Goal: Task Accomplishment & Management: Use online tool/utility

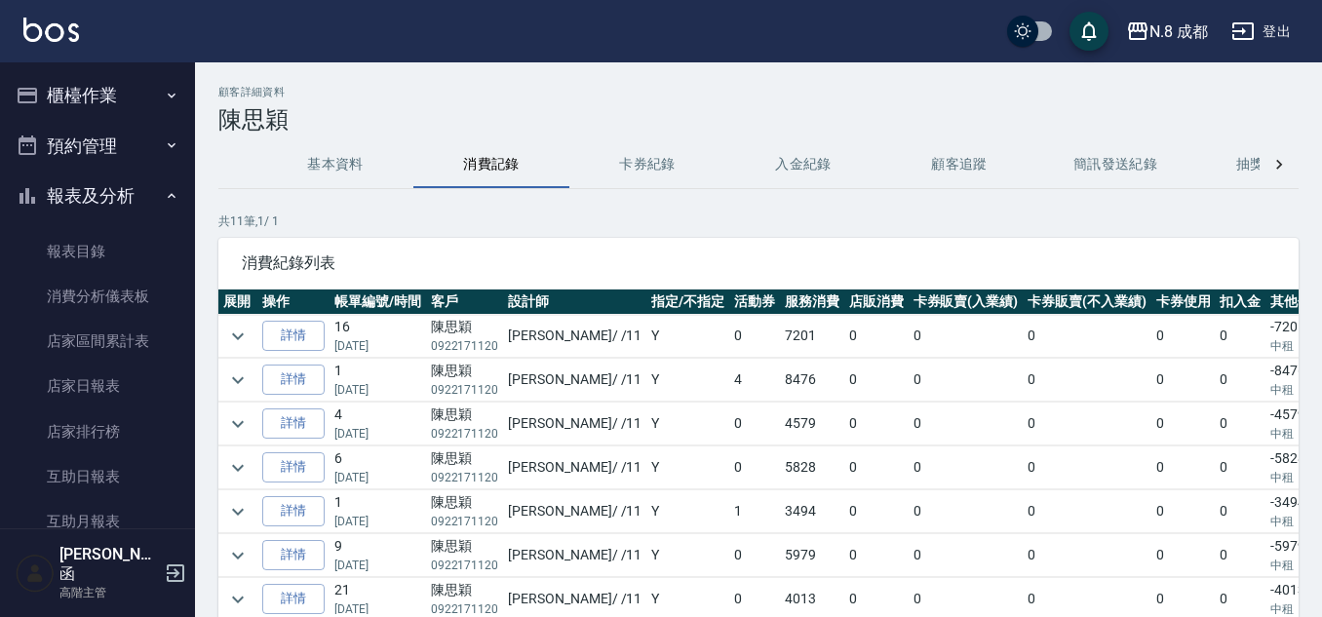
click at [96, 41] on div "N.8 成都 登出" at bounding box center [661, 31] width 1322 height 62
click at [83, 88] on button "櫃檯作業" at bounding box center [97, 95] width 179 height 51
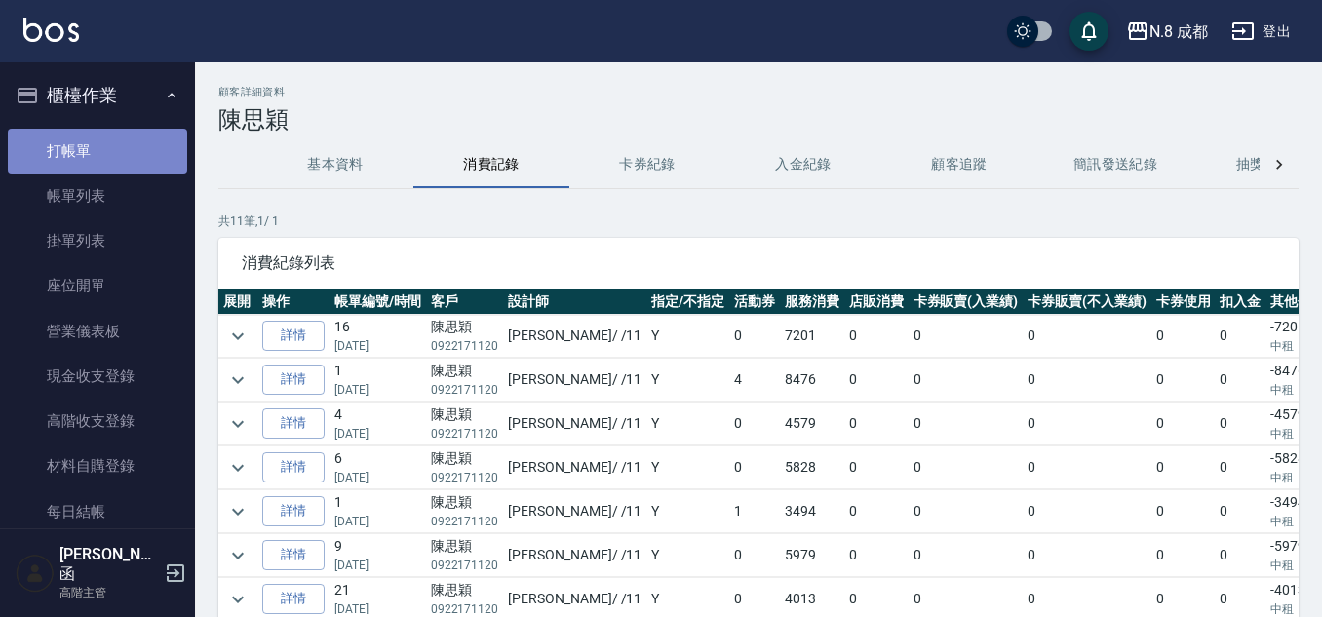
click at [141, 154] on link "打帳單" at bounding box center [97, 151] width 179 height 45
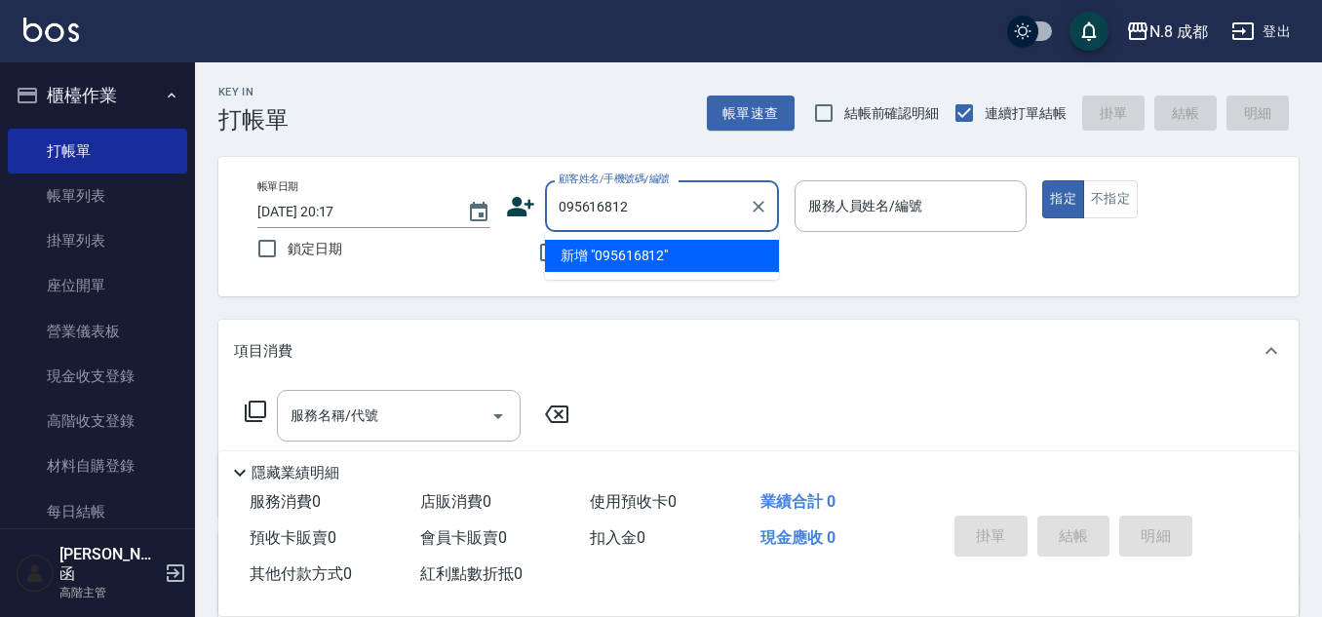
type input "0956168124"
drag, startPoint x: 703, startPoint y: 207, endPoint x: 408, endPoint y: 207, distance: 294.4
click at [408, 207] on div "帳單日期 [DATE] 20:17 鎖定日期 顧客姓名/手機號碼/編號 0956168124 顧客姓名/手機號碼/編號 不留客資 服務人員姓名/編號 服務人員…" at bounding box center [758, 226] width 1033 height 93
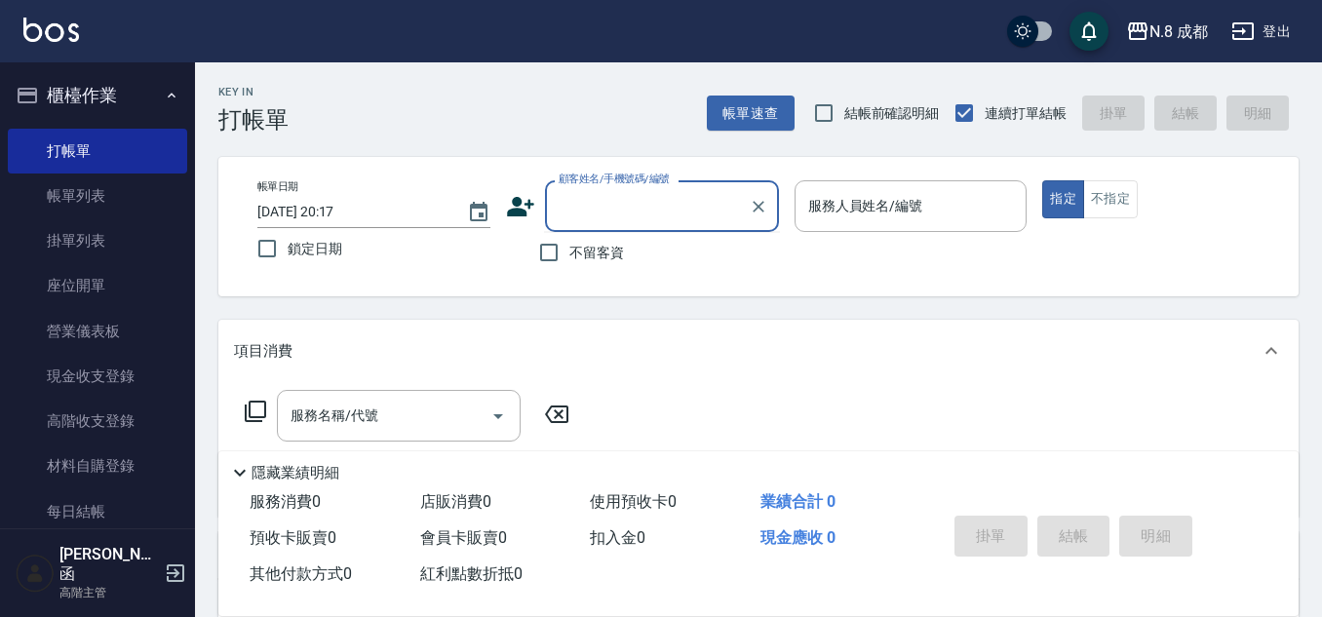
click at [507, 211] on icon at bounding box center [520, 206] width 29 height 29
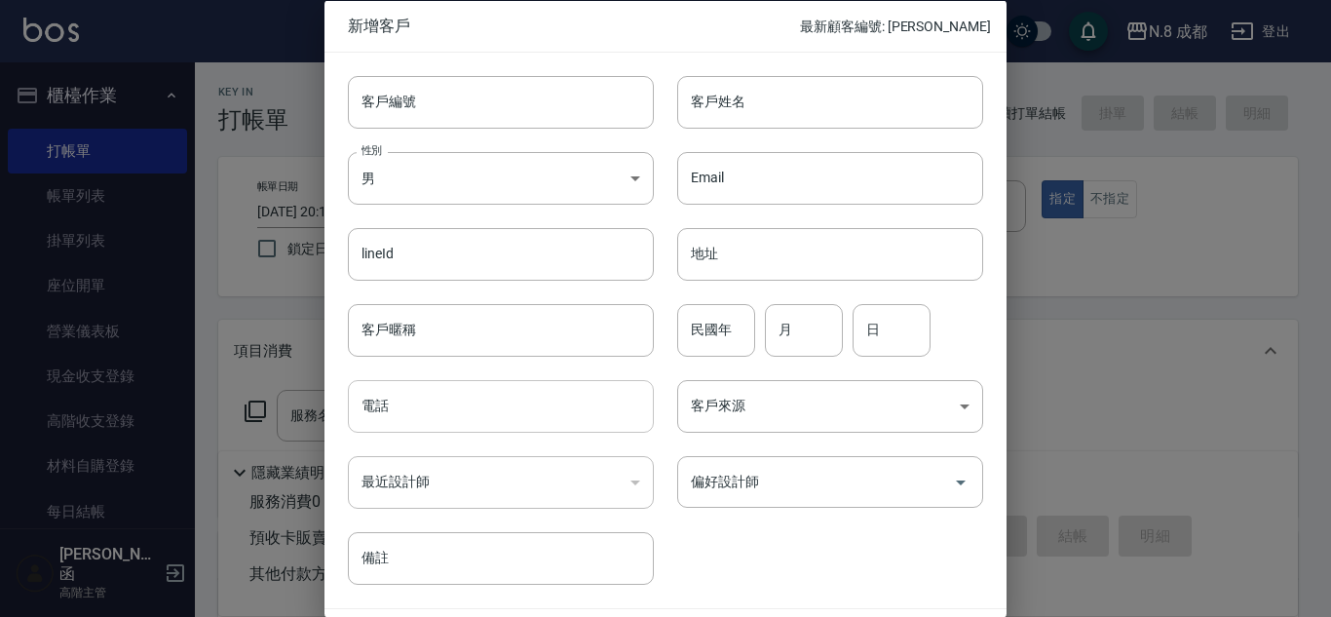
click at [465, 424] on input "電話" at bounding box center [501, 406] width 306 height 53
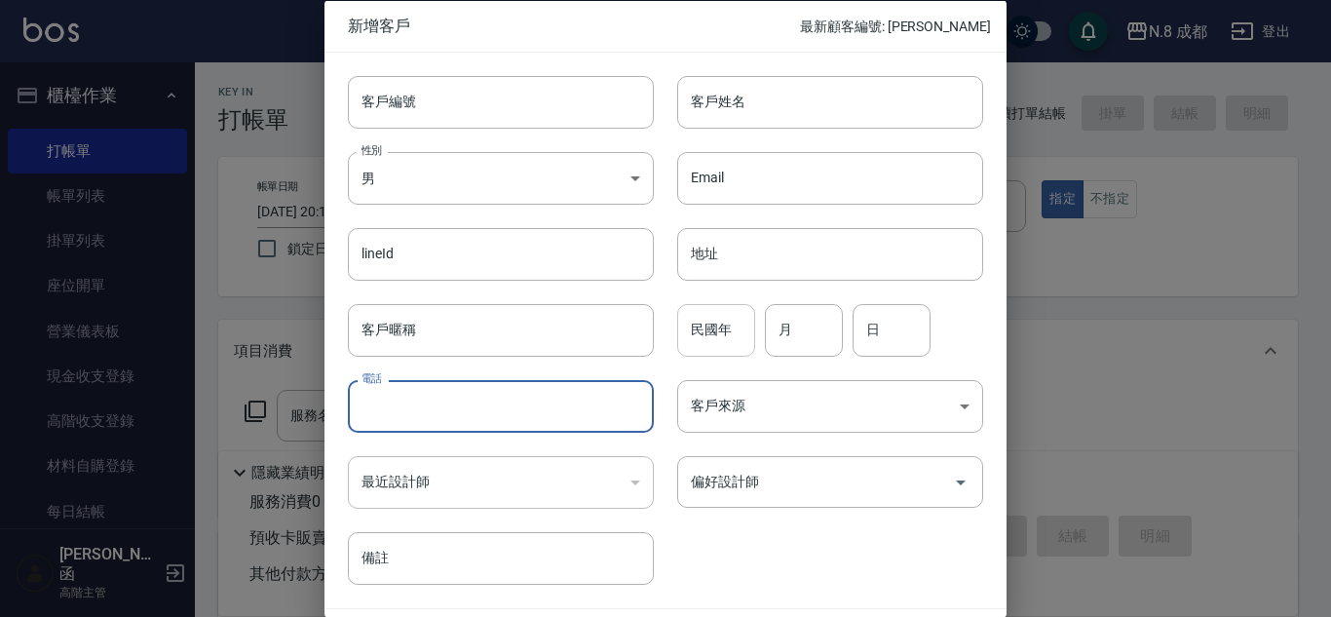
paste input "0956168124"
type input "0956168124"
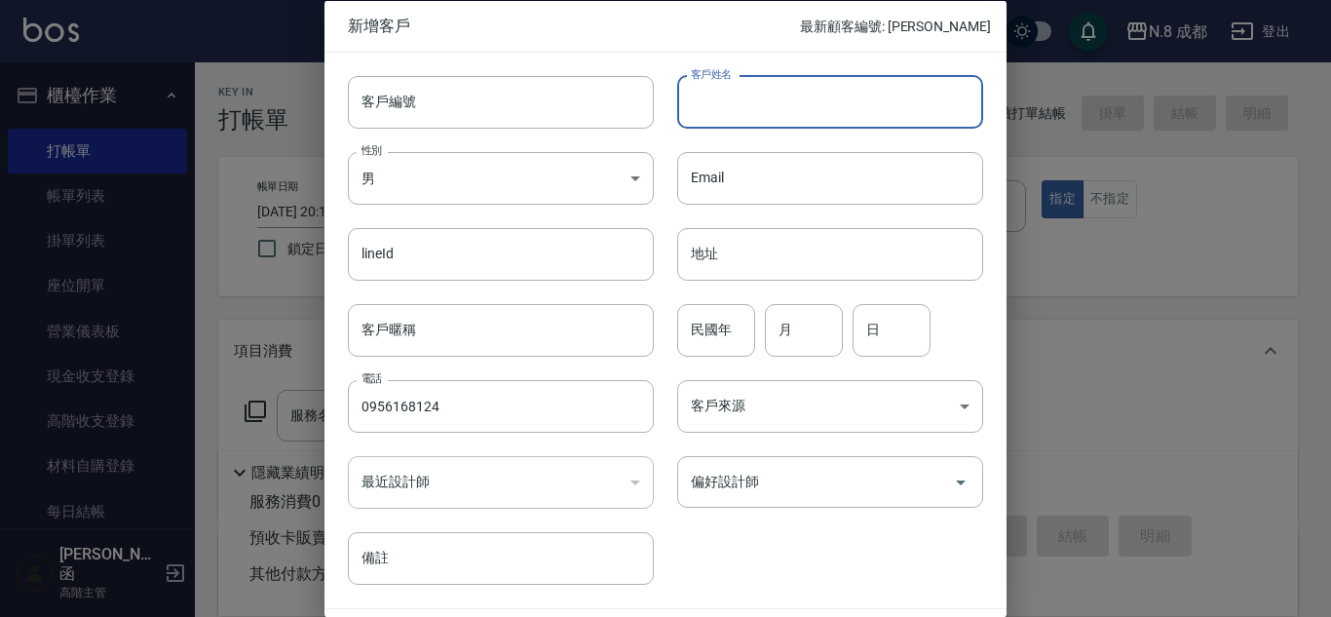
click at [823, 114] on input "客戶姓名" at bounding box center [830, 101] width 306 height 53
type input "tp6vu"
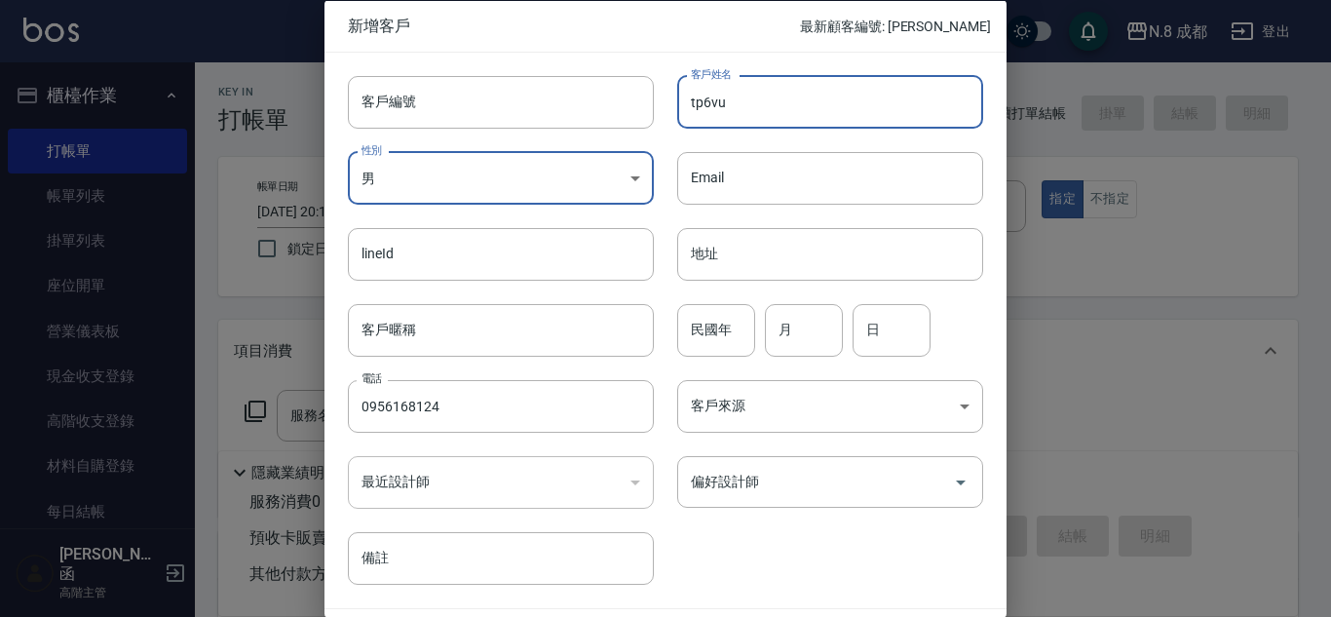
click at [842, 88] on input "tp6vu" at bounding box center [830, 101] width 306 height 53
drag, startPoint x: 656, startPoint y: 97, endPoint x: 628, endPoint y: 91, distance: 29.1
click at [628, 91] on div "客戶編號 客戶編號 客戶姓名 tp6vu 客戶姓名 性別 男 [DEMOGRAPHIC_DATA] 性別 Email Email lineId lineId …" at bounding box center [654, 318] width 659 height 533
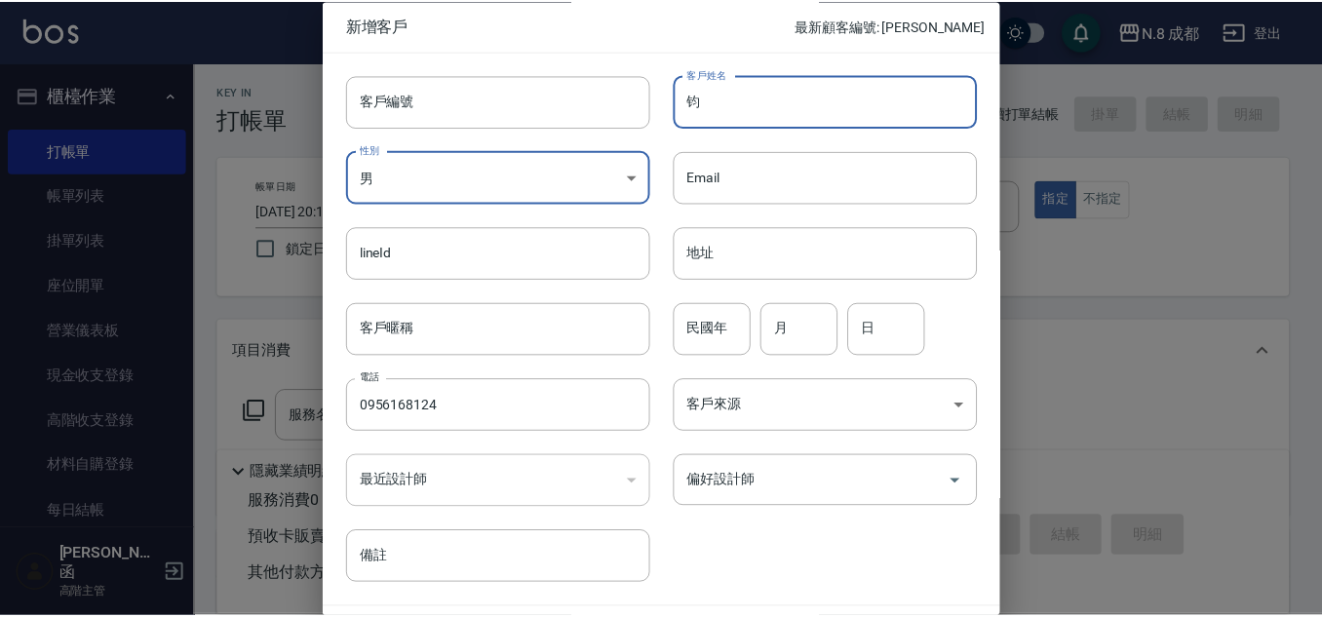
scroll to position [58, 0]
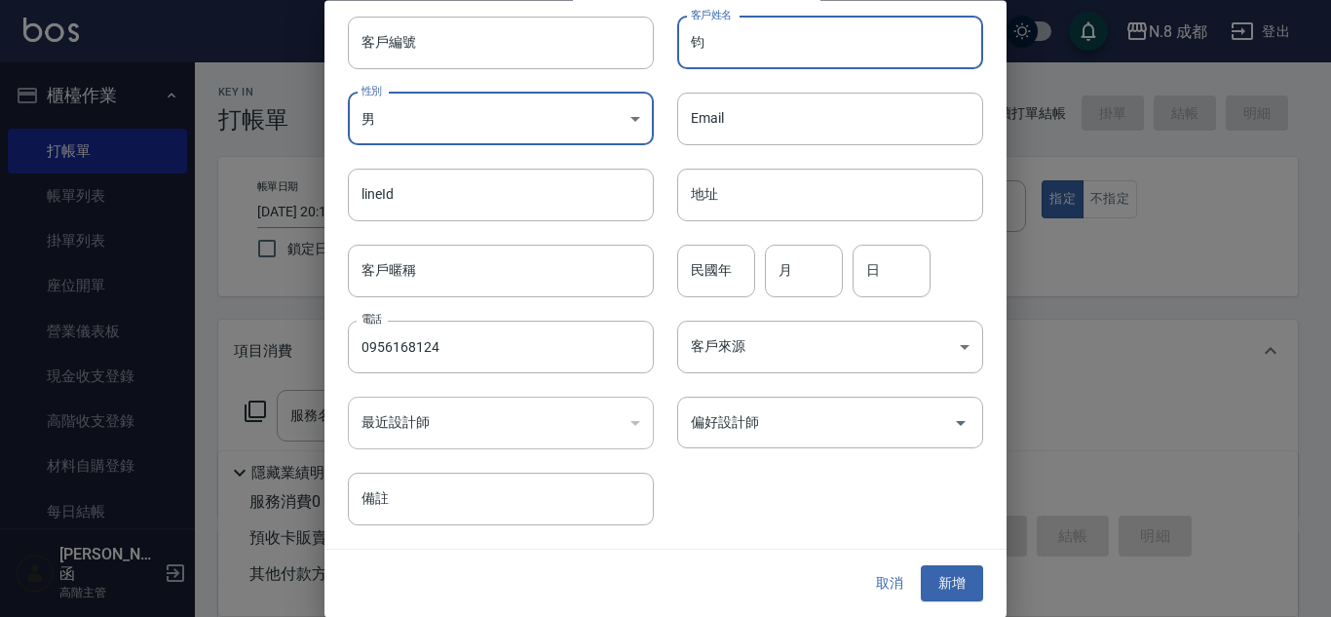
type input "钧"
click at [874, 587] on button "取消" at bounding box center [890, 584] width 62 height 36
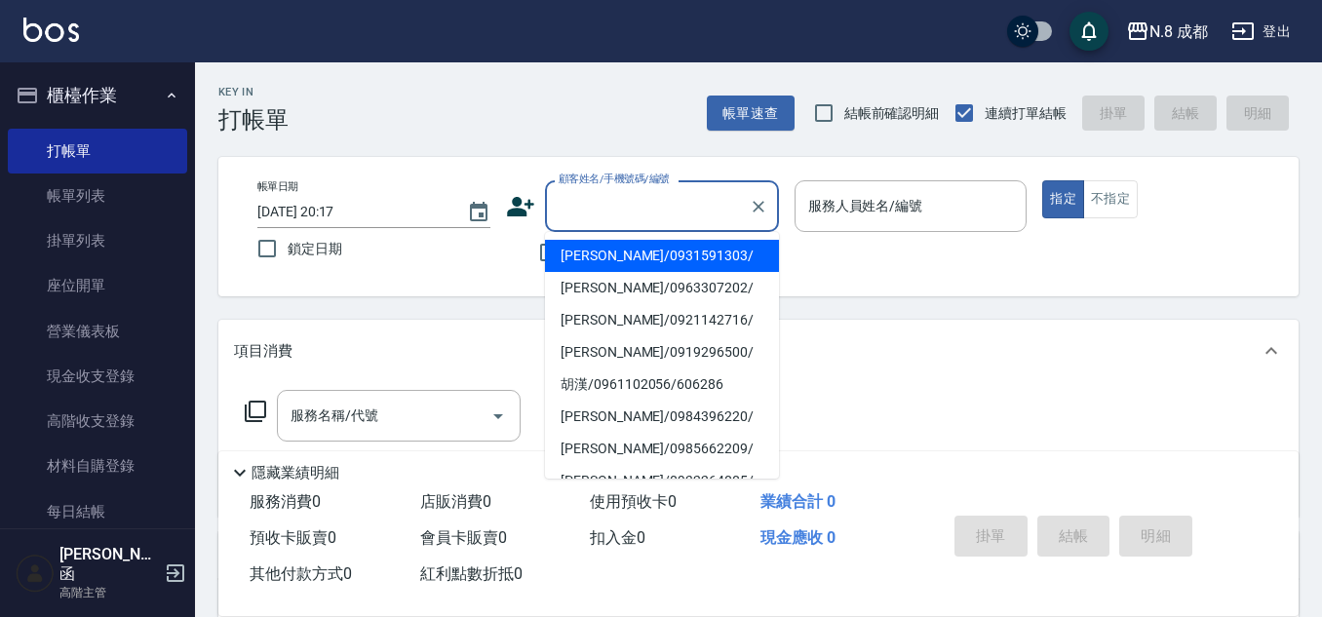
click at [658, 213] on input "顧客姓名/手機號碼/編號" at bounding box center [647, 206] width 187 height 34
click at [463, 256] on label "鎖定日期" at bounding box center [361, 248] width 228 height 41
click at [288, 256] on input "鎖定日期" at bounding box center [267, 248] width 41 height 41
checkbox input "true"
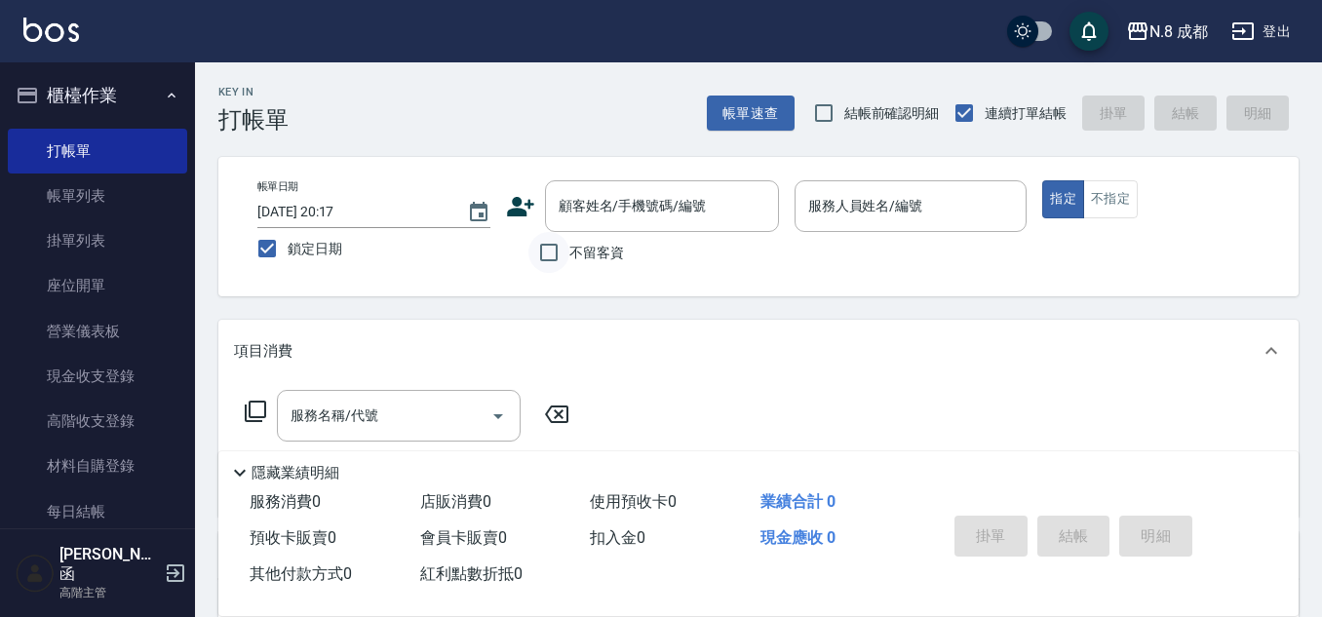
click at [547, 252] on input "不留客資" at bounding box center [548, 252] width 41 height 41
checkbox input "true"
click at [270, 245] on input "鎖定日期" at bounding box center [267, 248] width 41 height 41
checkbox input "false"
type input "[DATE] 20:51"
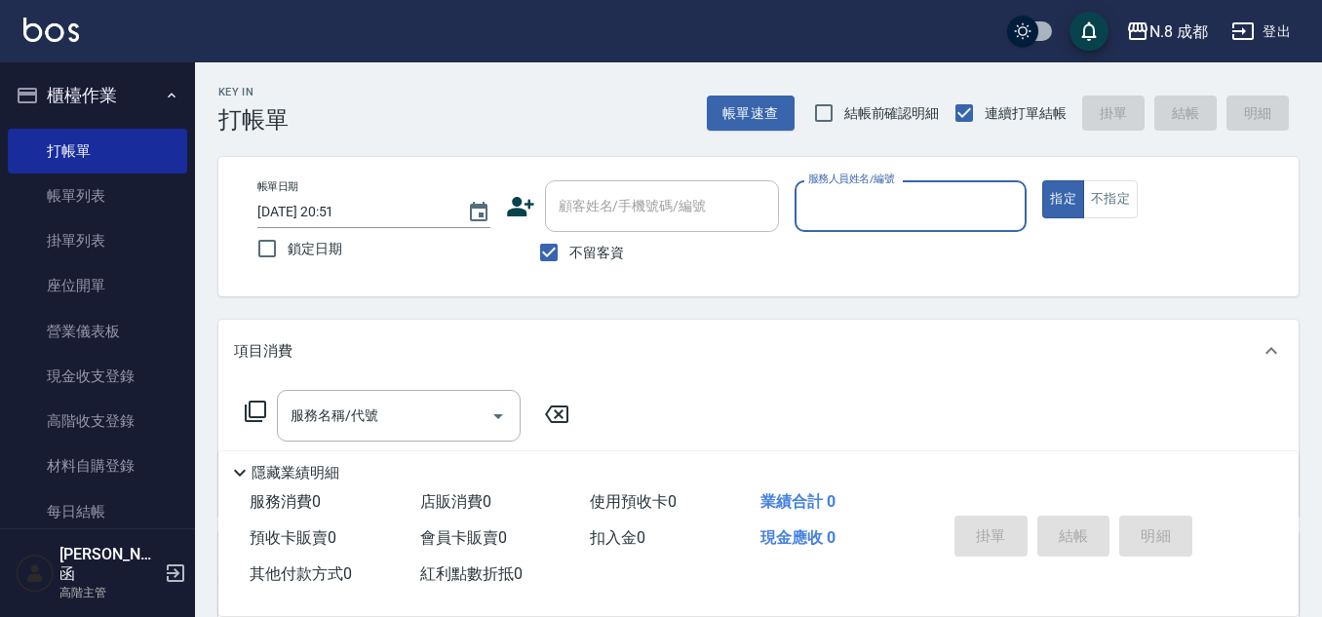
click at [864, 189] on input "服務人員姓名/編號" at bounding box center [910, 206] width 215 height 34
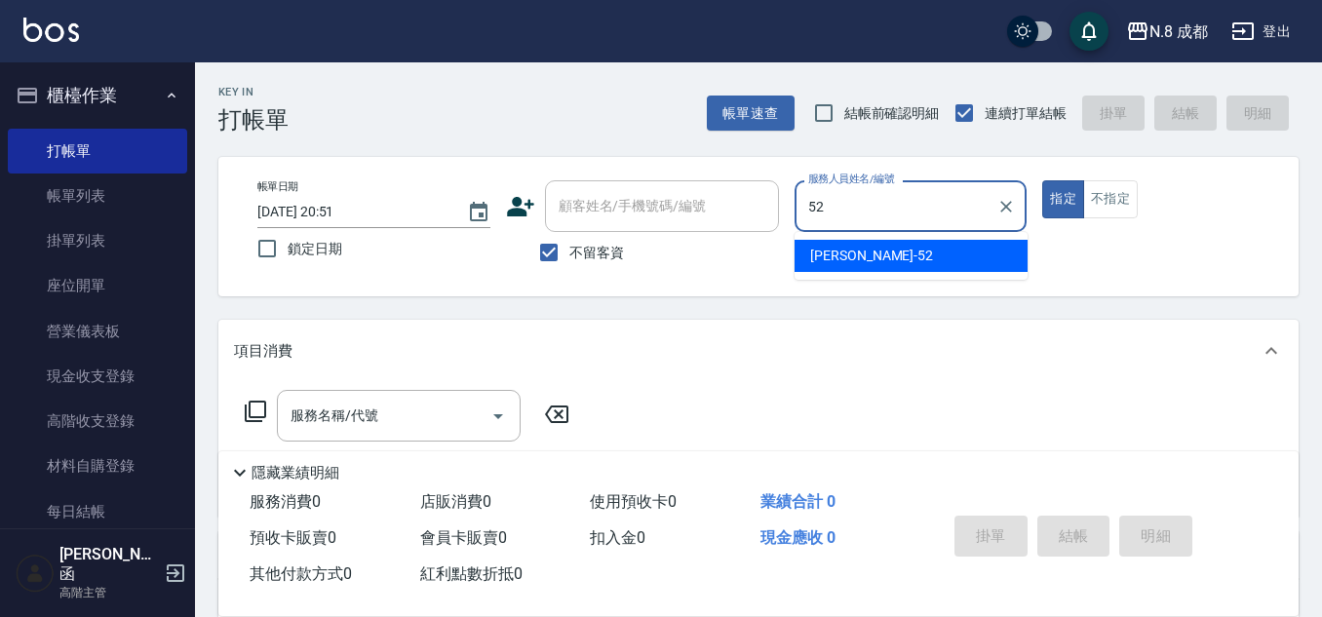
click at [863, 250] on span "[PERSON_NAME]-52" at bounding box center [871, 256] width 123 height 20
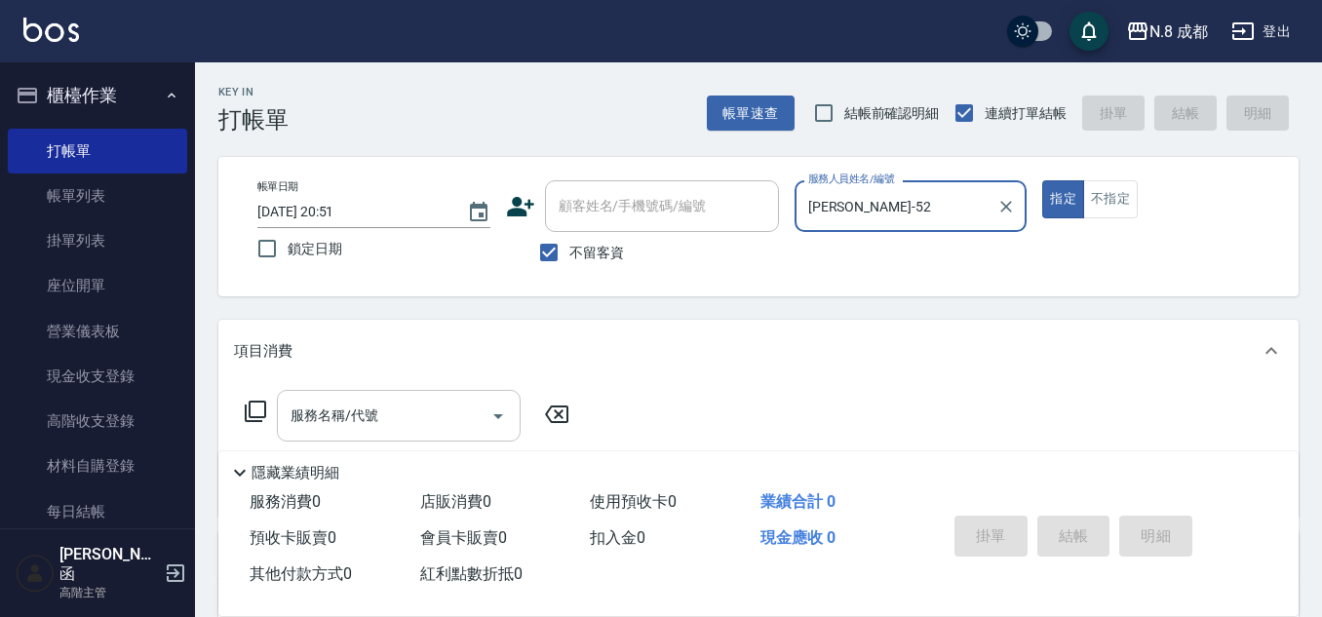
type input "[PERSON_NAME]-52"
click at [353, 424] on input "服務名稱/代號" at bounding box center [384, 416] width 197 height 34
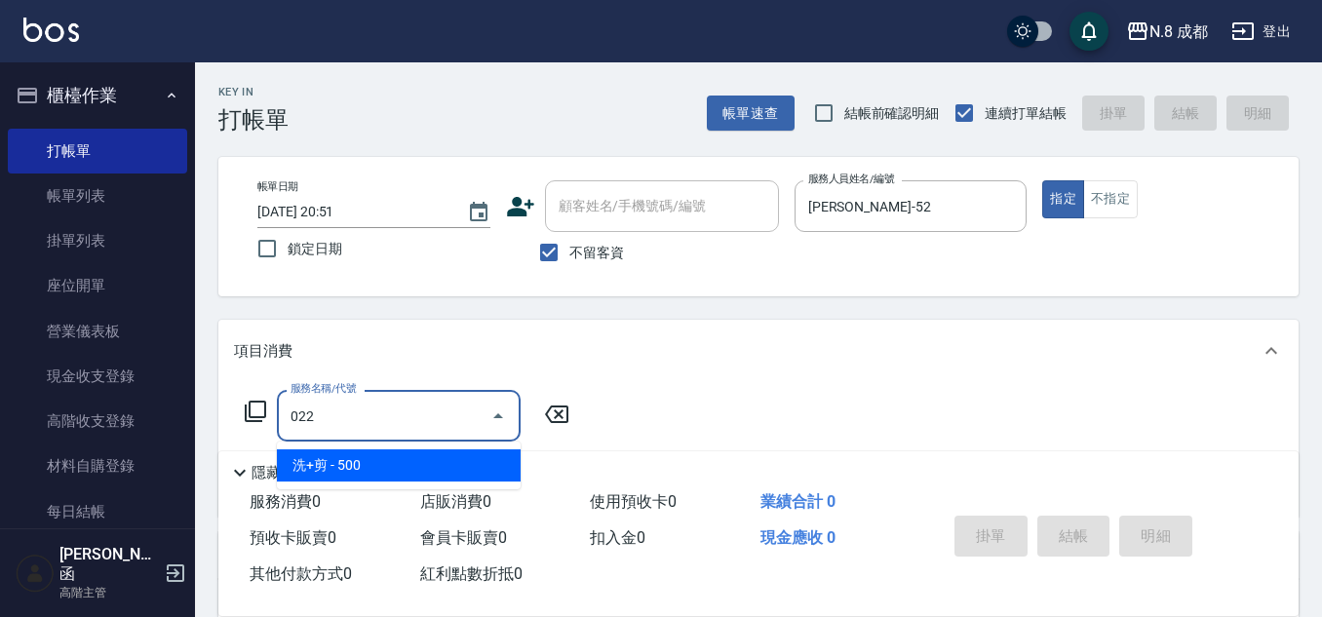
click at [368, 471] on span "洗+剪 - 500" at bounding box center [399, 465] width 244 height 32
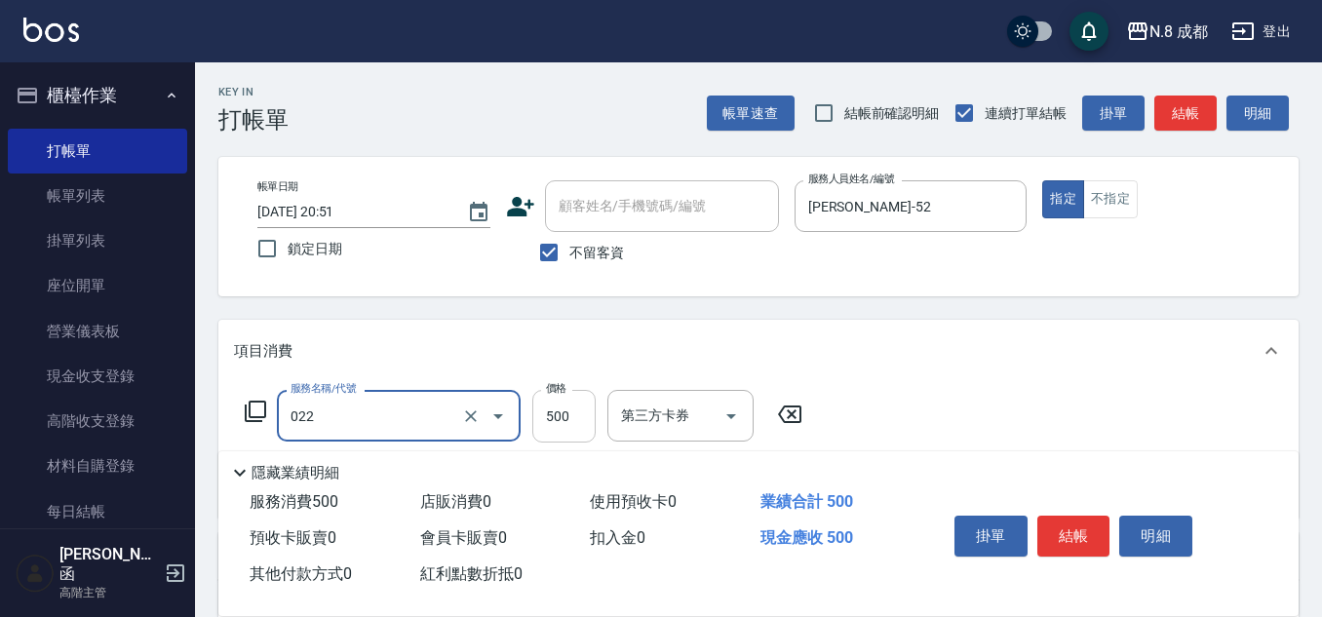
type input "洗+剪(022)"
click at [553, 416] on input "500" at bounding box center [563, 416] width 63 height 53
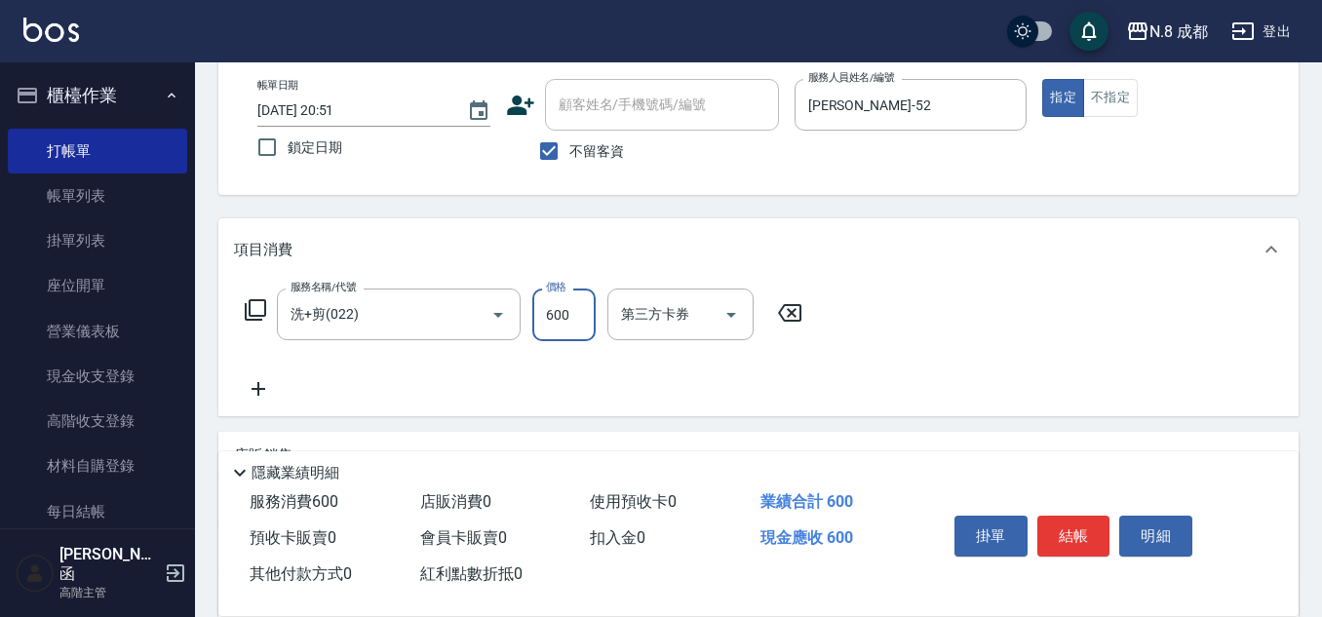
scroll to position [195, 0]
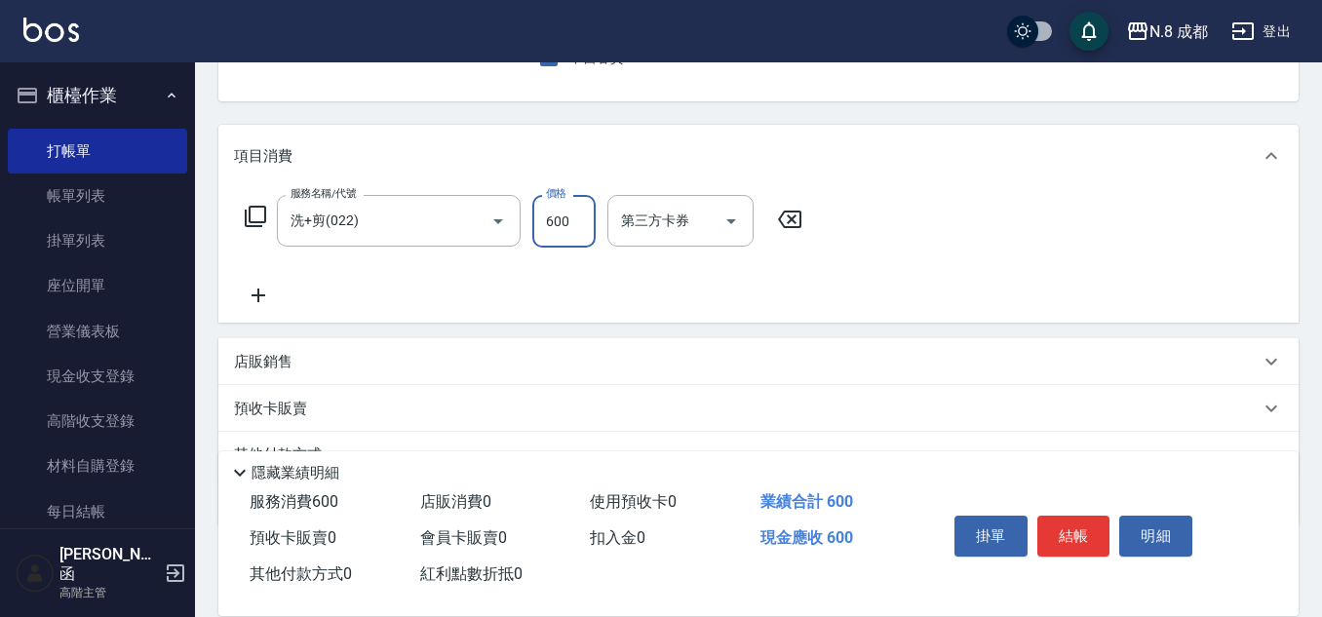
type input "600"
click at [255, 297] on icon at bounding box center [258, 295] width 49 height 23
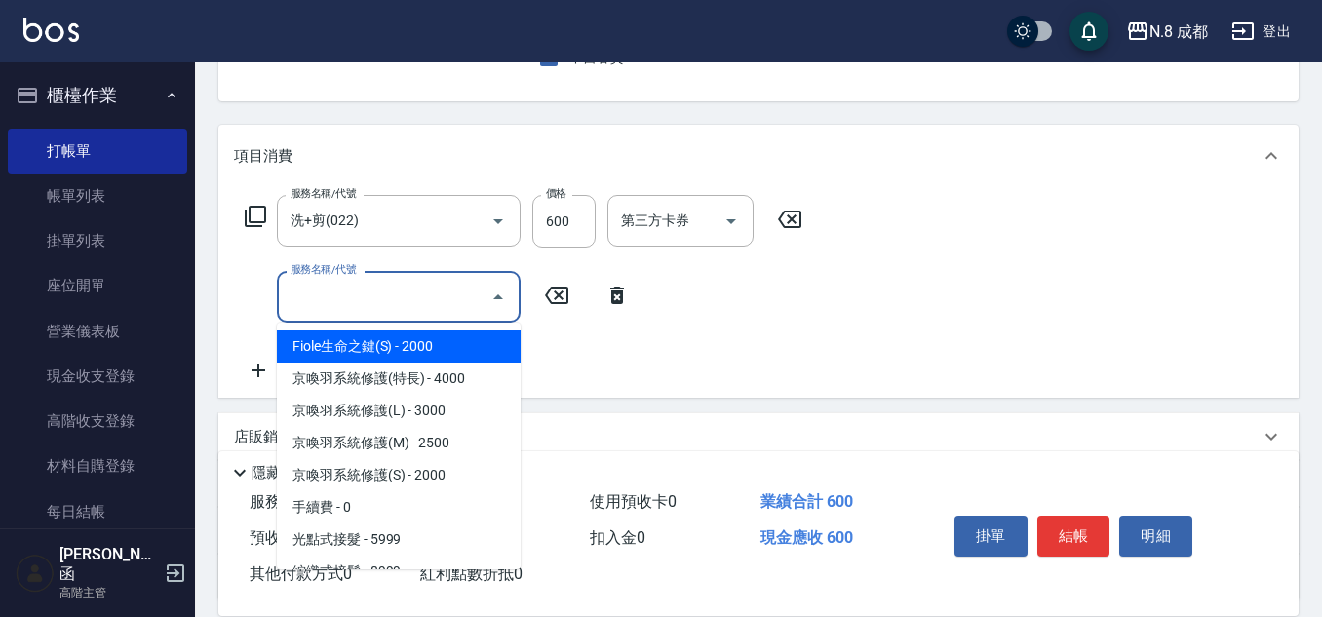
click at [305, 308] on input "服務名稱/代號" at bounding box center [384, 297] width 197 height 34
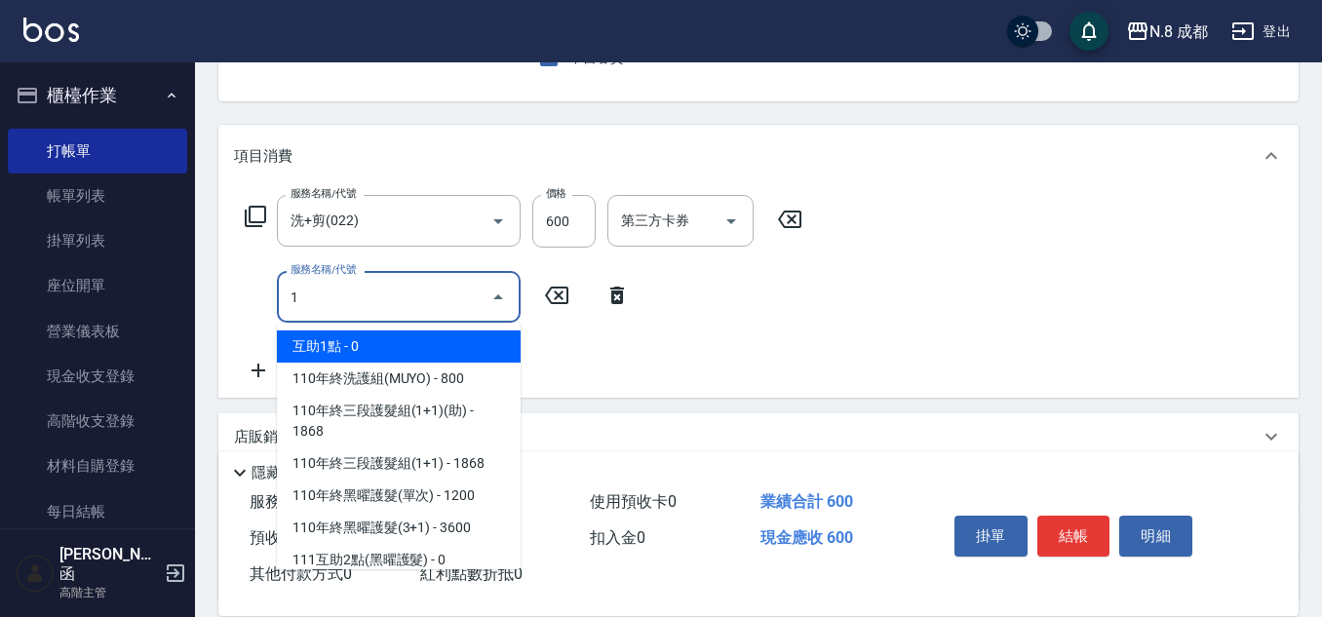
drag, startPoint x: 370, startPoint y: 348, endPoint x: 563, endPoint y: 337, distance: 193.3
click at [370, 346] on span "互助1點 - 0" at bounding box center [399, 346] width 244 height 32
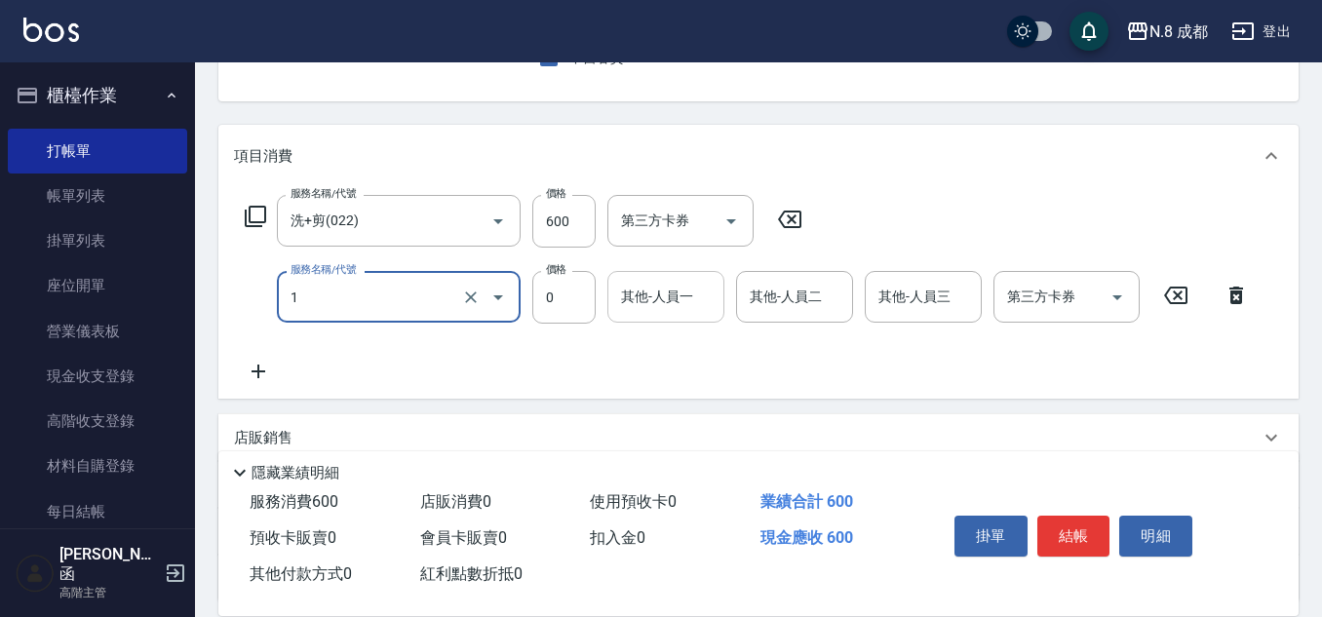
type input "互助1點(1)"
click at [686, 299] on input "其他-人員一" at bounding box center [665, 297] width 99 height 34
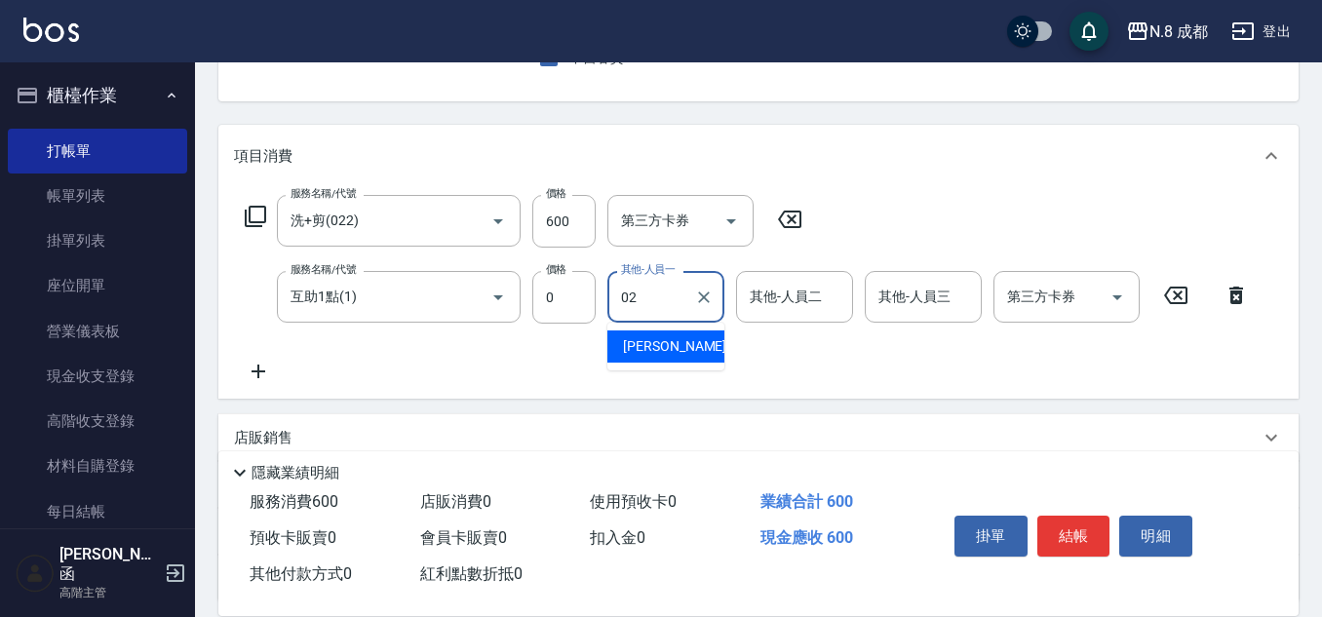
click at [673, 345] on span "[PERSON_NAME]-02" at bounding box center [684, 346] width 123 height 20
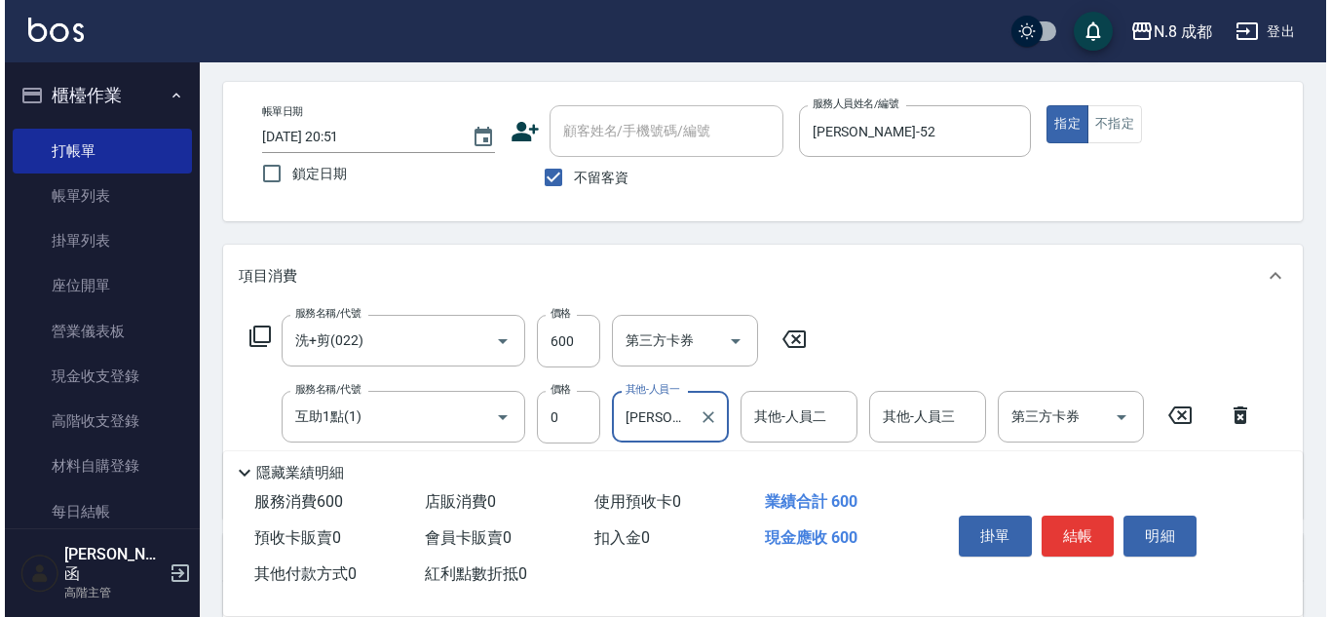
scroll to position [0, 0]
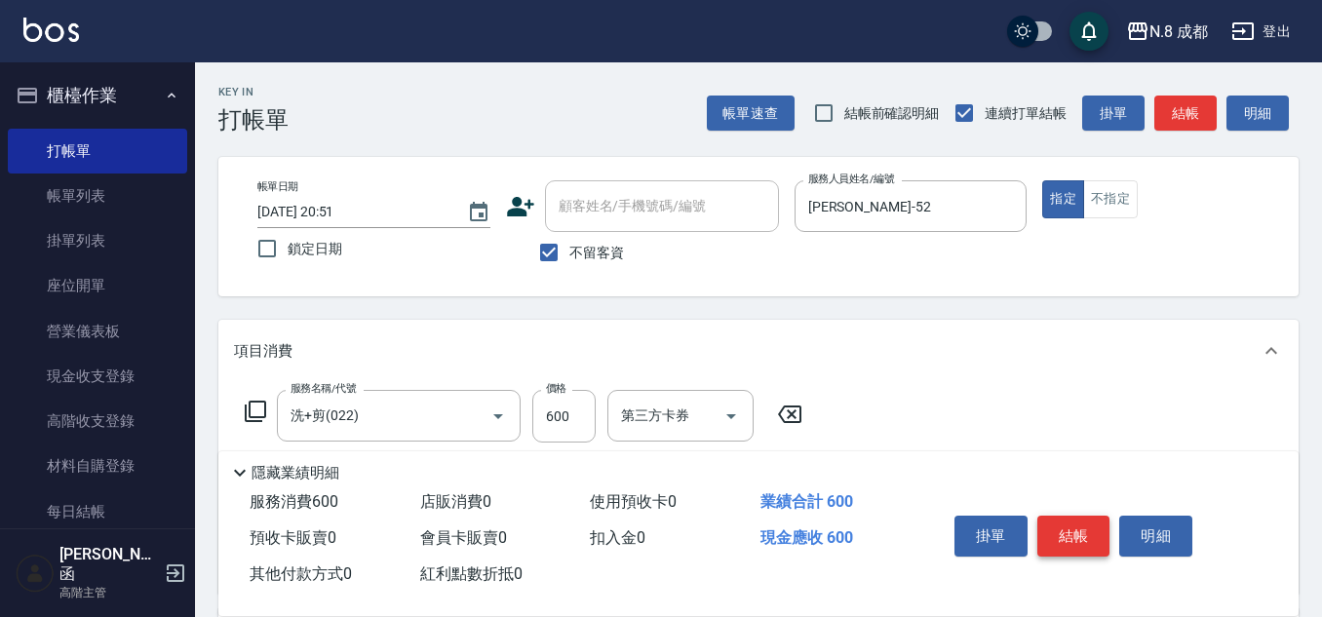
type input "[PERSON_NAME]-02"
click at [1065, 531] on button "結帳" at bounding box center [1073, 536] width 73 height 41
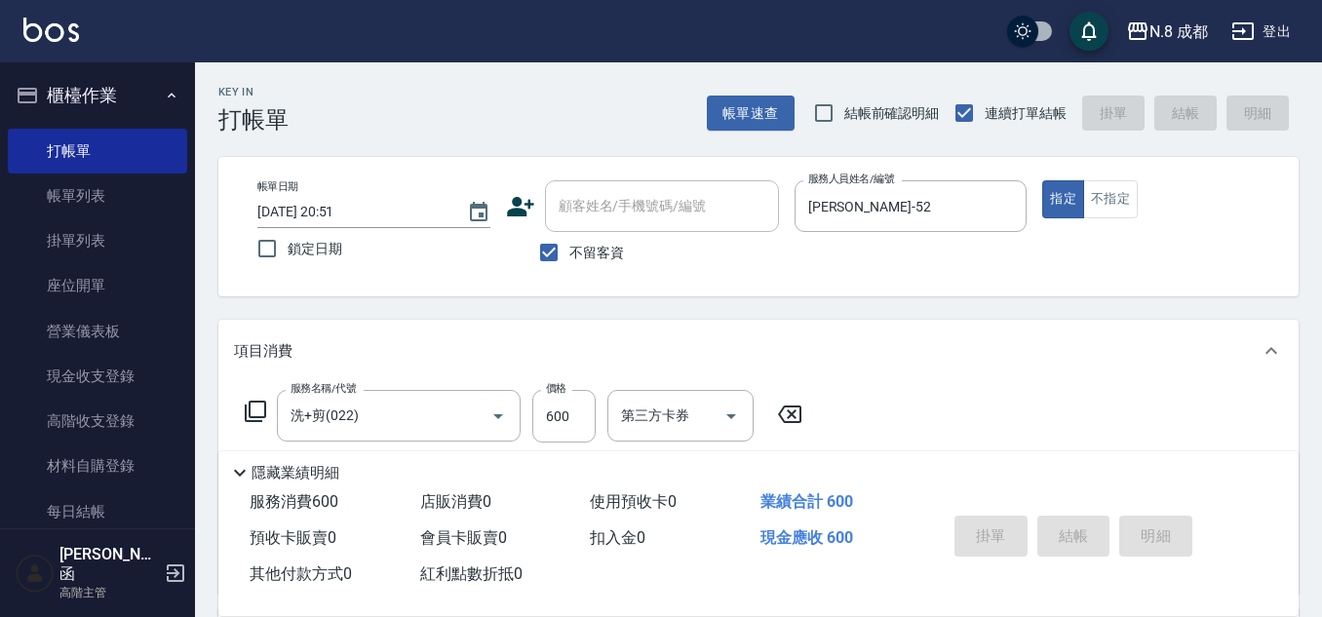
type input "[DATE] 20:52"
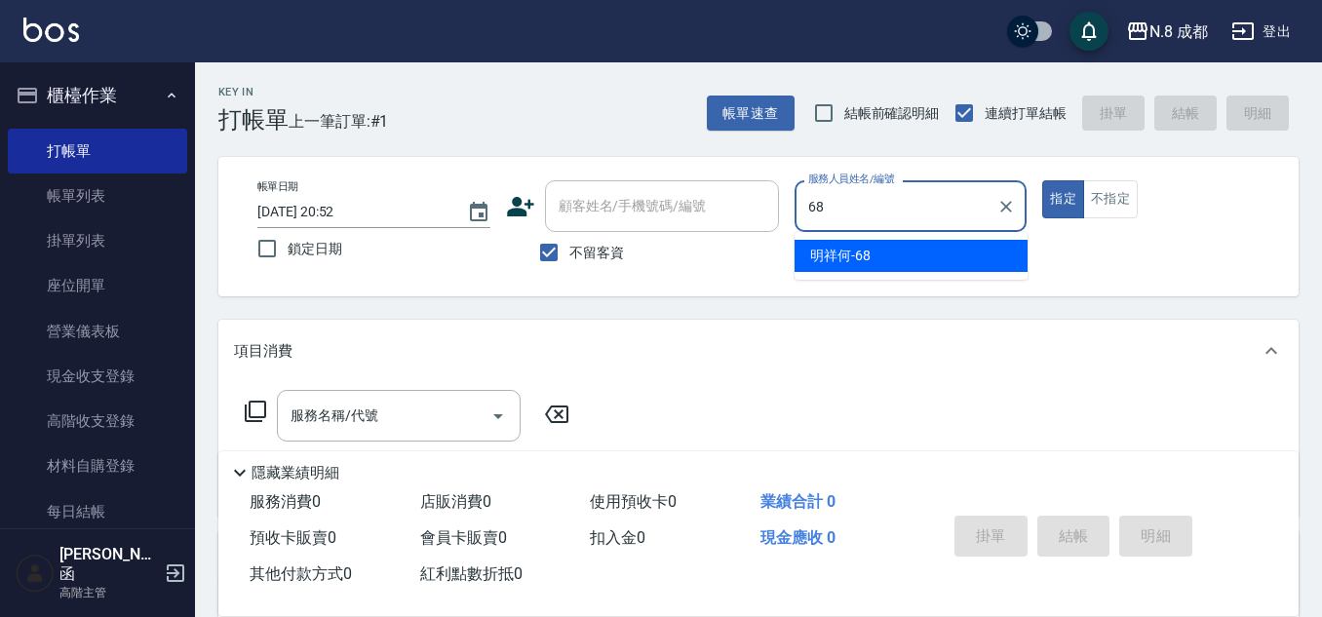
click at [885, 260] on div "明祥何 -68" at bounding box center [910, 256] width 233 height 32
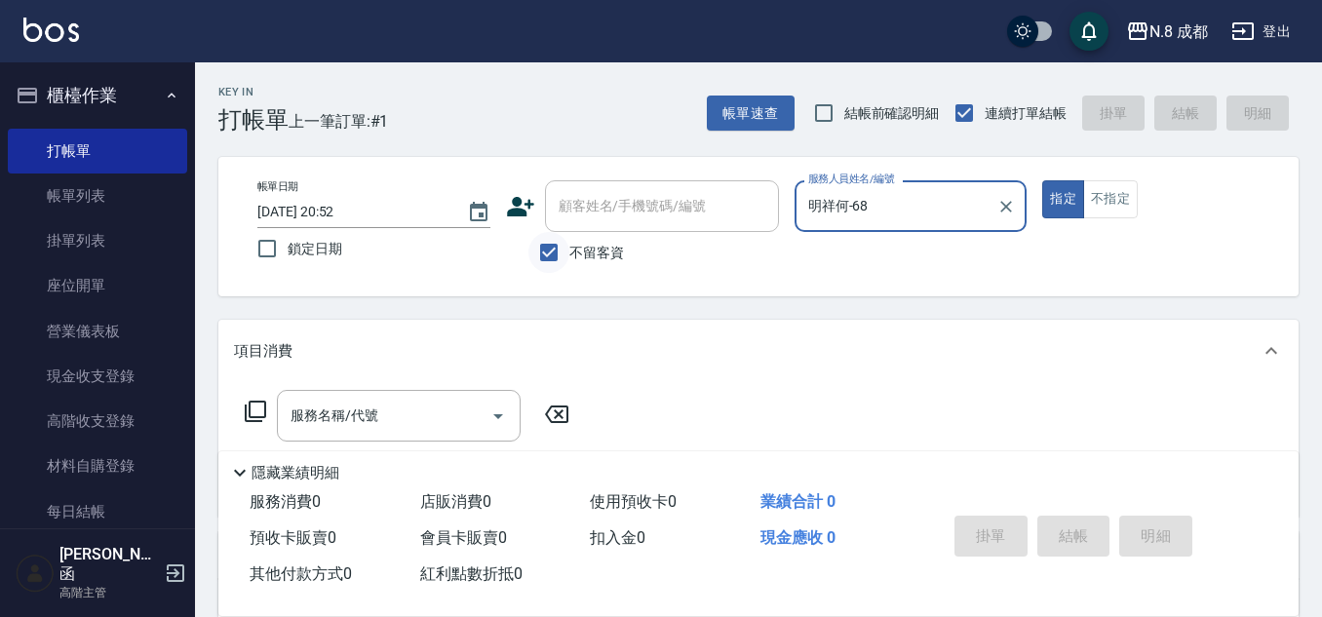
type input "明祥何-68"
click at [559, 253] on input "不留客資" at bounding box center [548, 252] width 41 height 41
checkbox input "false"
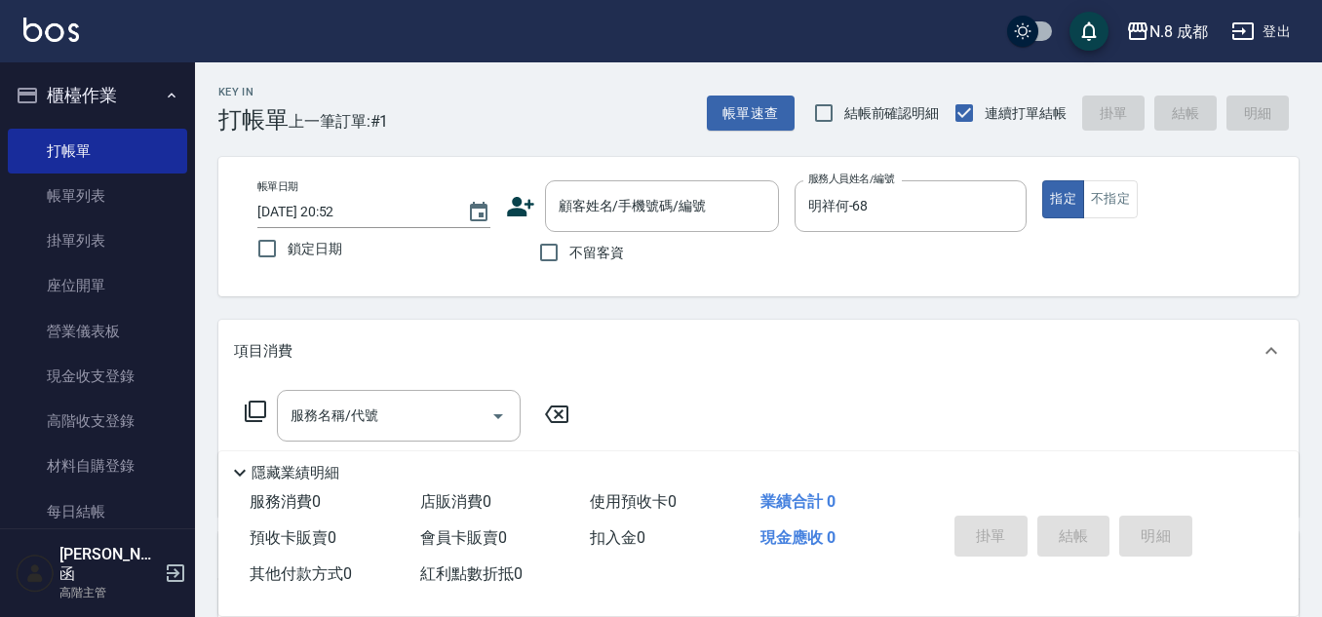
click at [529, 200] on icon at bounding box center [520, 206] width 27 height 19
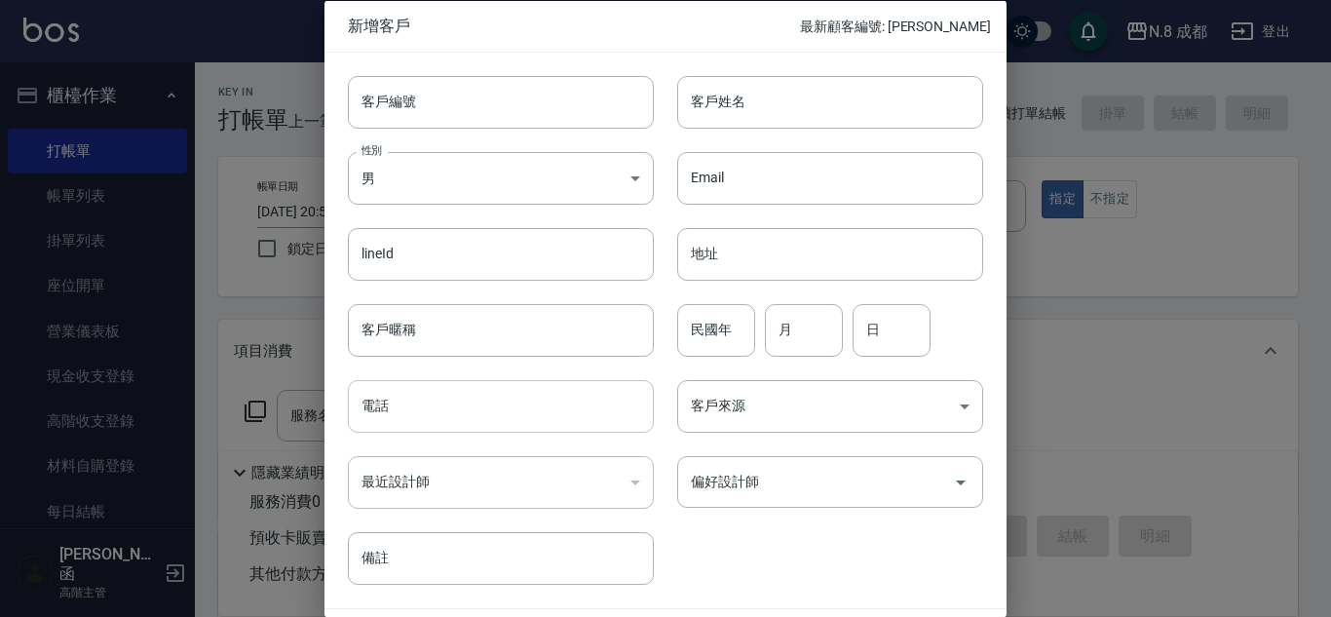
click at [493, 410] on input "電話" at bounding box center [501, 406] width 306 height 53
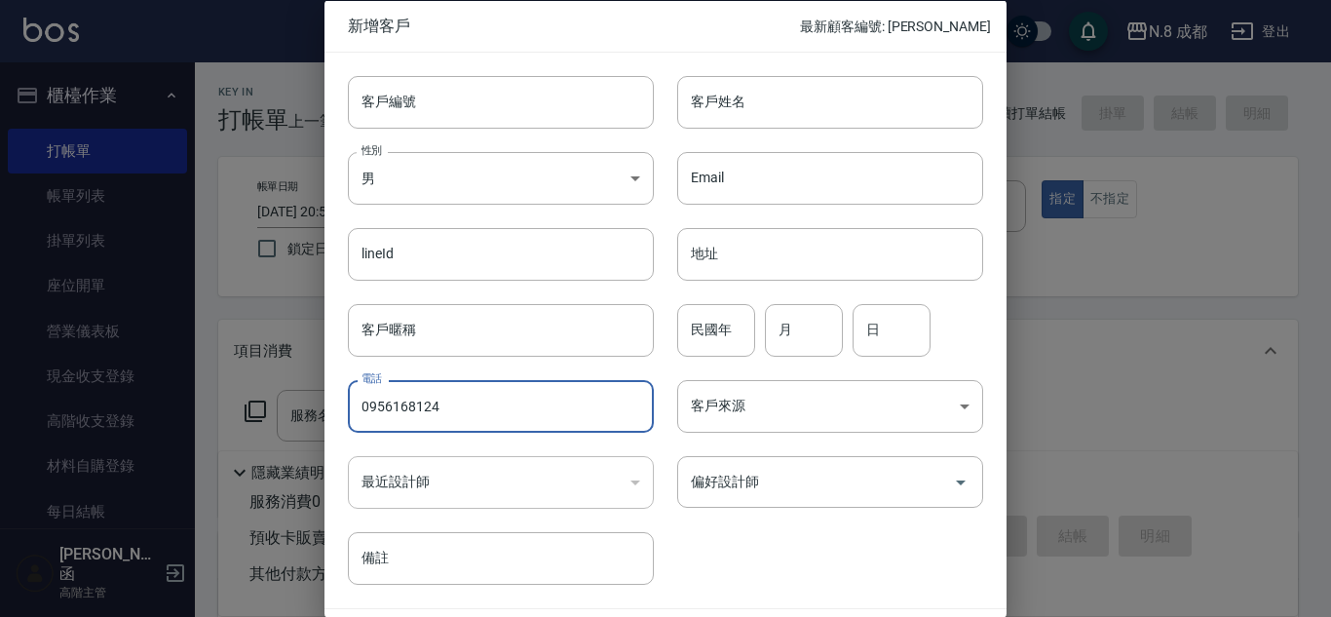
type input "0956168124"
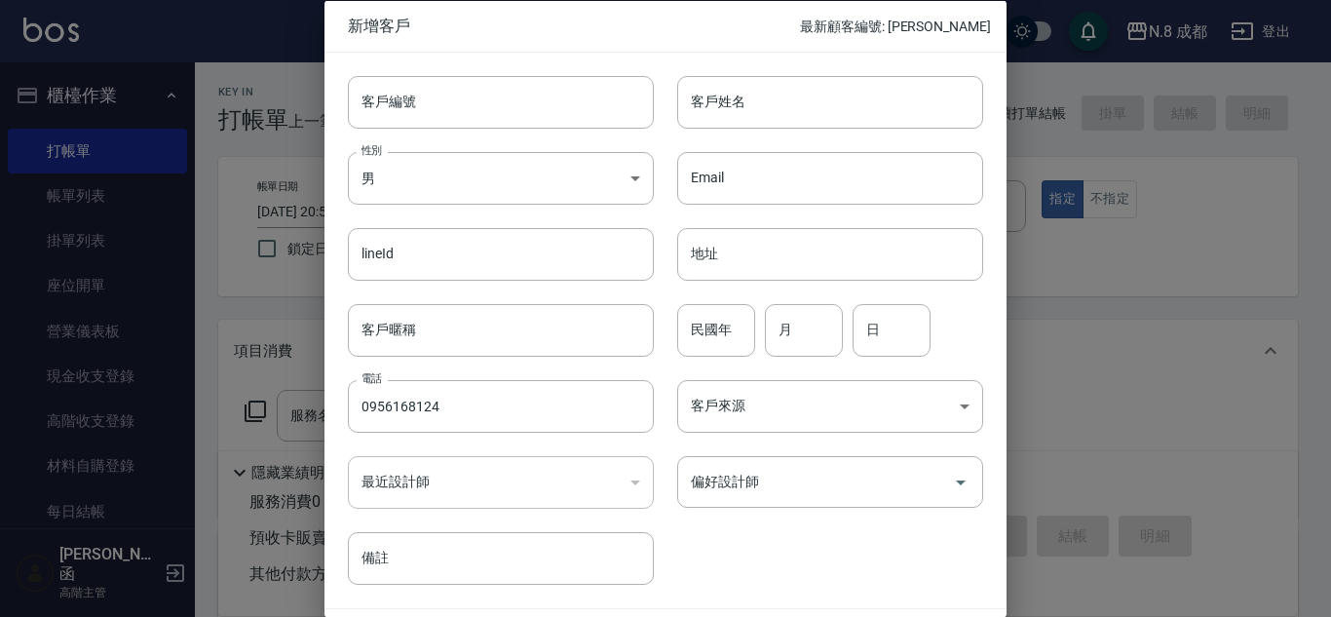
click at [794, 59] on div "客戶姓名 客戶姓名" at bounding box center [818, 90] width 329 height 76
drag, startPoint x: 770, startPoint y: 98, endPoint x: 741, endPoint y: 103, distance: 29.6
click at [770, 98] on input "客戶姓名" at bounding box center [830, 101] width 306 height 53
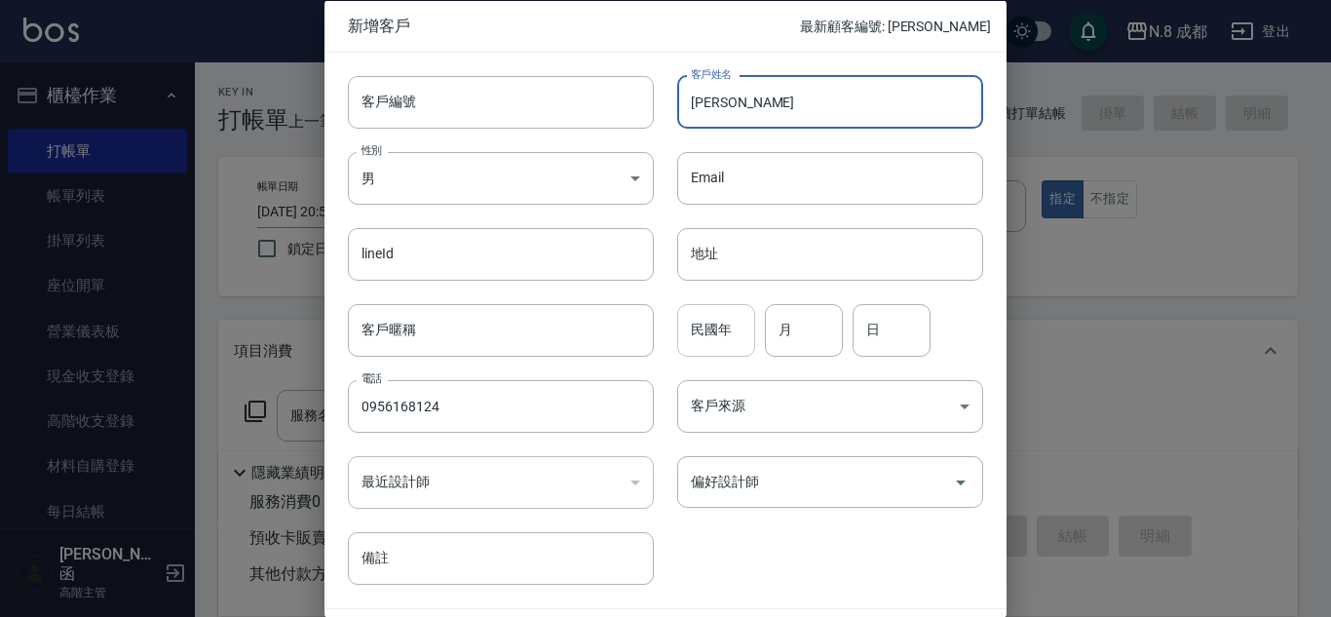
type input "[PERSON_NAME]"
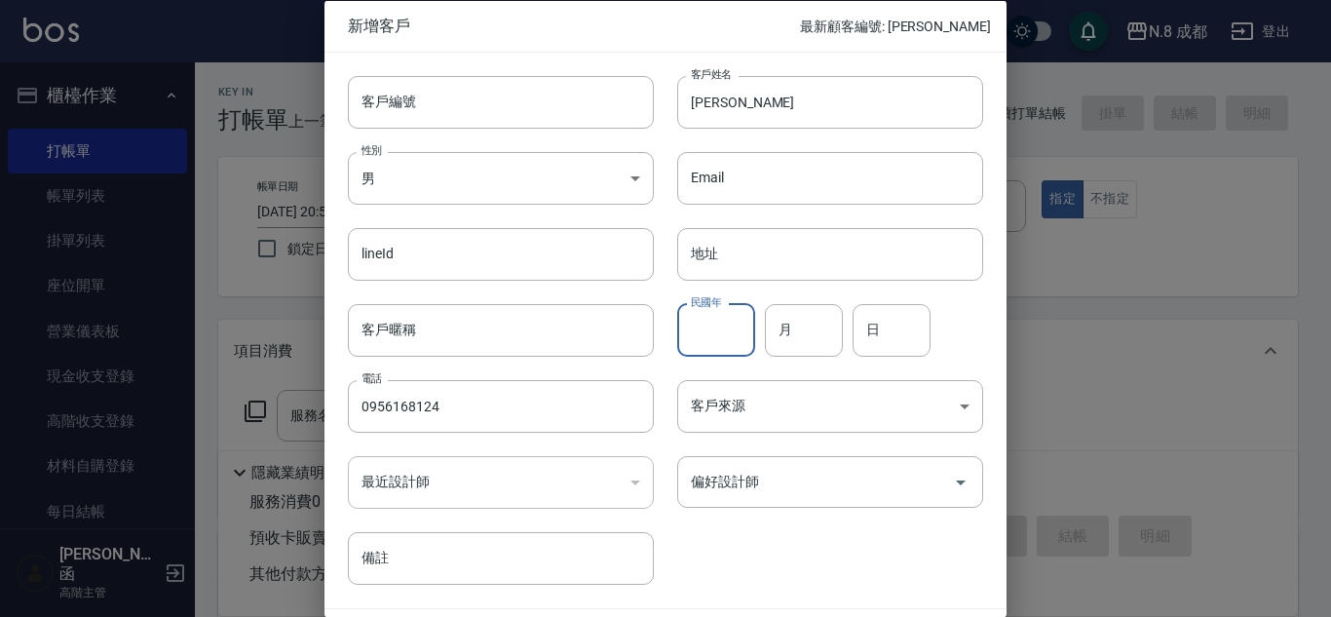
click at [713, 315] on div "民國年 民國年" at bounding box center [716, 329] width 78 height 53
type input "77"
click at [790, 348] on input "月" at bounding box center [804, 329] width 78 height 53
type input "01"
click at [865, 335] on input "日" at bounding box center [892, 329] width 78 height 53
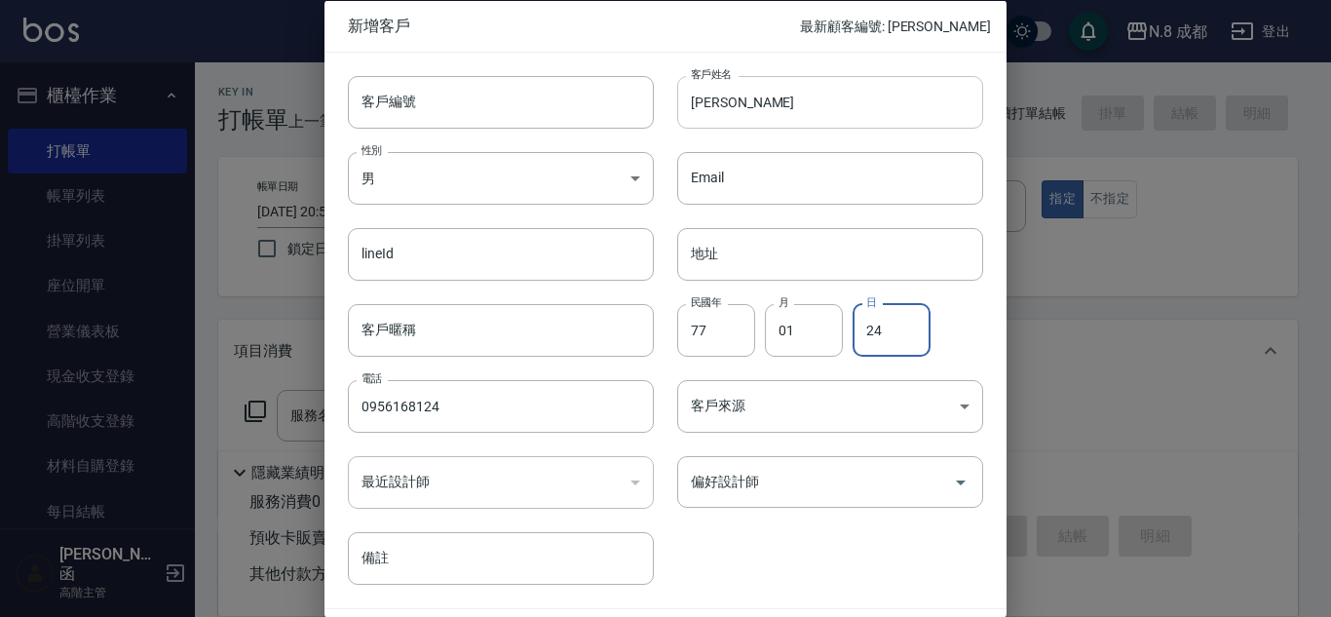
type input "24"
click at [717, 97] on input "[PERSON_NAME]" at bounding box center [830, 101] width 306 height 53
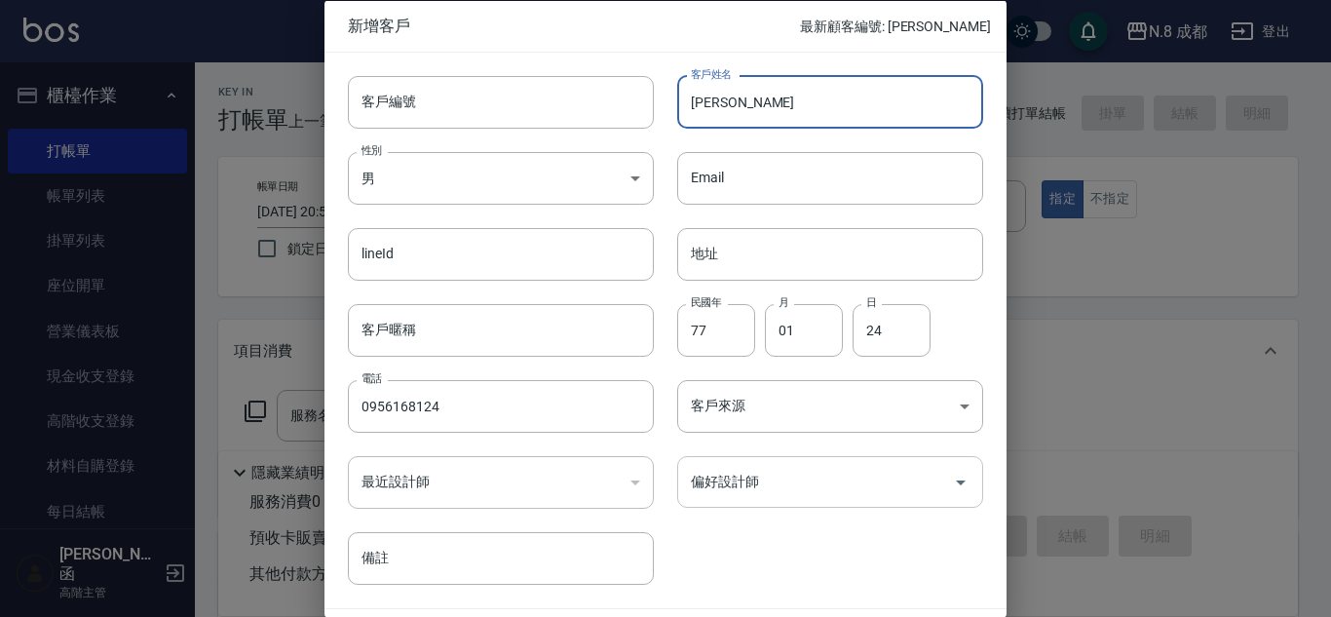
type input "[PERSON_NAME]"
click at [761, 482] on input "偏好設計師" at bounding box center [815, 482] width 259 height 34
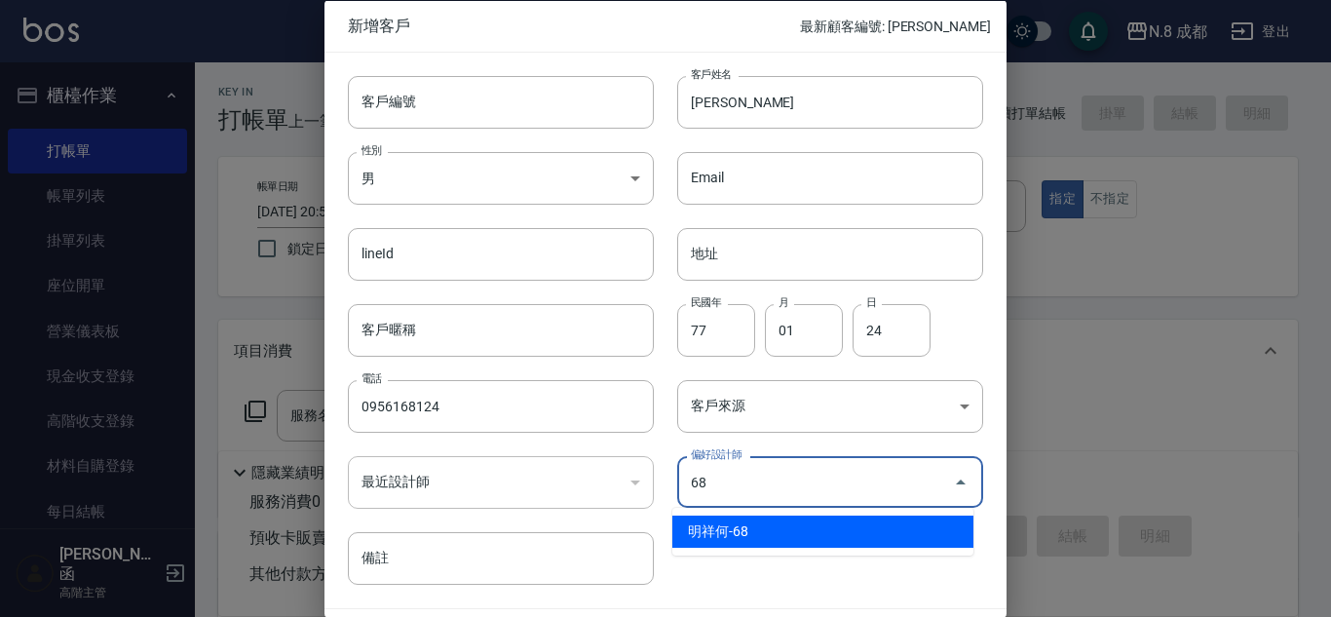
drag, startPoint x: 740, startPoint y: 528, endPoint x: 824, endPoint y: 520, distance: 84.2
click at [741, 527] on li "明祥何-68" at bounding box center [823, 532] width 301 height 32
type input "明祥何"
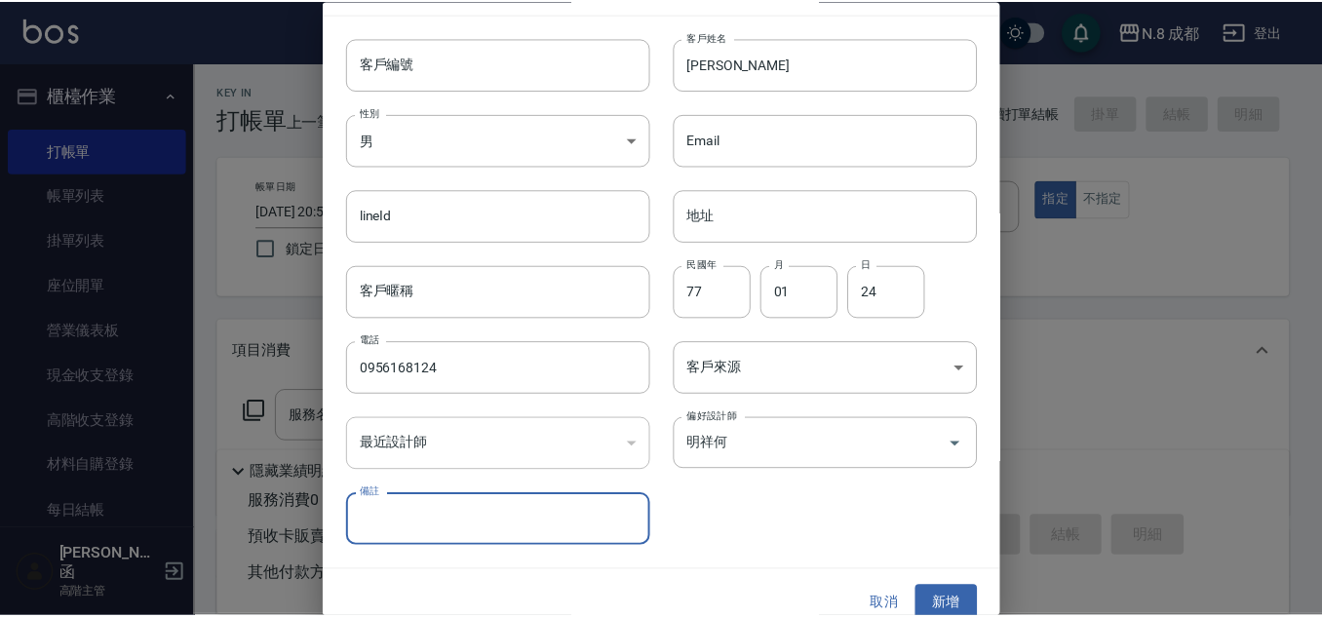
scroll to position [58, 0]
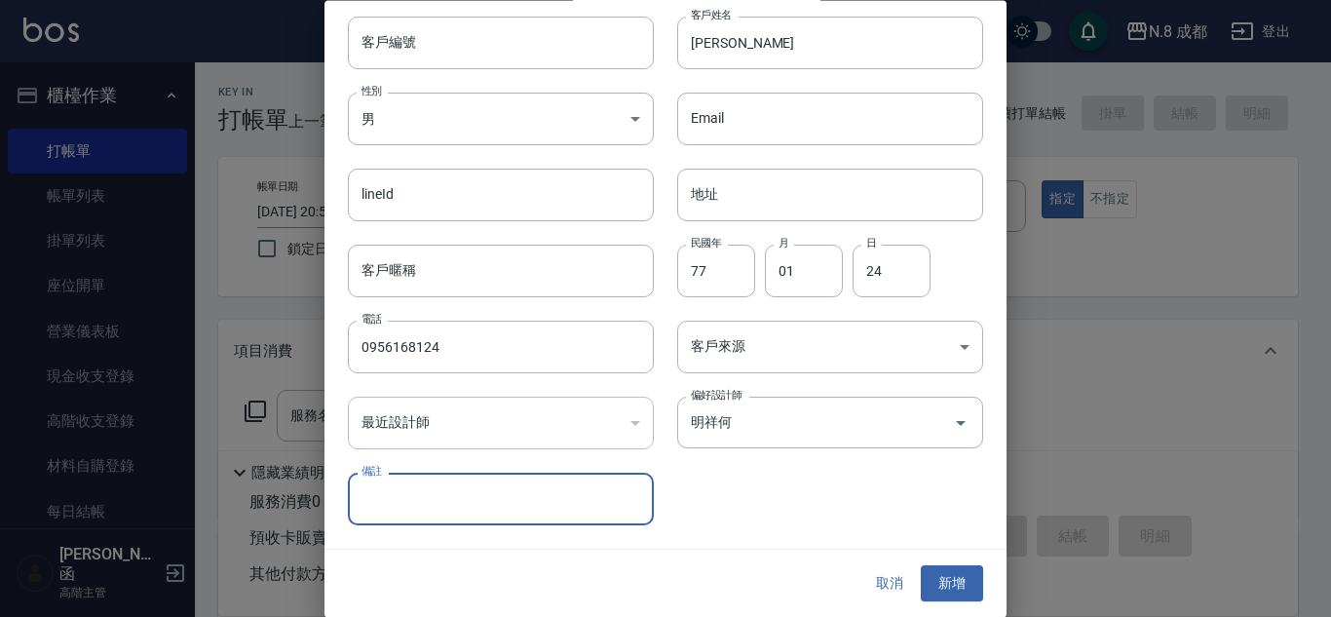
click at [952, 585] on button "新增" at bounding box center [952, 584] width 62 height 36
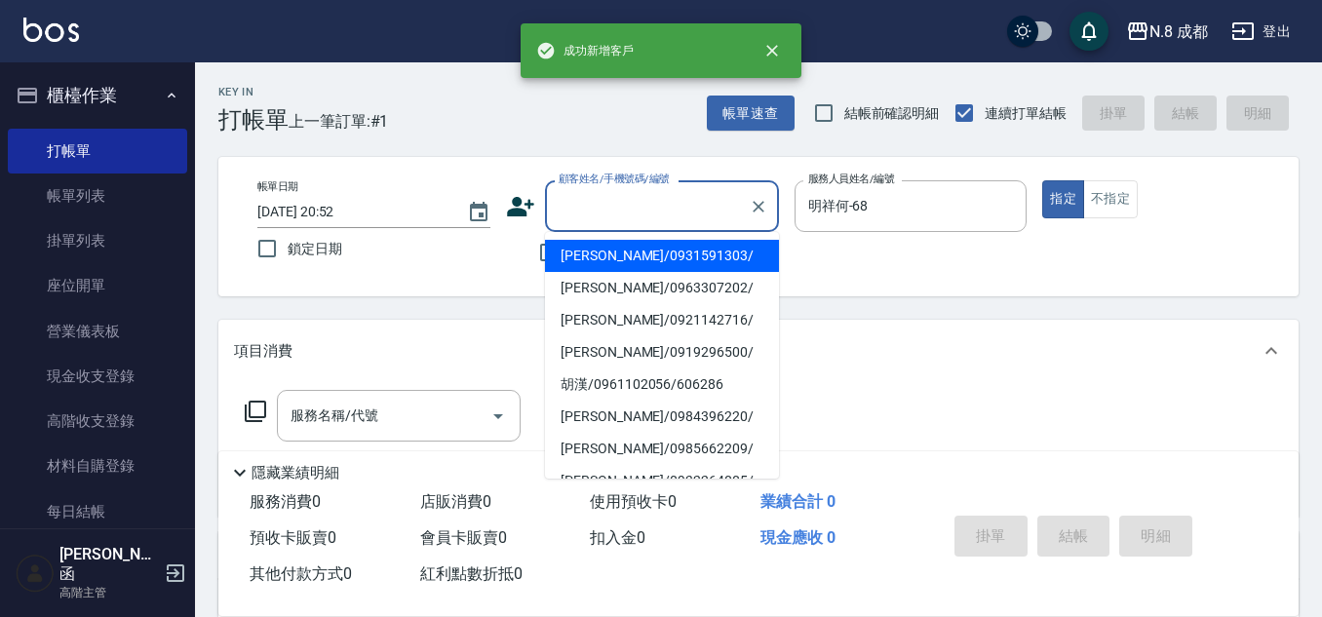
click at [635, 200] on input "顧客姓名/手機號碼/編號" at bounding box center [647, 206] width 187 height 34
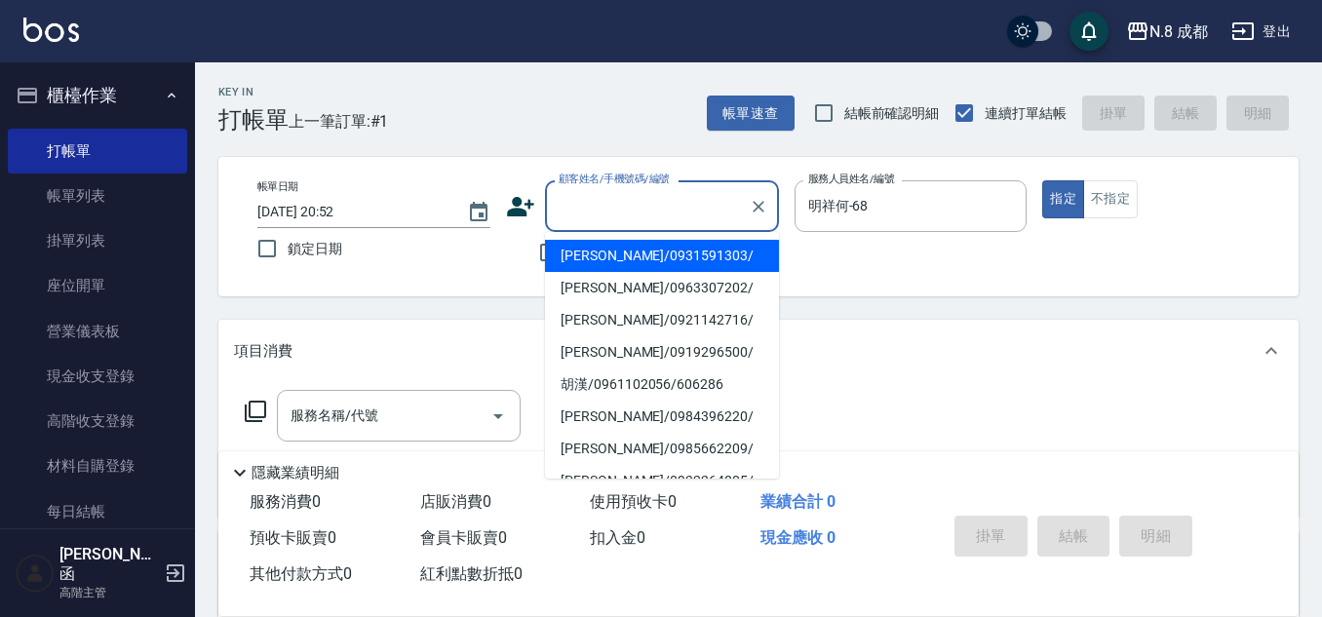
paste input "0956168124"
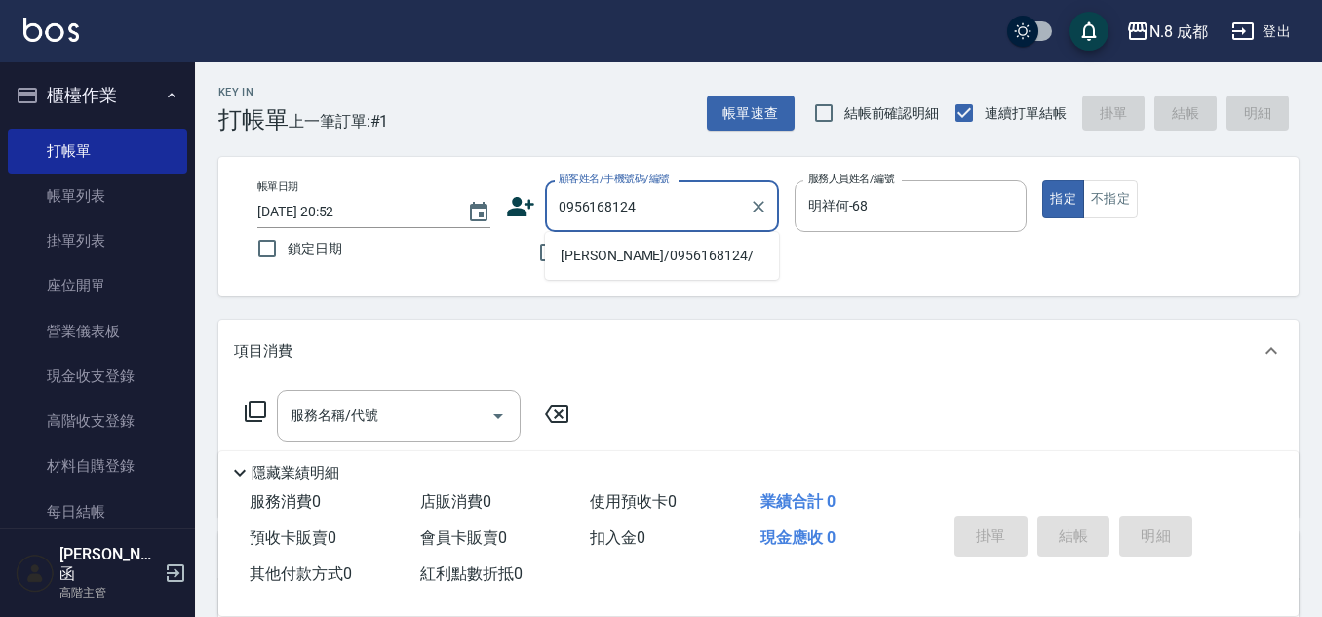
drag, startPoint x: 637, startPoint y: 249, endPoint x: 615, endPoint y: 255, distance: 23.4
click at [635, 249] on li "[PERSON_NAME]/0956168124/" at bounding box center [662, 256] width 234 height 32
type input "[PERSON_NAME]/0956168124/"
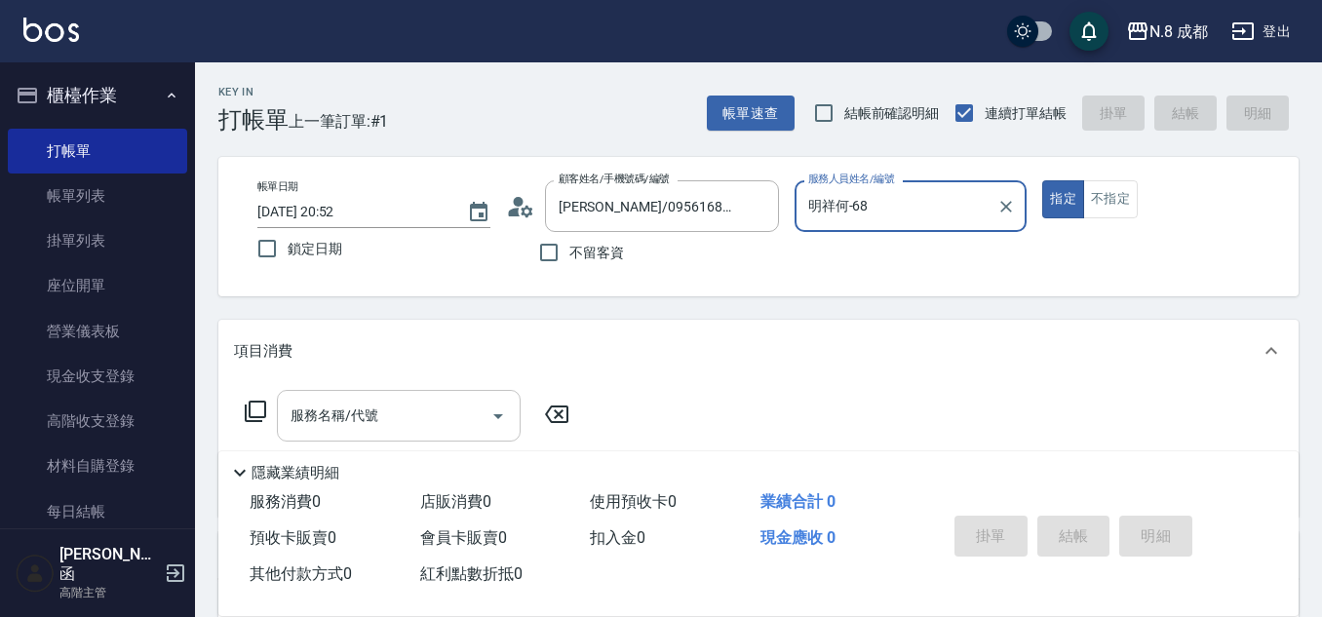
click at [425, 406] on input "服務名稱/代號" at bounding box center [384, 416] width 197 height 34
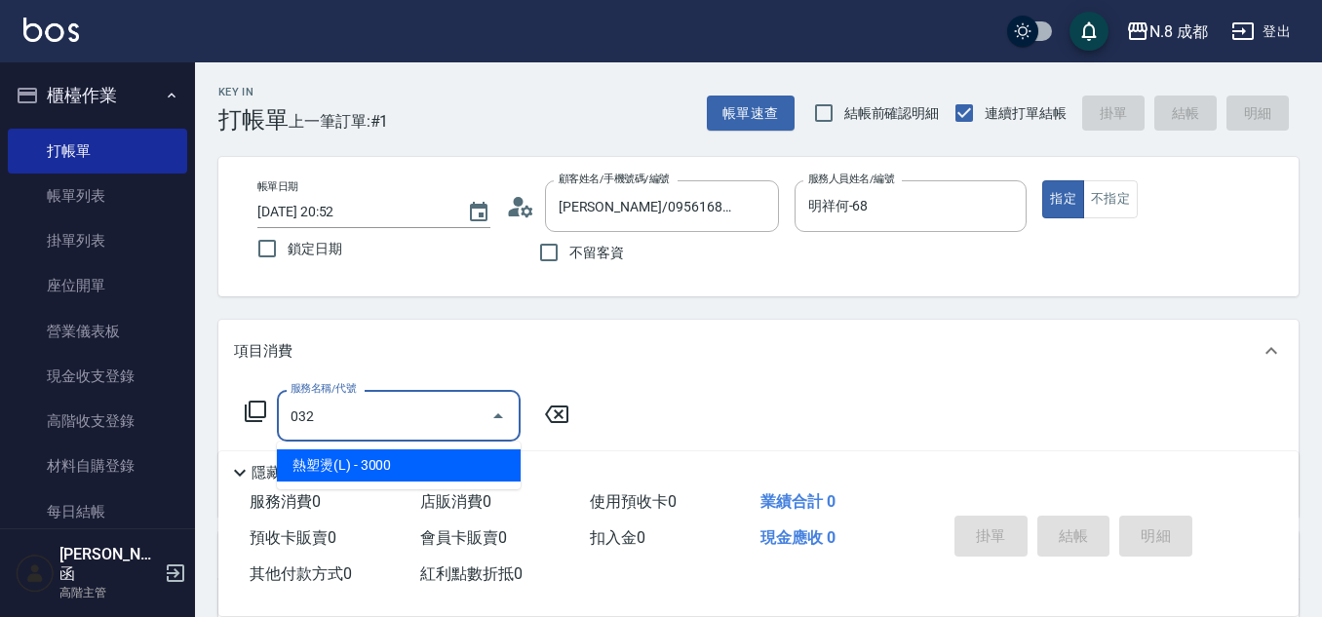
click at [399, 463] on span "熱塑燙(L) - 3000" at bounding box center [399, 465] width 244 height 32
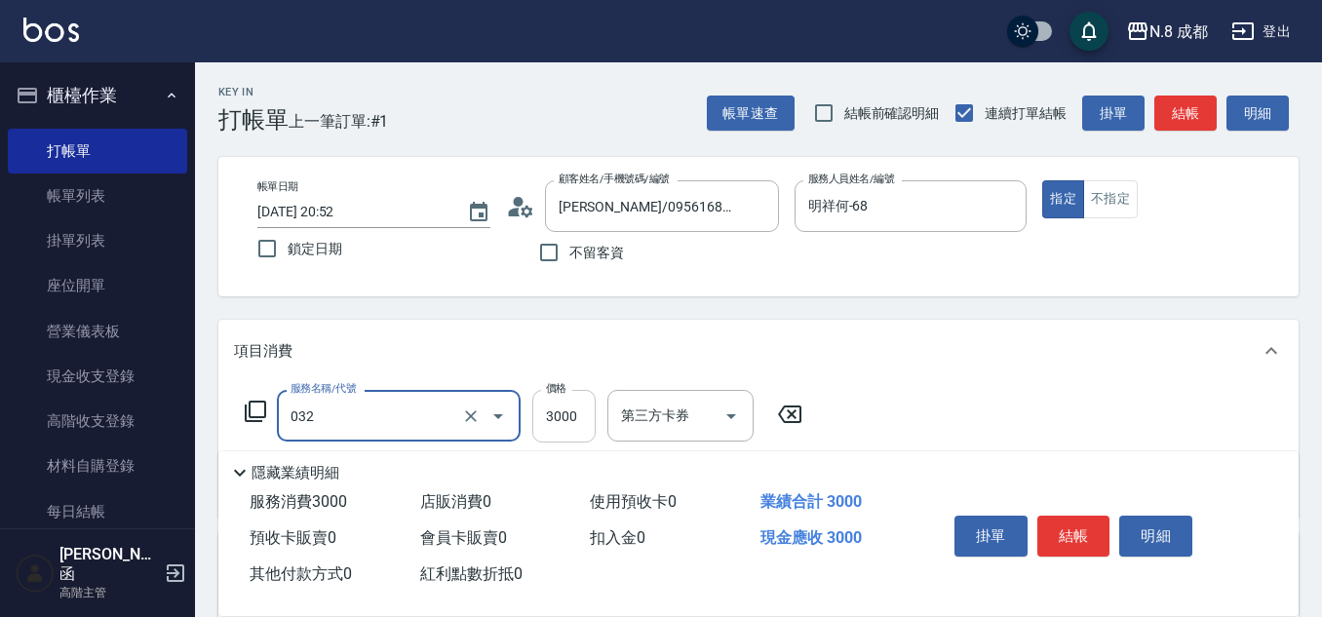
type input "熱塑燙(L)(032)"
click at [569, 421] on input "3000" at bounding box center [563, 416] width 63 height 53
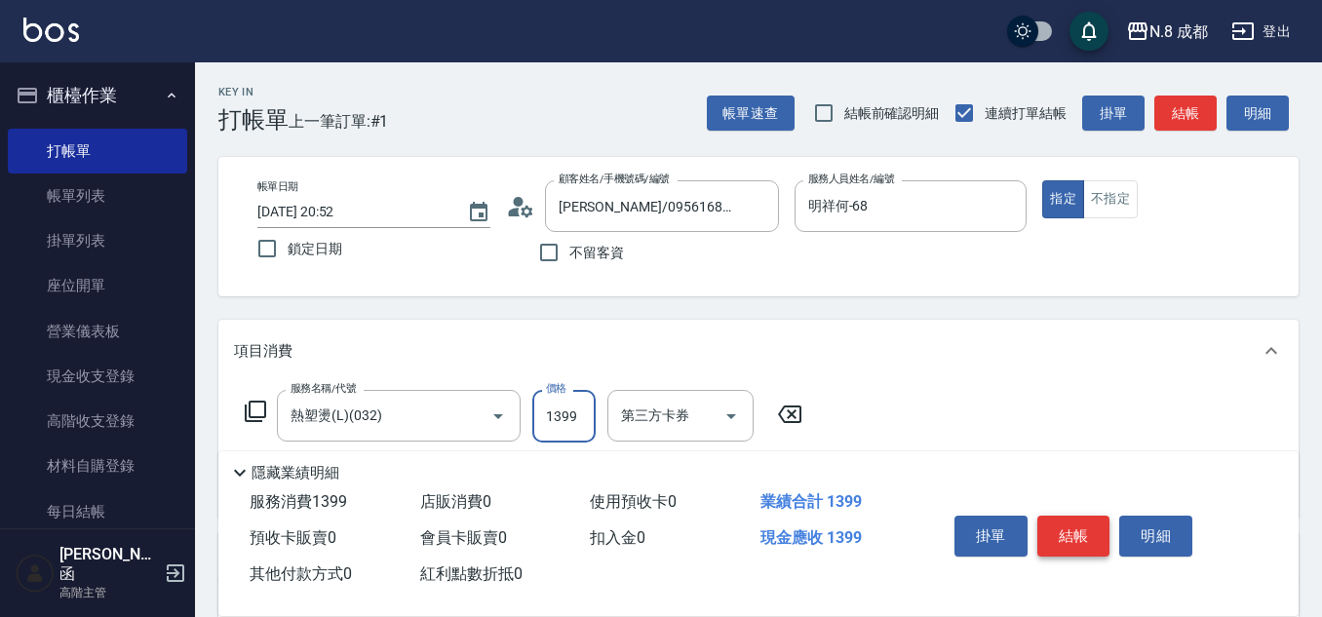
type input "1399"
click at [1087, 529] on button "結帳" at bounding box center [1073, 536] width 73 height 41
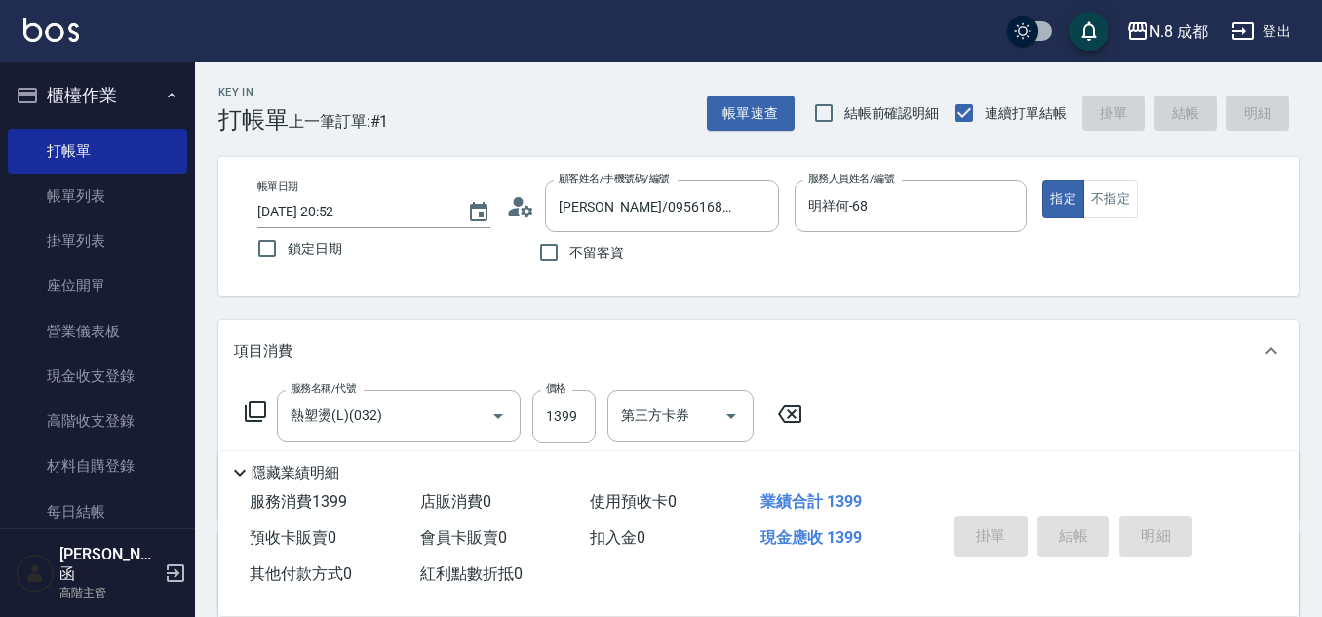
type input "[DATE] 20:55"
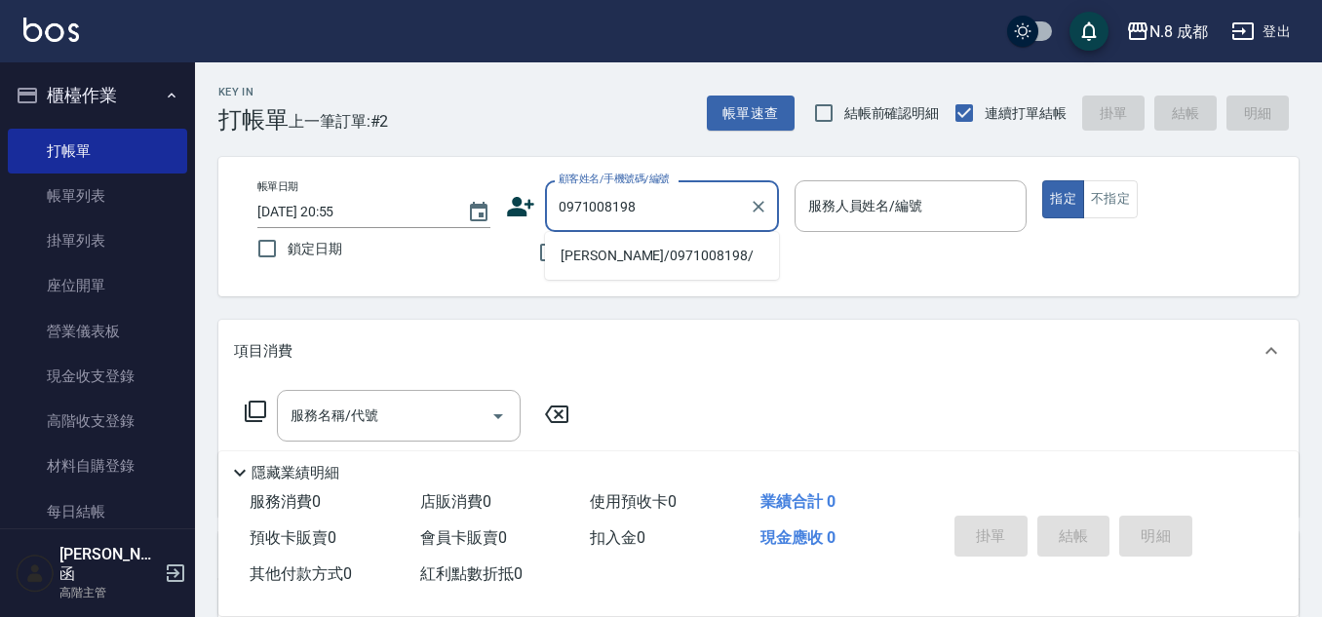
click at [657, 253] on li "[PERSON_NAME]/0971008198/" at bounding box center [662, 256] width 234 height 32
type input "[PERSON_NAME]/0971008198/"
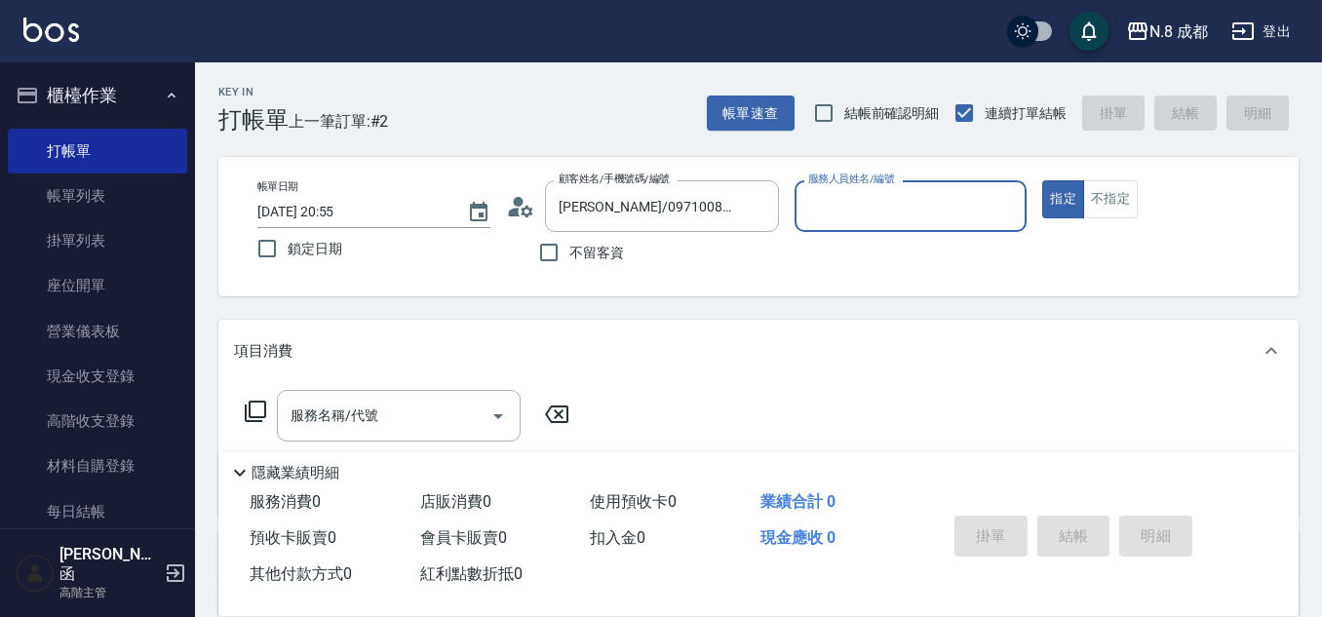
type input "[PERSON_NAME]程-13"
click at [392, 405] on input "服務名稱/代號" at bounding box center [384, 416] width 197 height 34
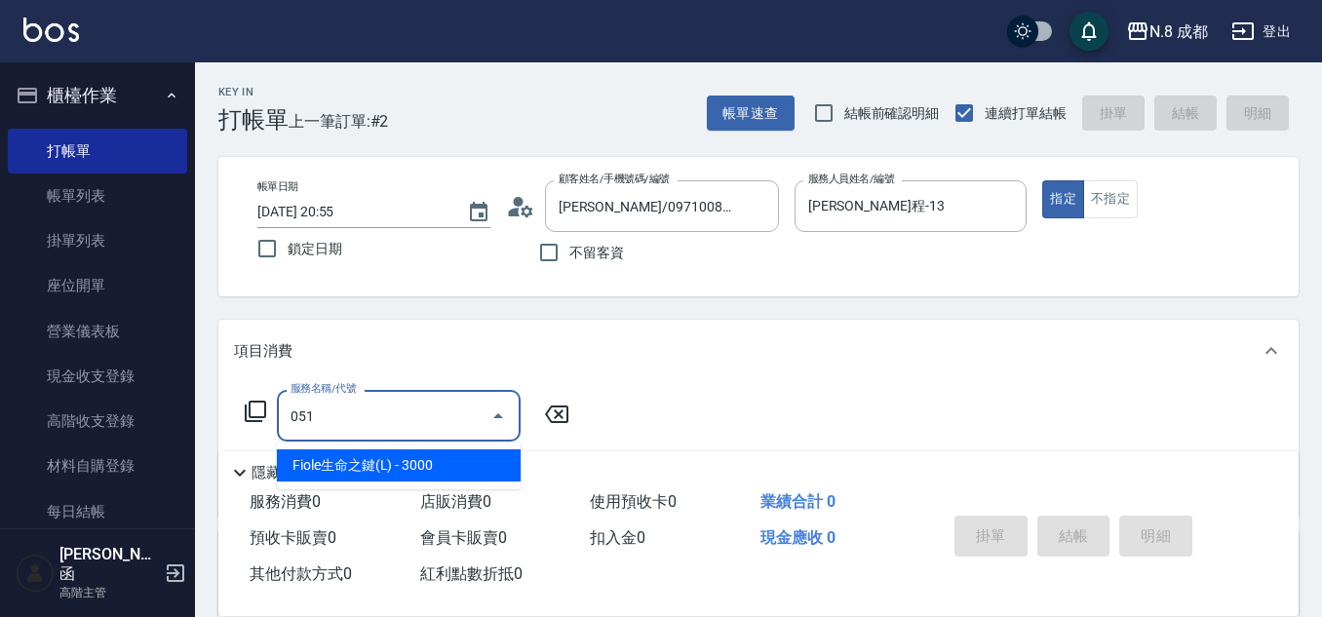
drag, startPoint x: 404, startPoint y: 455, endPoint x: 583, endPoint y: 446, distance: 178.6
click at [409, 455] on span "Fiole生命之鍵(L) - 3000" at bounding box center [399, 465] width 244 height 32
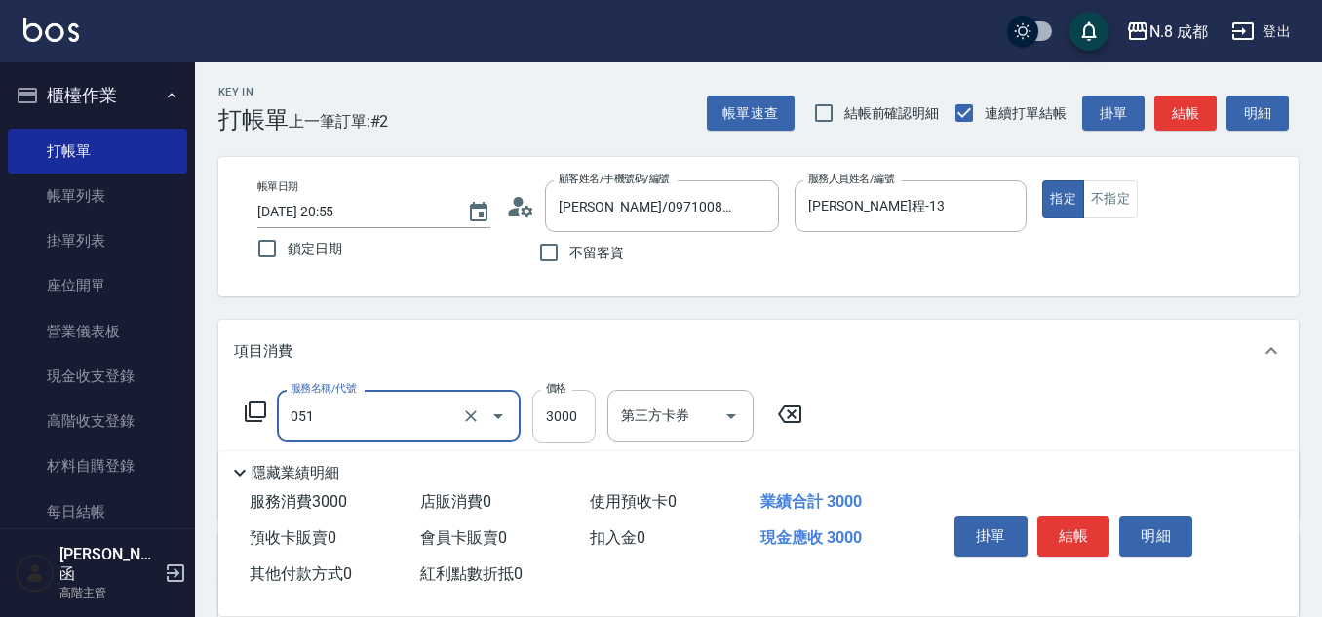
type input "Fiole生命之鍵(L)(051)"
click at [576, 410] on input "3000" at bounding box center [563, 416] width 63 height 53
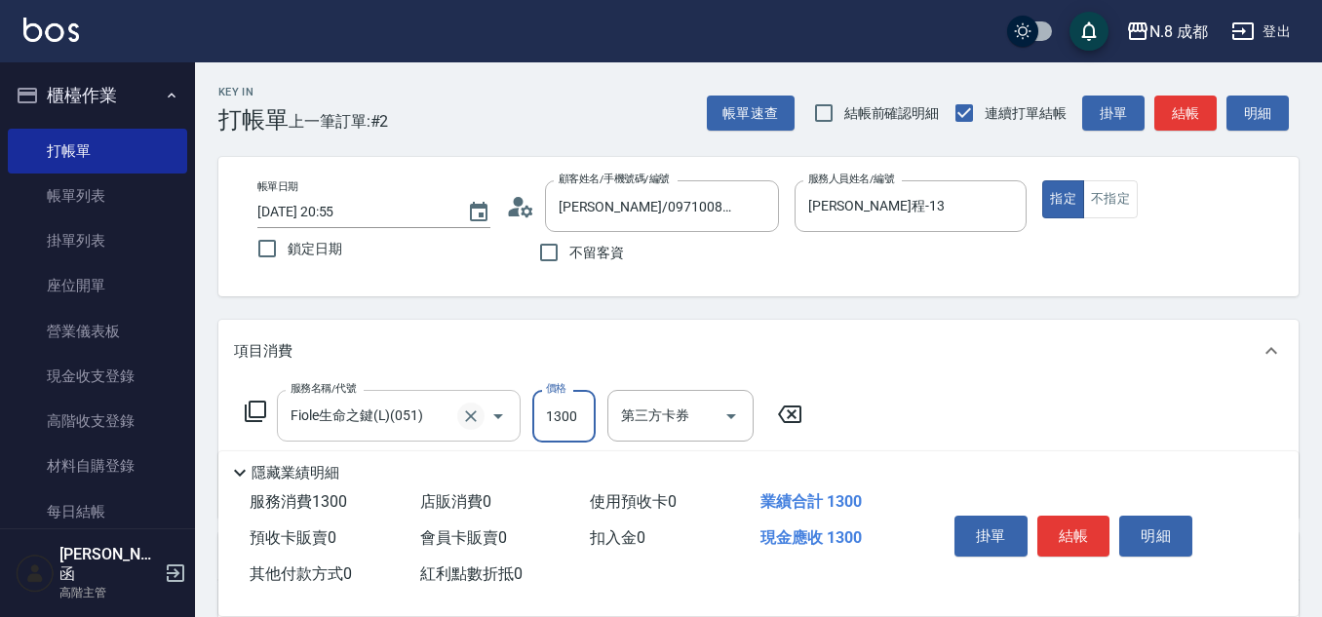
scroll to position [97, 0]
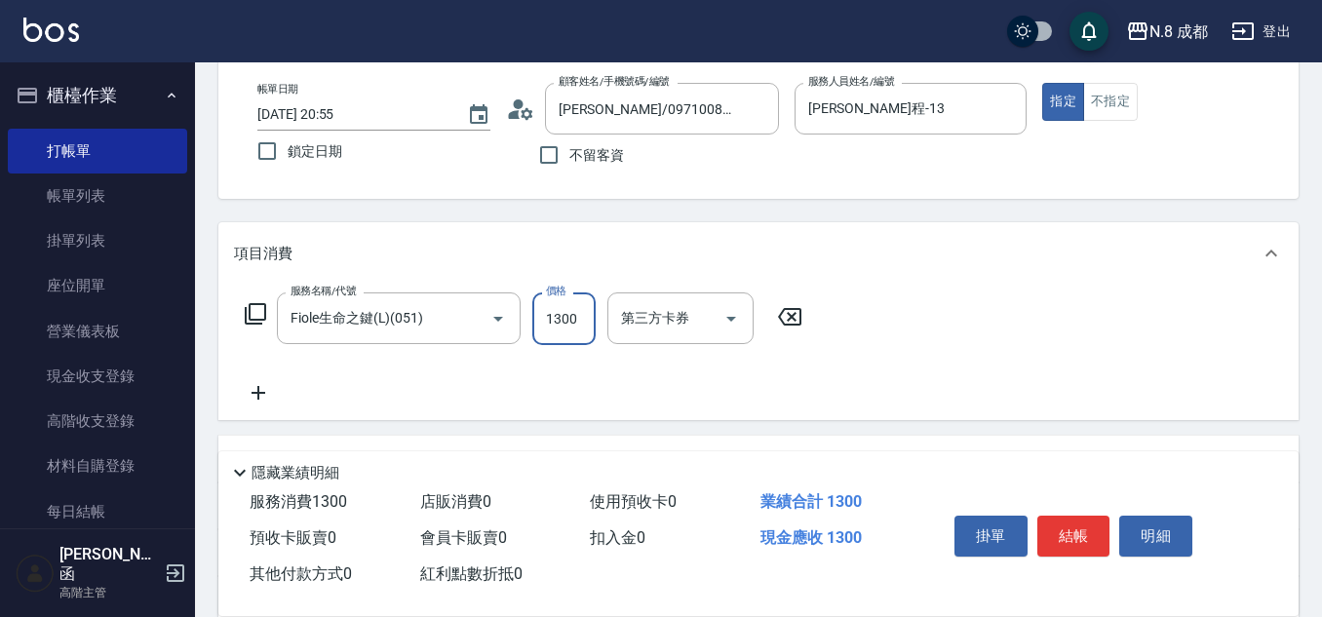
type input "1300"
click at [264, 391] on icon at bounding box center [258, 392] width 49 height 23
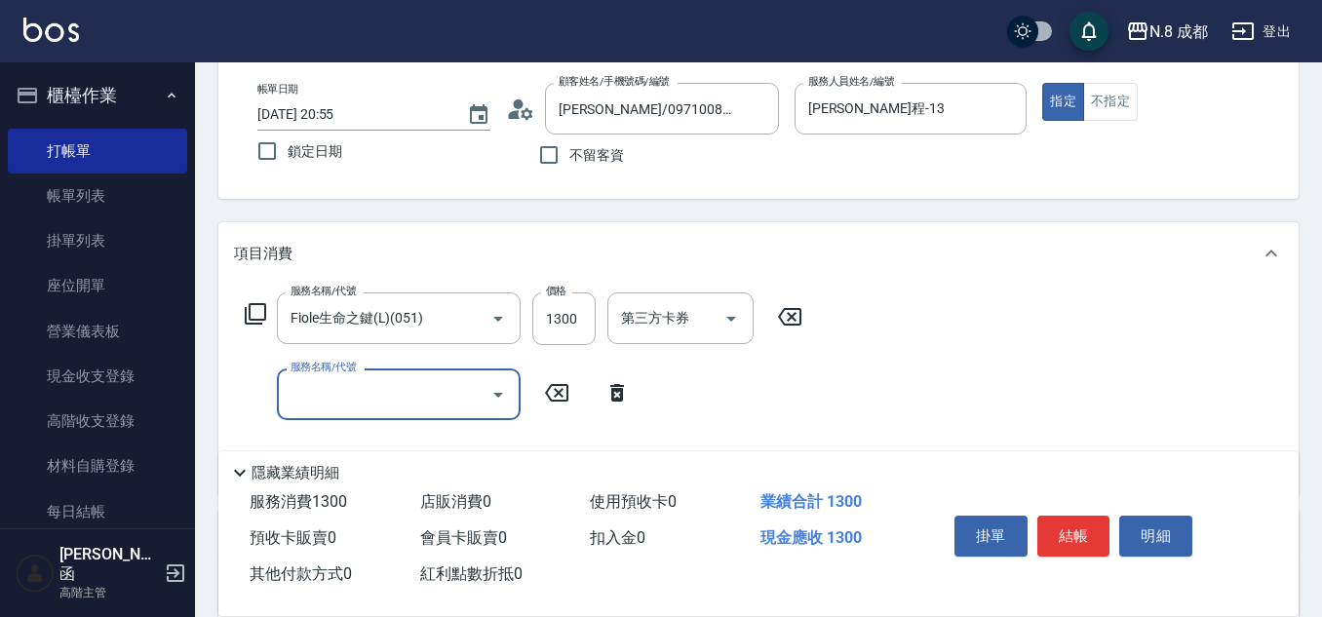
click at [341, 404] on input "服務名稱/代號" at bounding box center [384, 394] width 197 height 34
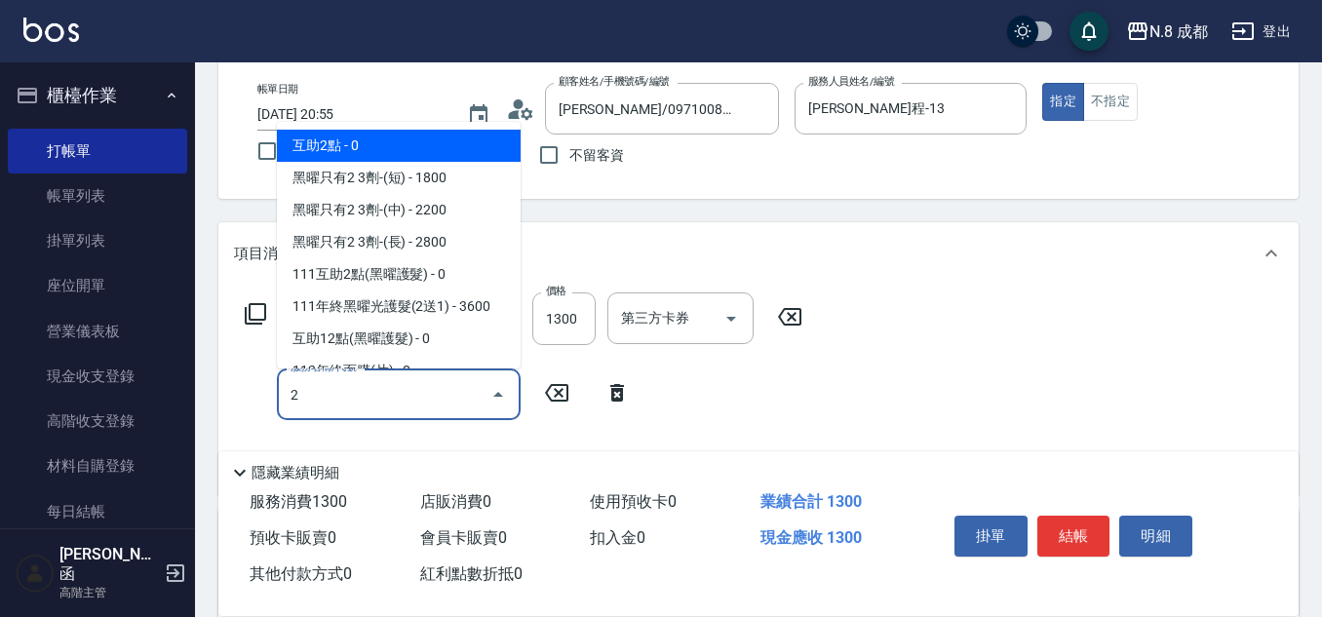
click at [408, 154] on span "互助2點 - 0" at bounding box center [399, 146] width 244 height 32
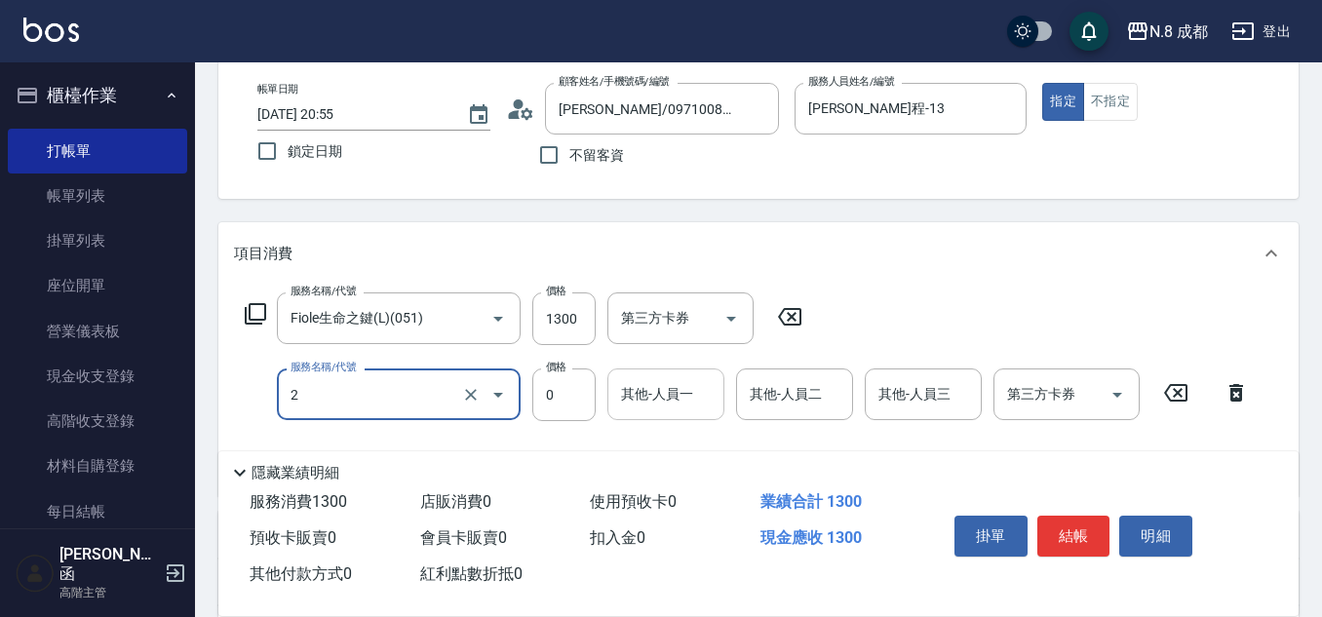
type input "互助2點(2)"
click at [638, 402] on input "其他-人員一" at bounding box center [665, 394] width 99 height 34
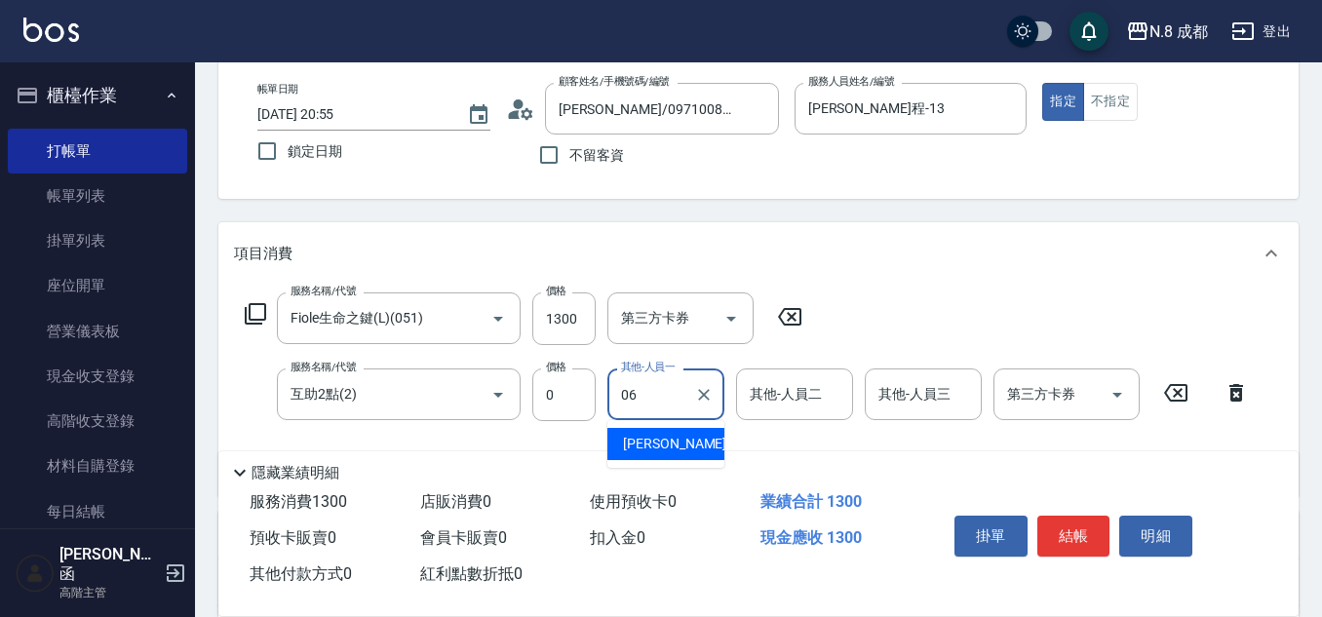
click at [685, 443] on div "[PERSON_NAME] -06" at bounding box center [665, 444] width 117 height 32
type input "[PERSON_NAME]-06"
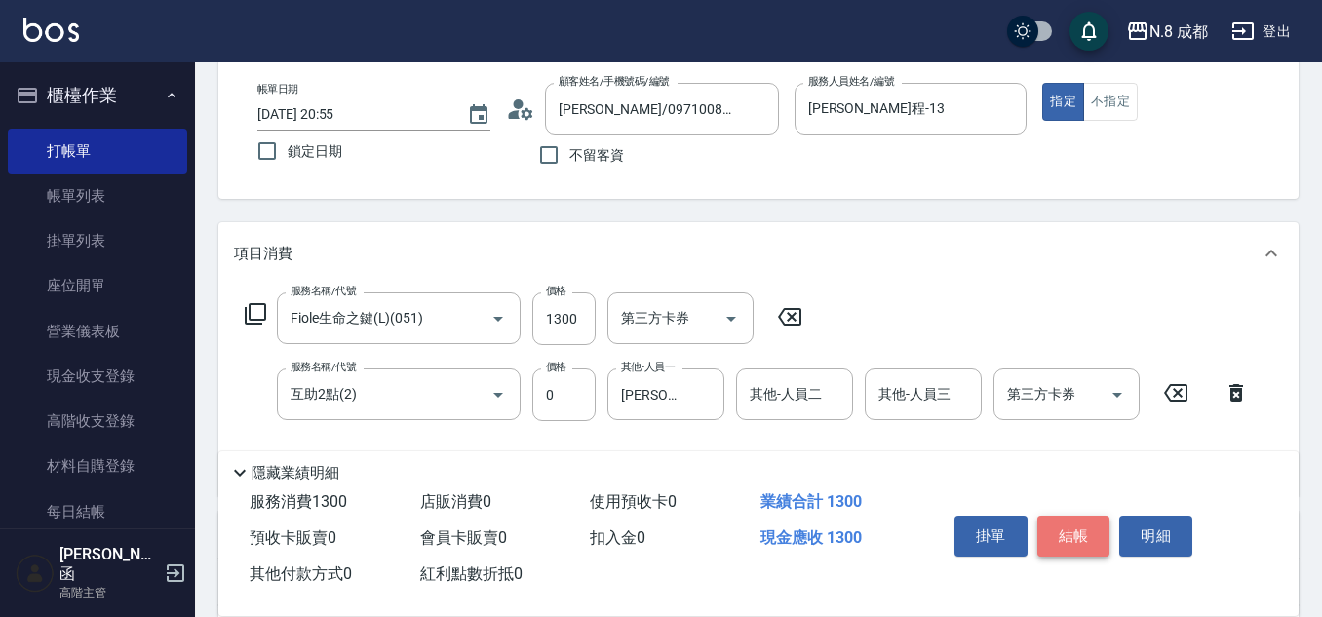
click at [1082, 528] on button "結帳" at bounding box center [1073, 536] width 73 height 41
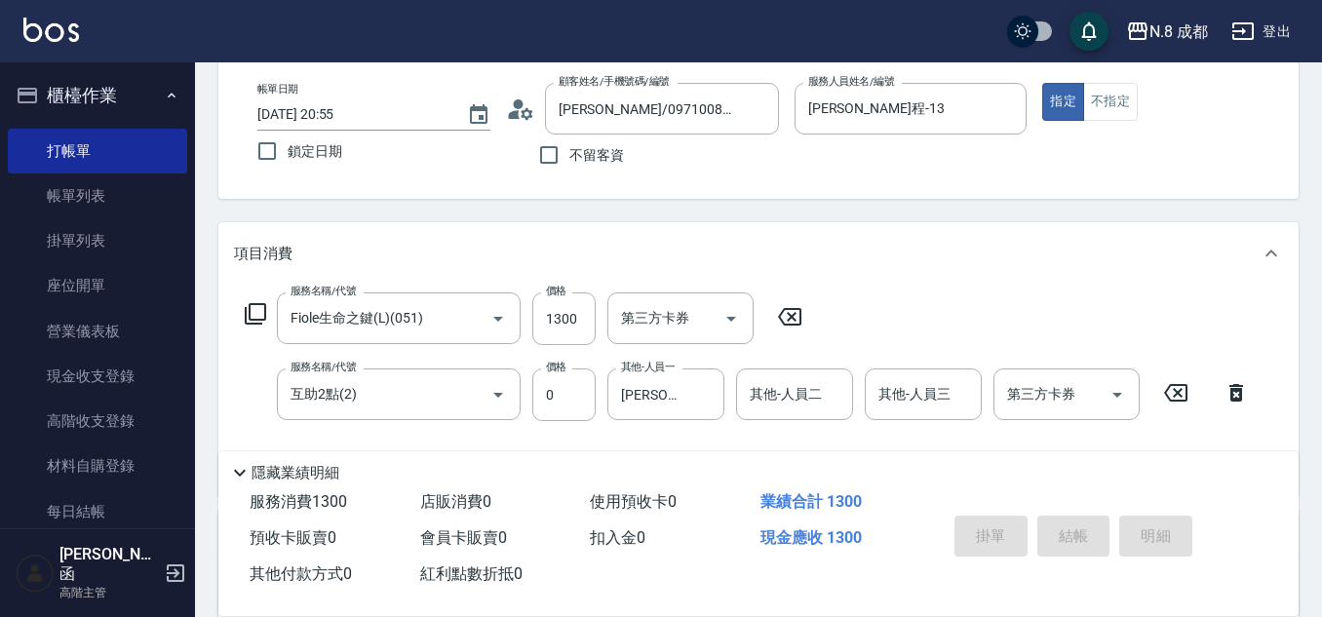
type input "[DATE] 20:56"
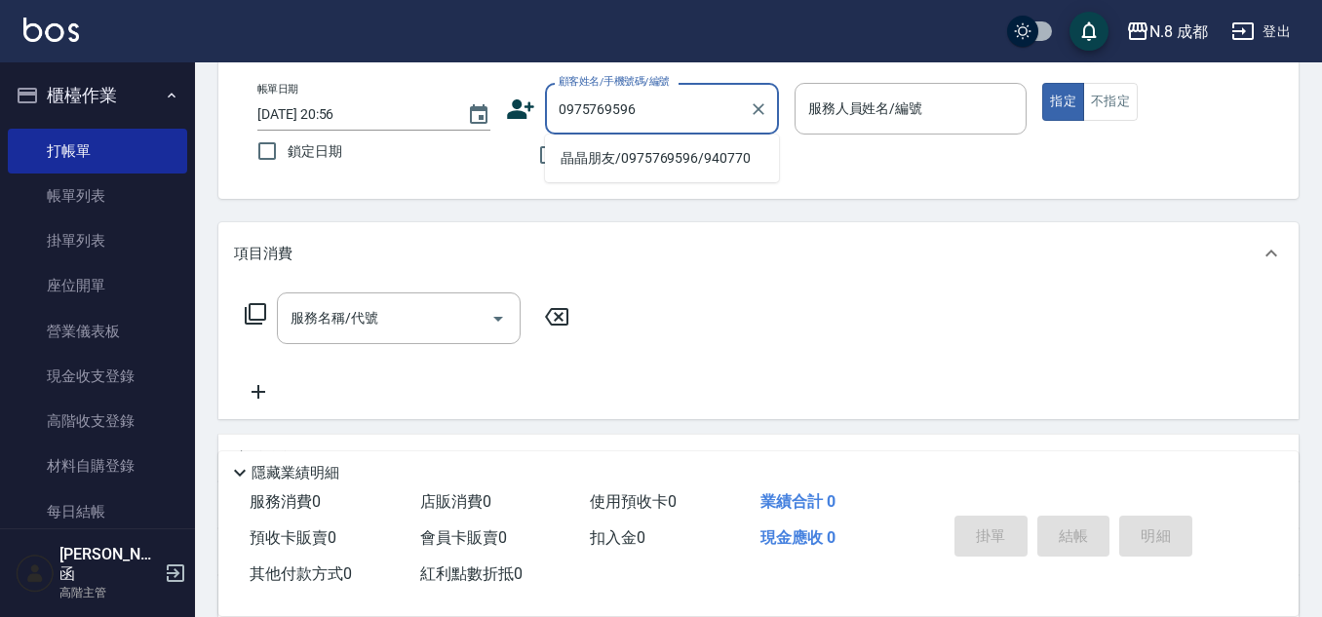
click at [649, 160] on li "晶晶朋友/0975769596/940770" at bounding box center [662, 158] width 234 height 32
type input "晶晶朋友/0975769596/940770"
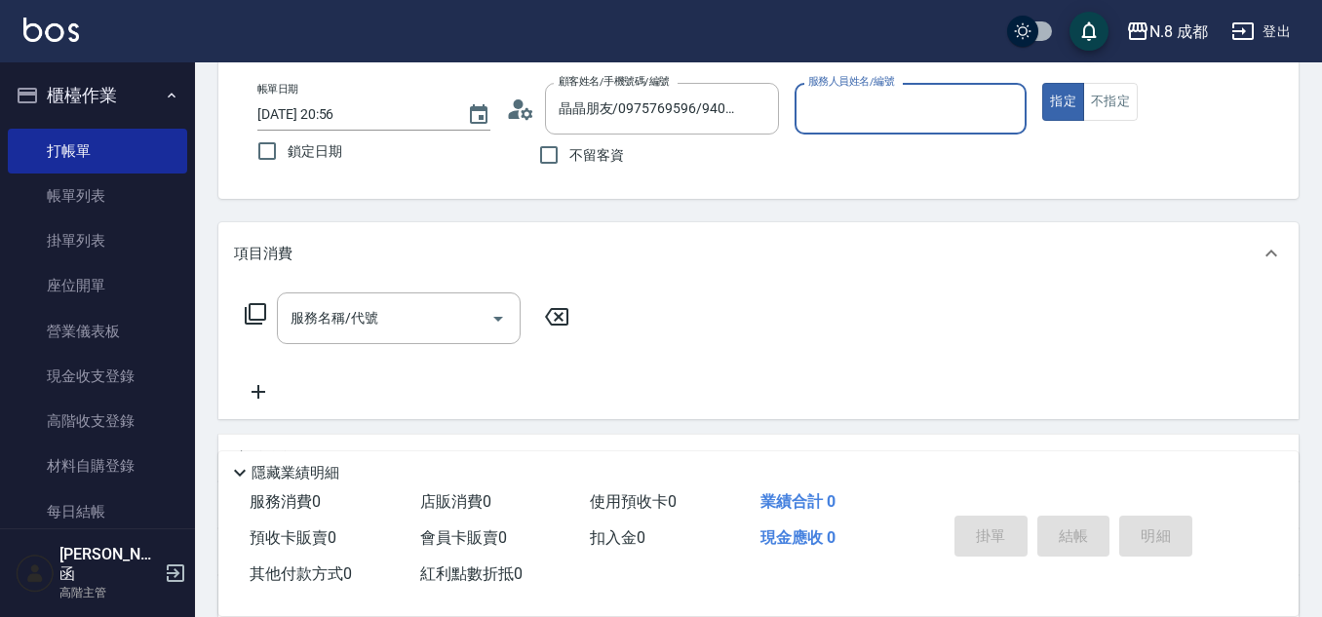
type input "[PERSON_NAME]程-13"
click at [421, 318] on input "服務名稱/代號" at bounding box center [384, 318] width 197 height 34
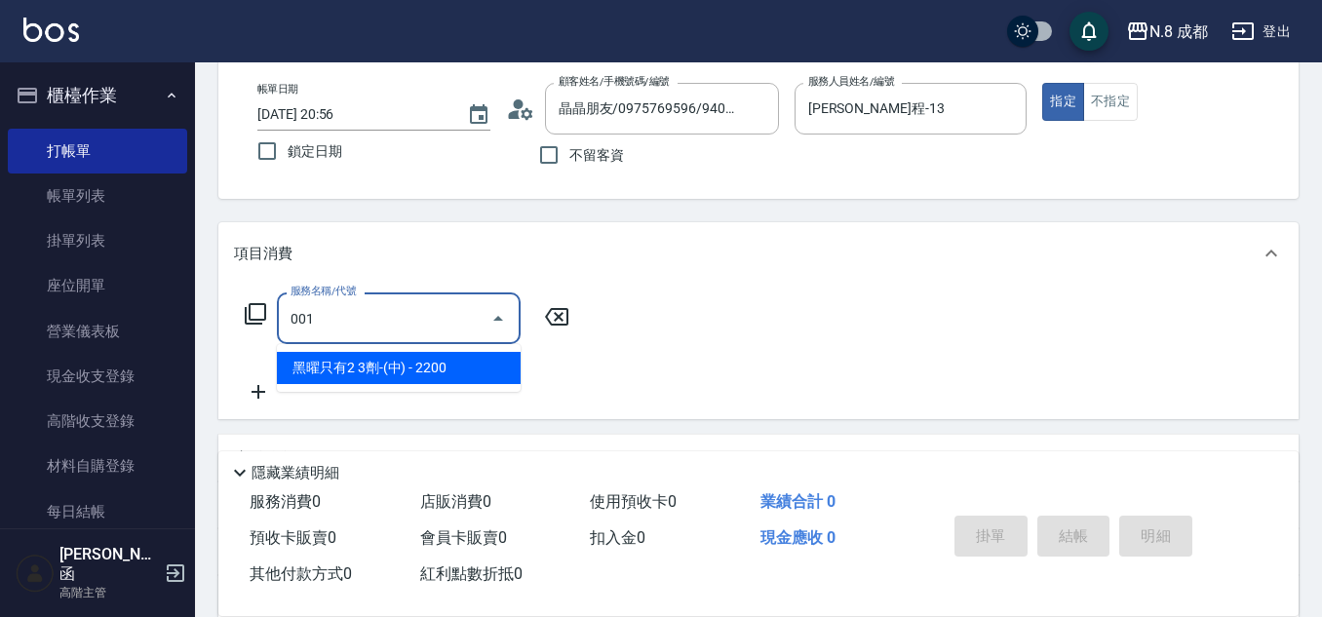
click at [434, 366] on span "黑曜只有2 3劑-(中) - 2200" at bounding box center [399, 368] width 244 height 32
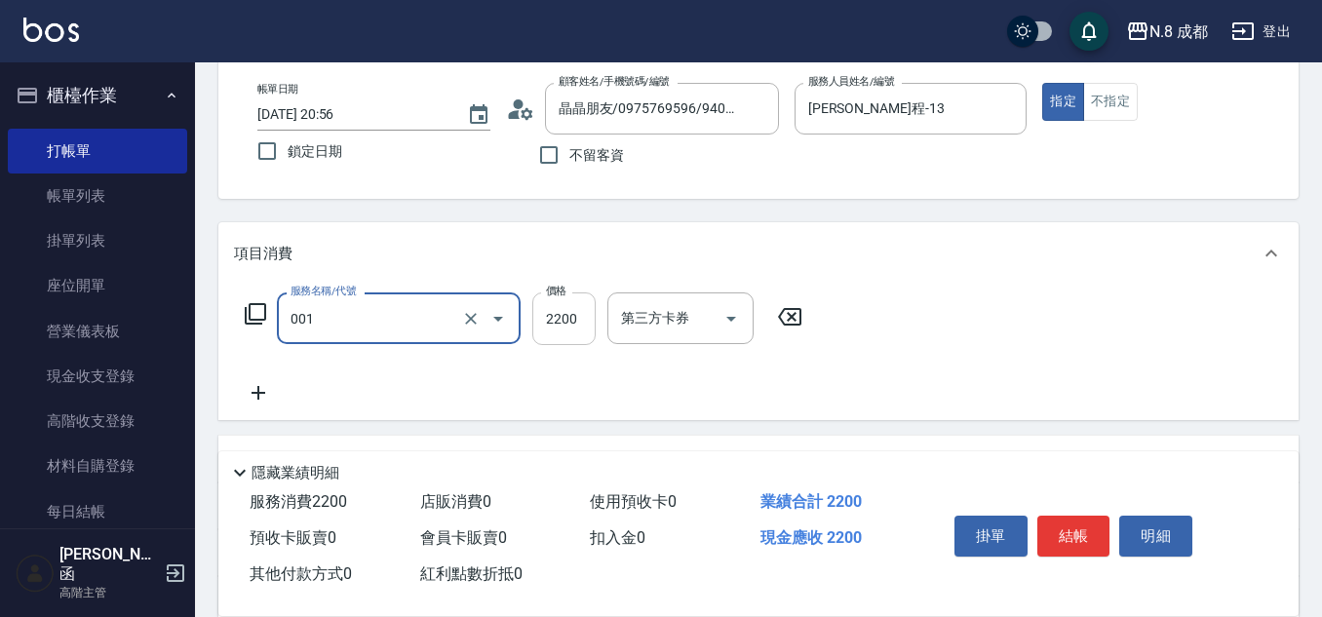
type input "黑曜只有2 3劑-(中)(001)"
click at [574, 320] on input "2200" at bounding box center [563, 318] width 63 height 53
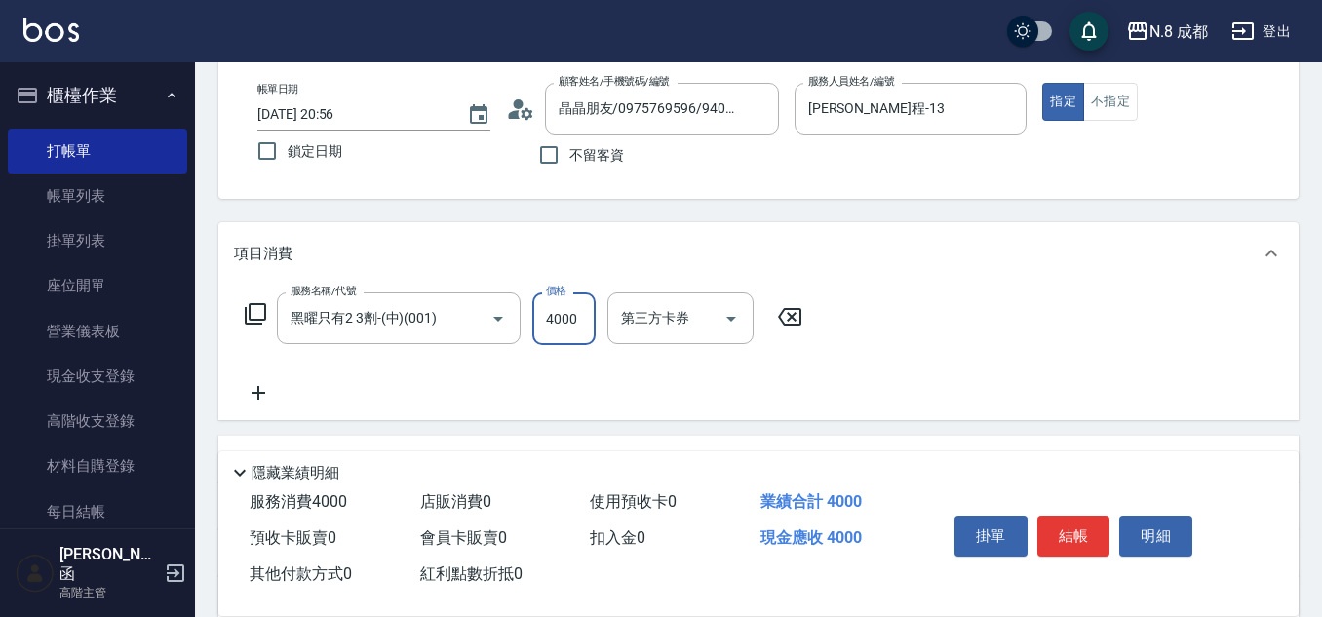
type input "4000"
click at [251, 389] on icon at bounding box center [258, 392] width 49 height 23
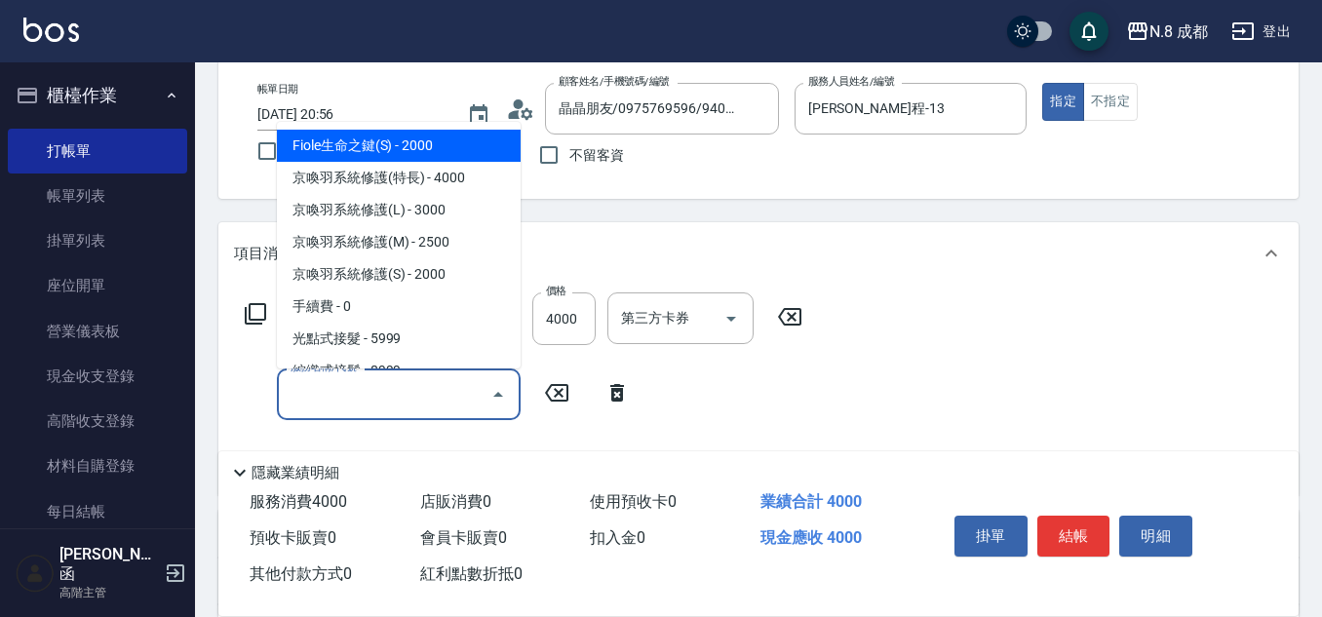
click at [356, 398] on input "服務名稱/代號" at bounding box center [384, 394] width 197 height 34
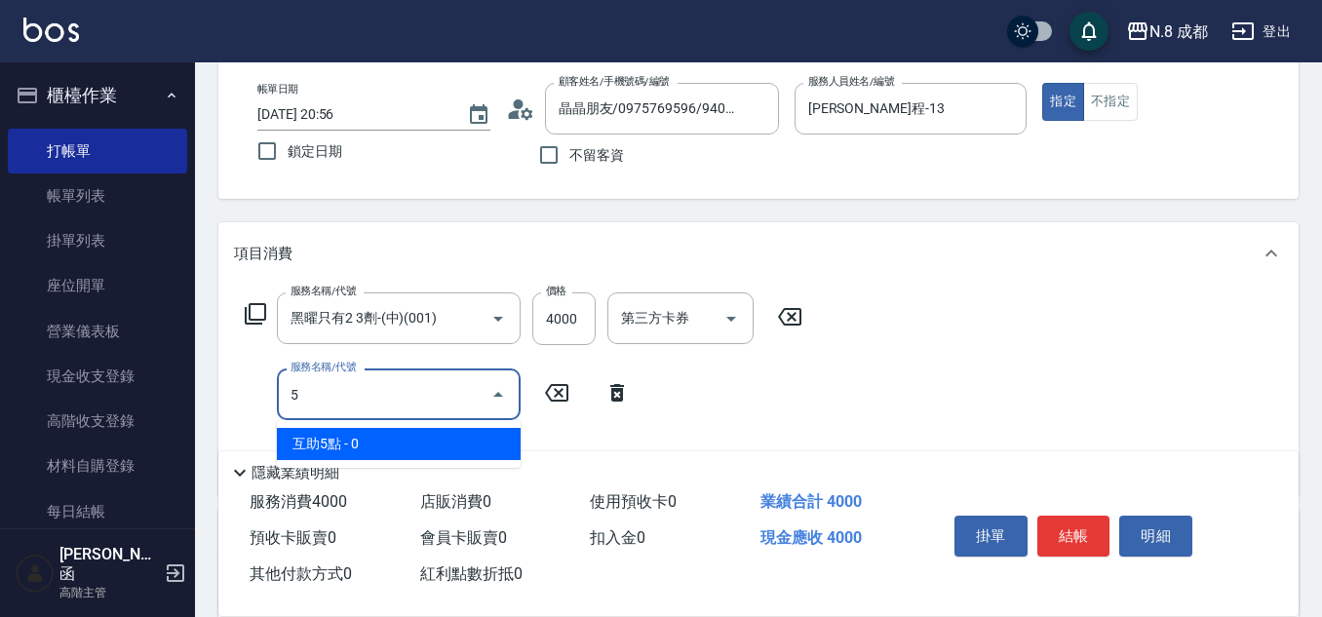
click at [373, 438] on span "互助5點 - 0" at bounding box center [399, 444] width 244 height 32
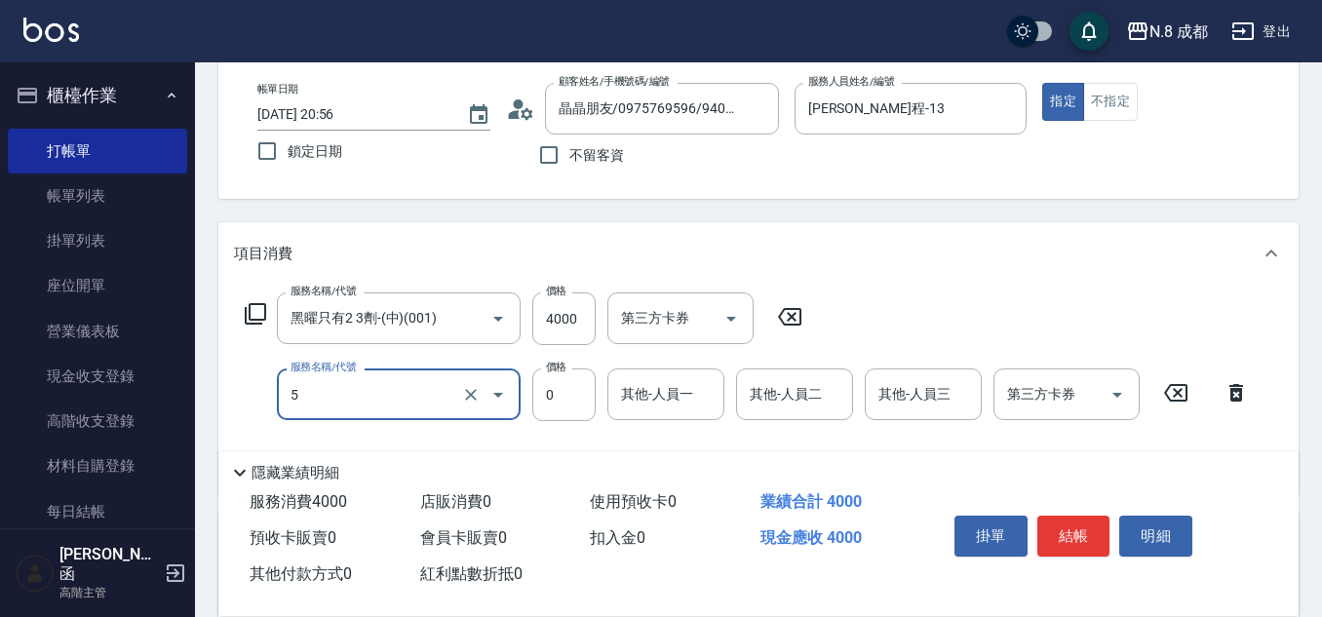
type input "互助5點(5)"
click at [649, 389] on div "其他-人員一 其他-人員一" at bounding box center [665, 394] width 117 height 52
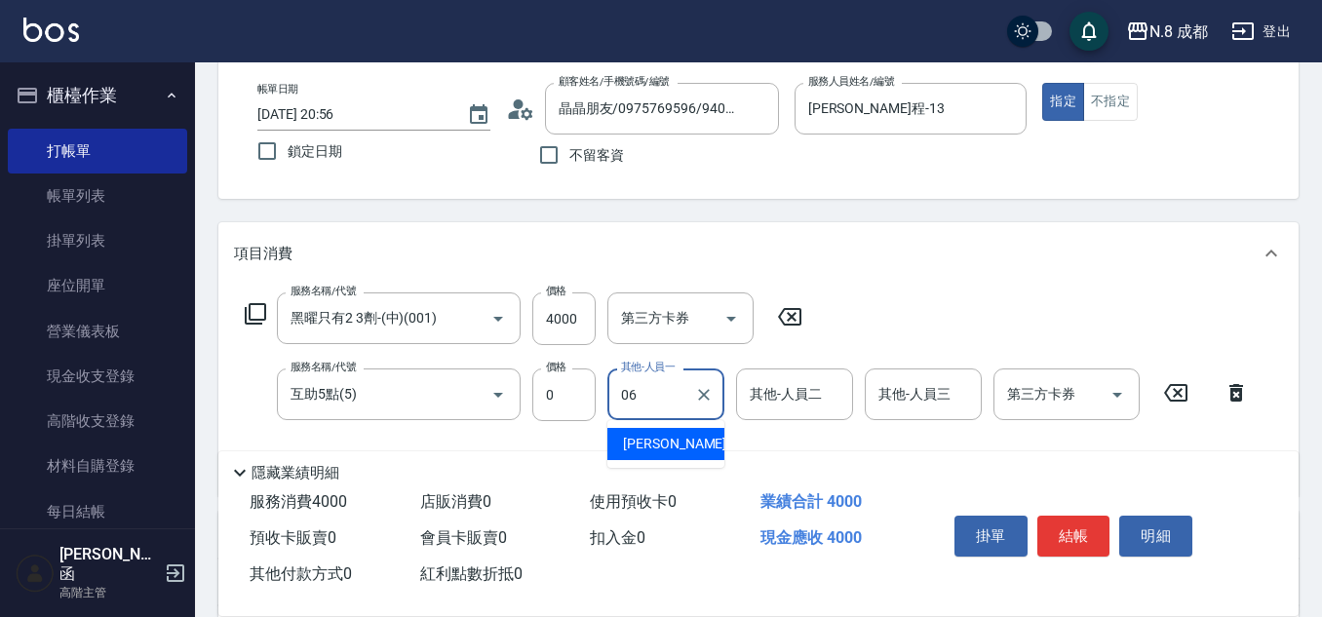
click at [690, 438] on div "[PERSON_NAME] -06" at bounding box center [665, 444] width 117 height 32
type input "[PERSON_NAME]-06"
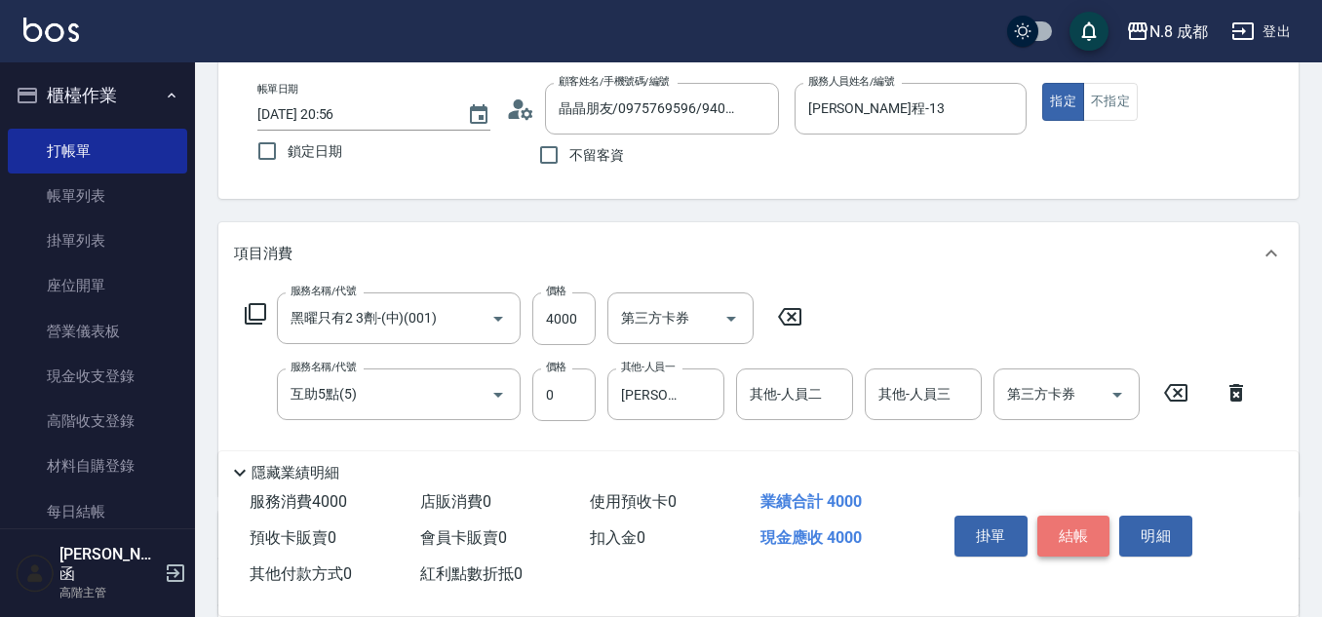
click at [1092, 524] on button "結帳" at bounding box center [1073, 536] width 73 height 41
type input "[DATE] 20:57"
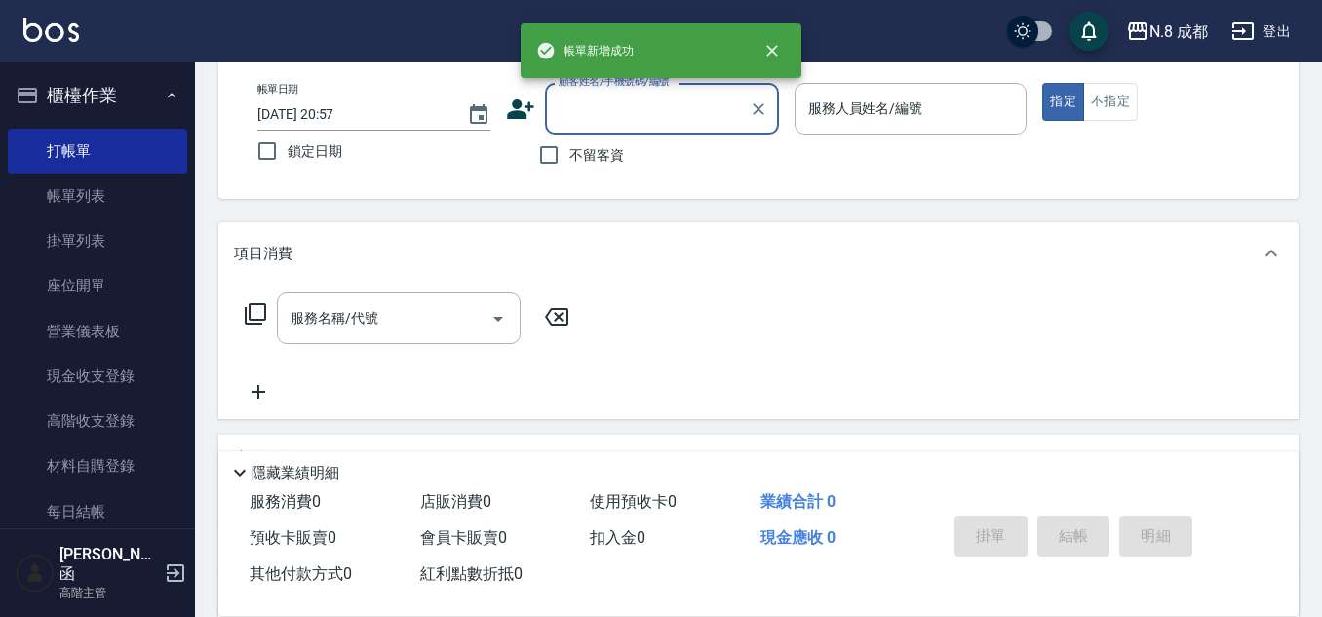
scroll to position [0, 0]
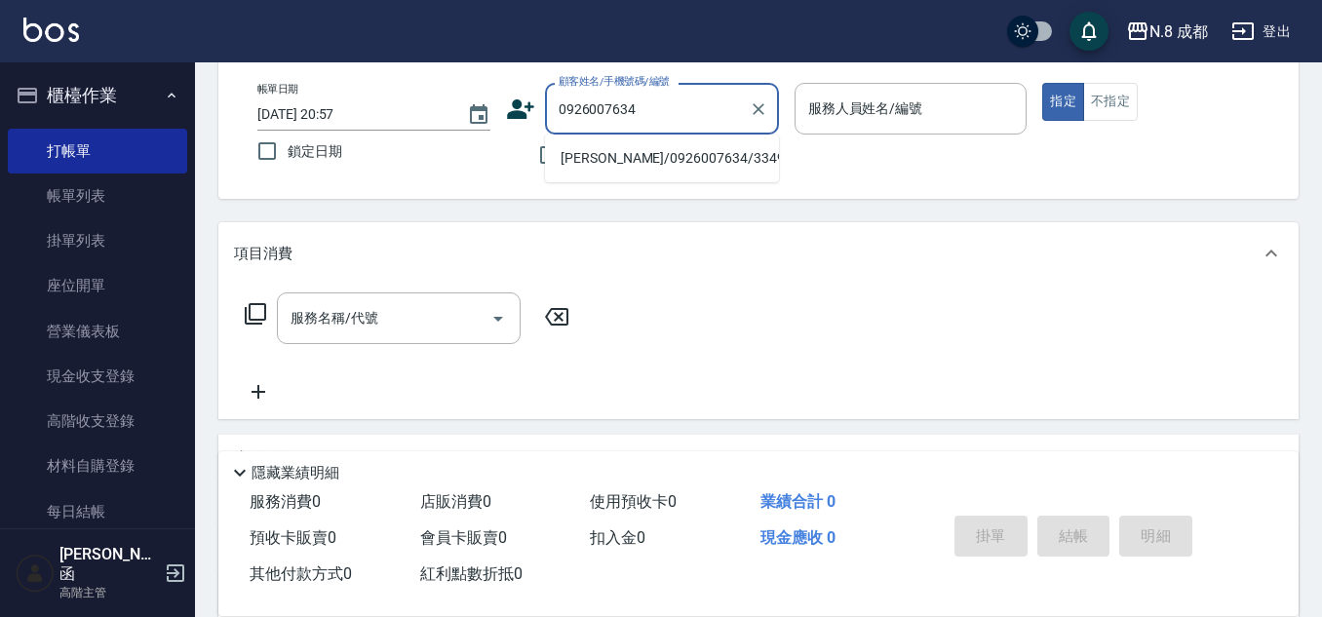
click at [663, 159] on li "[PERSON_NAME]/0926007634/334935" at bounding box center [662, 158] width 234 height 32
type input "[PERSON_NAME]/0926007634/334935"
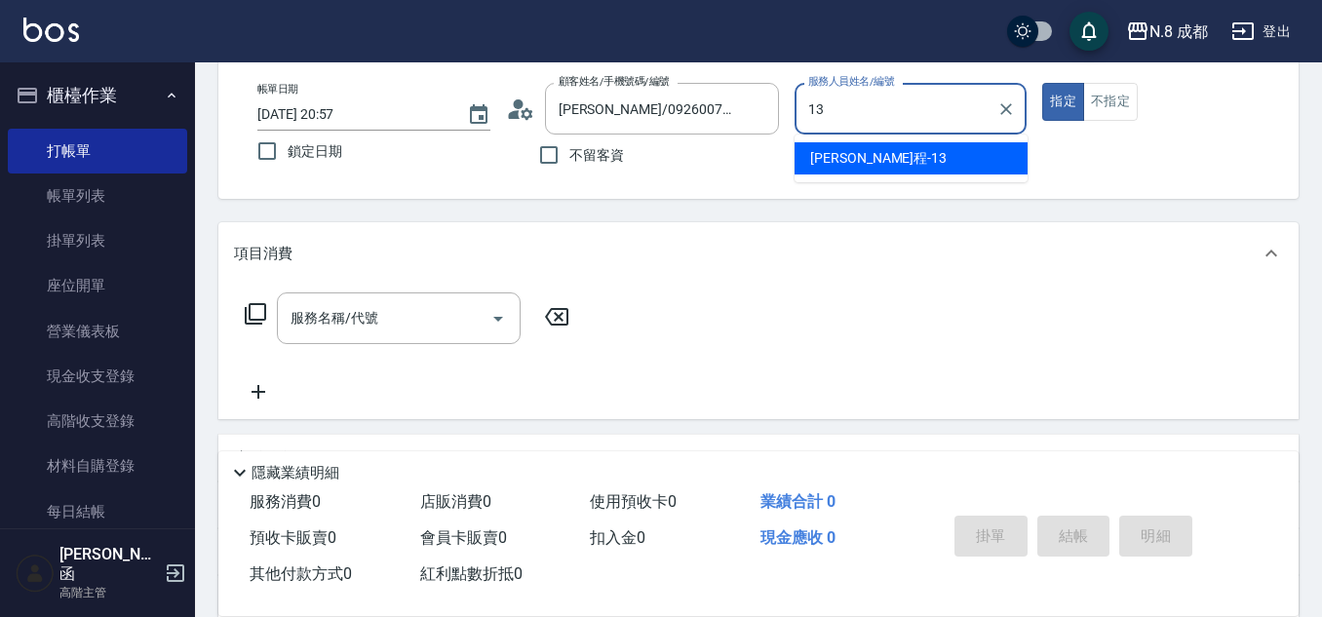
click at [859, 156] on span "[PERSON_NAME]程 -13" at bounding box center [878, 158] width 136 height 20
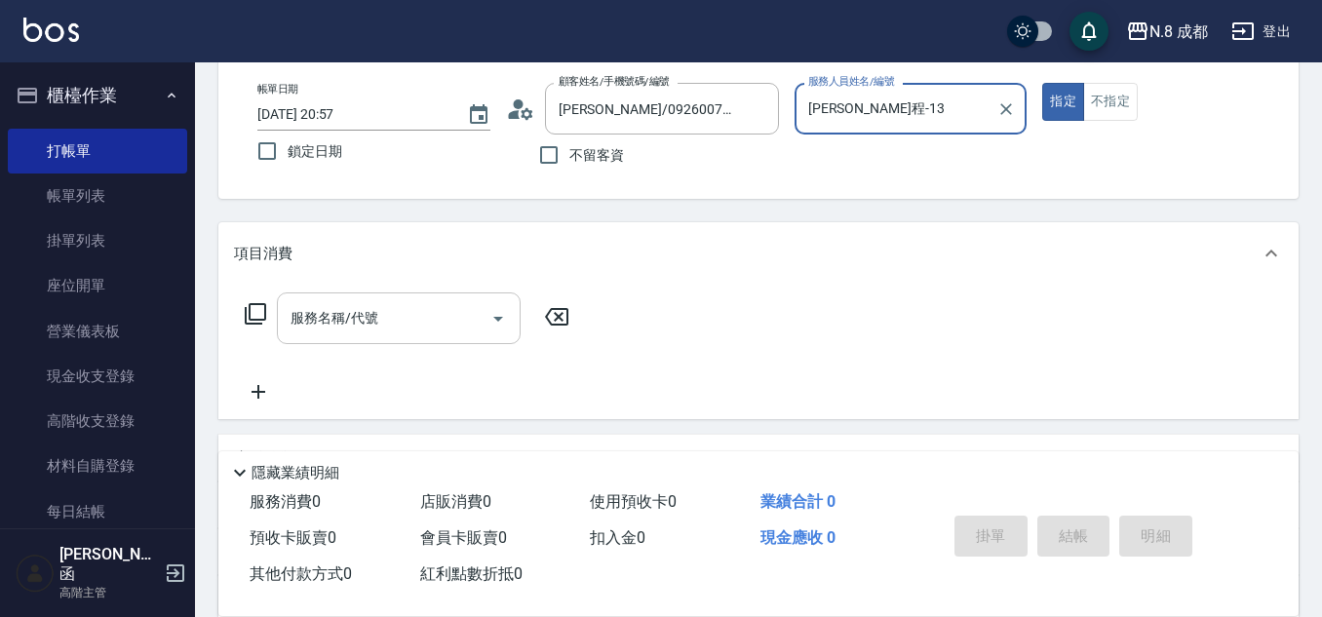
type input "[PERSON_NAME]程-13"
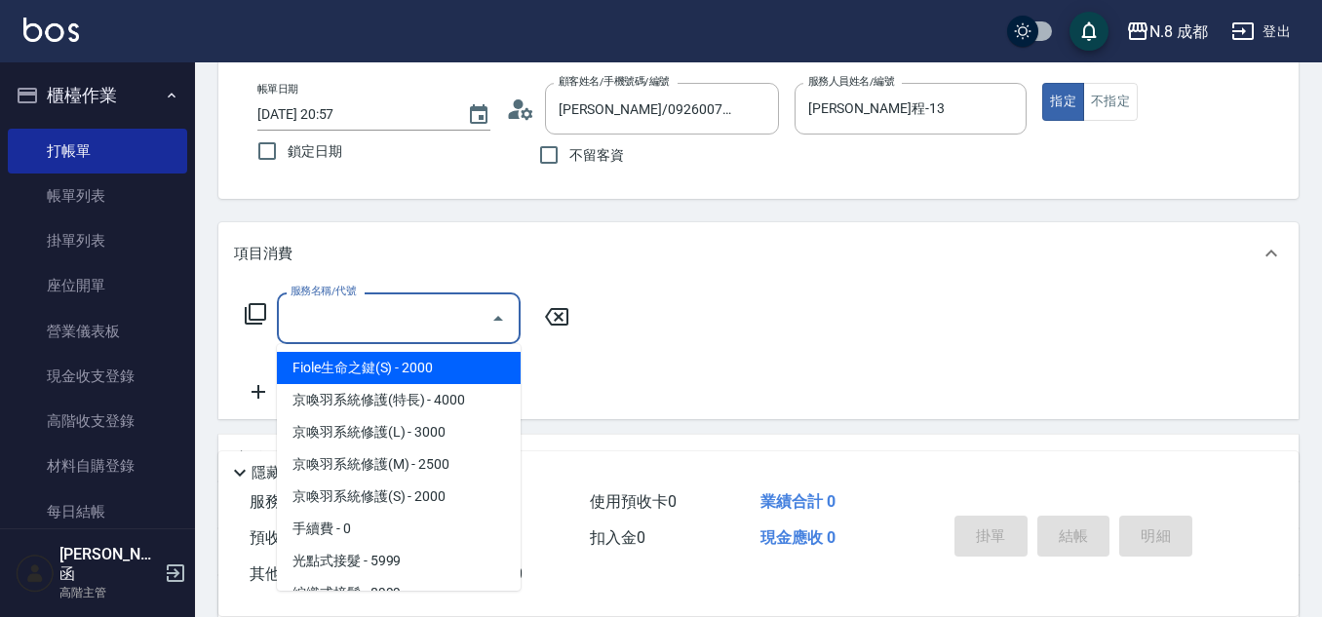
click at [374, 311] on input "服務名稱/代號" at bounding box center [384, 318] width 197 height 34
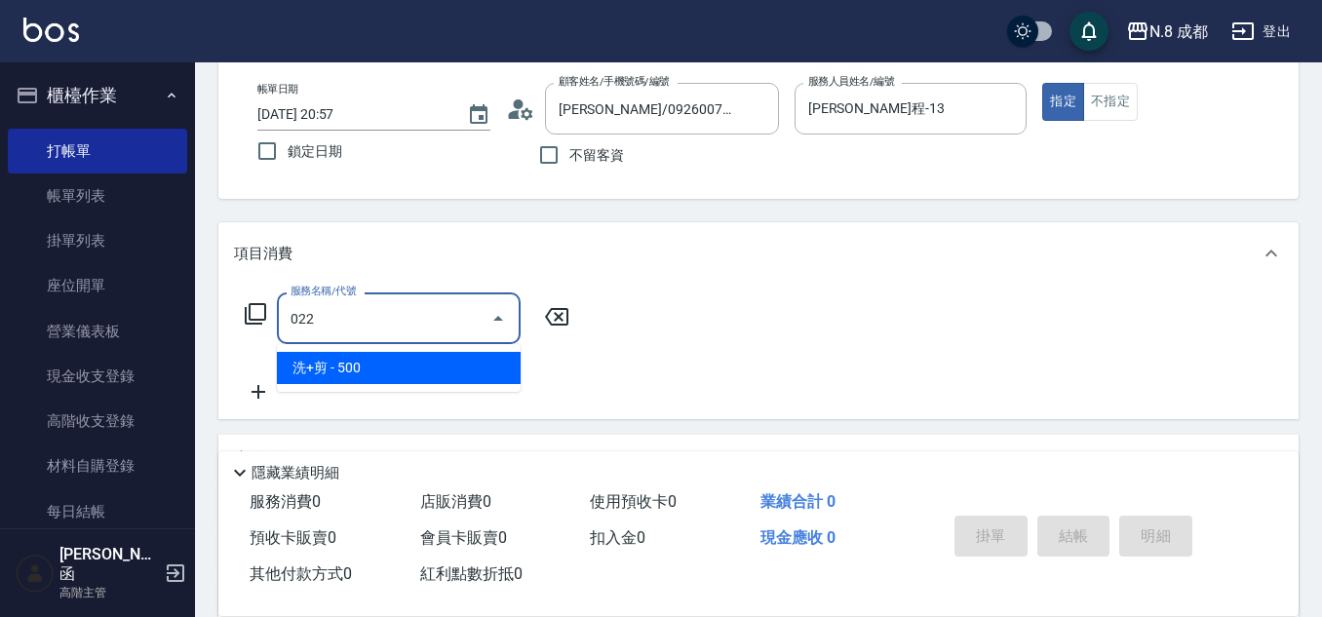
click at [390, 361] on span "洗+剪 - 500" at bounding box center [399, 368] width 244 height 32
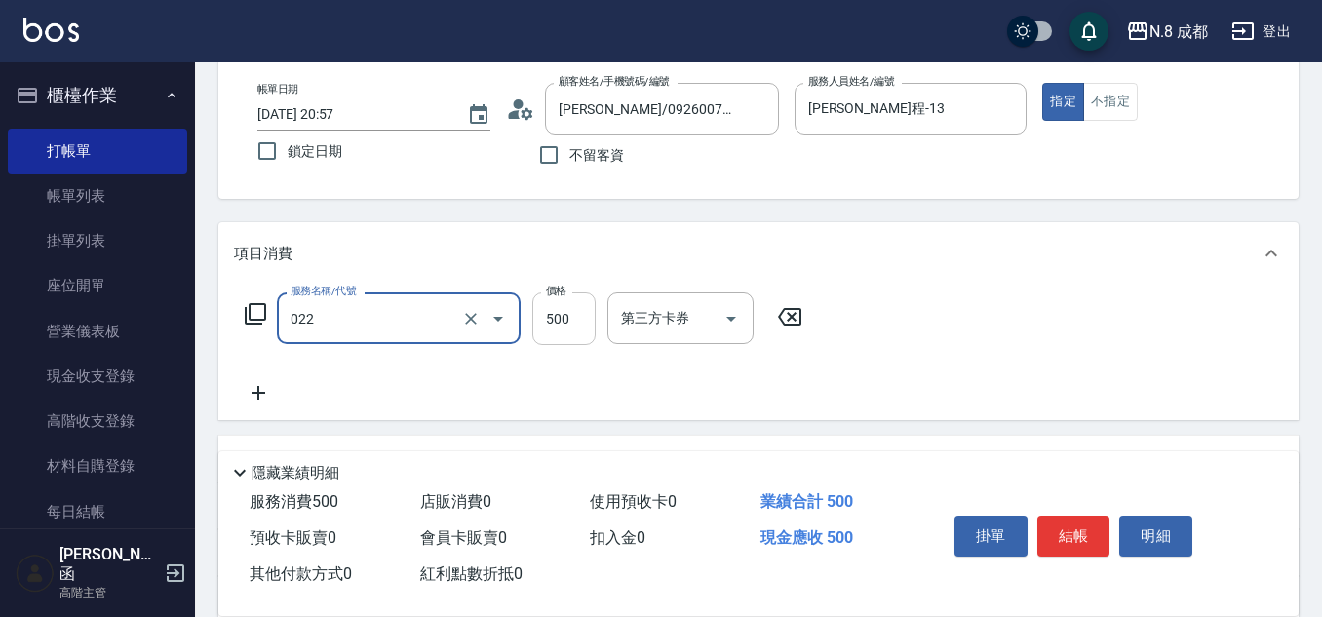
type input "洗+剪(022)"
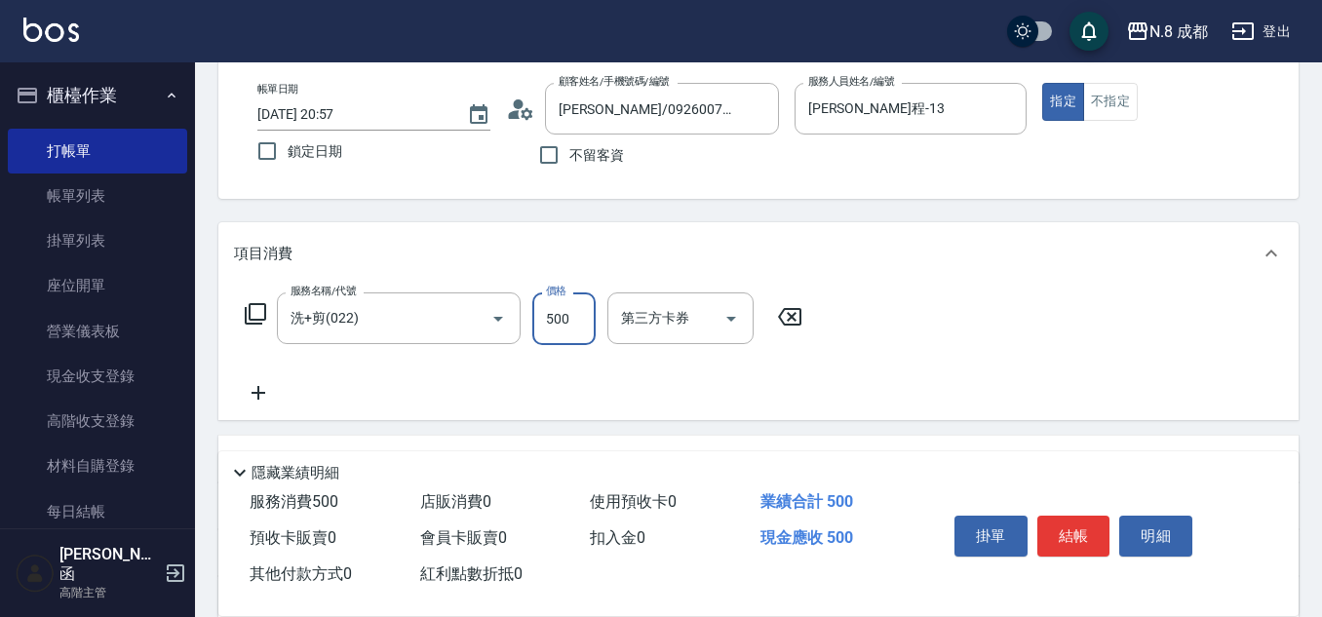
click at [549, 322] on input "500" at bounding box center [563, 318] width 63 height 53
type input "1600"
click at [250, 396] on icon at bounding box center [258, 392] width 49 height 23
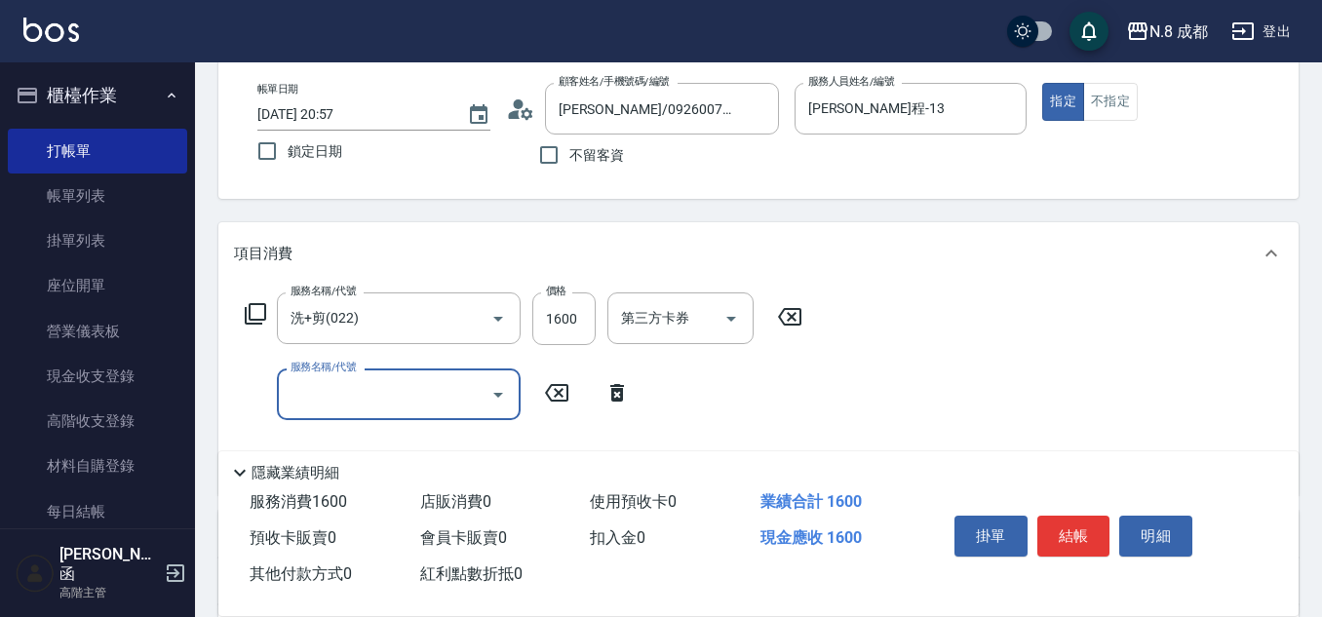
click at [337, 404] on input "服務名稱/代號" at bounding box center [384, 394] width 197 height 34
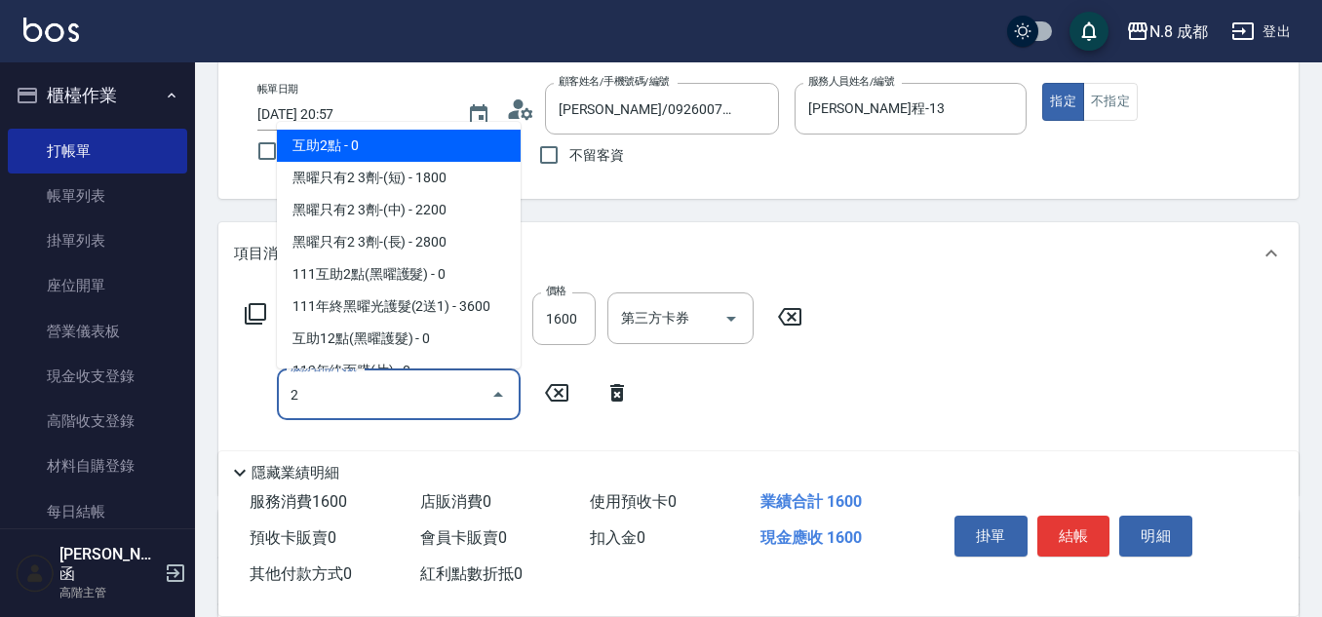
click at [385, 149] on span "互助2點 - 0" at bounding box center [399, 146] width 244 height 32
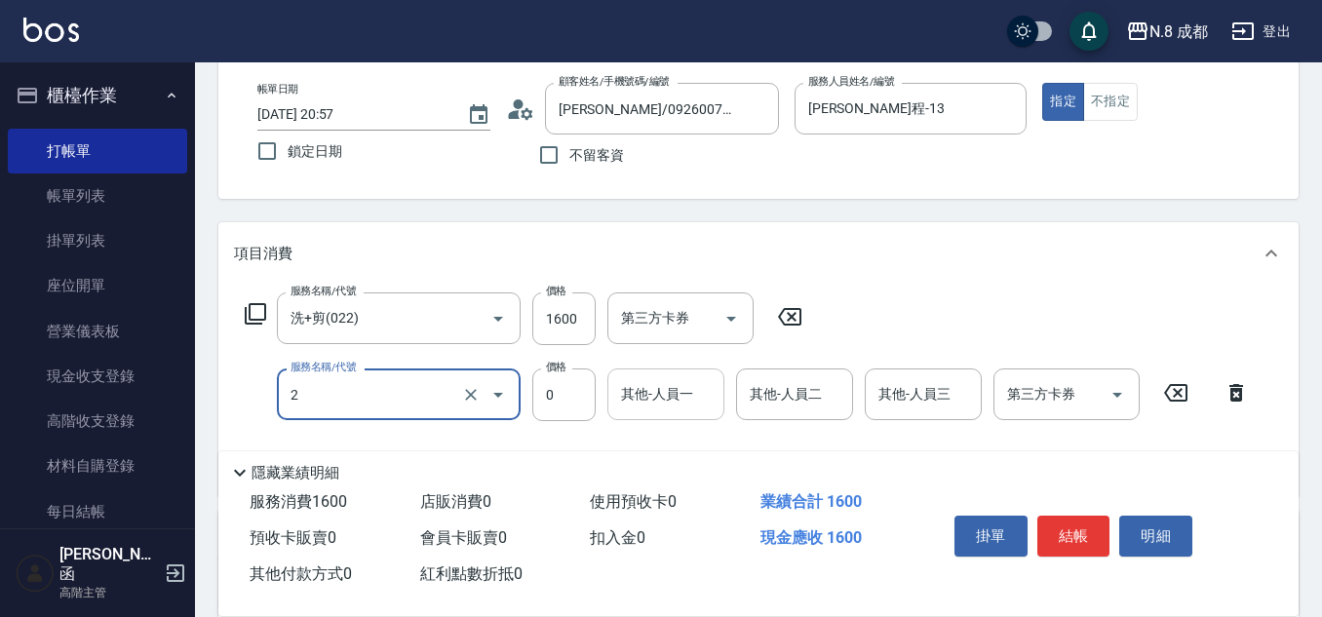
type input "互助2點(2)"
click at [647, 399] on input "其他-人員一" at bounding box center [665, 394] width 99 height 34
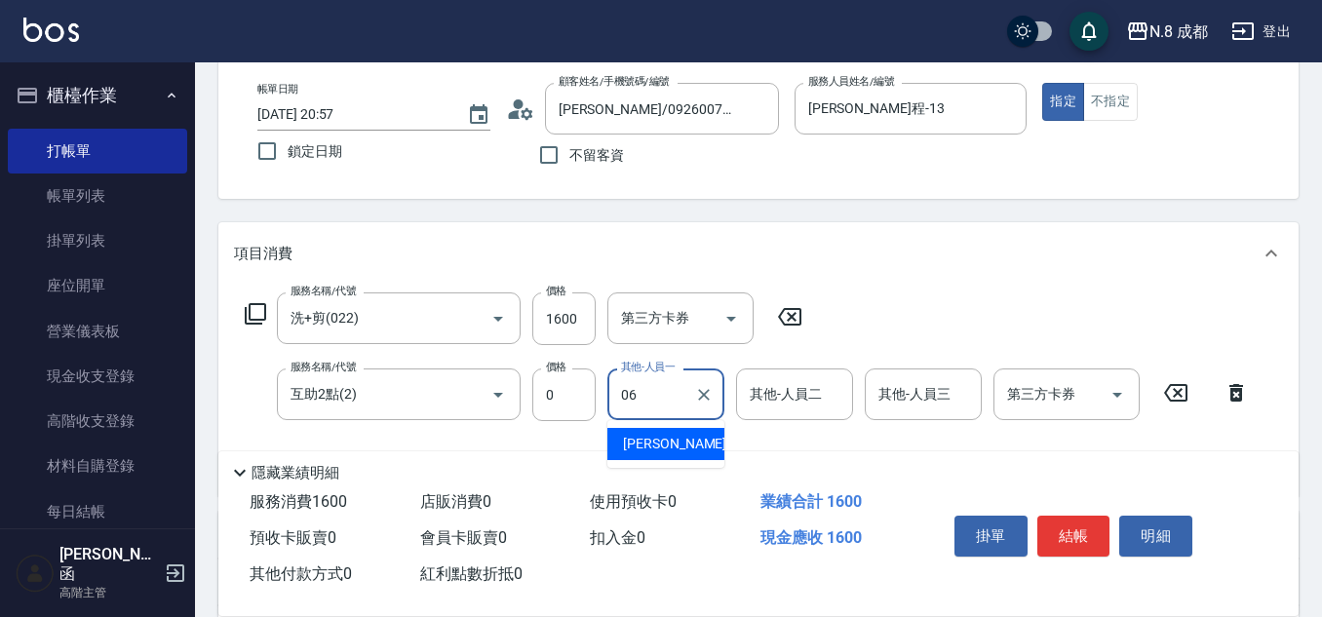
click at [663, 439] on span "[PERSON_NAME] -06" at bounding box center [684, 444] width 123 height 20
type input "[PERSON_NAME]-06"
click at [1089, 526] on button "結帳" at bounding box center [1073, 536] width 73 height 41
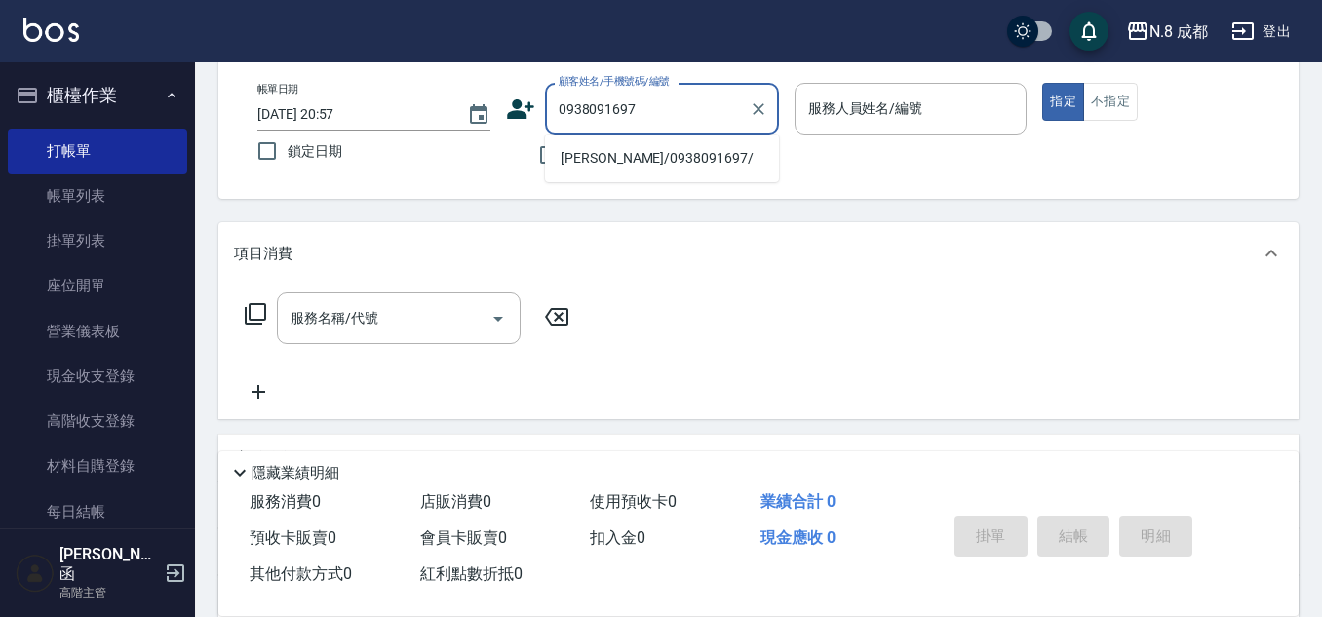
click at [599, 161] on li "[PERSON_NAME]/0938091697/" at bounding box center [662, 158] width 234 height 32
type input "[PERSON_NAME]/0938091697/"
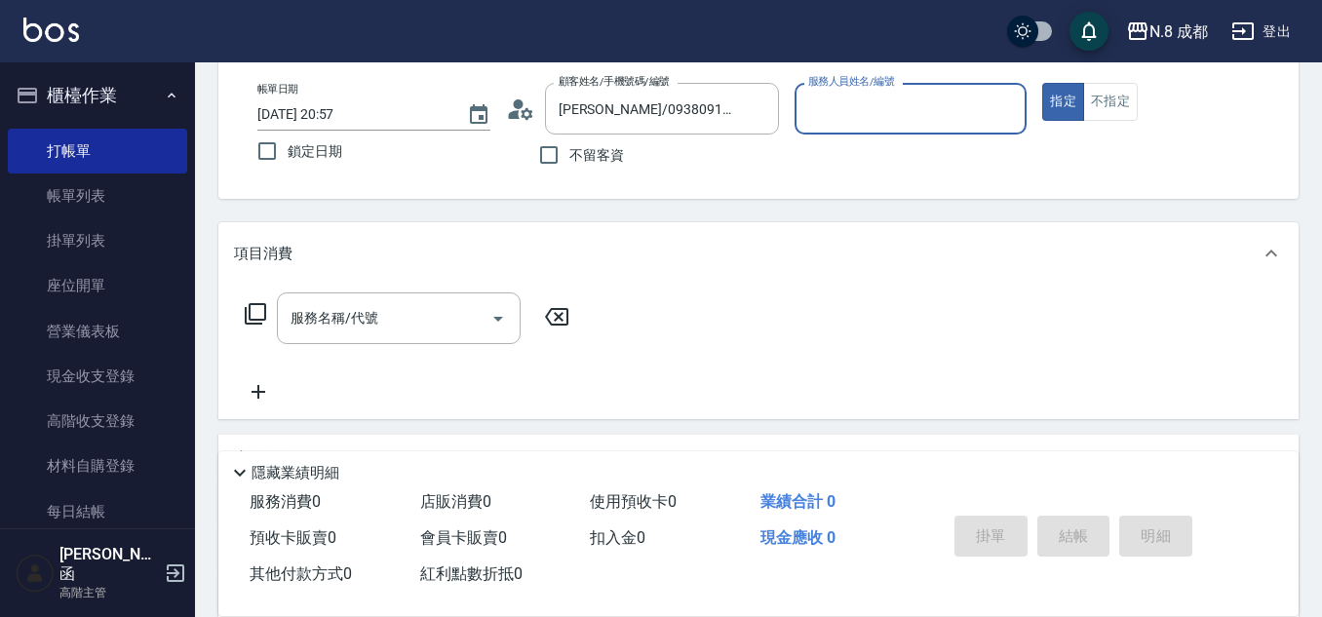
type input "明祥何-68"
click at [322, 330] on input "服務名稱/代號" at bounding box center [384, 318] width 197 height 34
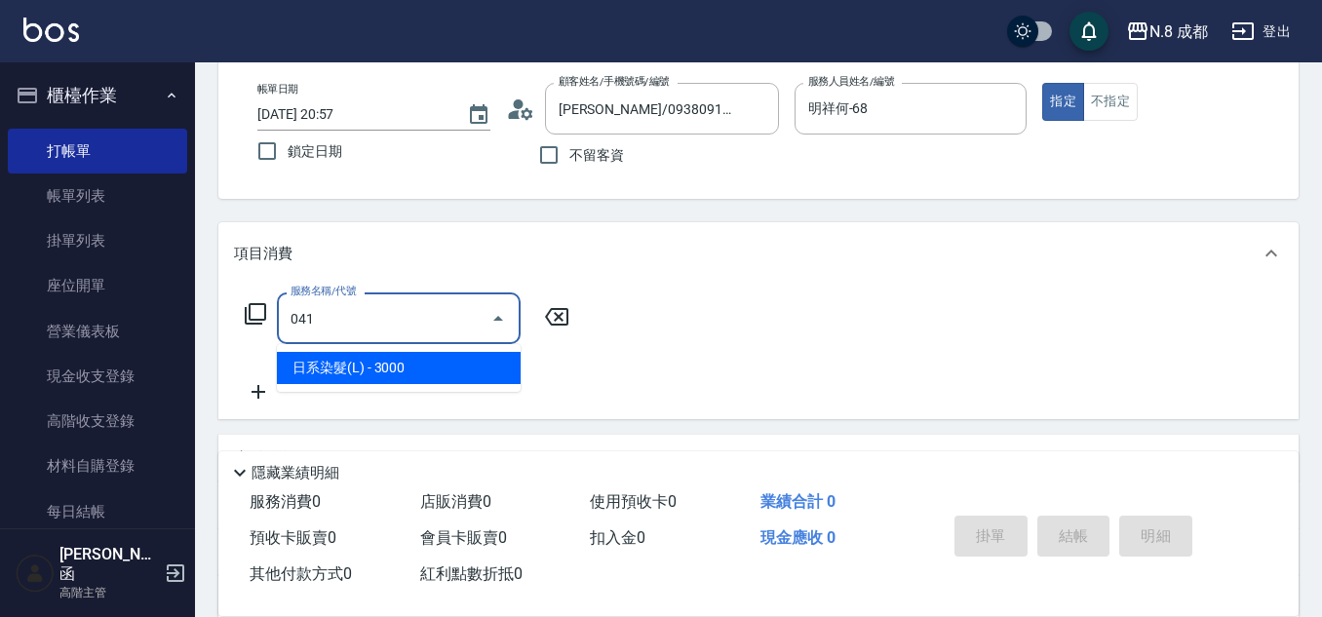
click at [387, 369] on span "日系染髮(L) - 3000" at bounding box center [399, 368] width 244 height 32
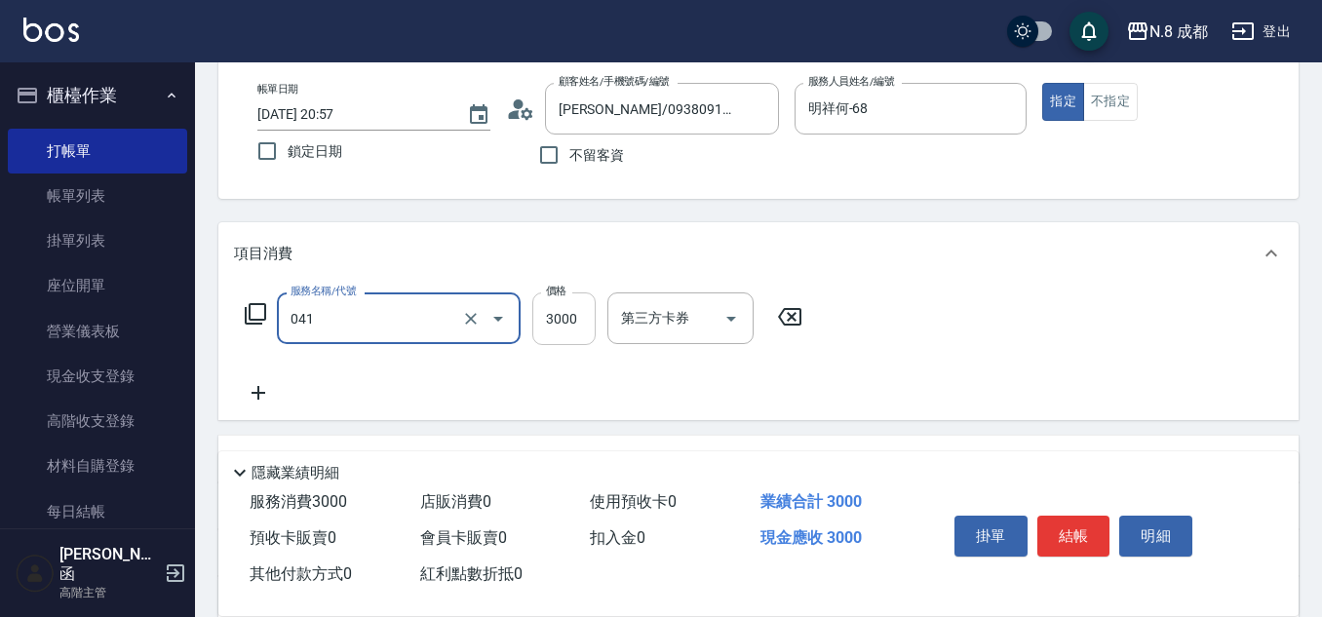
type input "日系染髮(L)(041)"
click at [577, 319] on input "3000" at bounding box center [563, 318] width 63 height 53
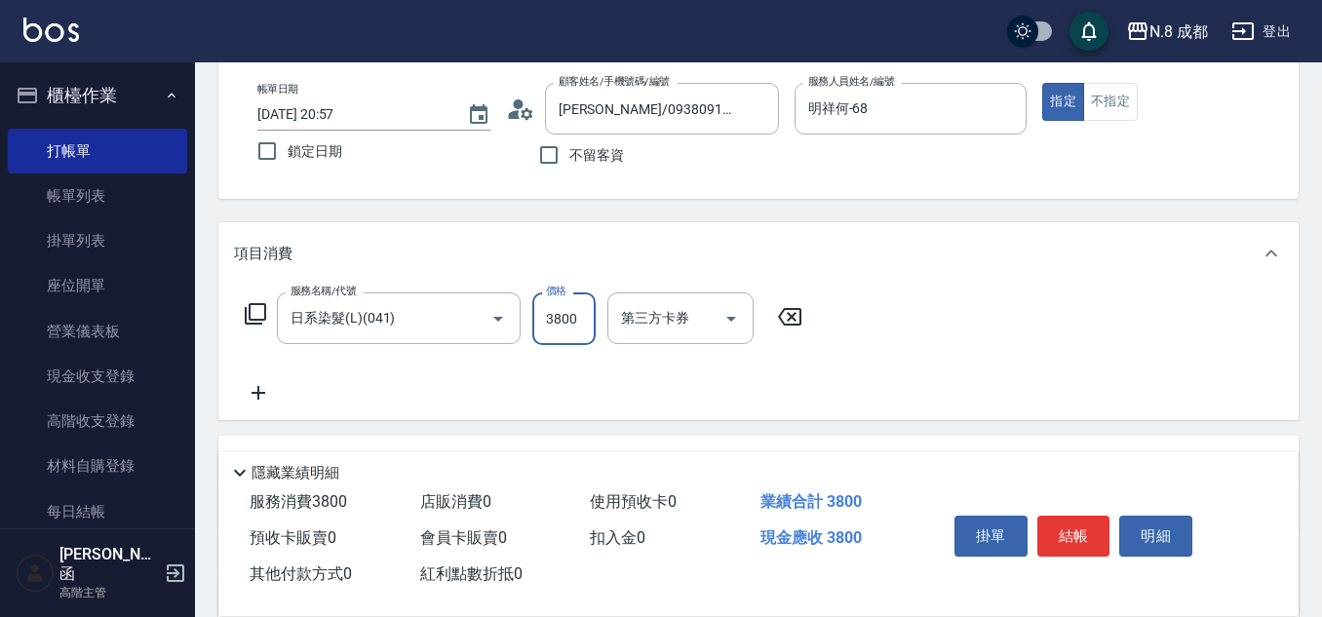
type input "3800"
click at [266, 387] on icon at bounding box center [258, 392] width 49 height 23
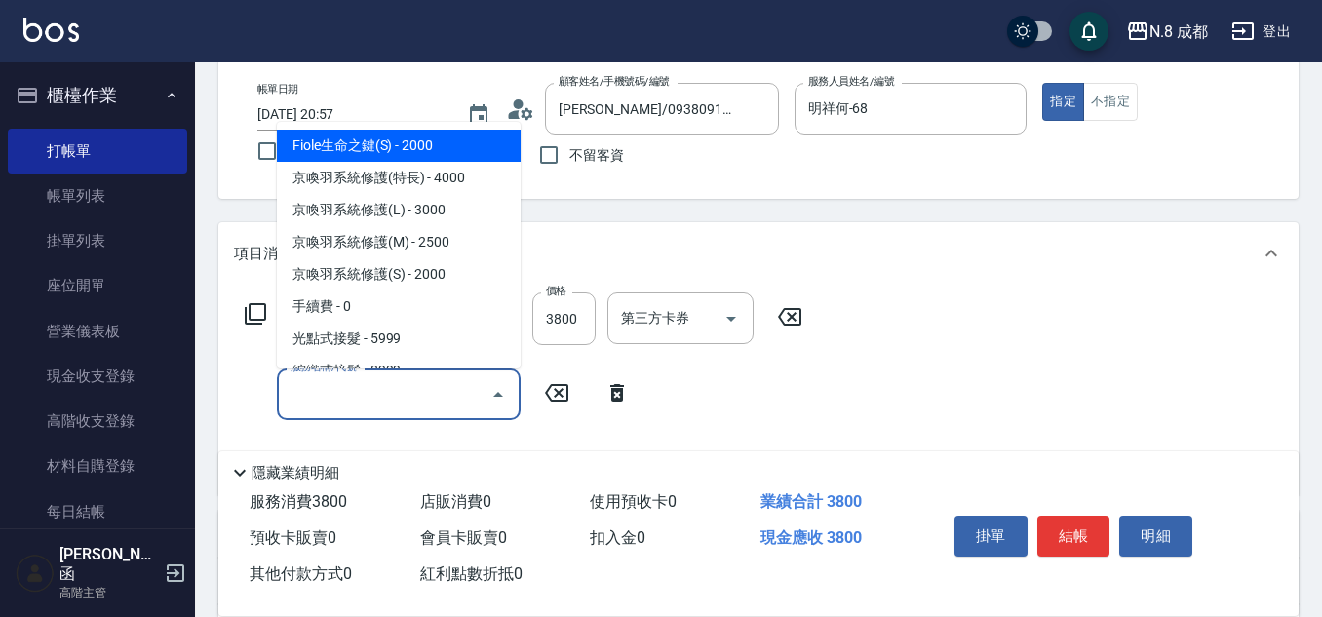
click at [402, 397] on input "服務名稱/代號" at bounding box center [384, 394] width 197 height 34
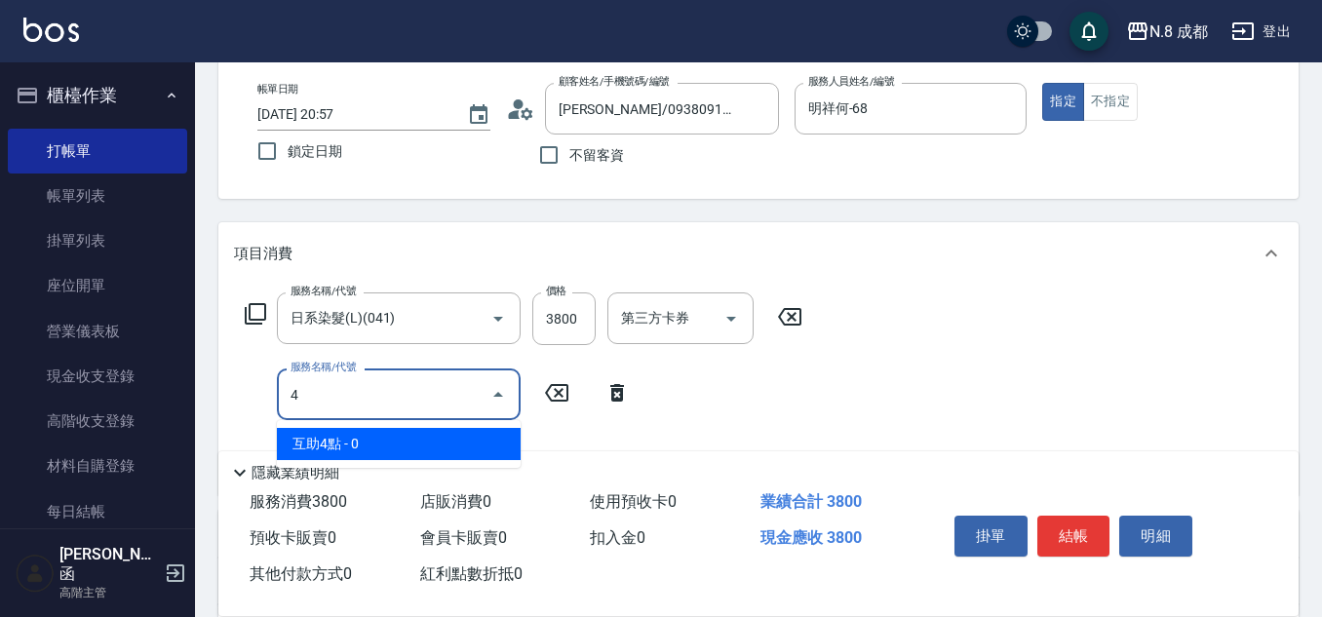
click at [413, 451] on span "互助4點 - 0" at bounding box center [399, 444] width 244 height 32
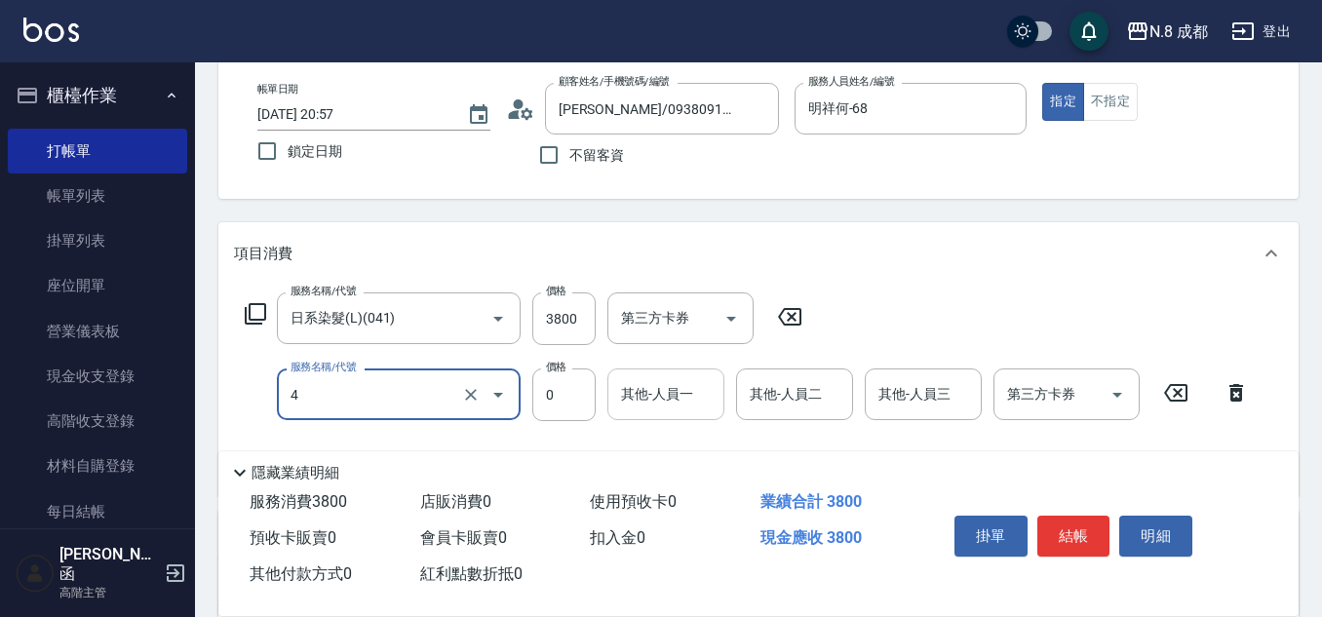
type input "互助4點(4)"
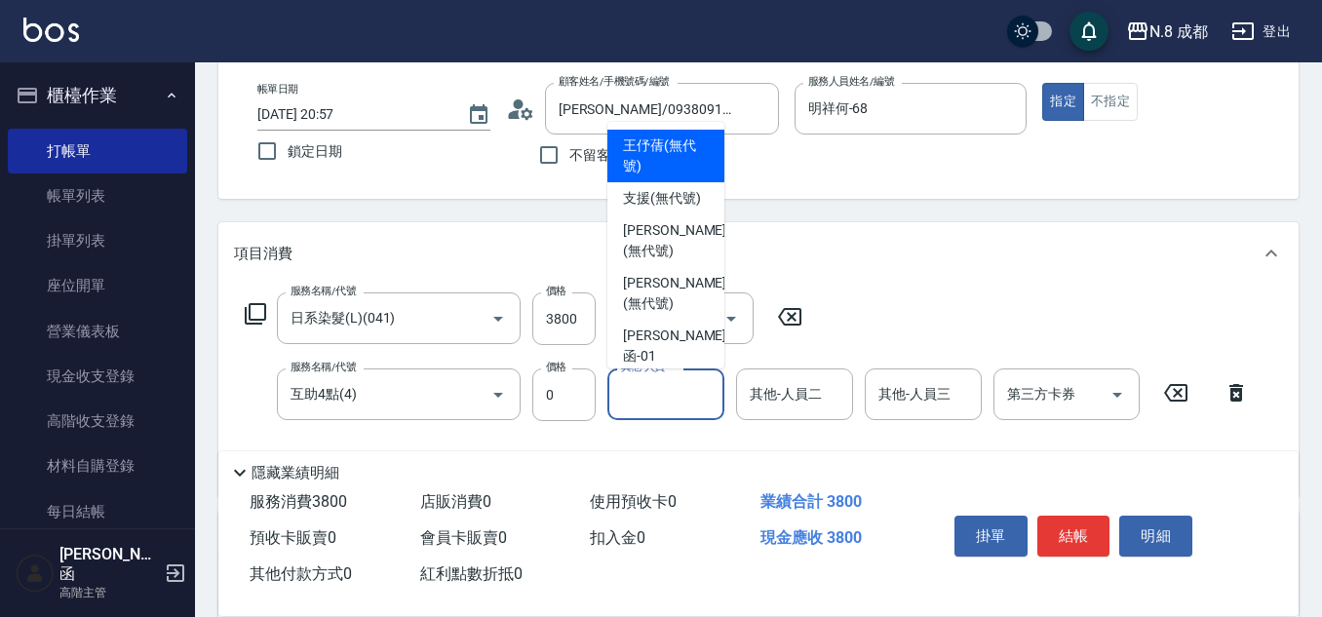
click at [628, 403] on input "其他-人員一" at bounding box center [665, 394] width 99 height 34
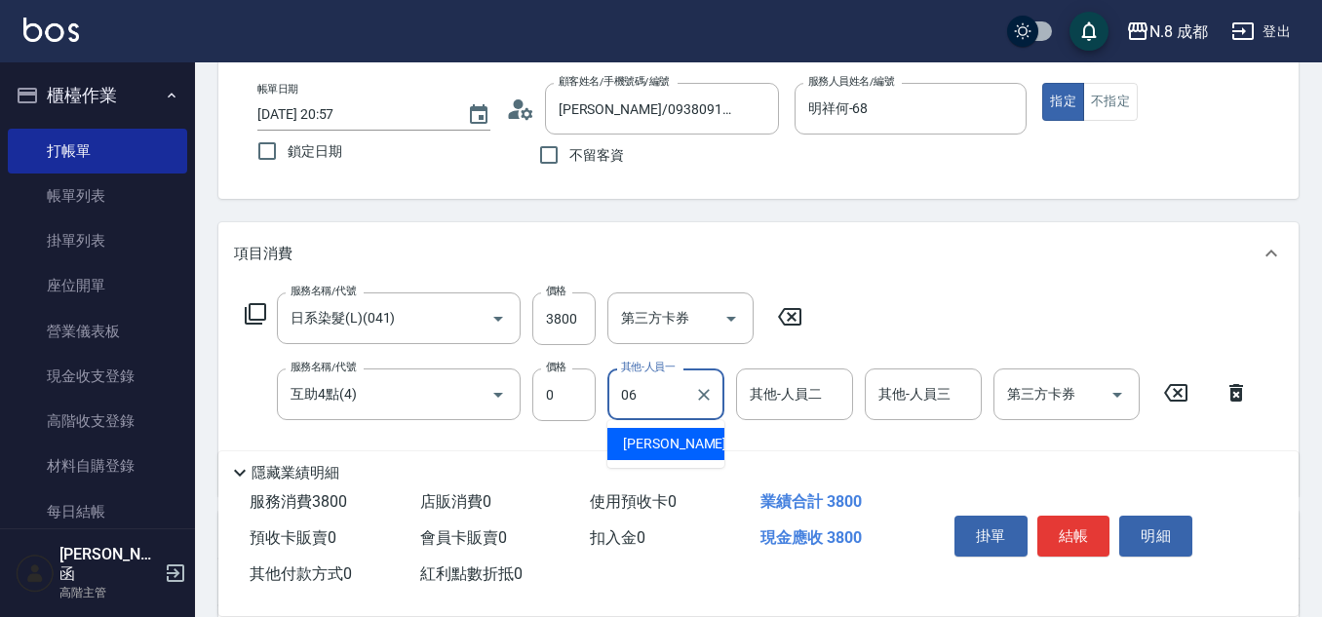
click at [631, 436] on span "[PERSON_NAME] -06" at bounding box center [684, 444] width 123 height 20
click at [1005, 109] on icon "Clear" at bounding box center [1007, 109] width 12 height 12
type input "[PERSON_NAME]-06"
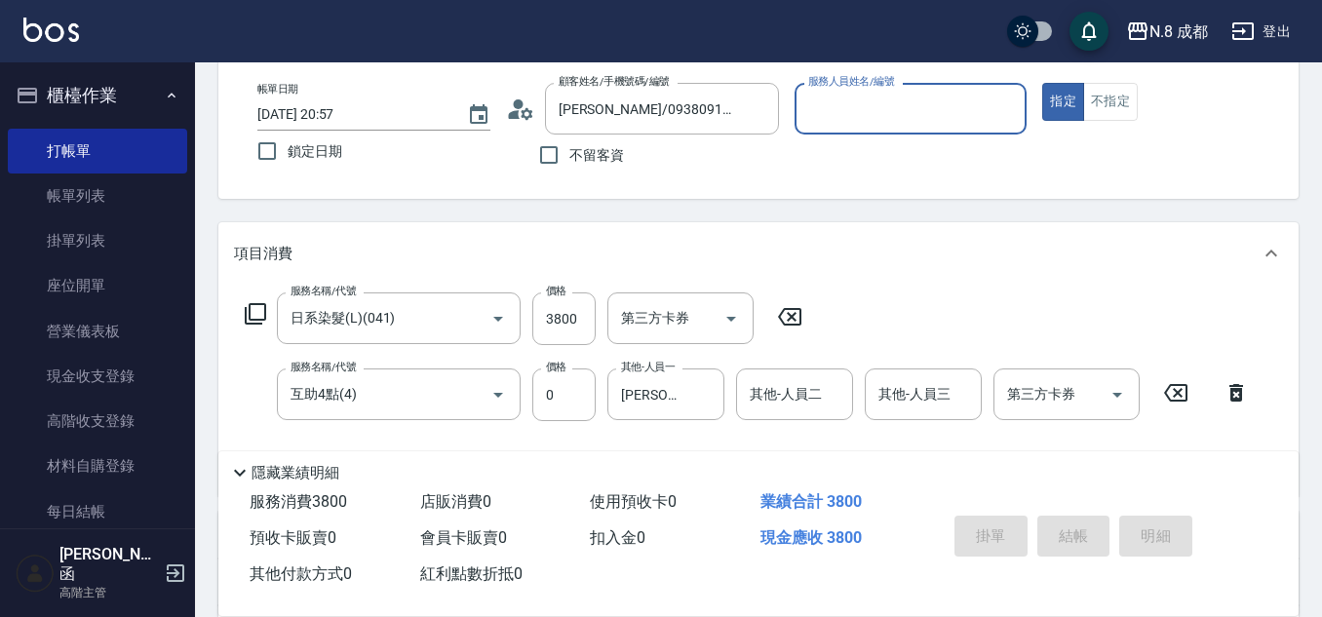
click at [928, 129] on div "服務人員姓名/編號" at bounding box center [910, 109] width 233 height 52
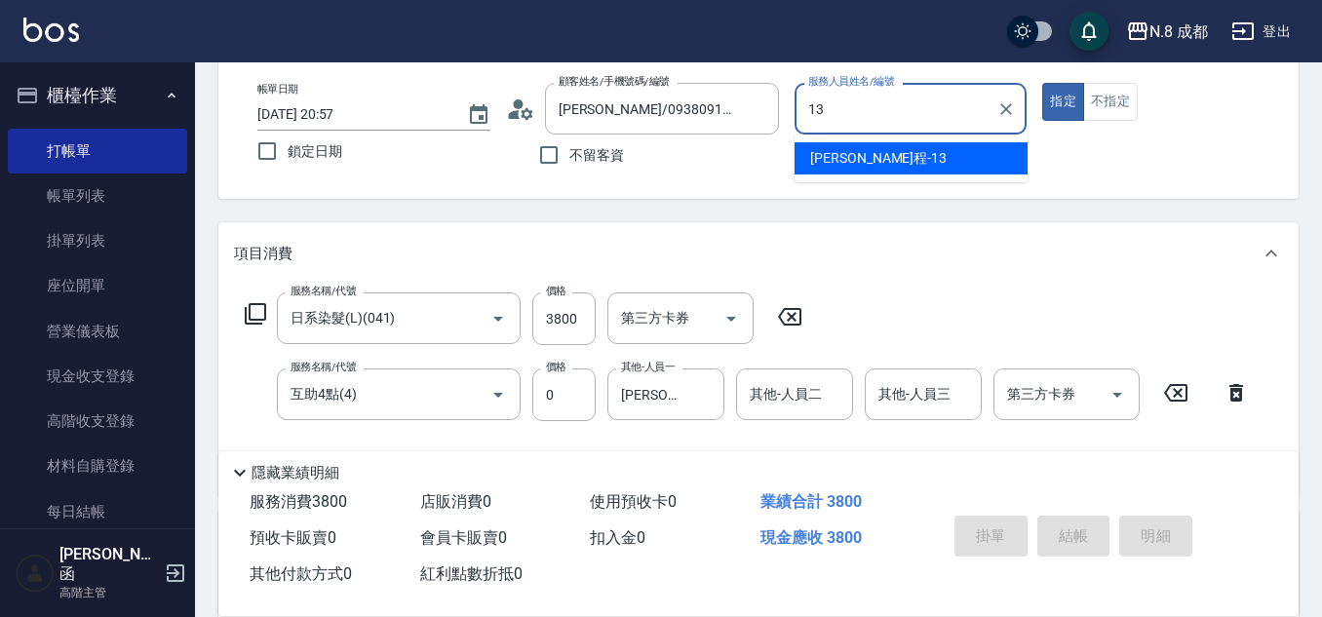
click at [889, 163] on div "[PERSON_NAME]程 -13" at bounding box center [910, 158] width 233 height 32
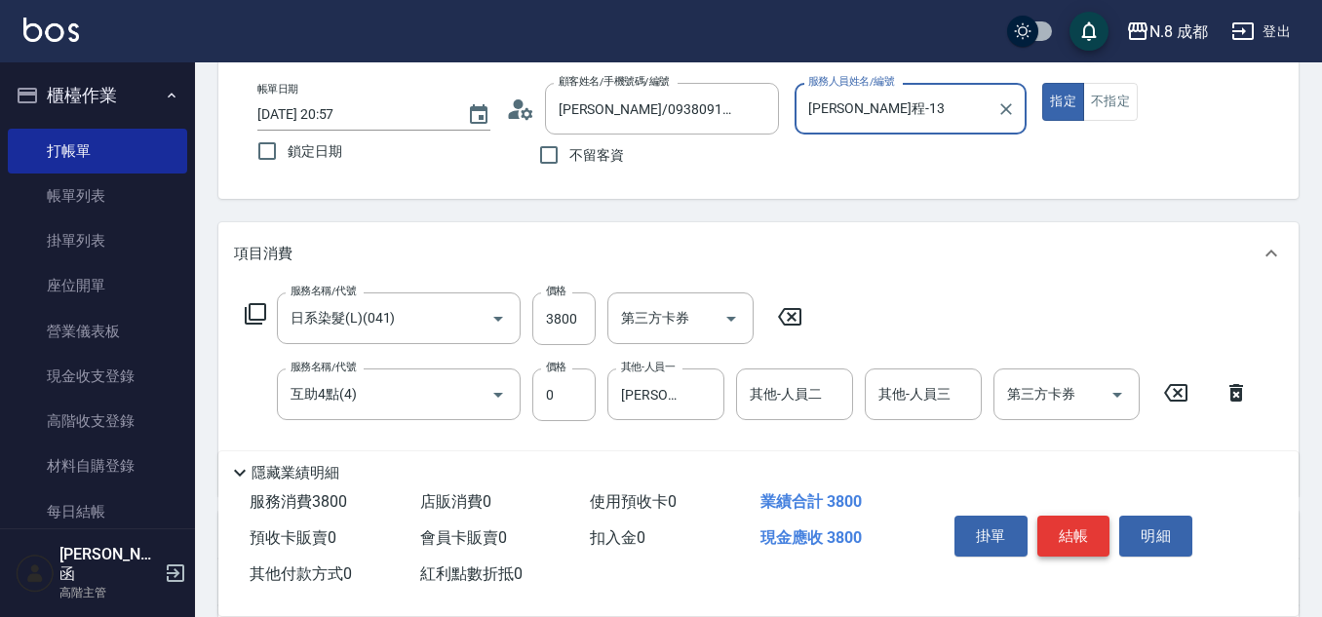
type input "[PERSON_NAME]程-13"
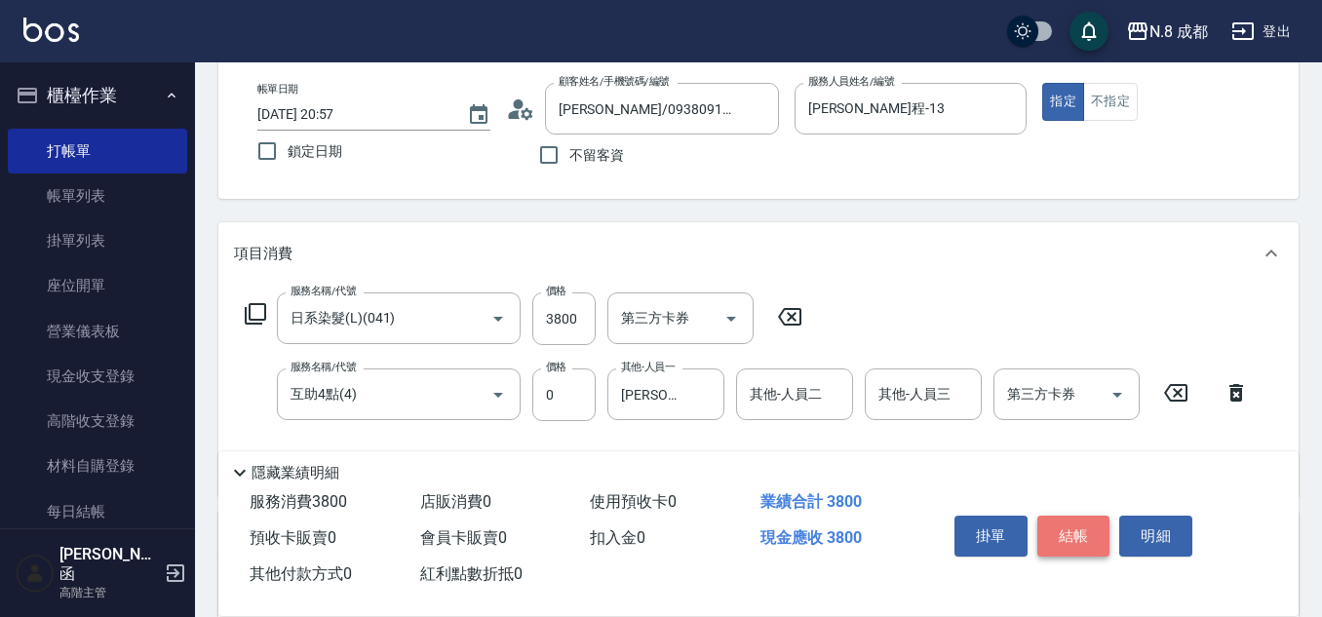
click at [1100, 520] on button "結帳" at bounding box center [1073, 536] width 73 height 41
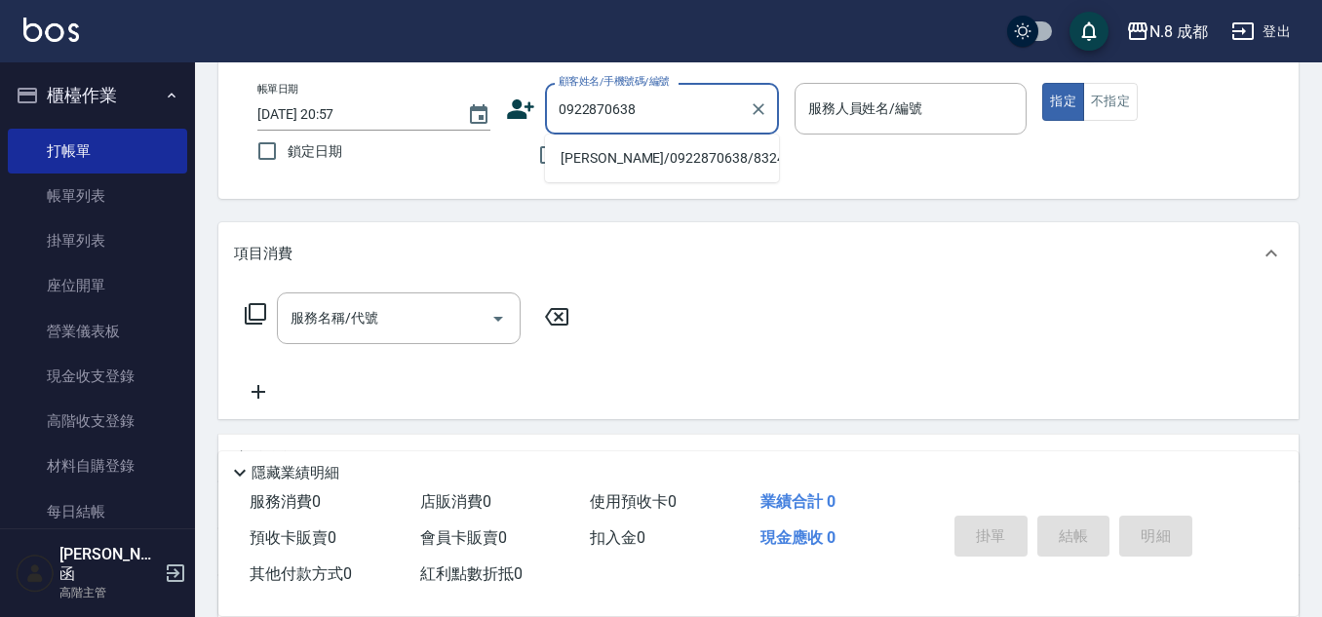
click at [684, 160] on li "[PERSON_NAME]/0922870638/832471" at bounding box center [662, 158] width 234 height 32
type input "[PERSON_NAME]/0922870638/832471"
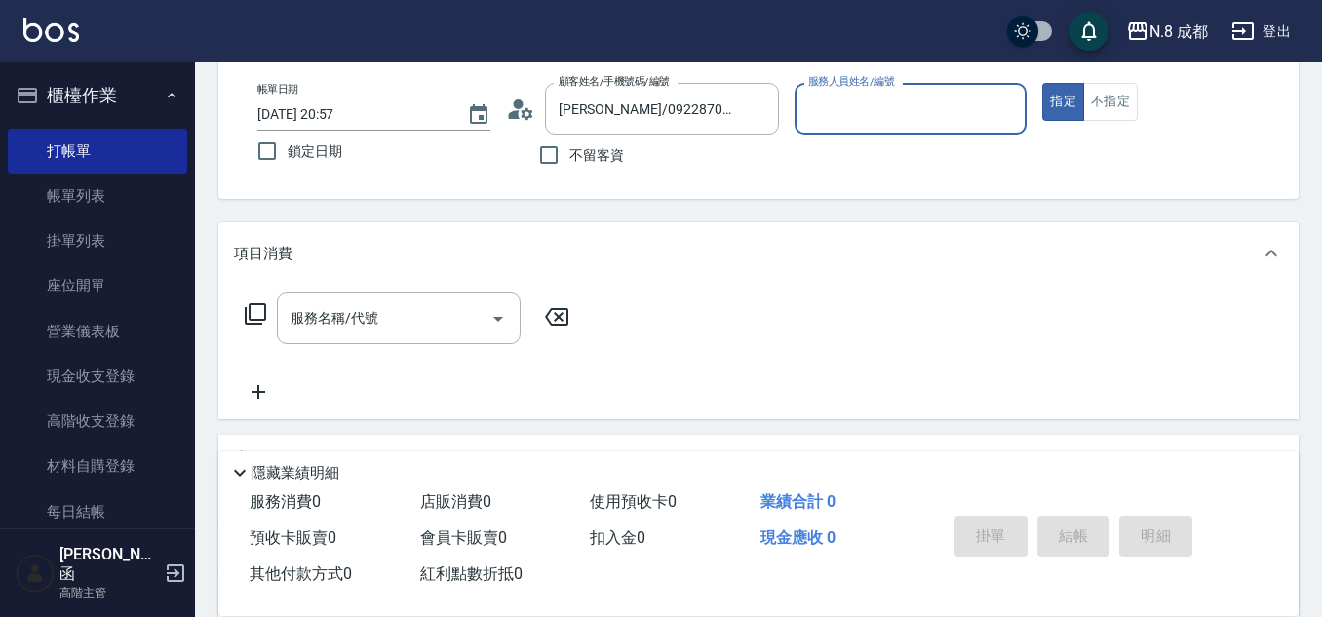
type input "[PERSON_NAME]程-13"
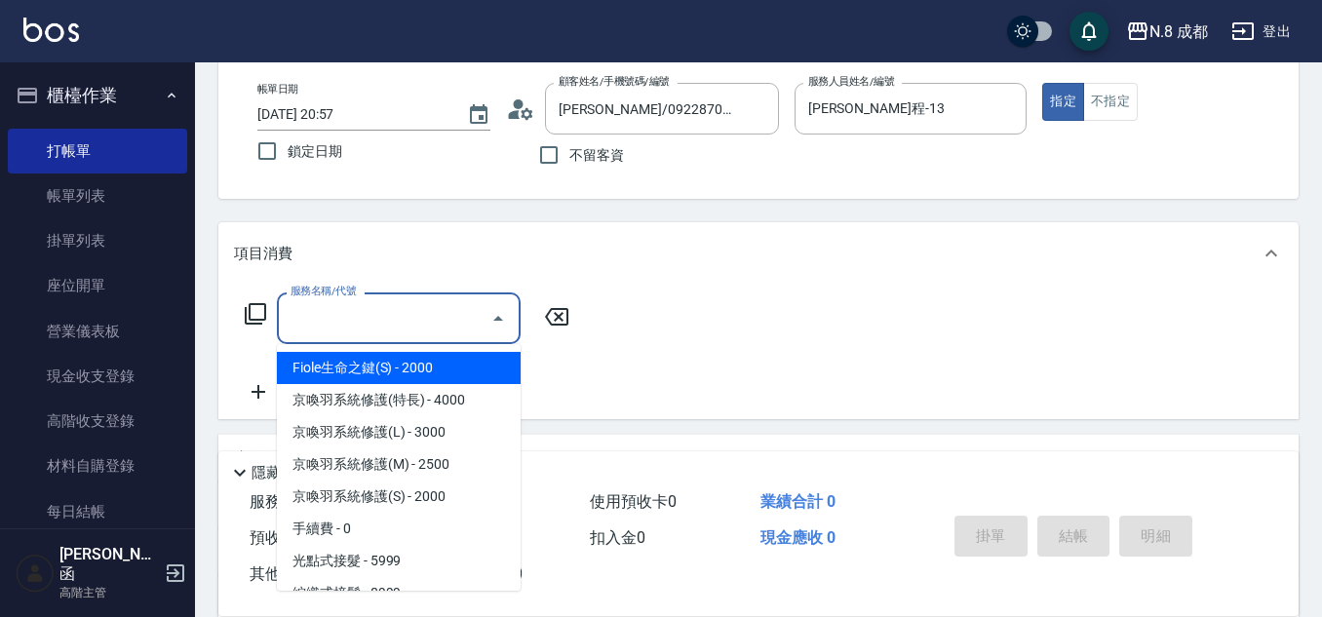
click at [415, 327] on input "服務名稱/代號" at bounding box center [384, 318] width 197 height 34
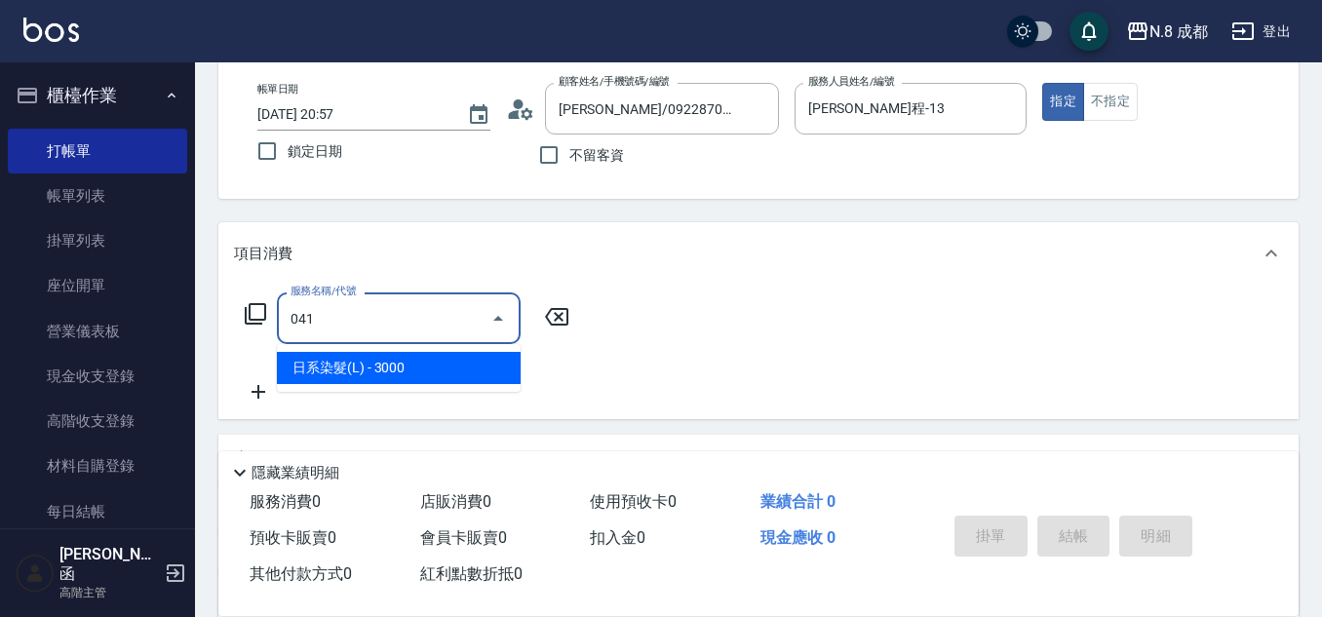
click at [382, 361] on span "日系染髮(L) - 3000" at bounding box center [399, 368] width 244 height 32
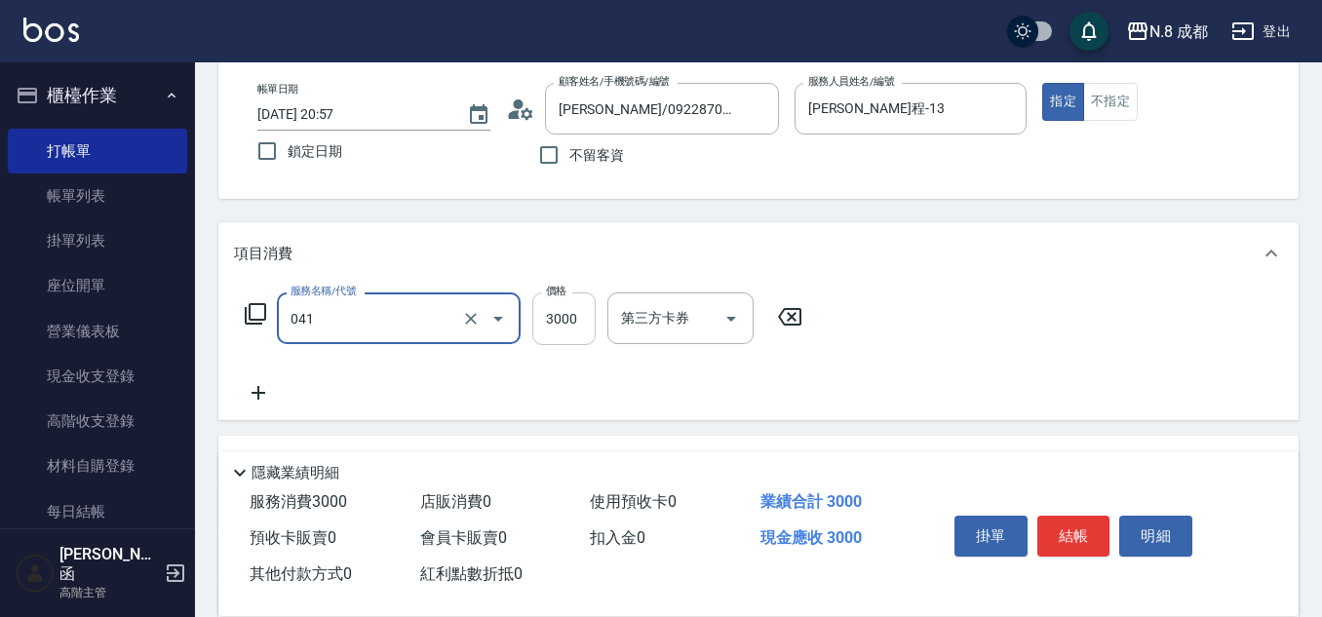
type input "日系染髮(L)(041)"
click at [567, 319] on input "3000" at bounding box center [563, 318] width 63 height 53
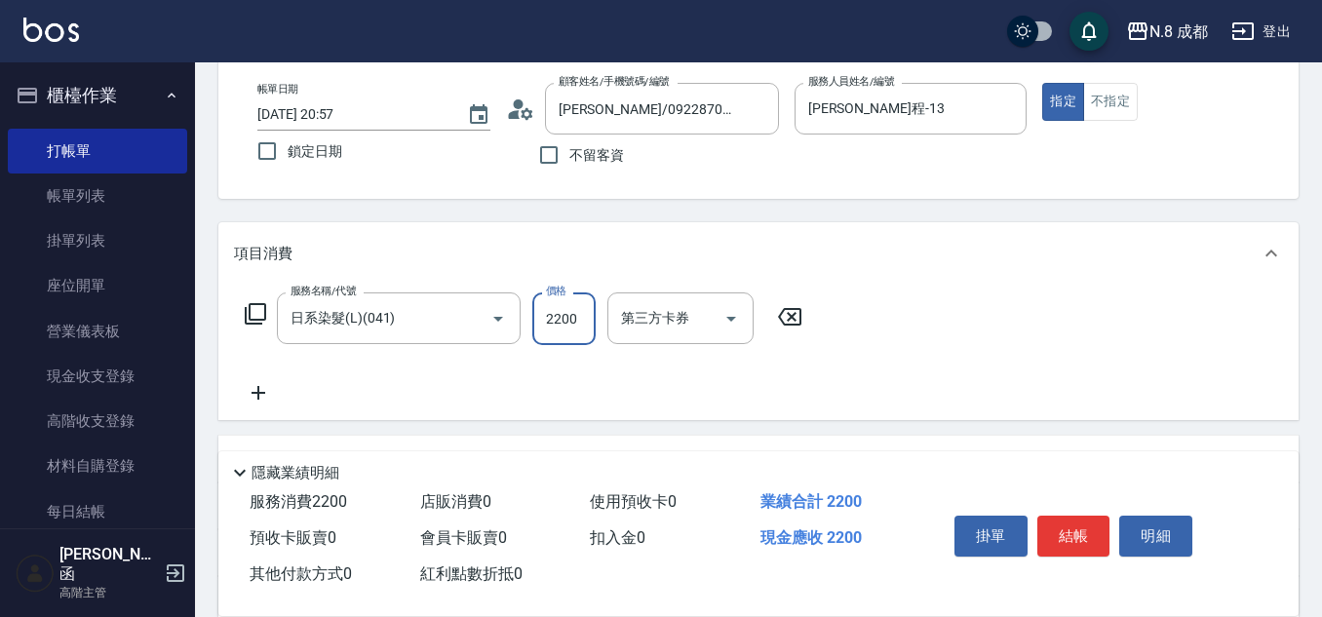
type input "2200"
click at [264, 389] on icon at bounding box center [258, 392] width 49 height 23
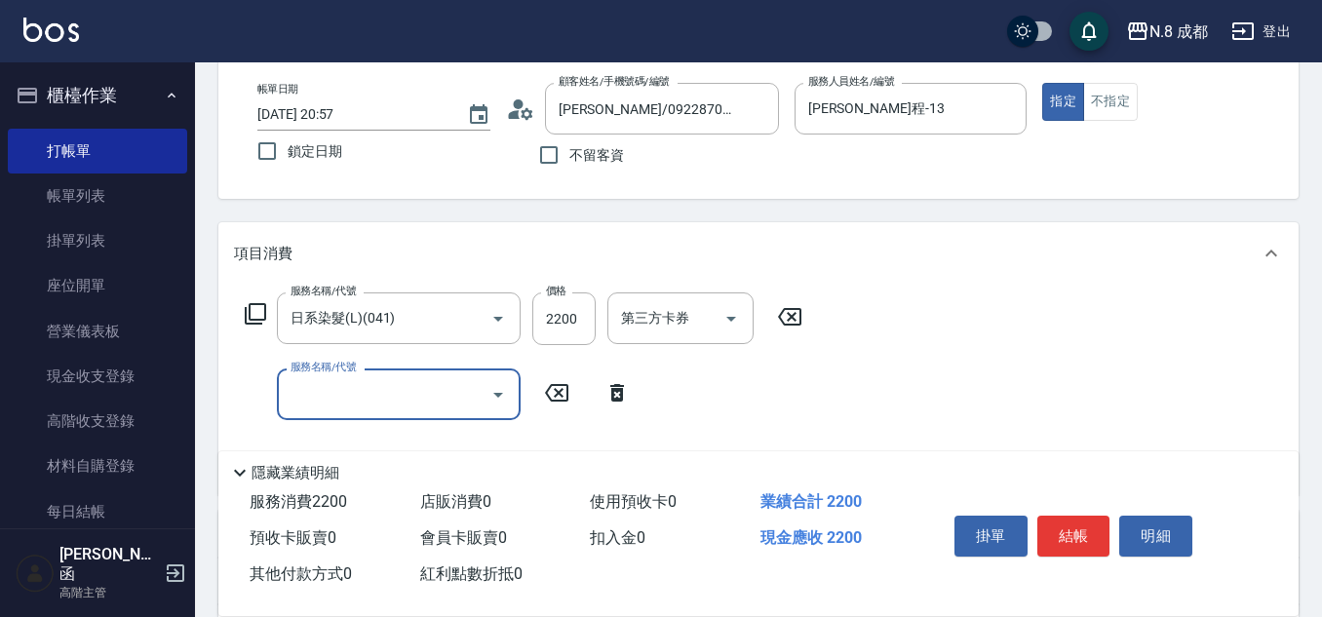
click at [379, 404] on input "服務名稱/代號" at bounding box center [384, 394] width 197 height 34
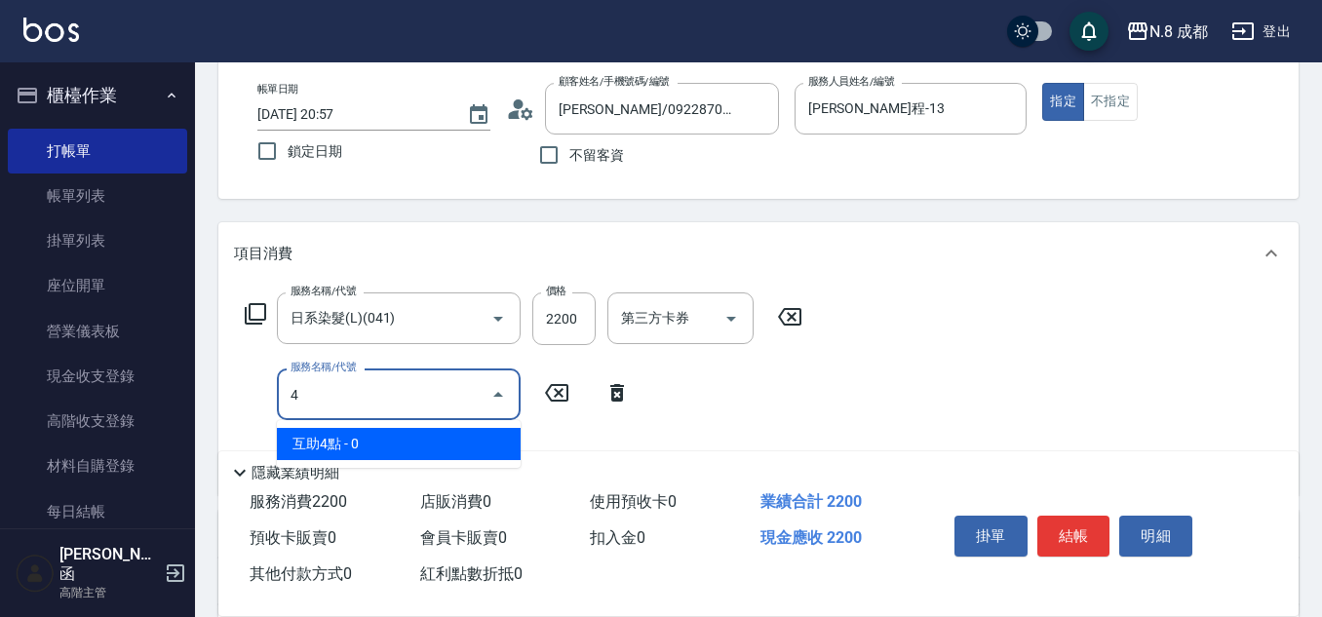
click at [387, 445] on span "互助4點 - 0" at bounding box center [399, 444] width 244 height 32
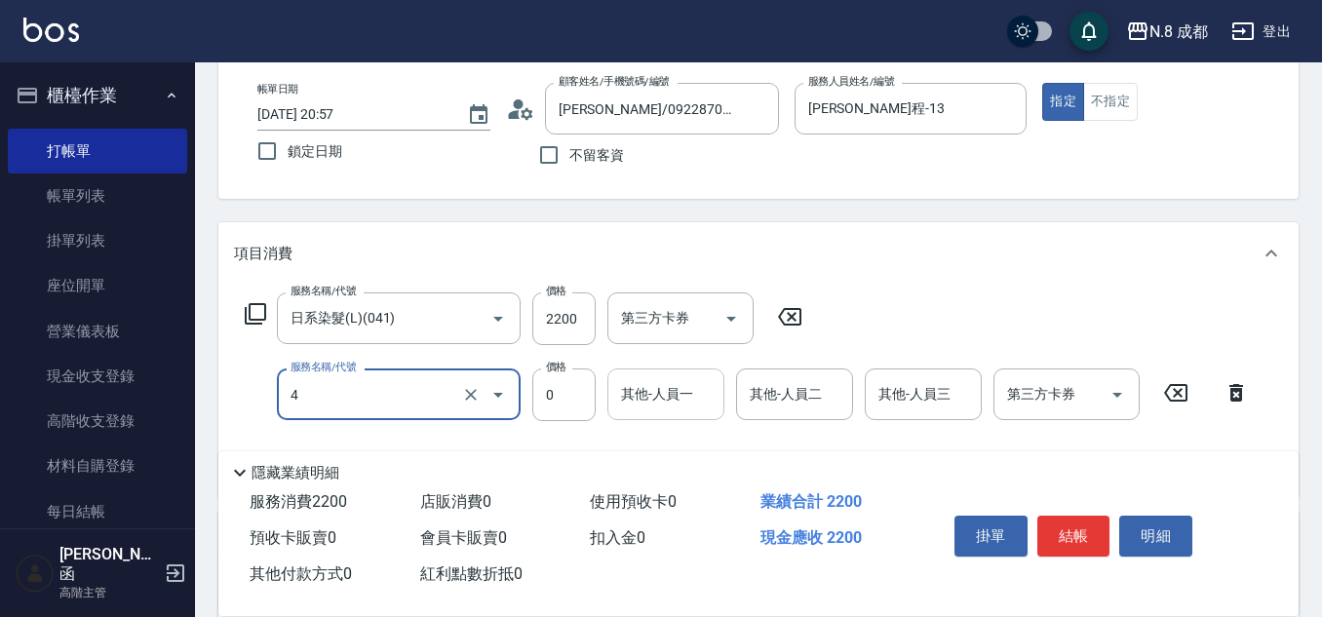
type input "互助4點(4)"
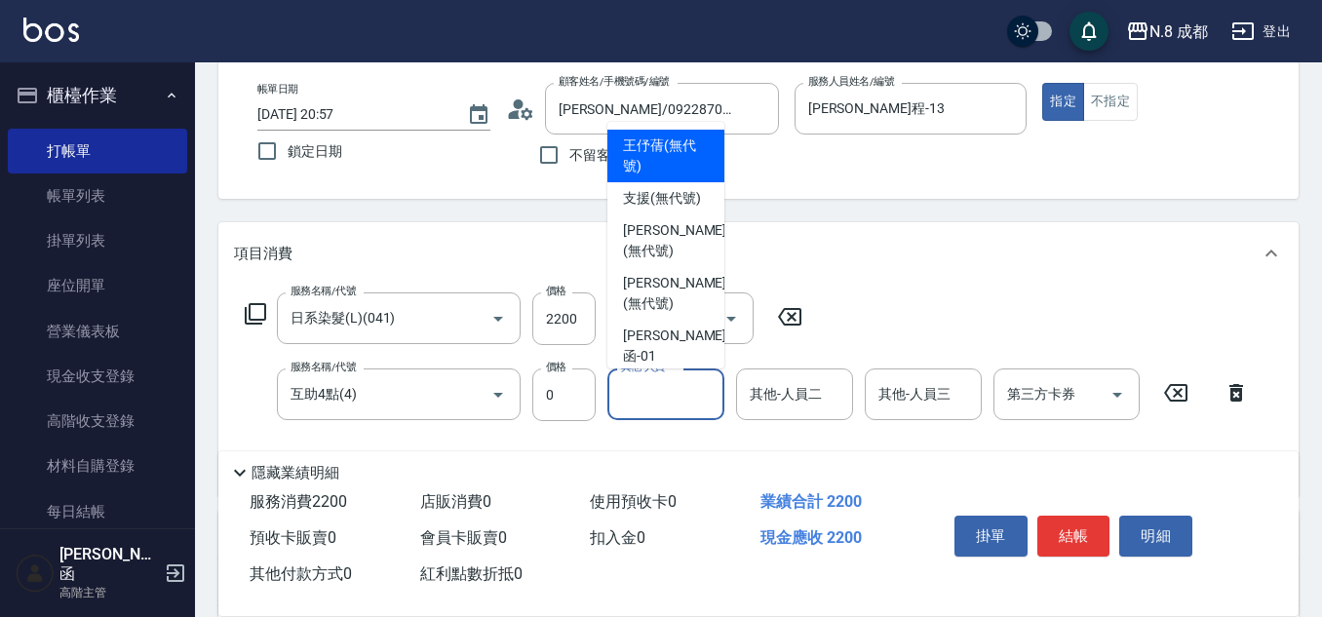
click at [693, 399] on input "其他-人員一" at bounding box center [665, 394] width 99 height 34
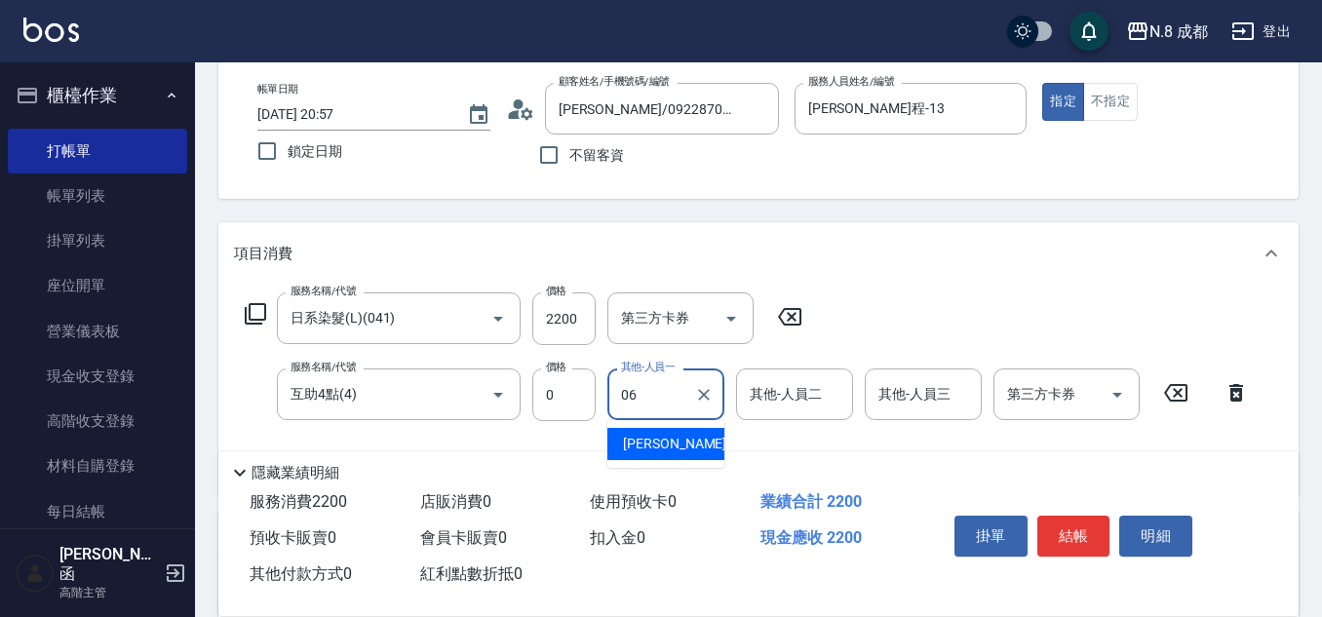
click at [671, 445] on span "[PERSON_NAME] -06" at bounding box center [684, 444] width 123 height 20
type input "[PERSON_NAME]-06"
click at [1068, 518] on button "結帳" at bounding box center [1073, 536] width 73 height 41
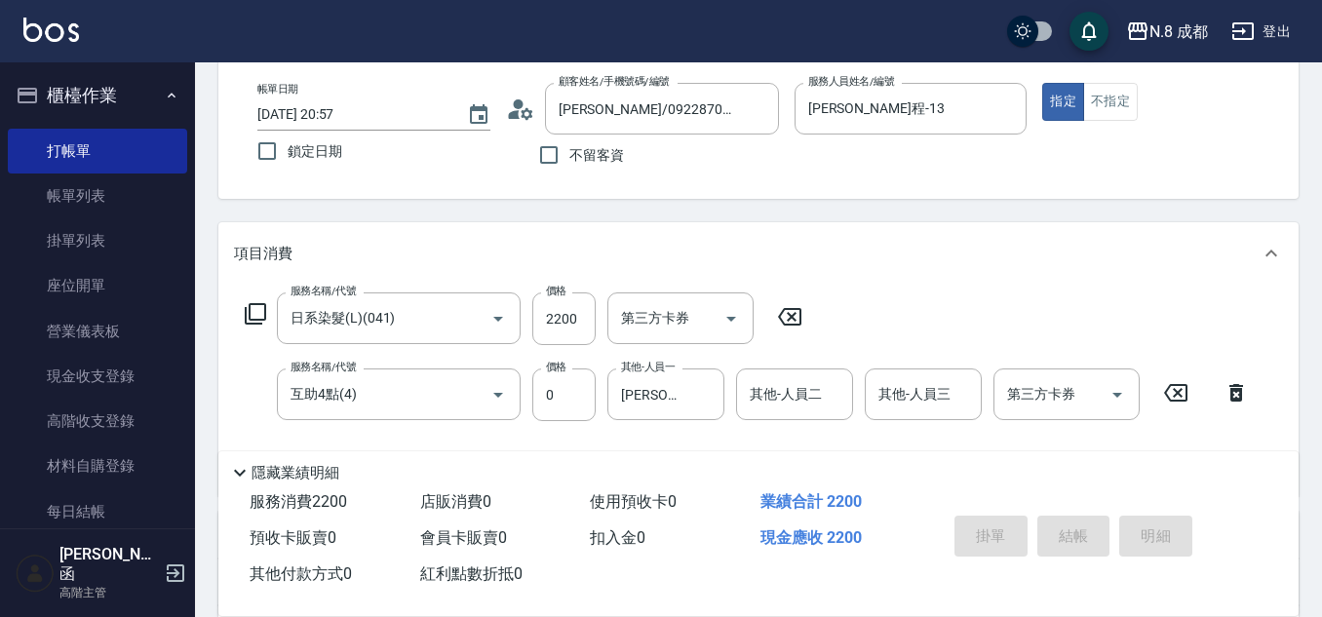
type input "[DATE] 20:59"
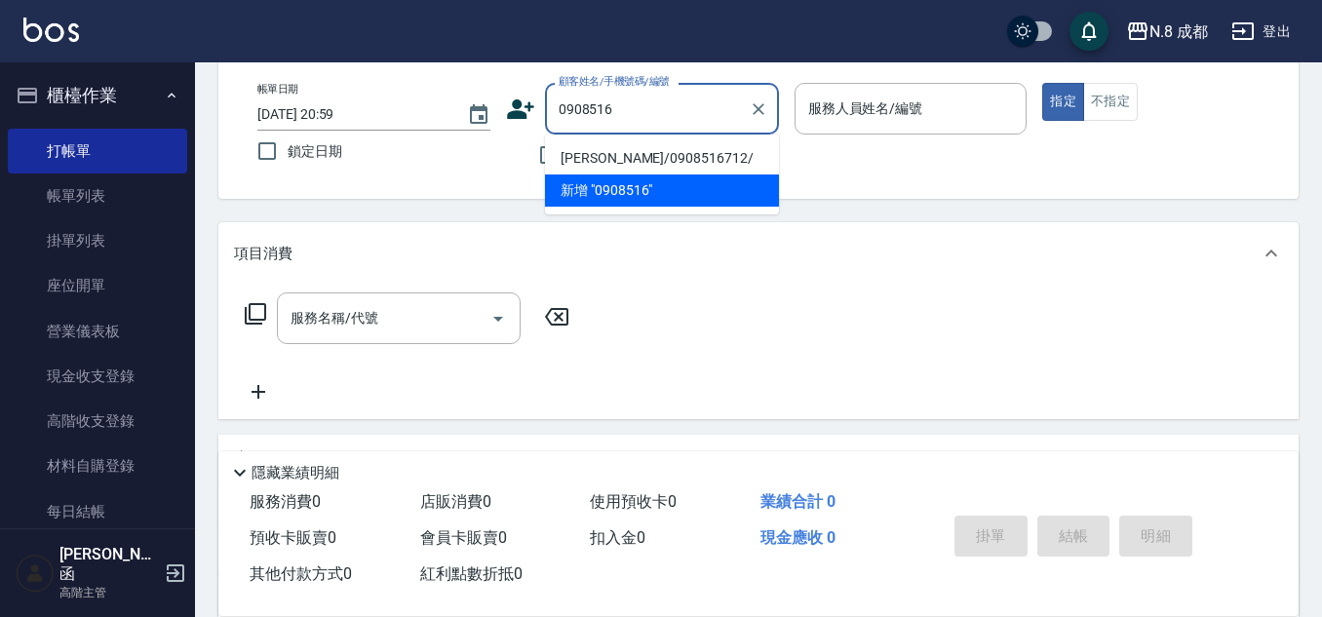
click at [698, 162] on li "[PERSON_NAME]/0908516712/" at bounding box center [662, 158] width 234 height 32
type input "[PERSON_NAME]/0908516712/"
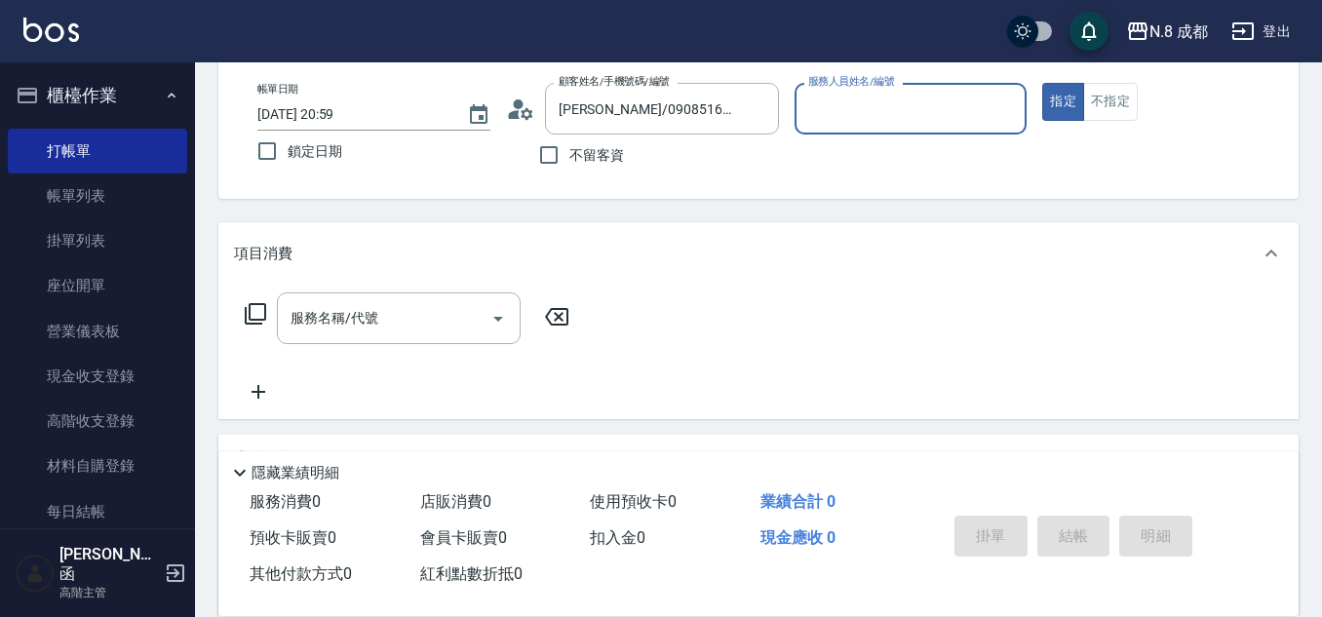
type input "[PERSON_NAME]-09"
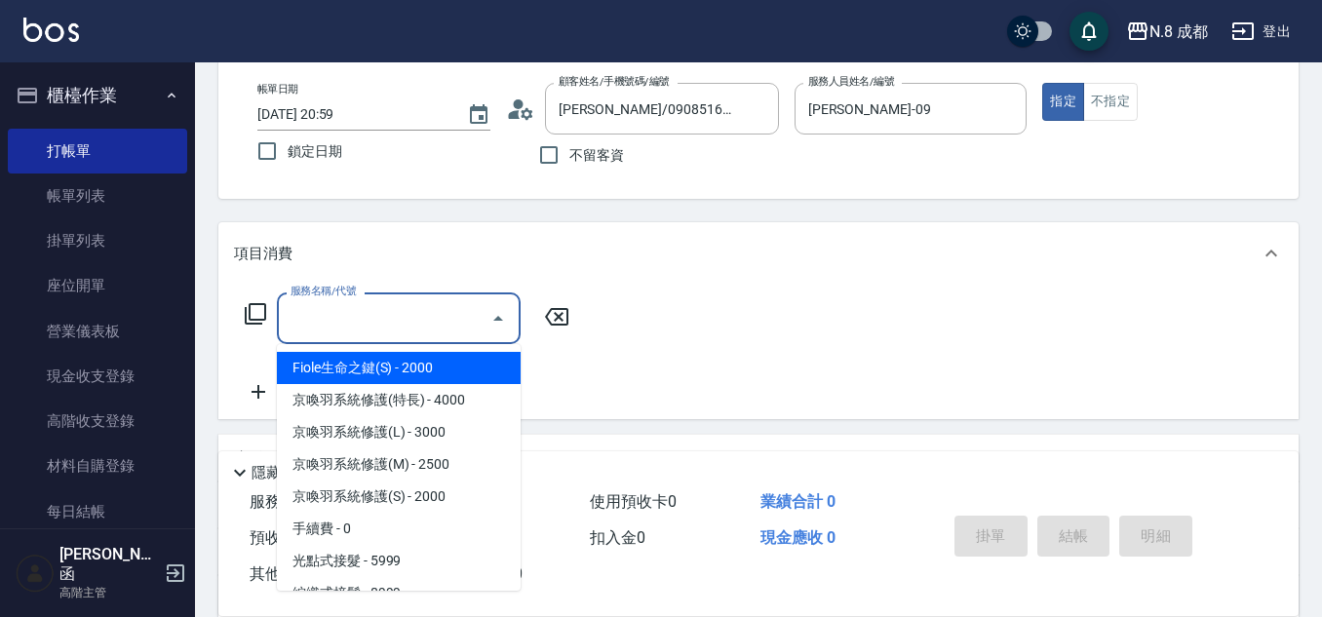
click at [404, 309] on input "服務名稱/代號" at bounding box center [384, 318] width 197 height 34
type input "0"
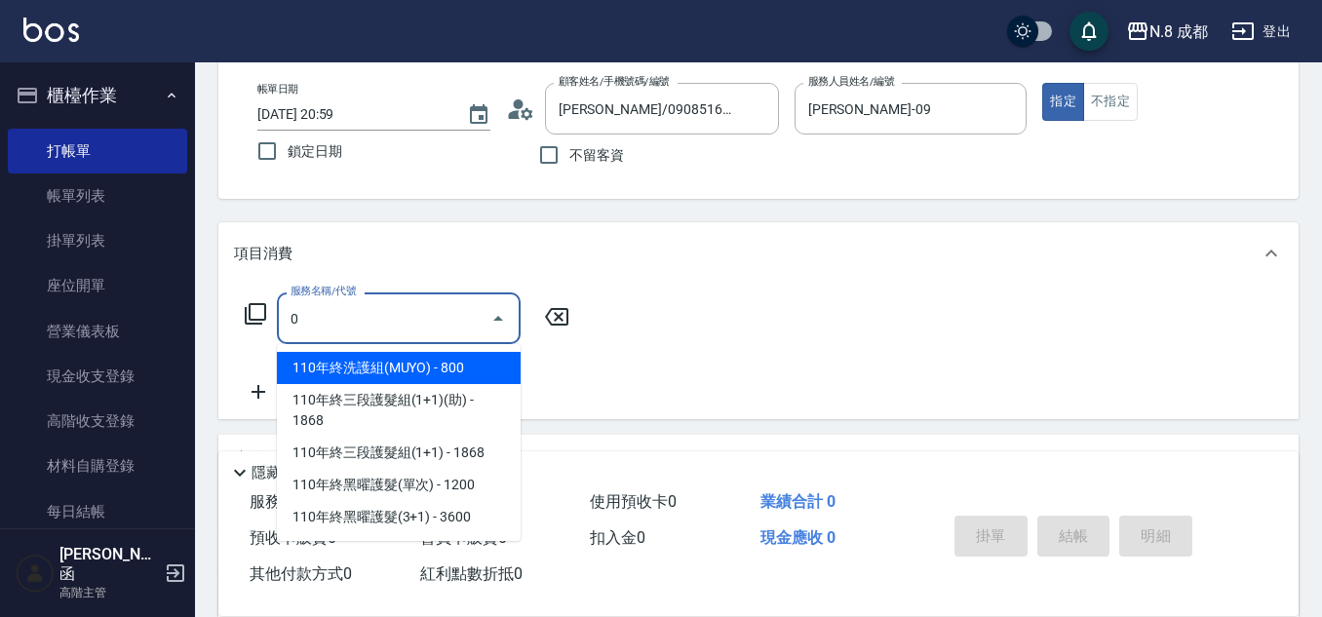
drag, startPoint x: 348, startPoint y: 333, endPoint x: 268, endPoint y: 322, distance: 80.8
click at [268, 324] on div "服務名稱/代號 0 服務名稱/代號" at bounding box center [407, 318] width 347 height 52
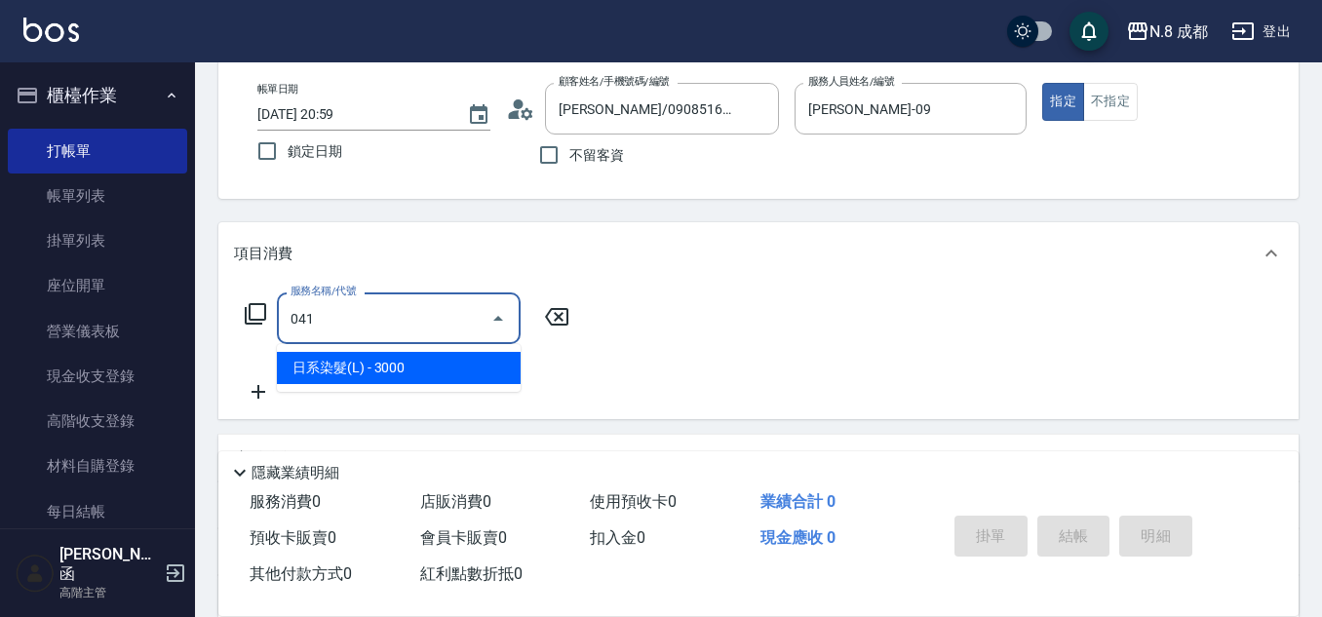
click at [378, 374] on span "日系染髮(L) - 3000" at bounding box center [399, 368] width 244 height 32
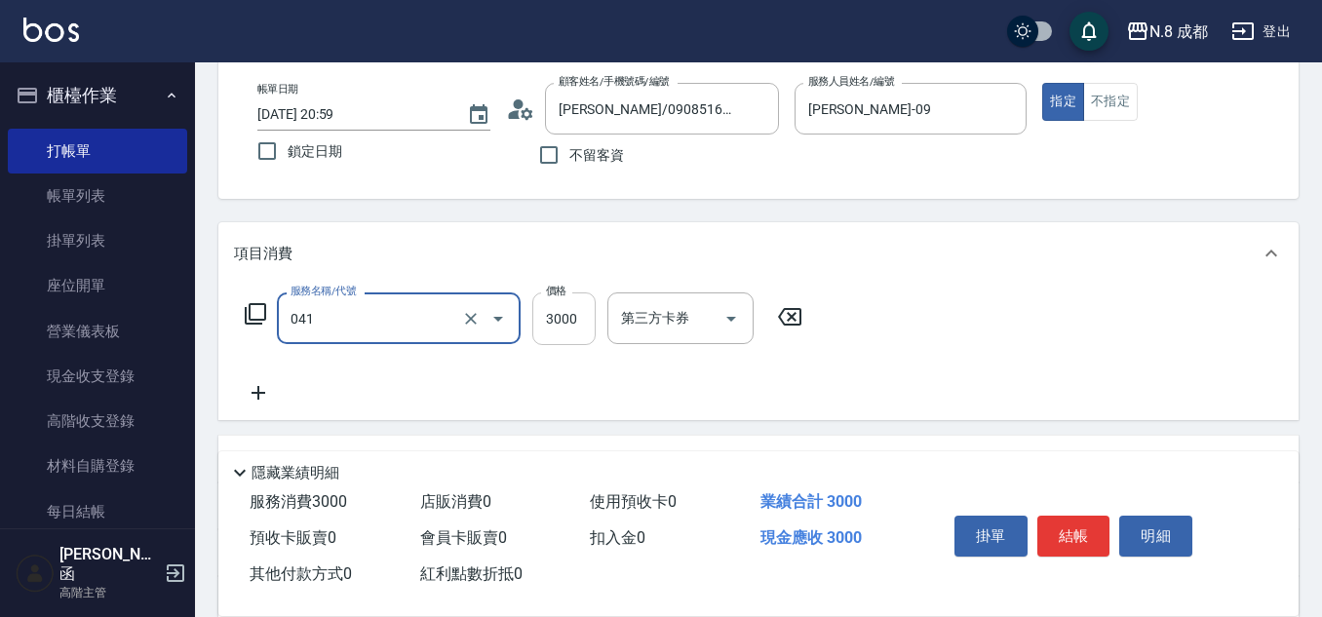
type input "日系染髮(L)(041)"
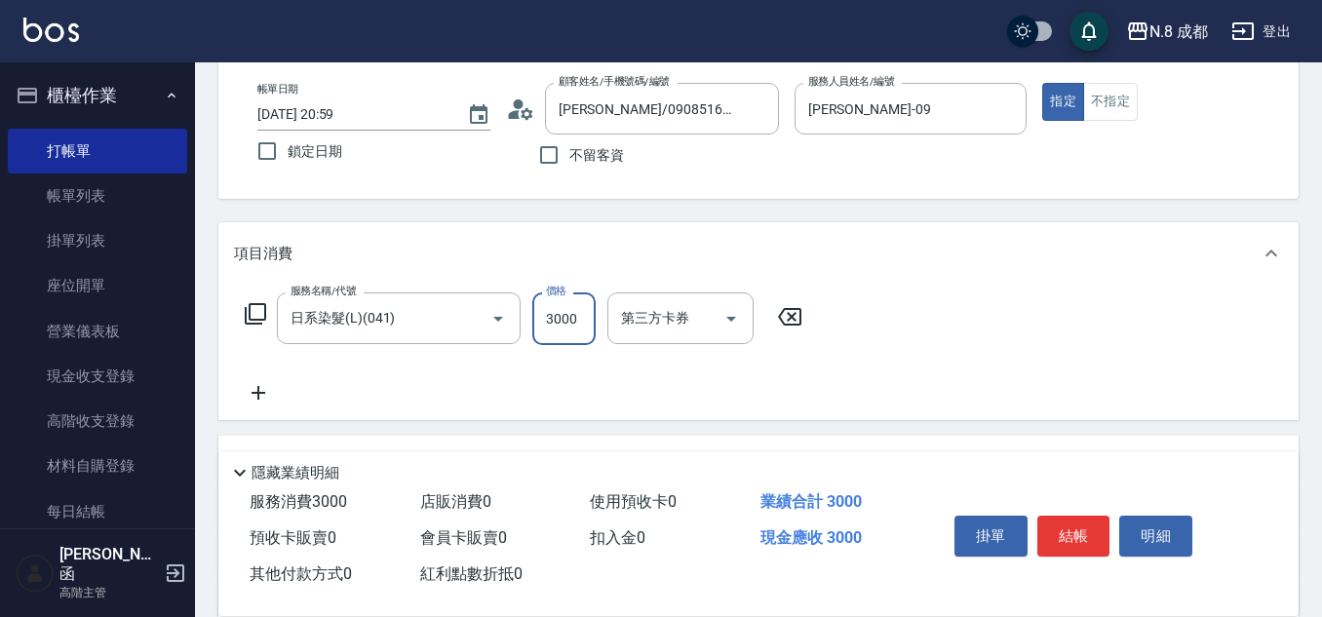
click at [563, 327] on input "3000" at bounding box center [563, 318] width 63 height 53
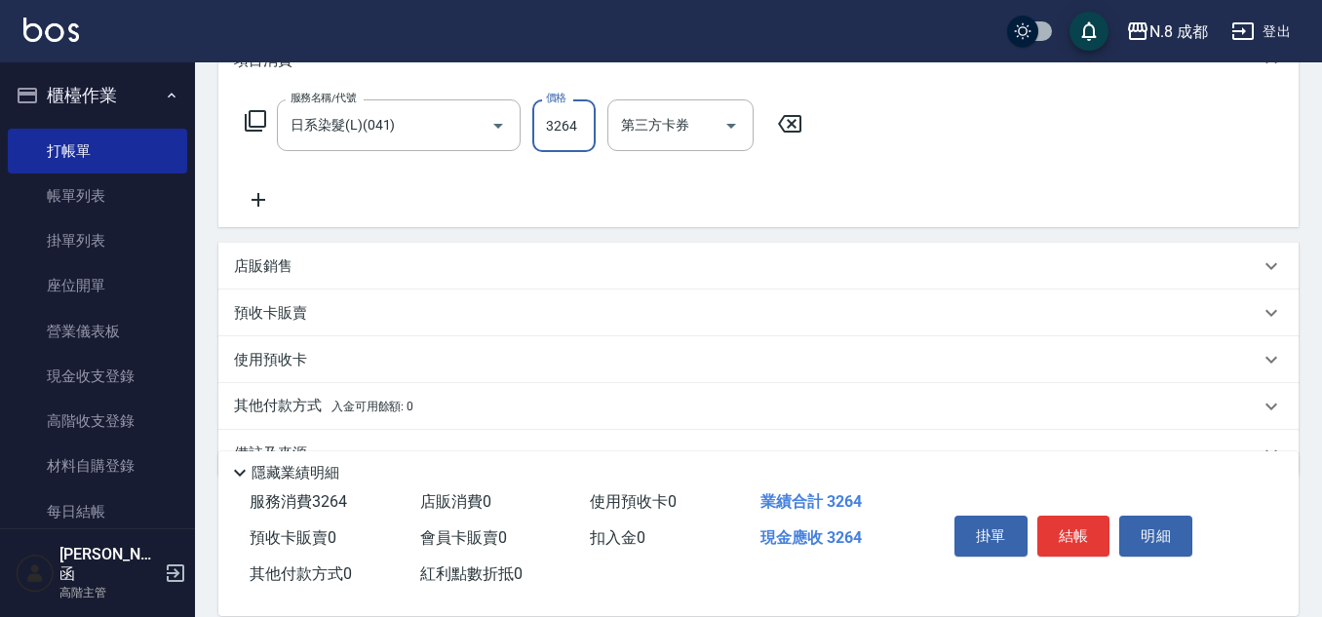
scroll to position [292, 0]
type input "3264"
click at [316, 398] on p "其他付款方式 入金可用餘額: 0" at bounding box center [323, 404] width 179 height 21
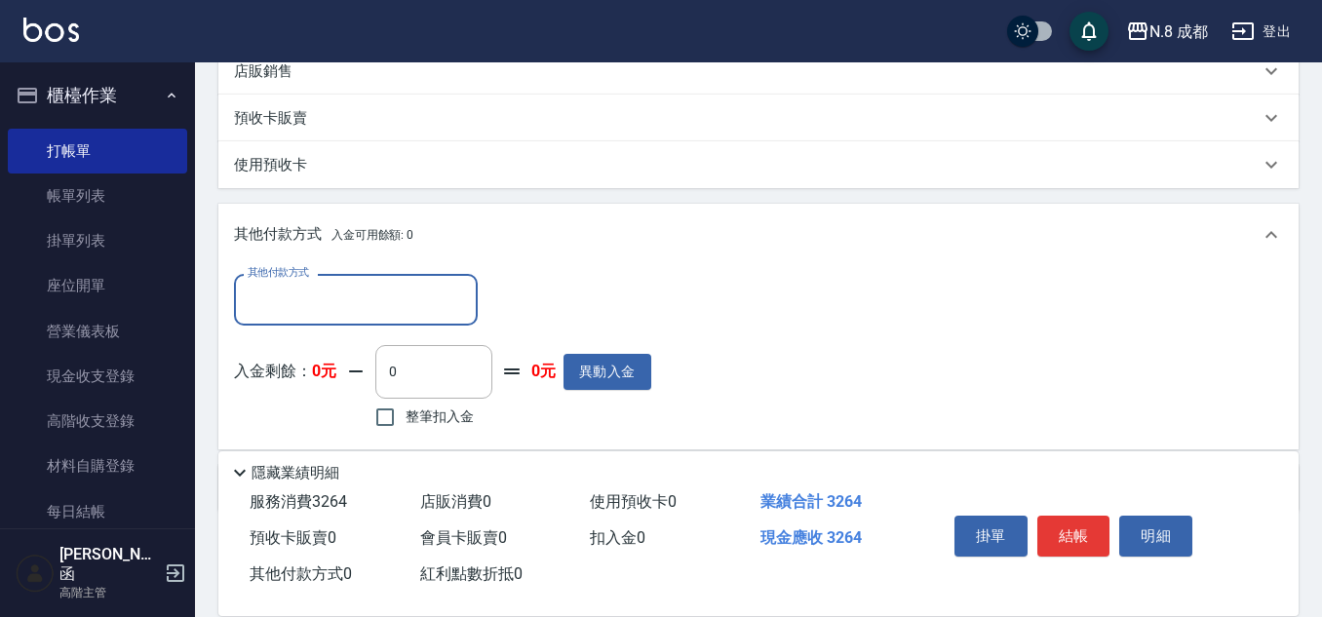
scroll to position [487, 0]
click at [336, 288] on input "其他付款方式" at bounding box center [356, 298] width 226 height 34
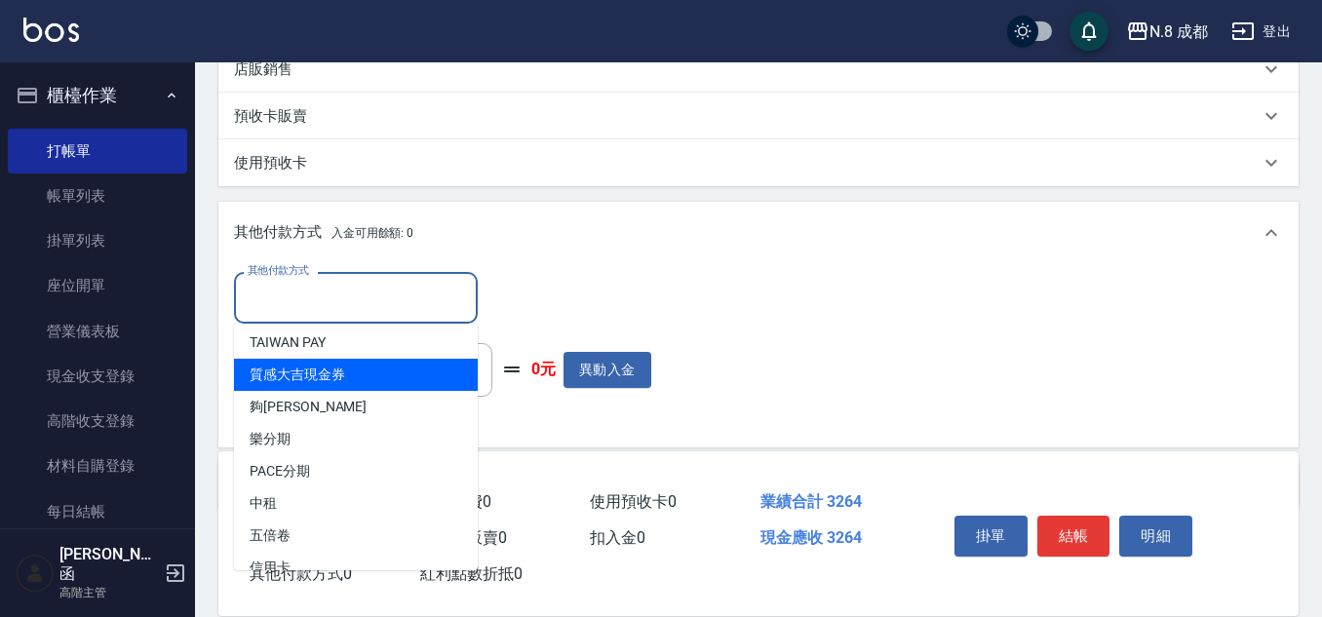
scroll to position [58, 0]
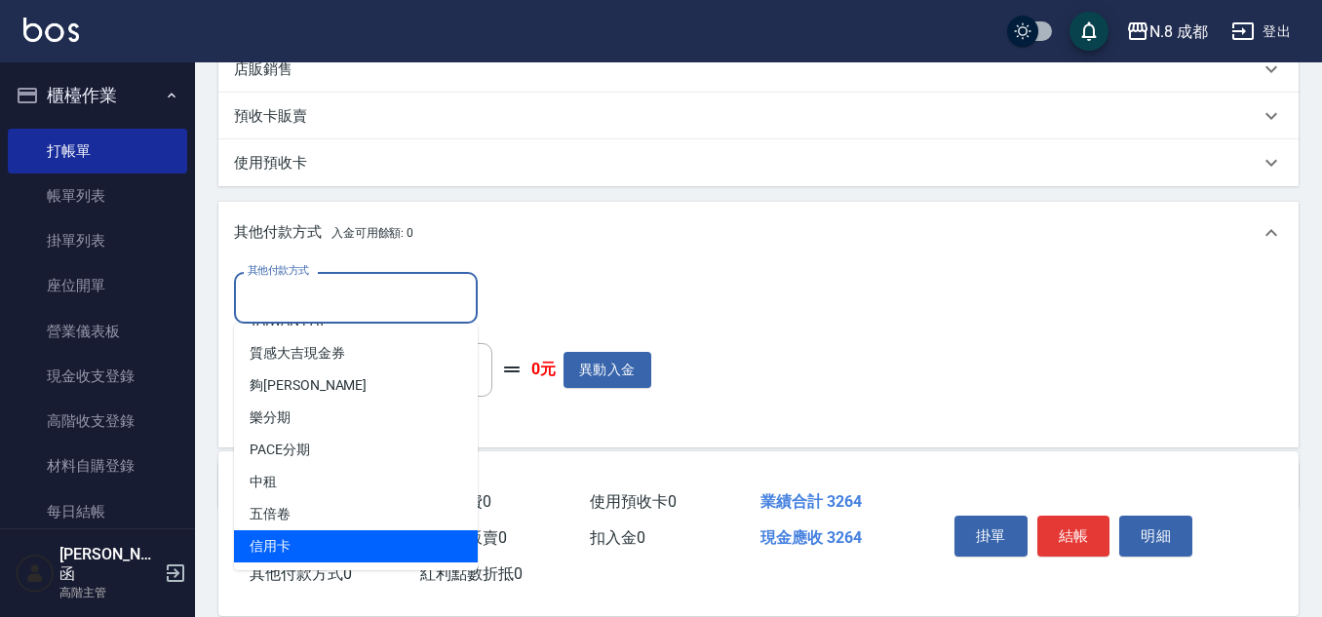
click at [354, 531] on span "信用卡" at bounding box center [356, 546] width 244 height 32
type input "信用卡"
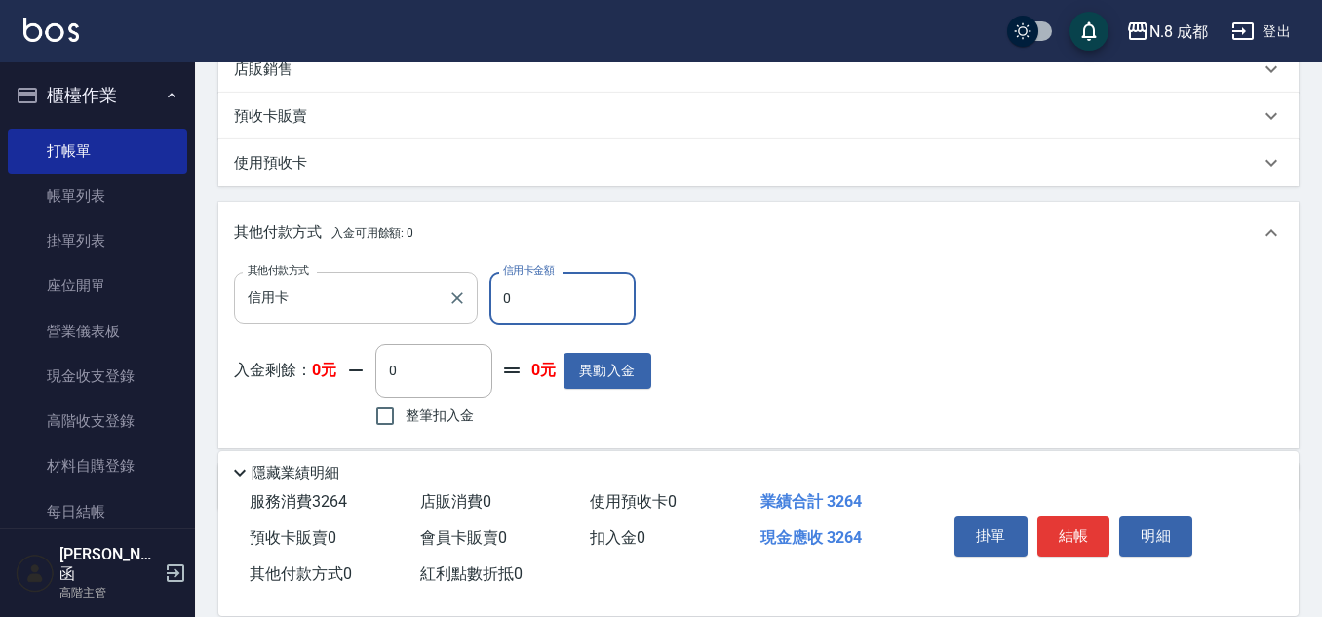
drag, startPoint x: 525, startPoint y: 296, endPoint x: 435, endPoint y: 282, distance: 91.8
click at [440, 284] on div "其他付款方式 信用卡 其他付款方式 信用卡金額 0 信用卡金額" at bounding box center [442, 298] width 417 height 53
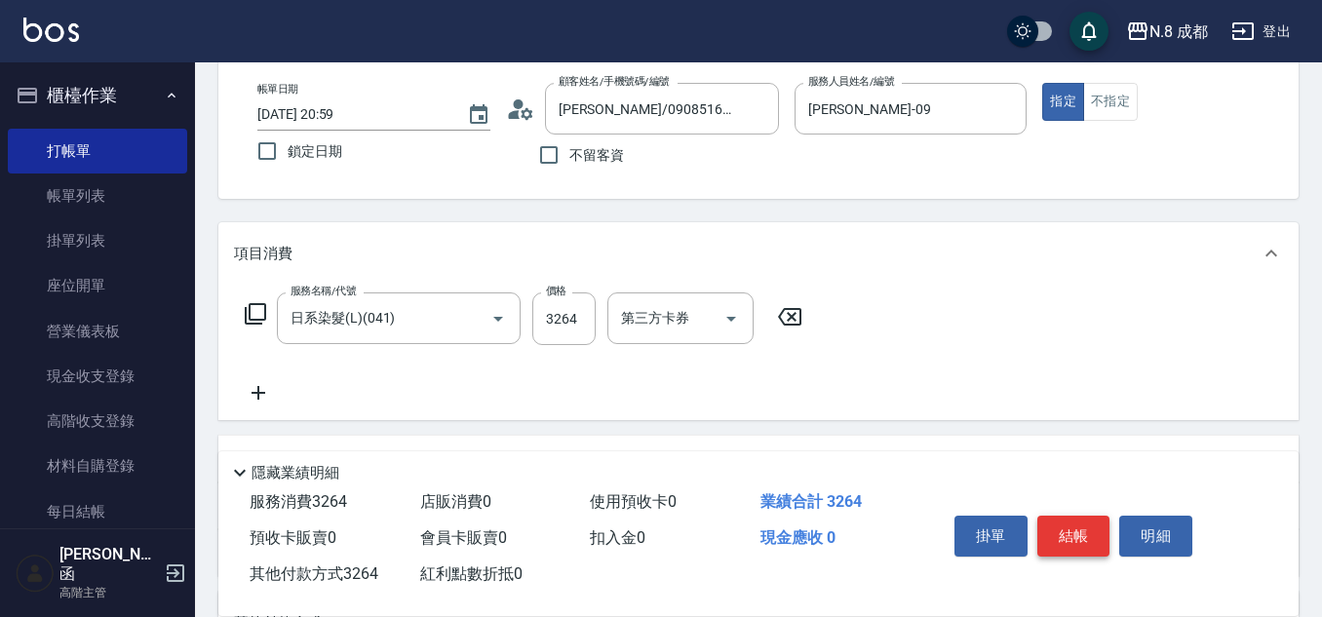
type input "3264"
click at [1073, 528] on button "結帳" at bounding box center [1073, 536] width 73 height 41
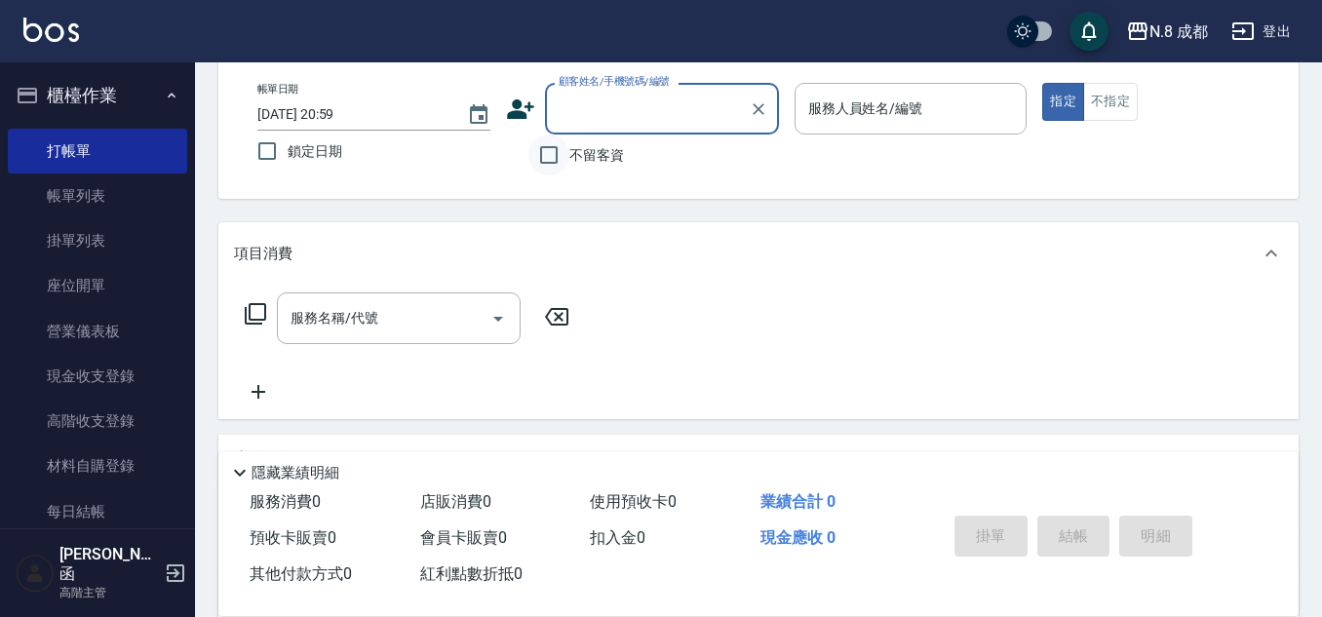
click at [558, 159] on input "不留客資" at bounding box center [548, 155] width 41 height 41
checkbox input "true"
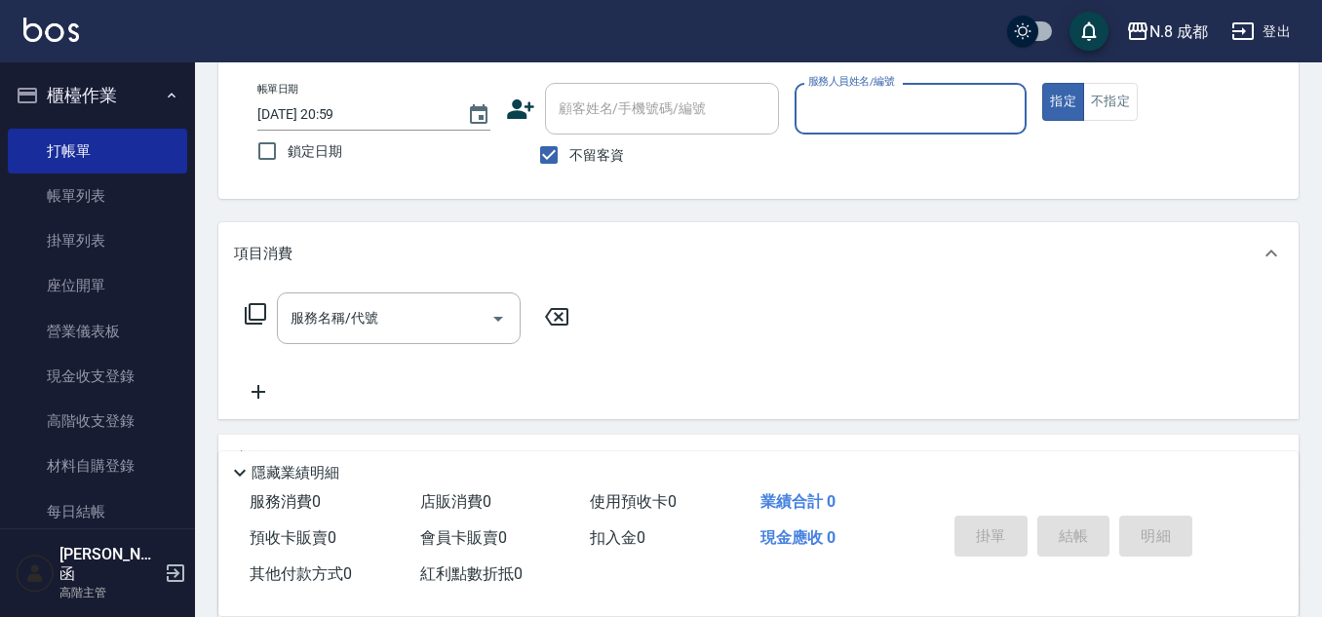
click at [930, 116] on input "服務人員姓名/編號" at bounding box center [910, 109] width 215 height 34
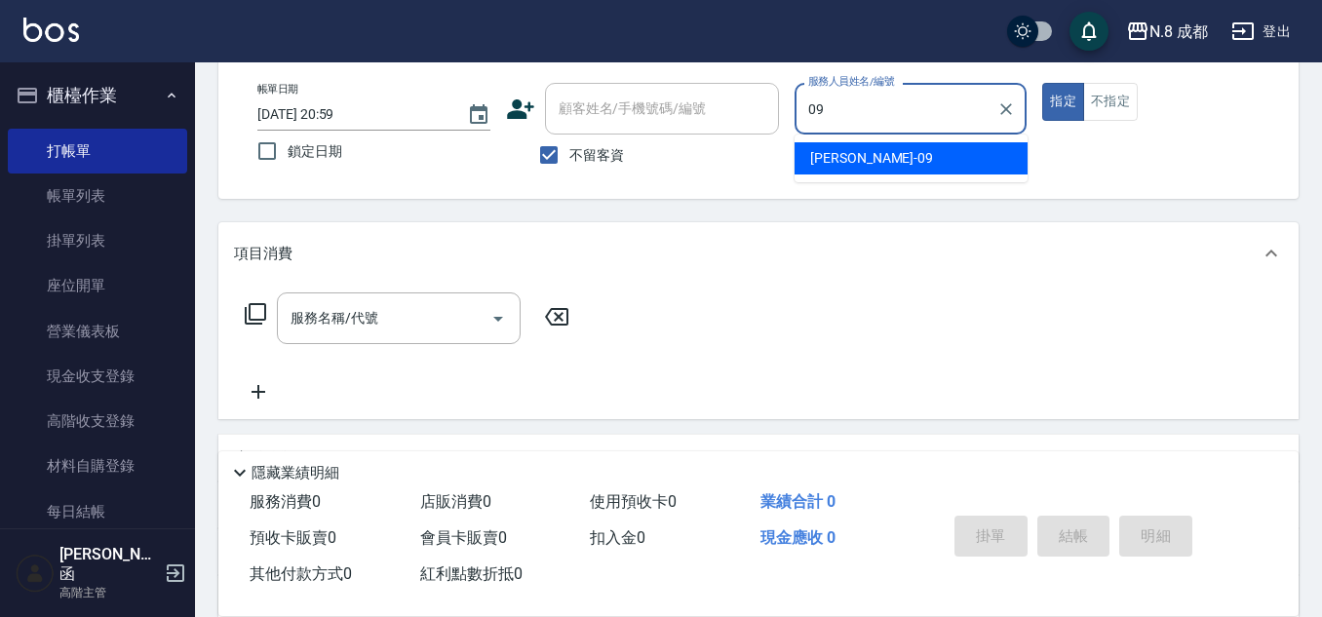
click at [937, 157] on div "[PERSON_NAME]-09" at bounding box center [910, 158] width 233 height 32
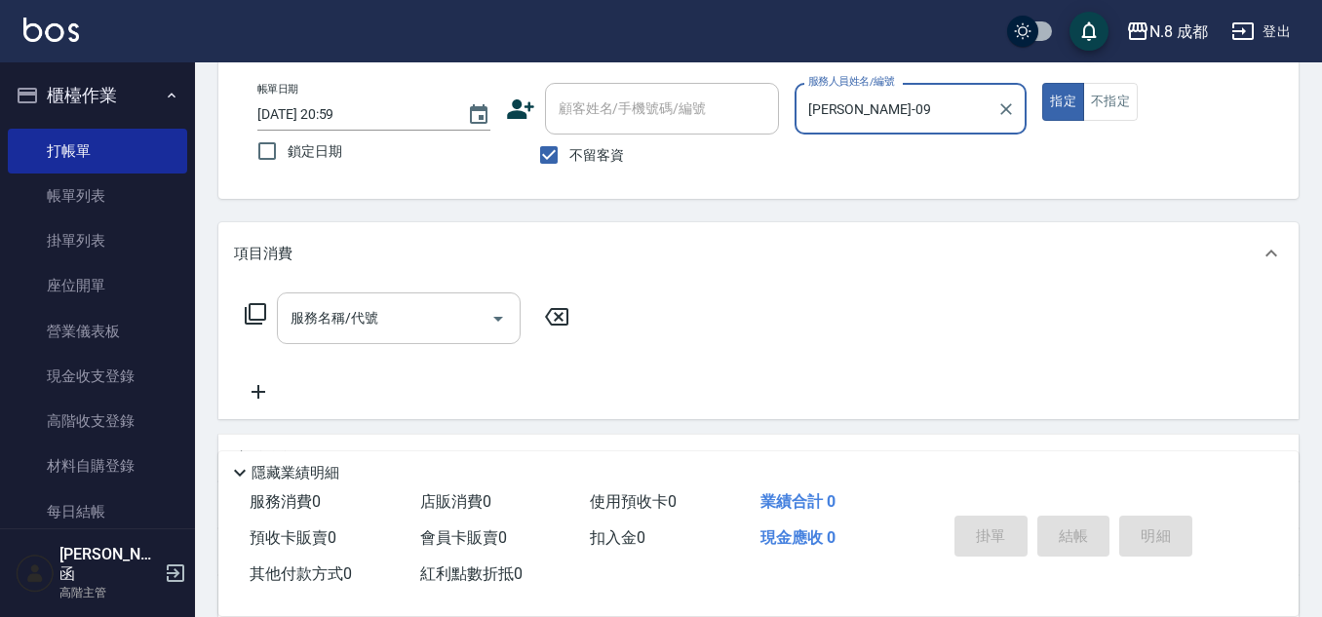
type input "[PERSON_NAME]-09"
click at [375, 330] on input "服務名稱/代號" at bounding box center [384, 318] width 197 height 34
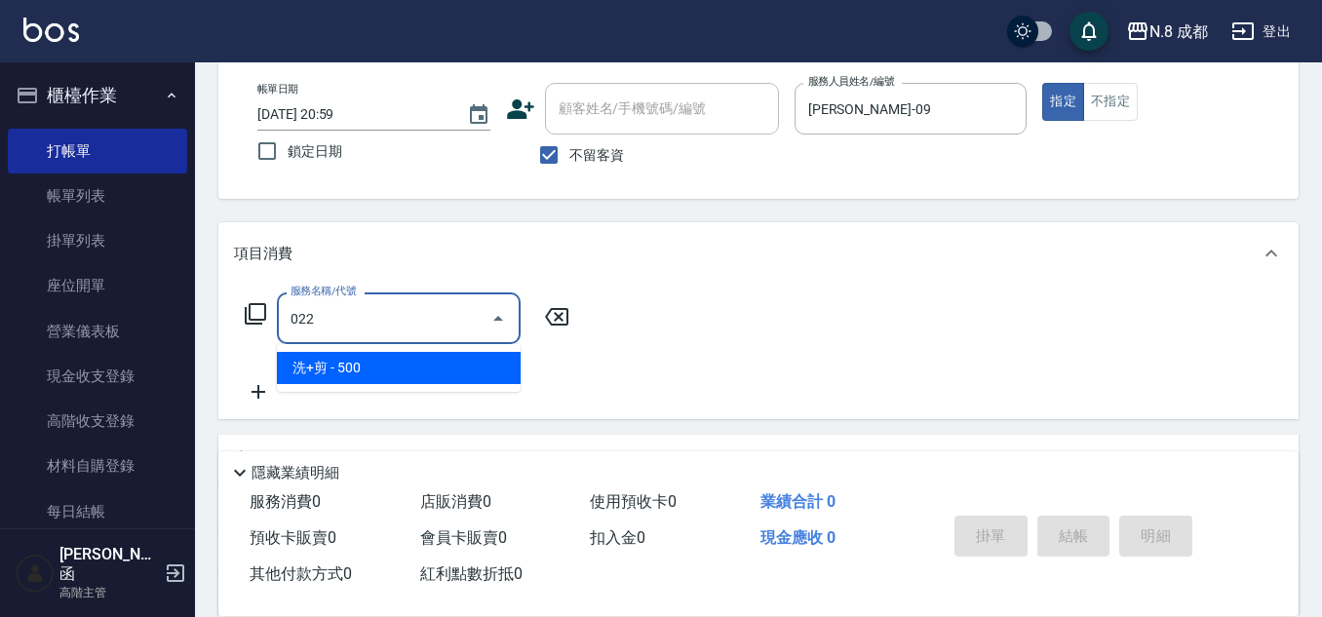
click at [380, 363] on span "洗+剪 - 500" at bounding box center [399, 368] width 244 height 32
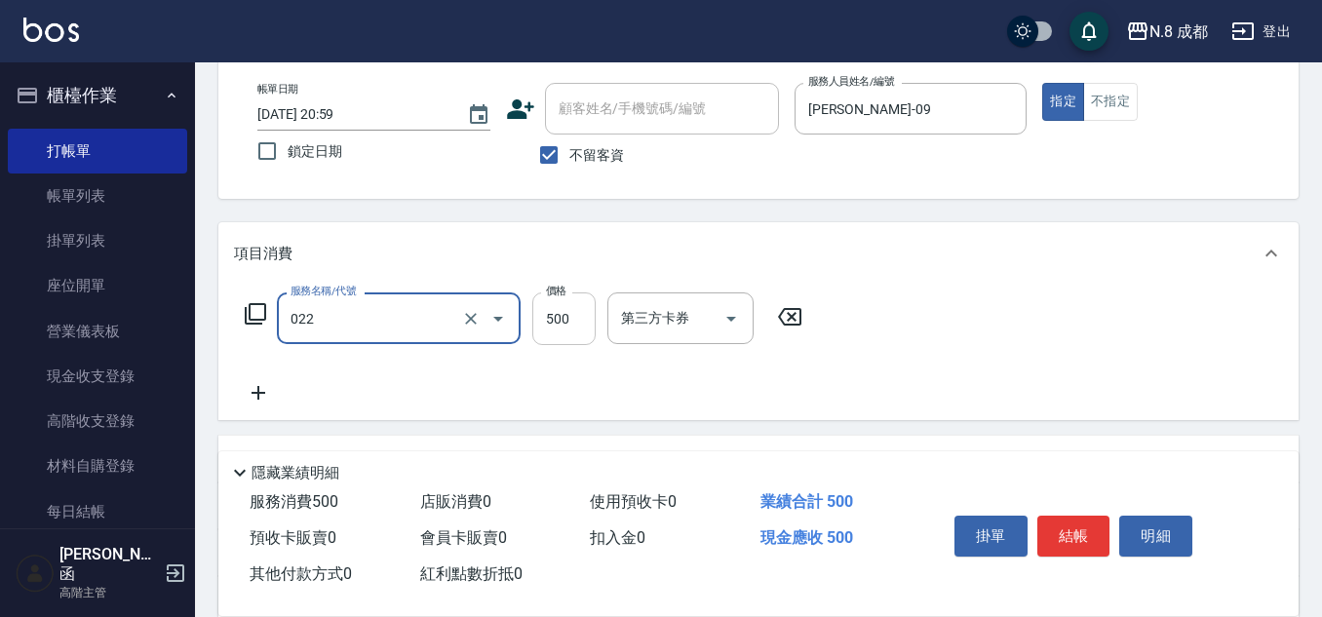
type input "洗+剪(022)"
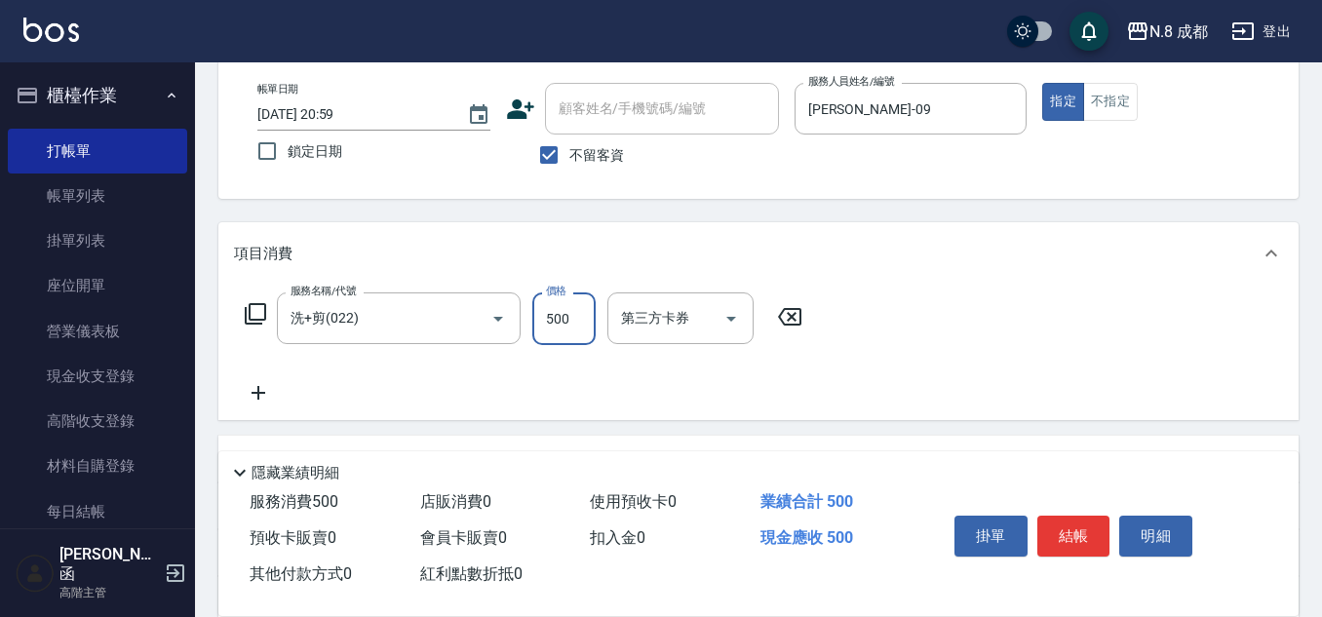
click at [561, 306] on input "500" at bounding box center [563, 318] width 63 height 53
type input "600"
click at [1075, 538] on button "結帳" at bounding box center [1073, 536] width 73 height 41
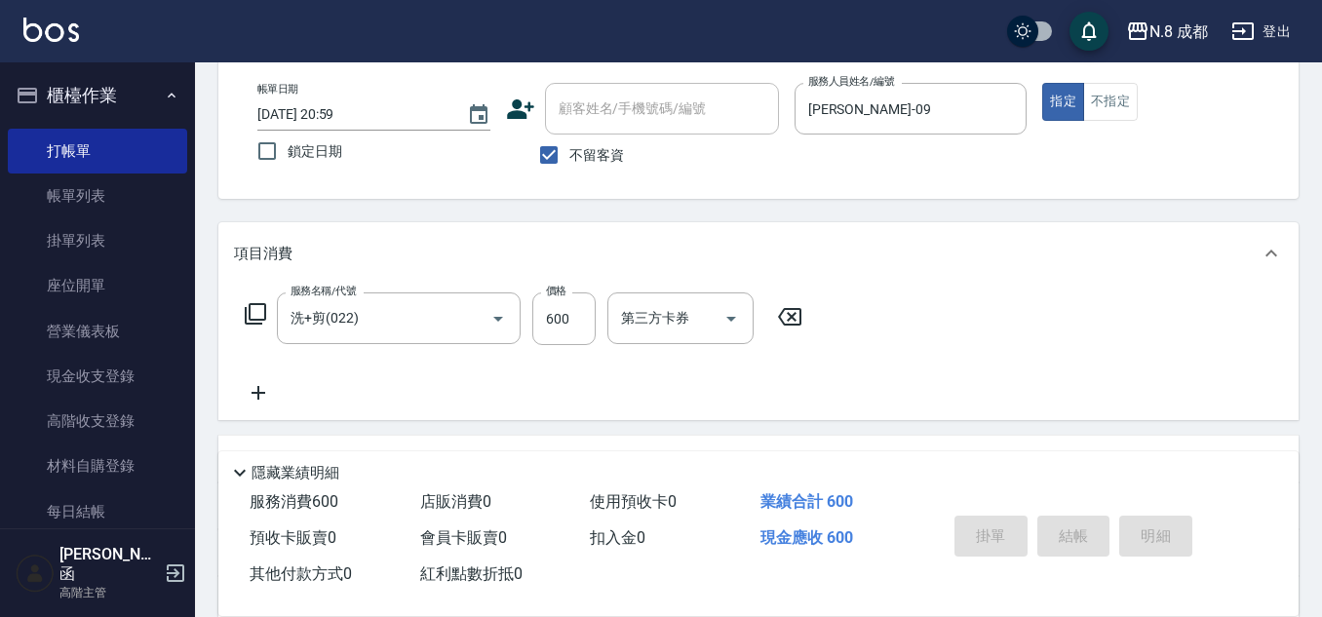
type input "[DATE] 21:00"
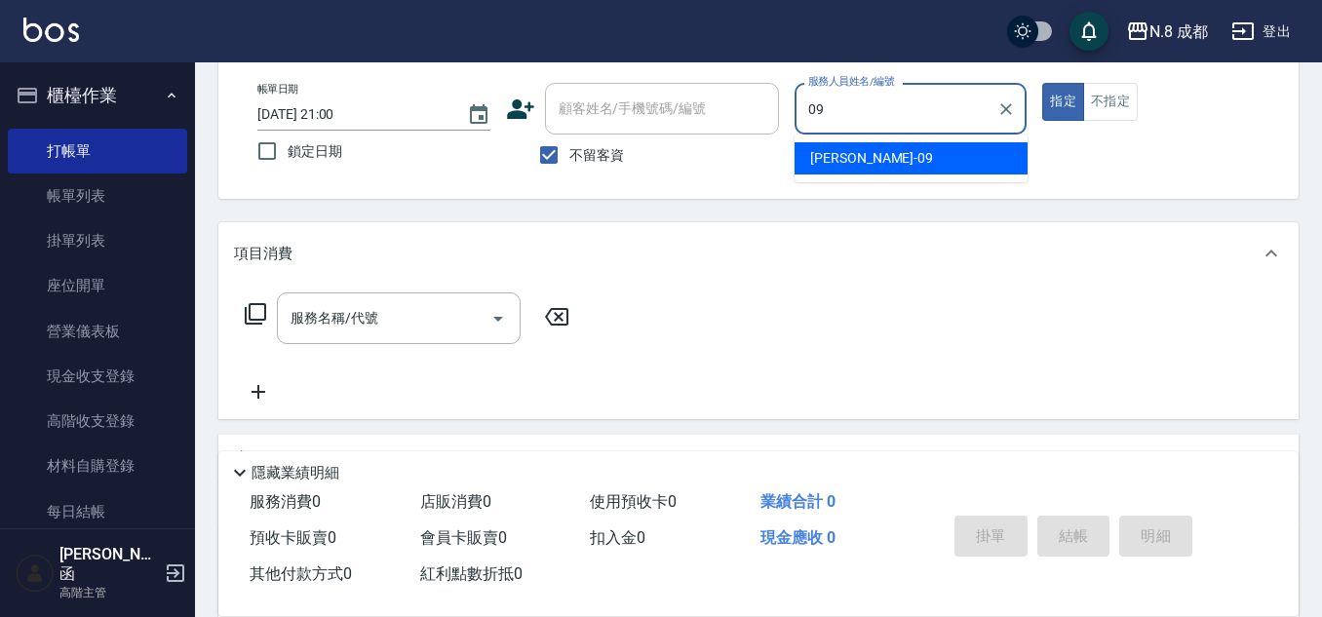
click at [853, 151] on span "[PERSON_NAME]-09" at bounding box center [871, 158] width 123 height 20
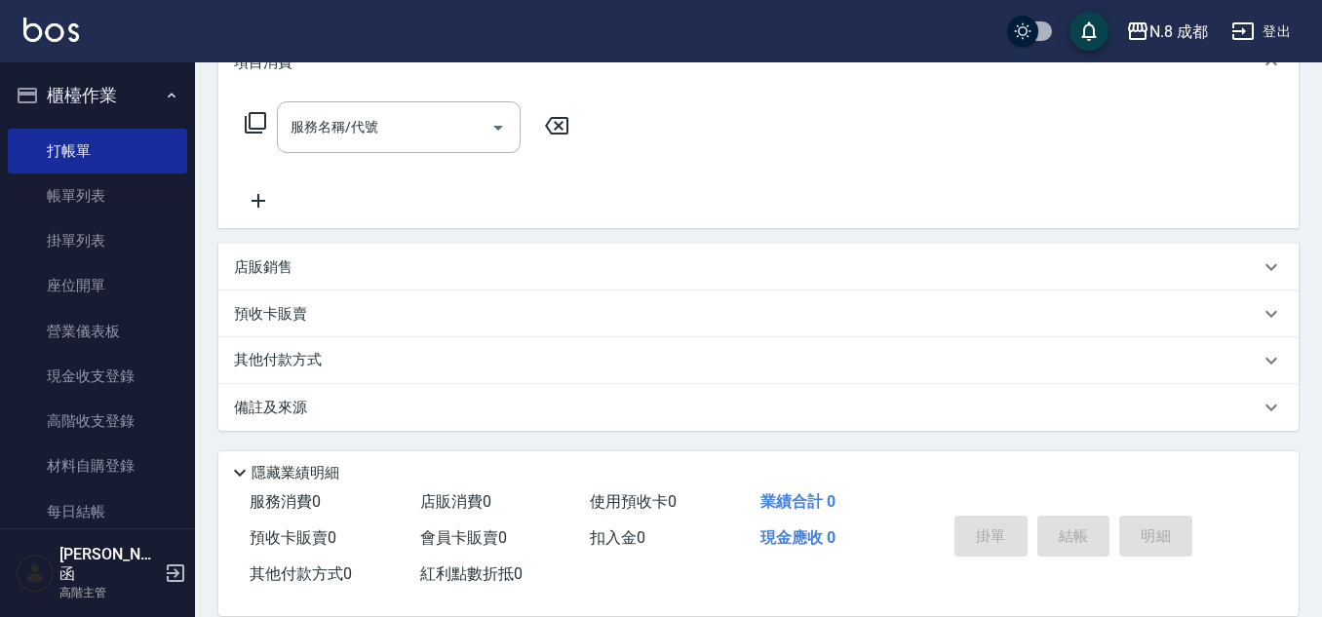
scroll to position [289, 0]
type input "[PERSON_NAME]-09"
click at [289, 261] on p "店販銷售" at bounding box center [263, 266] width 58 height 20
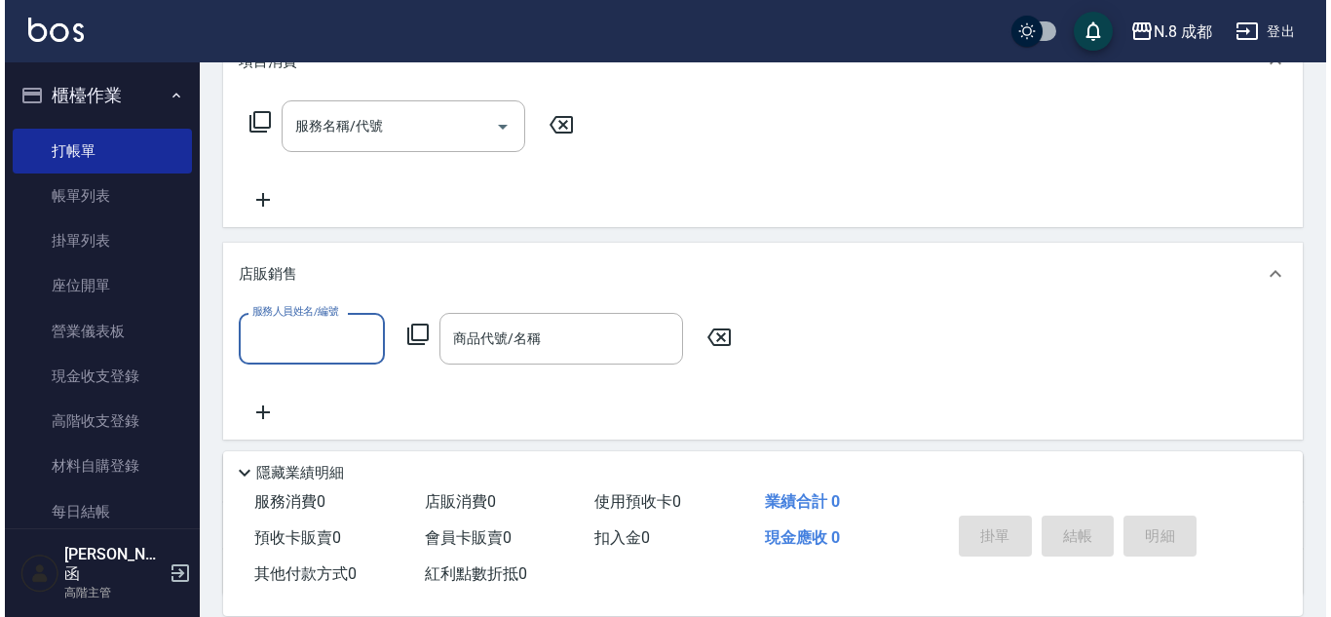
scroll to position [0, 0]
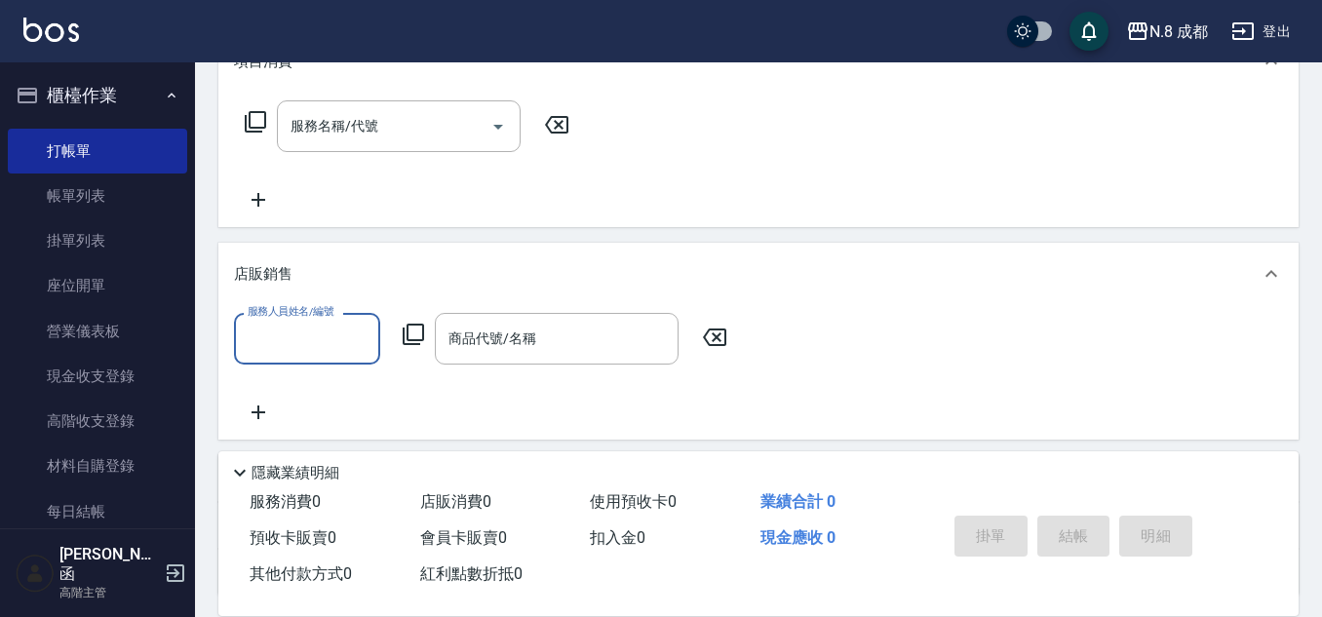
click at [306, 351] on input "服務人員姓名/編號" at bounding box center [307, 339] width 129 height 34
click at [323, 391] on div "[PERSON_NAME]-09" at bounding box center [307, 388] width 146 height 32
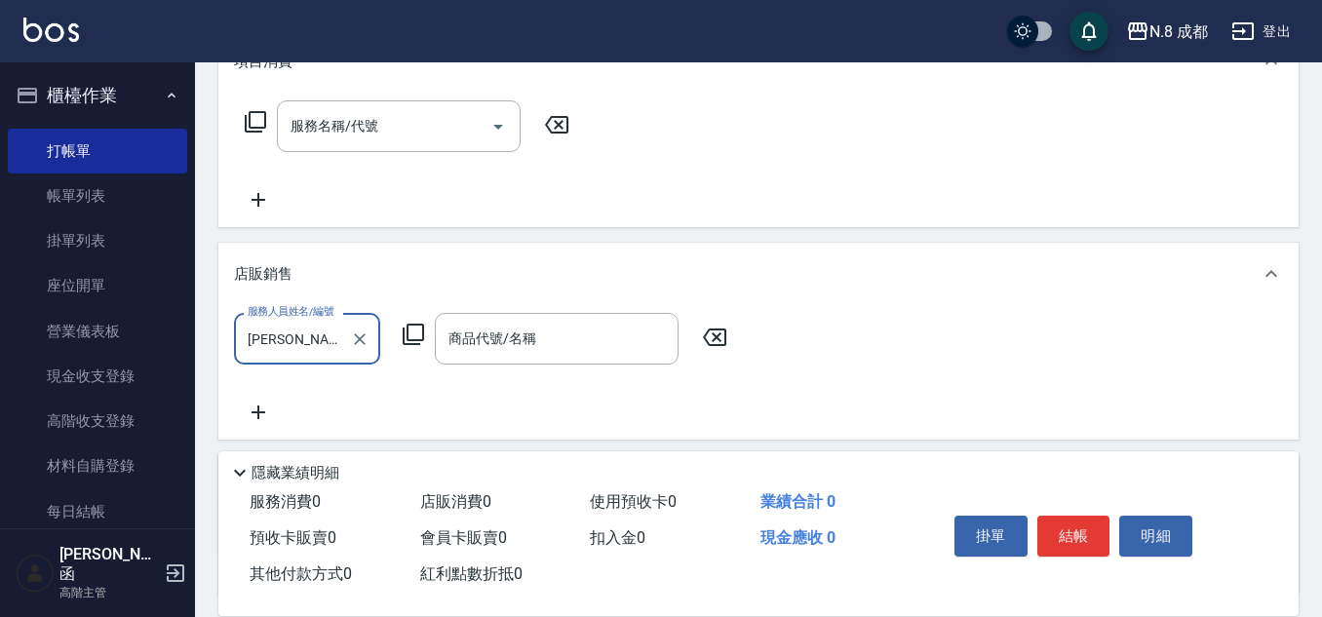
type input "[PERSON_NAME]-09"
click at [412, 333] on icon at bounding box center [413, 334] width 23 height 23
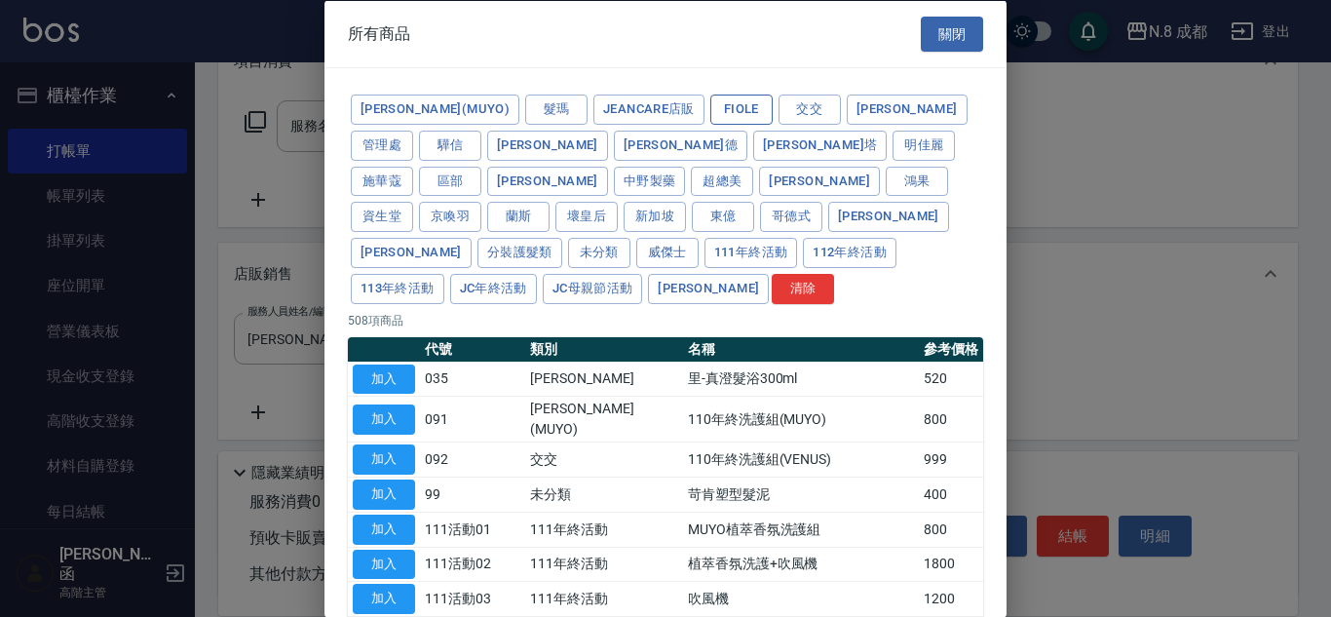
click at [711, 97] on button "Fiole" at bounding box center [742, 110] width 62 height 30
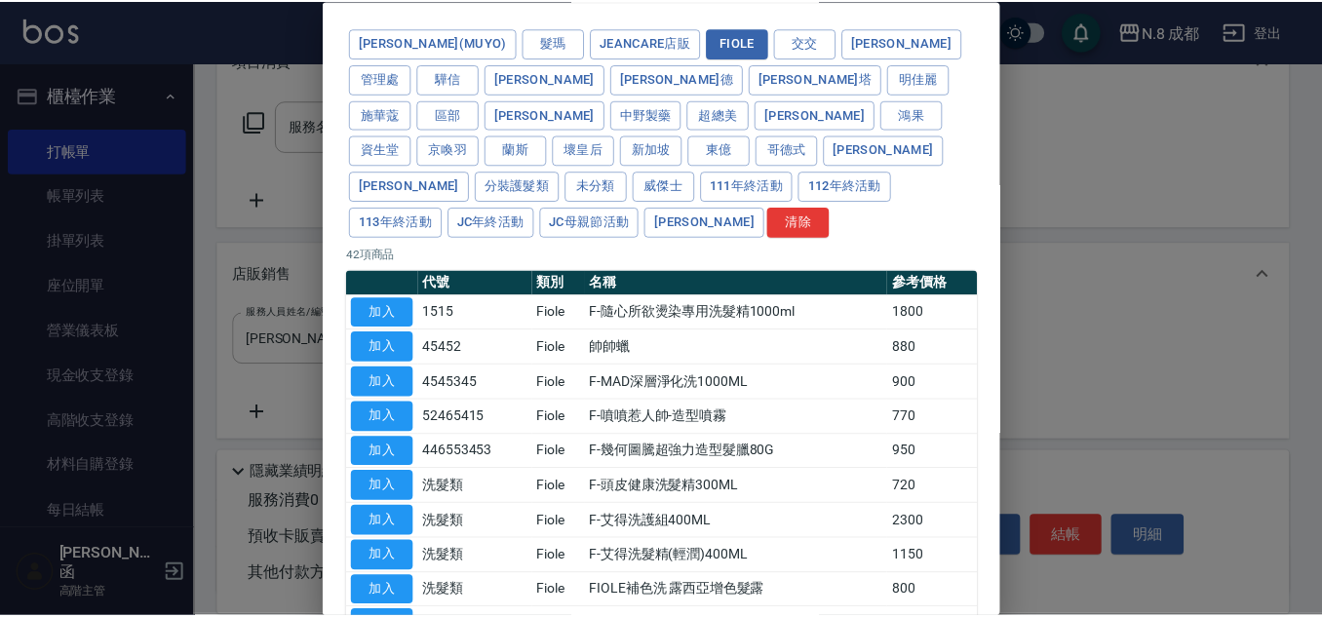
scroll to position [97, 0]
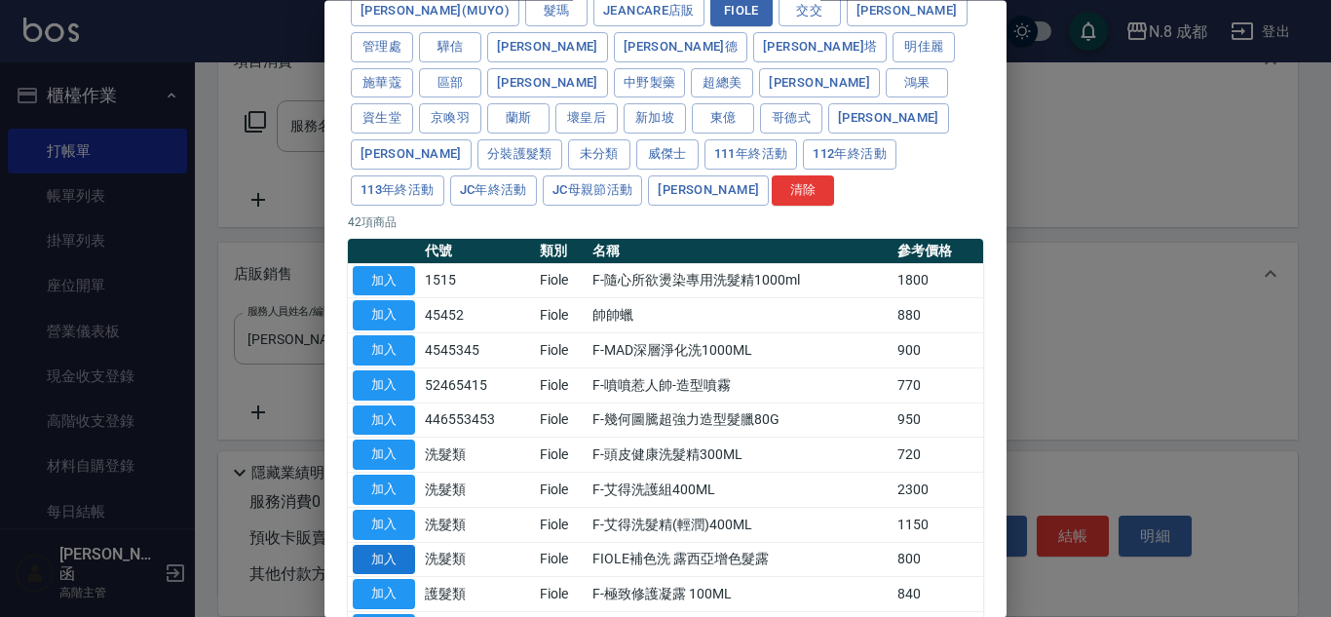
click at [401, 545] on button "加入" at bounding box center [384, 560] width 62 height 30
type input "FIOLE補色洗 露西亞增色髮露"
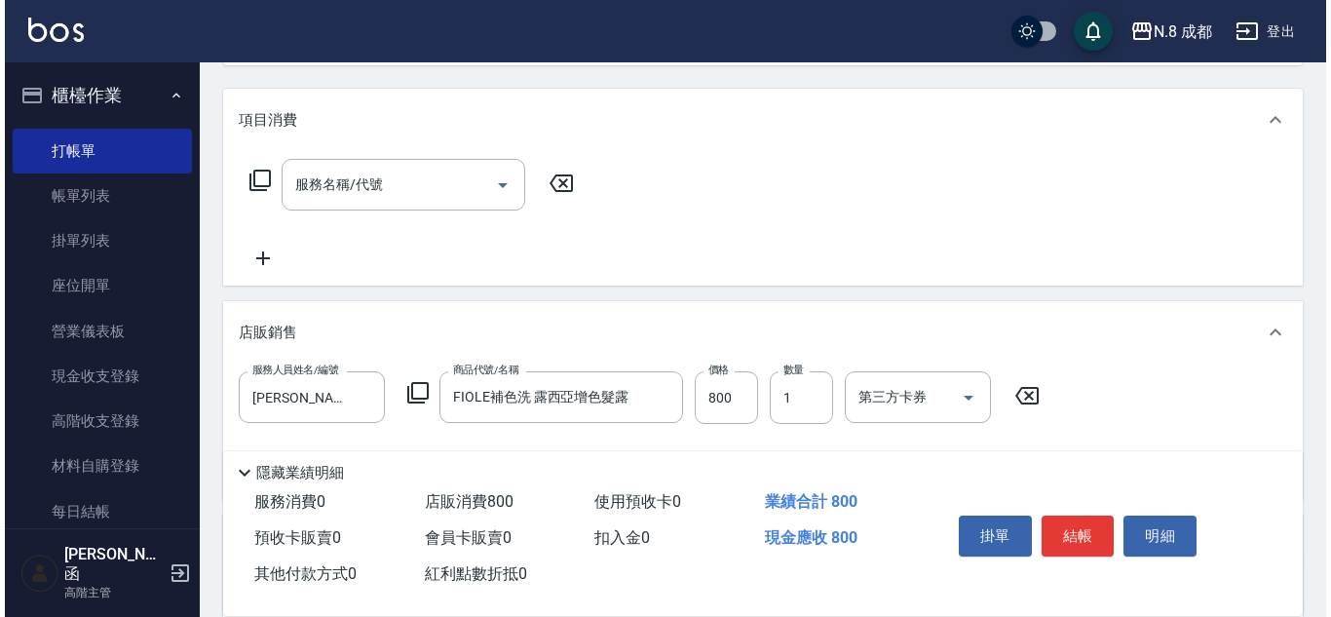
scroll to position [0, 0]
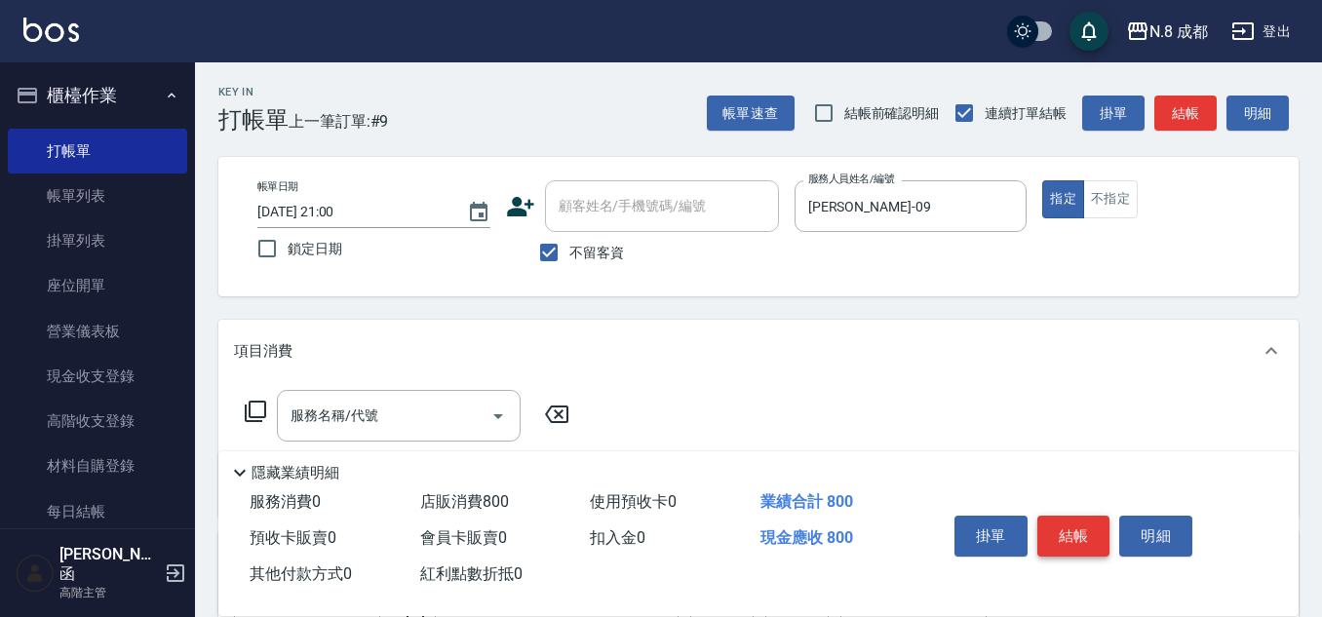
click at [1065, 528] on button "結帳" at bounding box center [1073, 536] width 73 height 41
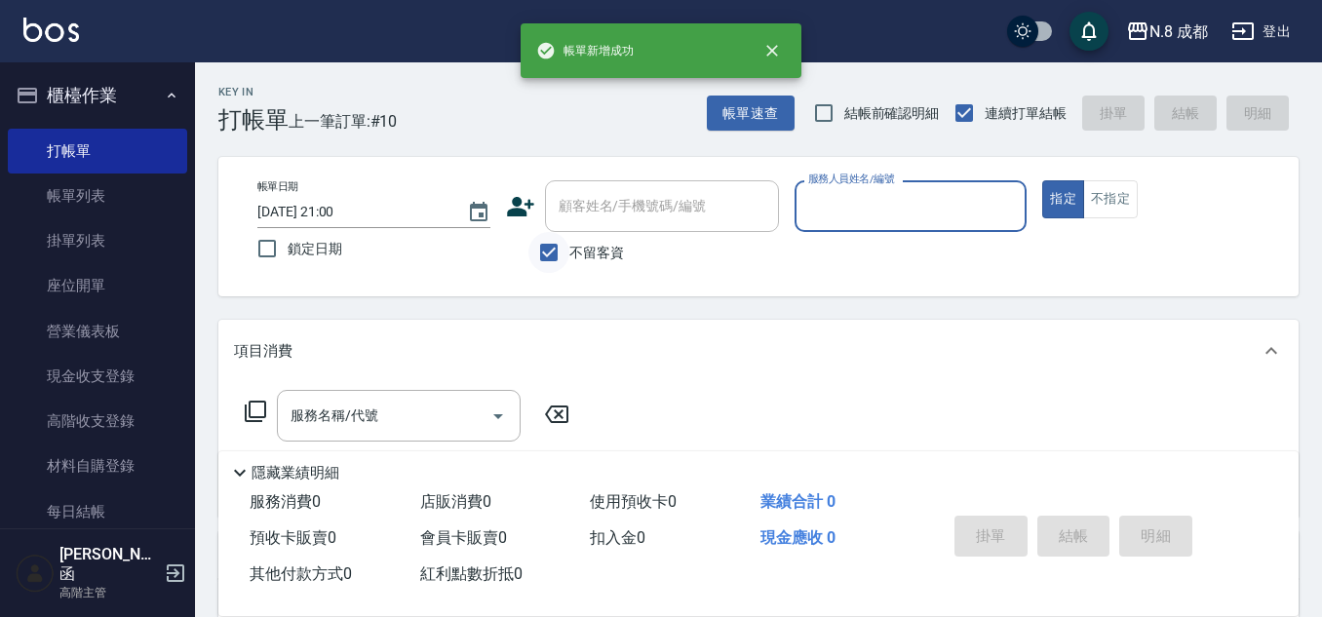
click at [544, 248] on input "不留客資" at bounding box center [548, 252] width 41 height 41
checkbox input "false"
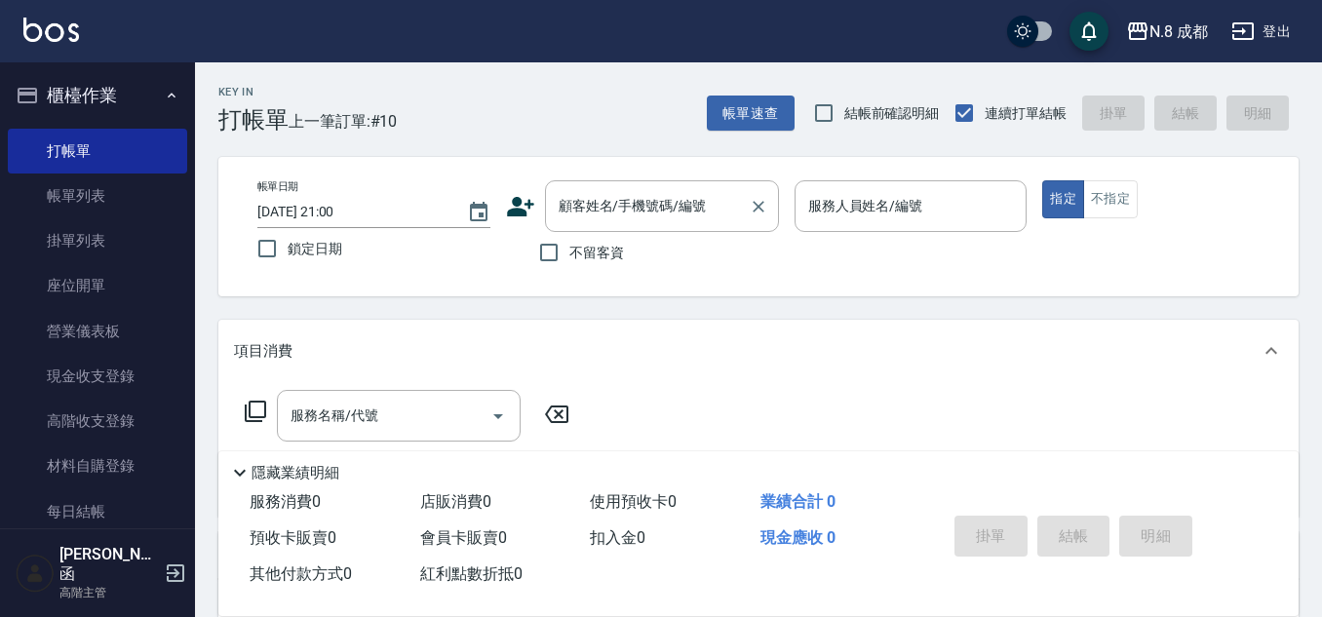
click at [620, 198] on input "顧客姓名/手機號碼/編號" at bounding box center [647, 206] width 187 height 34
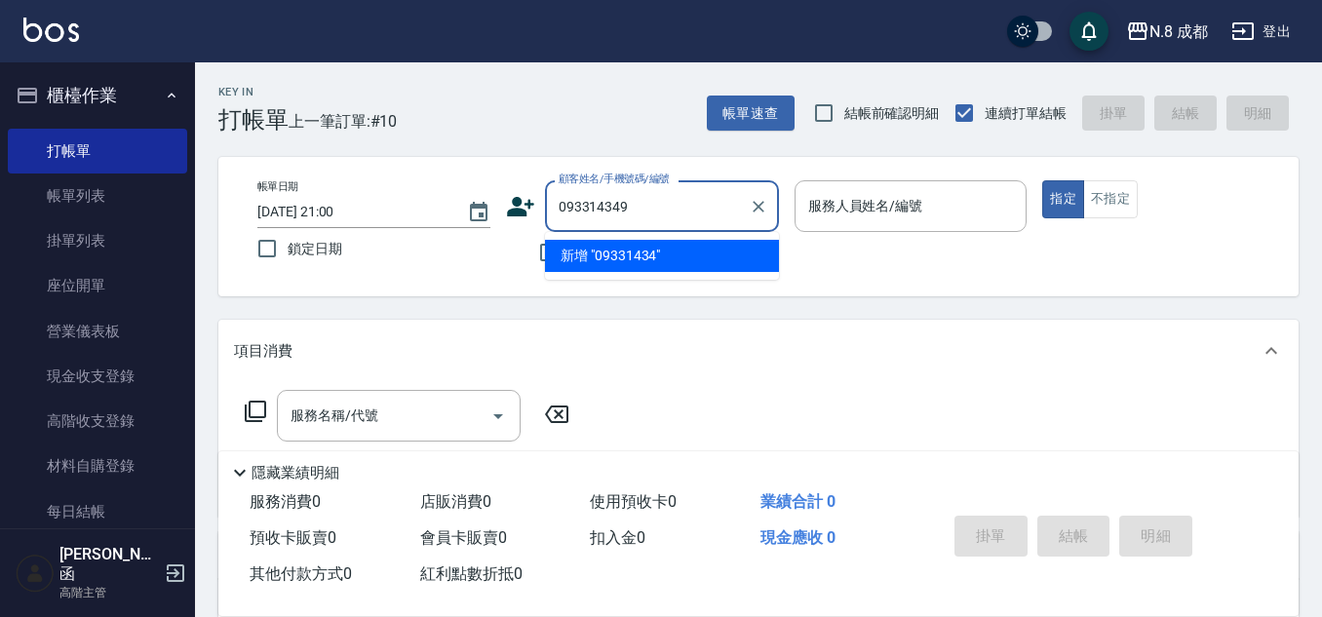
type input "0933143495"
drag, startPoint x: 686, startPoint y: 217, endPoint x: 350, endPoint y: 212, distance: 336.3
click at [350, 212] on div "帳單日期 [DATE] 21:00 鎖定日期 顧客姓名/手機號碼/編號 0933143495 顧客姓名/手機號碼/編號 不留客資 服務人員姓名/編號 服務人員…" at bounding box center [758, 226] width 1033 height 93
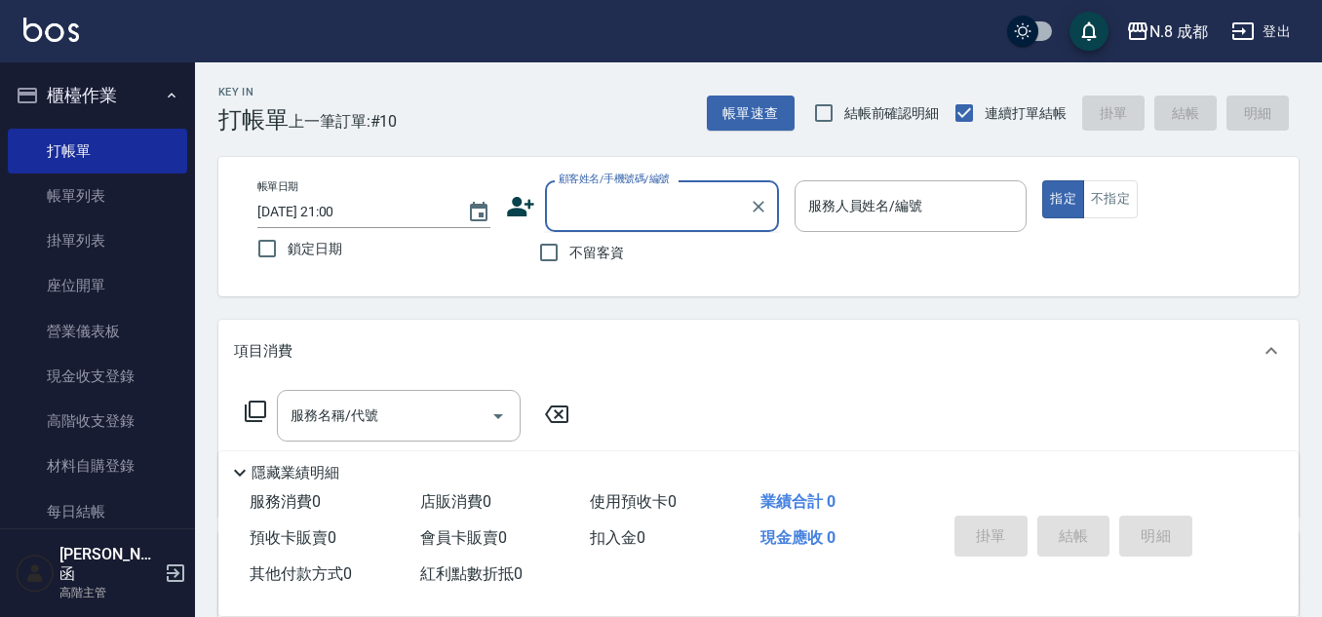
click at [524, 202] on icon at bounding box center [520, 206] width 29 height 29
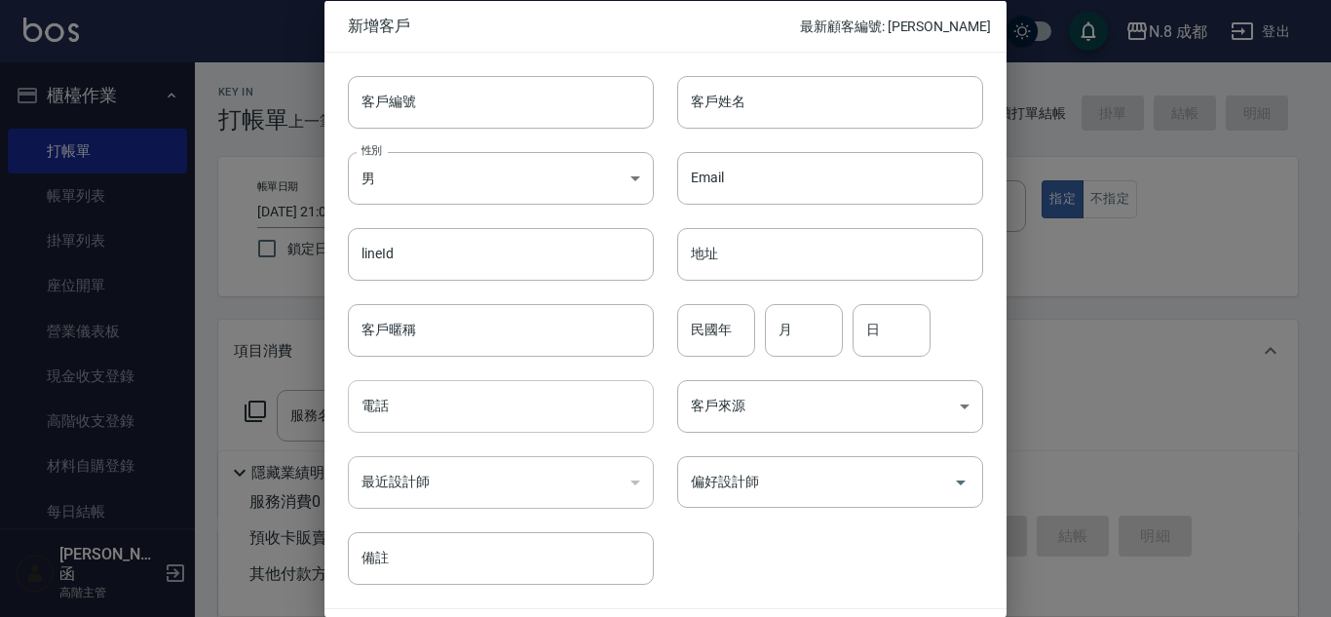
drag, startPoint x: 449, startPoint y: 415, endPoint x: 445, endPoint y: 404, distance: 12.3
click at [449, 414] on input "電話" at bounding box center [501, 406] width 306 height 53
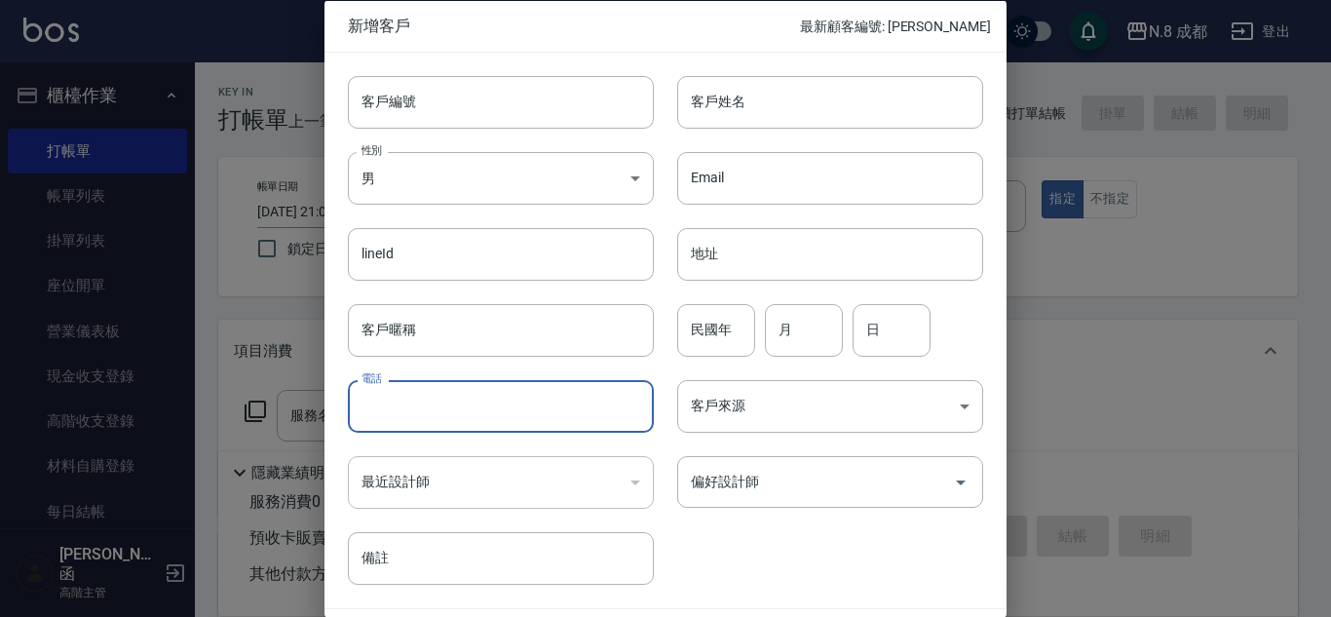
paste input "0933143495"
type input "0933143495"
click at [759, 103] on input "客戶姓名" at bounding box center [830, 101] width 306 height 53
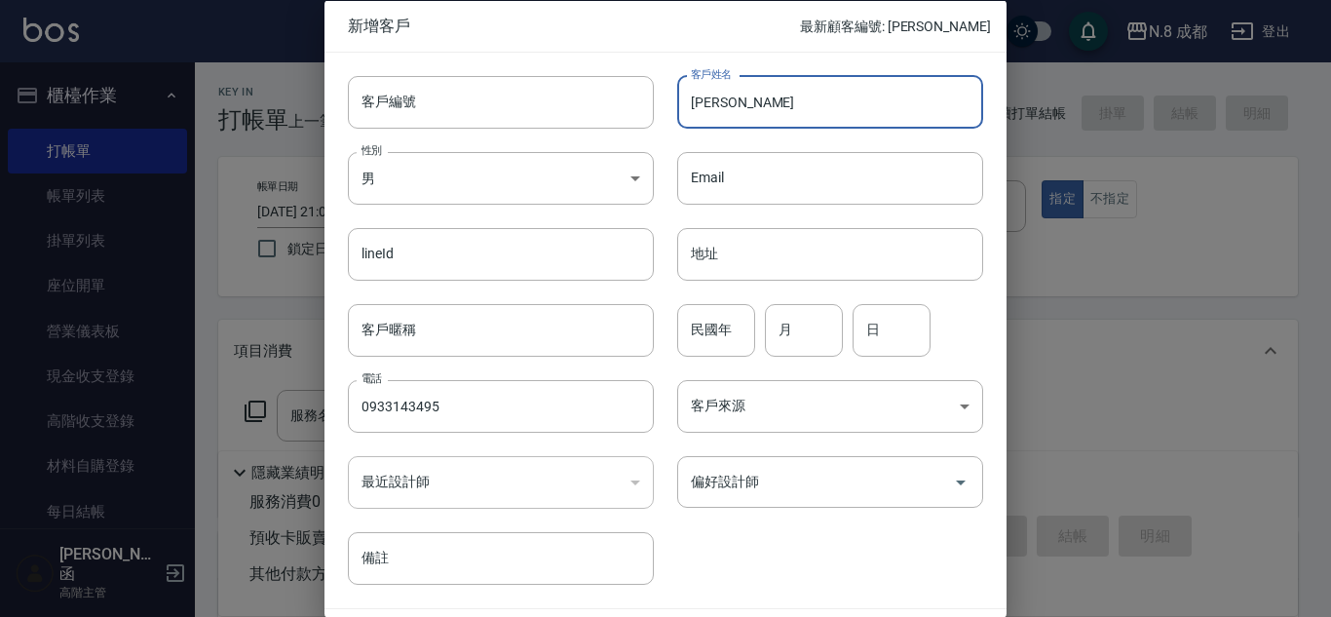
type input "[PERSON_NAME]"
click at [708, 327] on input "9" at bounding box center [716, 329] width 78 height 53
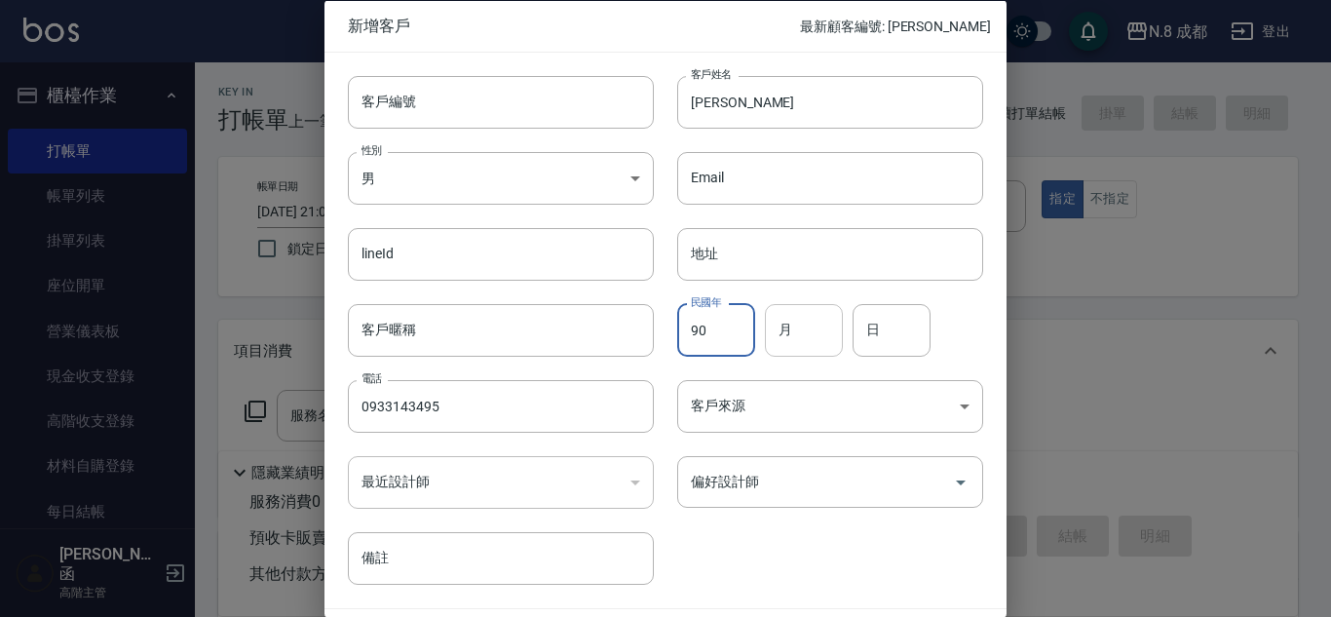
type input "90"
click at [802, 338] on input "月" at bounding box center [804, 329] width 78 height 53
type input "03"
click at [897, 328] on input "日" at bounding box center [892, 329] width 78 height 53
type input "15"
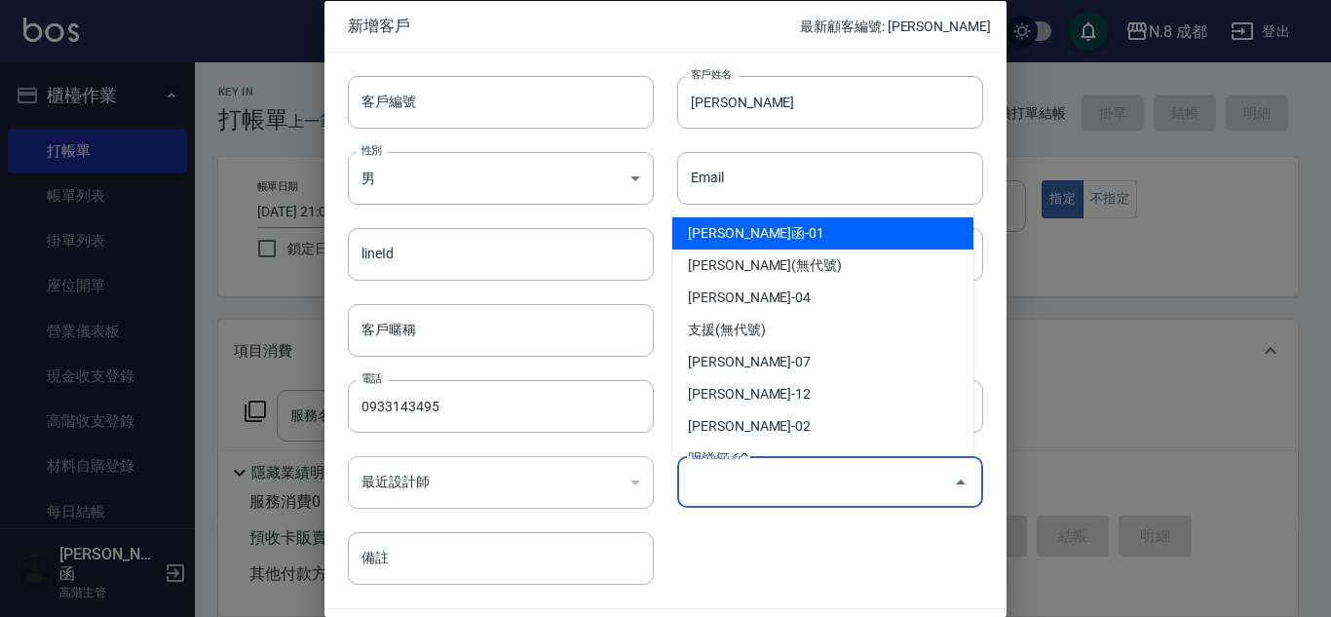
click at [819, 481] on input "偏好設計師" at bounding box center [815, 482] width 259 height 34
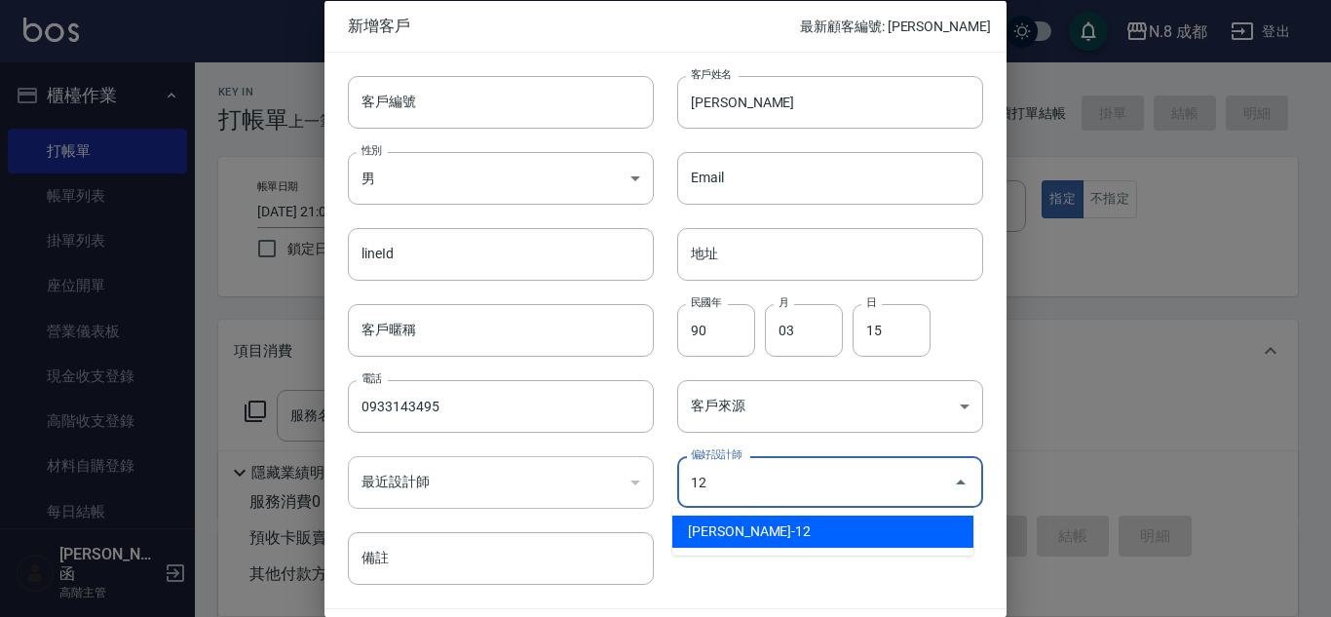
click at [798, 537] on li "[PERSON_NAME]-12" at bounding box center [823, 532] width 301 height 32
type input "[PERSON_NAME]"
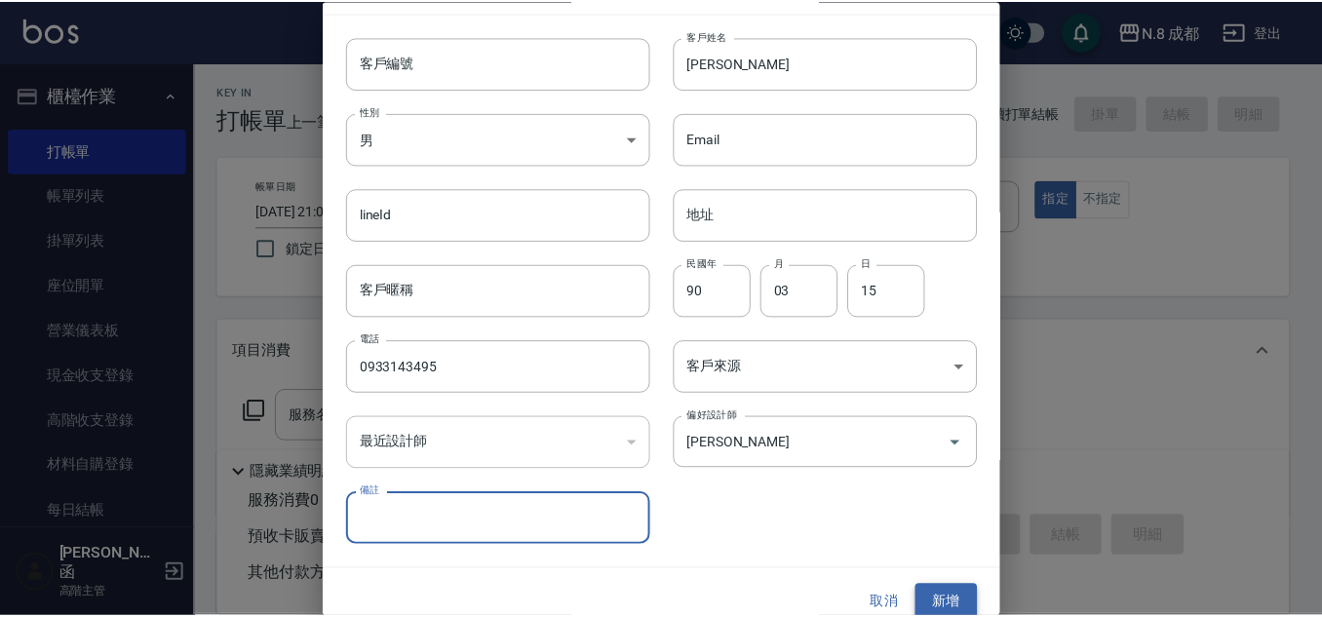
scroll to position [58, 0]
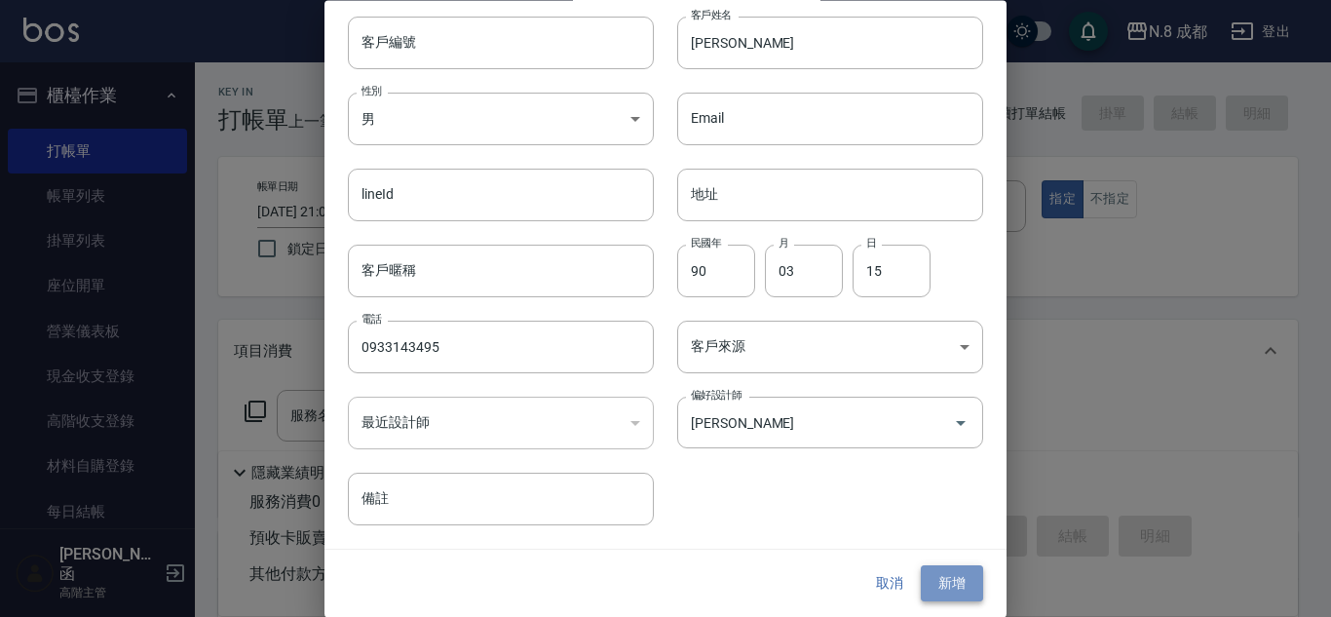
click at [943, 590] on button "新增" at bounding box center [952, 584] width 62 height 36
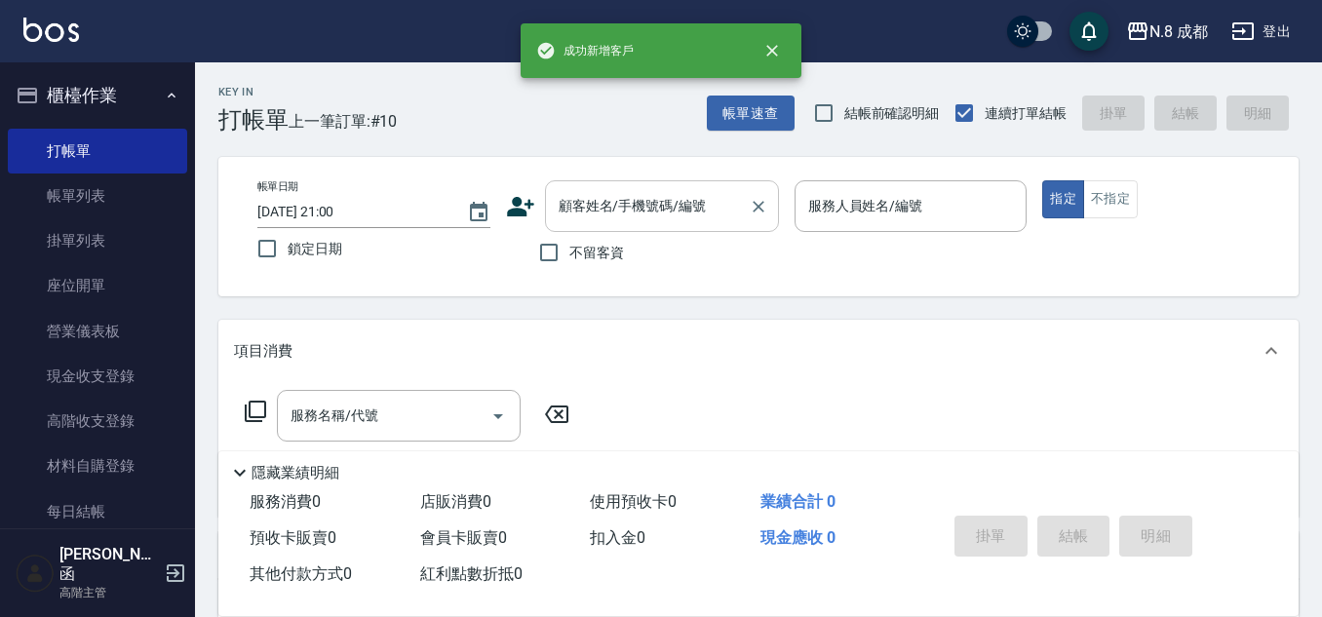
click at [614, 209] on input "顧客姓名/手機號碼/編號" at bounding box center [647, 206] width 187 height 34
paste input "0933143495"
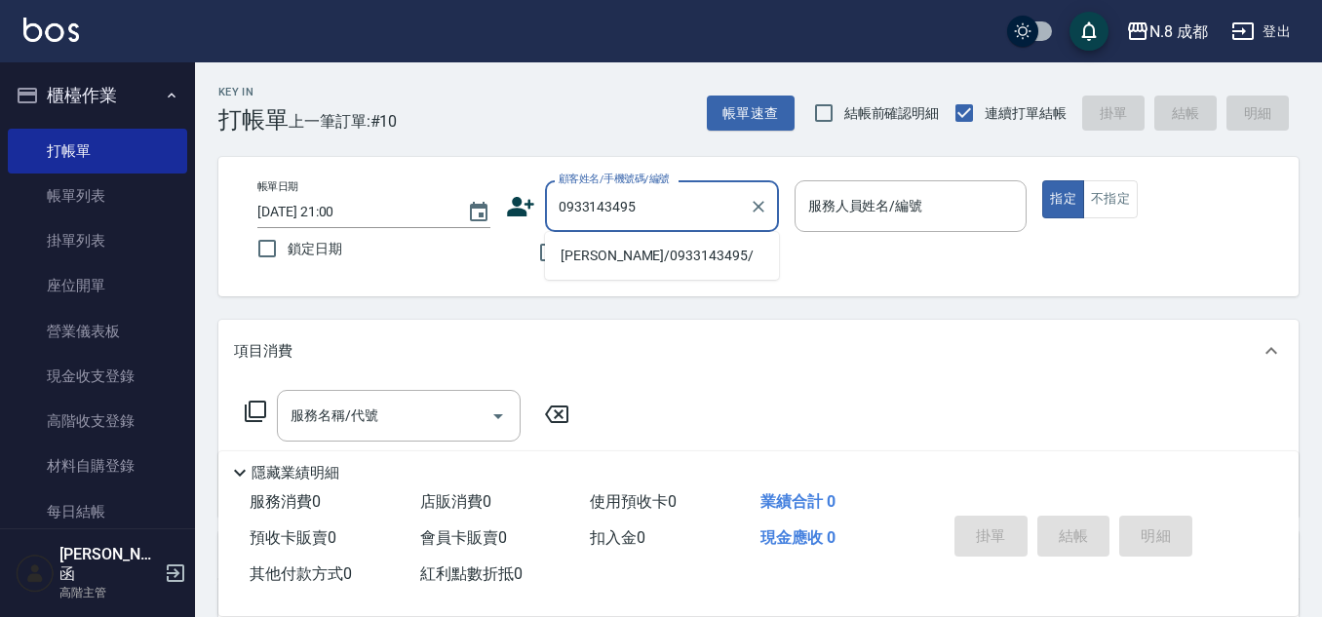
click at [627, 256] on li "[PERSON_NAME]/0933143495/" at bounding box center [662, 256] width 234 height 32
type input "[PERSON_NAME]/0933143495/"
type input "[PERSON_NAME]-12"
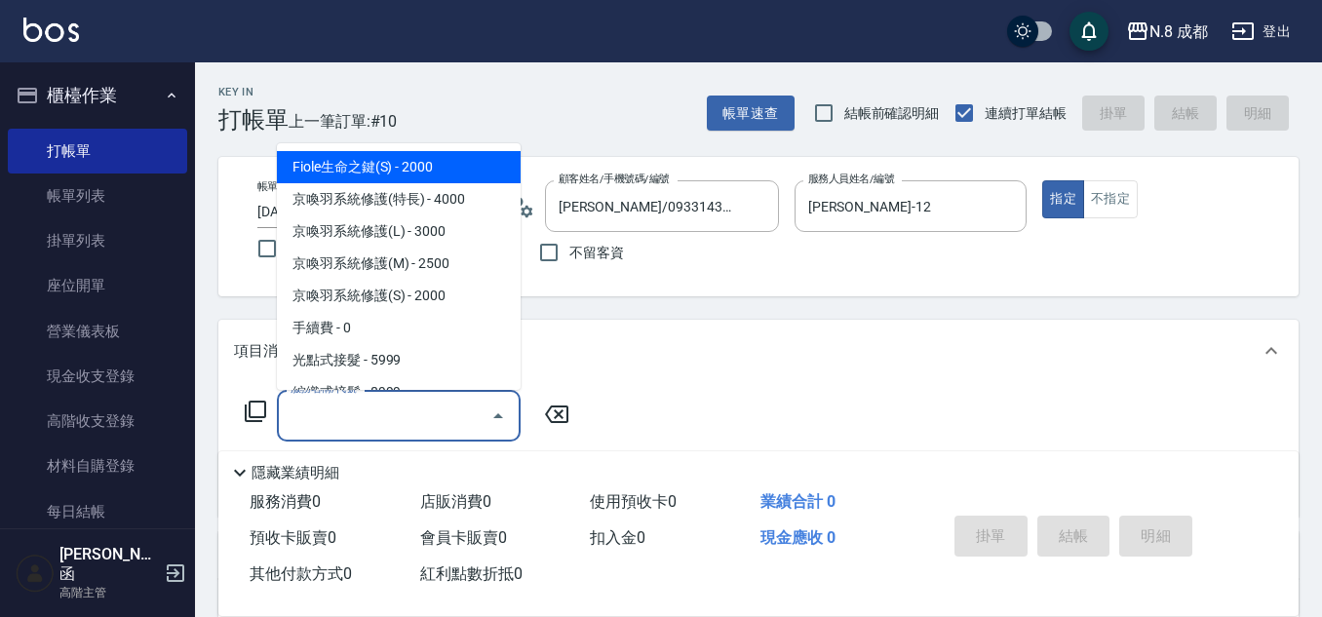
click at [373, 423] on input "服務名稱/代號" at bounding box center [384, 416] width 197 height 34
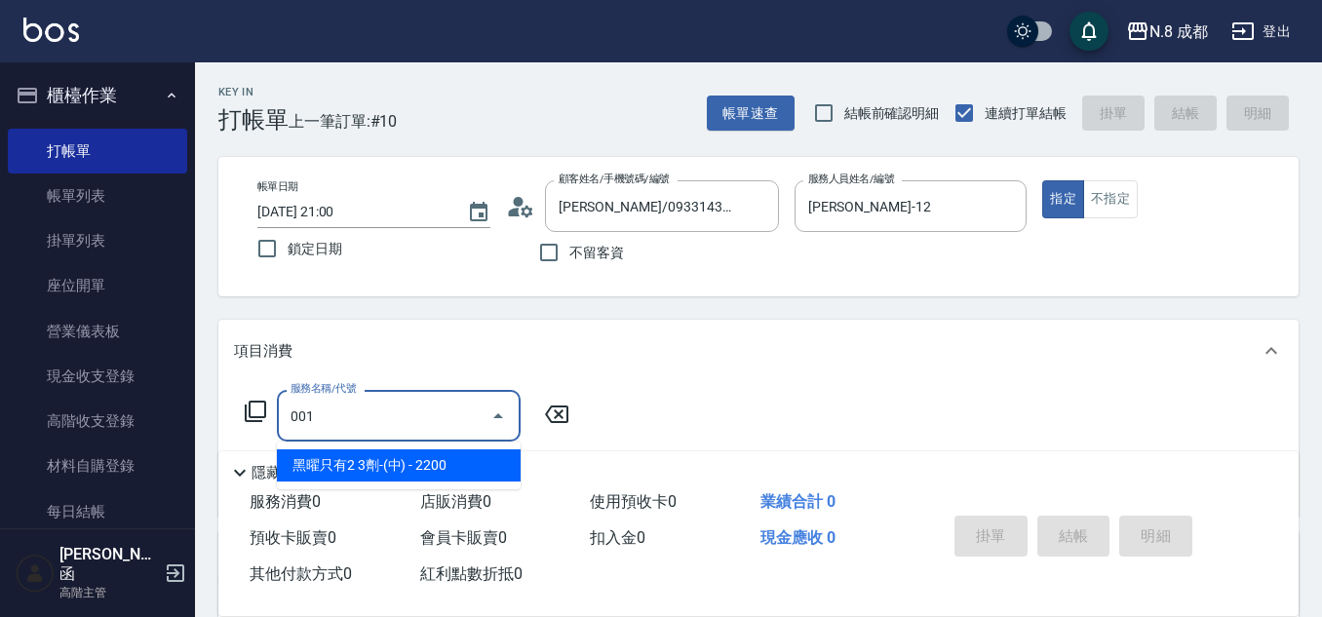
click at [397, 467] on span "黑曜只有2 3劑-(中) - 2200" at bounding box center [399, 465] width 244 height 32
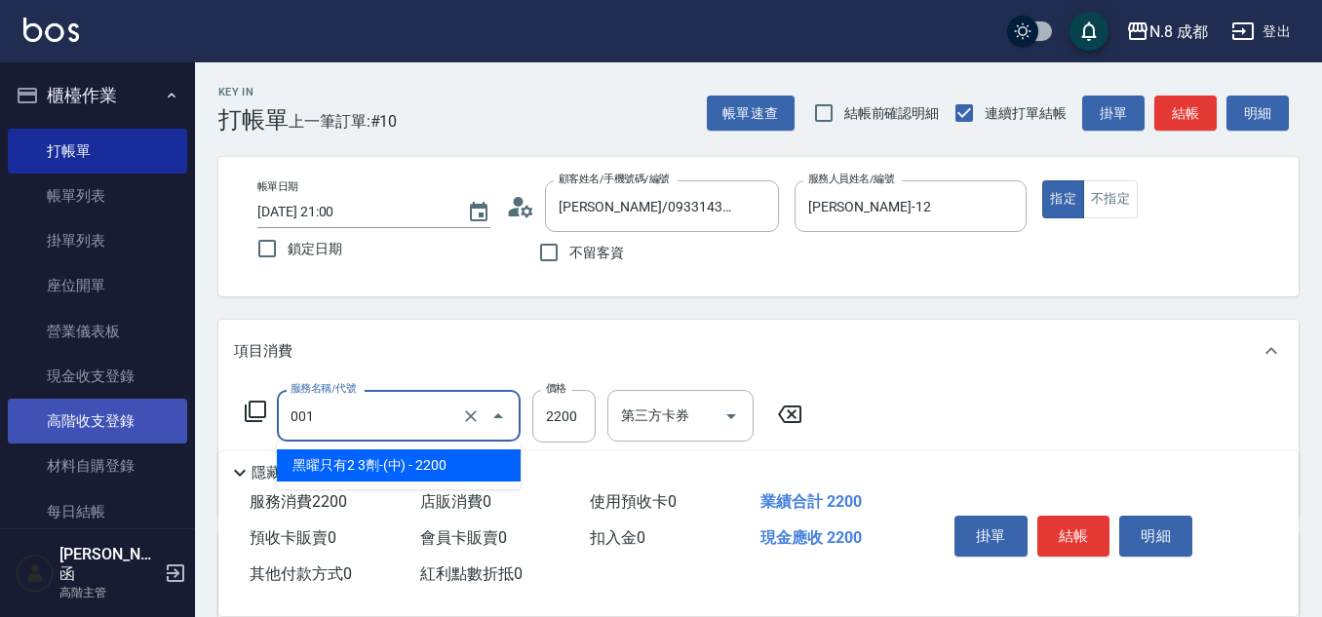
drag, startPoint x: 374, startPoint y: 415, endPoint x: 137, endPoint y: 417, distance: 236.9
click at [137, 417] on div "N.8 成都 登出 櫃檯作業 打帳單 帳單列表 掛單列表 座位開單 營業儀表板 現金收支登錄 高階收支登錄 材料自購登錄 每日結帳 排班表 現場電腦打卡 掃碼…" at bounding box center [661, 477] width 1322 height 954
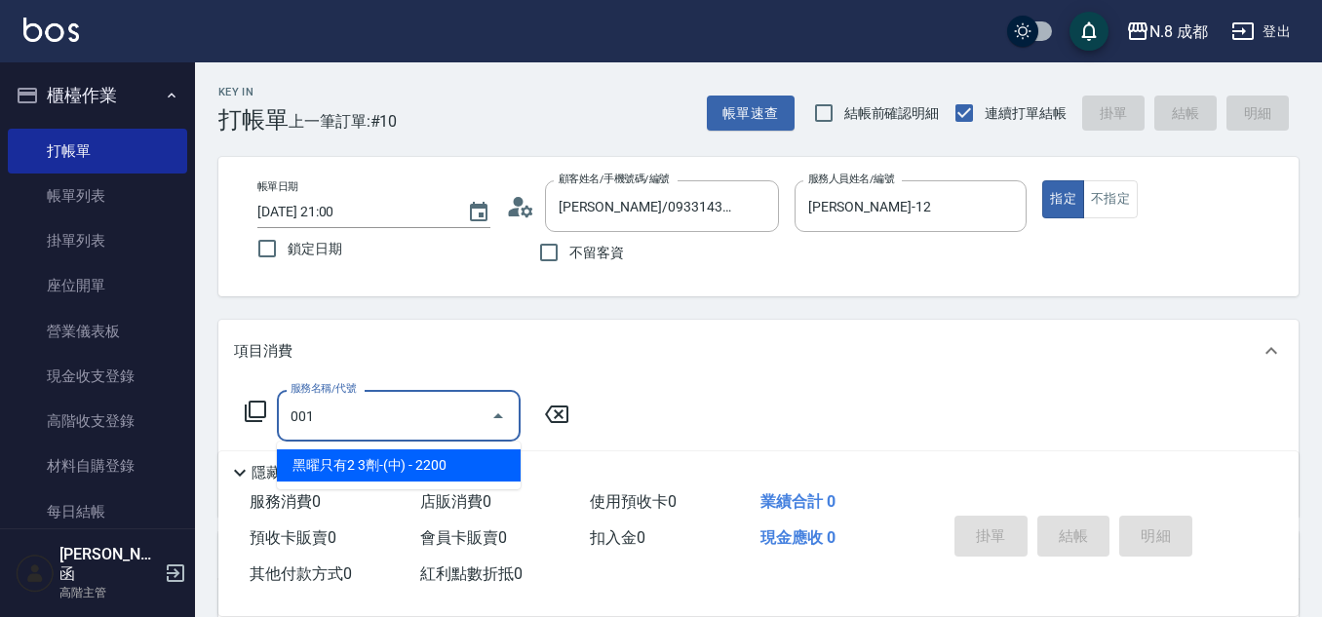
click at [392, 459] on span "黑曜只有2 3劑-(中) - 2200" at bounding box center [399, 465] width 244 height 32
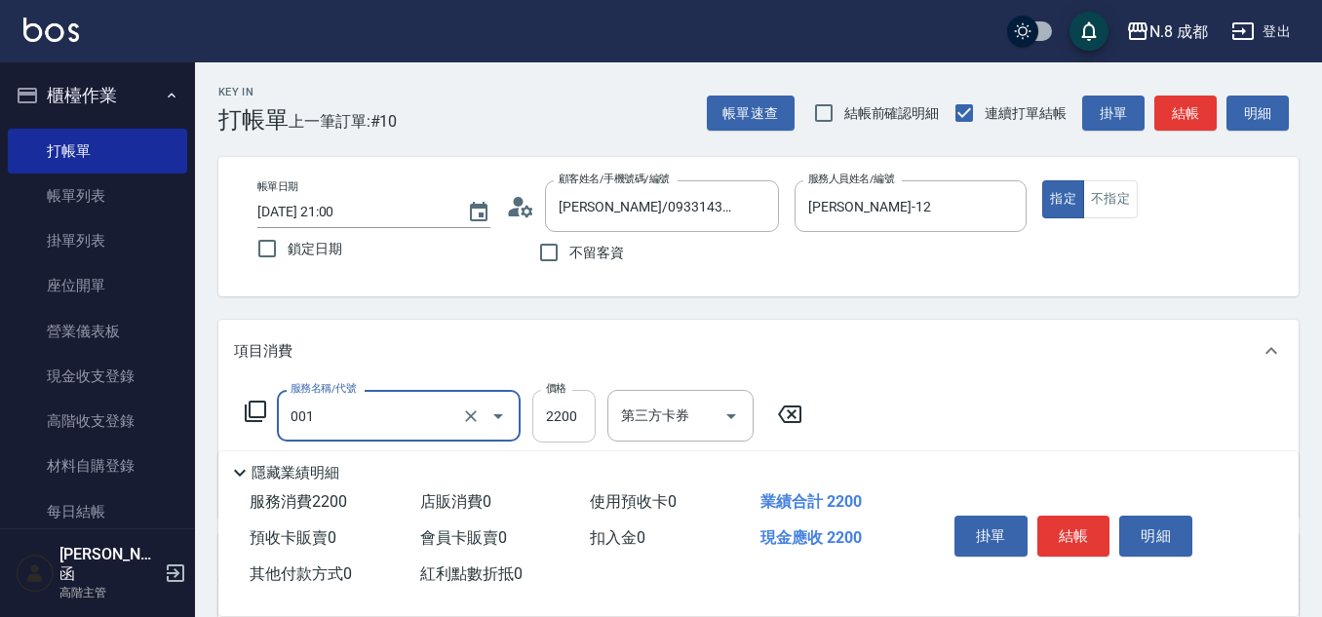
type input "黑曜只有2 3劑-(中)(001)"
click at [578, 415] on input "2200" at bounding box center [563, 416] width 63 height 53
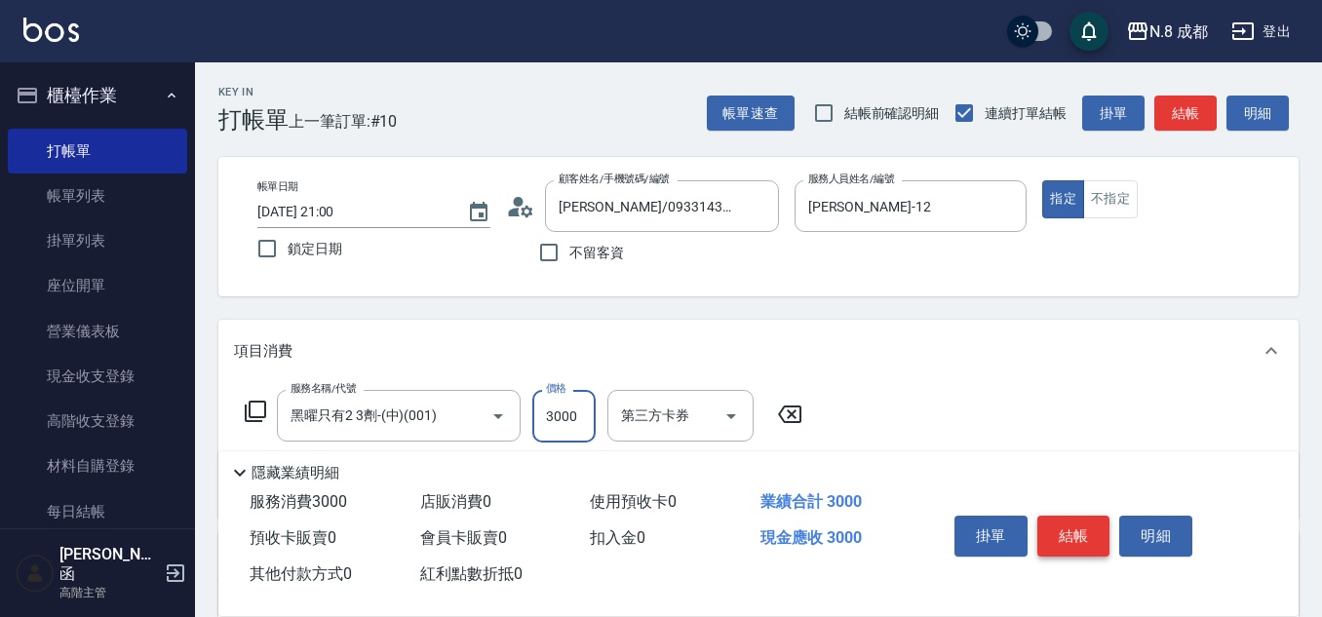
type input "3000"
click at [1089, 524] on button "結帳" at bounding box center [1073, 536] width 73 height 41
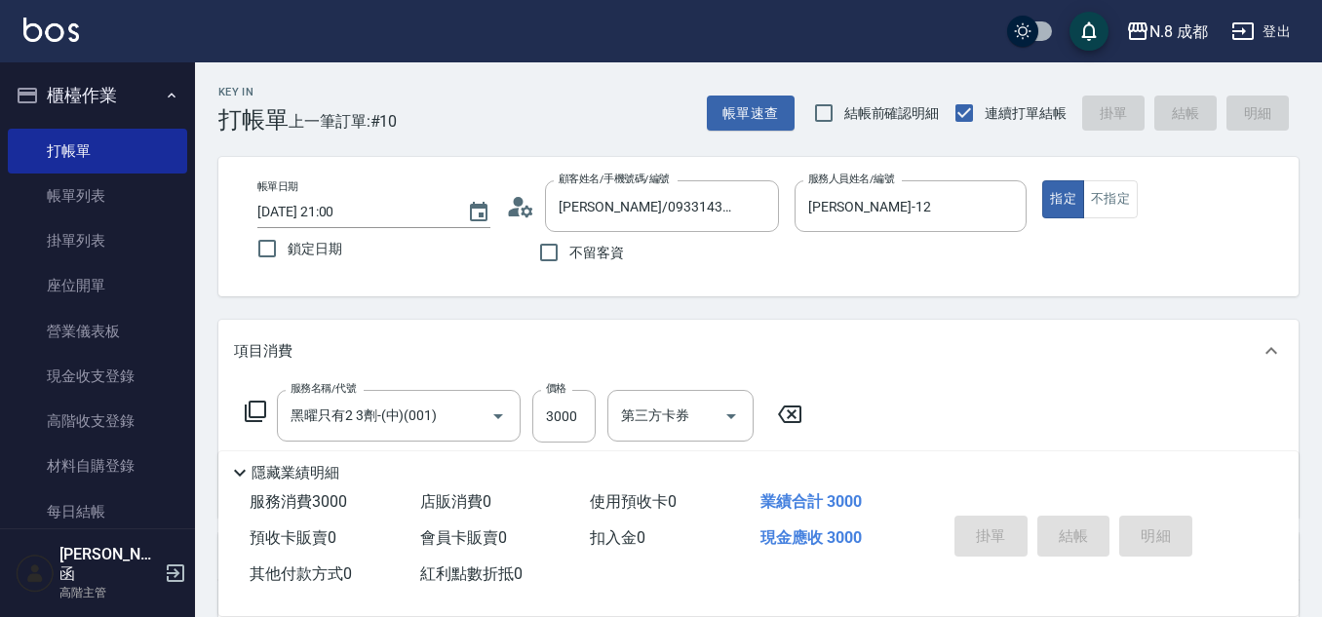
type input "[DATE] 21:01"
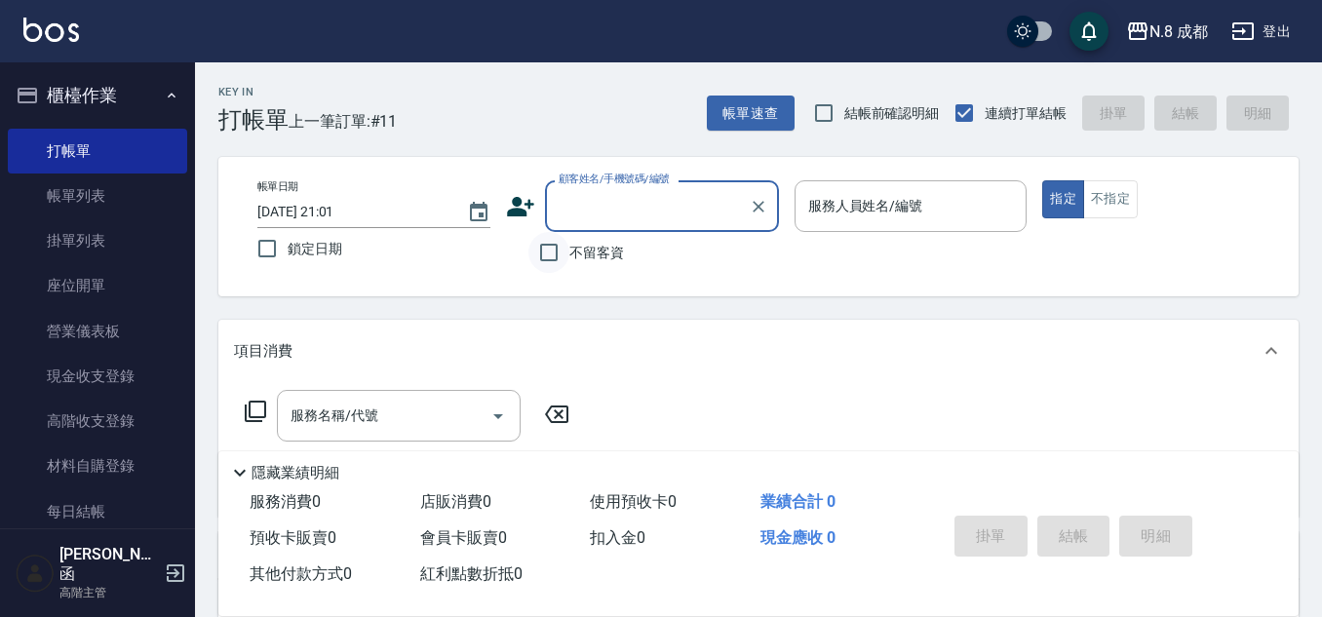
click at [559, 256] on input "不留客資" at bounding box center [548, 252] width 41 height 41
checkbox input "true"
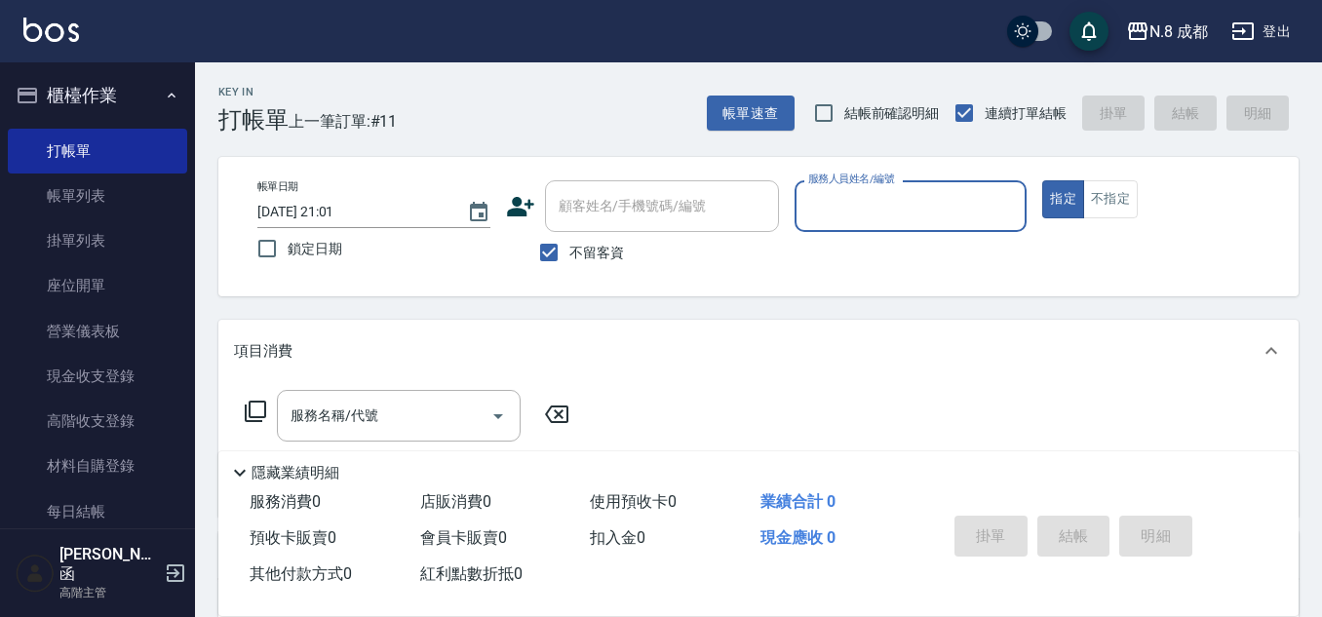
click at [888, 204] on input "服務人員姓名/編號" at bounding box center [910, 206] width 215 height 34
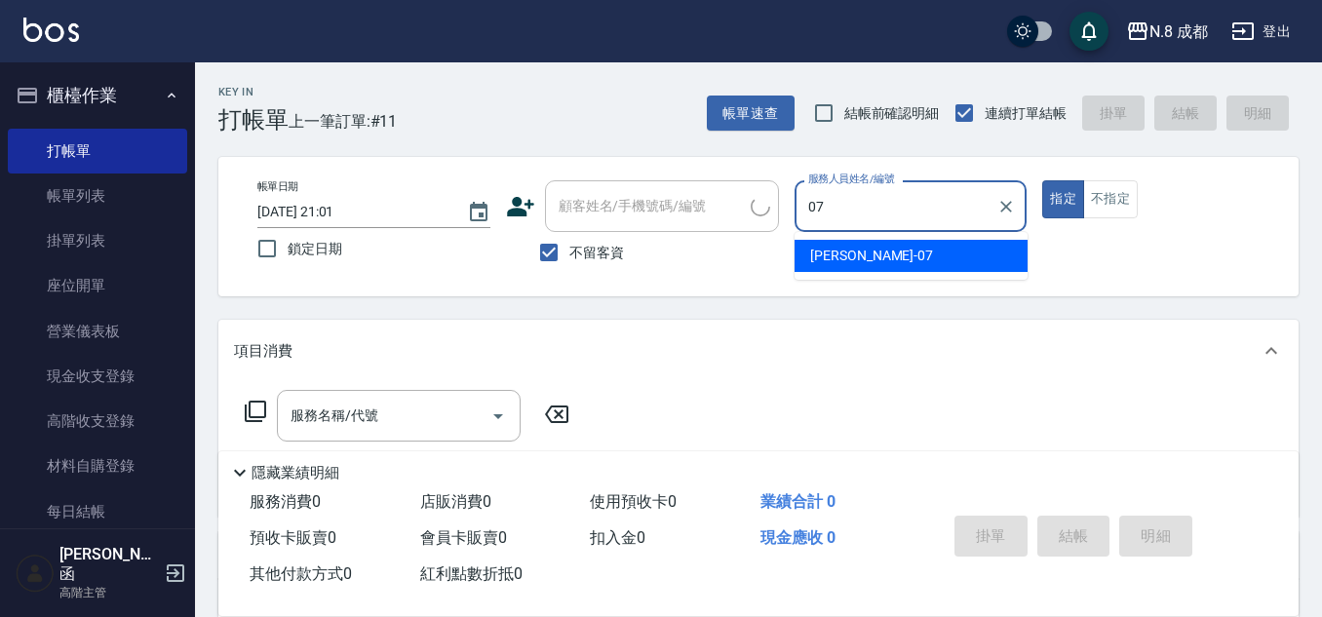
click at [869, 255] on span "[PERSON_NAME] -07" at bounding box center [871, 256] width 123 height 20
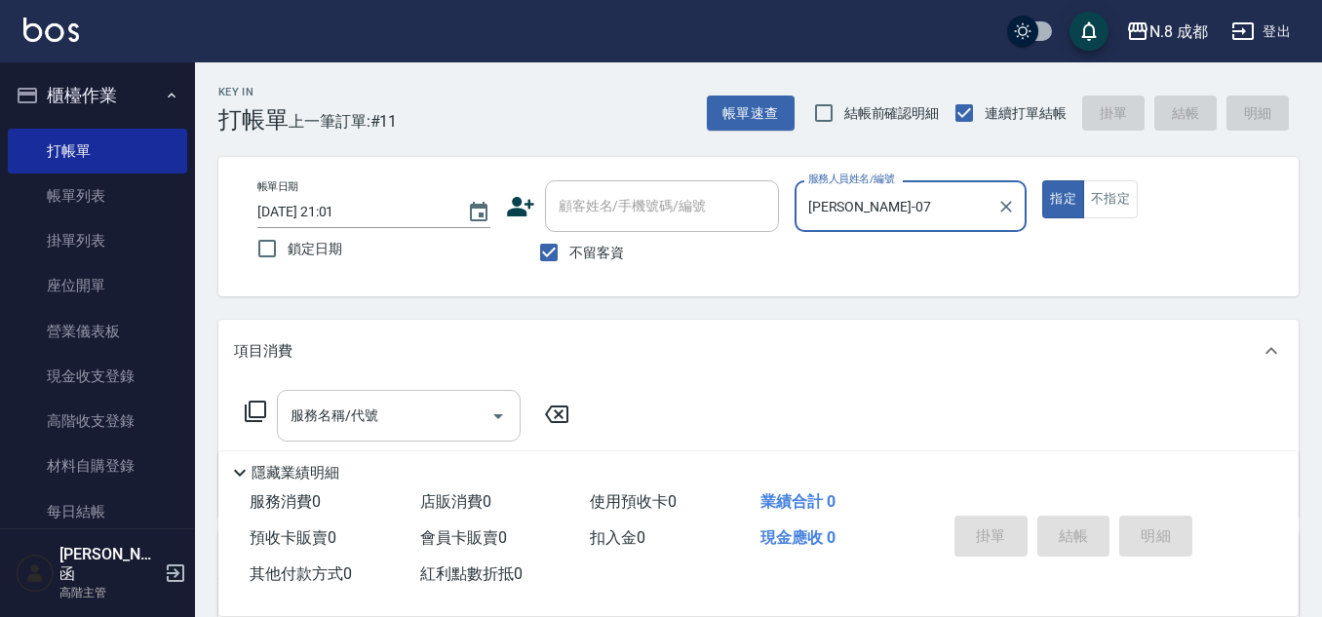
type input "[PERSON_NAME]-07"
click at [392, 424] on input "服務名稱/代號" at bounding box center [384, 416] width 197 height 34
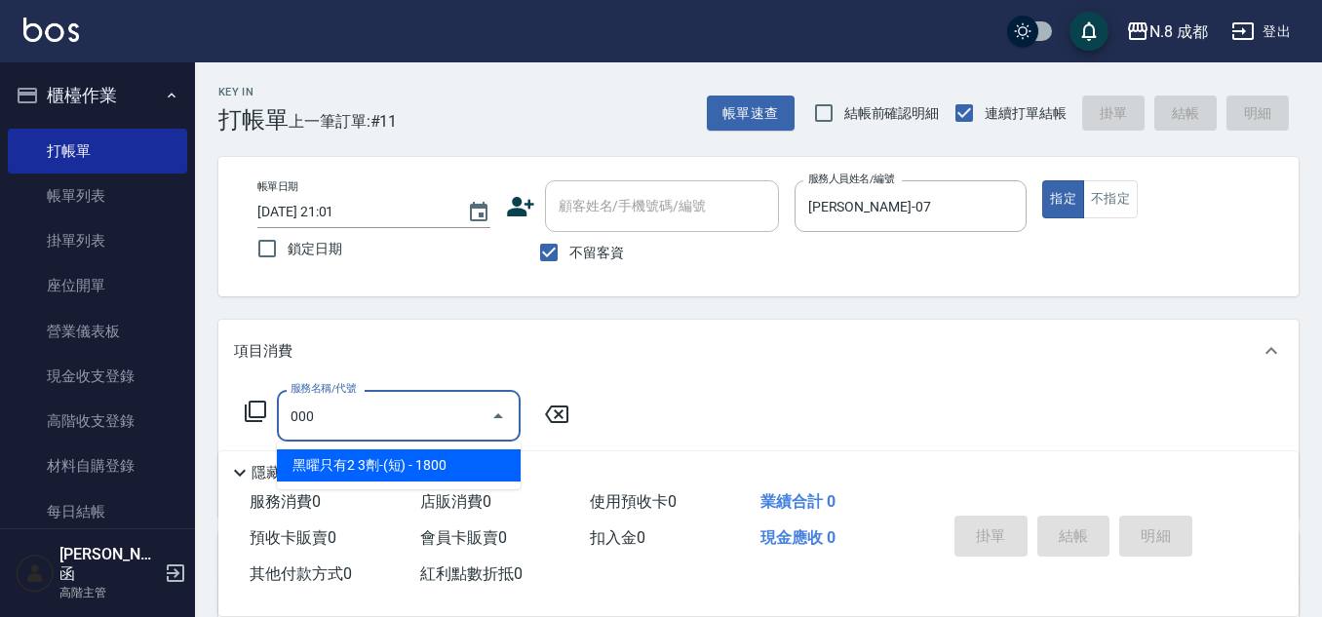
click at [407, 466] on span "黑曜只有2 3劑-(短) - 1800" at bounding box center [399, 465] width 244 height 32
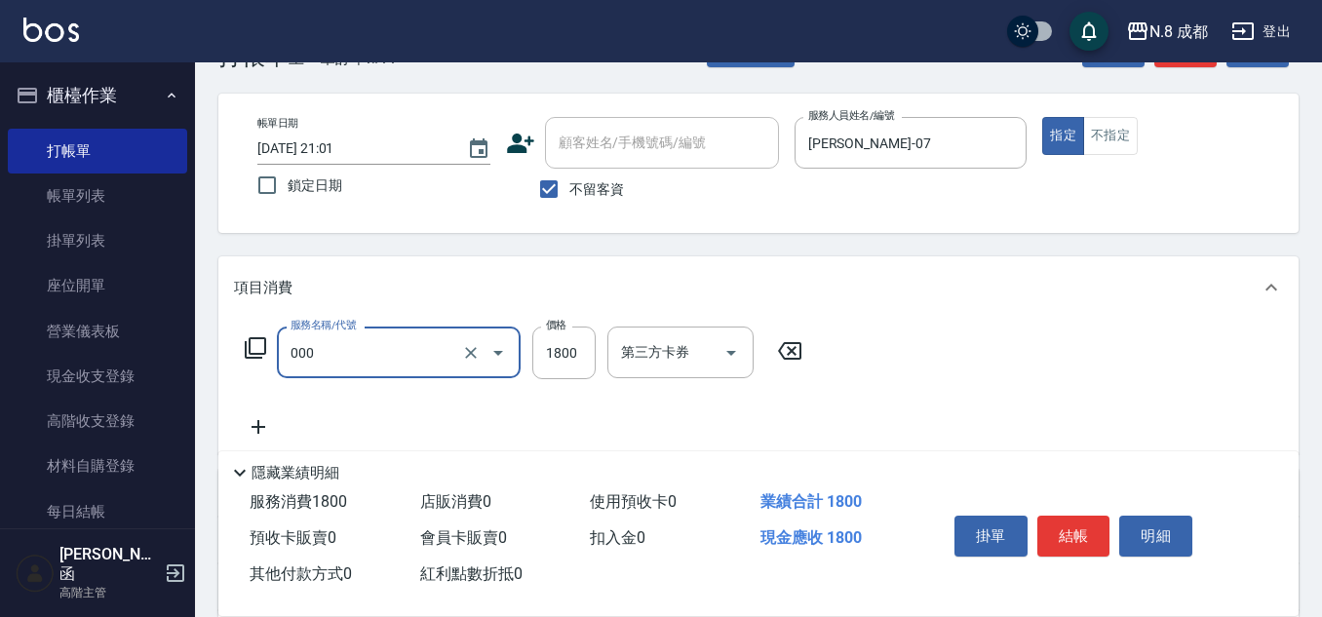
scroll to position [97, 0]
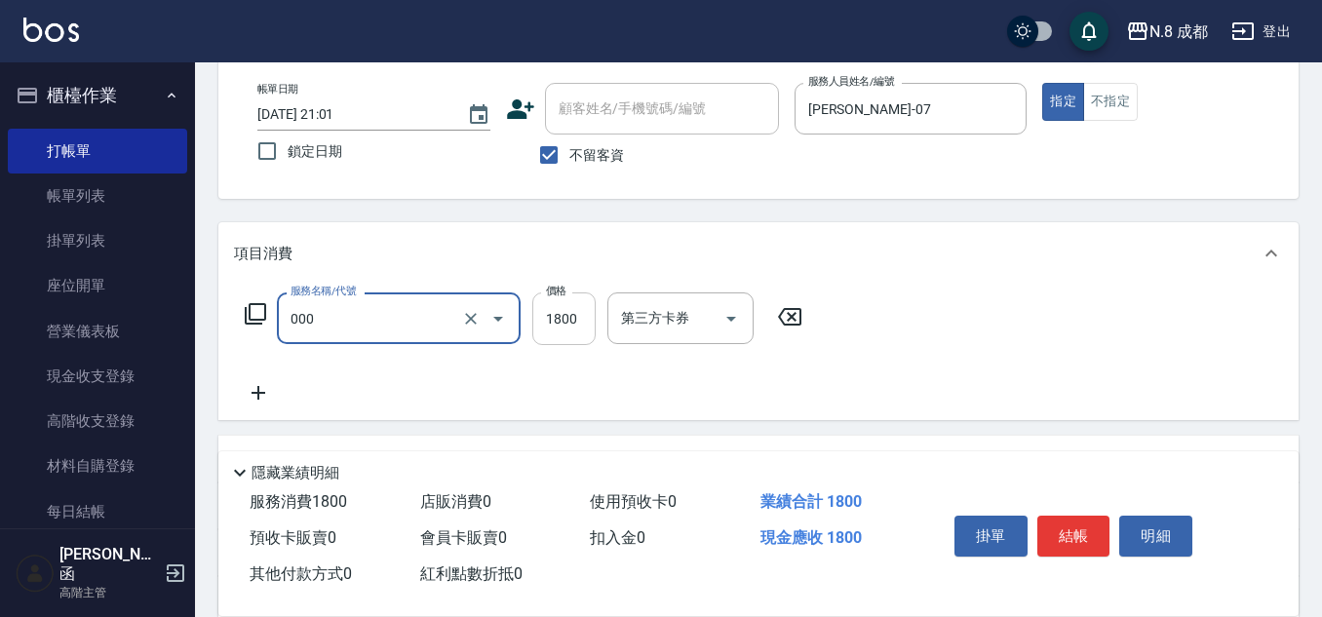
type input "黑曜只有2 3劑-(短)(000)"
click at [573, 317] on input "1800" at bounding box center [563, 318] width 63 height 53
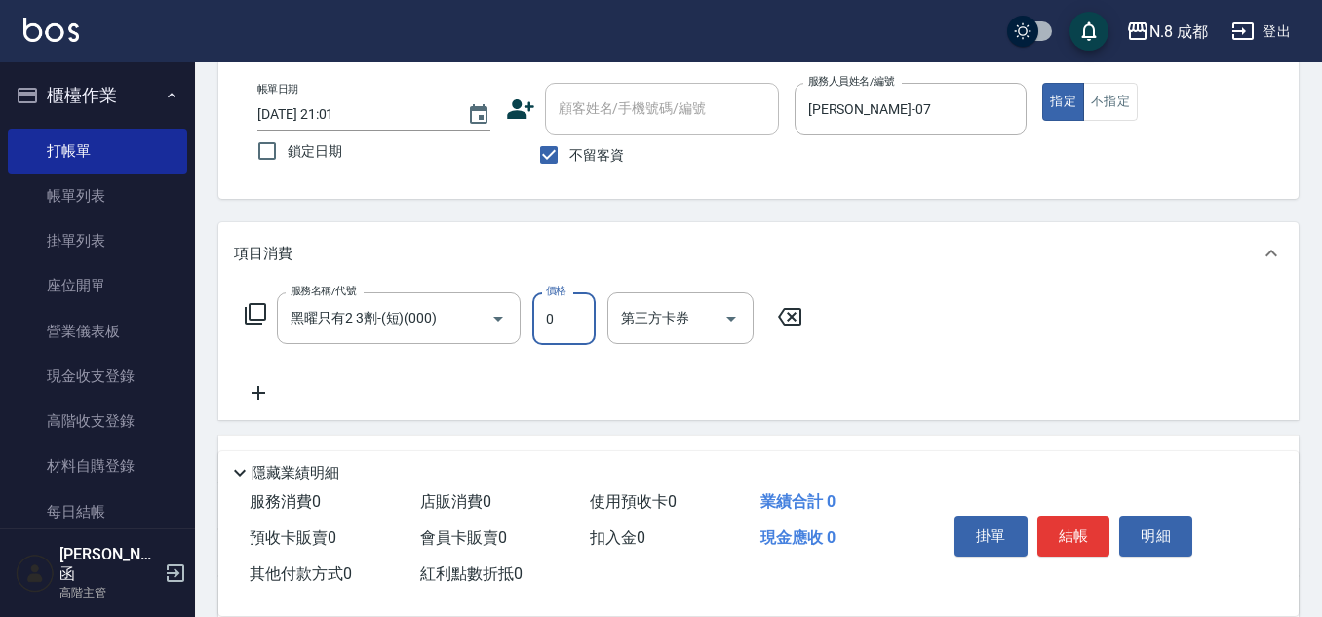
drag, startPoint x: 566, startPoint y: 318, endPoint x: 522, endPoint y: 322, distance: 44.0
click at [522, 322] on div "服務名稱/代號 黑曜只有2 3劑-(短)(000) 服務名稱/代號 價格 0 價格 第三方卡券 第三方卡券" at bounding box center [524, 318] width 580 height 53
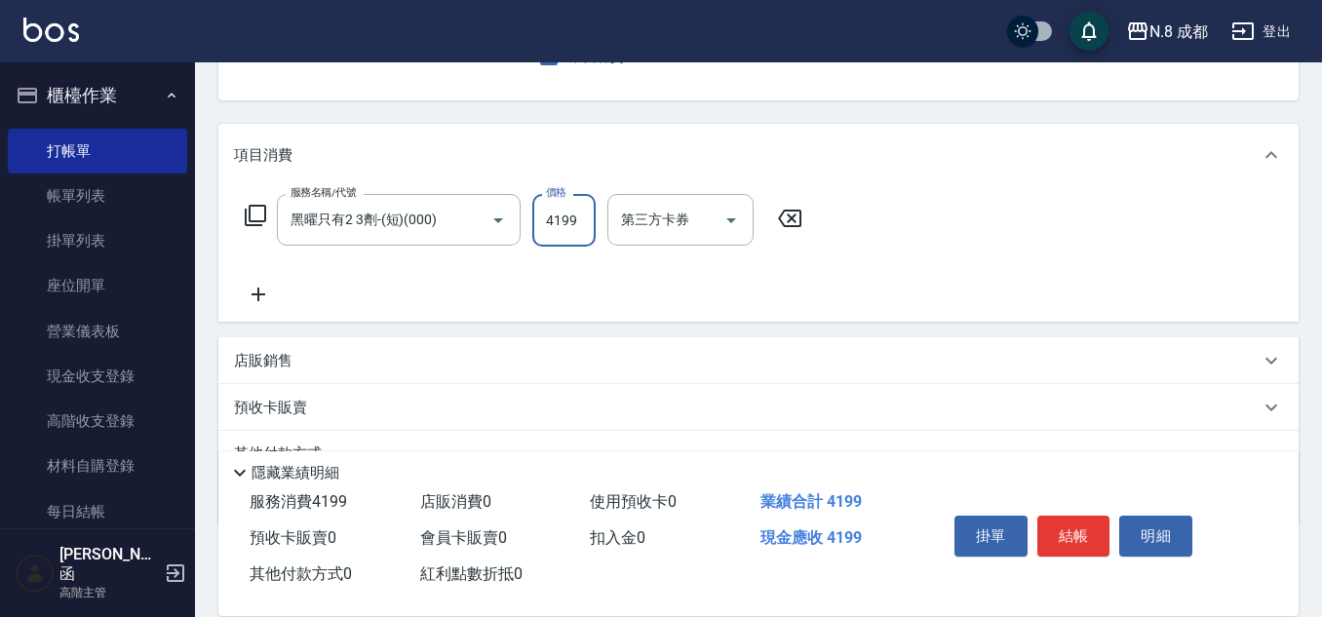
scroll to position [290, 0]
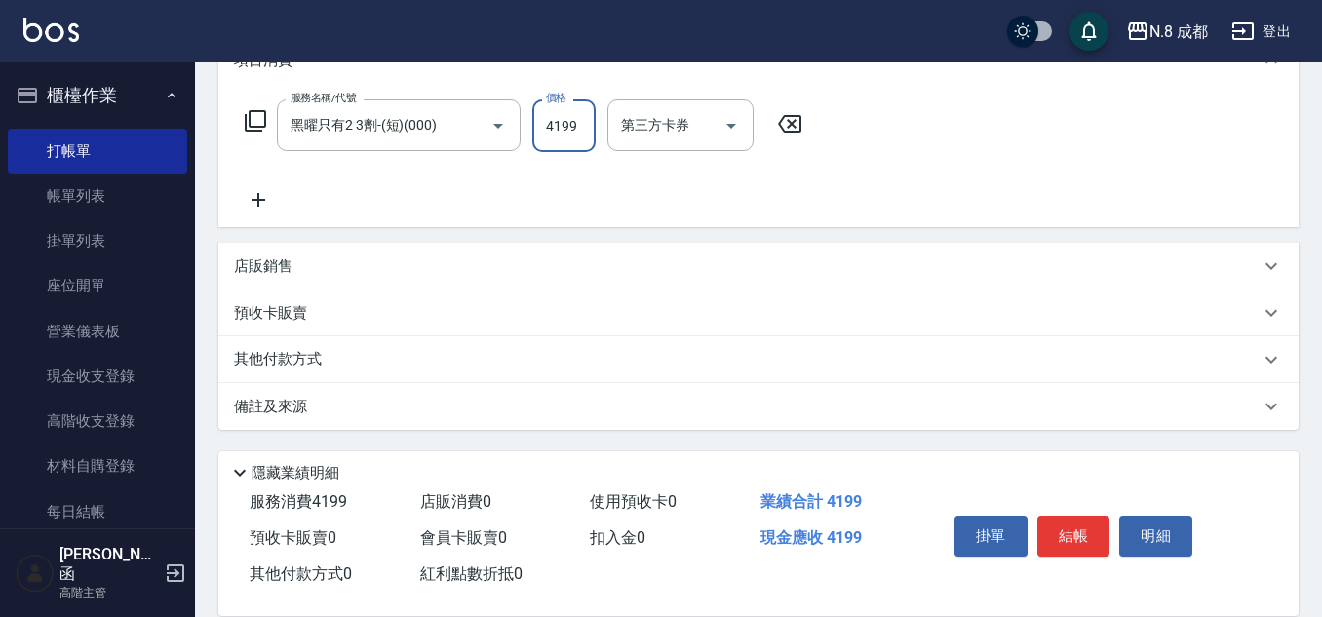
type input "4199"
drag, startPoint x: 311, startPoint y: 259, endPoint x: 308, endPoint y: 269, distance: 10.2
click at [311, 258] on div "店販銷售" at bounding box center [746, 266] width 1025 height 20
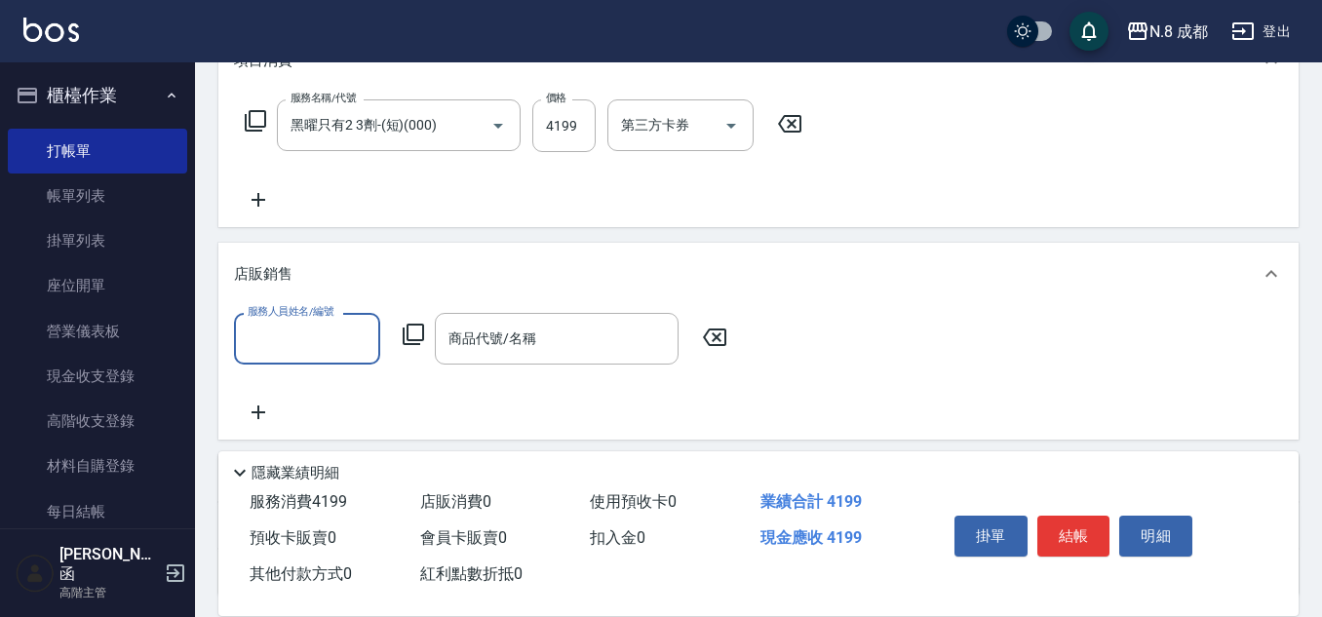
scroll to position [0, 0]
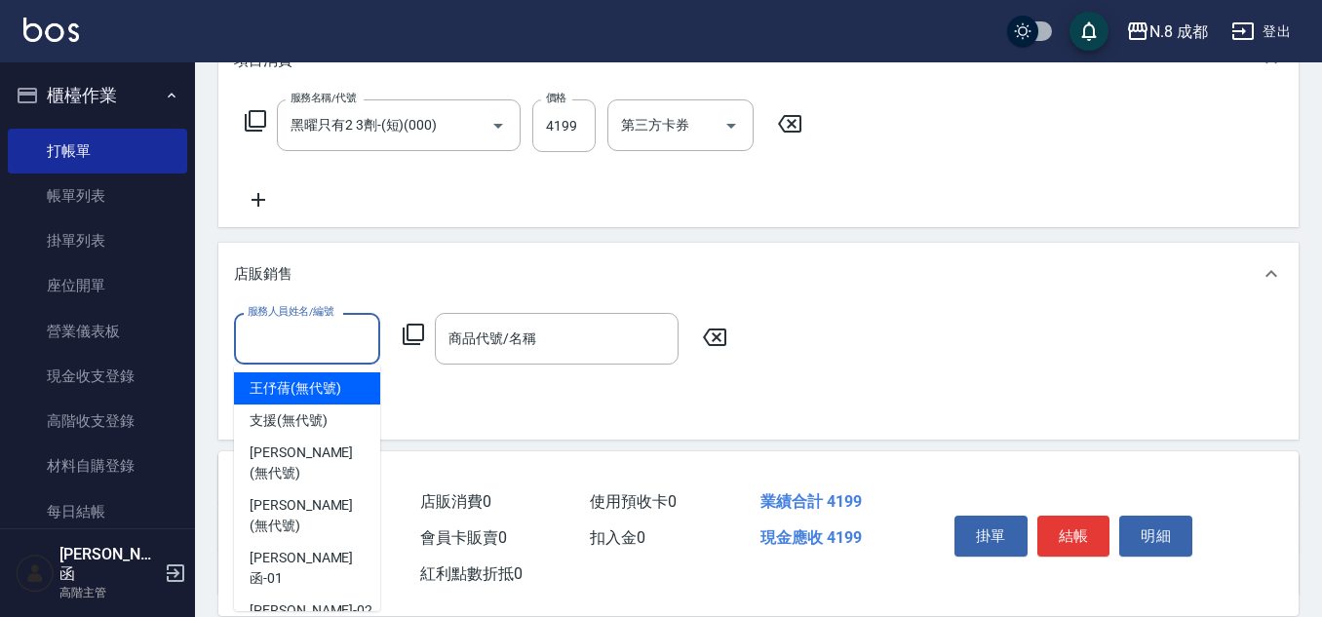
click at [304, 332] on input "服務人員姓名/編號" at bounding box center [307, 339] width 129 height 34
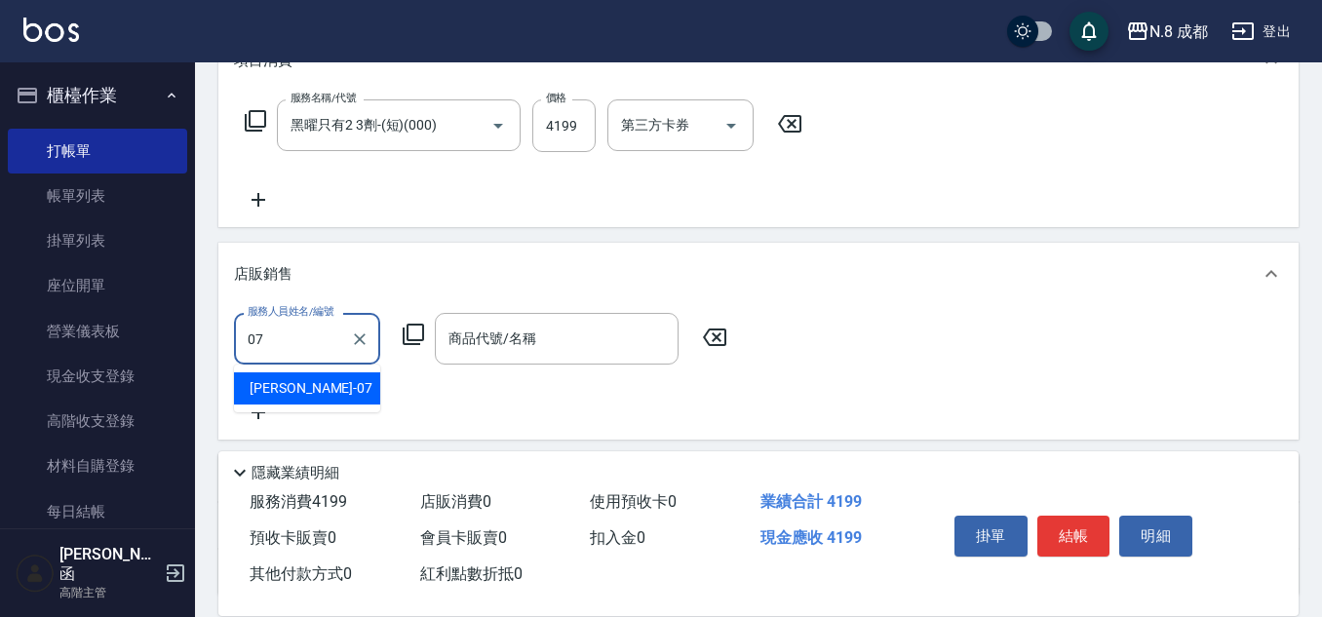
click at [316, 381] on div "[PERSON_NAME] -07" at bounding box center [307, 388] width 146 height 32
type input "[PERSON_NAME]-07"
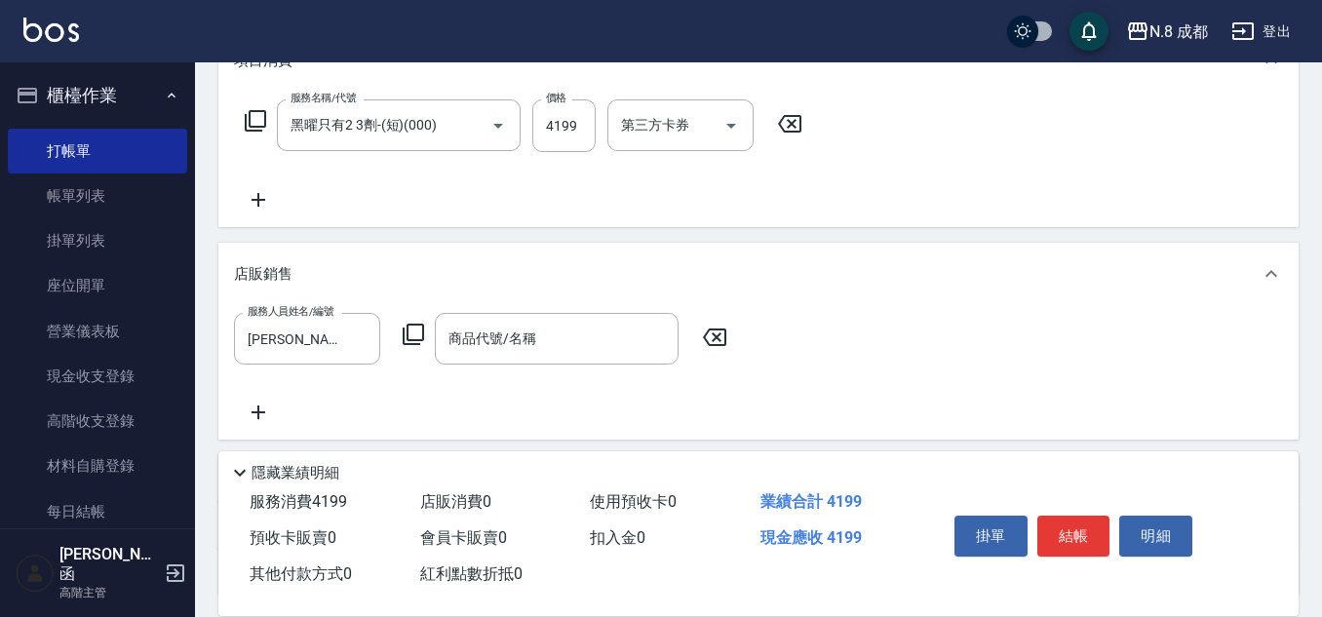
click at [416, 335] on icon at bounding box center [413, 334] width 23 height 23
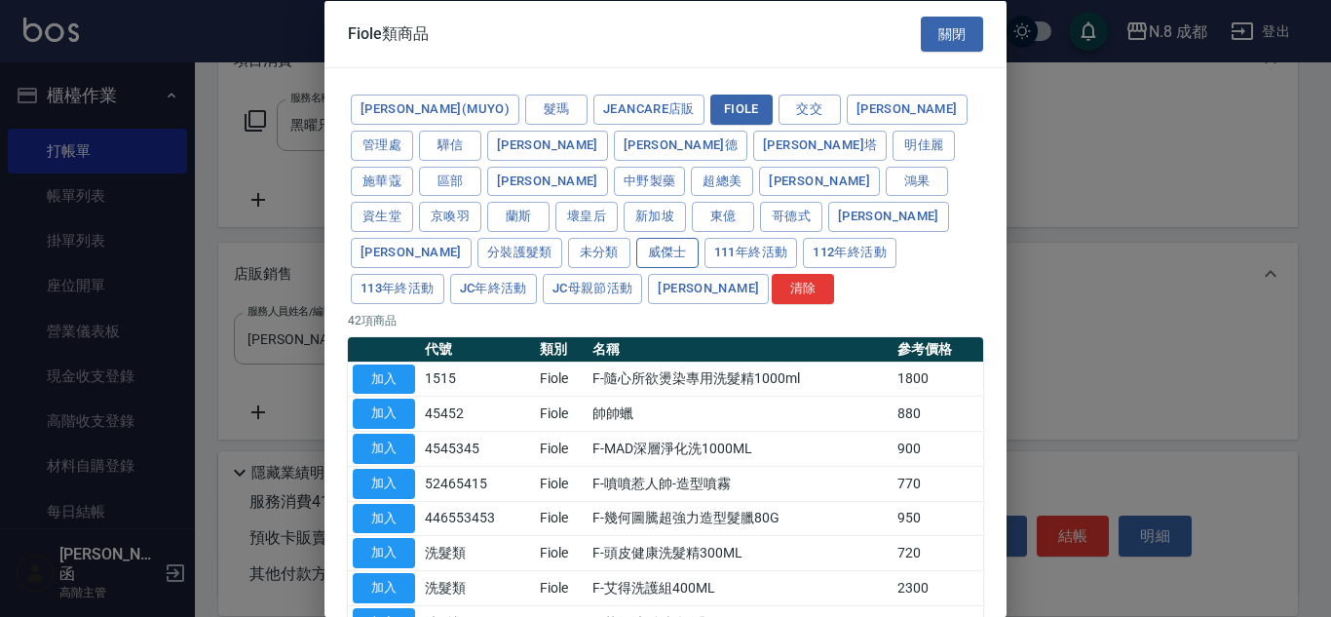
click at [699, 238] on button "威傑士" at bounding box center [667, 253] width 62 height 30
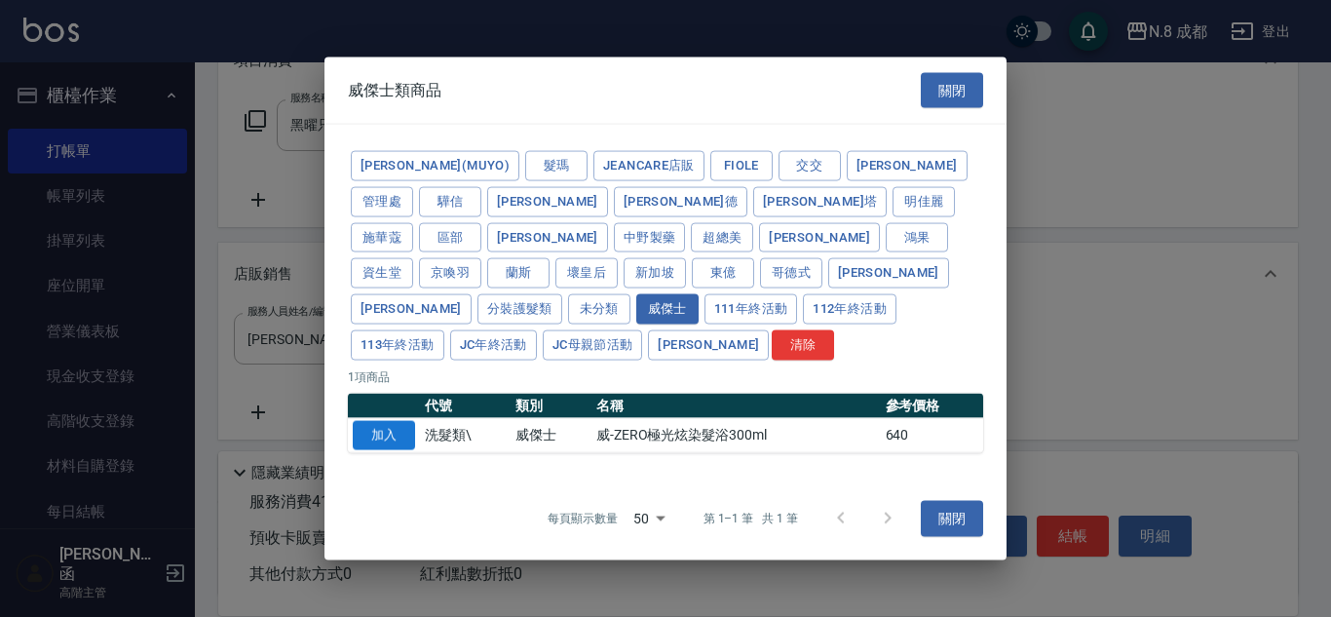
click at [393, 420] on button "加入" at bounding box center [384, 435] width 62 height 30
type input "威-ZERO極光炫染髮浴300ml"
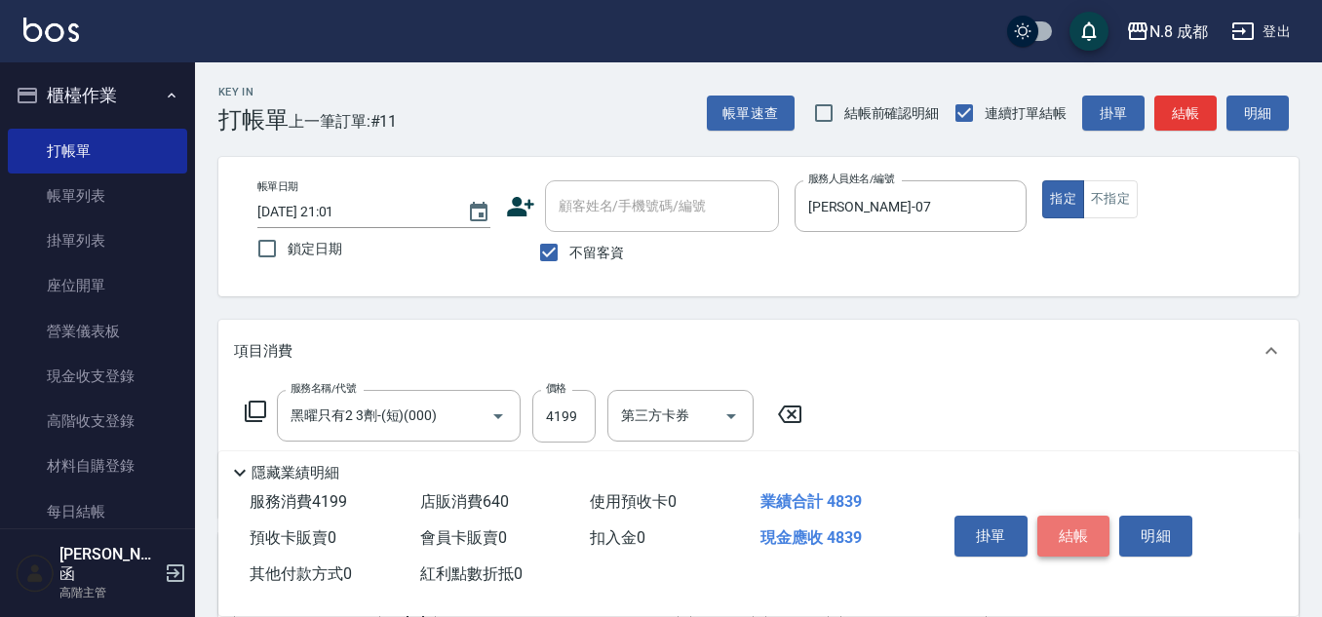
click at [1071, 525] on button "結帳" at bounding box center [1073, 536] width 73 height 41
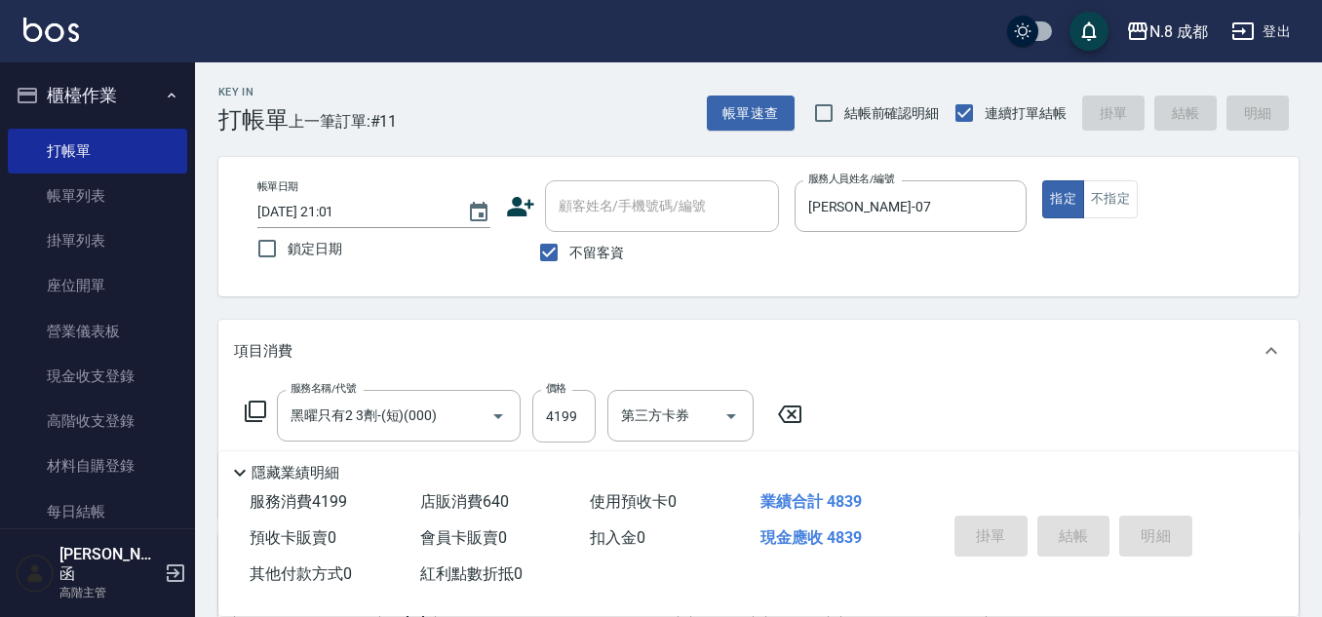
type input "[DATE] 21:04"
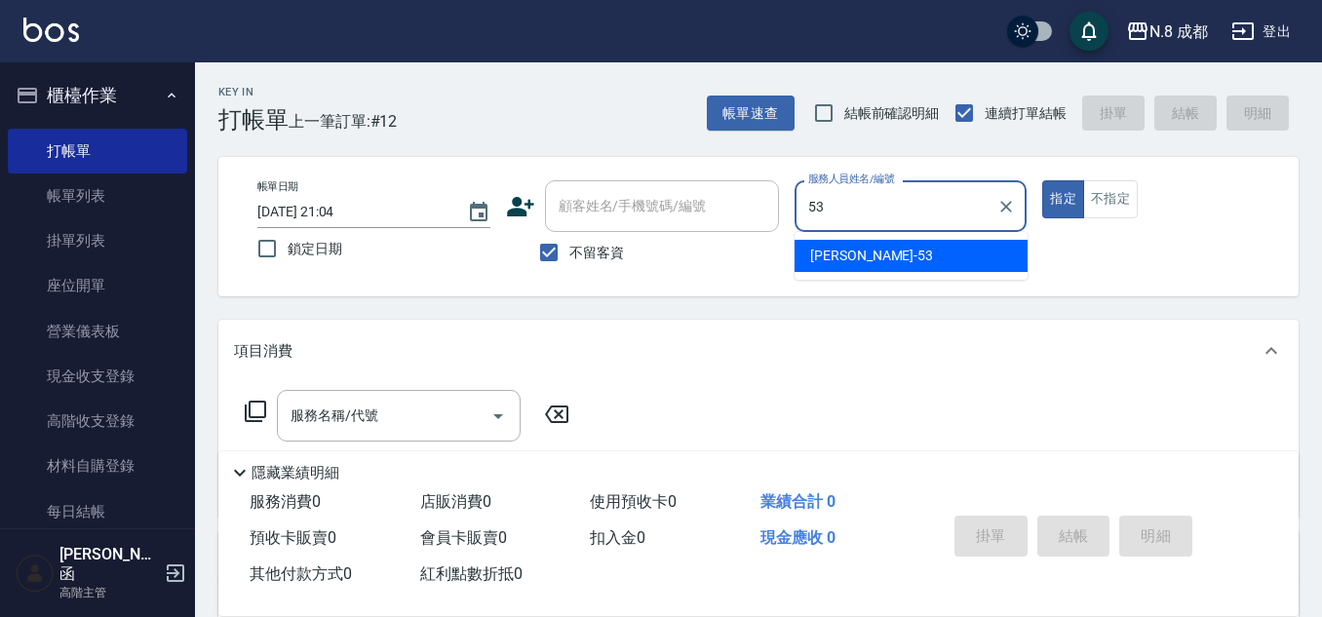
click at [861, 252] on span "[PERSON_NAME]-53" at bounding box center [871, 256] width 123 height 20
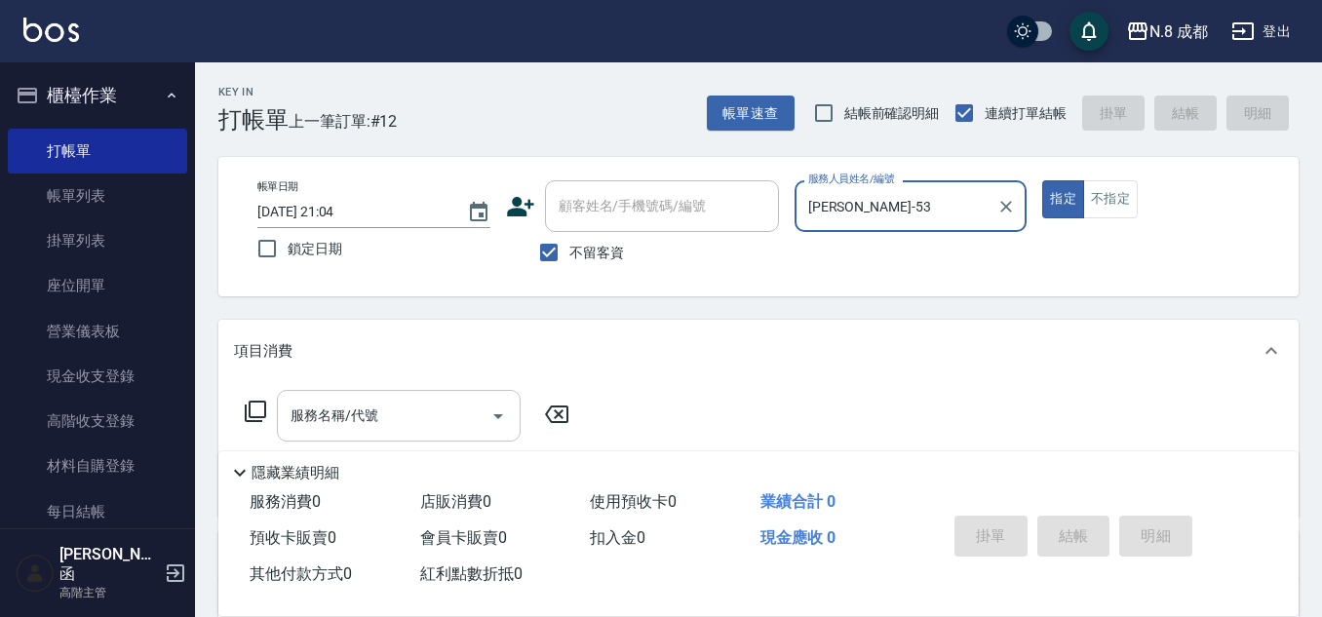
type input "[PERSON_NAME]-53"
click at [398, 418] on input "服務名稱/代號" at bounding box center [384, 416] width 197 height 34
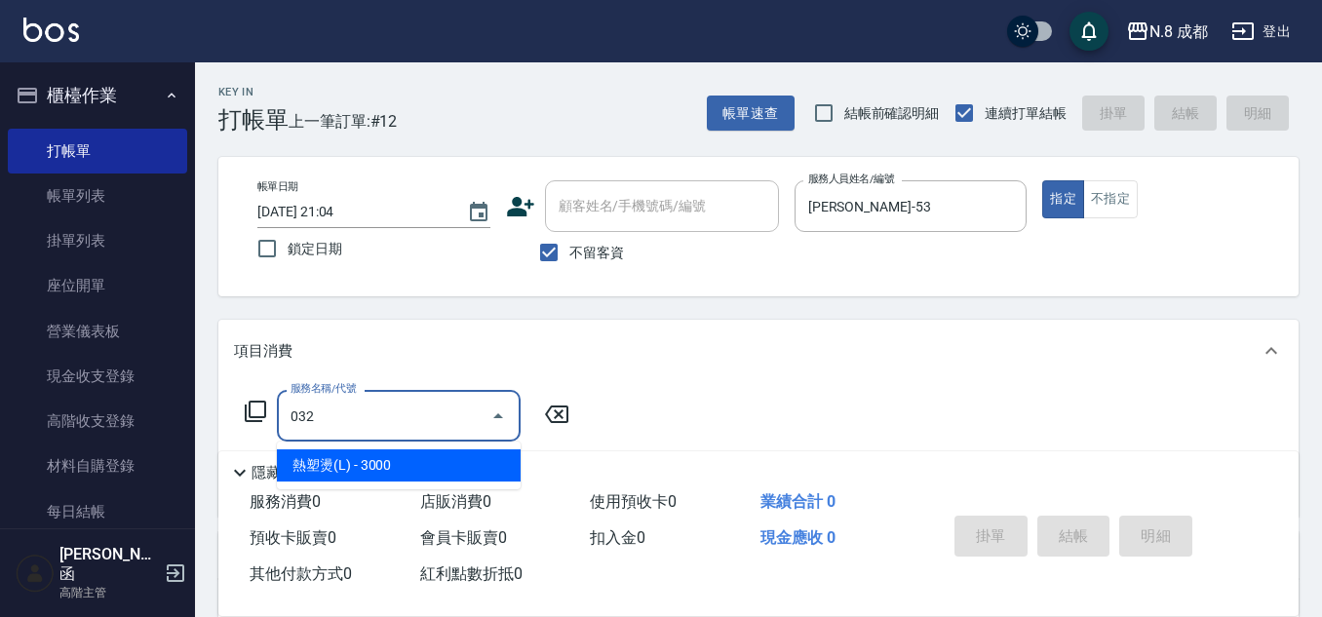
click at [384, 474] on span "熱塑燙(L) - 3000" at bounding box center [399, 465] width 244 height 32
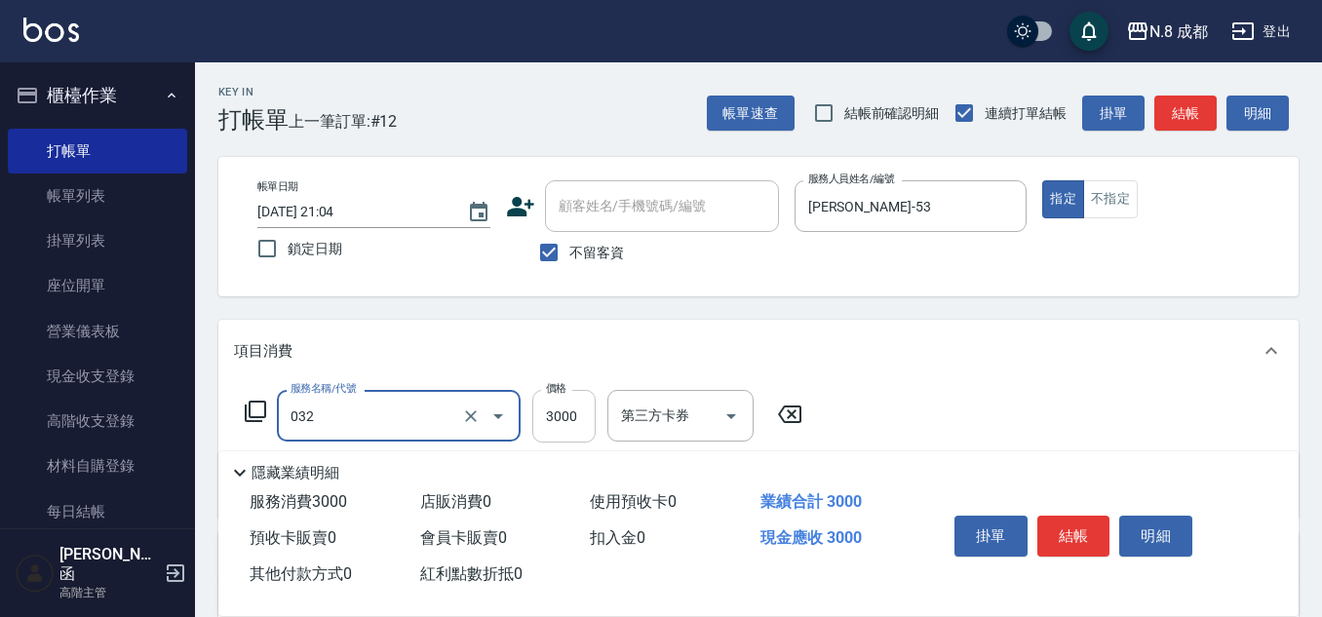
type input "熱塑燙(L)(032)"
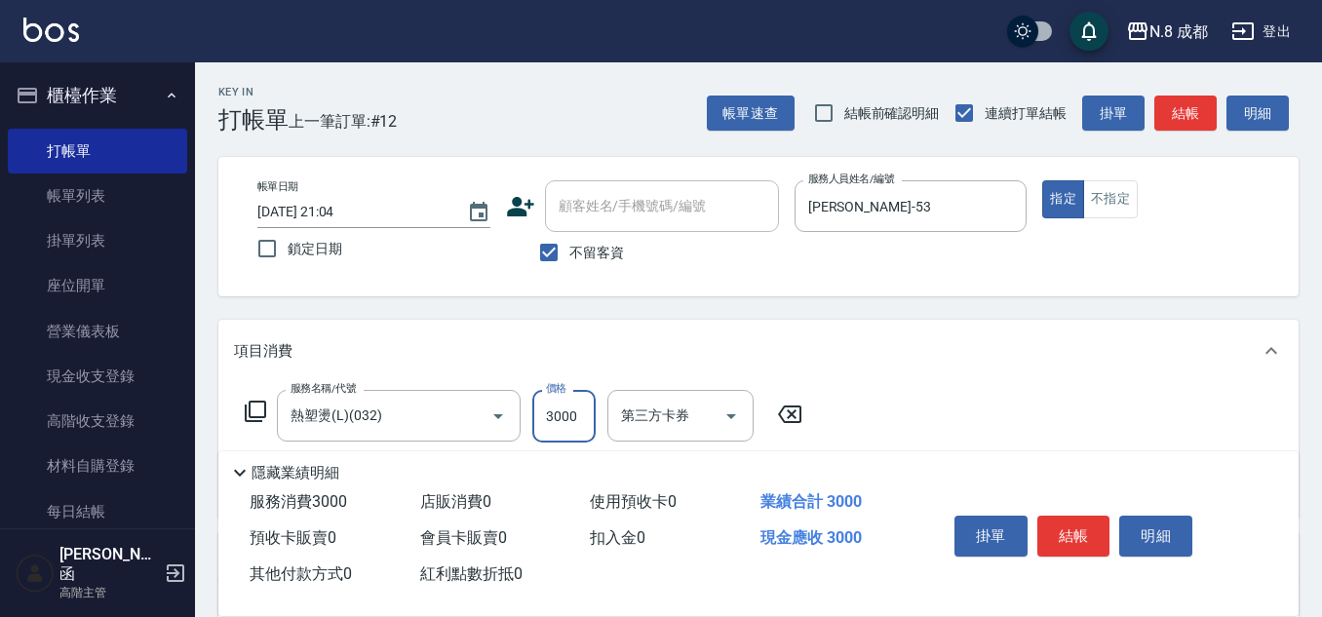
click at [587, 412] on input "3000" at bounding box center [563, 416] width 63 height 53
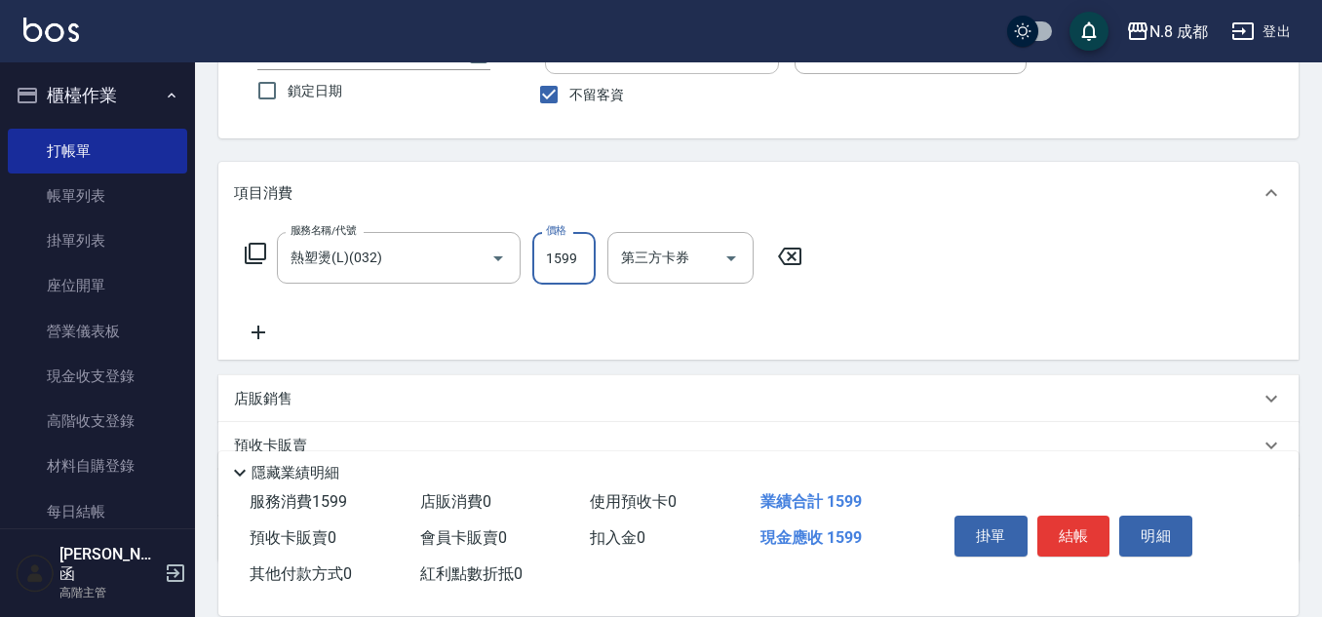
scroll to position [195, 0]
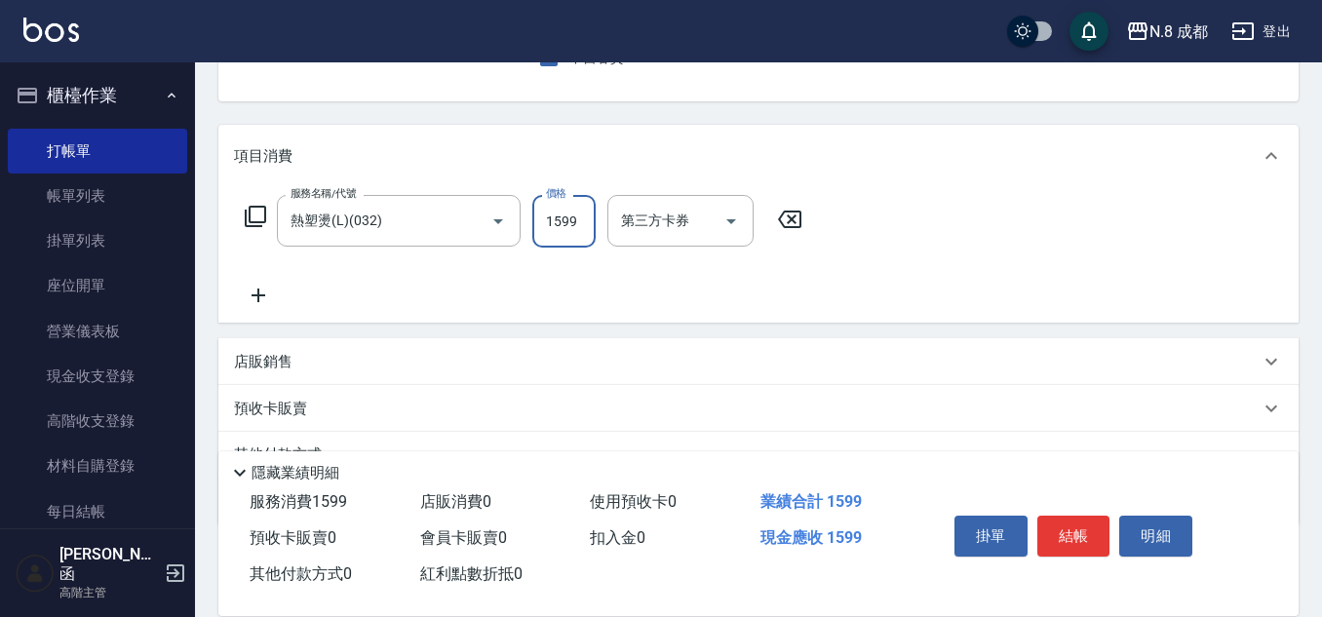
type input "1599"
click at [261, 299] on icon at bounding box center [258, 295] width 49 height 23
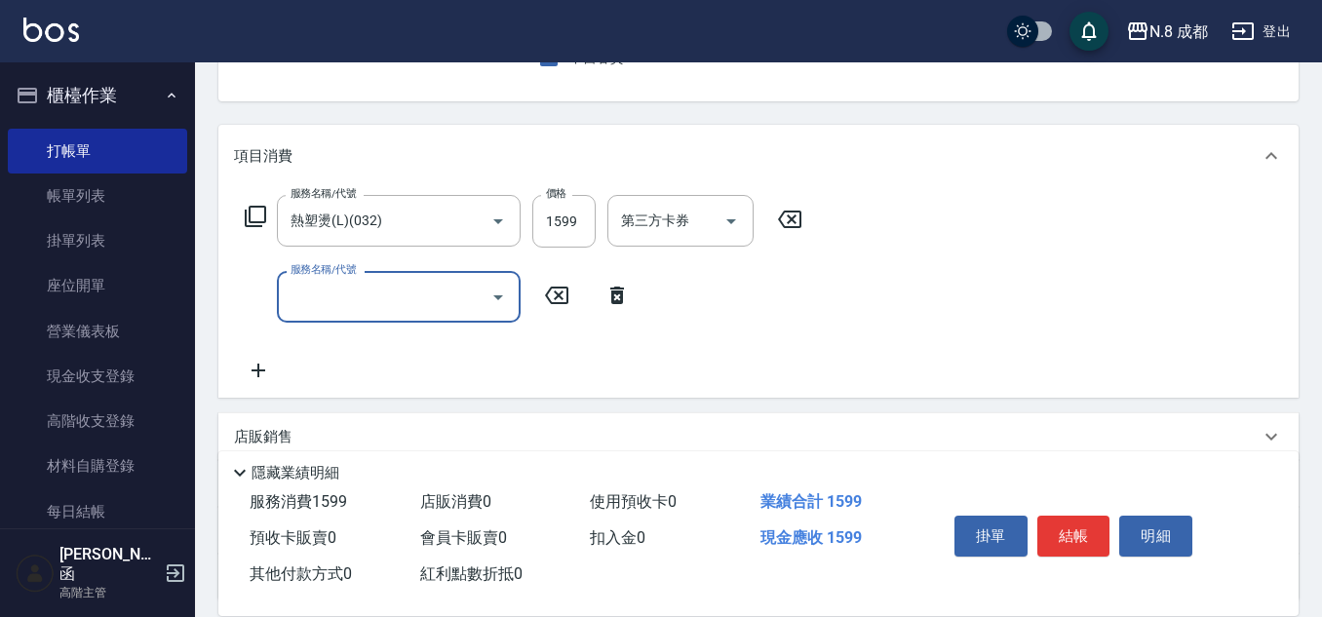
click at [317, 303] on input "服務名稱/代號" at bounding box center [384, 297] width 197 height 34
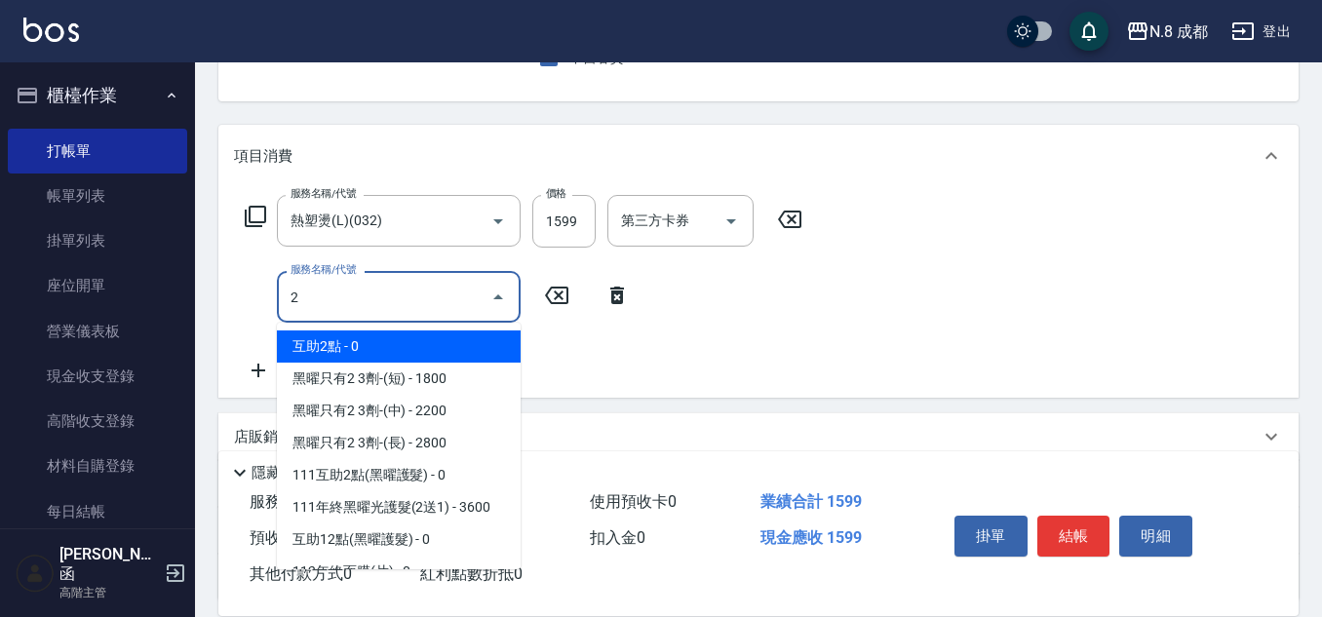
click at [341, 340] on span "互助2點 - 0" at bounding box center [399, 346] width 244 height 32
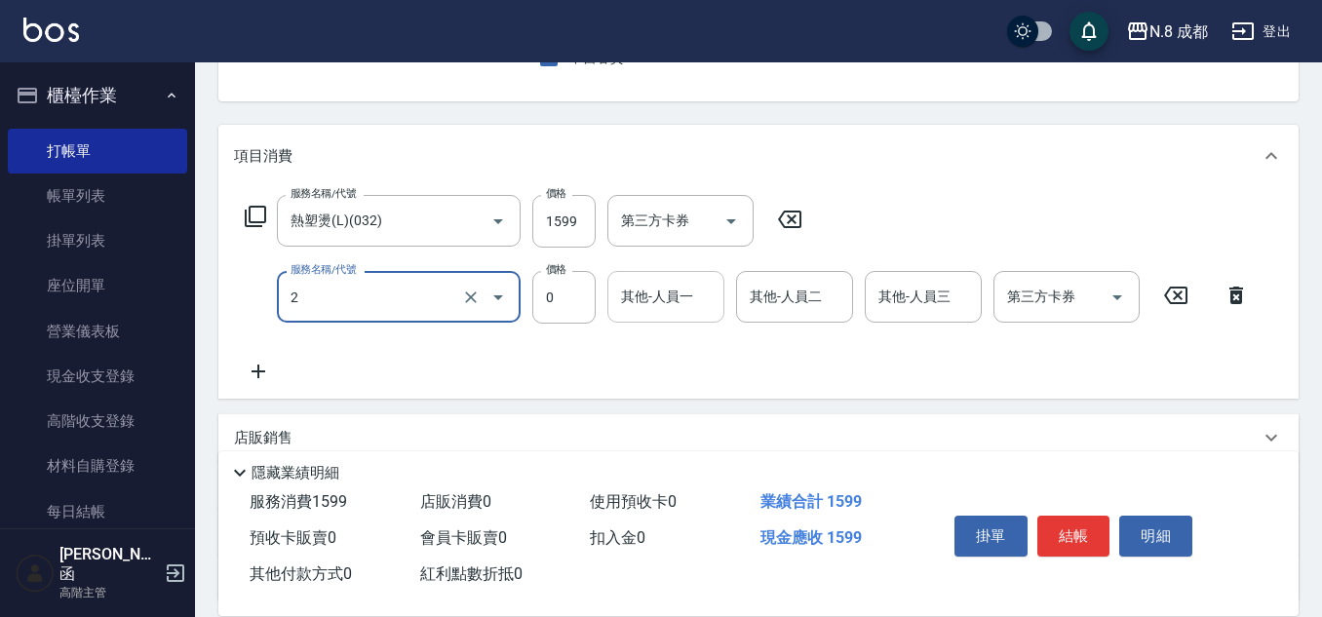
type input "互助2點(2)"
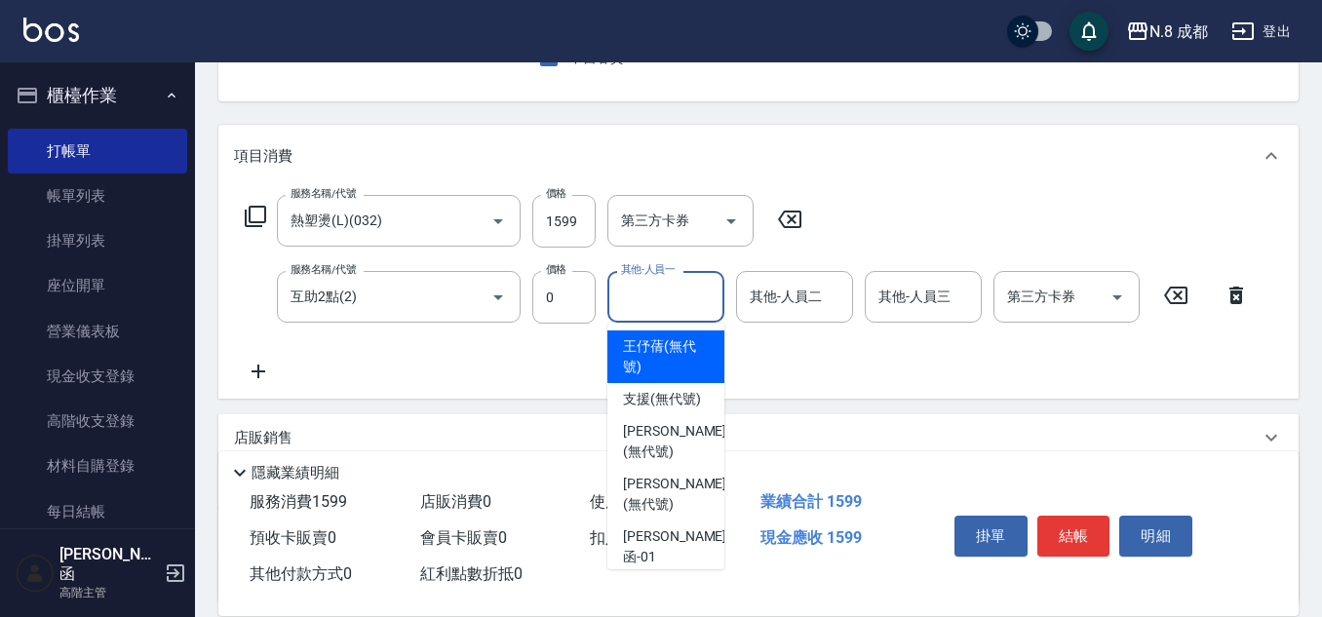
click at [704, 307] on input "其他-人員一" at bounding box center [665, 297] width 99 height 34
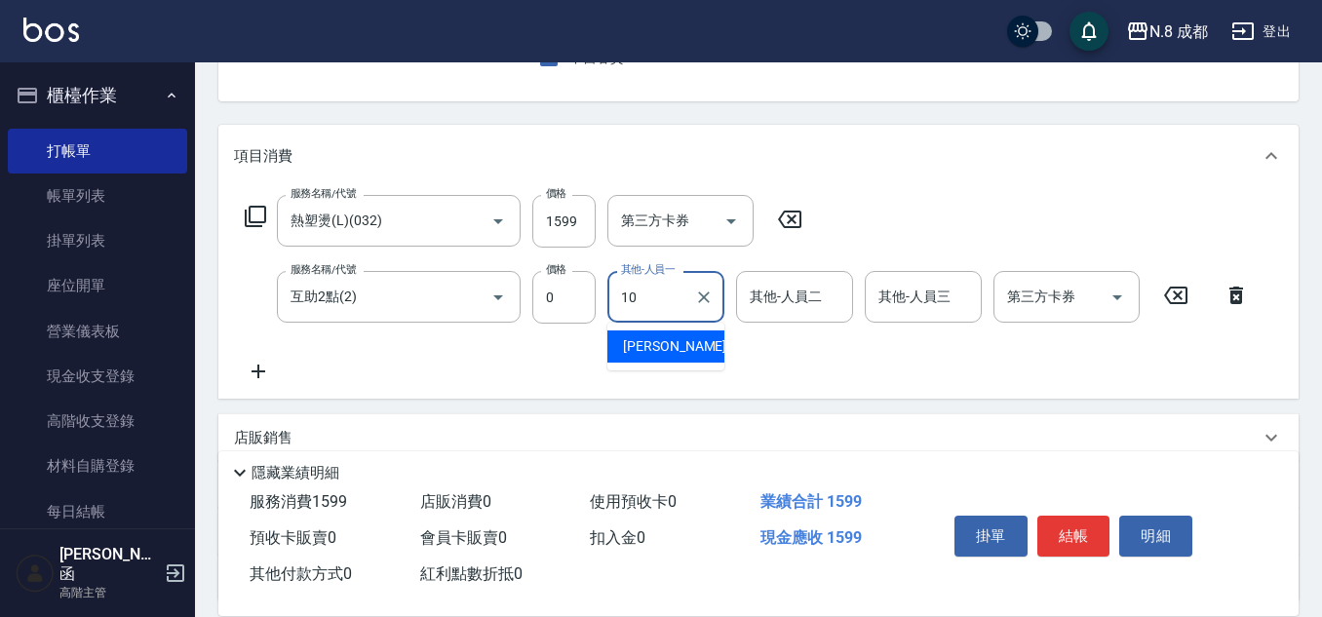
click at [682, 344] on span "[PERSON_NAME]-10" at bounding box center [684, 346] width 123 height 20
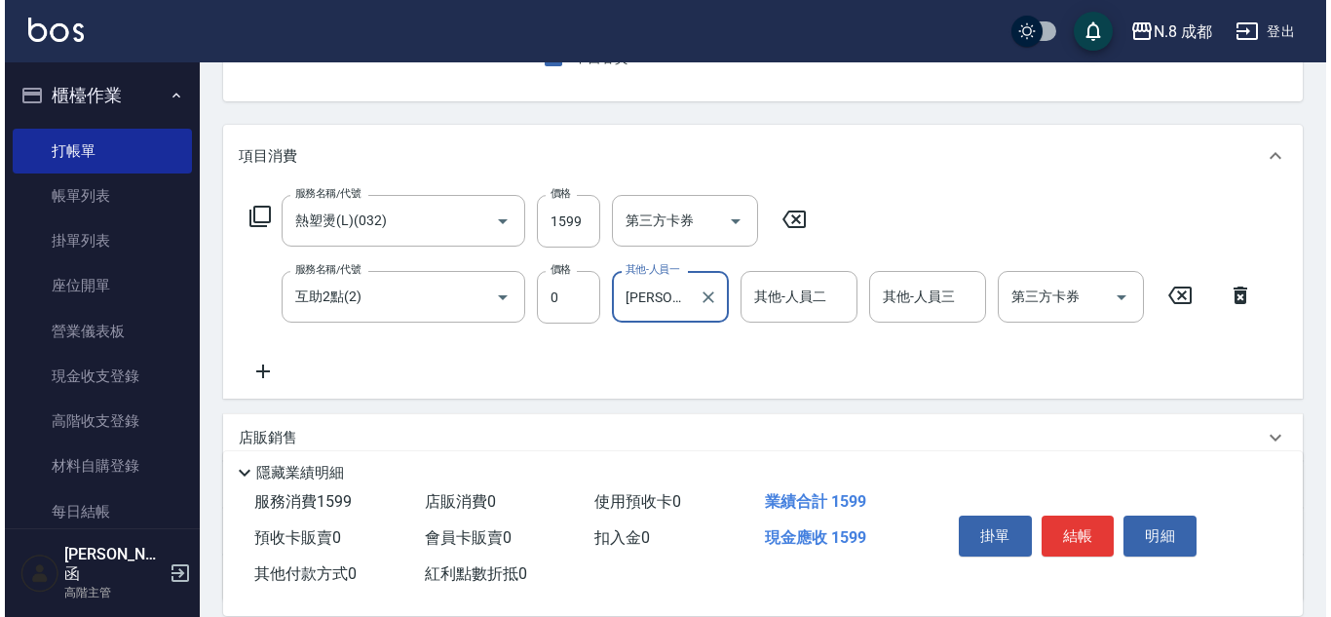
scroll to position [0, 0]
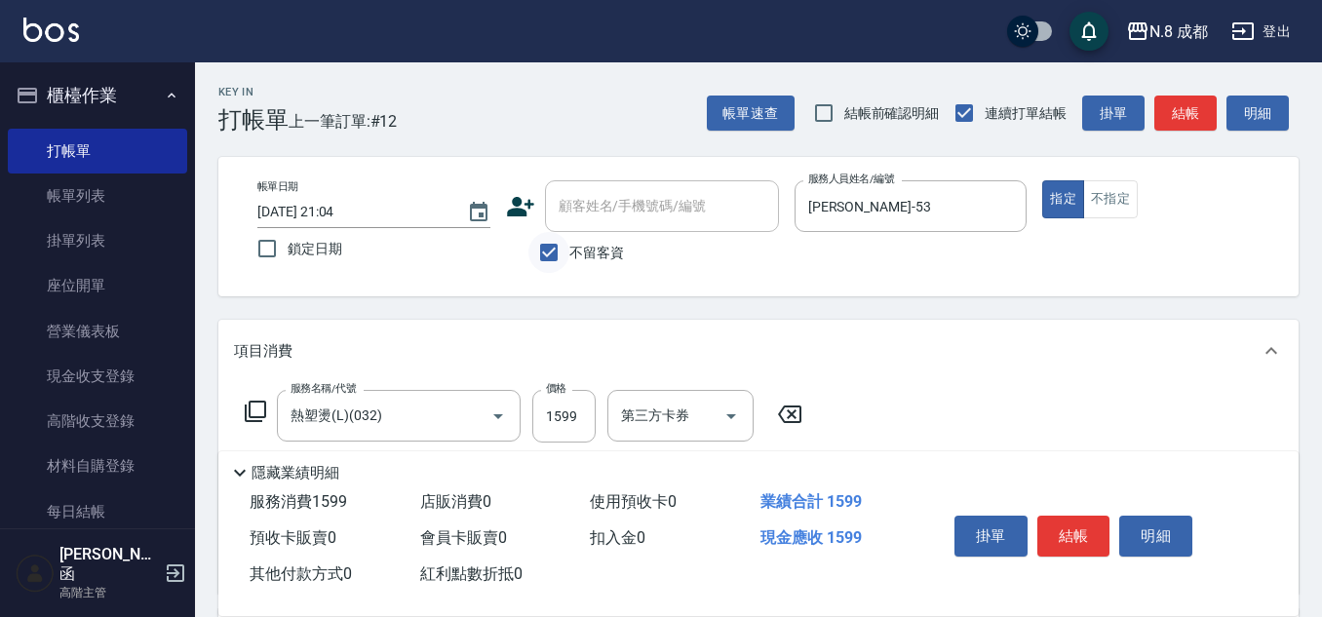
type input "[PERSON_NAME]-10"
click at [553, 235] on input "不留客資" at bounding box center [548, 252] width 41 height 41
checkbox input "false"
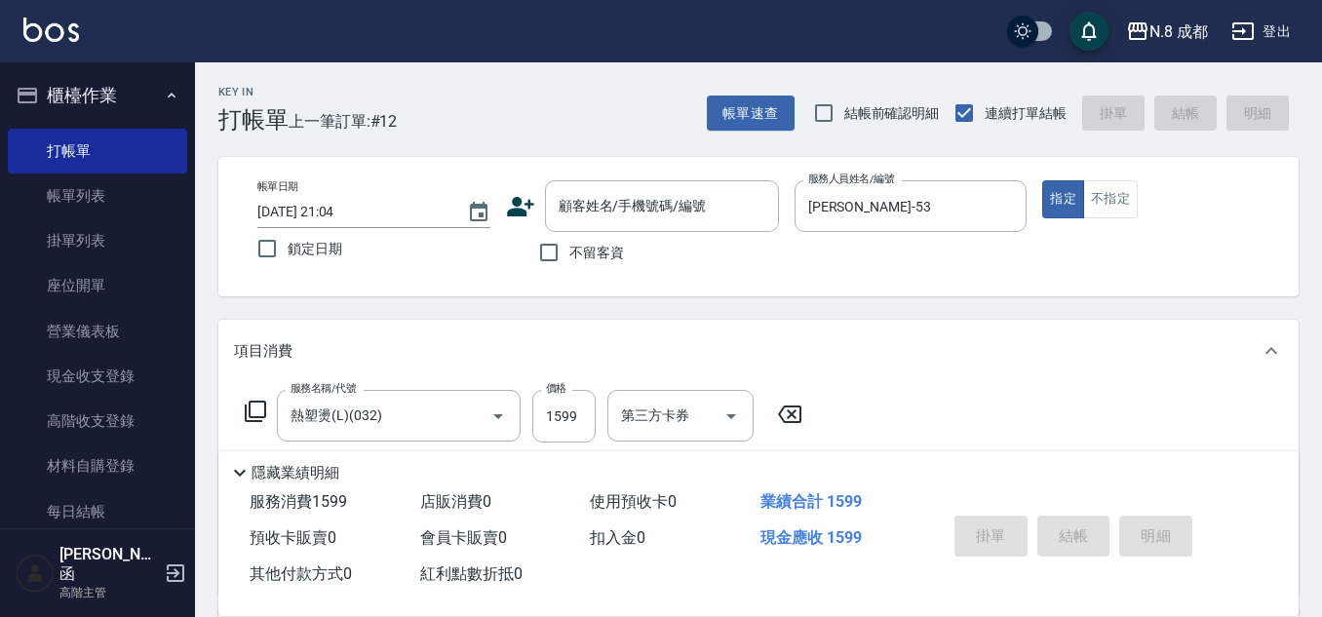
click at [530, 205] on icon at bounding box center [520, 206] width 27 height 19
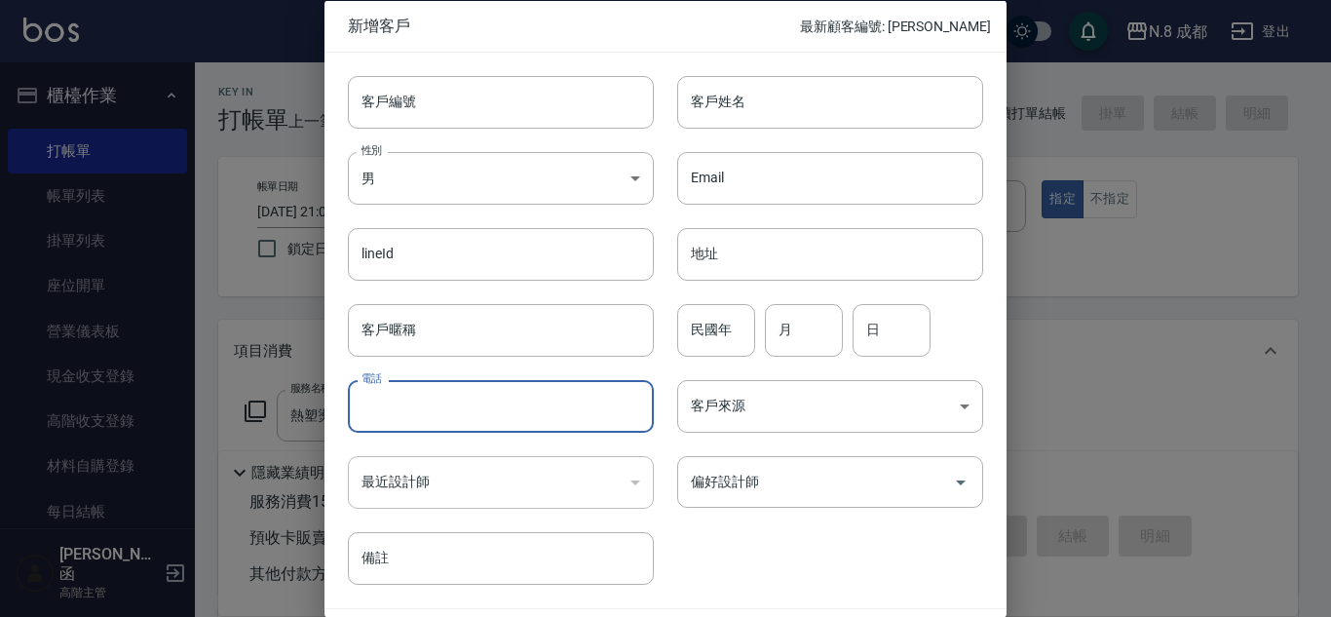
click at [506, 387] on input "電話" at bounding box center [501, 406] width 306 height 53
type input "0919076623"
click at [813, 105] on input "客戶姓名" at bounding box center [830, 101] width 306 height 53
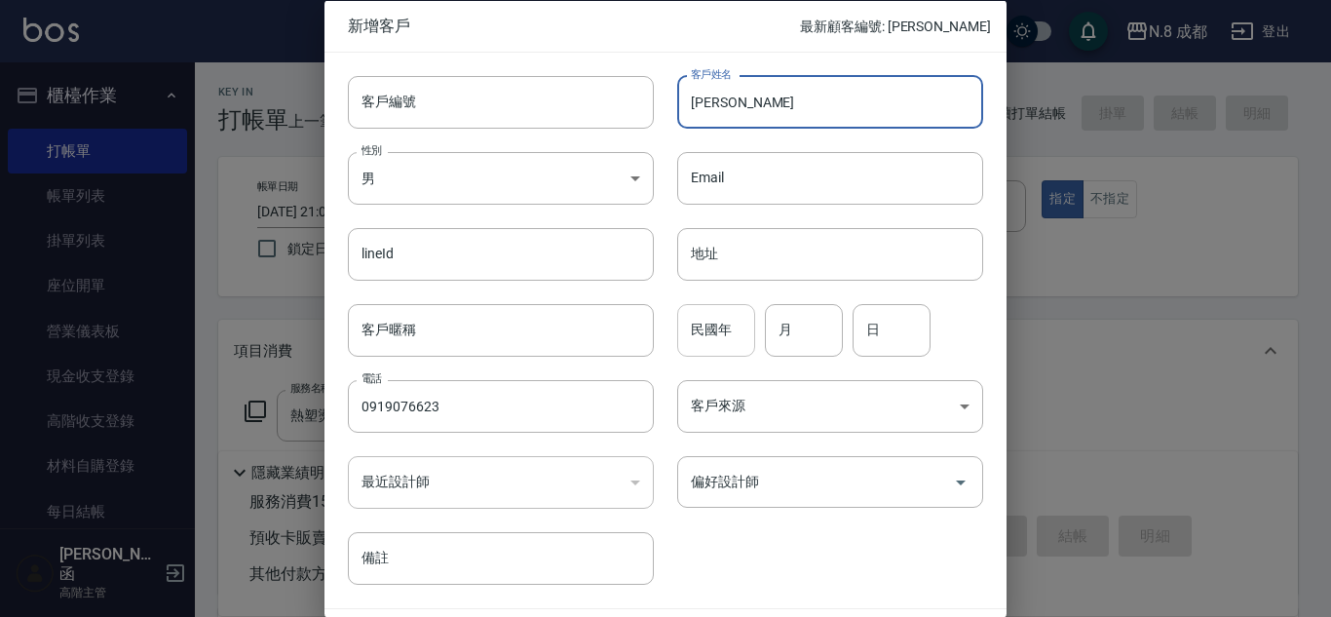
type input "[PERSON_NAME]"
click at [715, 339] on input "民國年" at bounding box center [716, 329] width 78 height 53
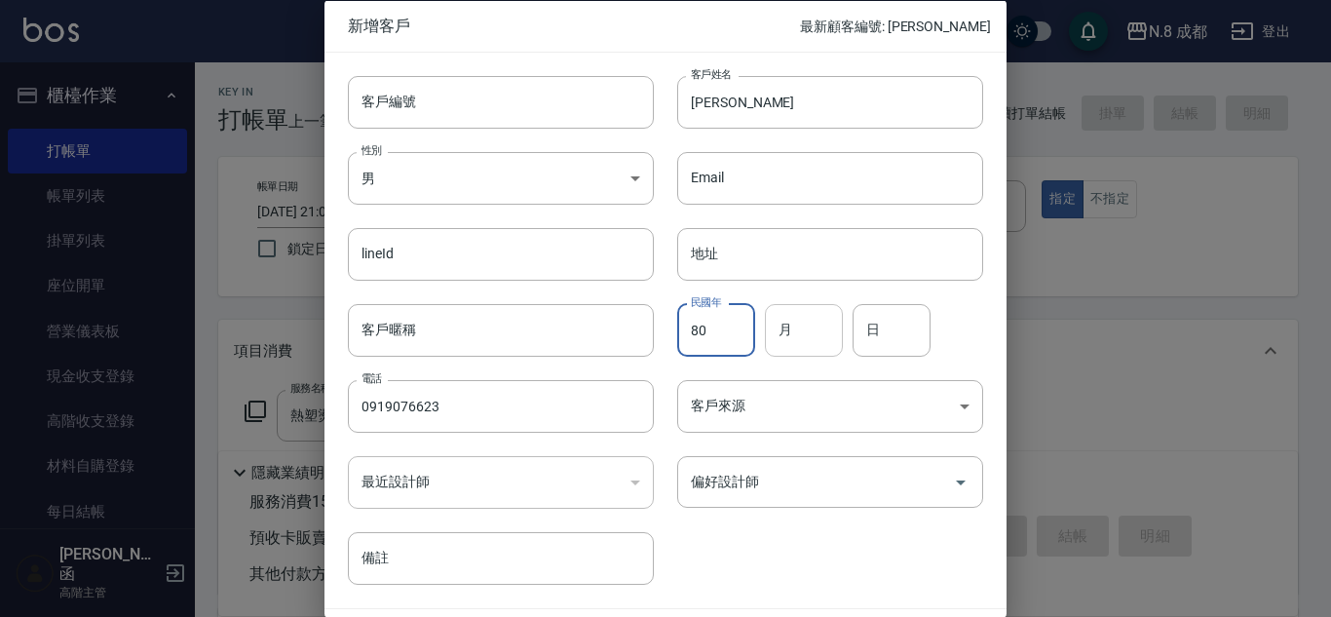
type input "80"
click at [792, 342] on input "月" at bounding box center [804, 329] width 78 height 53
type input "04"
click at [914, 333] on input "日" at bounding box center [892, 329] width 78 height 53
type input "12"
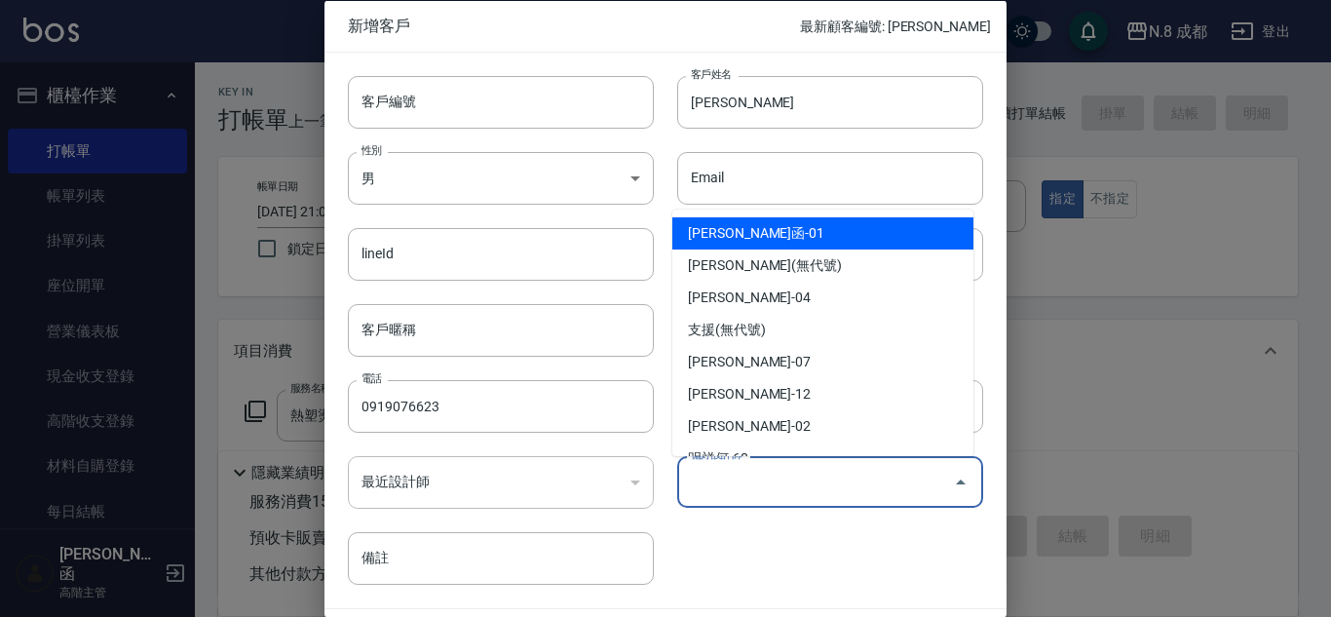
click at [826, 478] on input "偏好設計師" at bounding box center [815, 482] width 259 height 34
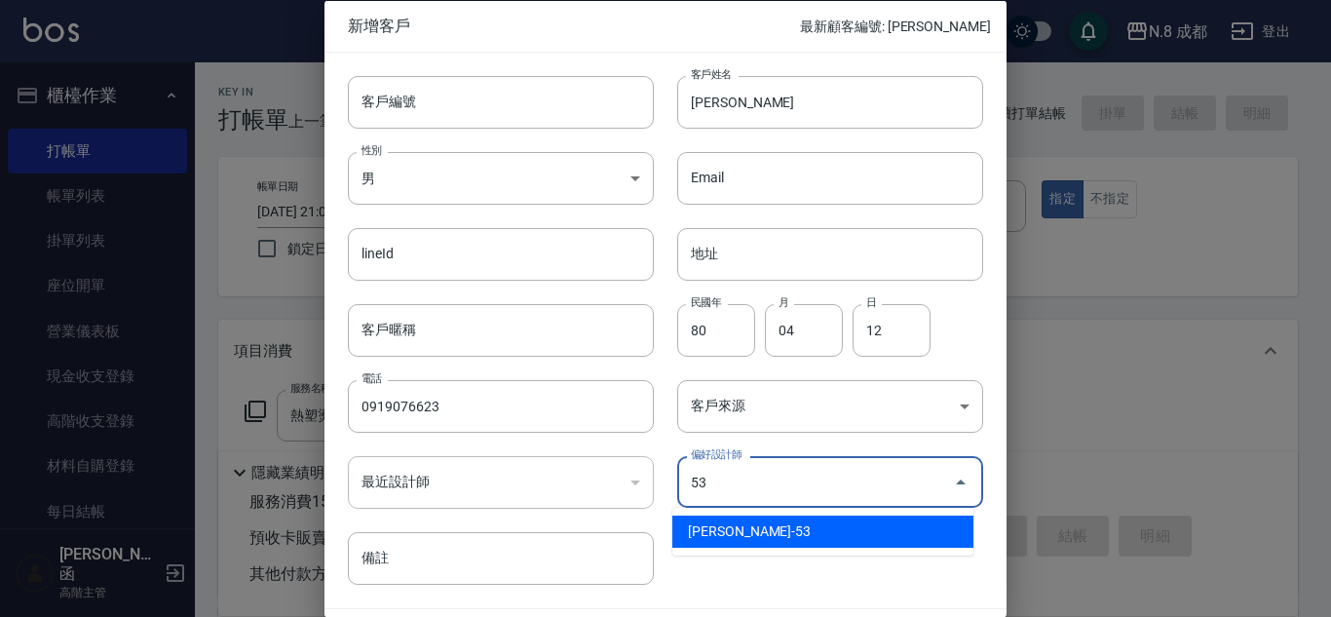
click at [799, 528] on li "[PERSON_NAME]-53" at bounding box center [823, 532] width 301 height 32
type input "[PERSON_NAME]"
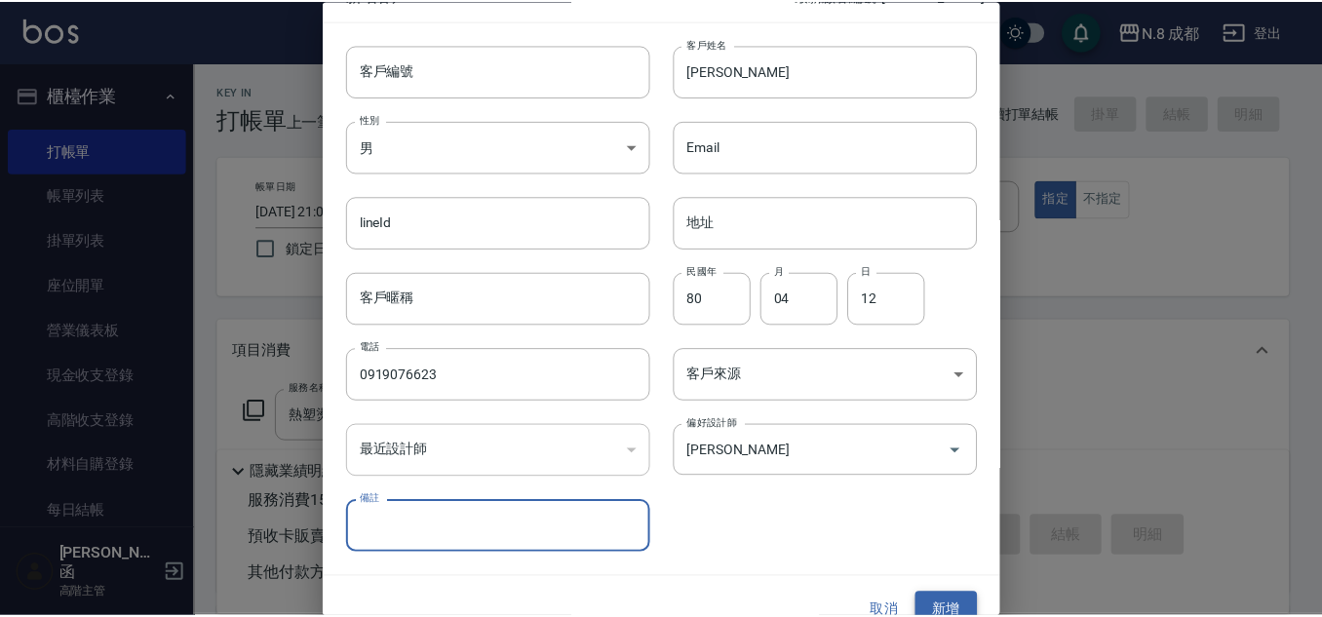
scroll to position [58, 0]
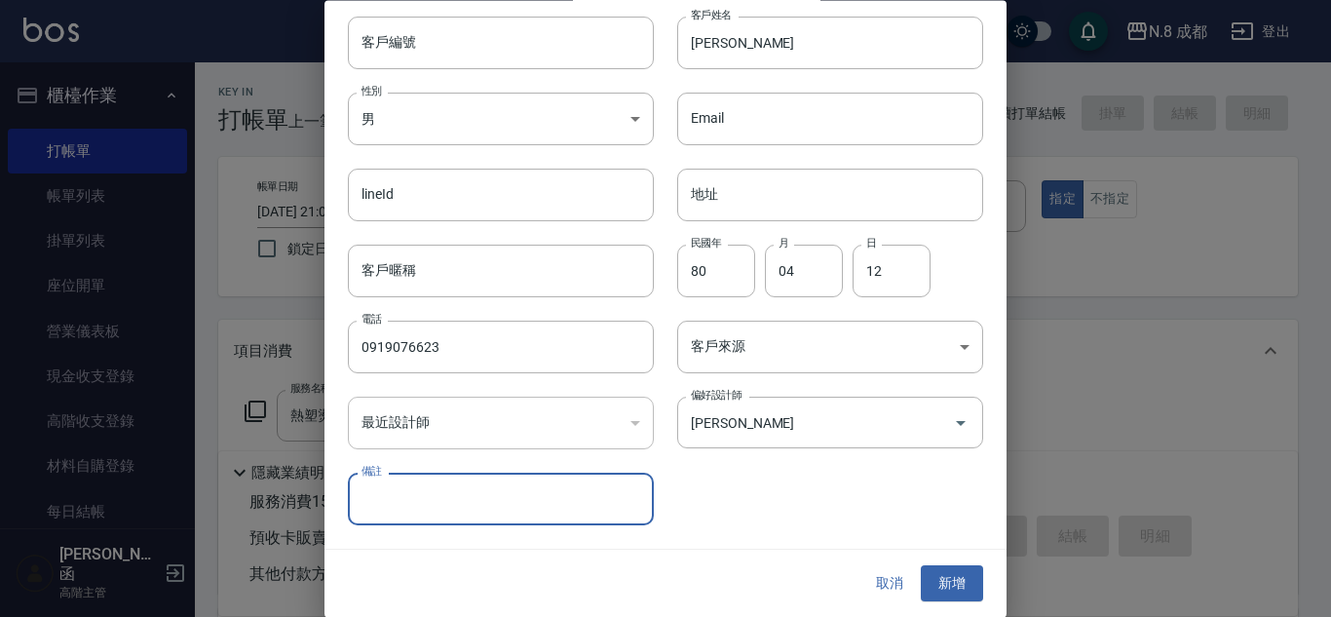
click at [926, 584] on button "新增" at bounding box center [952, 584] width 62 height 36
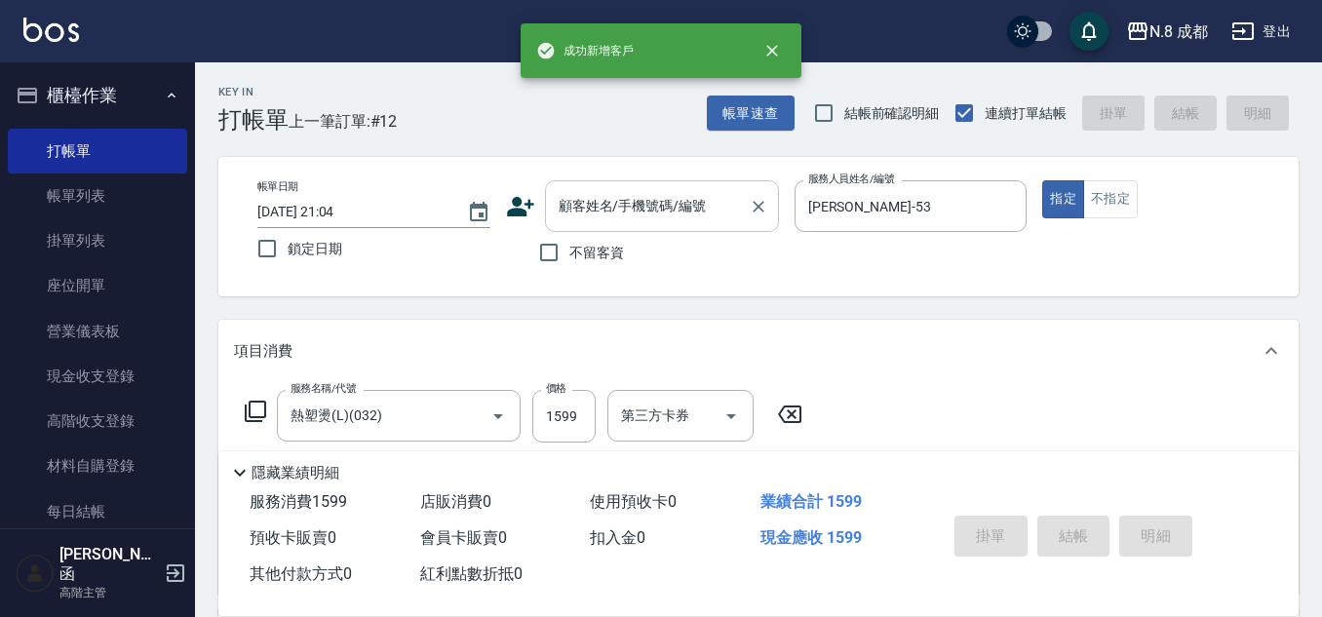
click at [627, 208] on input "顧客姓名/手機號碼/編號" at bounding box center [647, 206] width 187 height 34
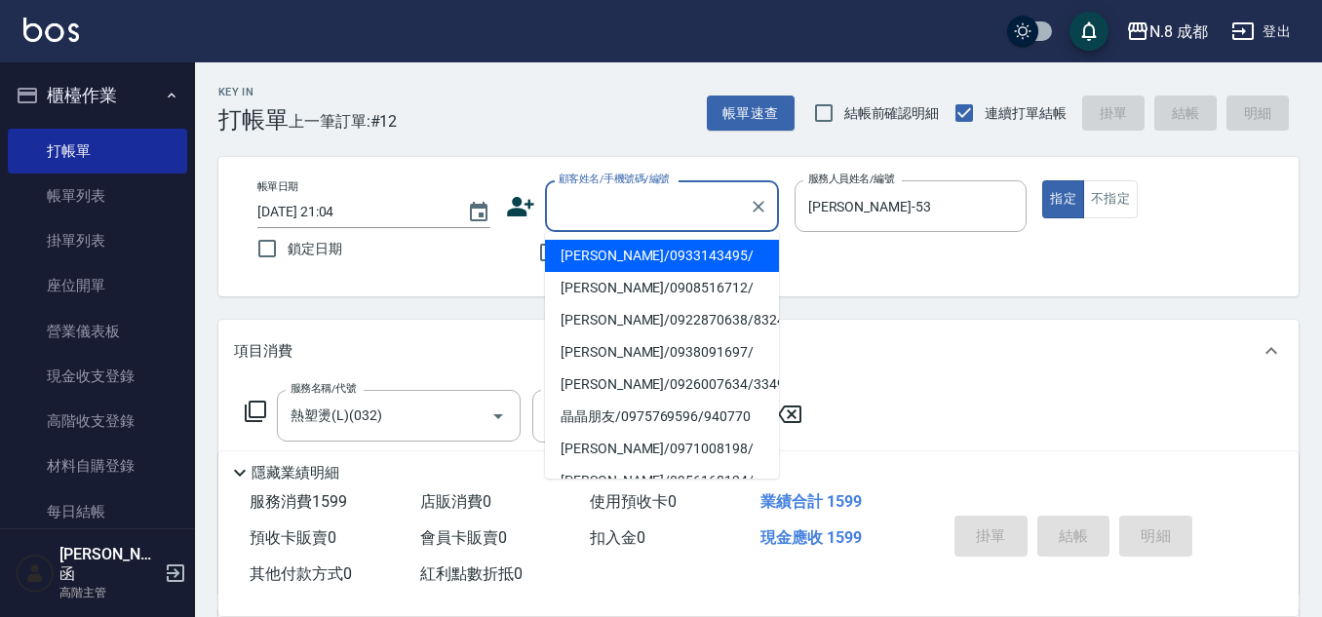
paste input "0933143495"
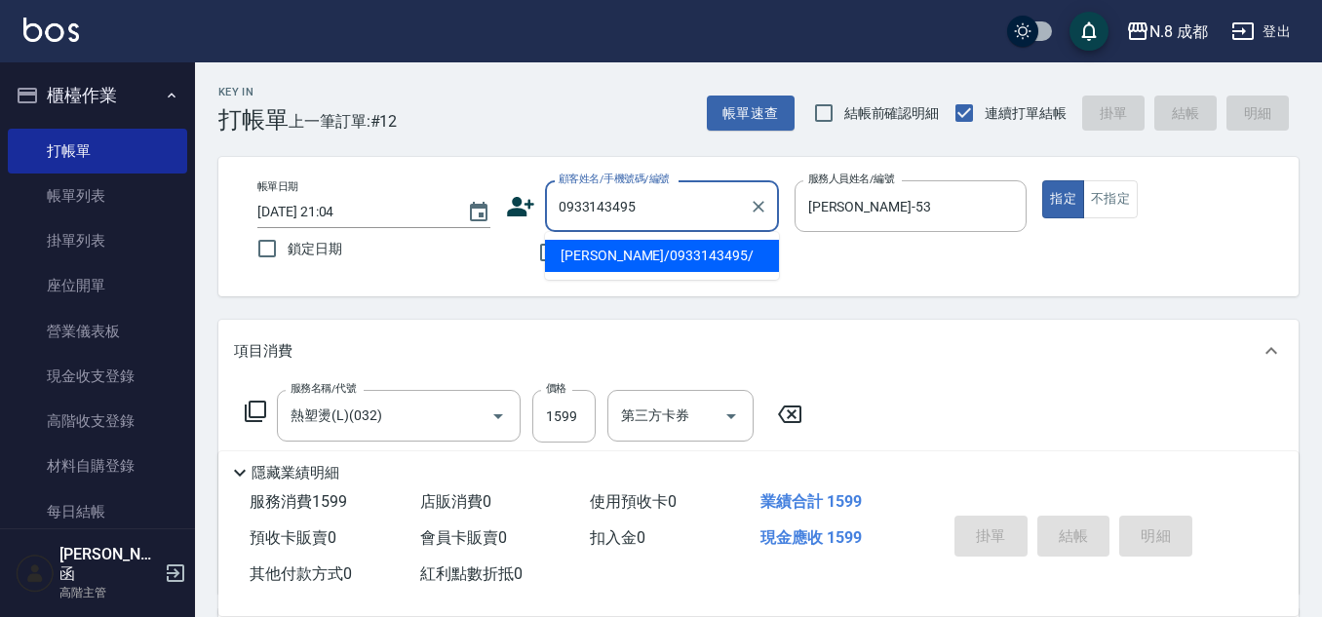
click at [627, 248] on li "[PERSON_NAME]/0933143495/" at bounding box center [662, 256] width 234 height 32
type input "[PERSON_NAME]/0933143495/"
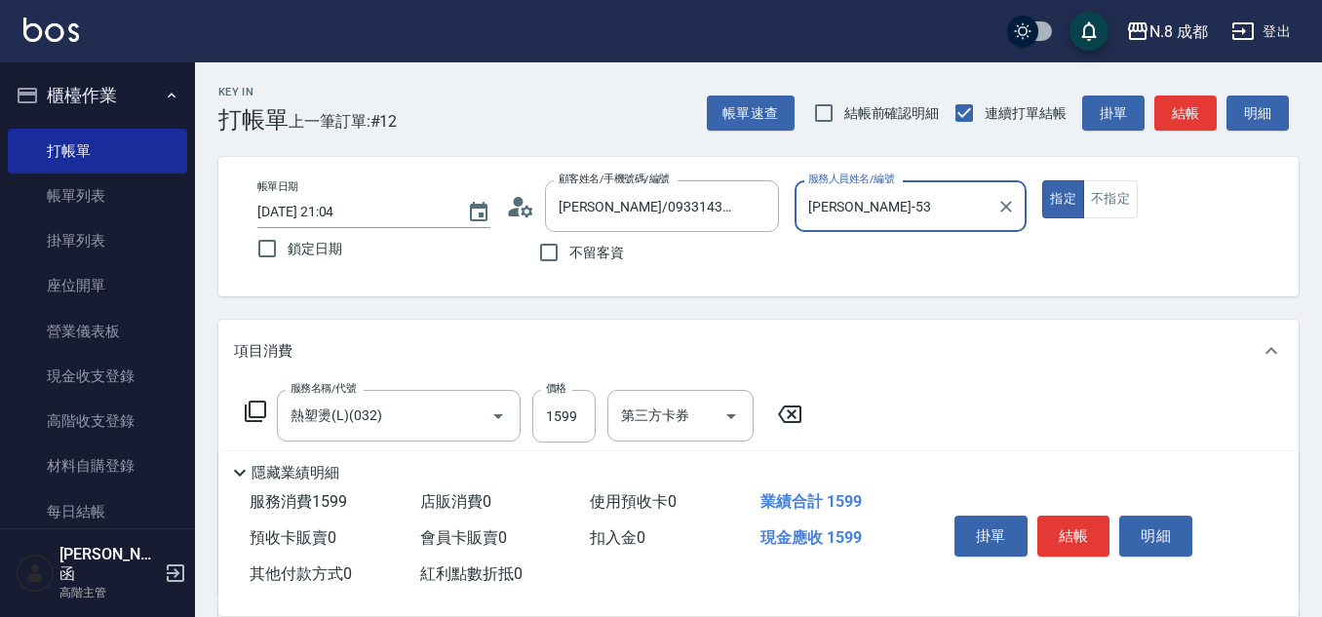
type input "[PERSON_NAME]-12"
click at [759, 204] on icon "Clear" at bounding box center [758, 206] width 19 height 19
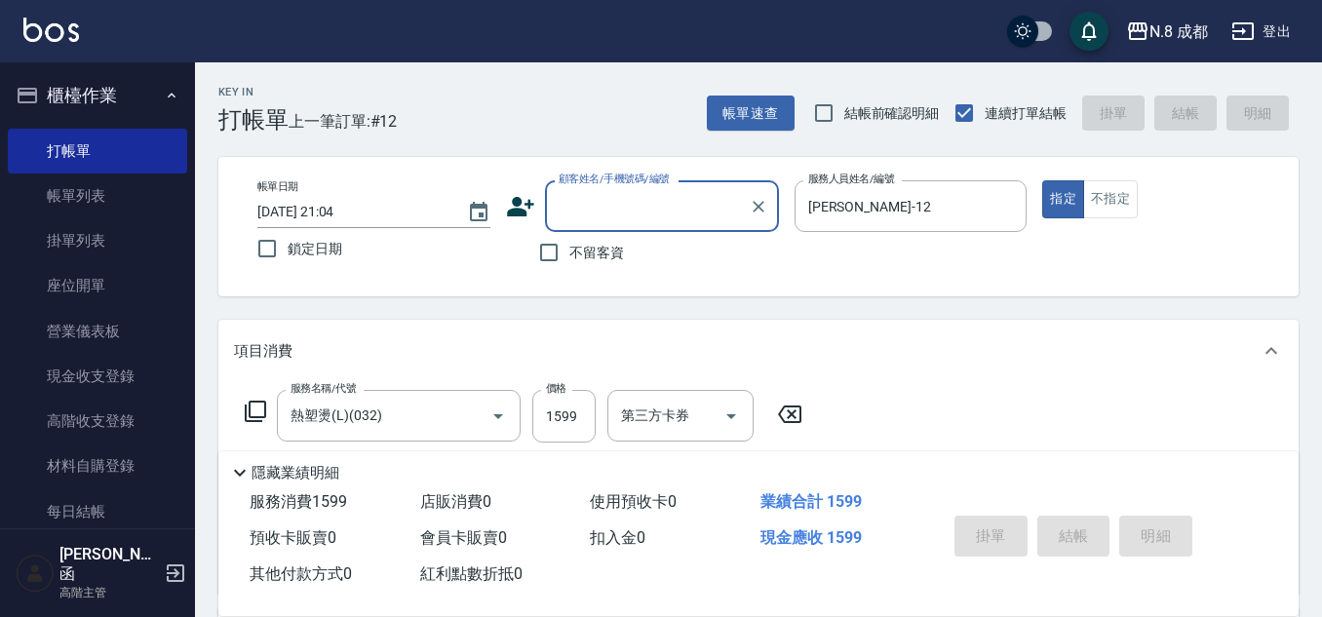
click at [677, 204] on input "顧客姓名/手機號碼/編號" at bounding box center [647, 206] width 187 height 34
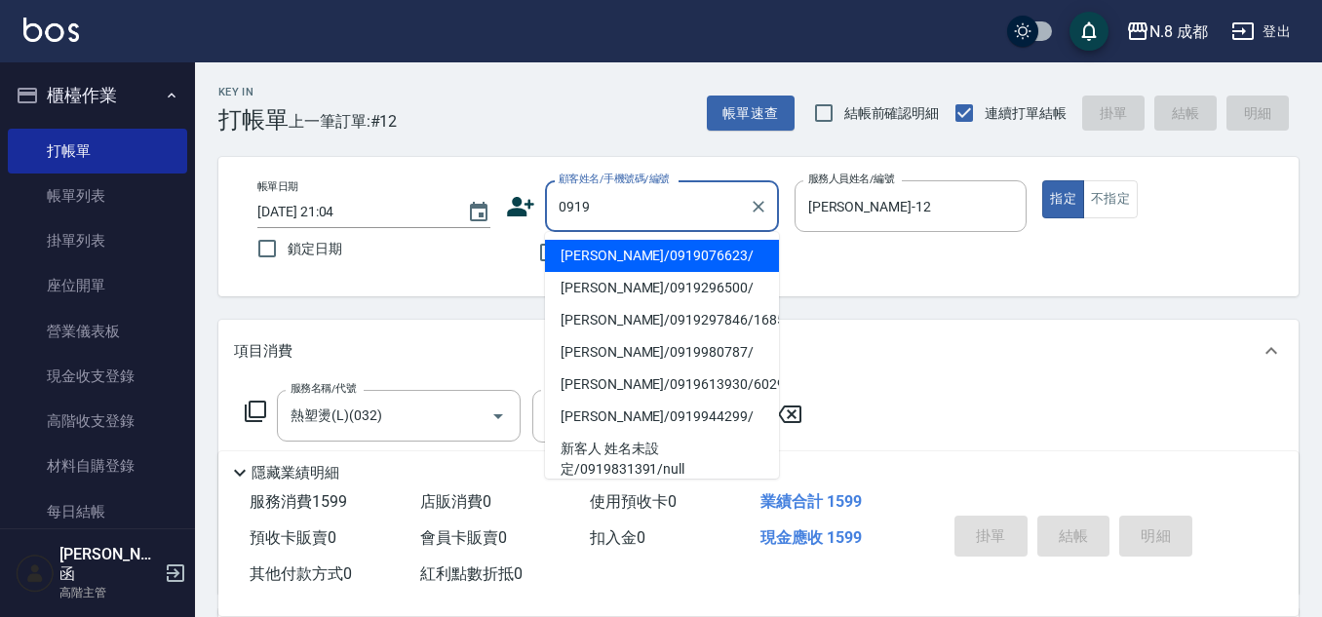
click at [653, 255] on li "[PERSON_NAME]/0919076623/" at bounding box center [662, 256] width 234 height 32
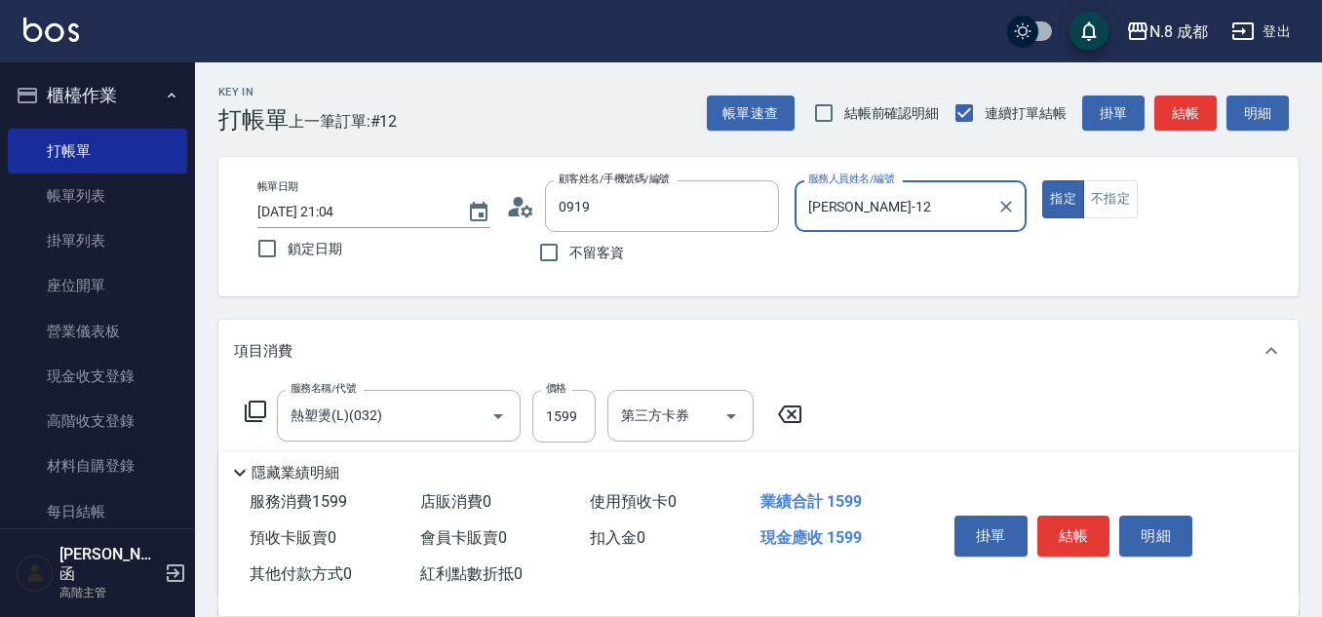
type input "[PERSON_NAME]/0919076623/"
type input "[PERSON_NAME]-53"
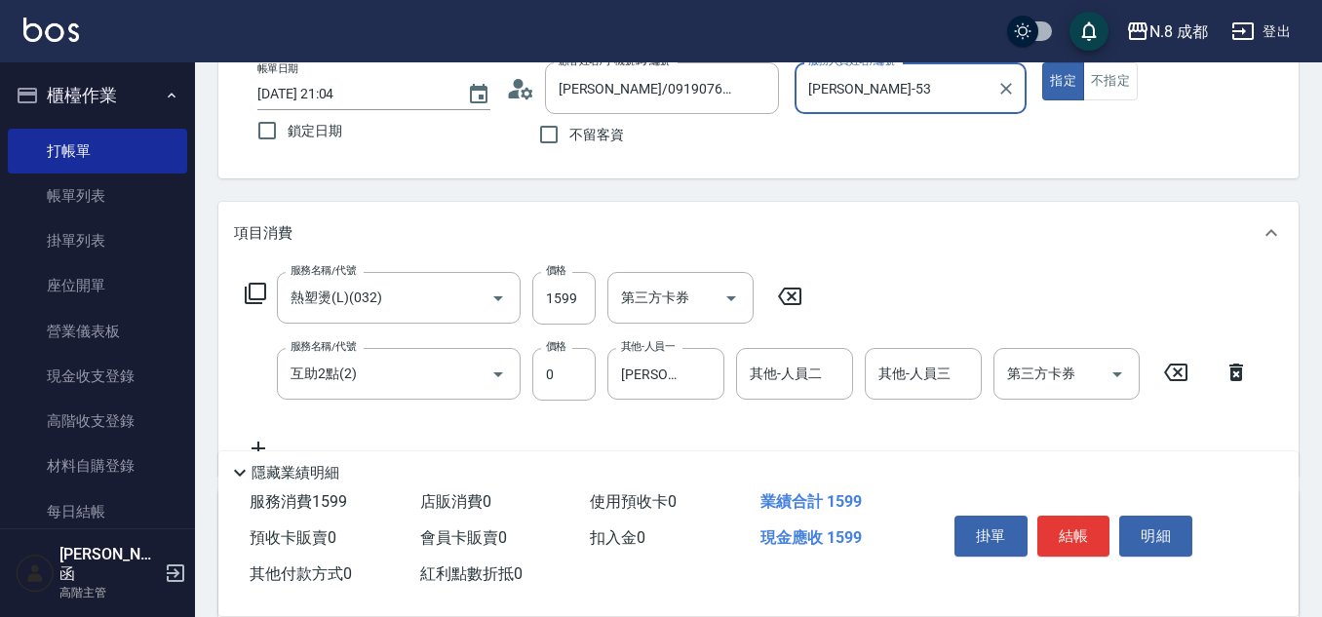
scroll to position [292, 0]
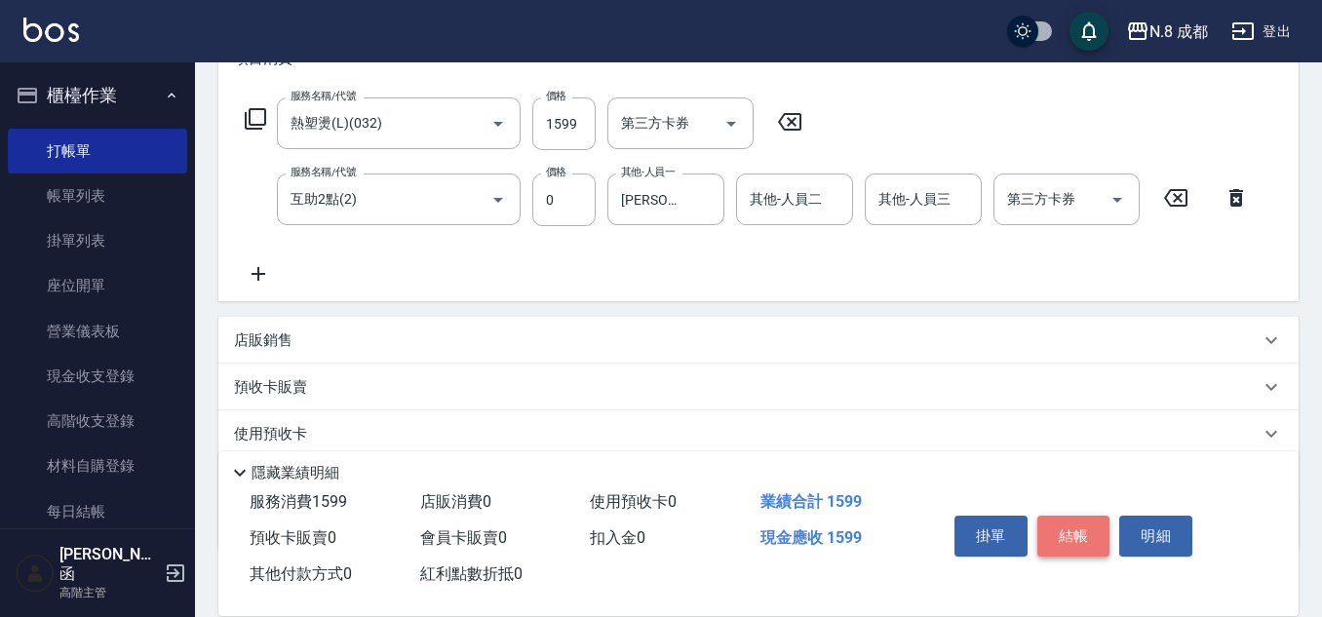
click at [1098, 524] on button "結帳" at bounding box center [1073, 536] width 73 height 41
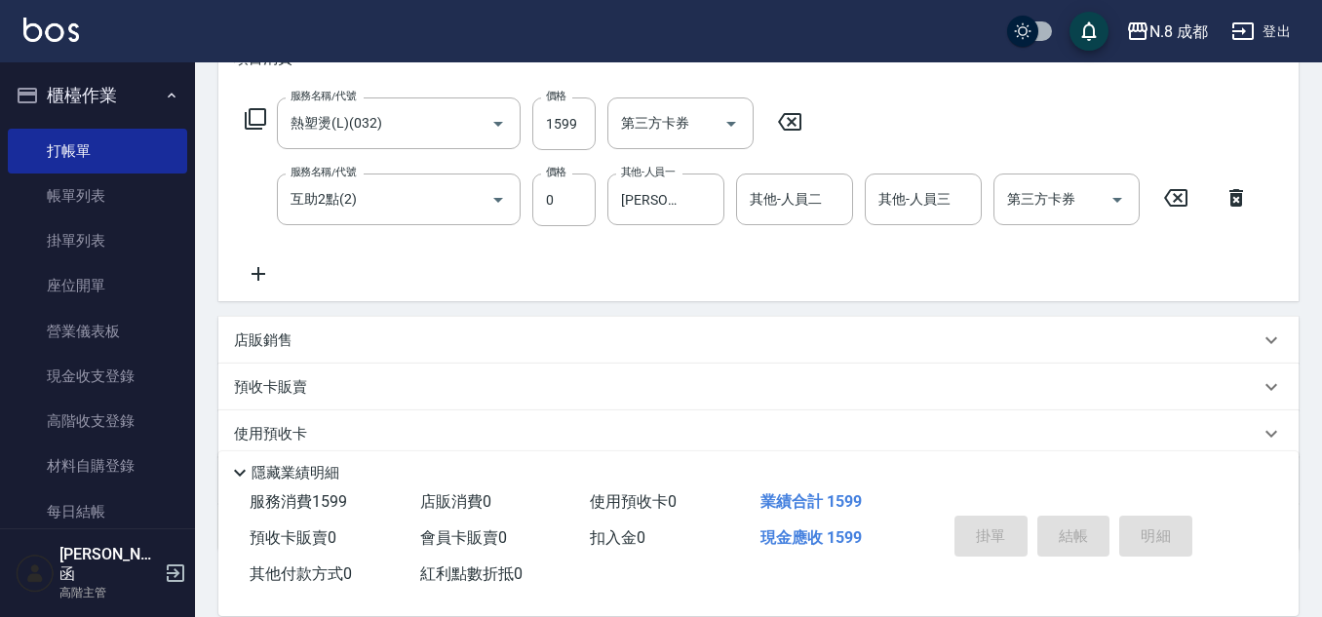
type input "[DATE] 21:06"
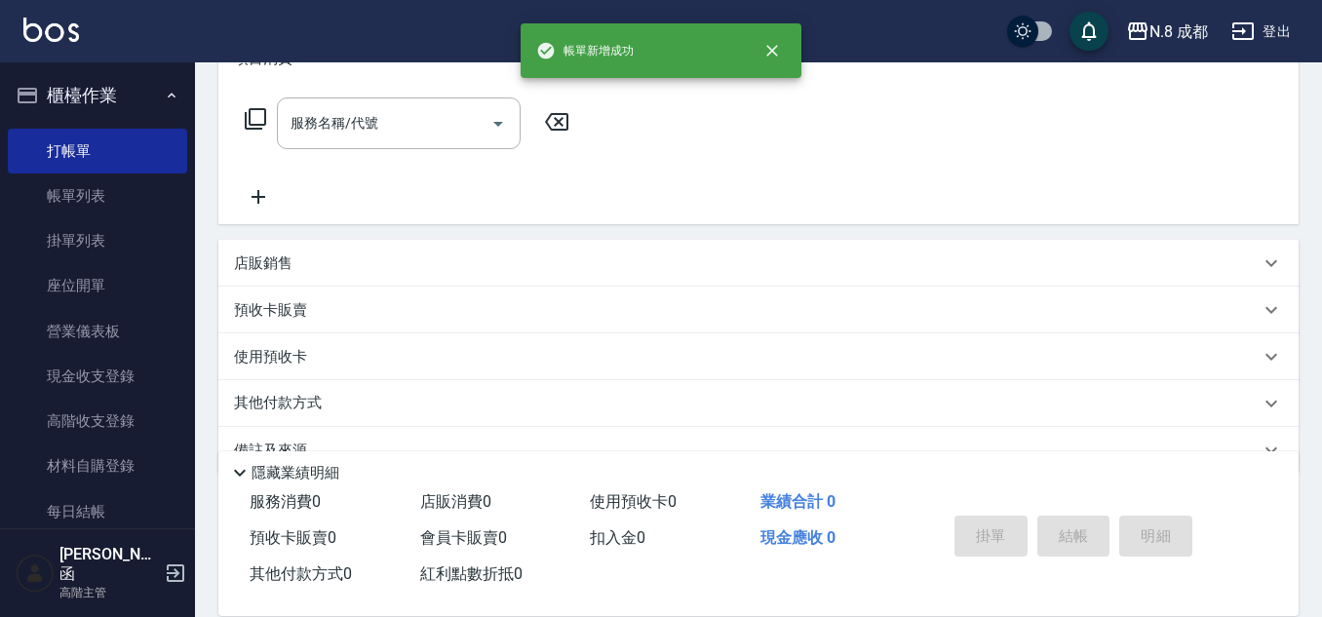
scroll to position [0, 0]
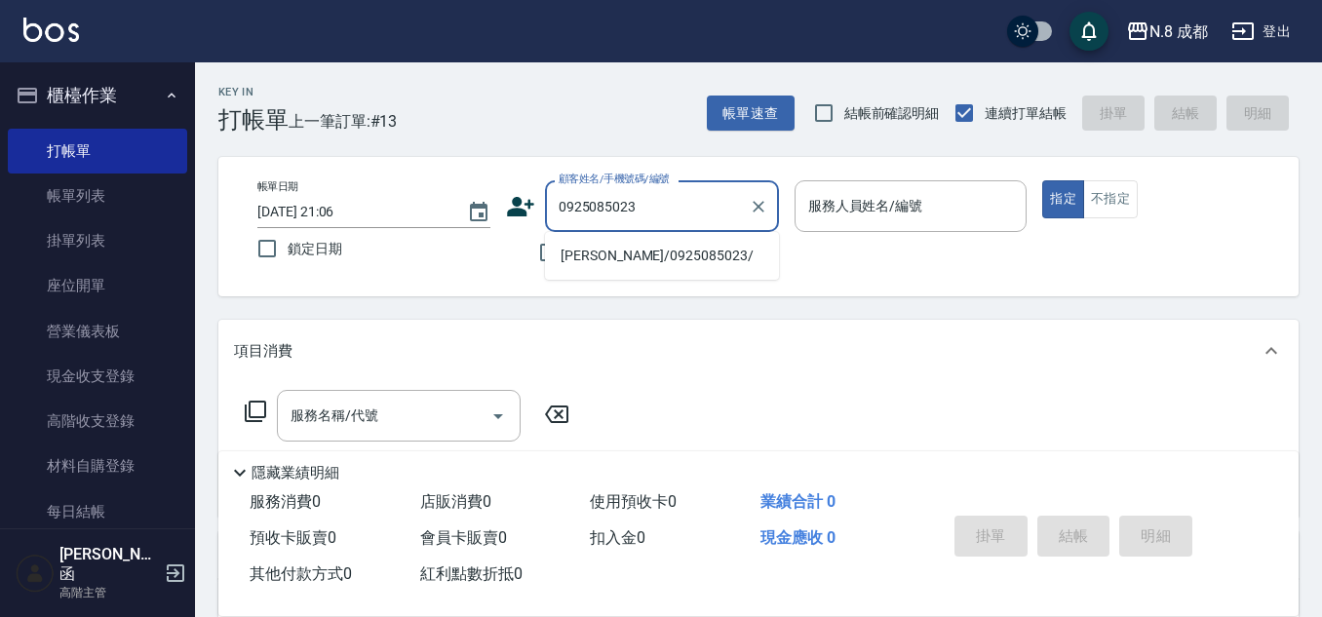
click at [662, 264] on li "[PERSON_NAME]/0925085023/" at bounding box center [662, 256] width 234 height 32
type input "[PERSON_NAME]/0925085023/"
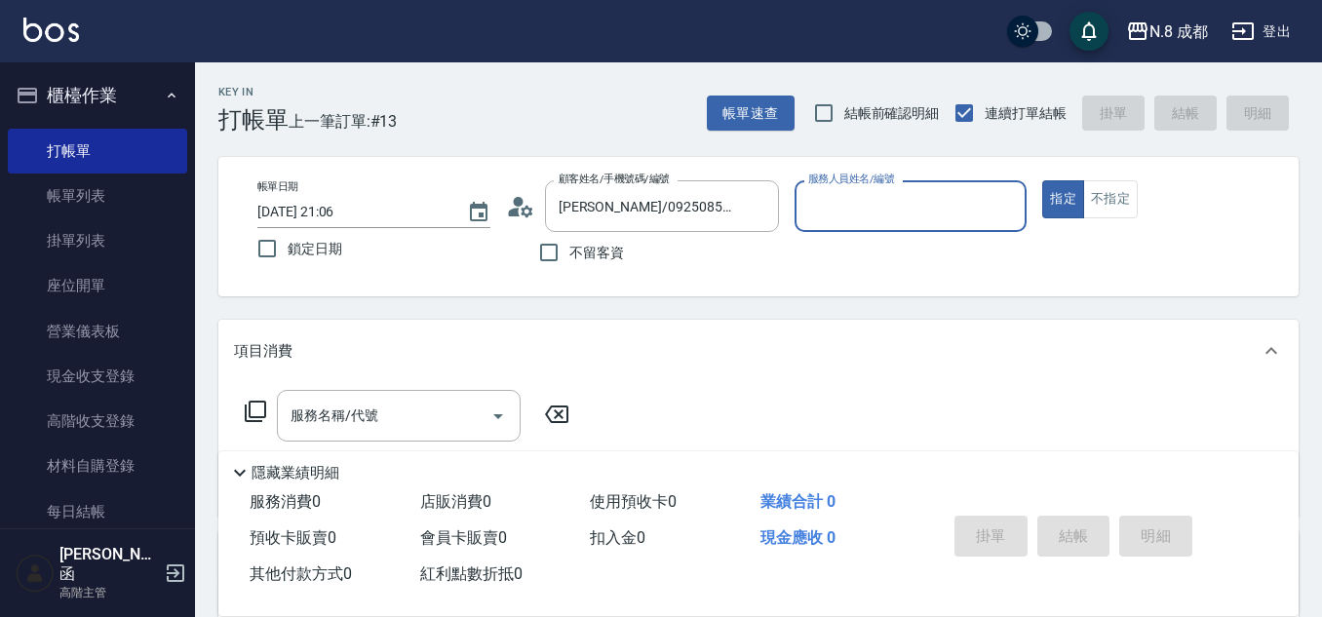
click at [920, 213] on input "服務人員姓名/編號" at bounding box center [910, 206] width 215 height 34
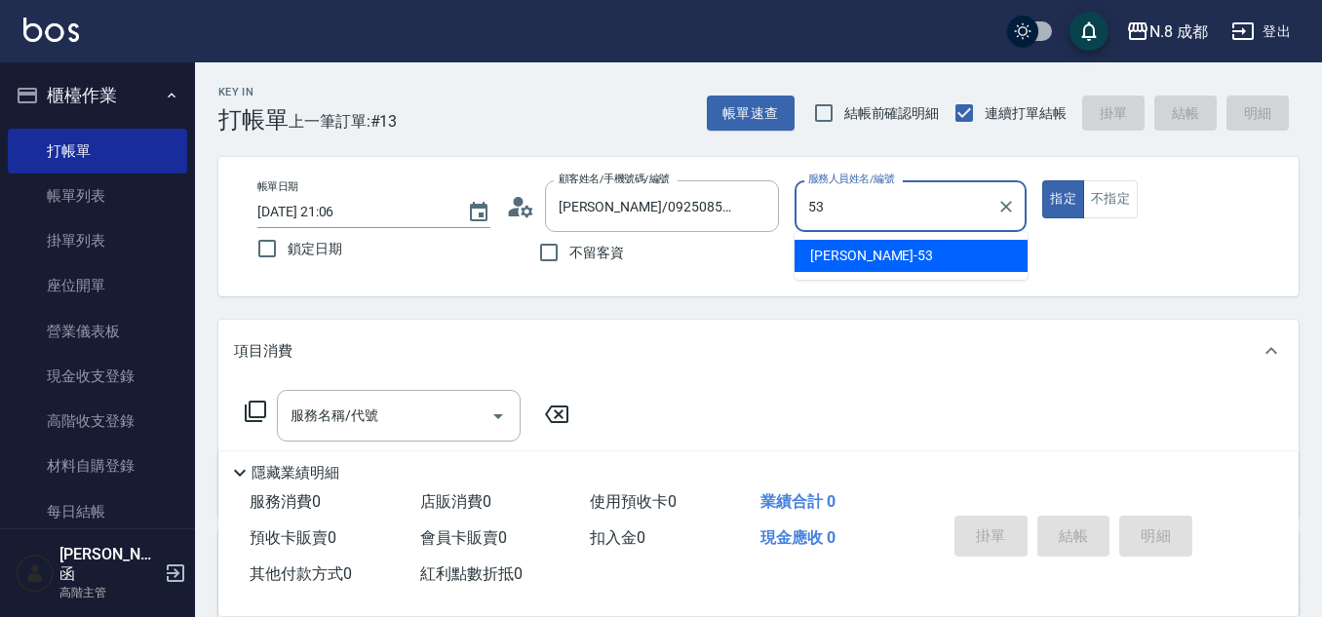
click at [871, 248] on div "[PERSON_NAME]-53" at bounding box center [910, 256] width 233 height 32
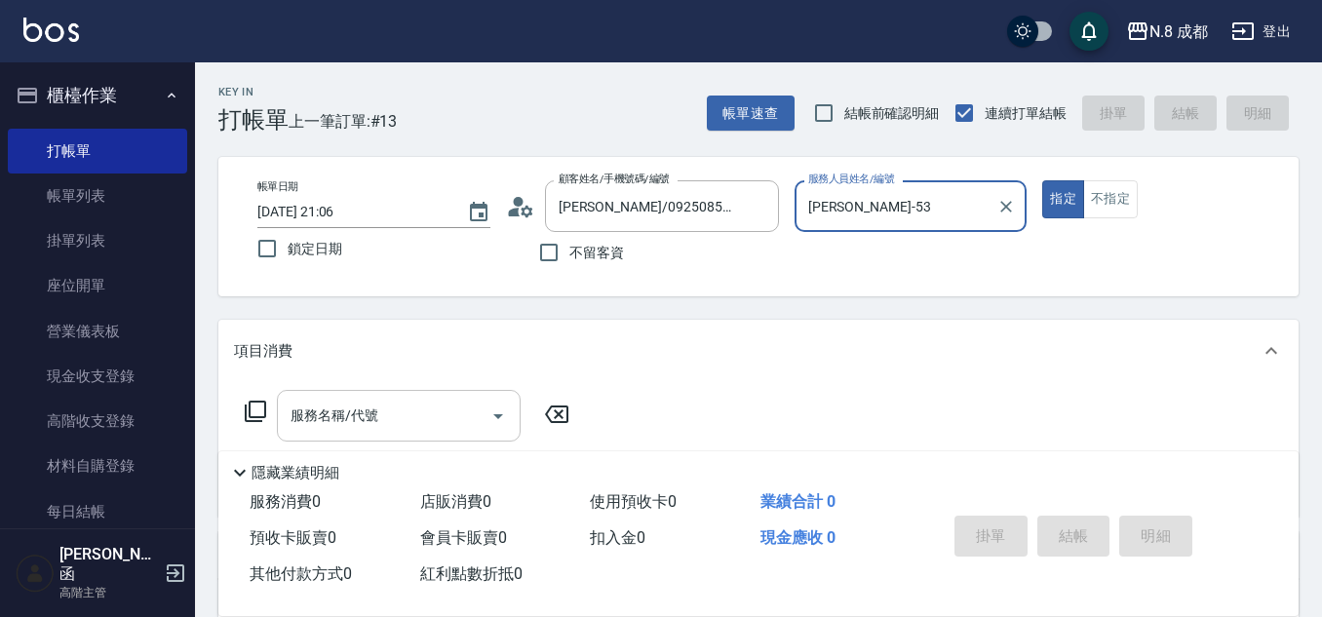
type input "[PERSON_NAME]-53"
drag, startPoint x: 396, startPoint y: 409, endPoint x: 396, endPoint y: 395, distance: 14.6
click at [396, 408] on input "服務名稱/代號" at bounding box center [384, 416] width 197 height 34
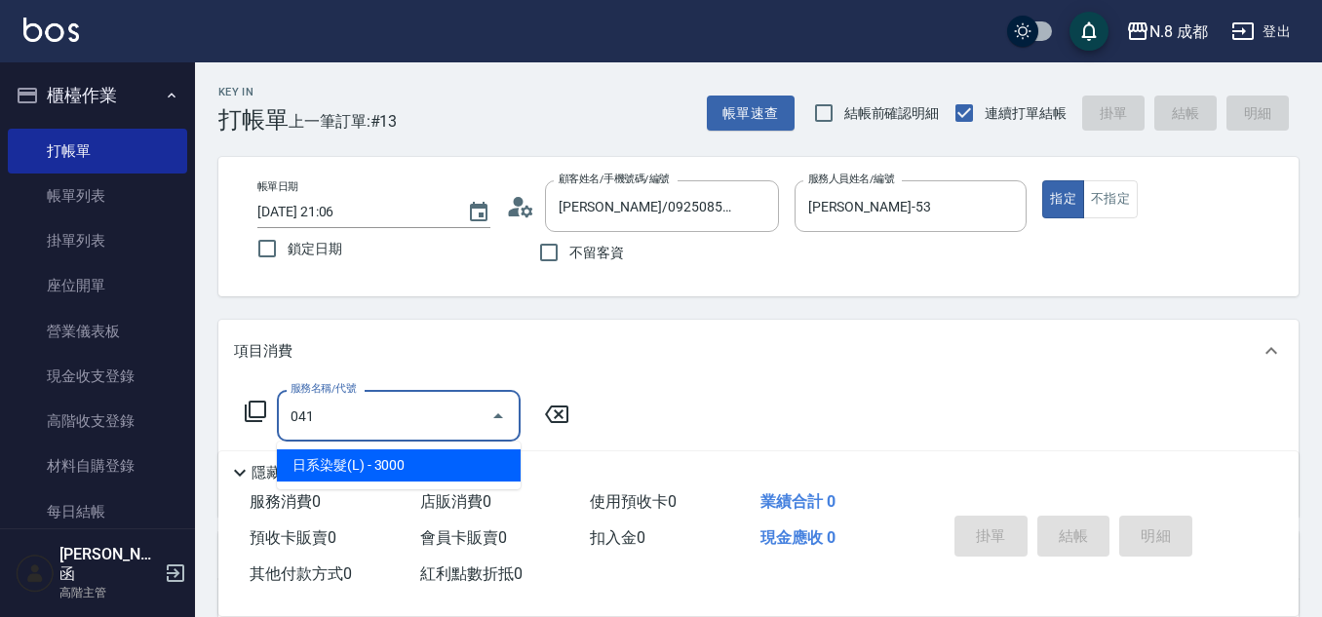
click at [395, 459] on span "日系染髮(L) - 3000" at bounding box center [399, 465] width 244 height 32
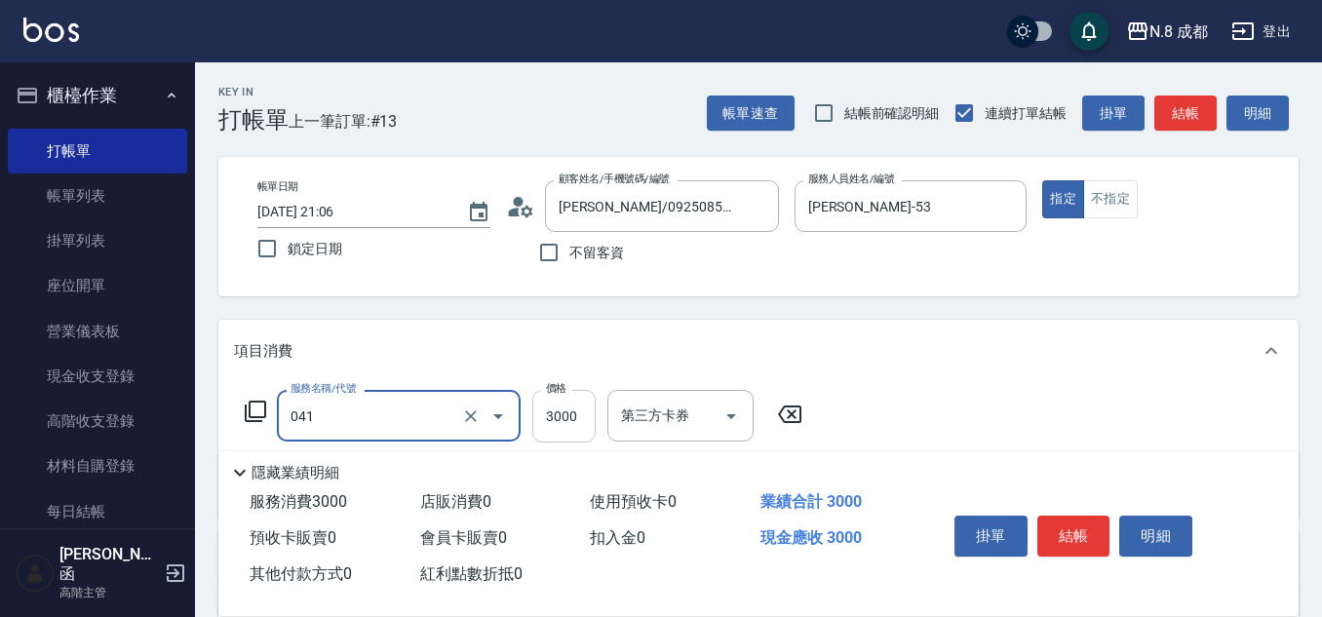
type input "日系染髮(L)(041)"
click at [567, 419] on input "3000" at bounding box center [563, 416] width 63 height 53
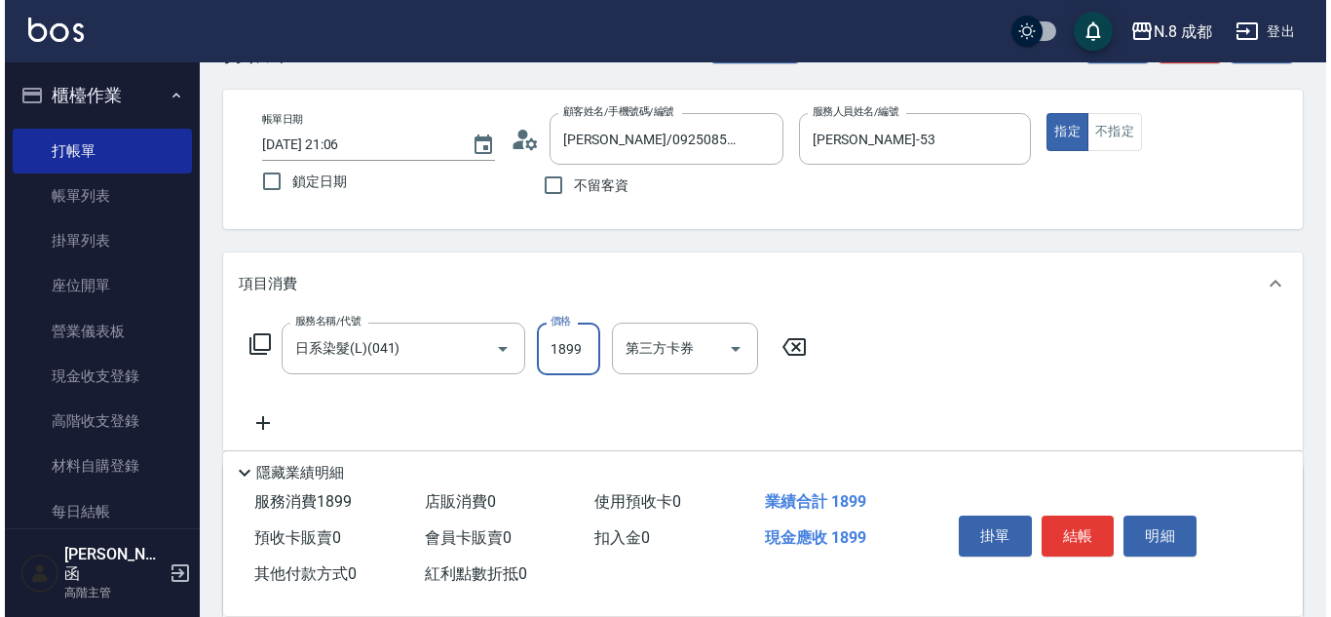
scroll to position [97, 0]
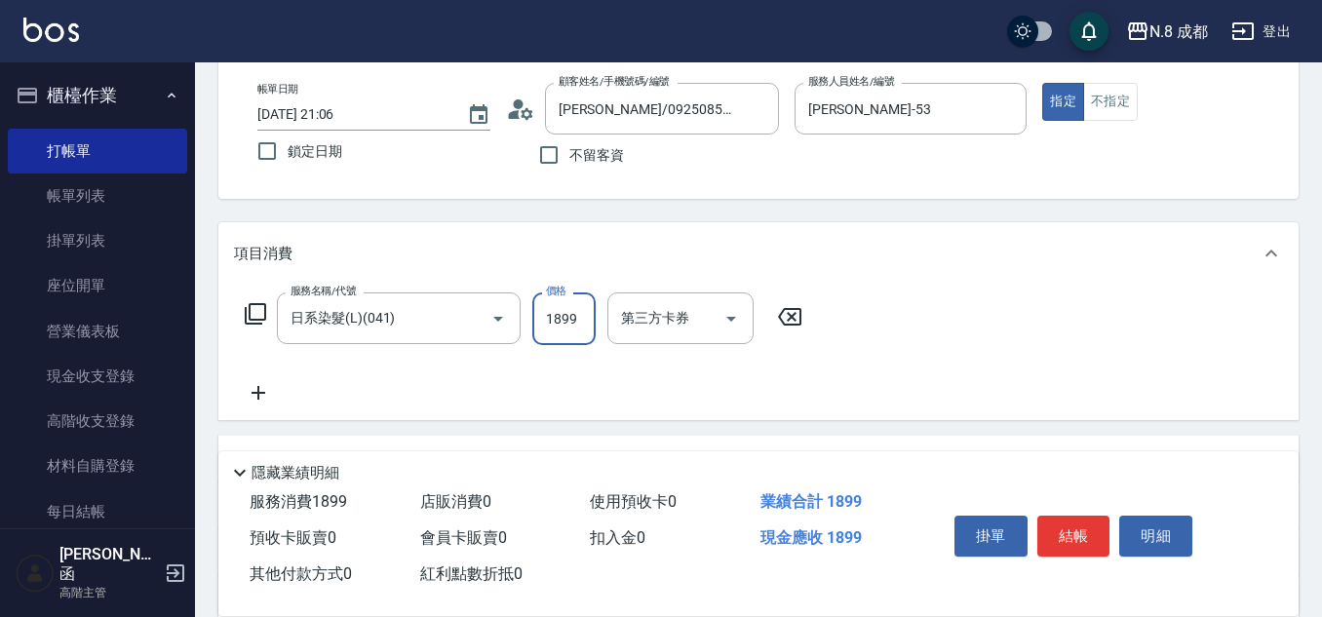
type input "1899"
click at [261, 393] on icon at bounding box center [258, 393] width 14 height 14
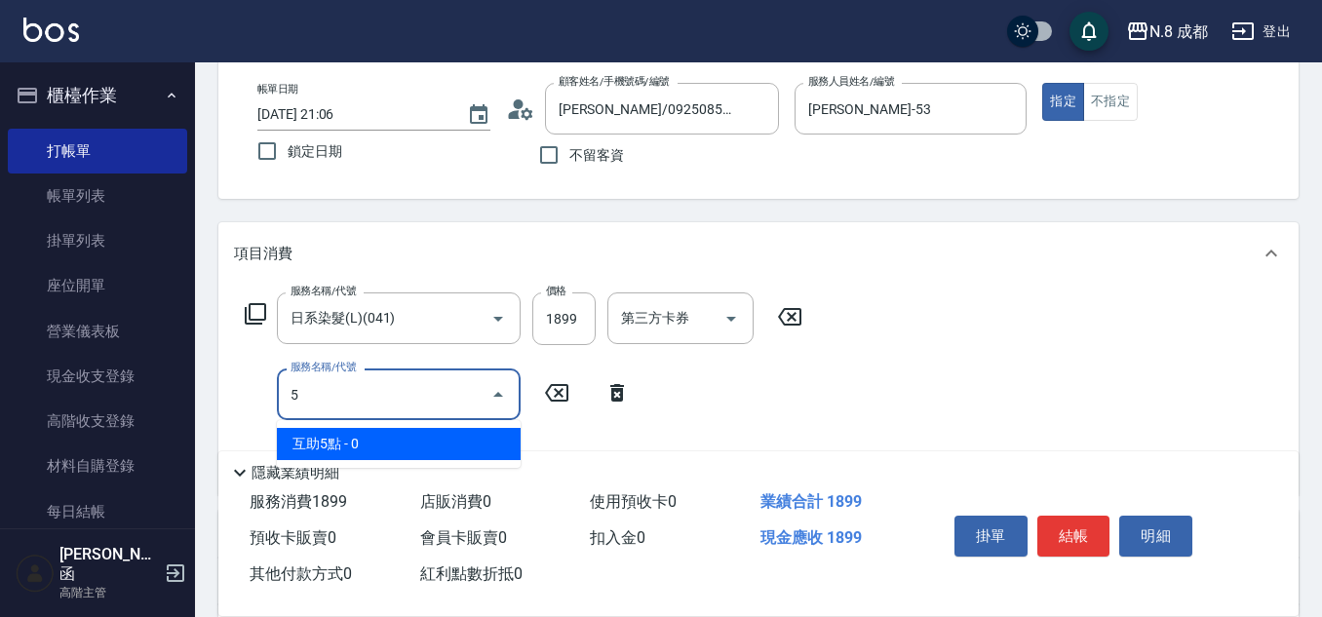
drag, startPoint x: 345, startPoint y: 439, endPoint x: 596, endPoint y: 434, distance: 250.5
click at [345, 438] on span "互助5點 - 0" at bounding box center [399, 444] width 244 height 32
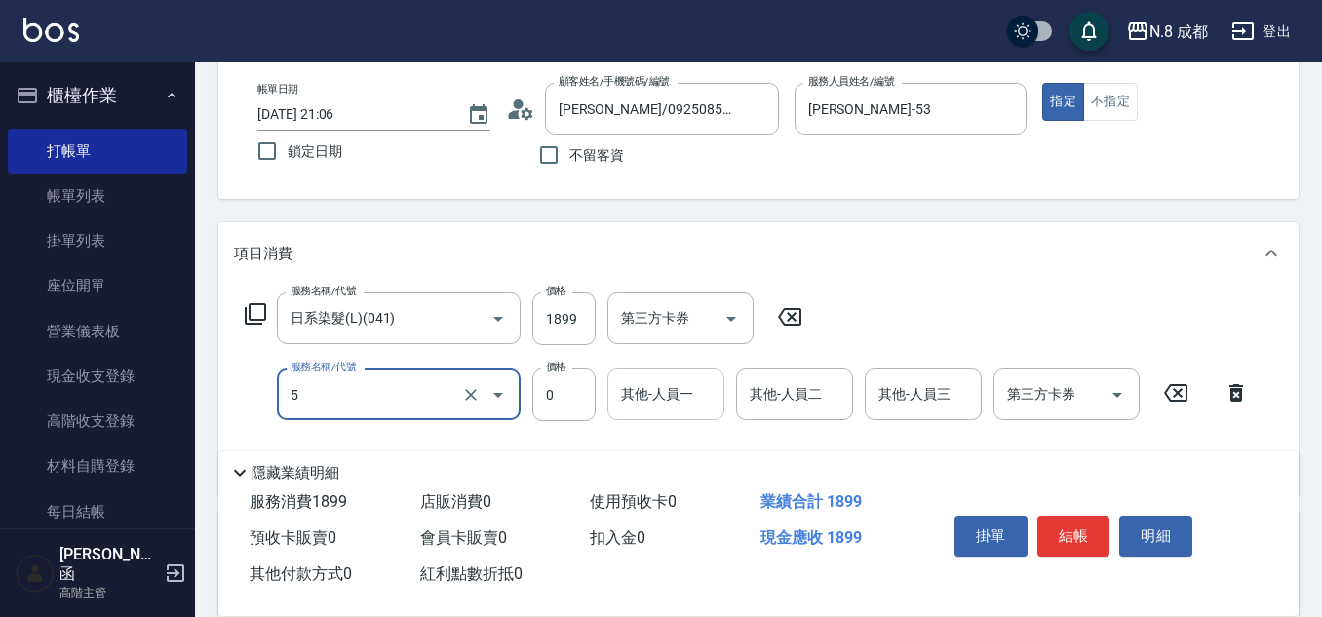
type input "互助5點(5)"
click at [664, 405] on input "其他-人員一" at bounding box center [665, 394] width 99 height 34
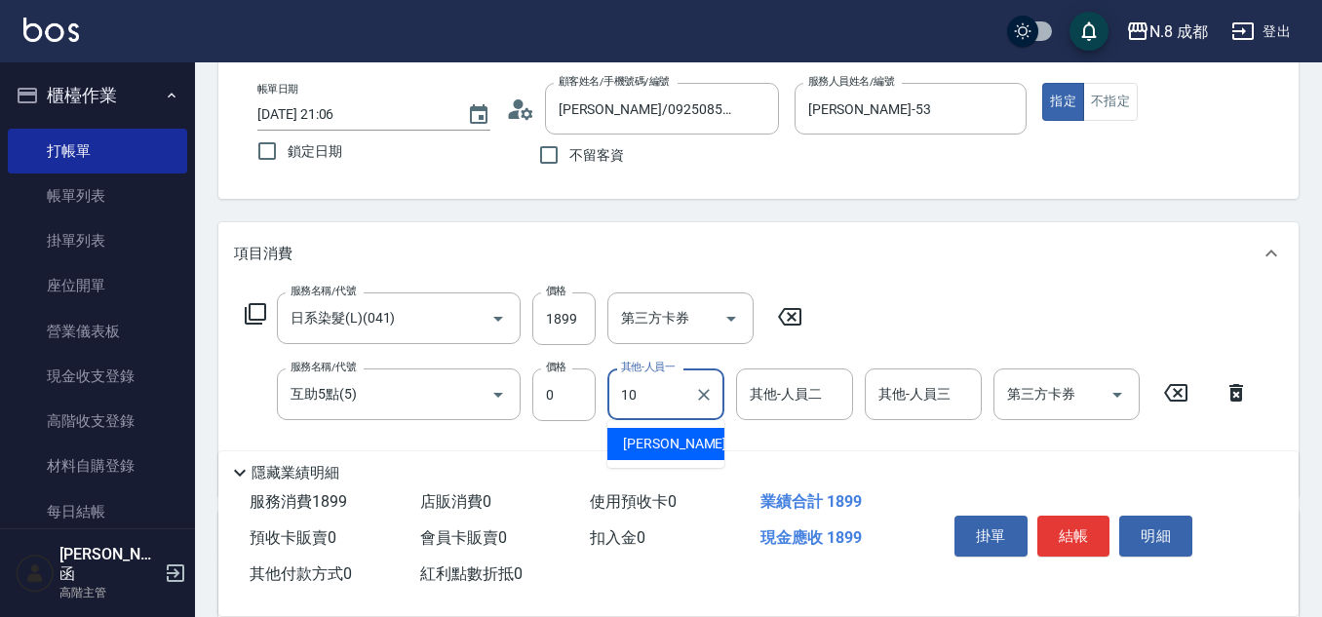
click at [674, 440] on span "[PERSON_NAME]-10" at bounding box center [684, 444] width 123 height 20
type input "[PERSON_NAME]-10"
click at [1059, 524] on button "結帳" at bounding box center [1073, 536] width 73 height 41
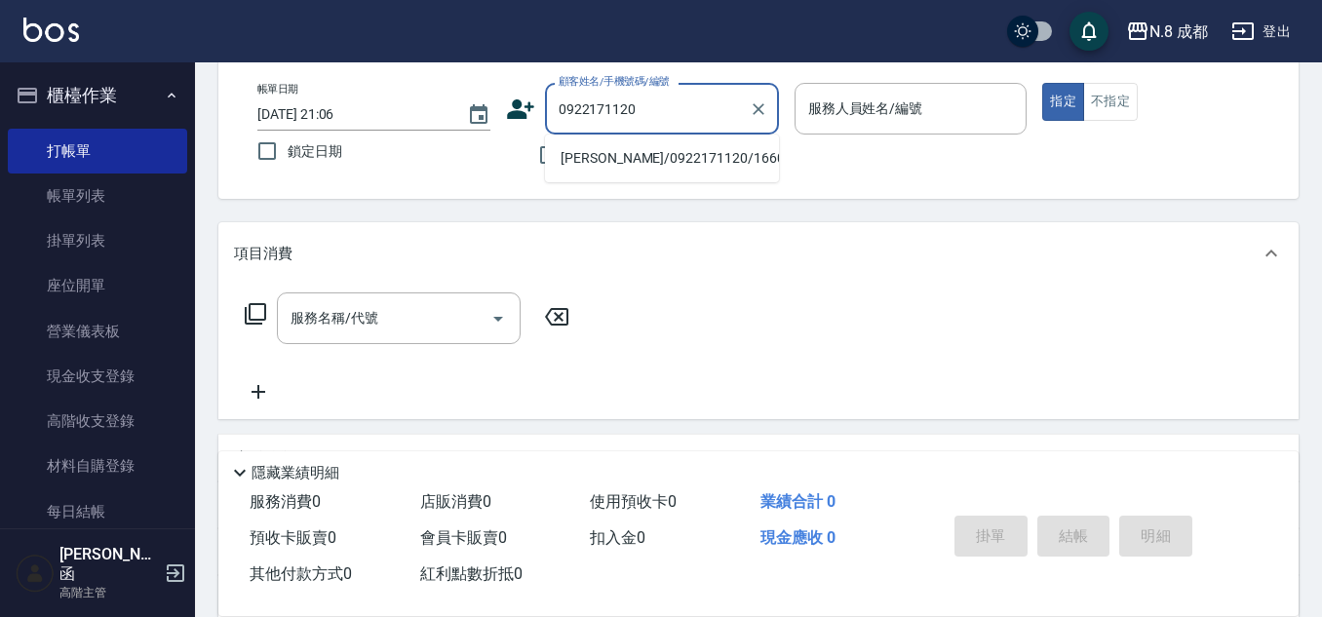
click at [668, 157] on li "[PERSON_NAME]/0922171120/166098" at bounding box center [662, 158] width 234 height 32
type input "[PERSON_NAME]/0922171120/166098"
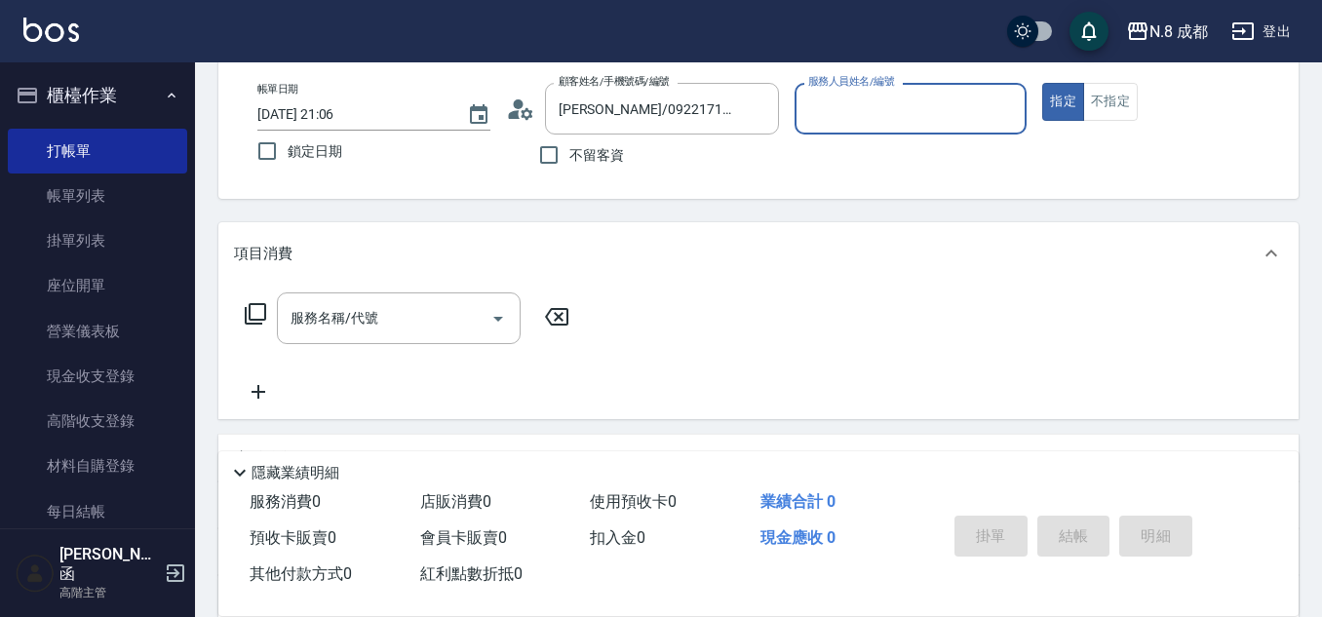
type input "[PERSON_NAME]-11"
click at [411, 311] on input "服務名稱/代號" at bounding box center [384, 318] width 197 height 34
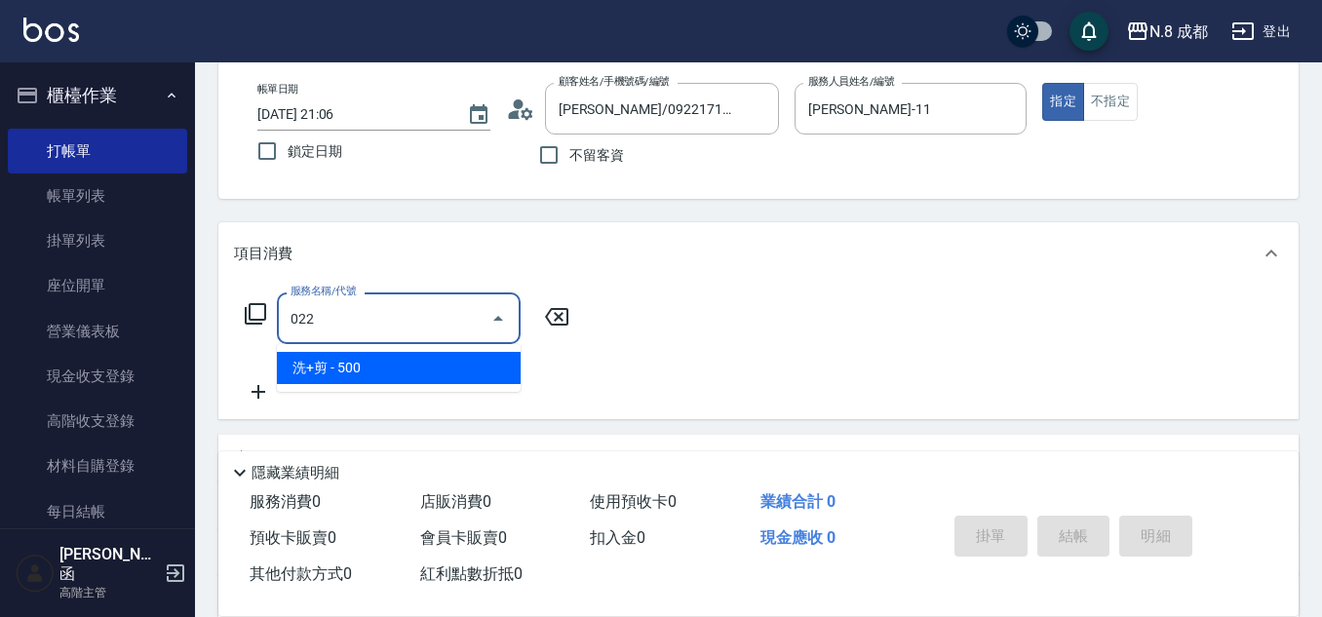
drag, startPoint x: 415, startPoint y: 364, endPoint x: 514, endPoint y: 349, distance: 99.5
click at [416, 365] on span "洗+剪 - 500" at bounding box center [399, 368] width 244 height 32
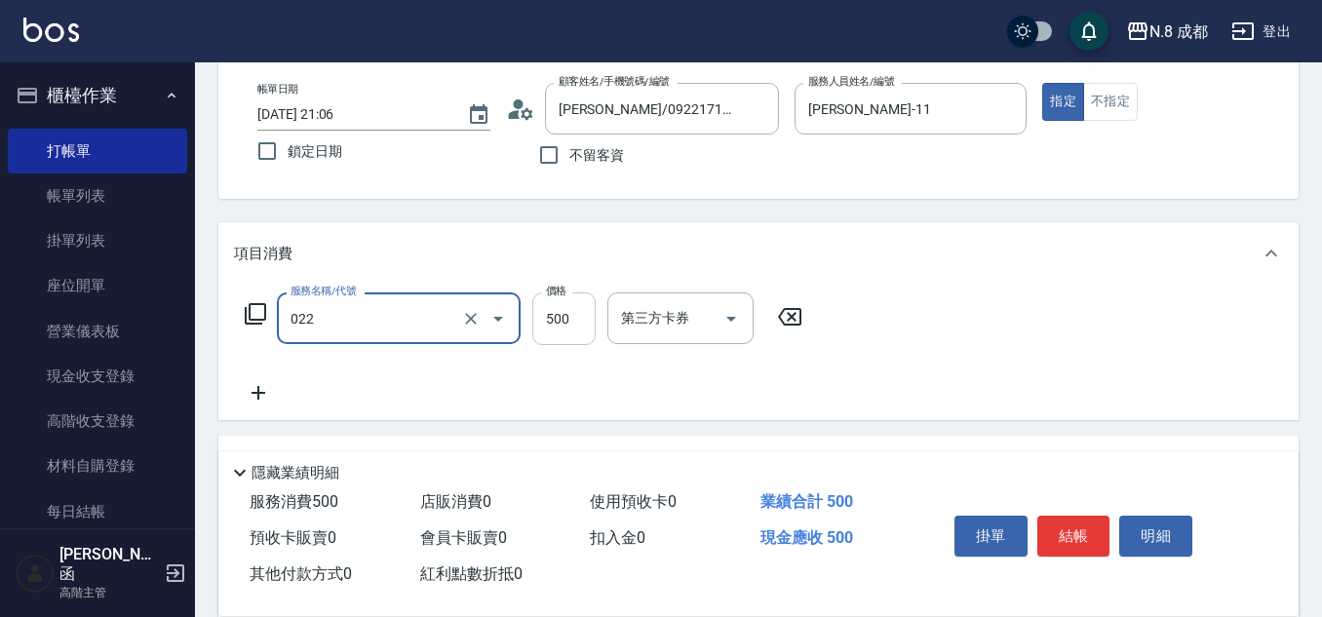
type input "洗+剪(022)"
click at [563, 319] on input "500" at bounding box center [563, 318] width 63 height 53
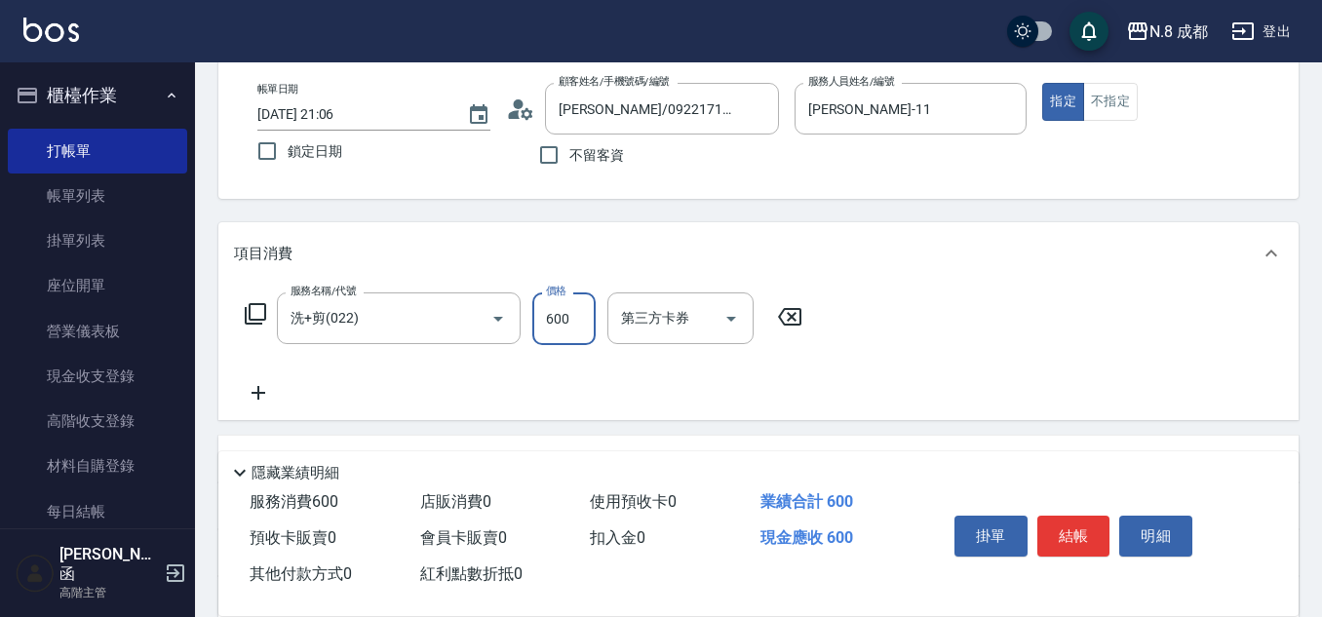
type input "600"
click at [258, 401] on icon at bounding box center [258, 392] width 49 height 23
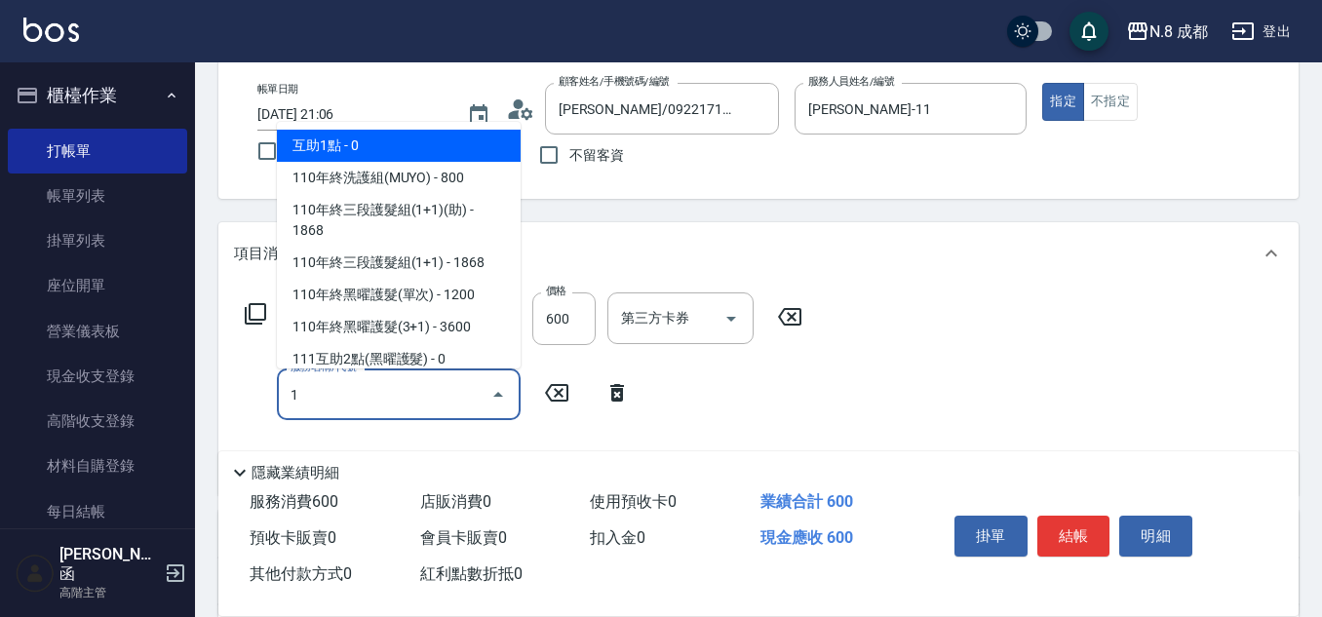
click at [411, 151] on span "互助1點 - 0" at bounding box center [399, 146] width 244 height 32
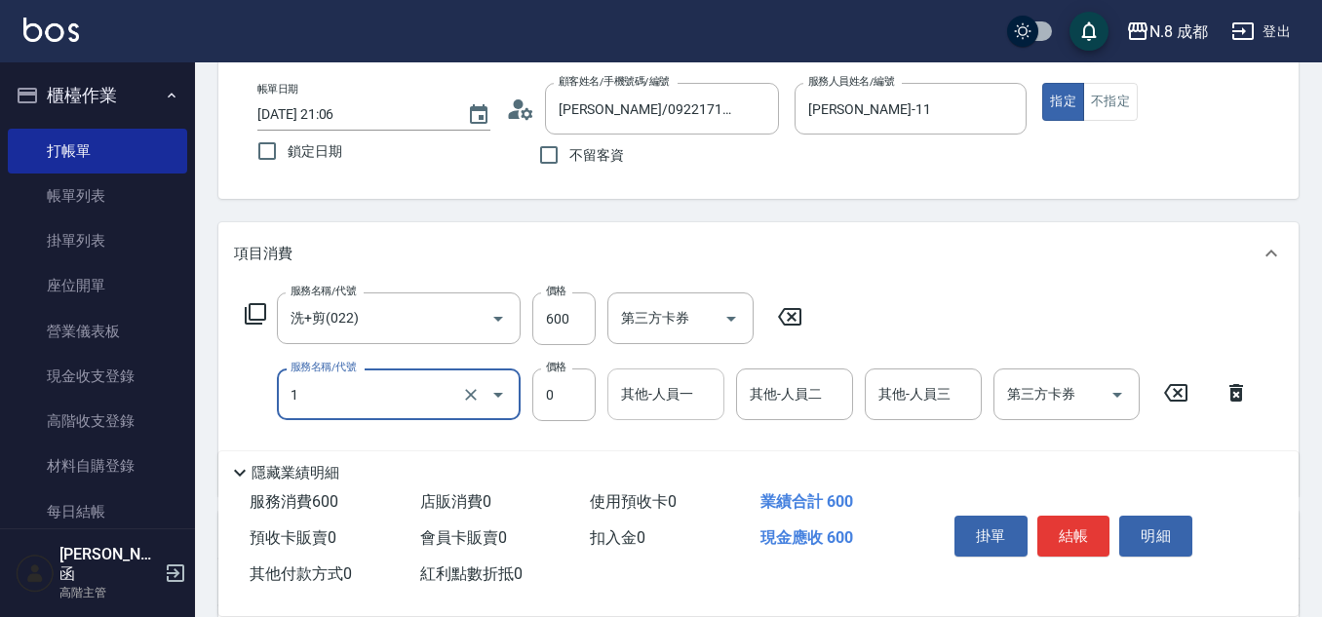
type input "互助1點(1)"
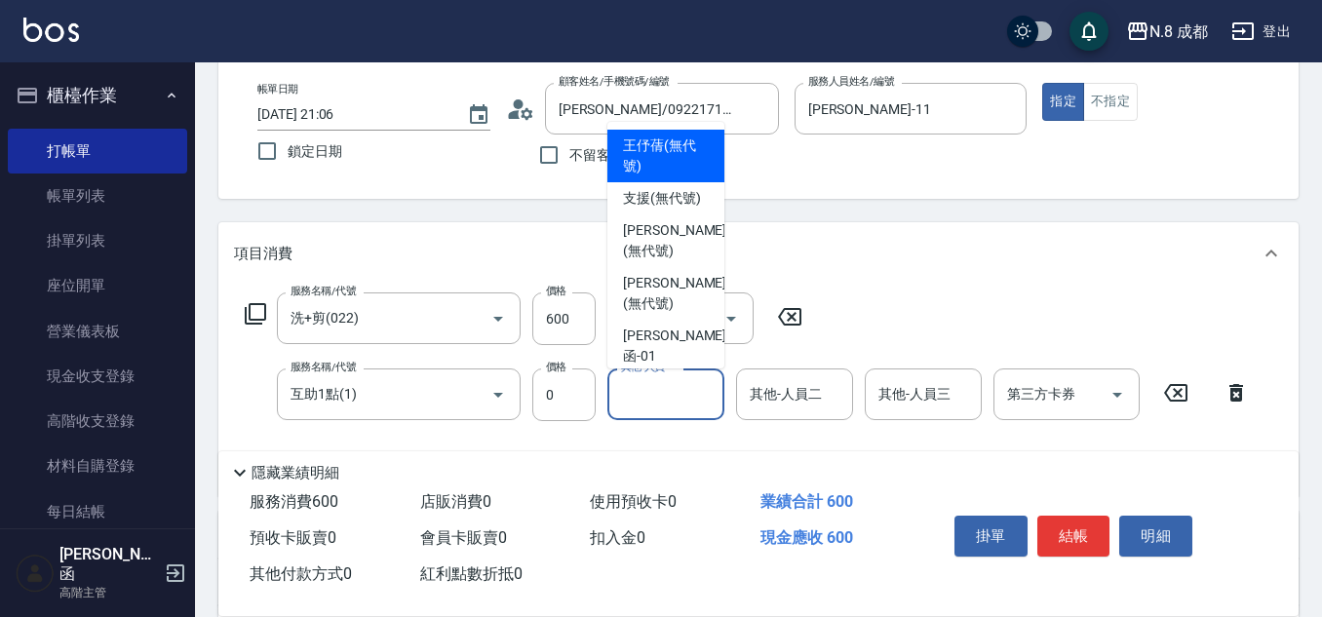
click at [683, 404] on input "其他-人員一" at bounding box center [665, 394] width 99 height 34
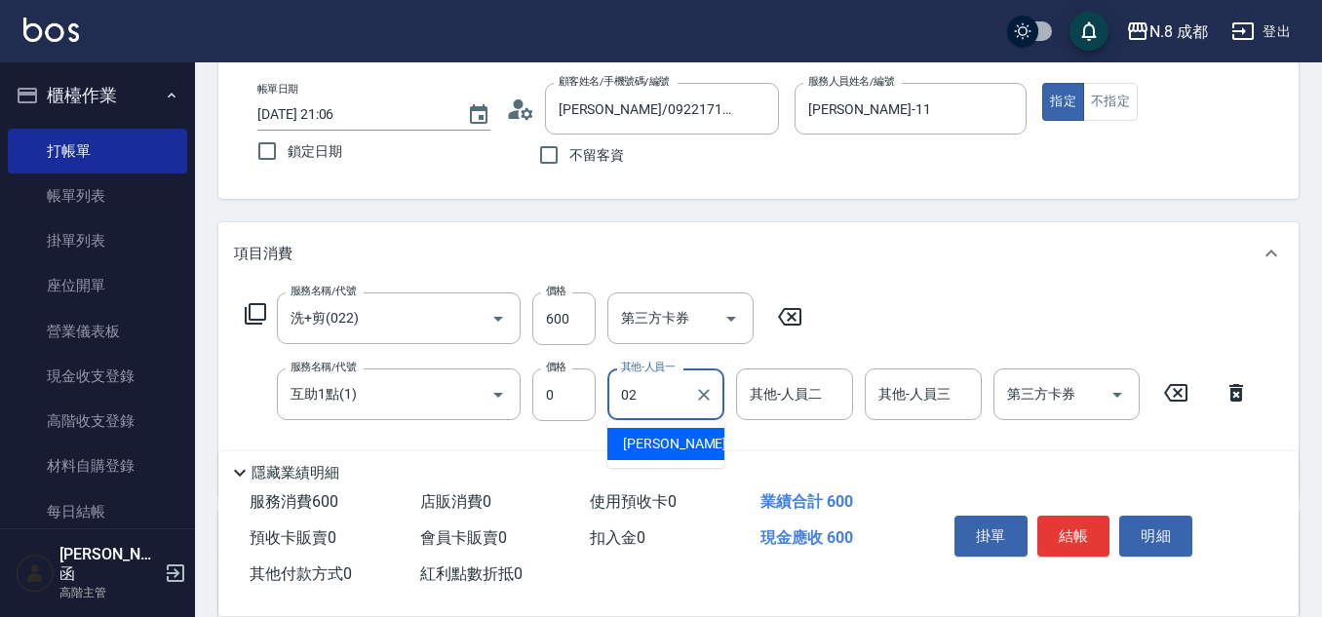
click at [675, 446] on span "[PERSON_NAME]-02" at bounding box center [684, 444] width 123 height 20
click at [1008, 105] on icon "Clear" at bounding box center [1005, 108] width 19 height 19
type input "[PERSON_NAME]-02"
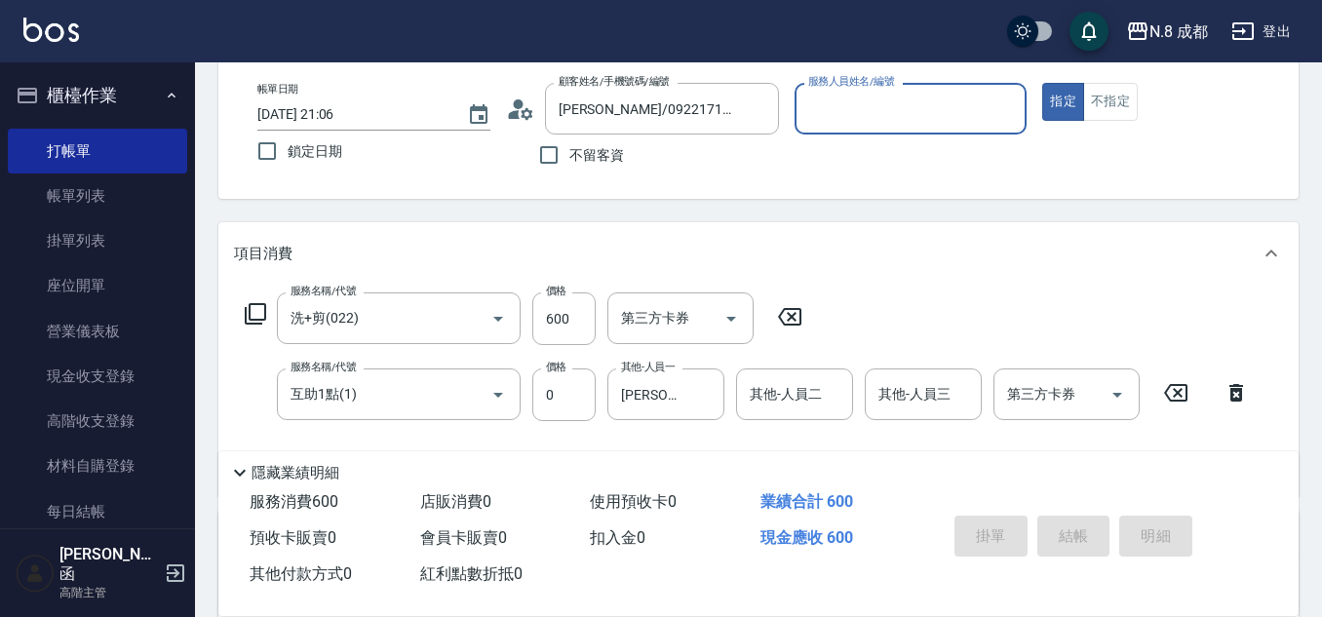
click at [923, 115] on input "服務人員姓名/編號" at bounding box center [910, 109] width 215 height 34
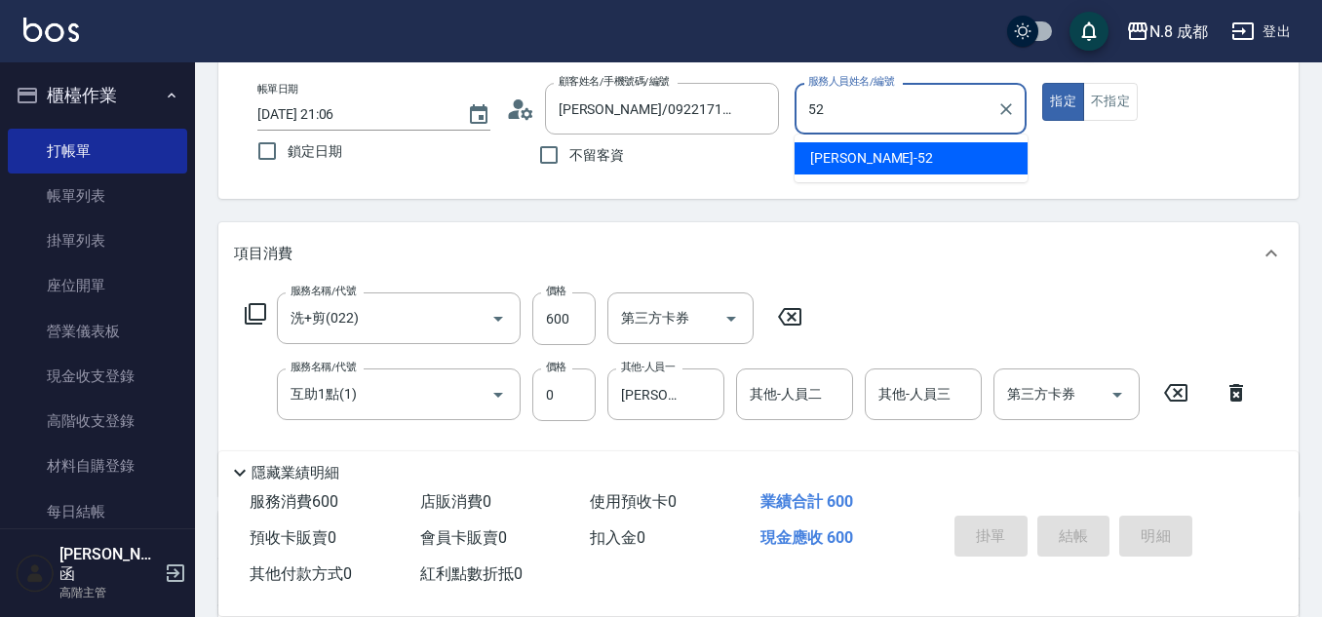
type input "[PERSON_NAME]-52"
type button "true"
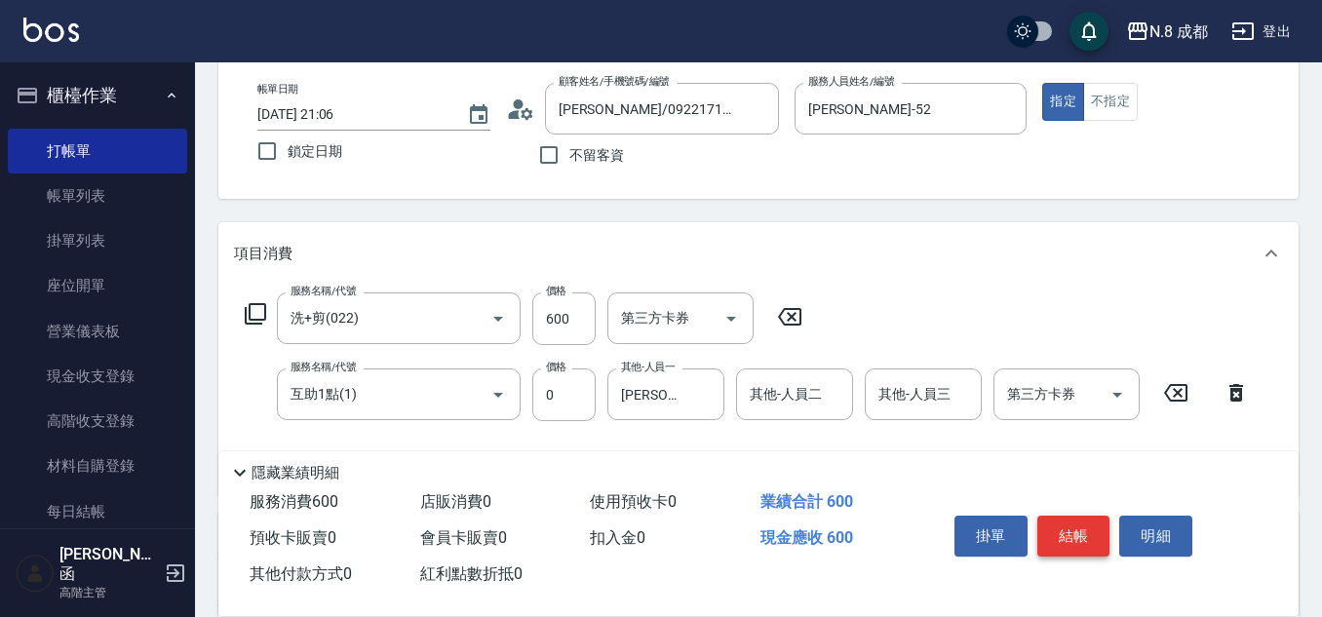
click at [1078, 518] on button "結帳" at bounding box center [1073, 536] width 73 height 41
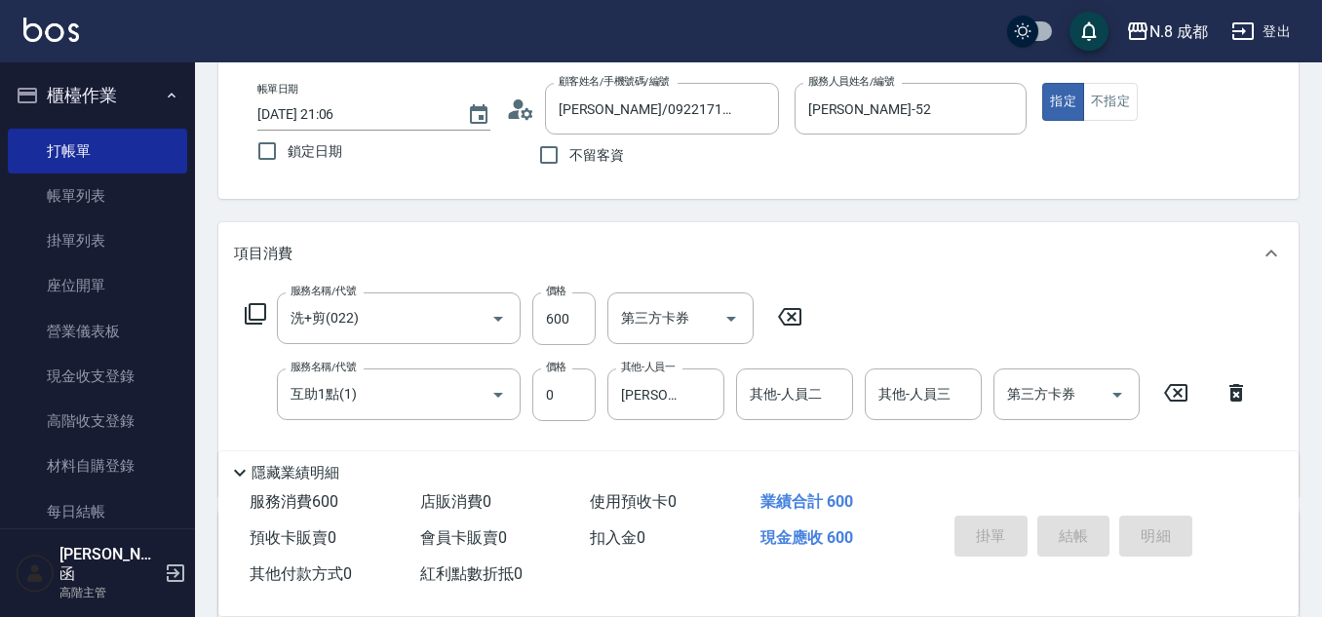
type input "[DATE] 21:07"
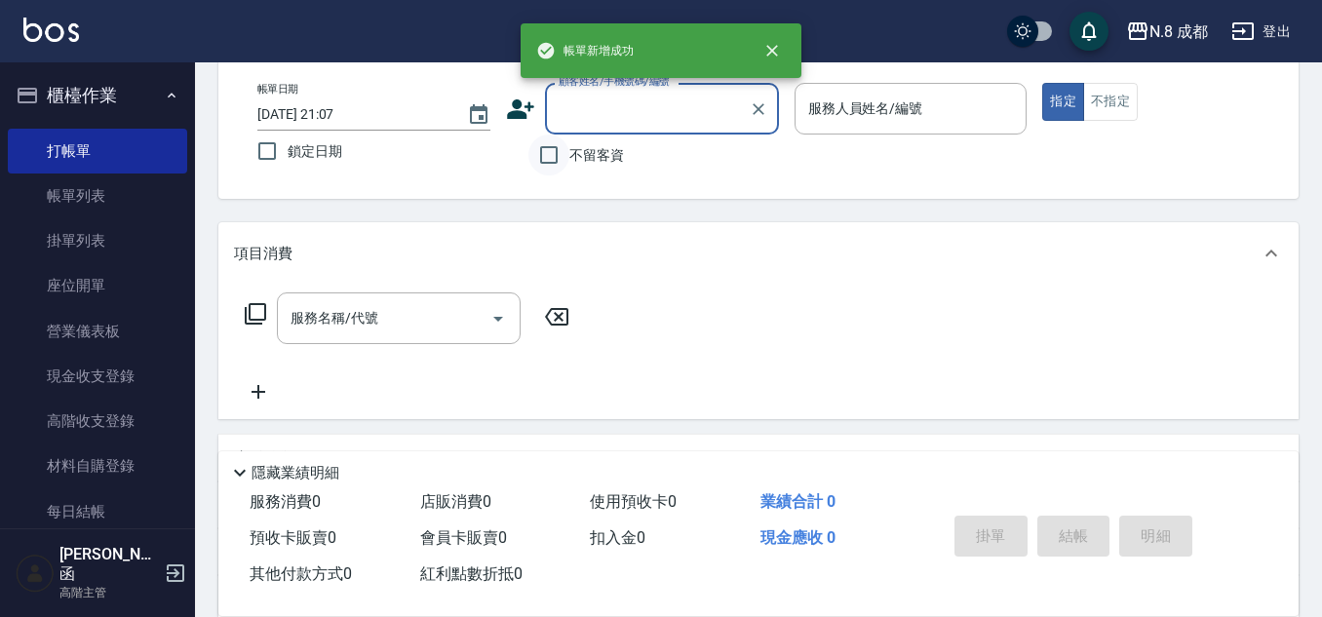
click at [546, 151] on input "不留客資" at bounding box center [548, 155] width 41 height 41
checkbox input "true"
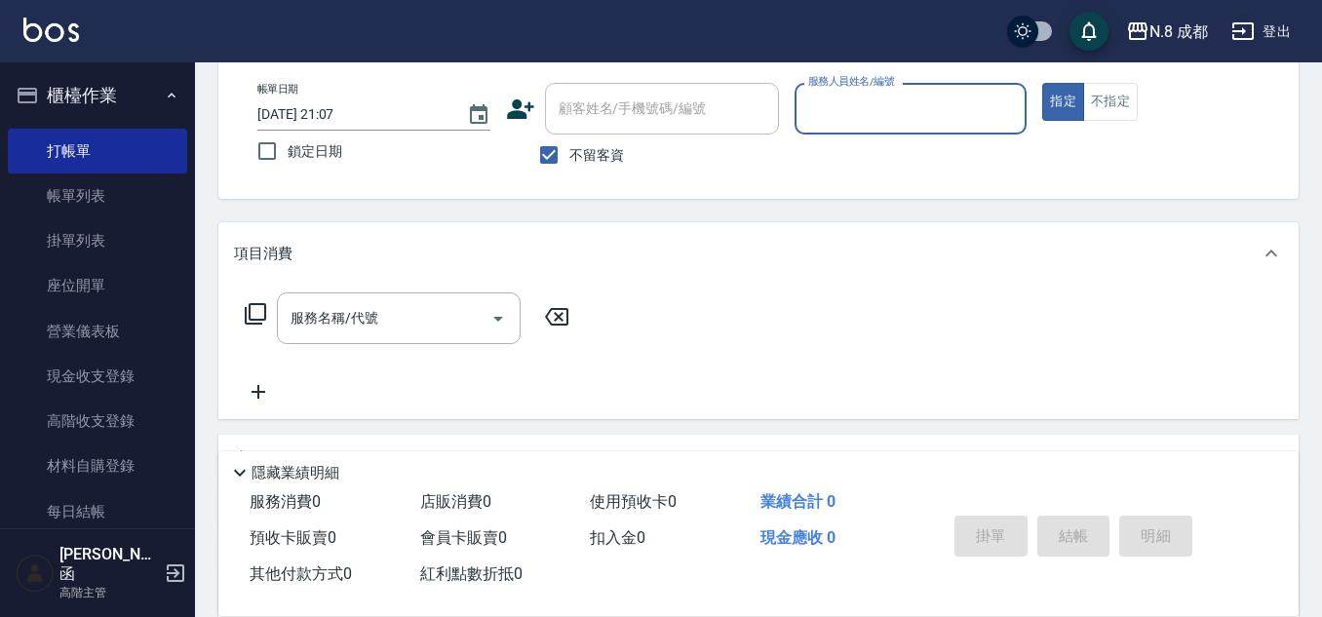
click at [821, 120] on input "服務人員姓名/編號" at bounding box center [910, 109] width 215 height 34
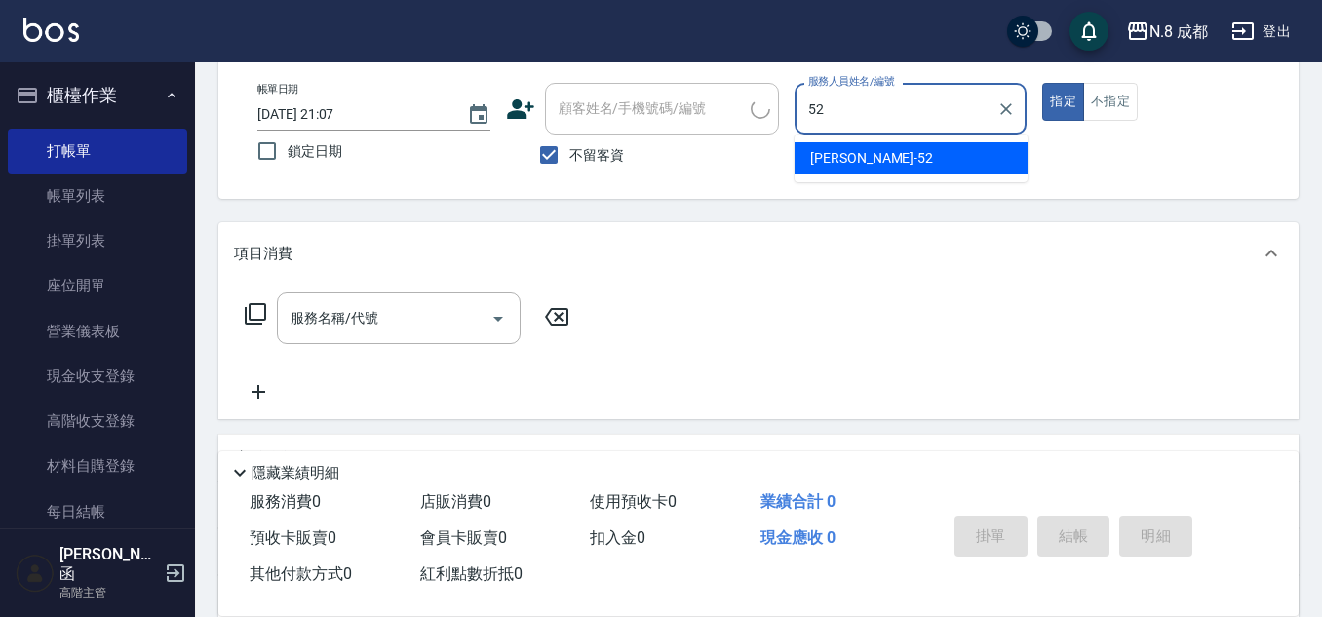
click at [832, 167] on span "[PERSON_NAME]-52" at bounding box center [871, 158] width 123 height 20
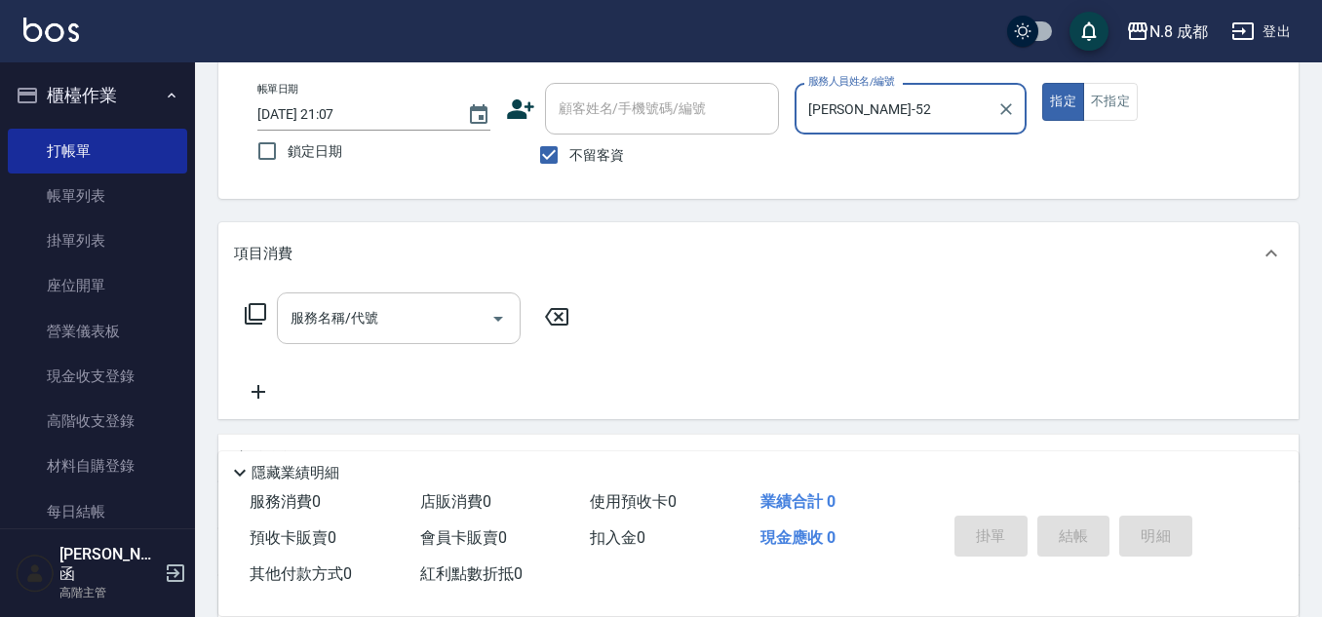
type input "[PERSON_NAME]-52"
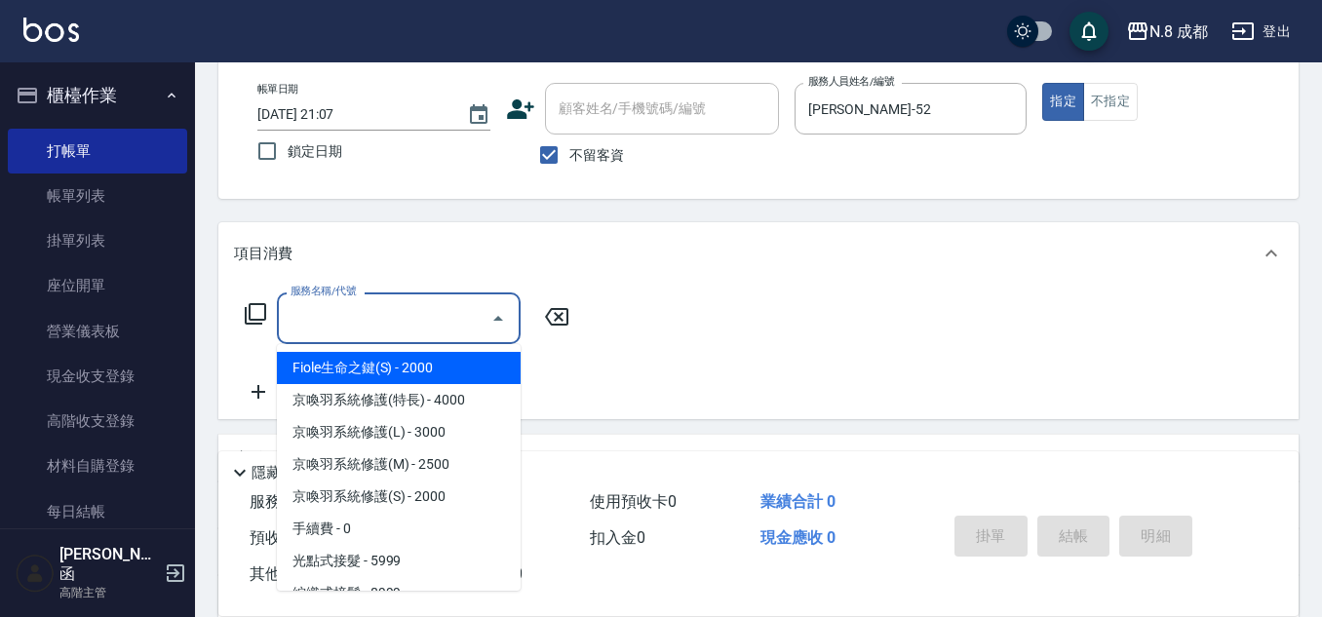
click at [400, 317] on input "服務名稱/代號" at bounding box center [384, 318] width 197 height 34
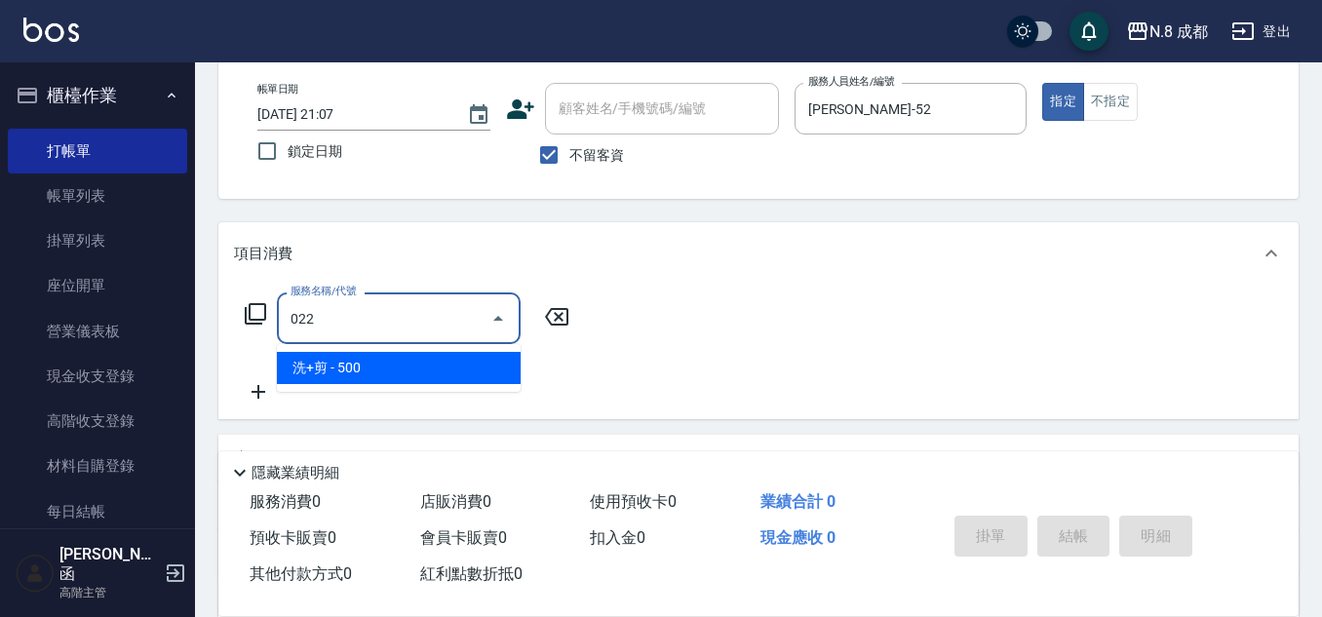
click at [370, 367] on span "洗+剪 - 500" at bounding box center [399, 368] width 244 height 32
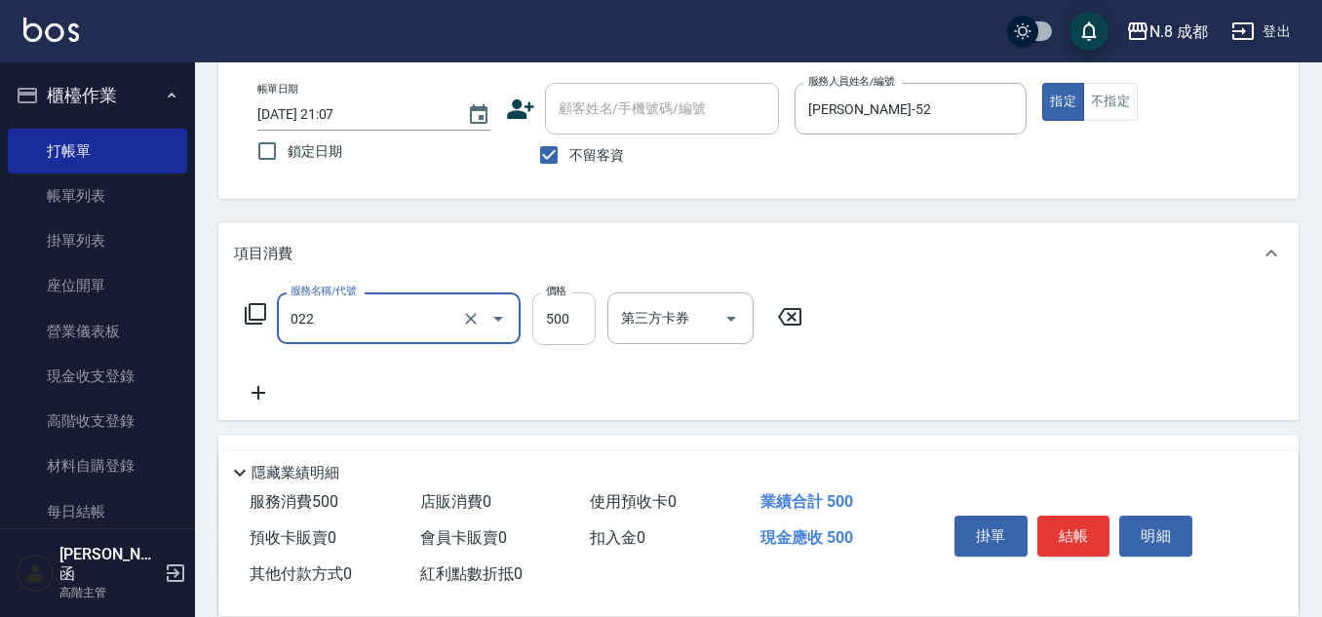
type input "洗+剪(022)"
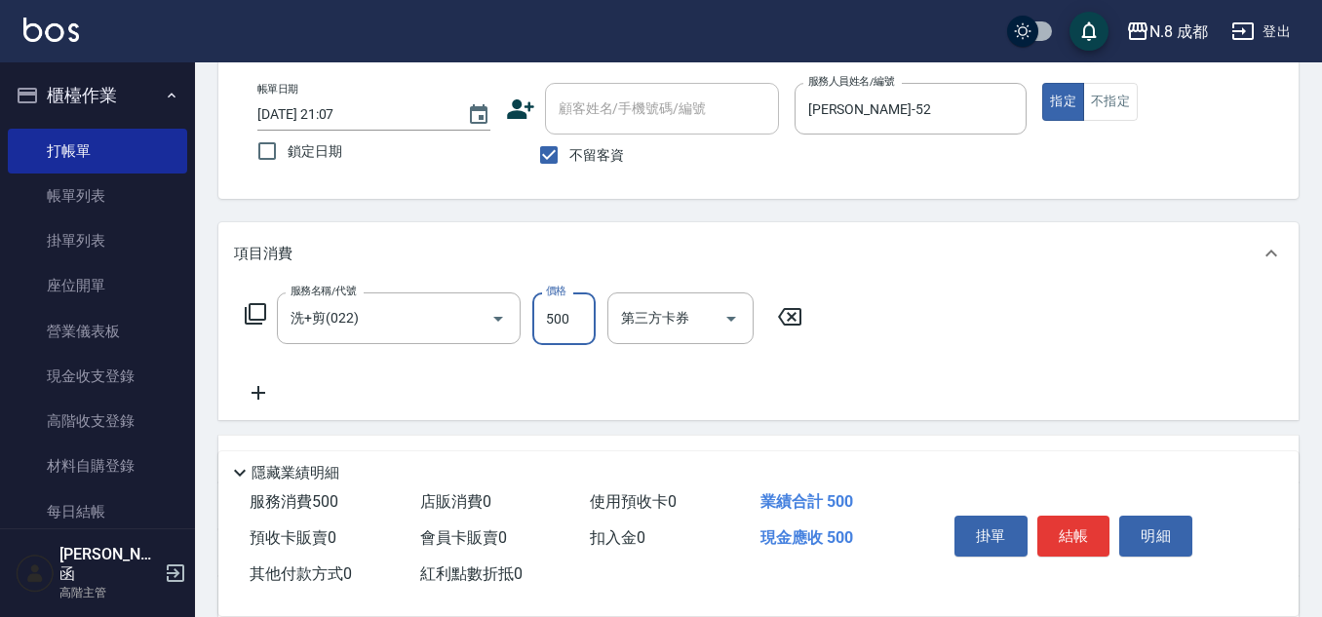
click at [595, 318] on input "500" at bounding box center [563, 318] width 63 height 53
type input "2500"
click at [264, 392] on icon at bounding box center [258, 392] width 49 height 23
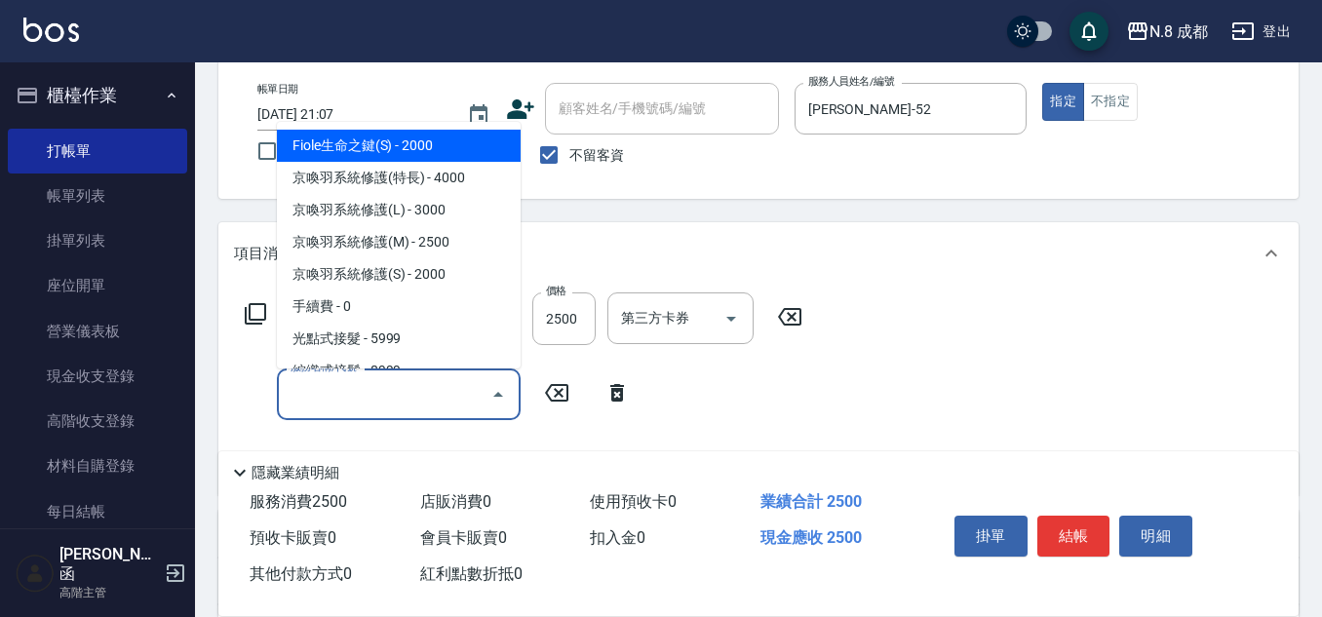
click at [330, 405] on input "服務名稱/代號" at bounding box center [384, 394] width 197 height 34
click at [424, 136] on span "互助3點 - 0" at bounding box center [399, 146] width 244 height 32
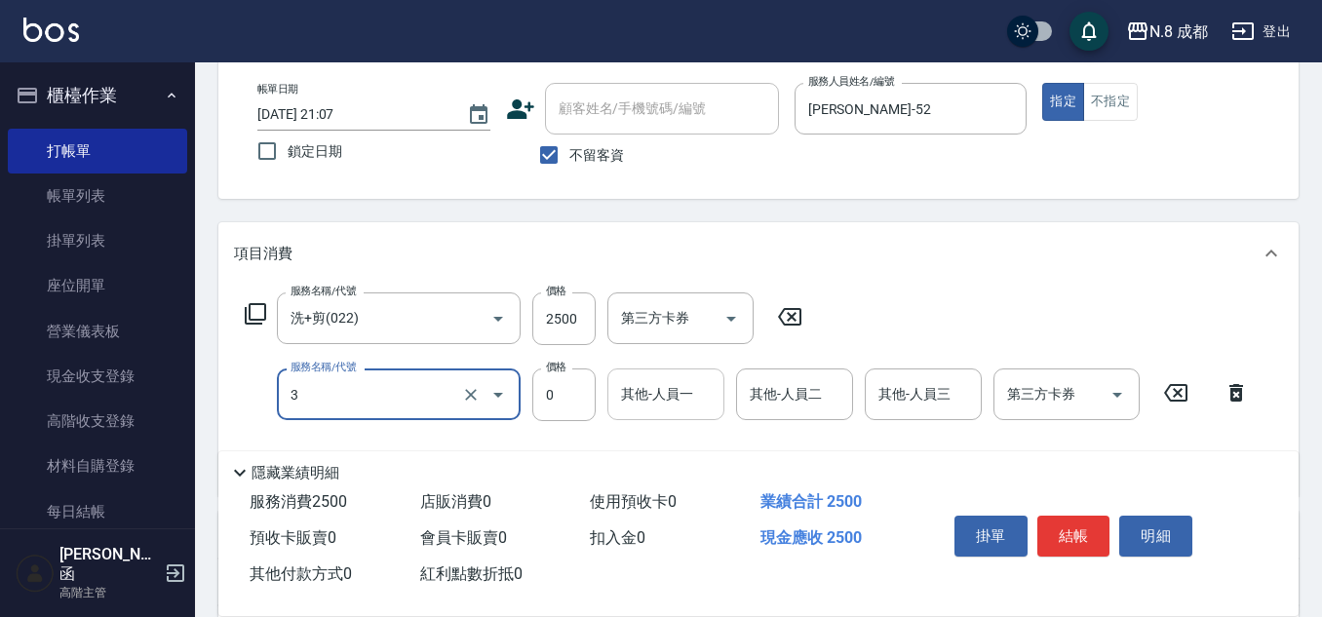
type input "互助3點(3)"
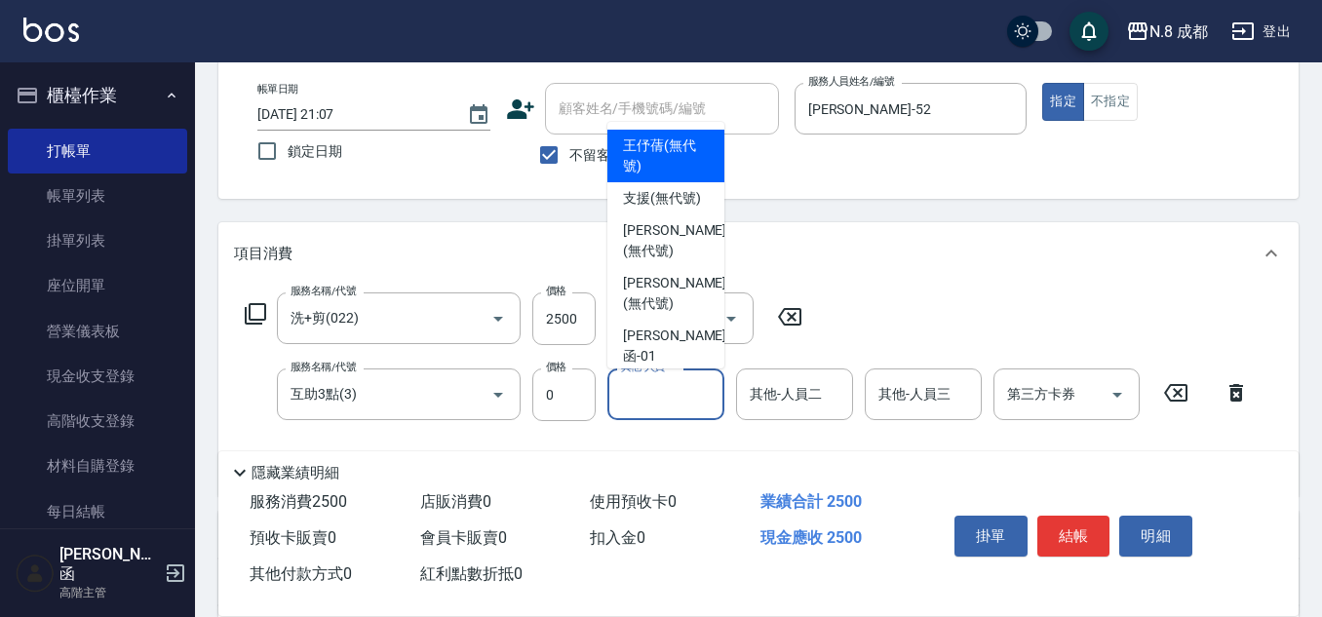
click at [661, 410] on input "其他-人員一" at bounding box center [665, 394] width 99 height 34
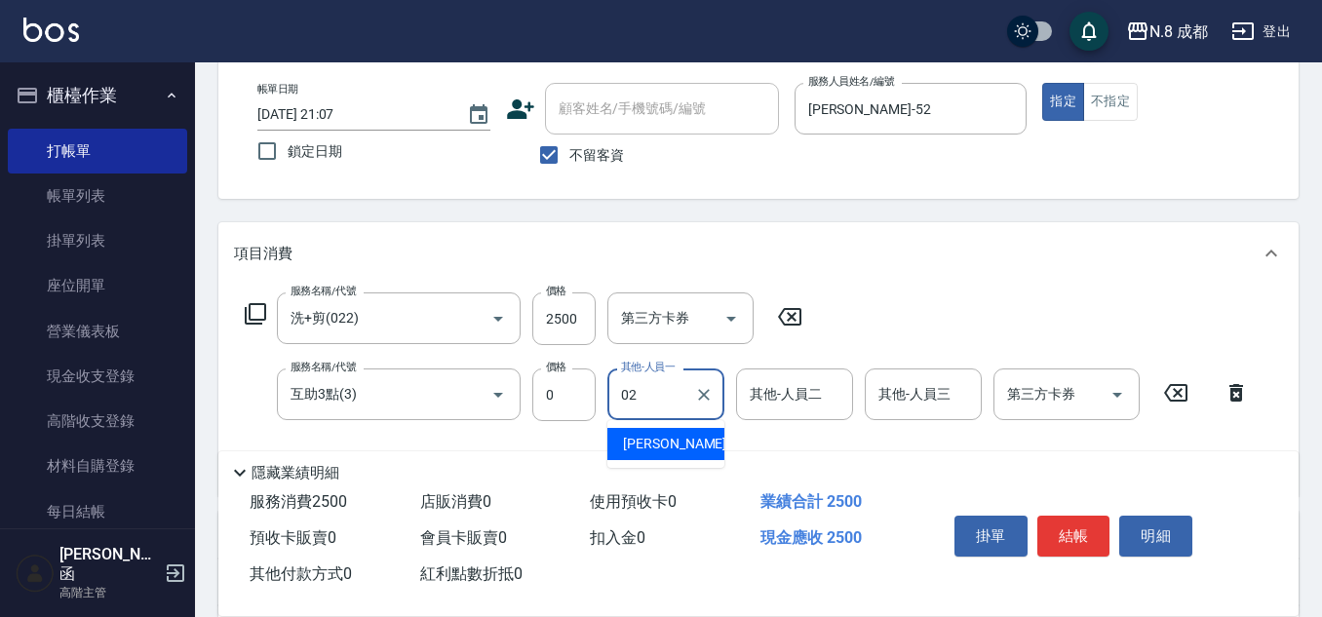
click at [680, 451] on span "[PERSON_NAME]-02" at bounding box center [684, 444] width 123 height 20
type input "[PERSON_NAME]-02"
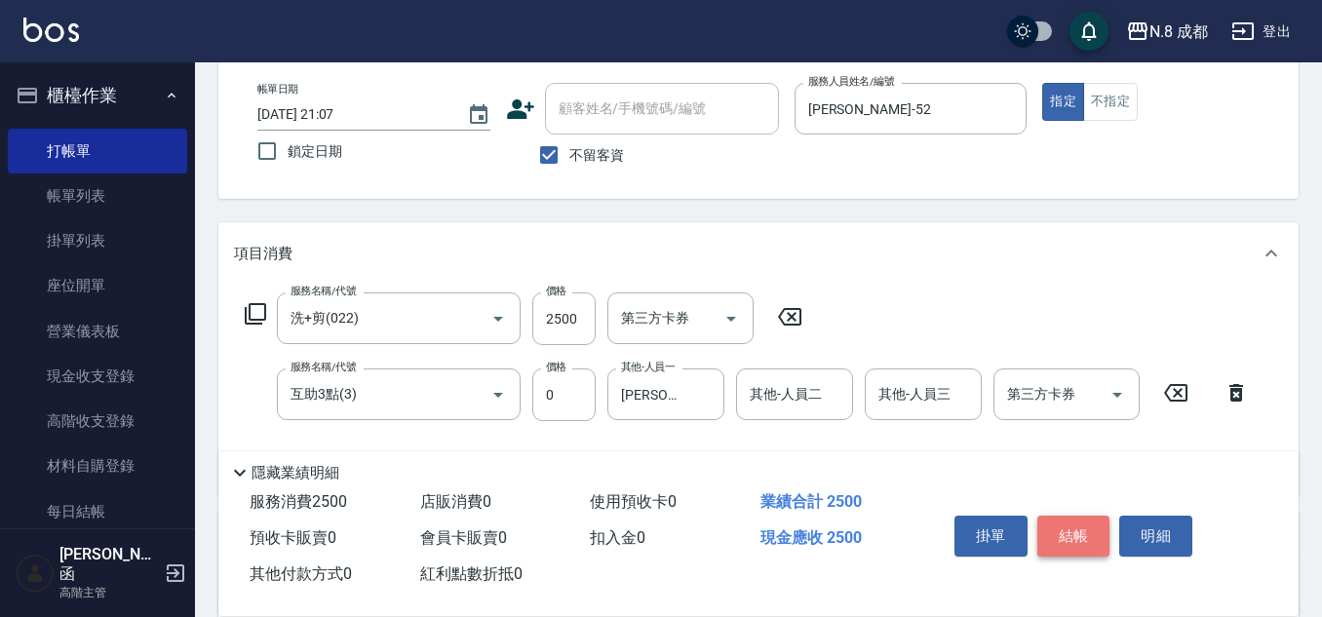
click at [1074, 523] on button "結帳" at bounding box center [1073, 536] width 73 height 41
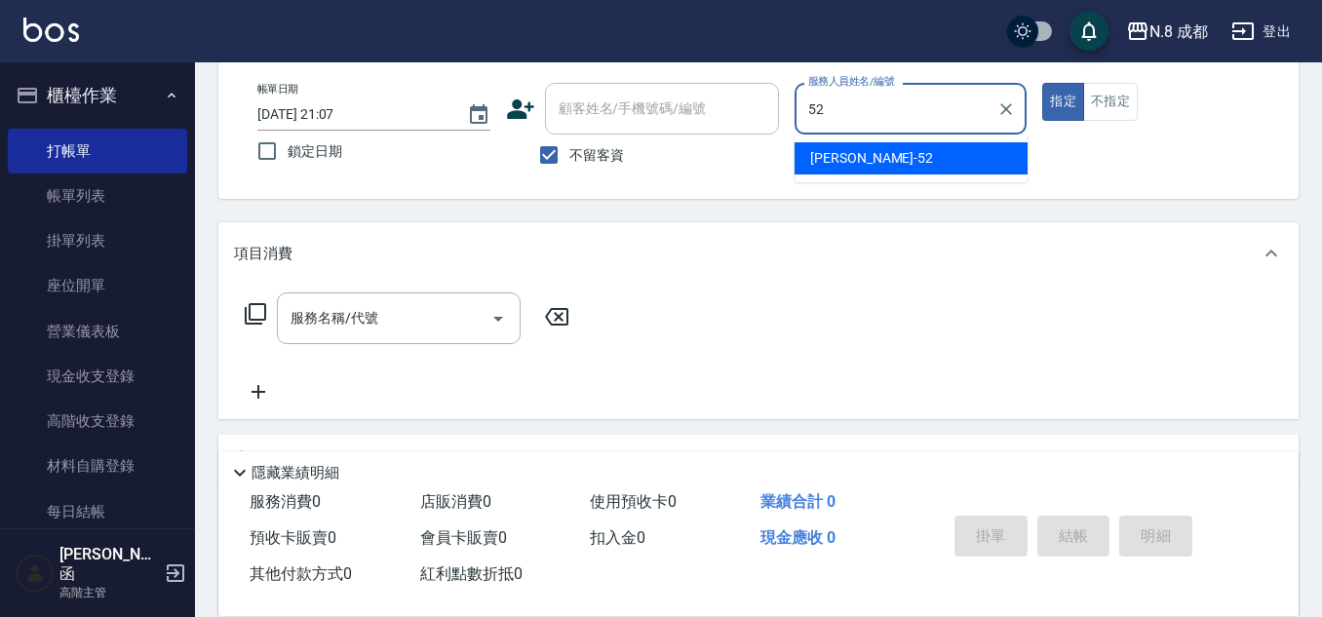
click at [882, 167] on div "[PERSON_NAME]-52" at bounding box center [910, 158] width 233 height 32
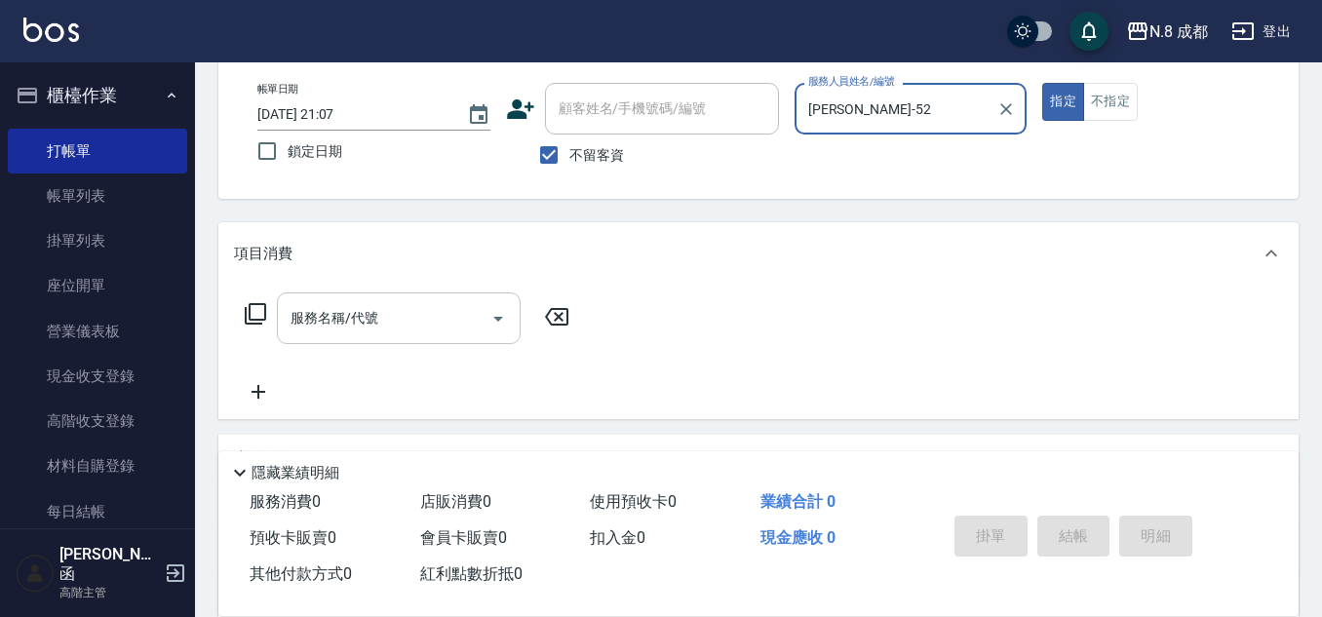
type input "[PERSON_NAME]-52"
click at [382, 309] on input "服務名稱/代號" at bounding box center [384, 318] width 197 height 34
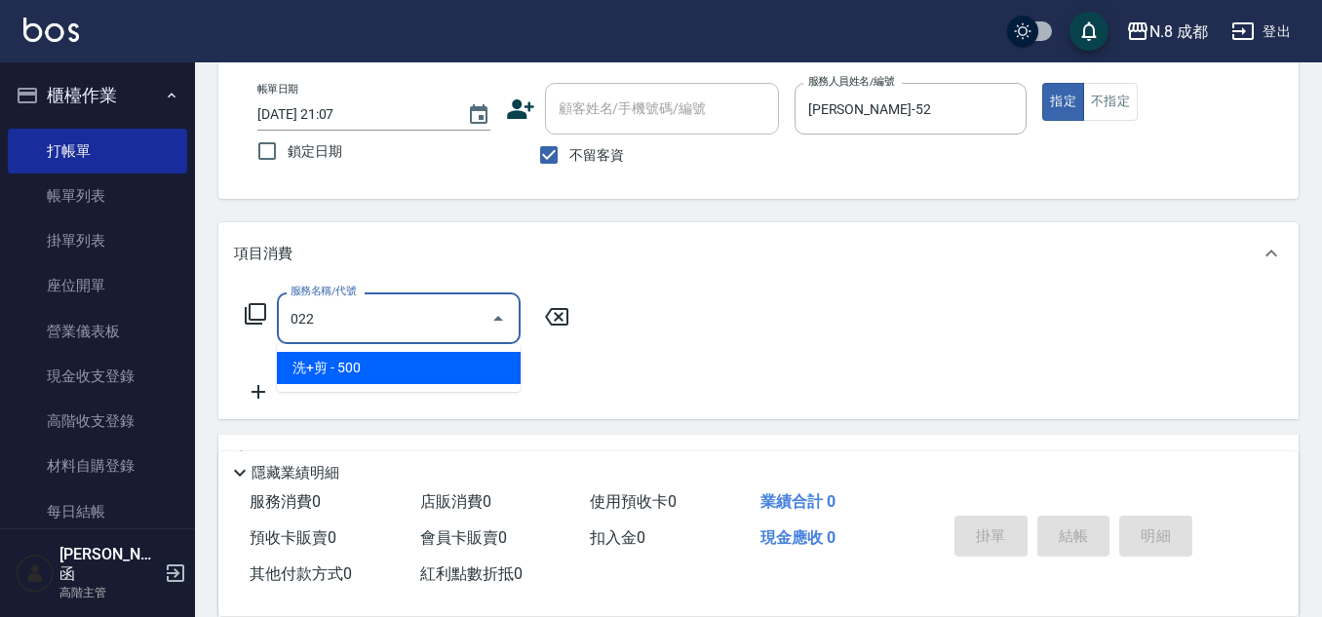
click at [388, 355] on span "洗+剪 - 500" at bounding box center [399, 368] width 244 height 32
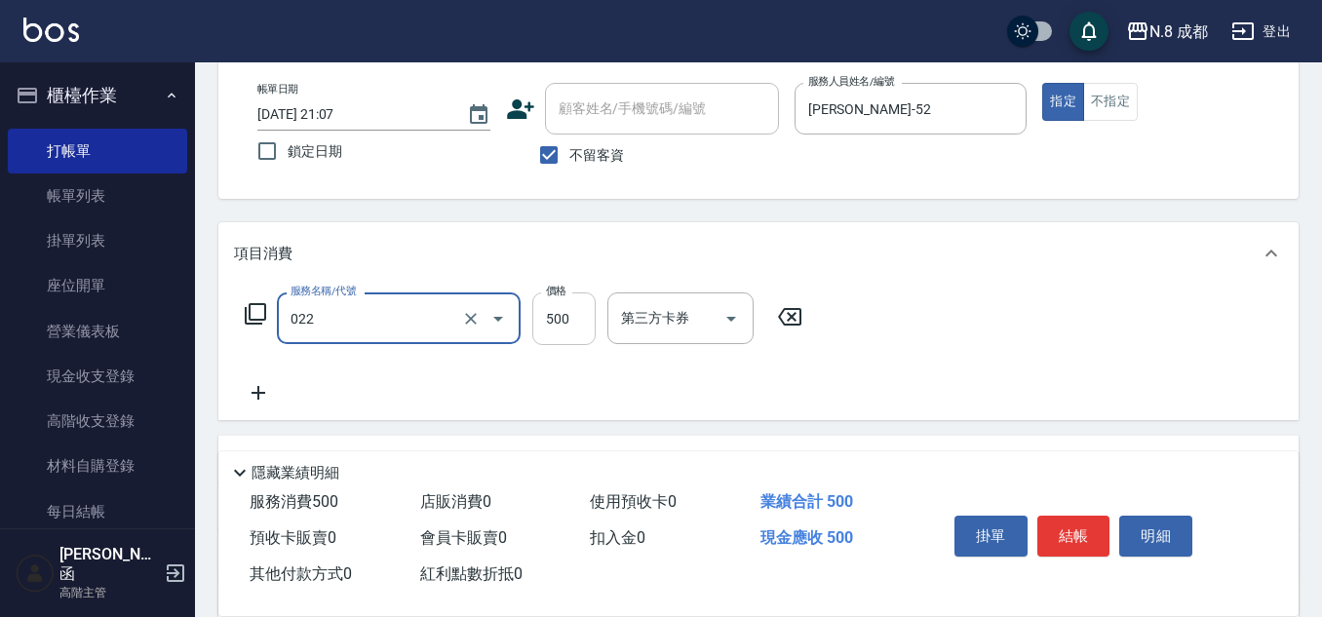
type input "洗+剪(022)"
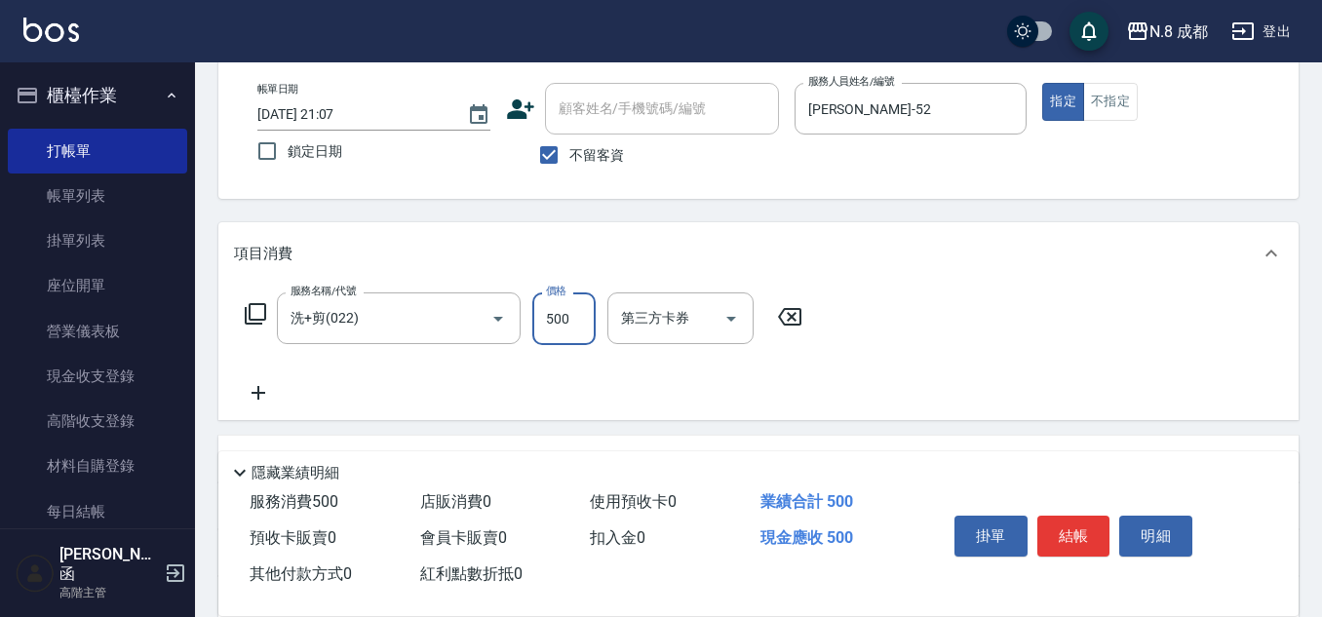
drag, startPoint x: 553, startPoint y: 336, endPoint x: 516, endPoint y: 354, distance: 41.0
click at [553, 335] on input "500" at bounding box center [563, 318] width 63 height 53
type input "600"
click at [268, 392] on icon at bounding box center [258, 392] width 49 height 23
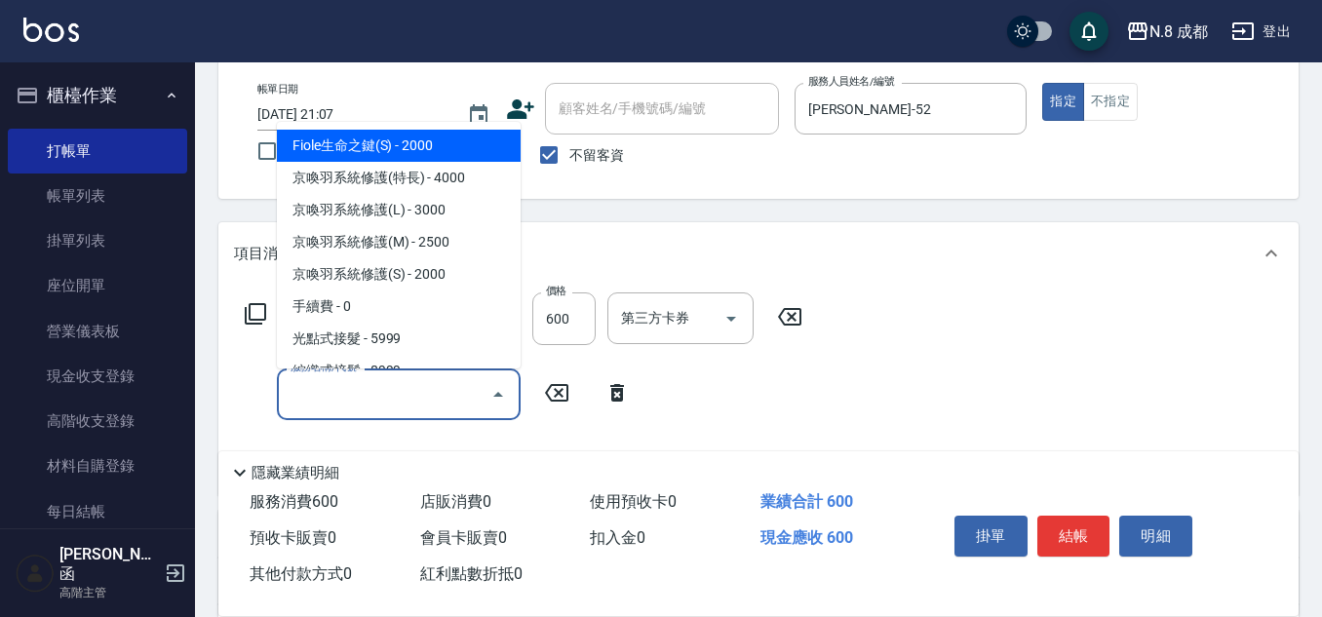
click at [342, 401] on input "服務名稱/代號" at bounding box center [384, 394] width 197 height 34
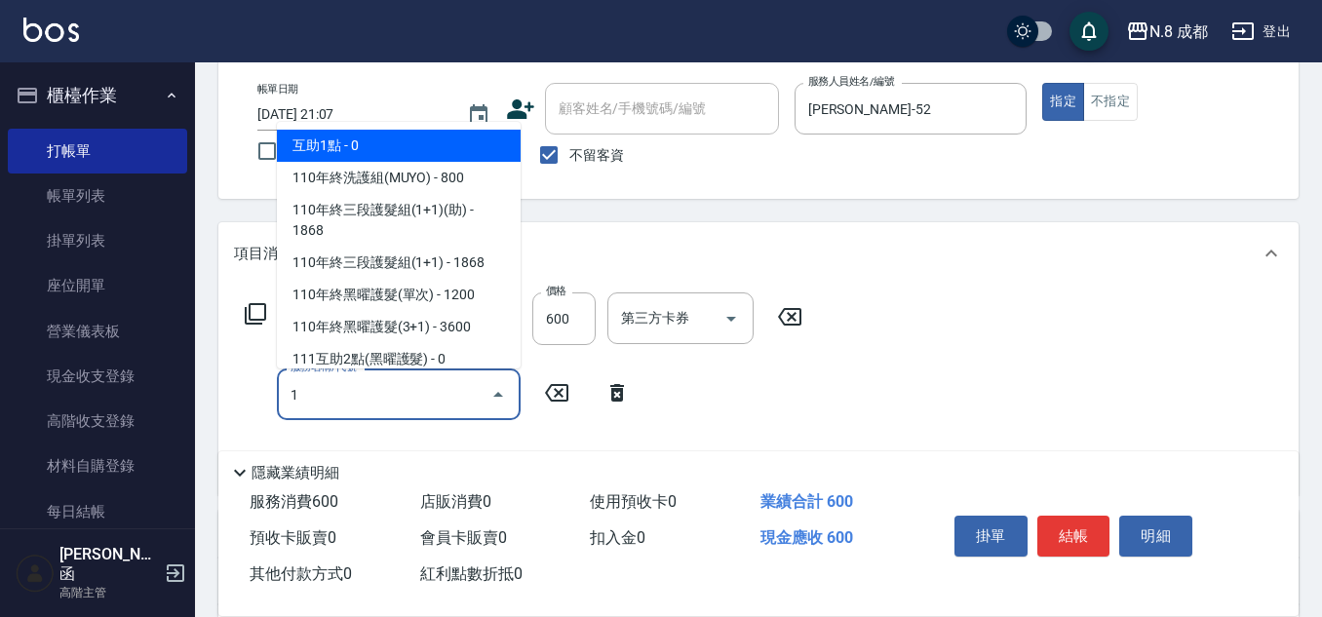
click at [400, 145] on span "互助1點 - 0" at bounding box center [399, 146] width 244 height 32
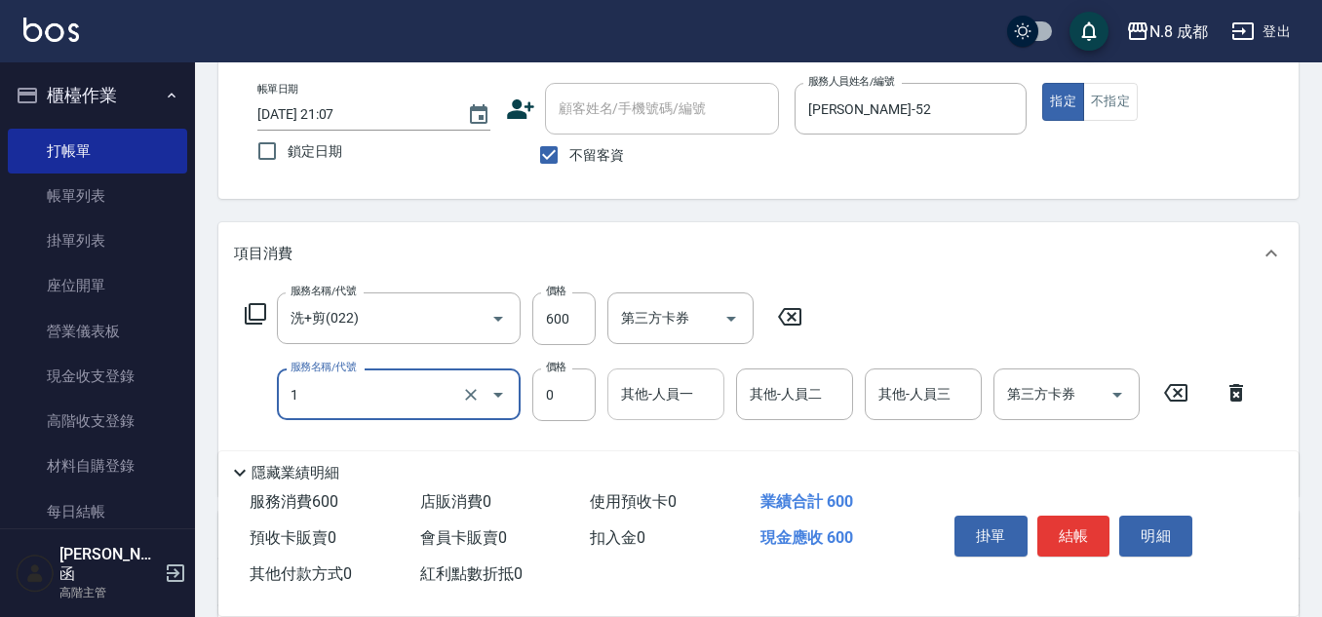
type input "互助1點(1)"
click at [666, 392] on input "其他-人員一" at bounding box center [665, 394] width 99 height 34
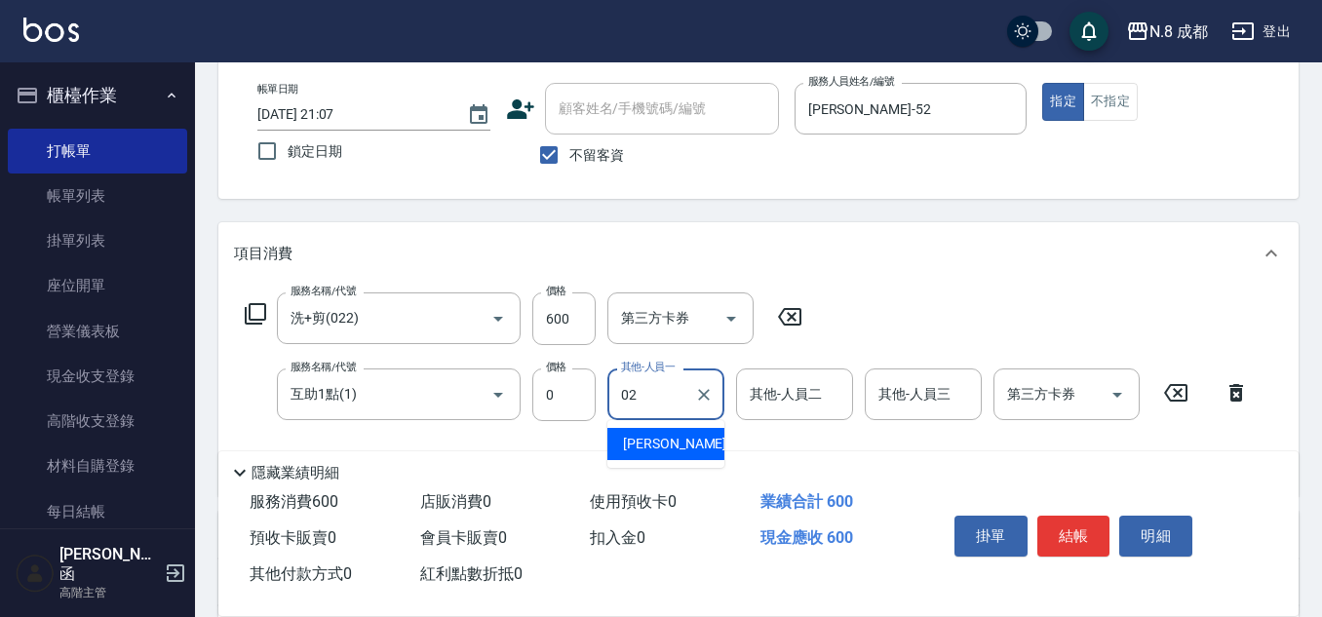
click at [674, 452] on span "[PERSON_NAME]-02" at bounding box center [684, 444] width 123 height 20
type input "[PERSON_NAME]-02"
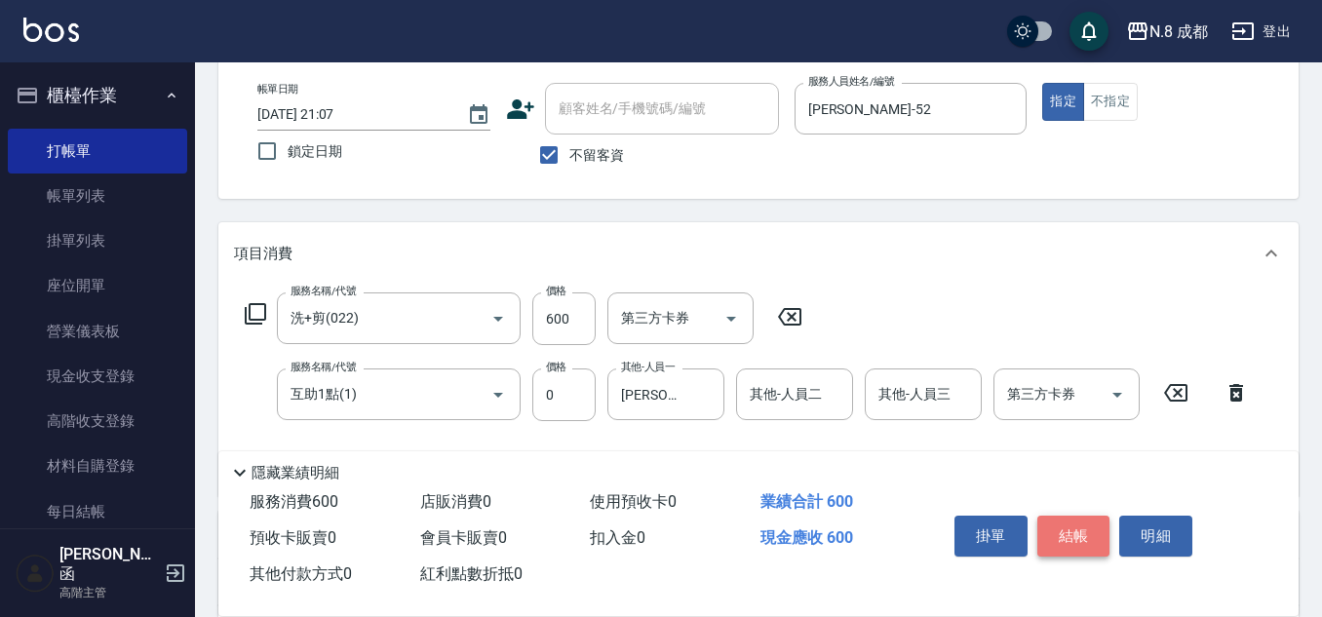
click at [1093, 520] on button "結帳" at bounding box center [1073, 536] width 73 height 41
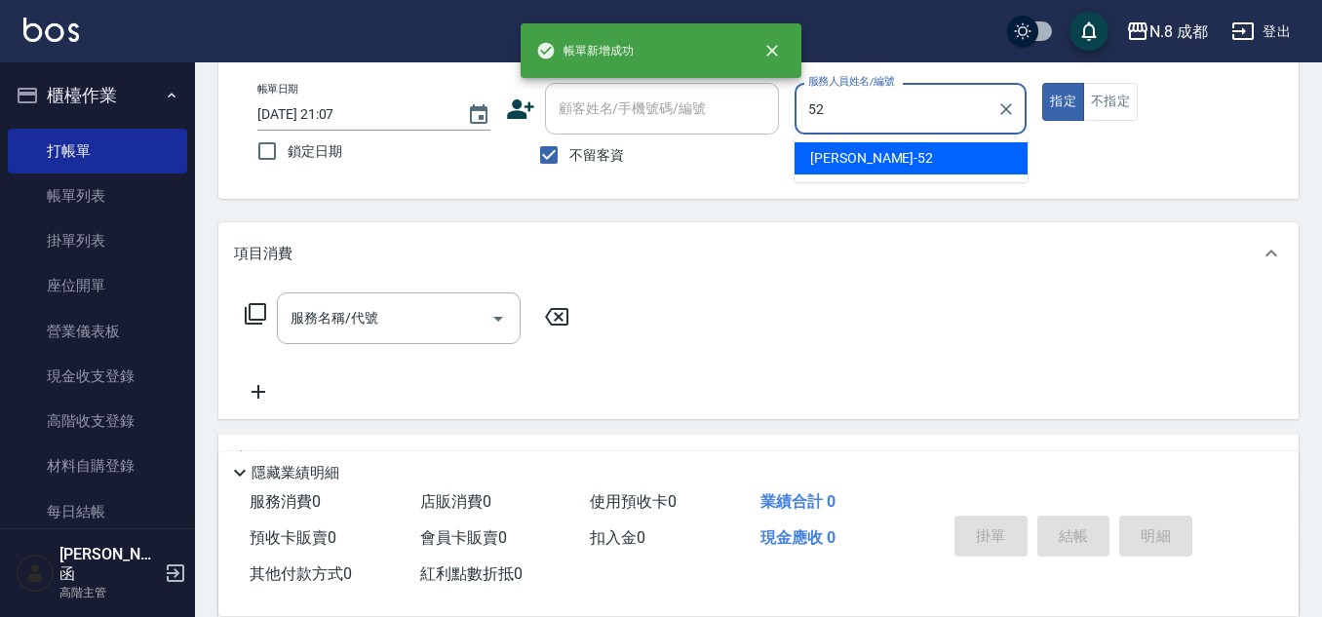
click at [846, 157] on span "[PERSON_NAME]-52" at bounding box center [871, 158] width 123 height 20
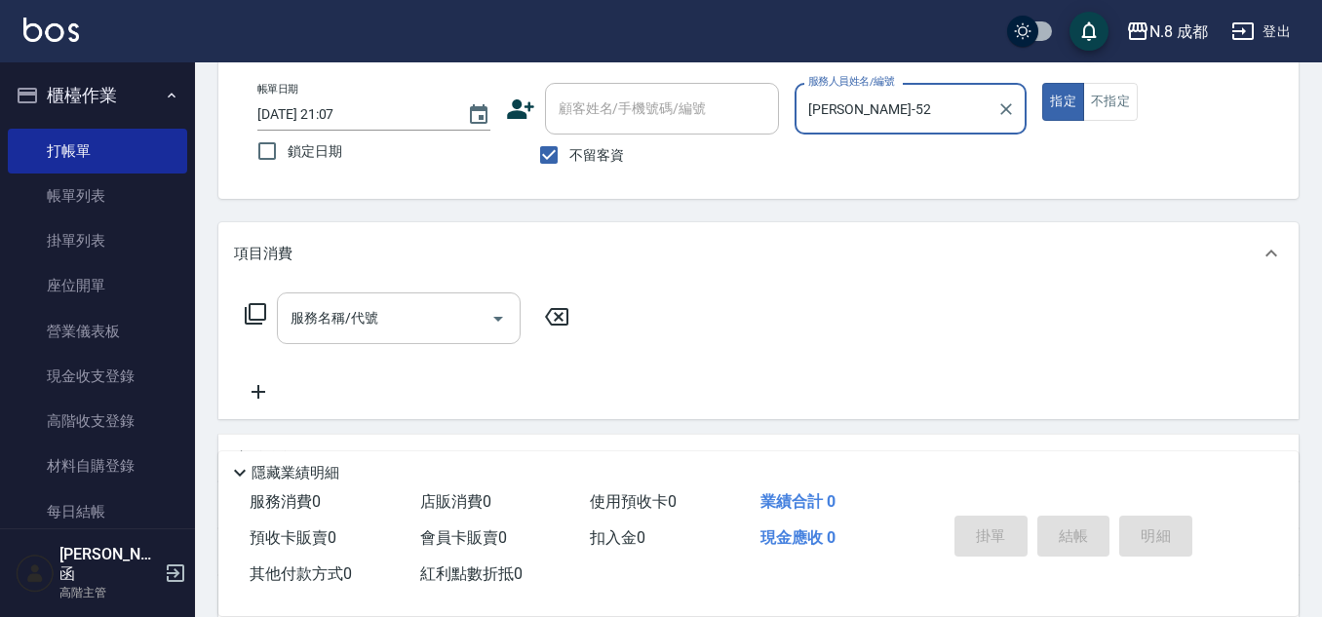
type input "[PERSON_NAME]-52"
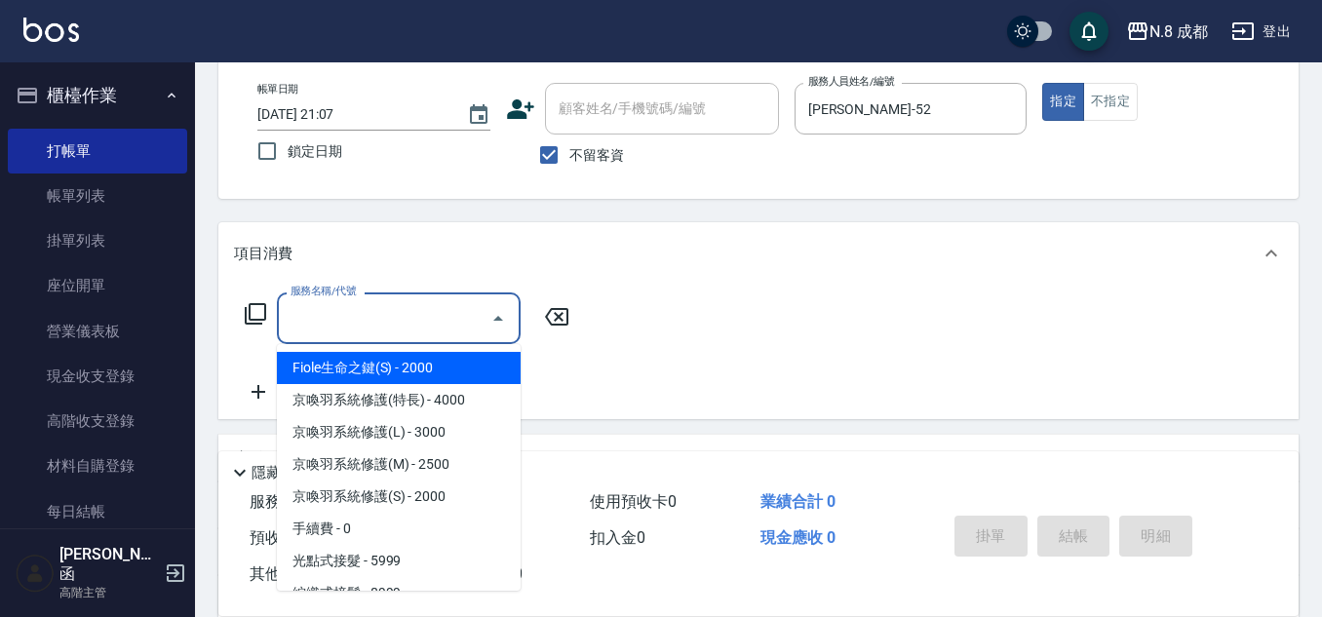
click at [346, 325] on input "服務名稱/代號" at bounding box center [384, 318] width 197 height 34
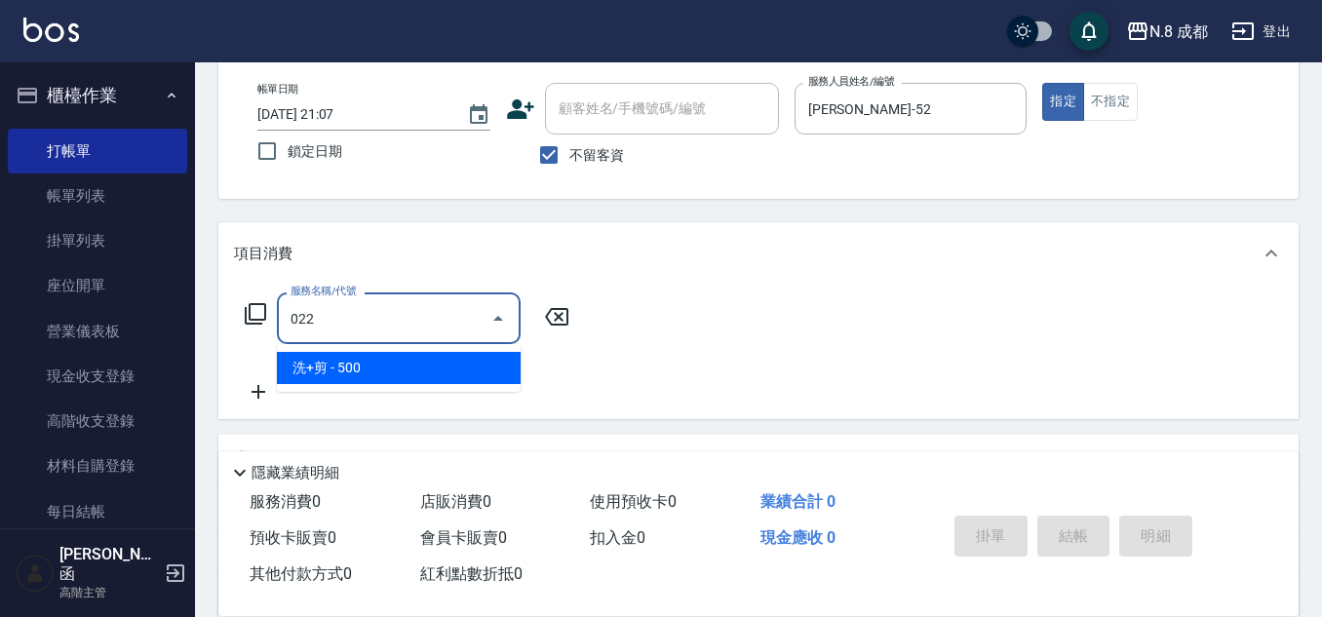
click at [359, 374] on span "洗+剪 - 500" at bounding box center [399, 368] width 244 height 32
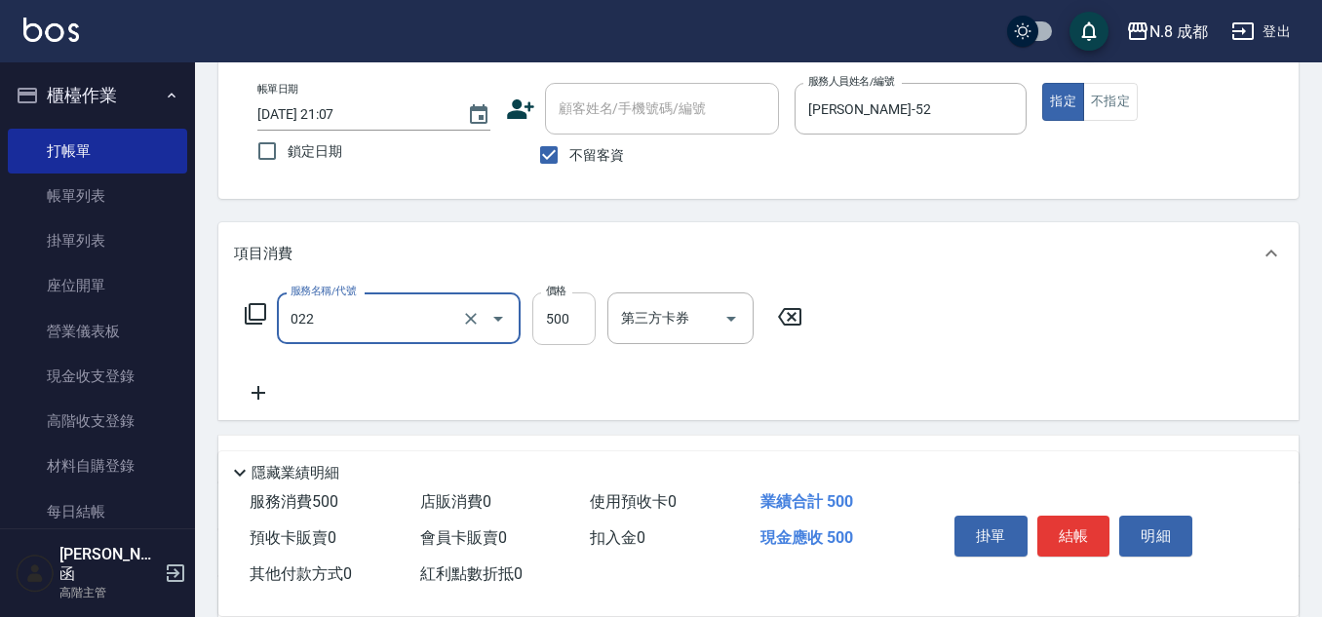
type input "洗+剪(022)"
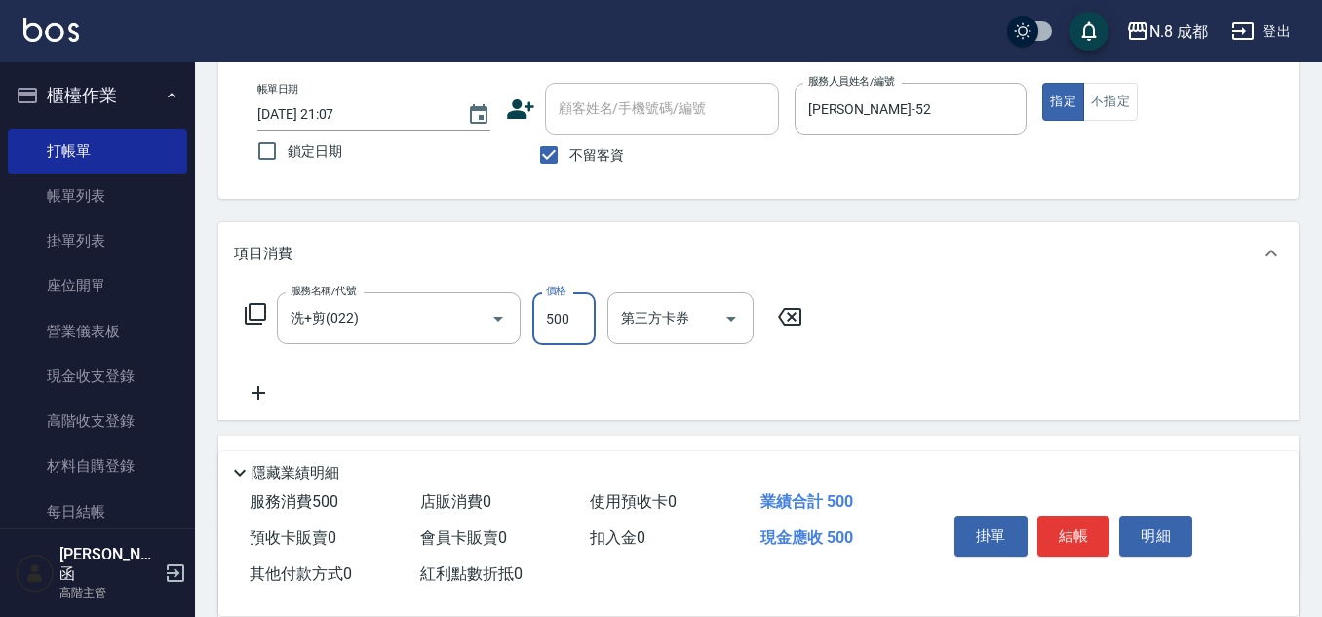
click at [571, 320] on input "500" at bounding box center [563, 318] width 63 height 53
type input "3500"
click at [255, 395] on icon at bounding box center [258, 392] width 49 height 23
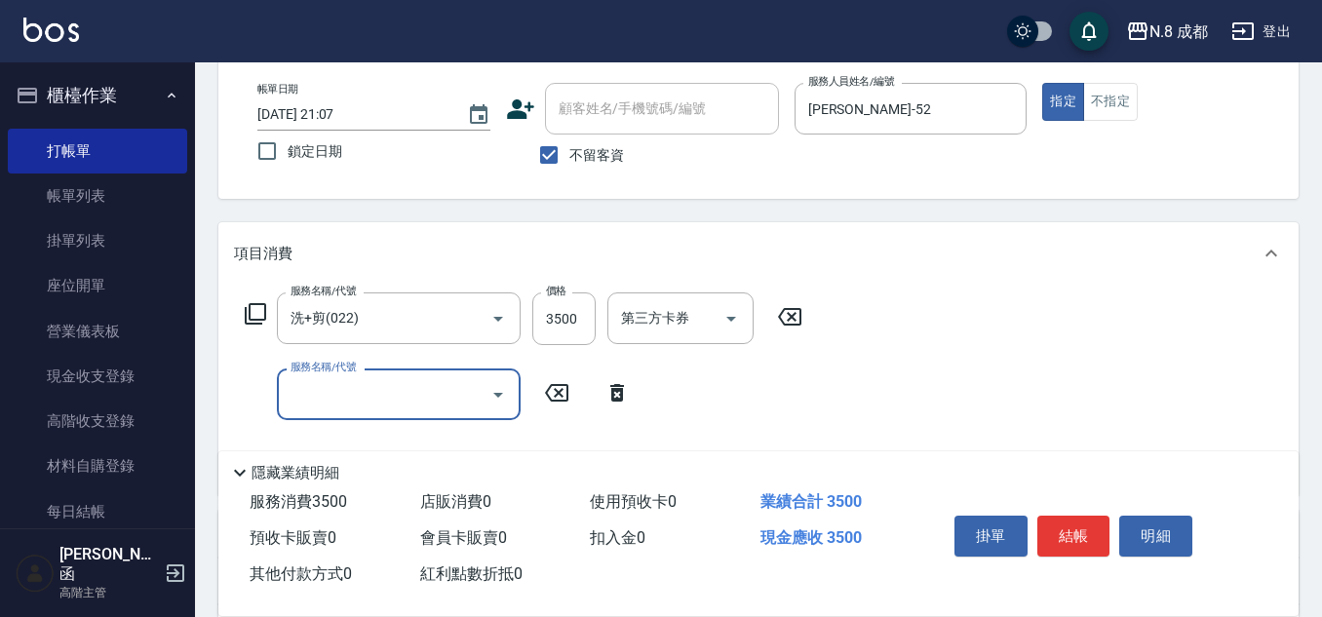
click at [348, 392] on input "服務名稱/代號" at bounding box center [384, 394] width 197 height 34
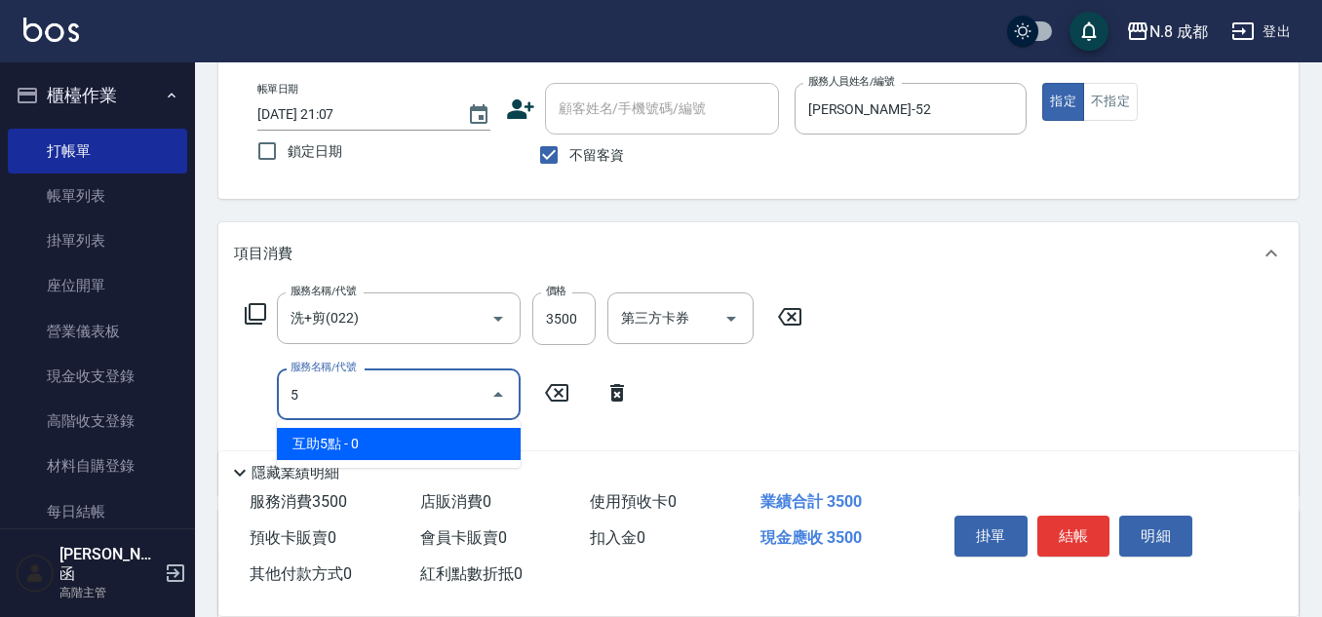
click at [384, 440] on span "互助5點 - 0" at bounding box center [399, 444] width 244 height 32
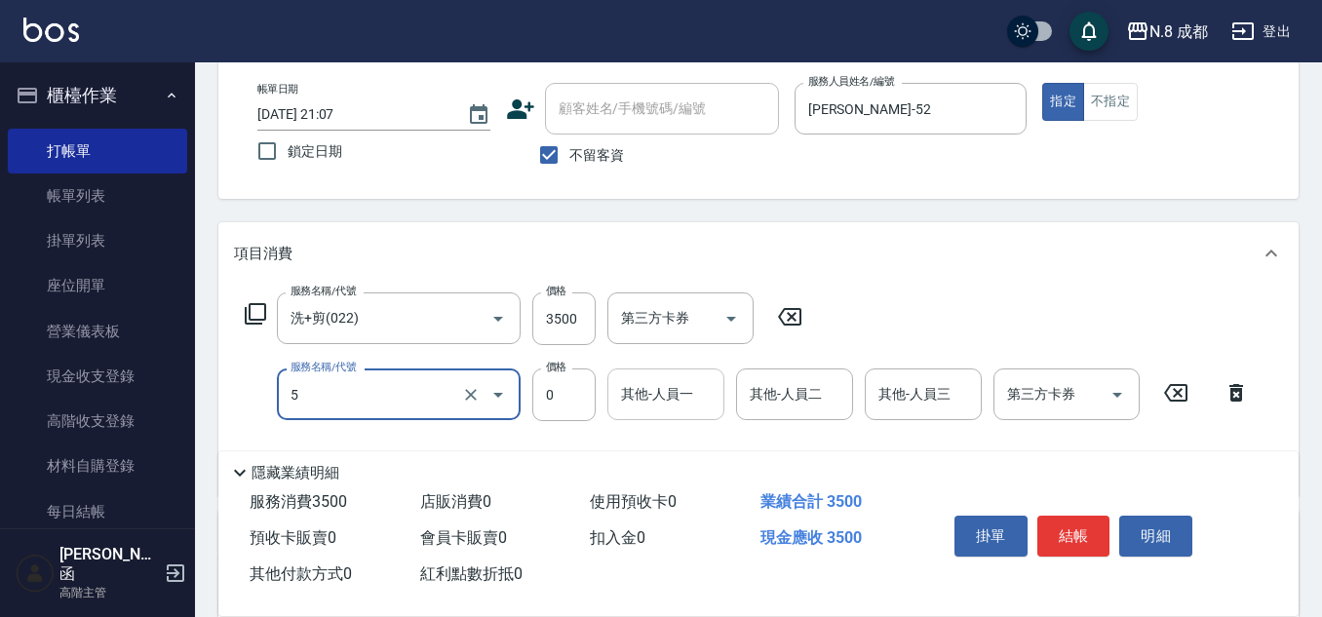
type input "互助5點(5)"
click at [662, 397] on input "其他-人員一" at bounding box center [665, 394] width 99 height 34
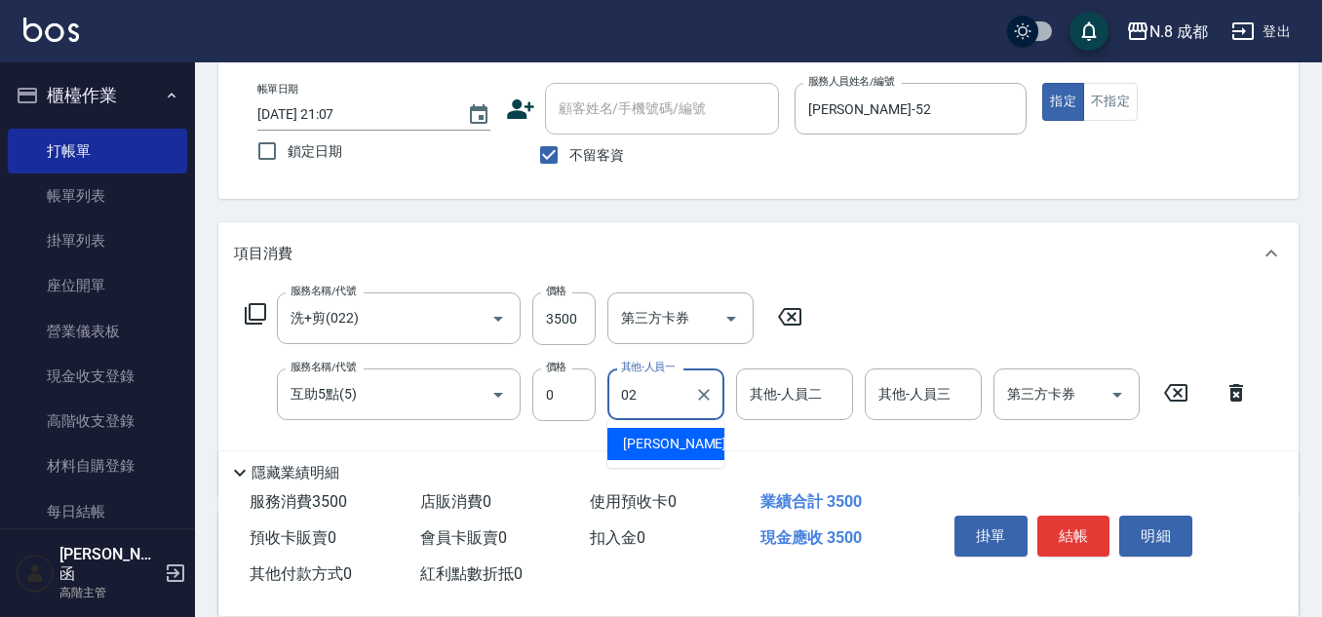
click at [673, 444] on span "[PERSON_NAME]-02" at bounding box center [684, 444] width 123 height 20
type input "[PERSON_NAME]-02"
click at [1073, 520] on button "結帳" at bounding box center [1073, 536] width 73 height 41
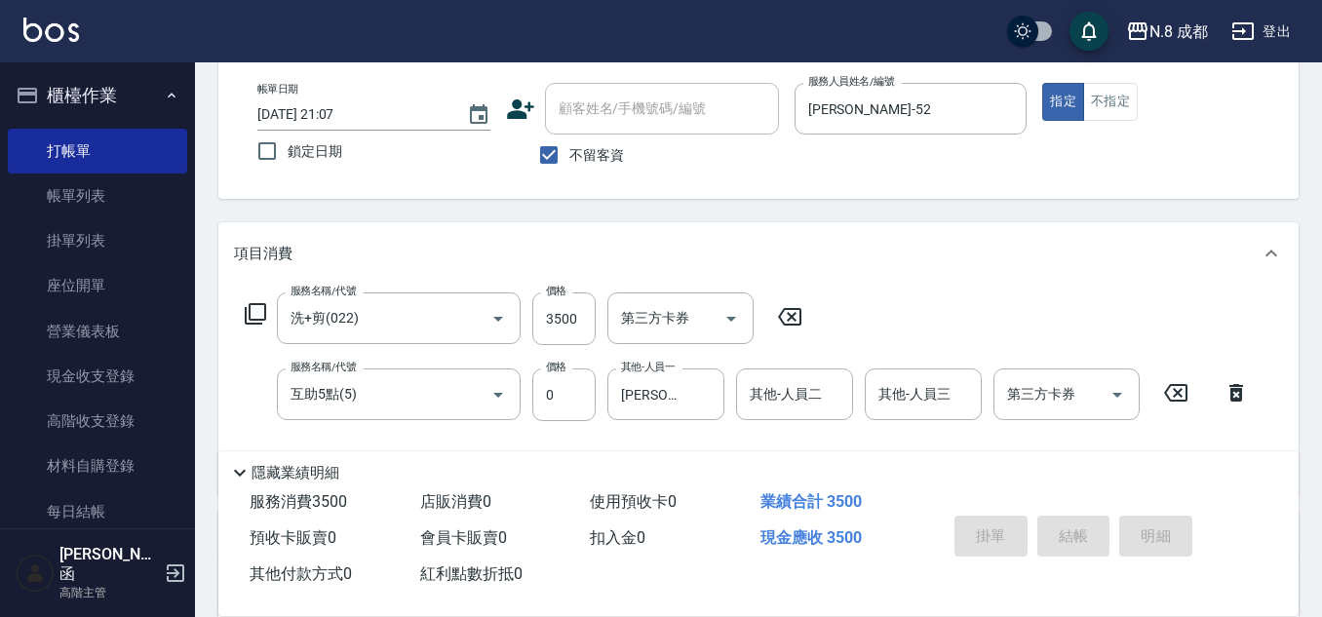
type input "[DATE] 21:08"
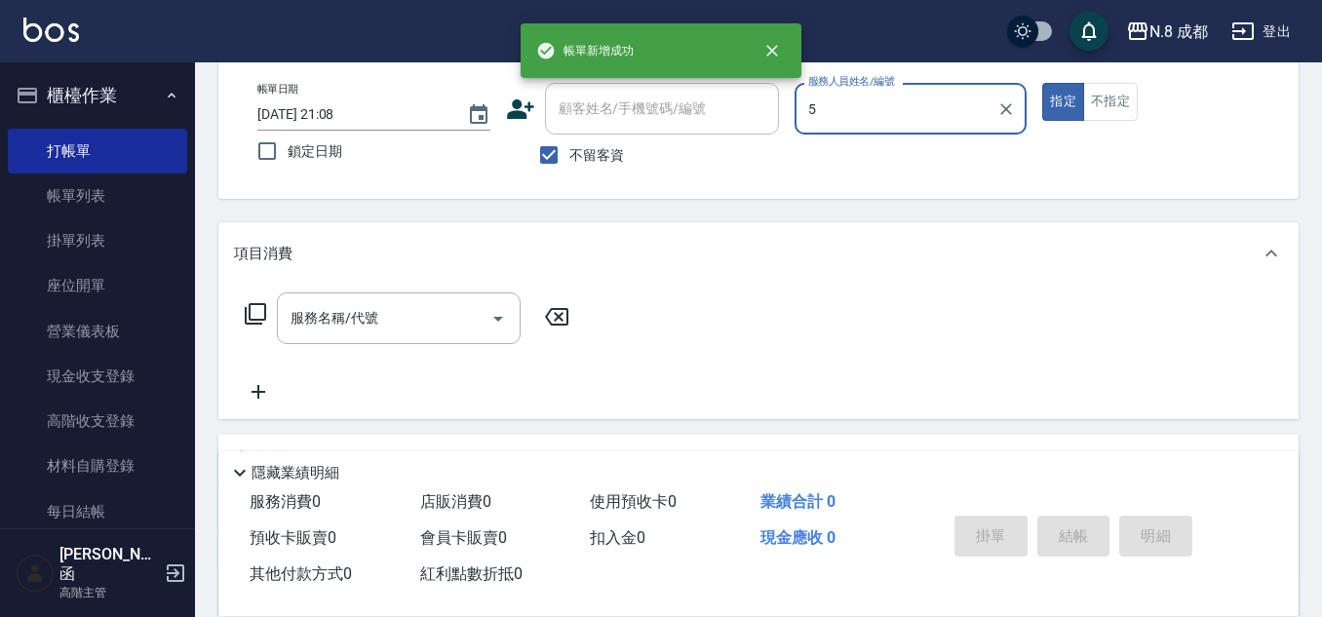
click at [744, 123] on div "帳單日期 [DATE] 21:08 鎖定日期 顧客姓名/手機號碼/編號 顧客姓名/手機號碼/編號 不留客資 服務人員姓名/編號 5 服務人員姓名/編號 指定 …" at bounding box center [758, 129] width 1033 height 93
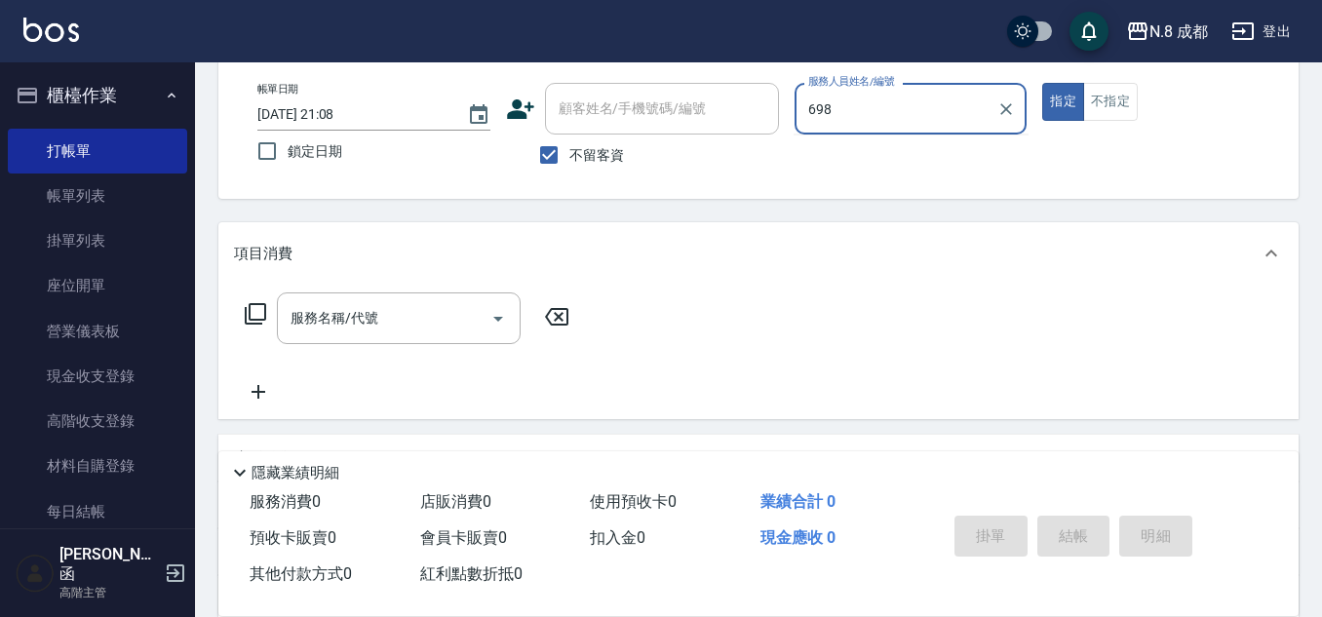
drag, startPoint x: 852, startPoint y: 117, endPoint x: 607, endPoint y: 130, distance: 245.0
click at [607, 130] on div "帳單日期 [DATE] 21:08 鎖定日期 顧客姓名/手機號碼/編號 顧客姓名/手機號碼/編號 不留客資 服務人員姓名/編號 698 服務人員姓名/編號 指…" at bounding box center [758, 129] width 1033 height 93
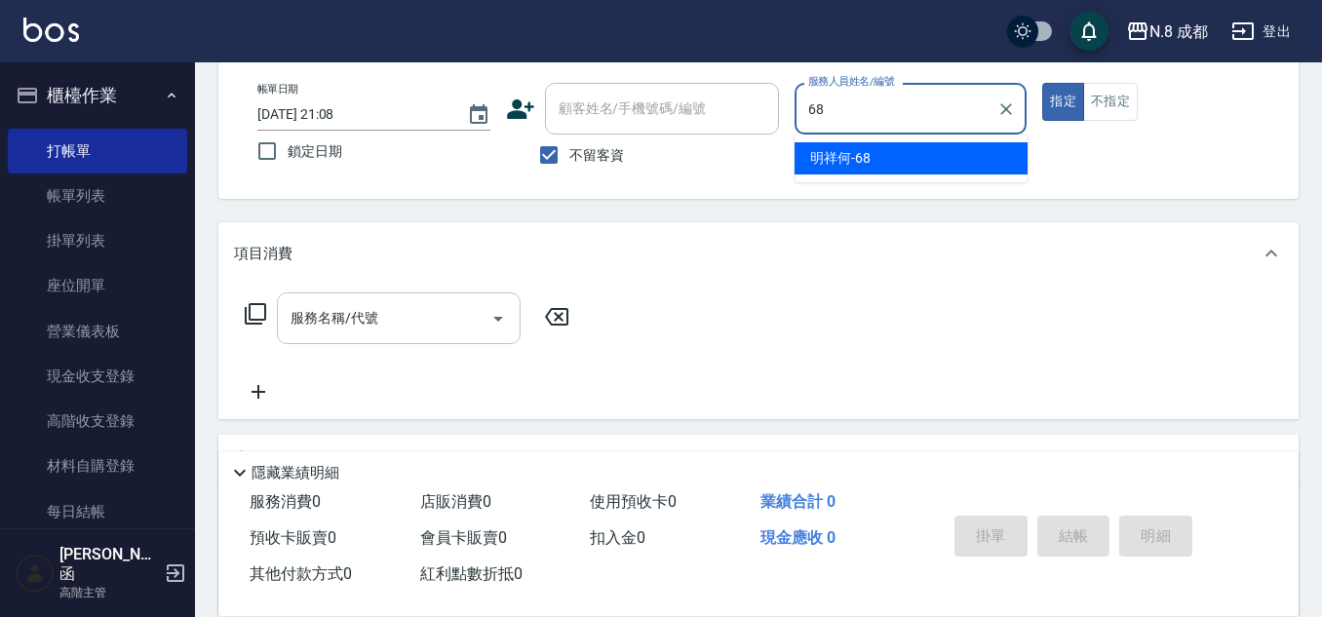
drag, startPoint x: 825, startPoint y: 166, endPoint x: 335, endPoint y: 318, distance: 512.4
click at [822, 166] on span "明祥何 -68" at bounding box center [840, 158] width 60 height 20
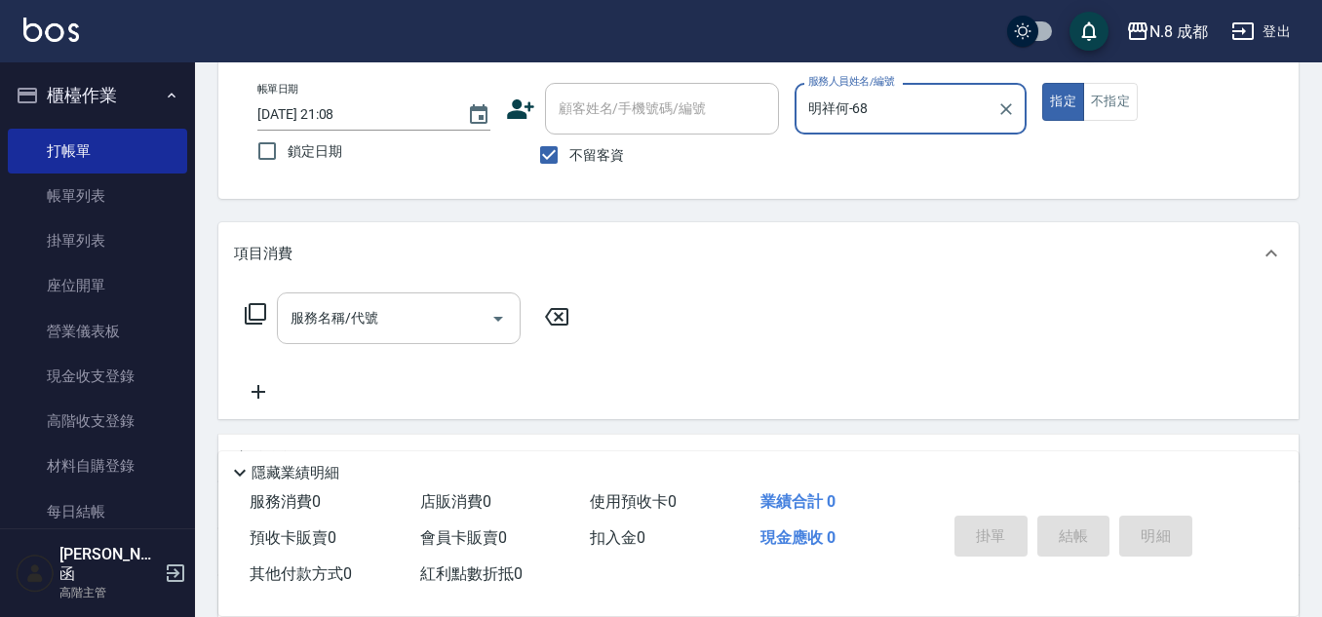
type input "明祥何-68"
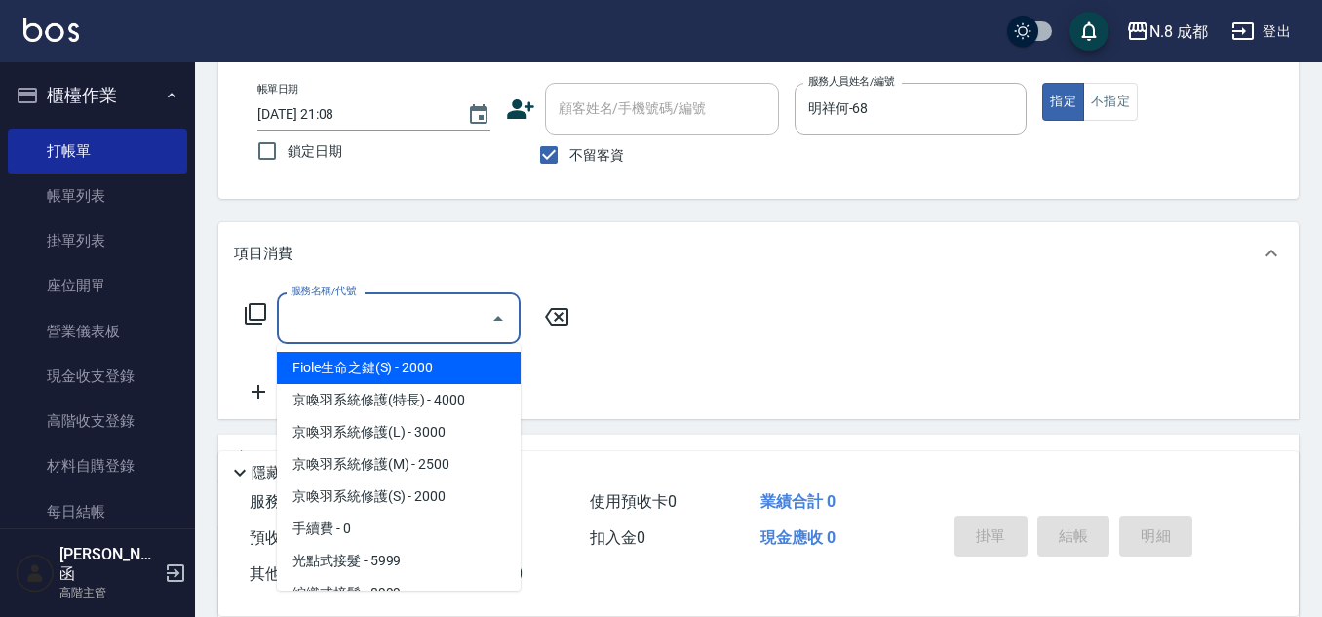
click at [379, 313] on input "服務名稱/代號" at bounding box center [384, 318] width 197 height 34
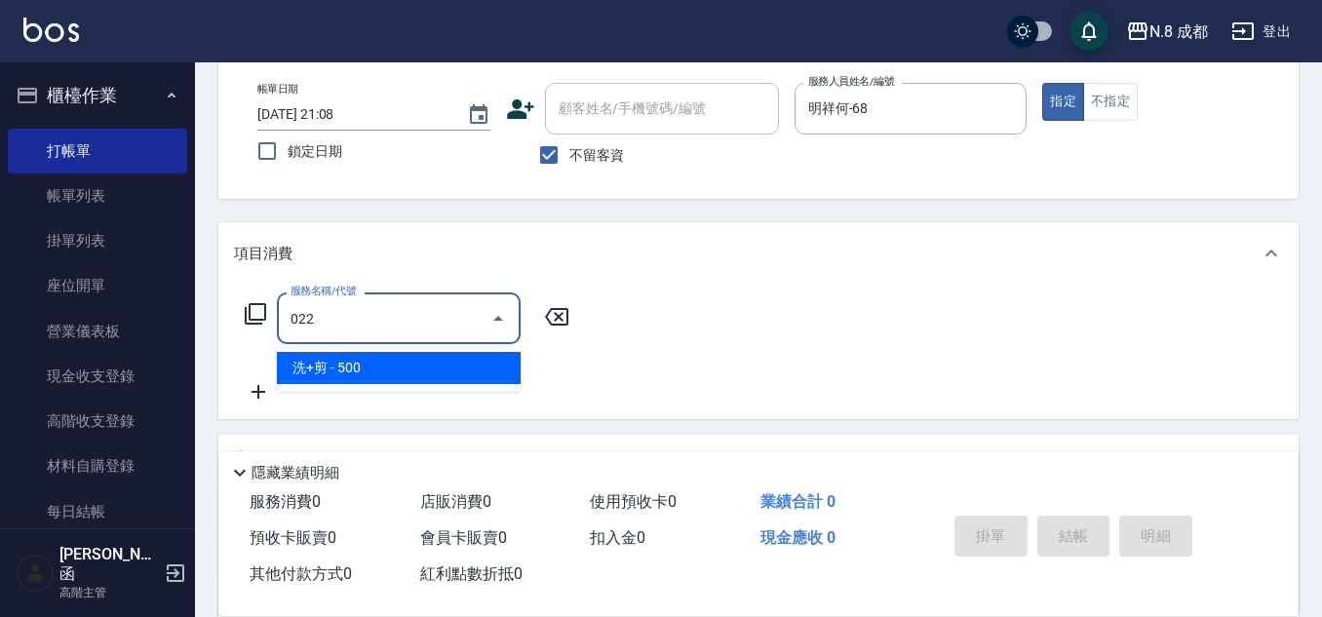
click at [402, 357] on span "洗+剪 - 500" at bounding box center [399, 368] width 244 height 32
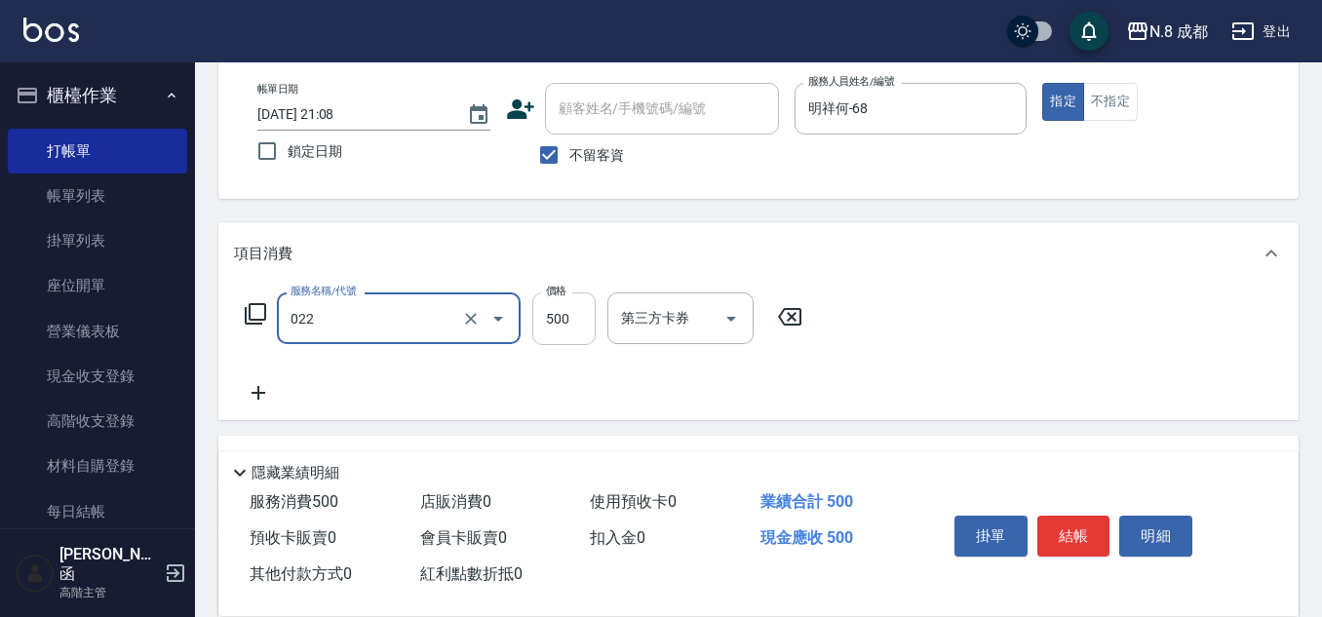
type input "洗+剪(022)"
click at [574, 329] on input "500" at bounding box center [563, 318] width 63 height 53
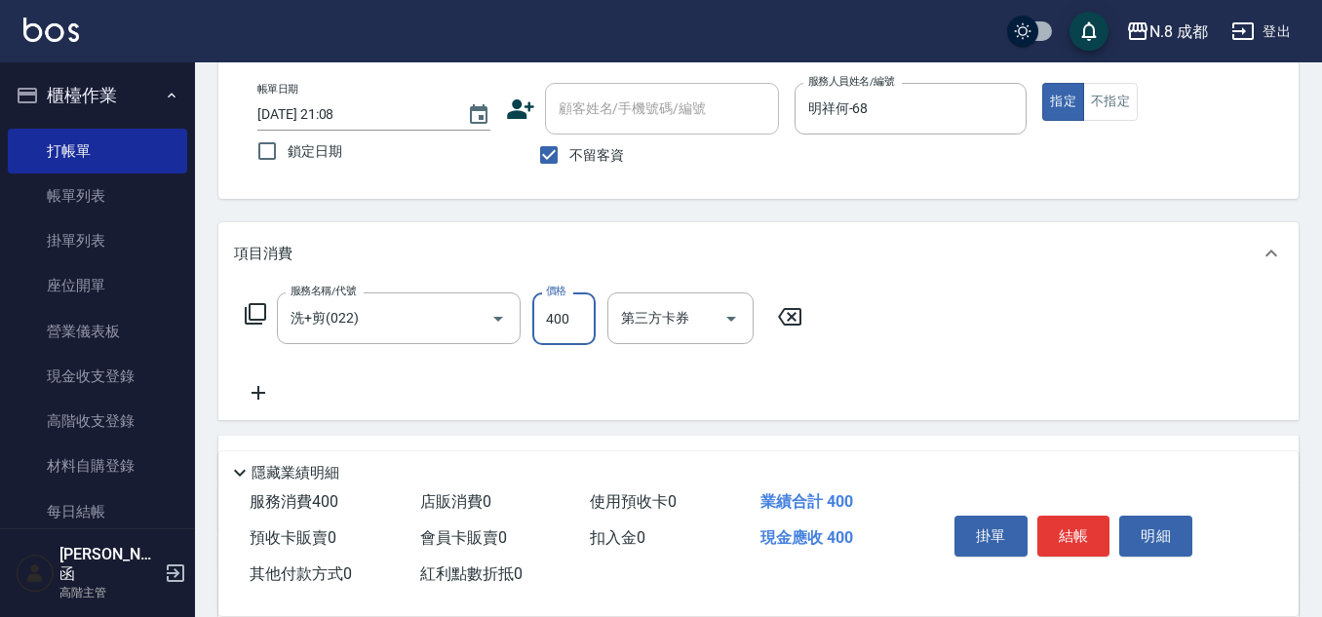
click at [259, 379] on div "服務名稱/代號 洗+剪(022) 服務名稱/代號 價格 400 價格 第三方卡券 第三方卡券" at bounding box center [524, 348] width 580 height 112
click at [310, 393] on div "服務名稱/代號 洗+剪(022) 服務名稱/代號 價格 400 價格 第三方卡券 第三方卡券" at bounding box center [524, 348] width 580 height 112
click at [274, 397] on icon at bounding box center [258, 392] width 49 height 23
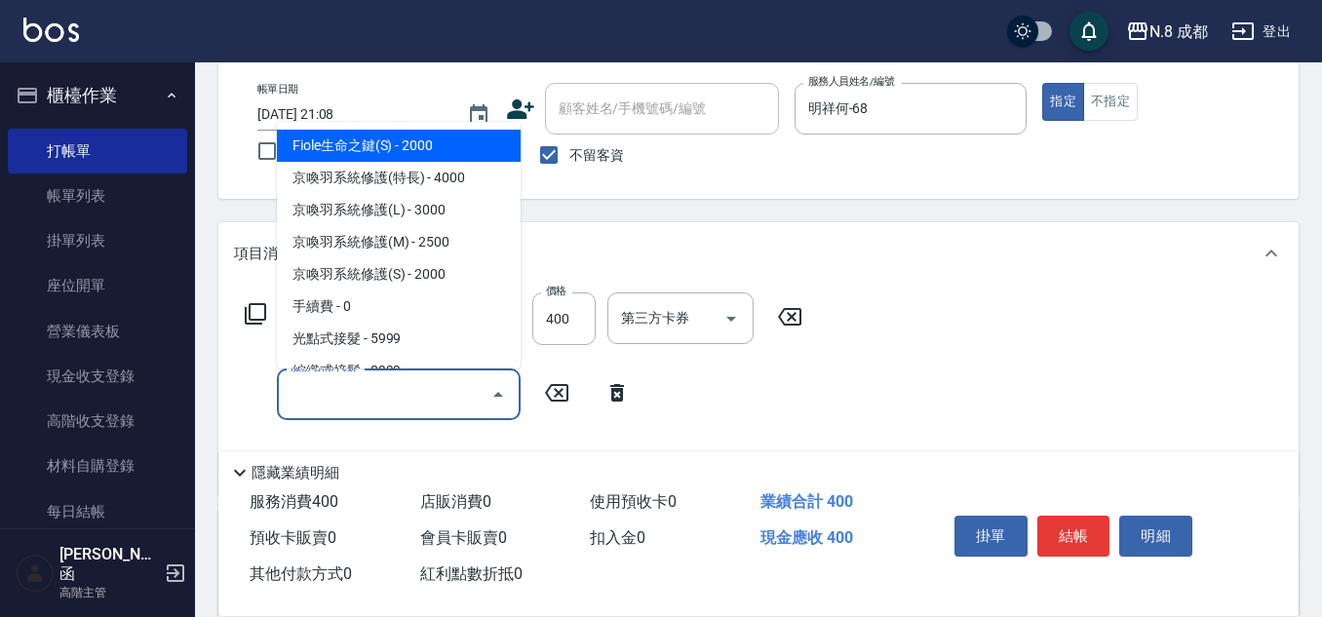
click at [334, 396] on input "服務名稱/代號" at bounding box center [384, 394] width 197 height 34
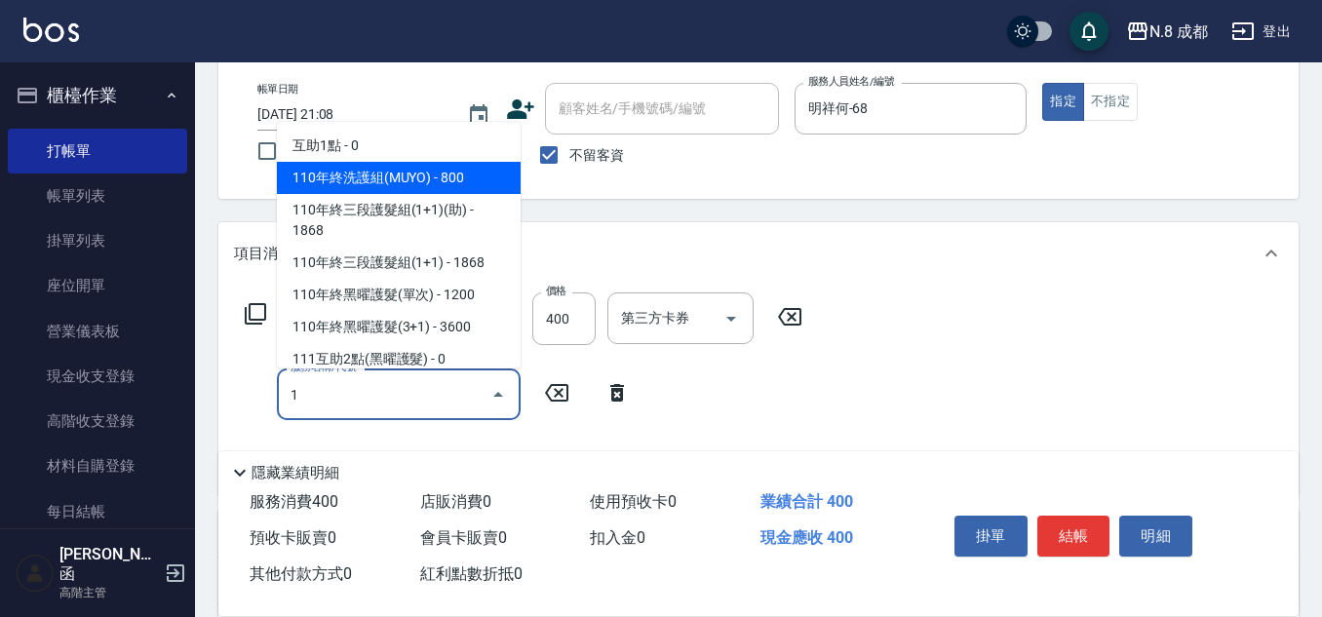
click at [366, 136] on span "互助1點 - 0" at bounding box center [399, 146] width 244 height 32
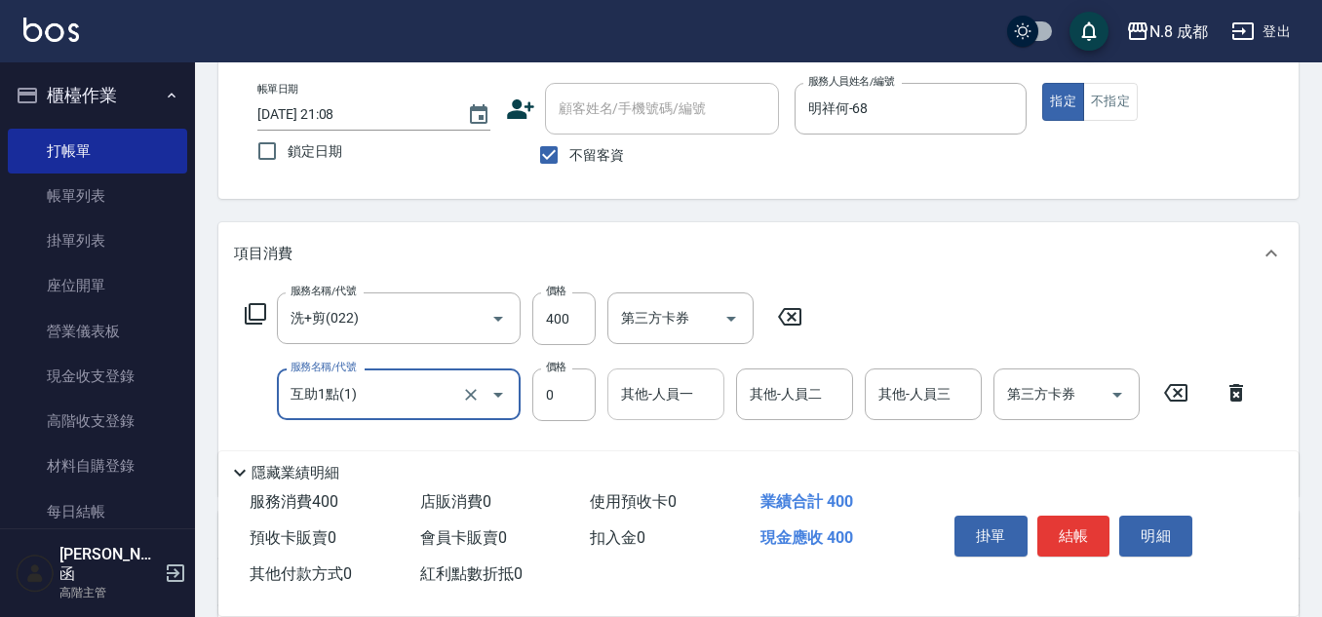
click at [650, 408] on input "其他-人員一" at bounding box center [665, 394] width 99 height 34
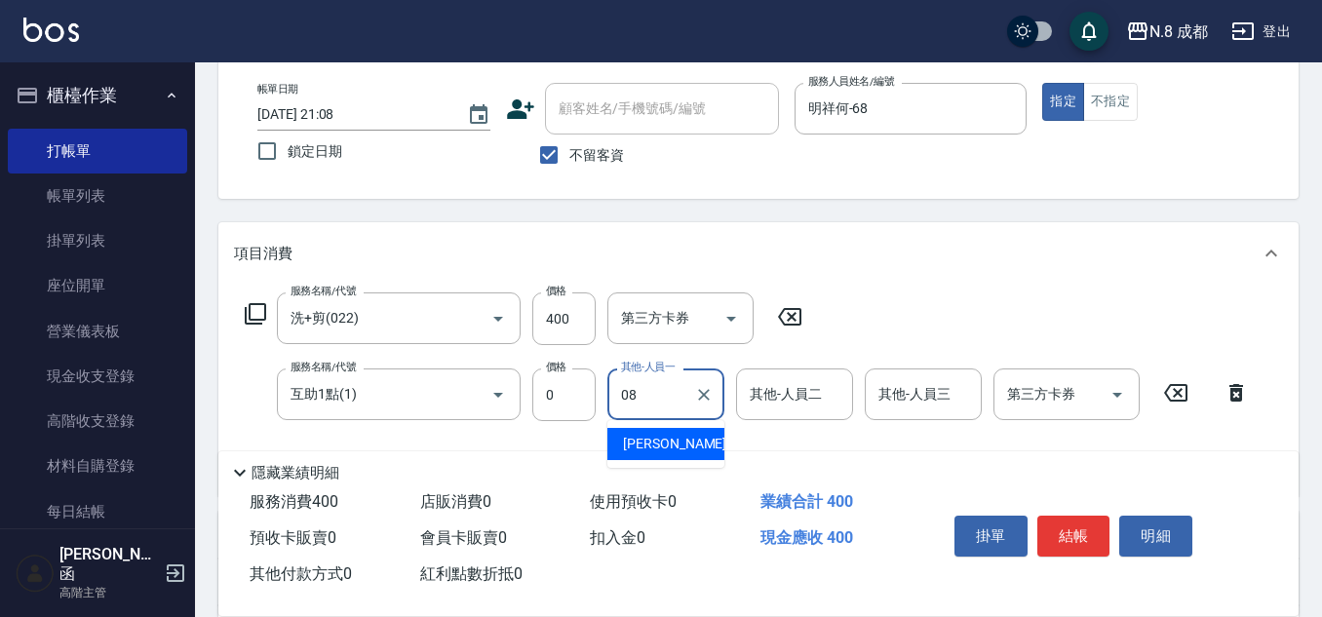
click at [667, 436] on span "[PERSON_NAME] -08" at bounding box center [684, 444] width 123 height 20
click at [1064, 528] on button "結帳" at bounding box center [1073, 536] width 73 height 41
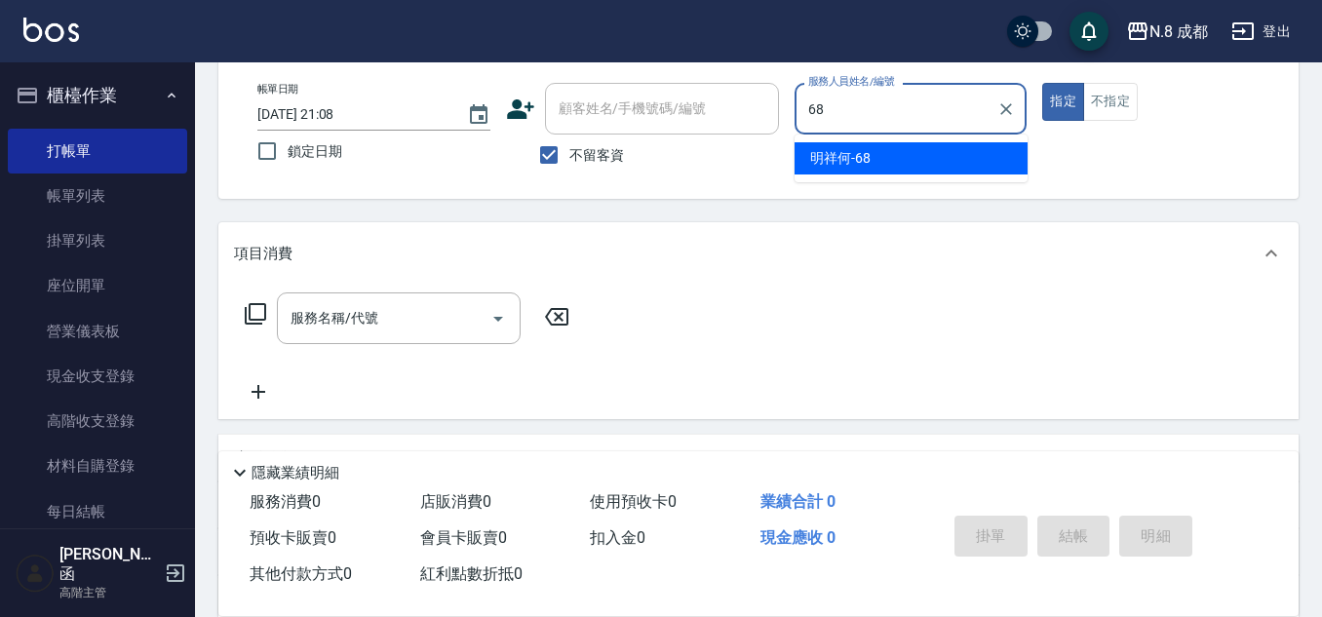
drag, startPoint x: 896, startPoint y: 170, endPoint x: 801, endPoint y: 197, distance: 98.4
click at [893, 170] on div "明祥何 -68" at bounding box center [910, 158] width 233 height 32
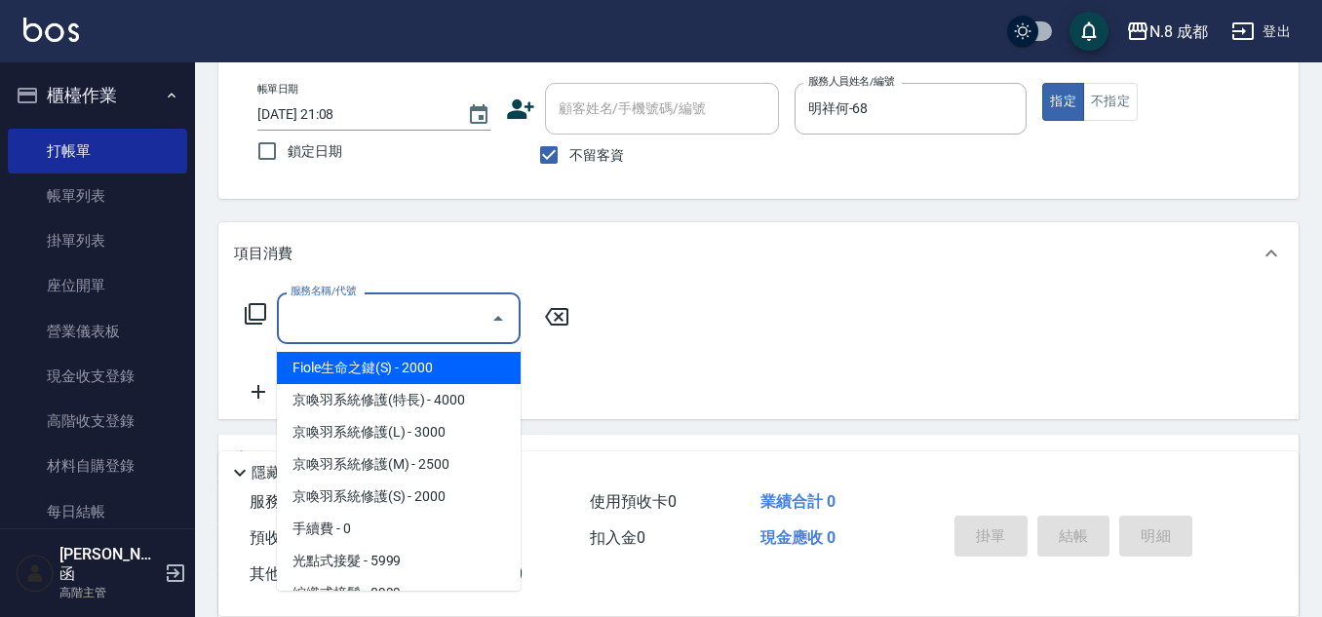
click at [378, 323] on input "服務名稱/代號" at bounding box center [384, 318] width 197 height 34
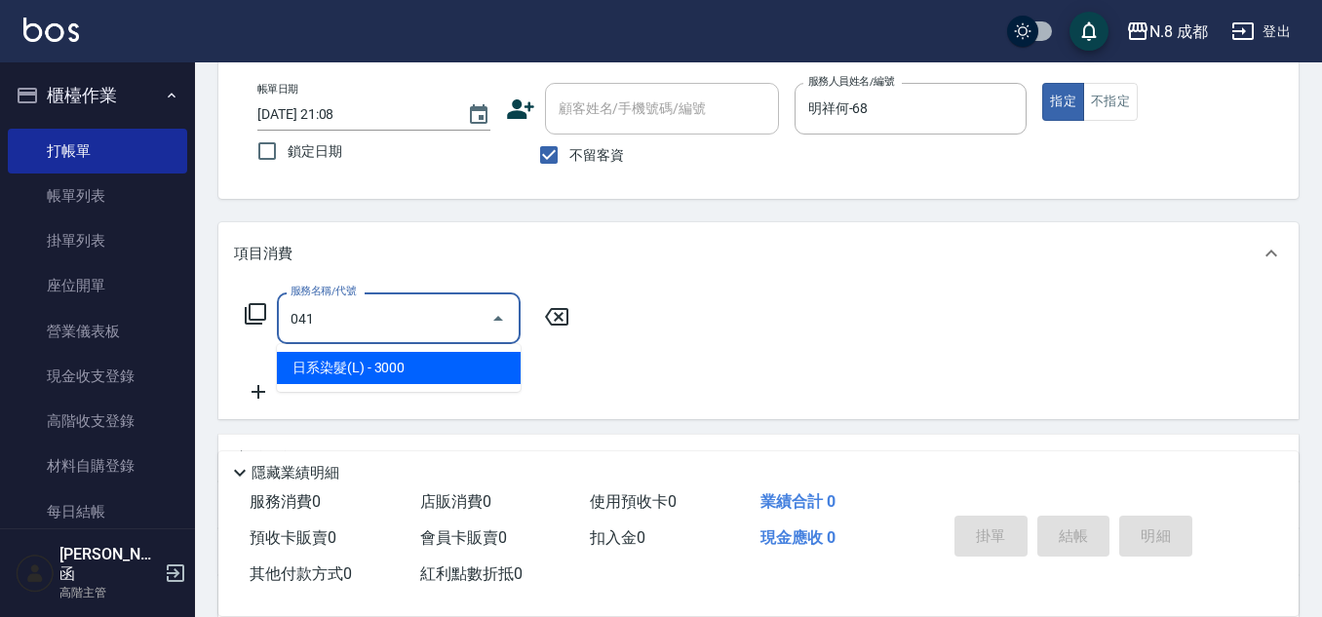
drag, startPoint x: 373, startPoint y: 367, endPoint x: 473, endPoint y: 369, distance: 99.4
click at [373, 368] on span "日系染髮(L) - 3000" at bounding box center [399, 368] width 244 height 32
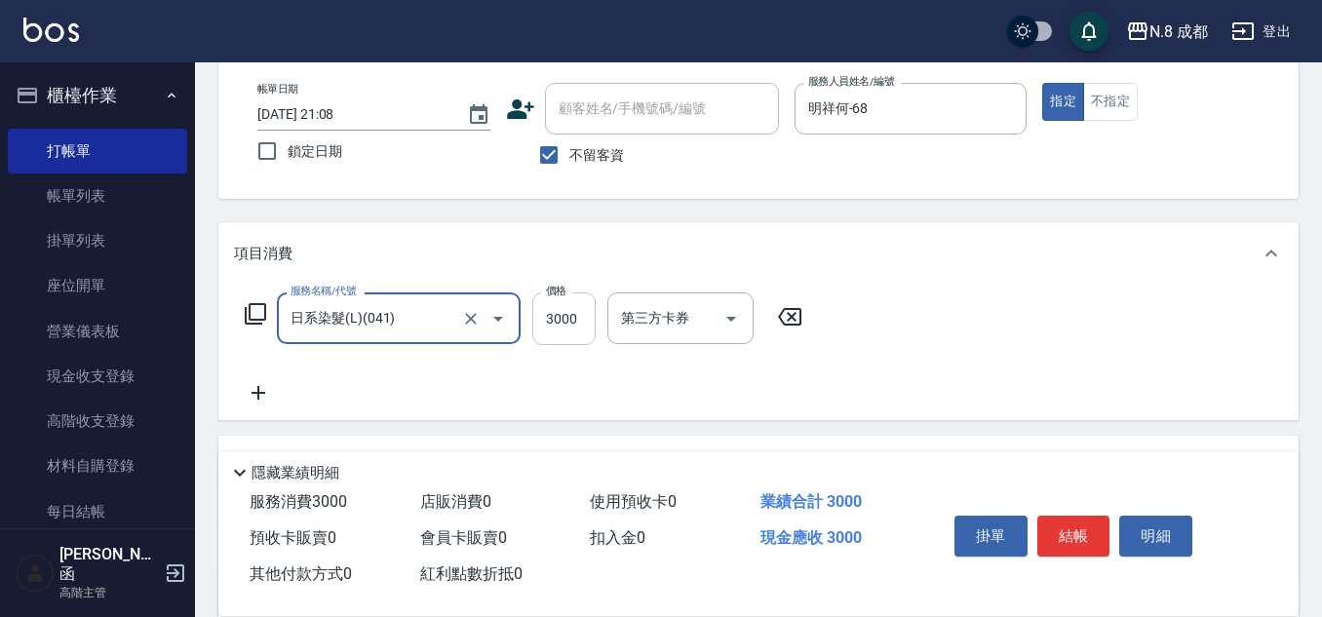
click at [573, 333] on input "3000" at bounding box center [563, 318] width 63 height 53
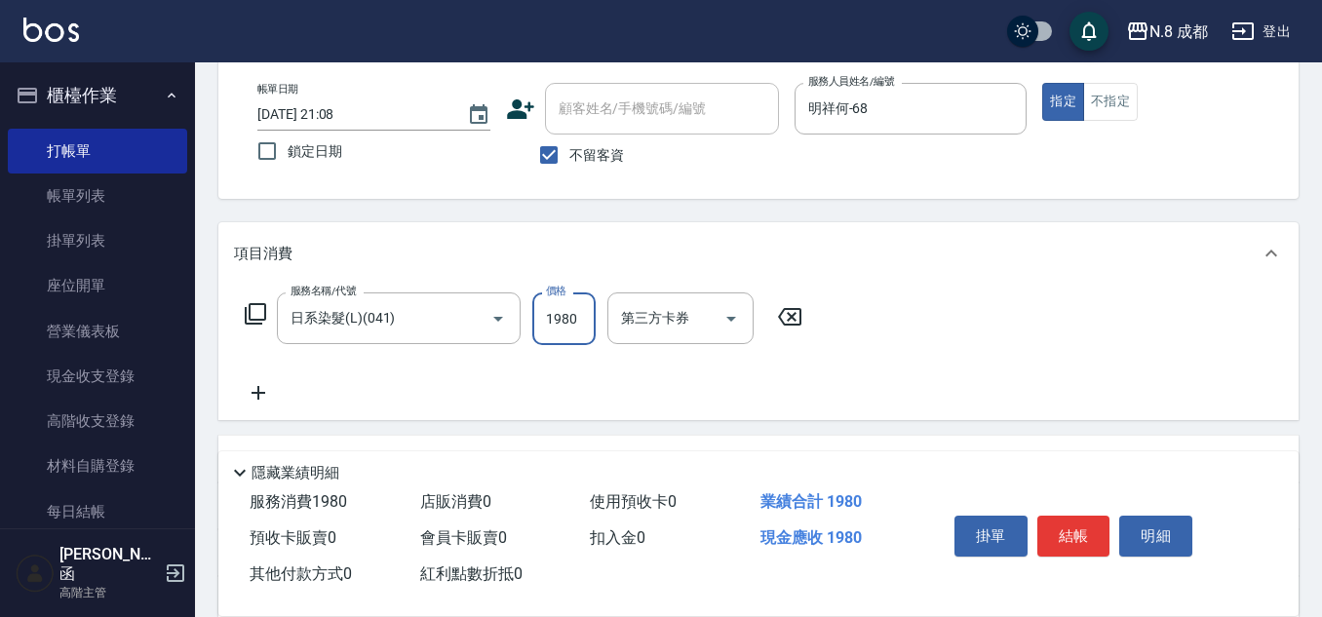
click at [265, 397] on icon at bounding box center [258, 392] width 49 height 23
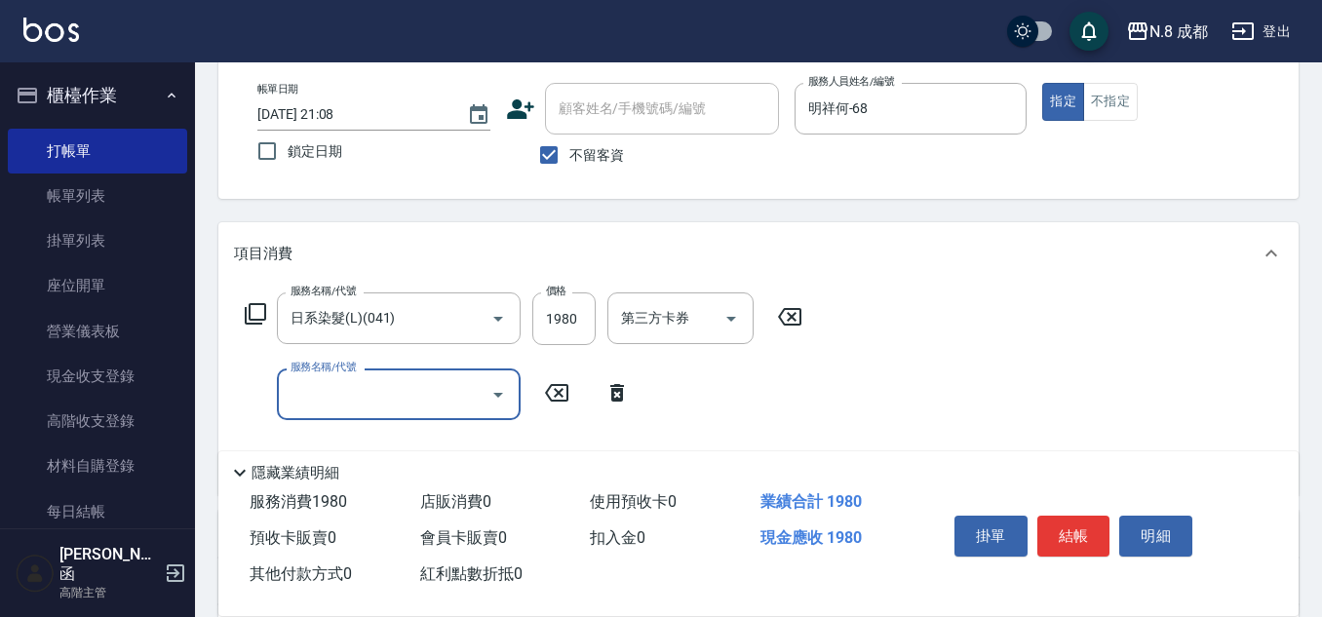
click at [334, 408] on input "服務名稱/代號" at bounding box center [384, 394] width 197 height 34
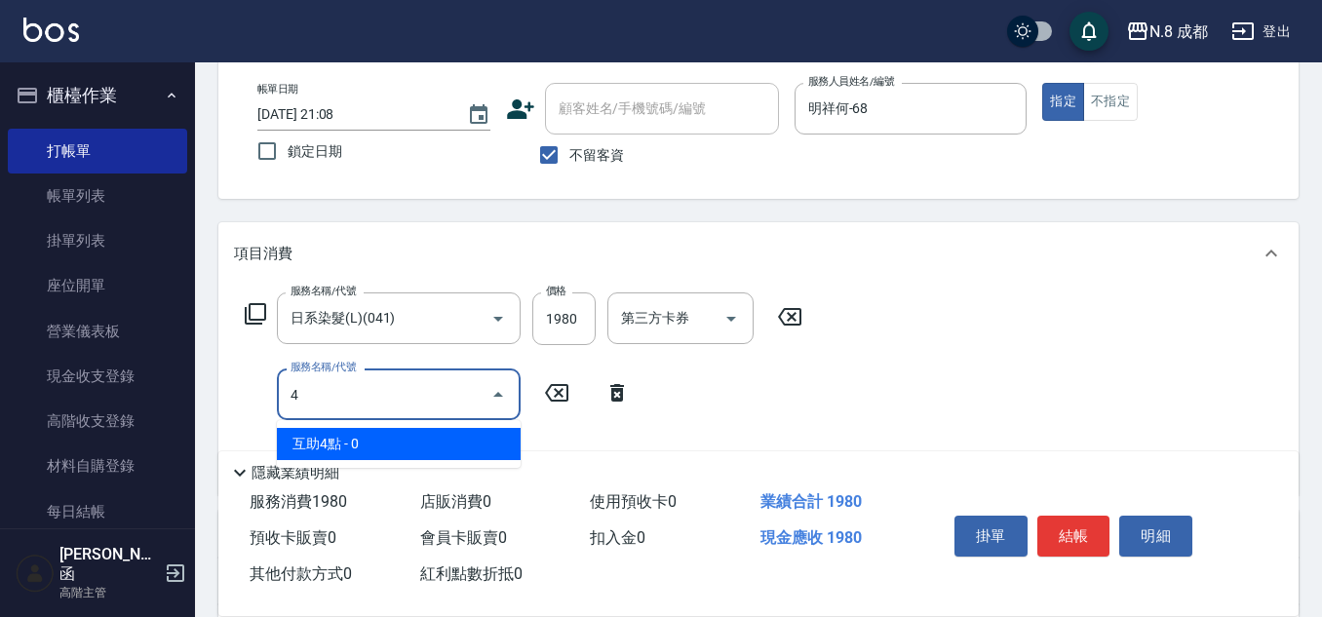
drag, startPoint x: 357, startPoint y: 445, endPoint x: 663, endPoint y: 443, distance: 306.1
click at [358, 445] on span "互助4點 - 0" at bounding box center [399, 444] width 244 height 32
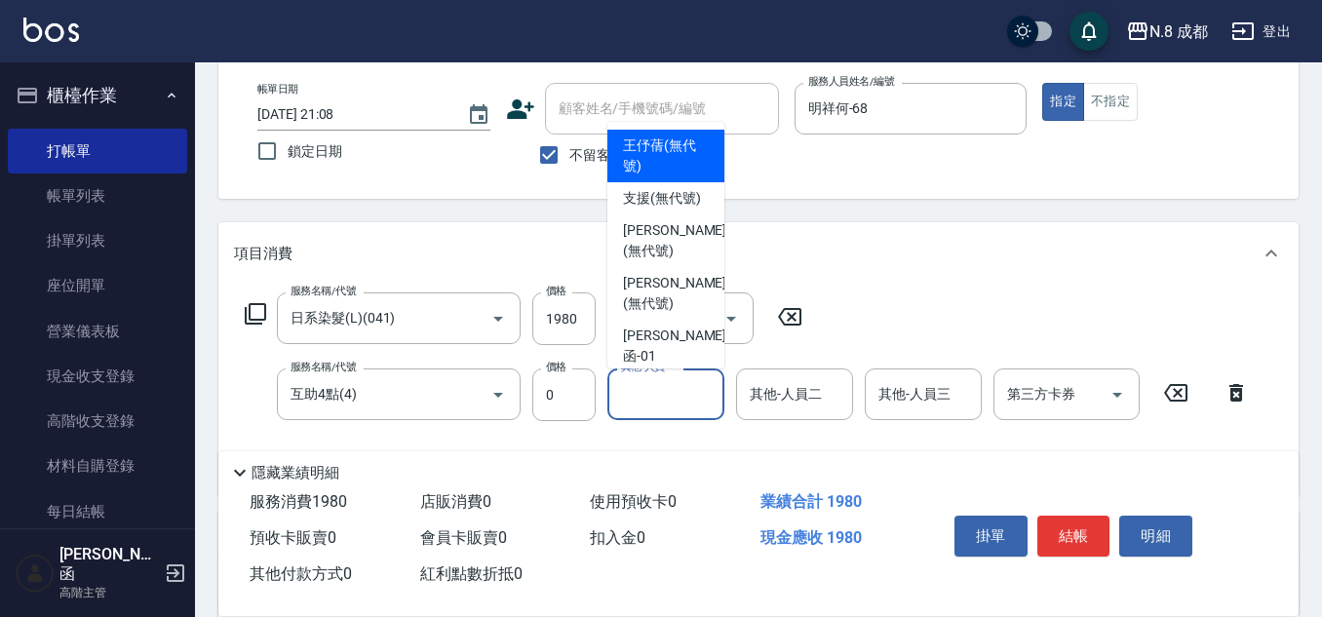
click at [624, 401] on input "其他-人員一" at bounding box center [665, 394] width 99 height 34
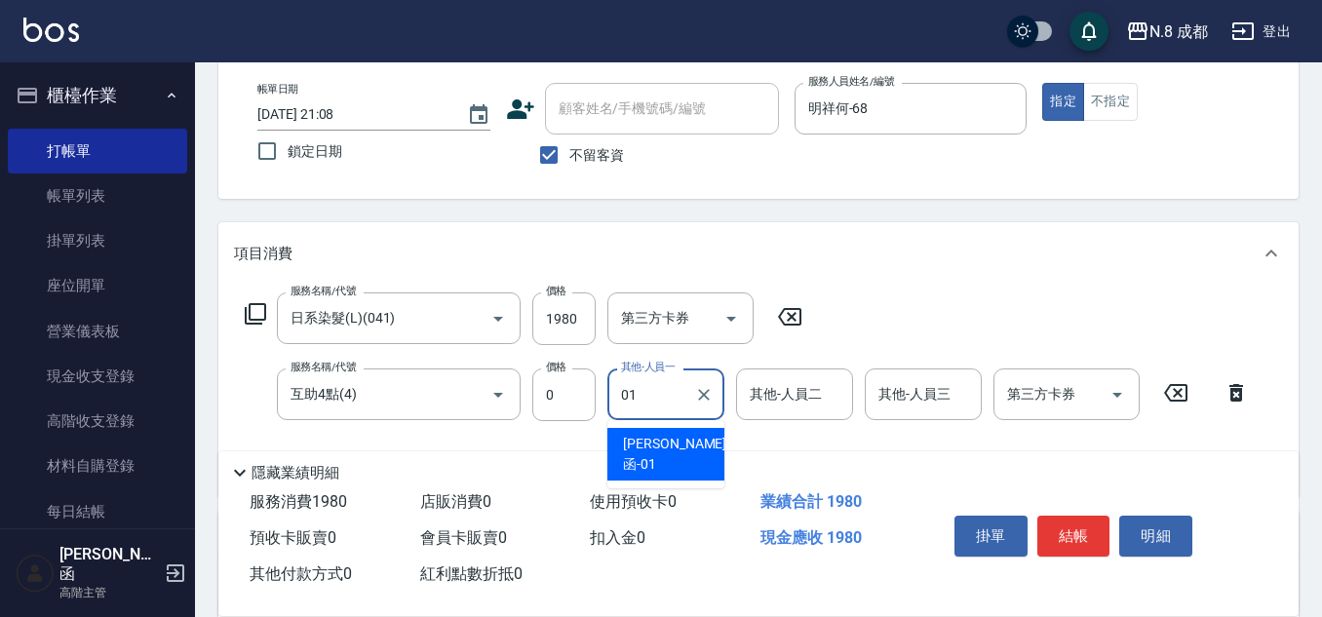
click at [667, 439] on span "[PERSON_NAME]函 -01" at bounding box center [674, 454] width 103 height 41
click at [1075, 524] on button "結帳" at bounding box center [1073, 536] width 73 height 41
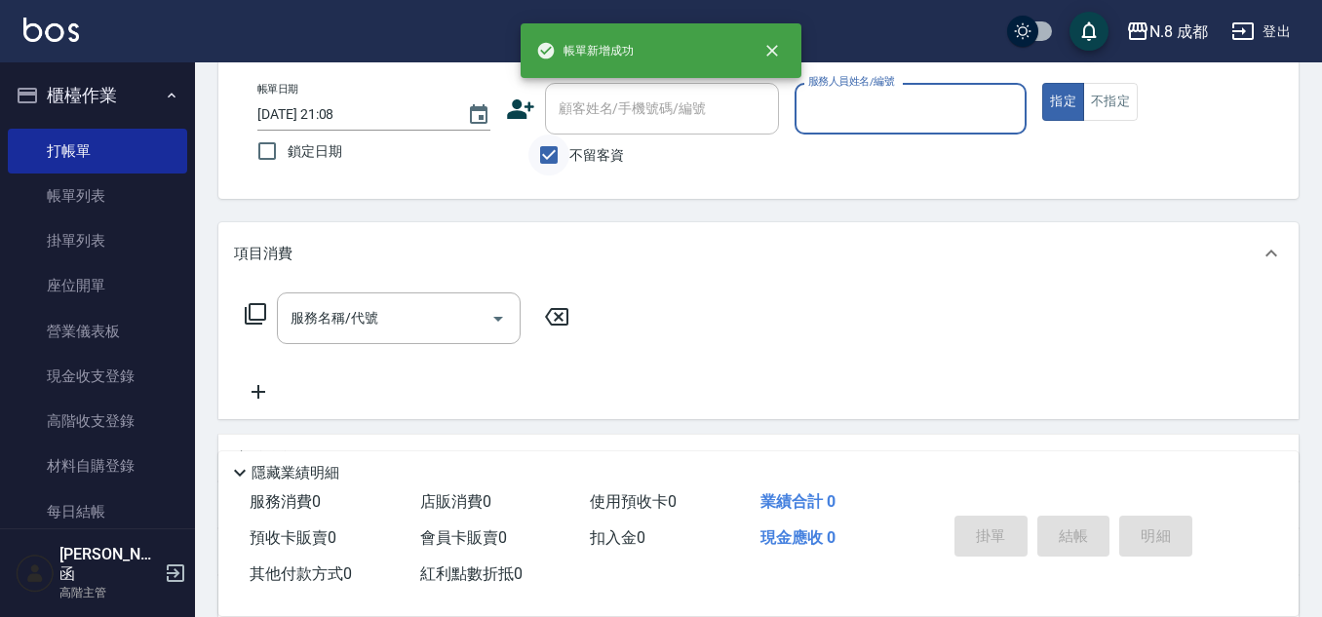
drag, startPoint x: 525, startPoint y: 148, endPoint x: 534, endPoint y: 140, distance: 11.7
click at [529, 145] on div "不留客資" at bounding box center [642, 155] width 273 height 41
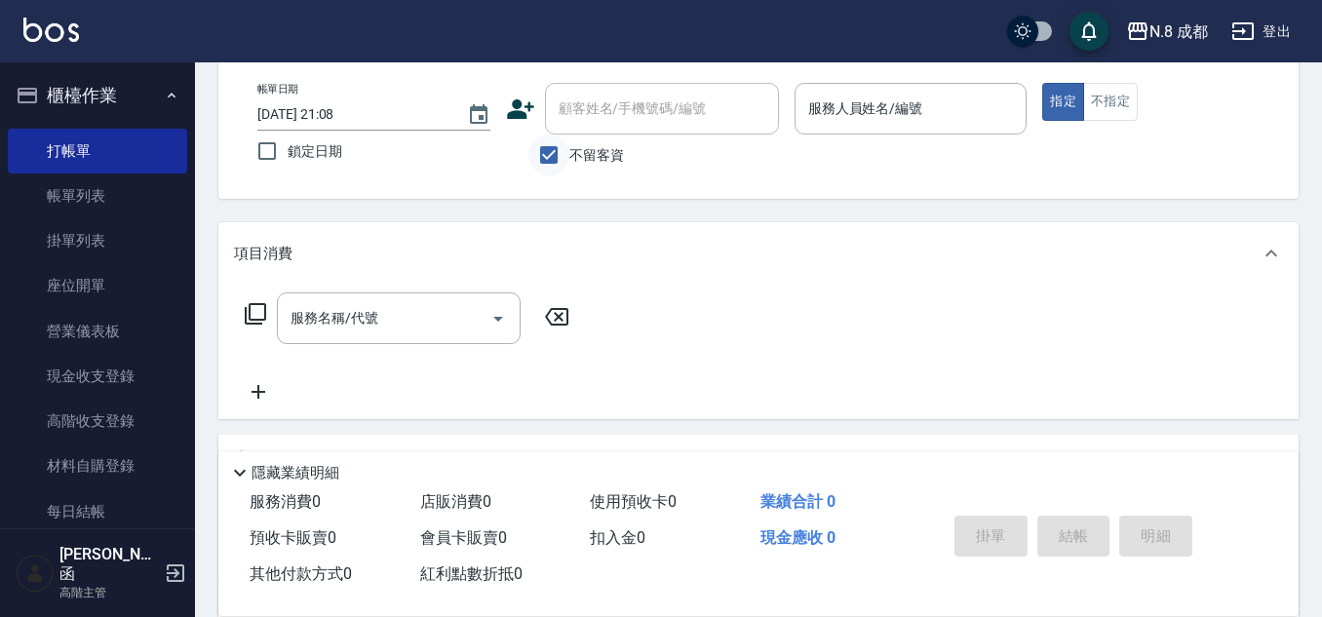
click at [564, 149] on input "不留客資" at bounding box center [548, 155] width 41 height 41
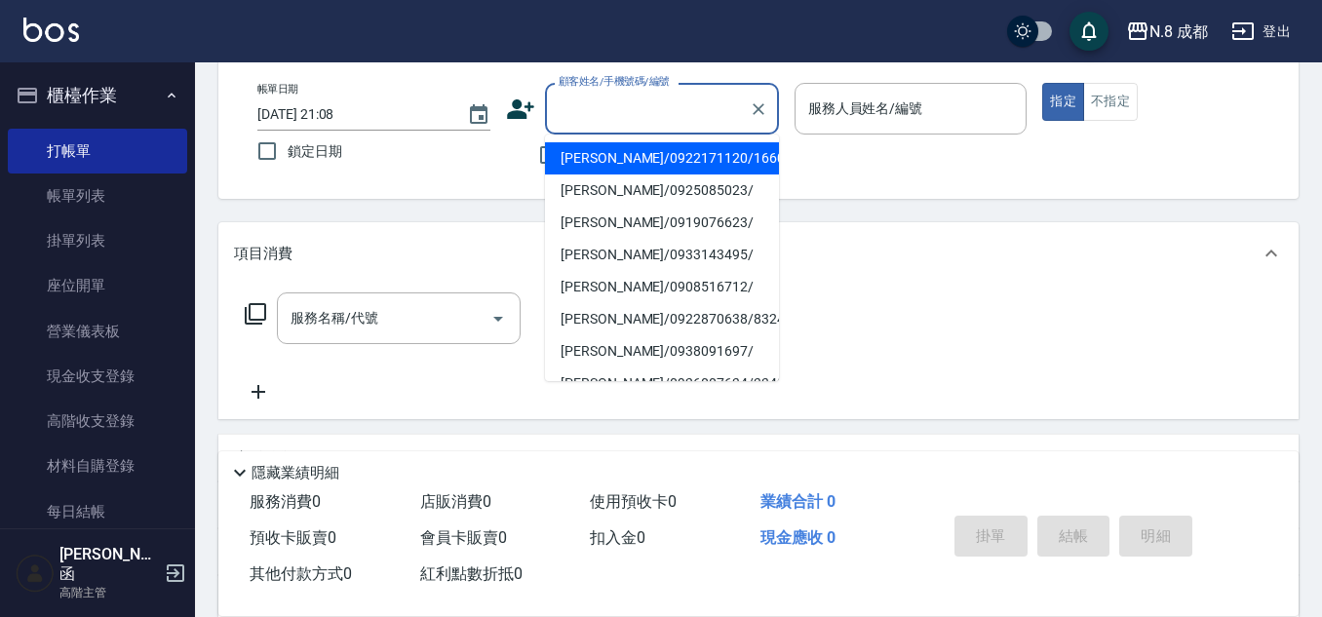
click at [630, 117] on input "顧客姓名/手機號碼/編號" at bounding box center [647, 109] width 187 height 34
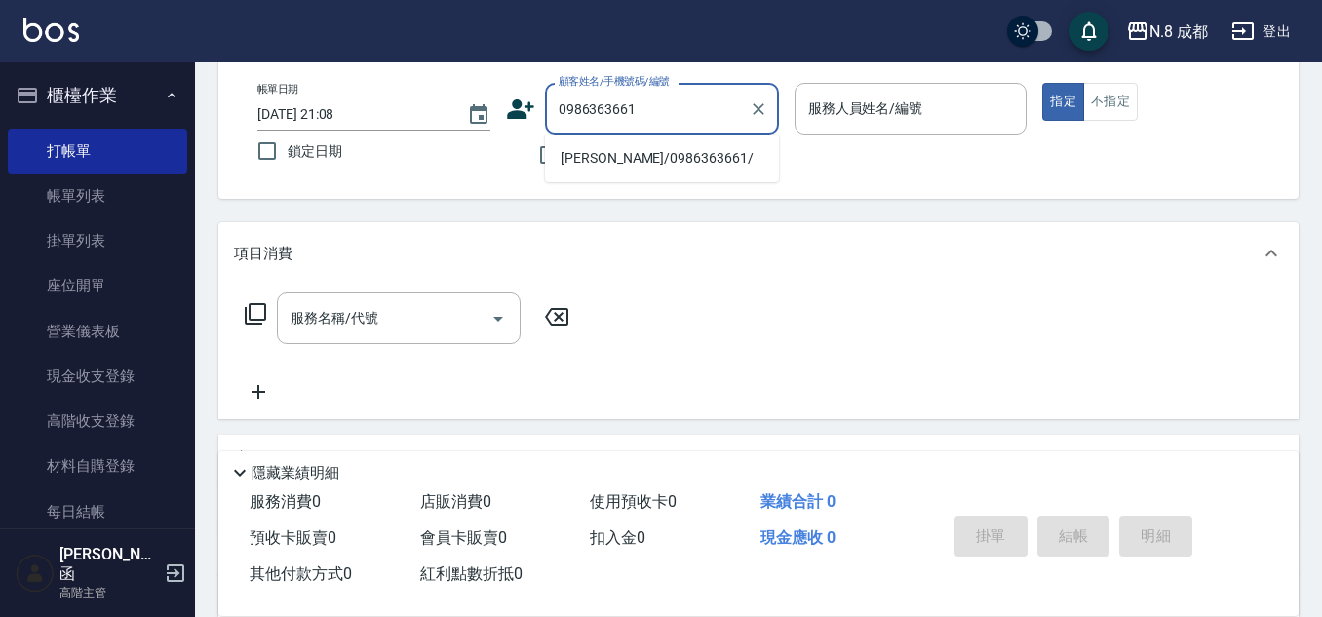
click at [638, 153] on li "[PERSON_NAME]/0986363661/" at bounding box center [662, 158] width 234 height 32
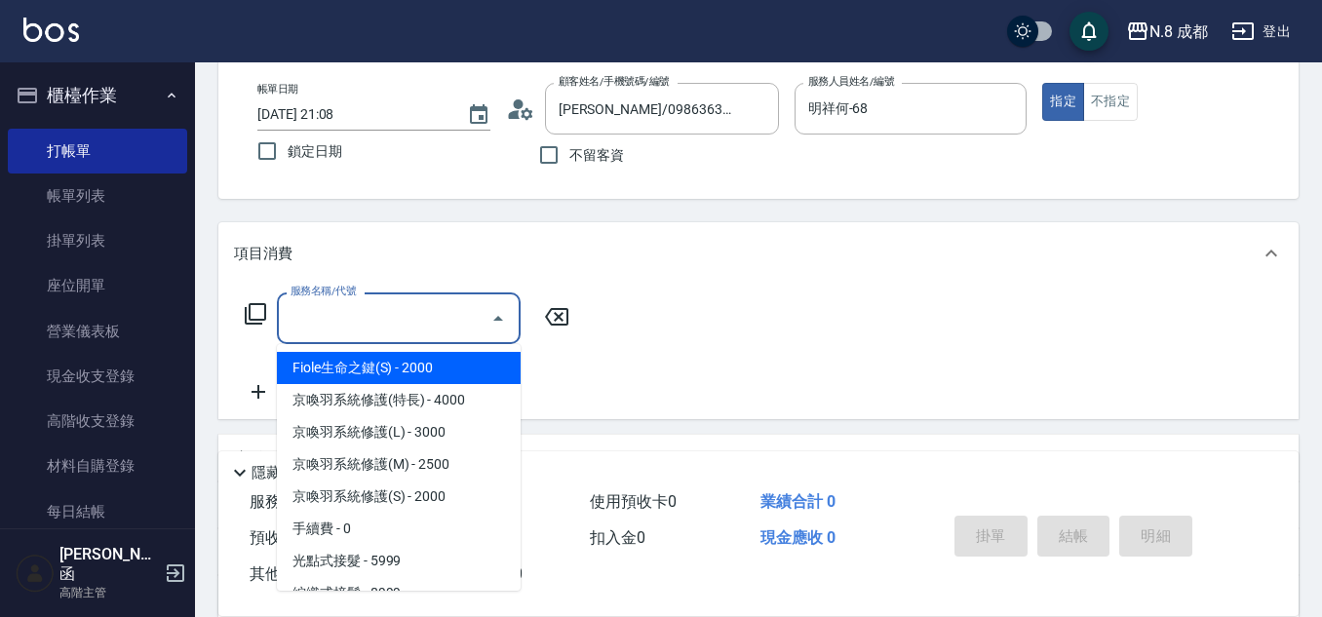
click at [361, 329] on input "服務名稱/代號" at bounding box center [384, 318] width 197 height 34
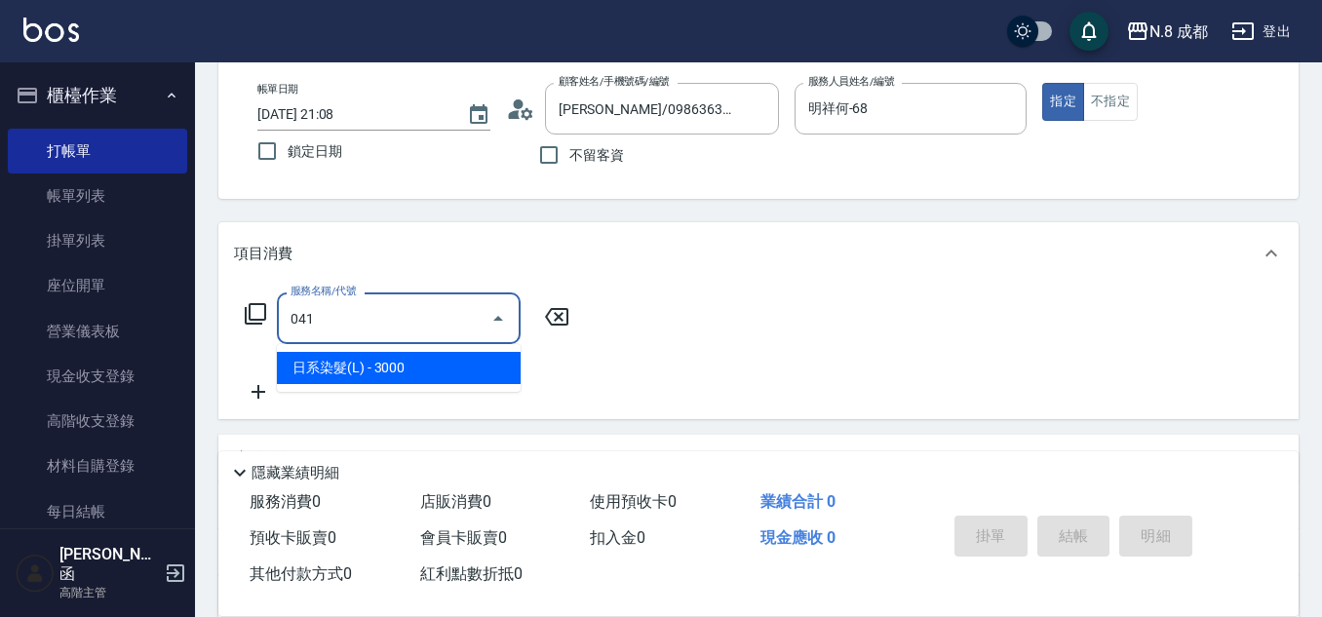
click at [380, 363] on span "日系染髮(L) - 3000" at bounding box center [399, 368] width 244 height 32
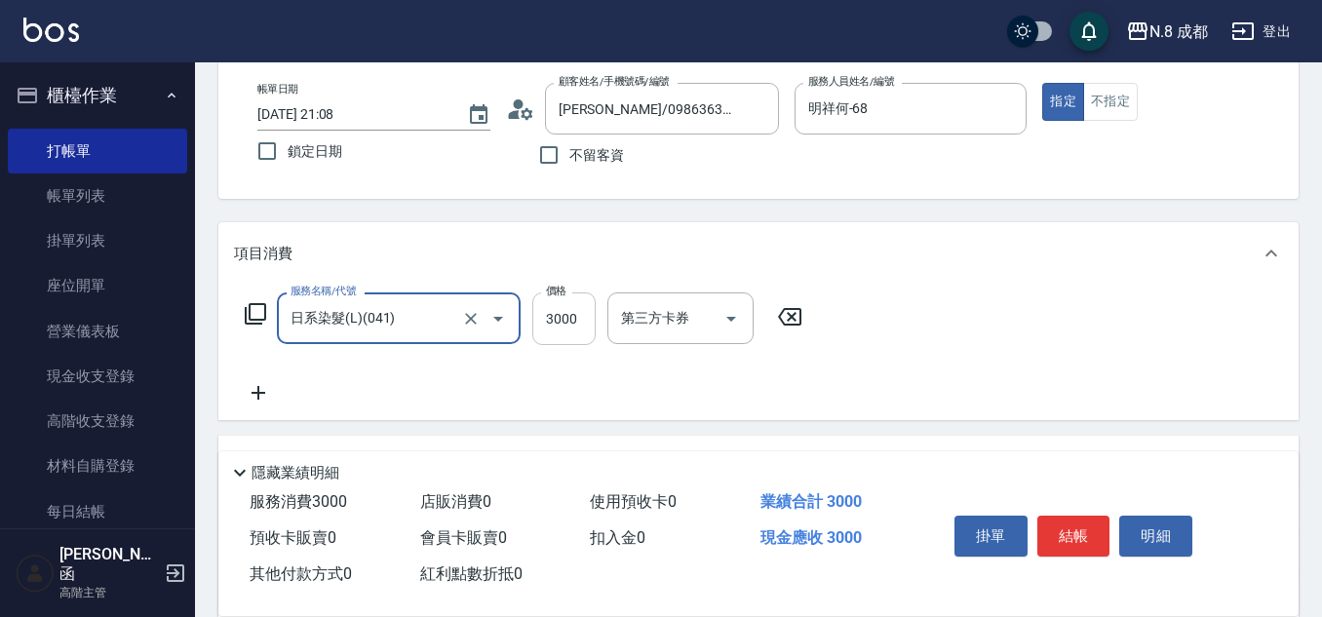
click at [581, 326] on input "3000" at bounding box center [563, 318] width 63 height 53
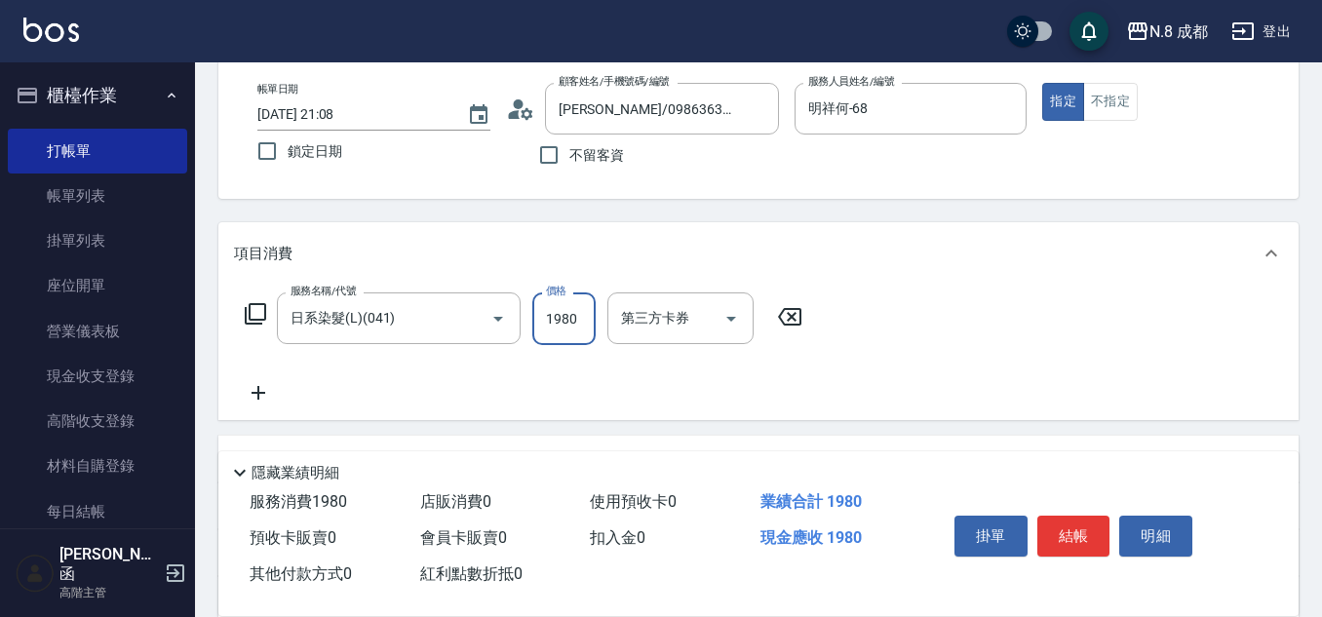
click at [266, 393] on icon at bounding box center [258, 392] width 49 height 23
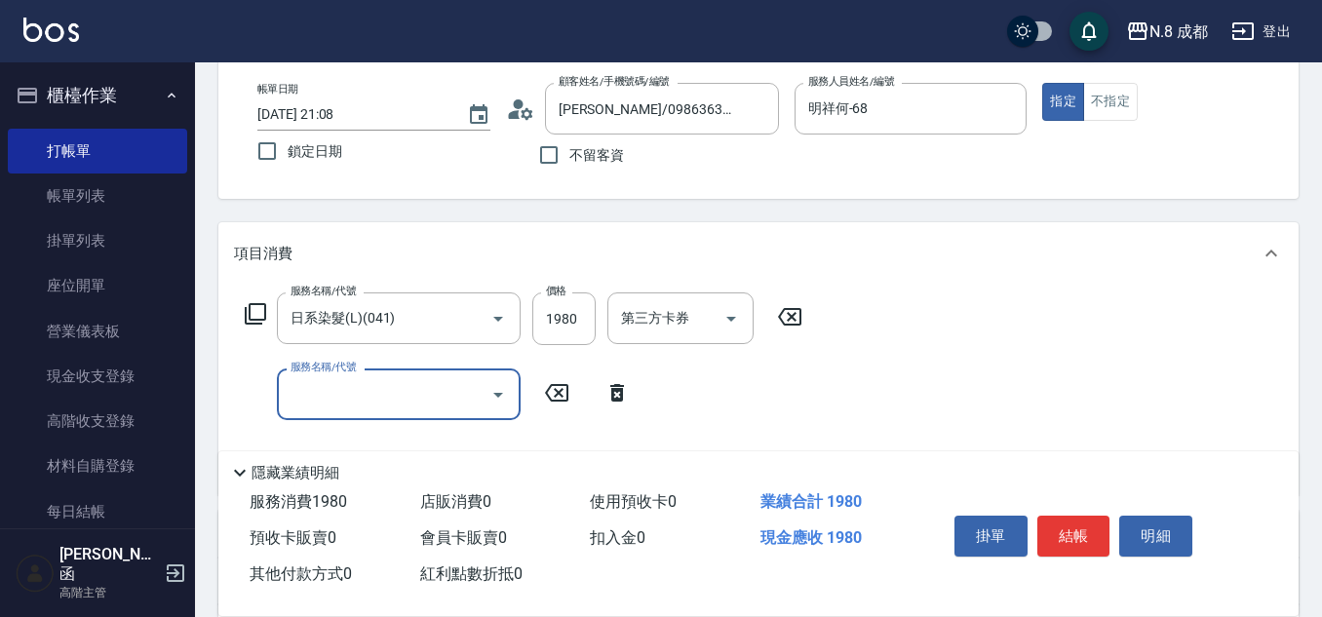
click at [313, 390] on div "服務名稱/代號 服務名稱/代號" at bounding box center [399, 394] width 244 height 52
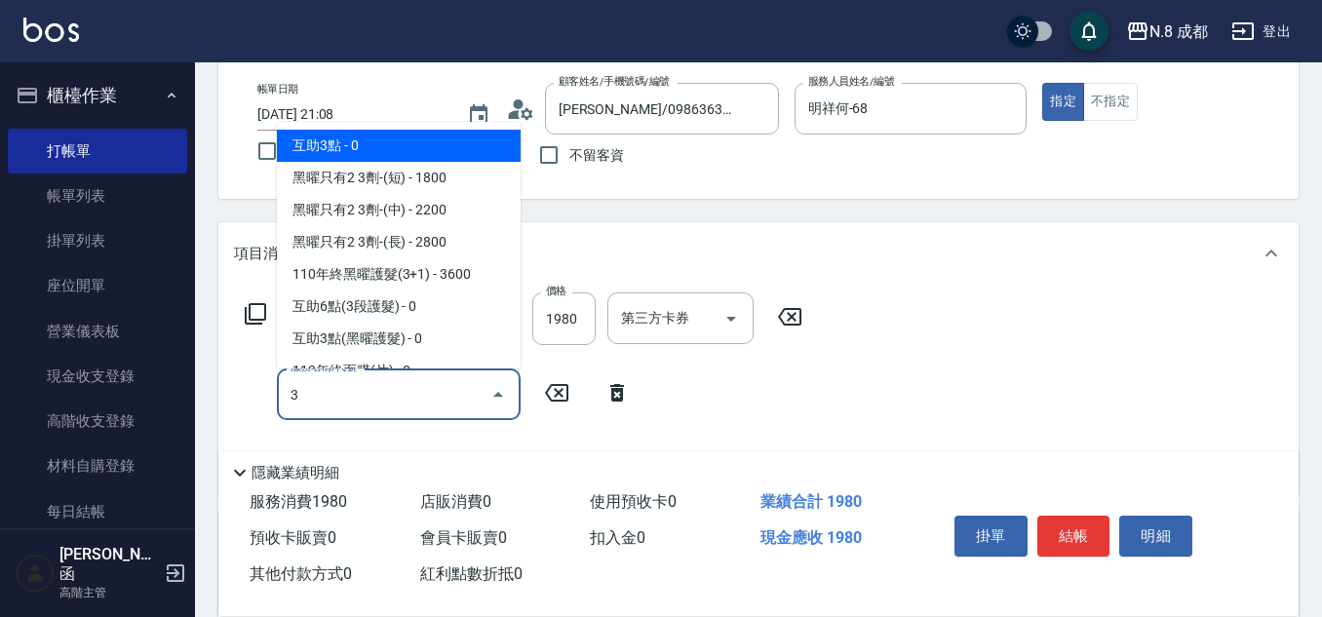
click at [349, 146] on span "互助3點 - 0" at bounding box center [399, 146] width 244 height 32
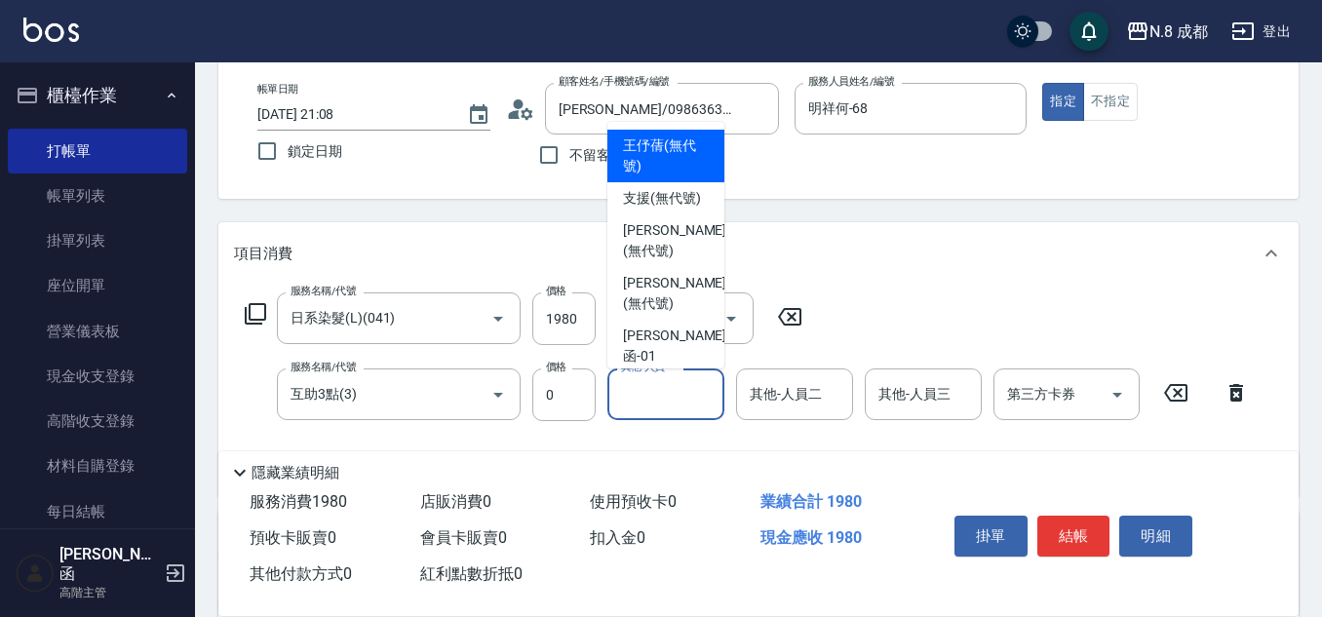
click at [653, 394] on input "其他-人員一" at bounding box center [665, 394] width 99 height 34
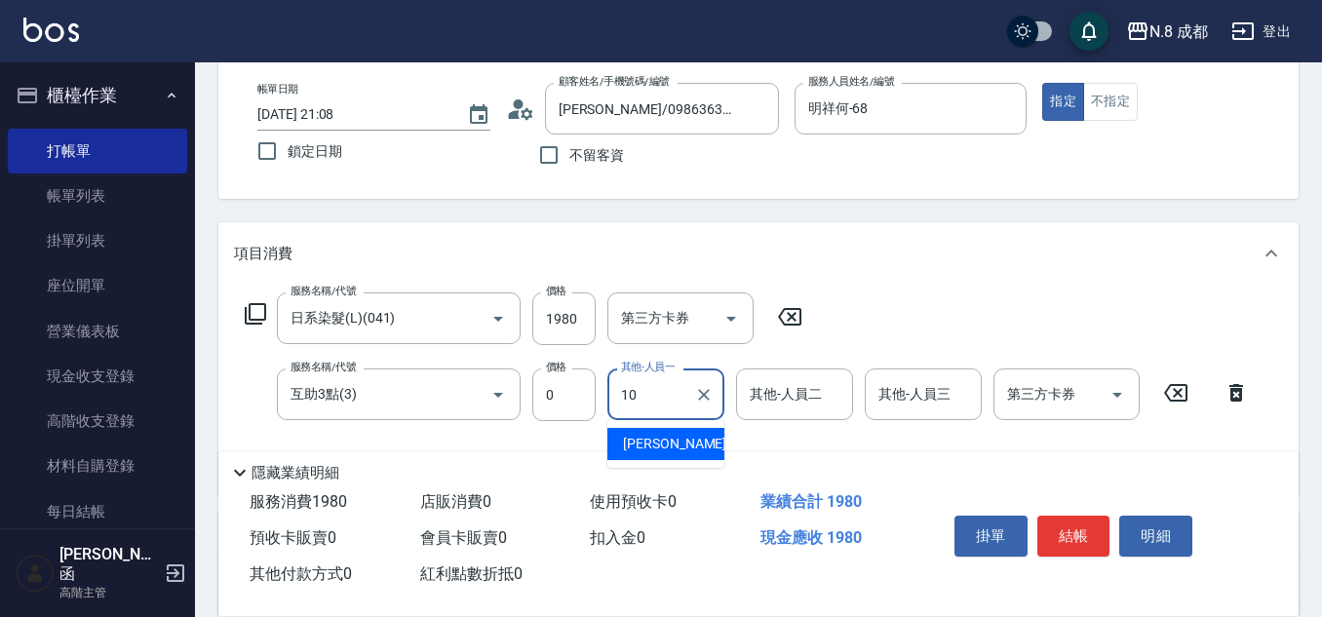
click at [659, 437] on span "[PERSON_NAME]-10" at bounding box center [684, 444] width 123 height 20
click at [1086, 528] on button "結帳" at bounding box center [1073, 536] width 73 height 41
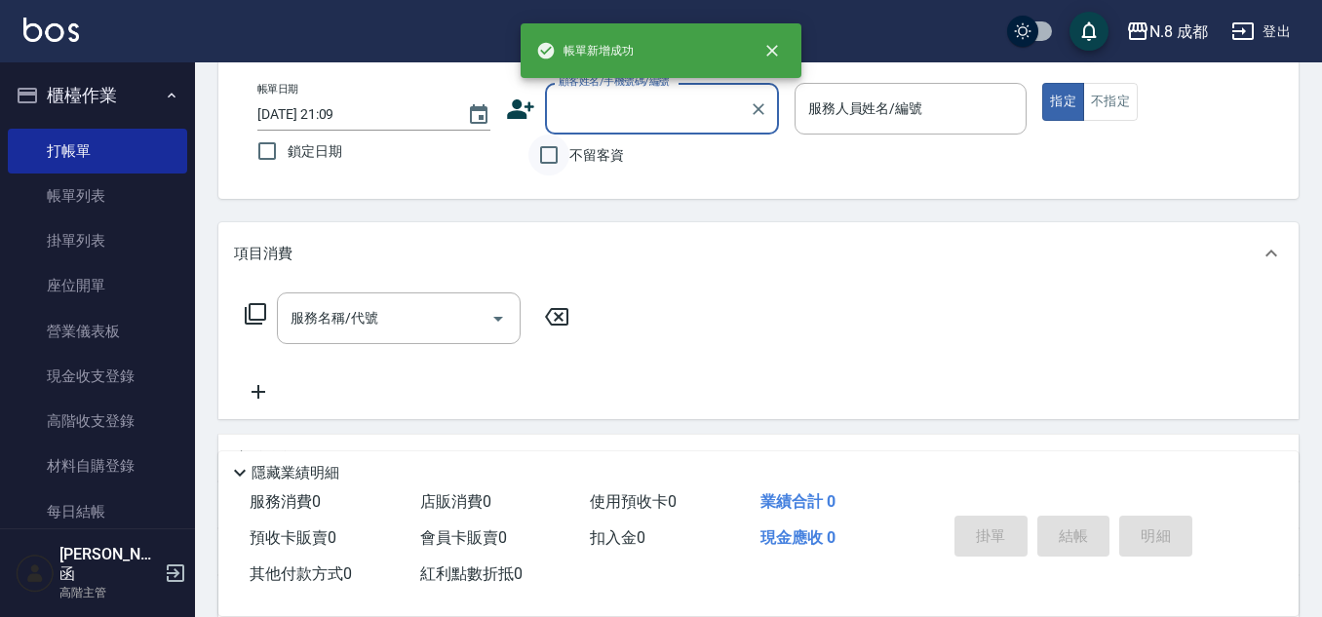
click at [533, 153] on input "不留客資" at bounding box center [548, 155] width 41 height 41
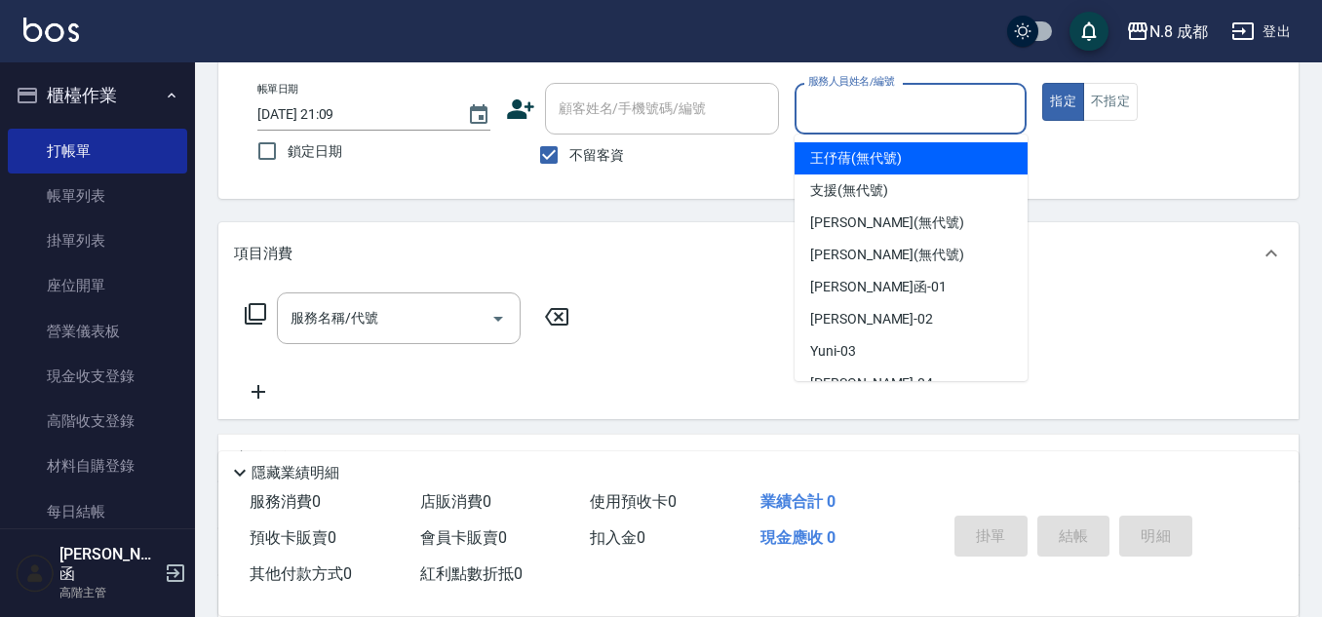
click at [864, 100] on input "服務人員姓名/編號" at bounding box center [910, 109] width 215 height 34
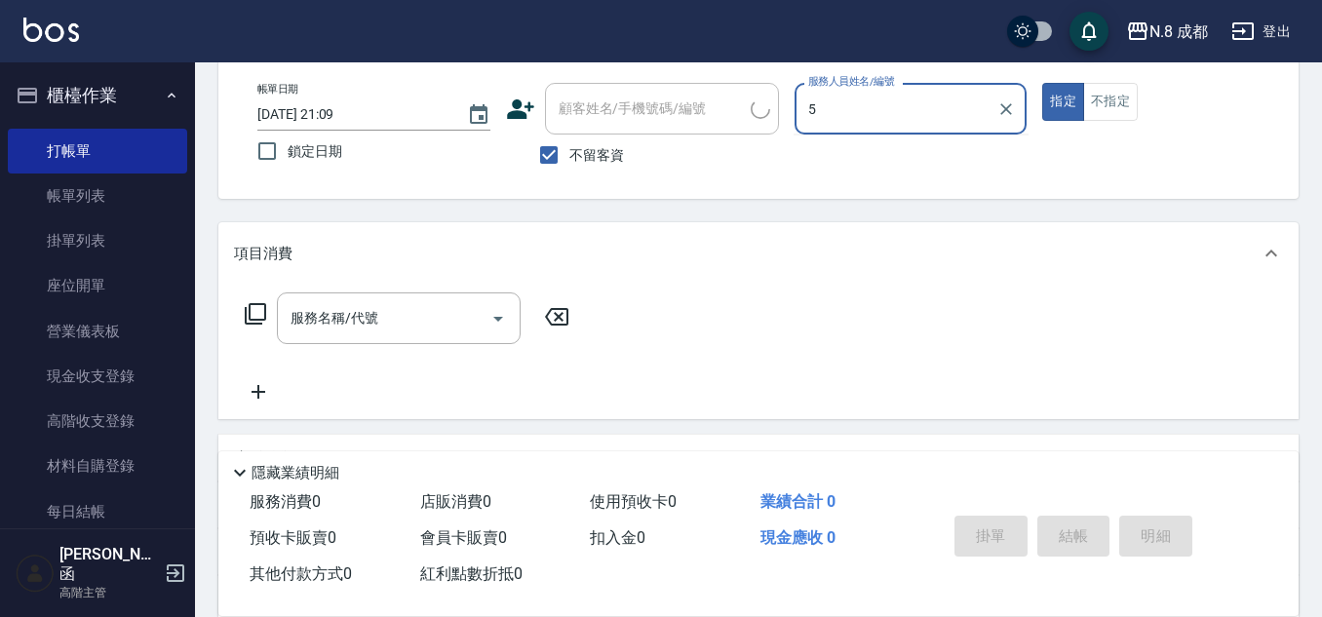
drag, startPoint x: 865, startPoint y: 110, endPoint x: 799, endPoint y: 110, distance: 65.3
click at [801, 110] on div "5 服務人員姓名/編號" at bounding box center [910, 109] width 233 height 52
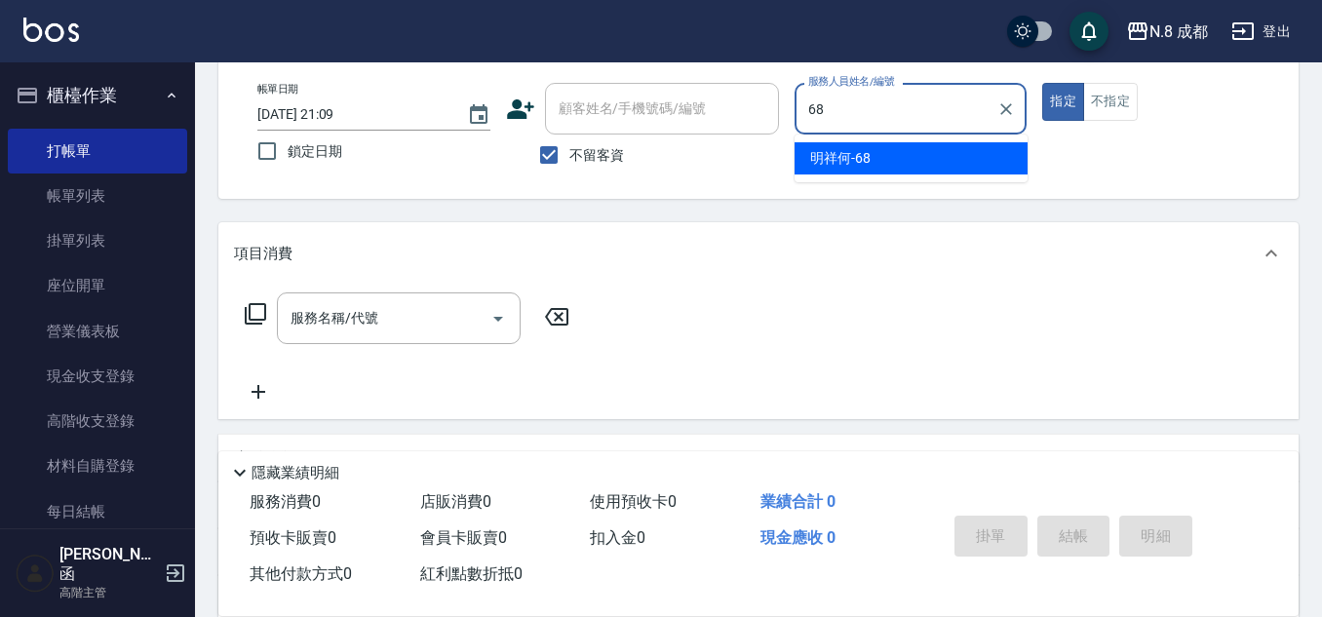
drag, startPoint x: 859, startPoint y: 153, endPoint x: 720, endPoint y: 165, distance: 138.9
click at [858, 154] on span "明祥何 -68" at bounding box center [840, 158] width 60 height 20
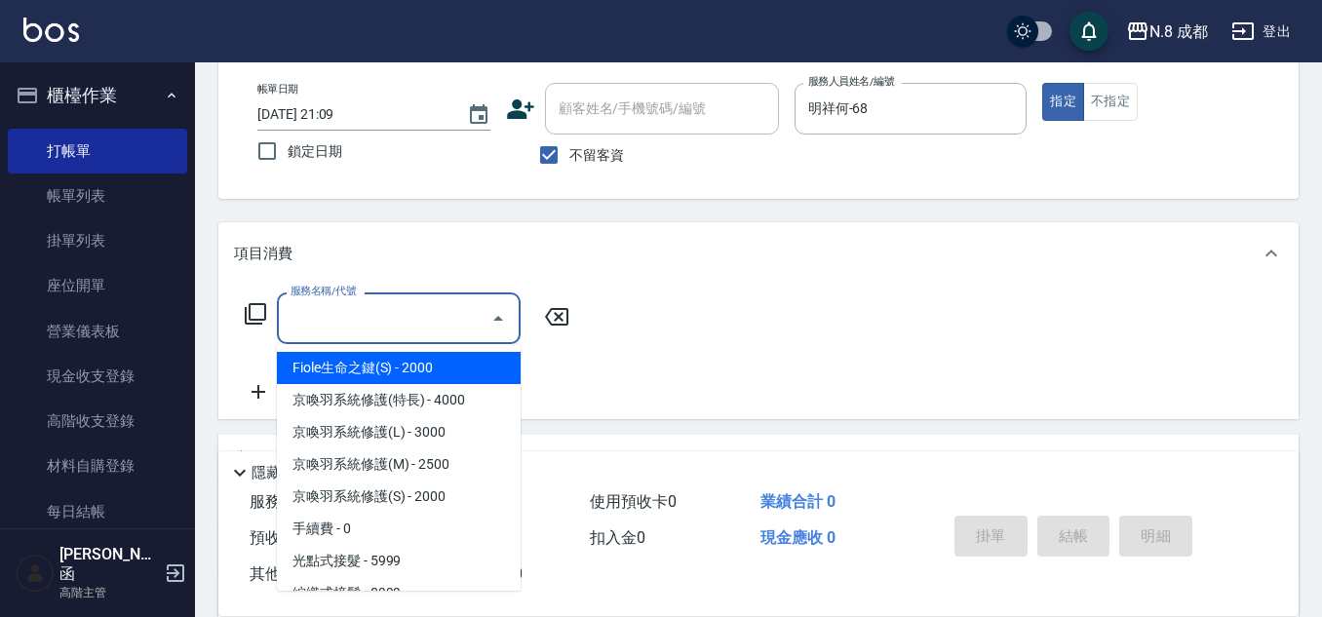
click at [375, 314] on input "服務名稱/代號" at bounding box center [384, 318] width 197 height 34
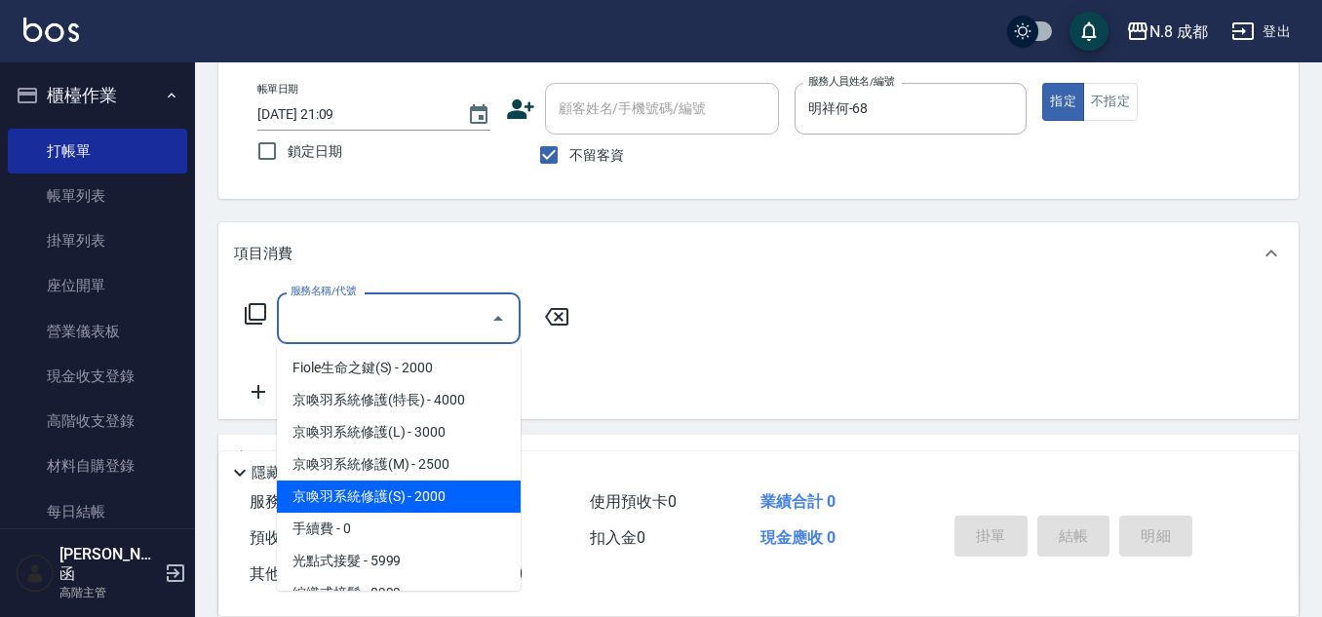
click at [448, 481] on span "京喚羽系統修護(S) - 2000" at bounding box center [399, 497] width 244 height 32
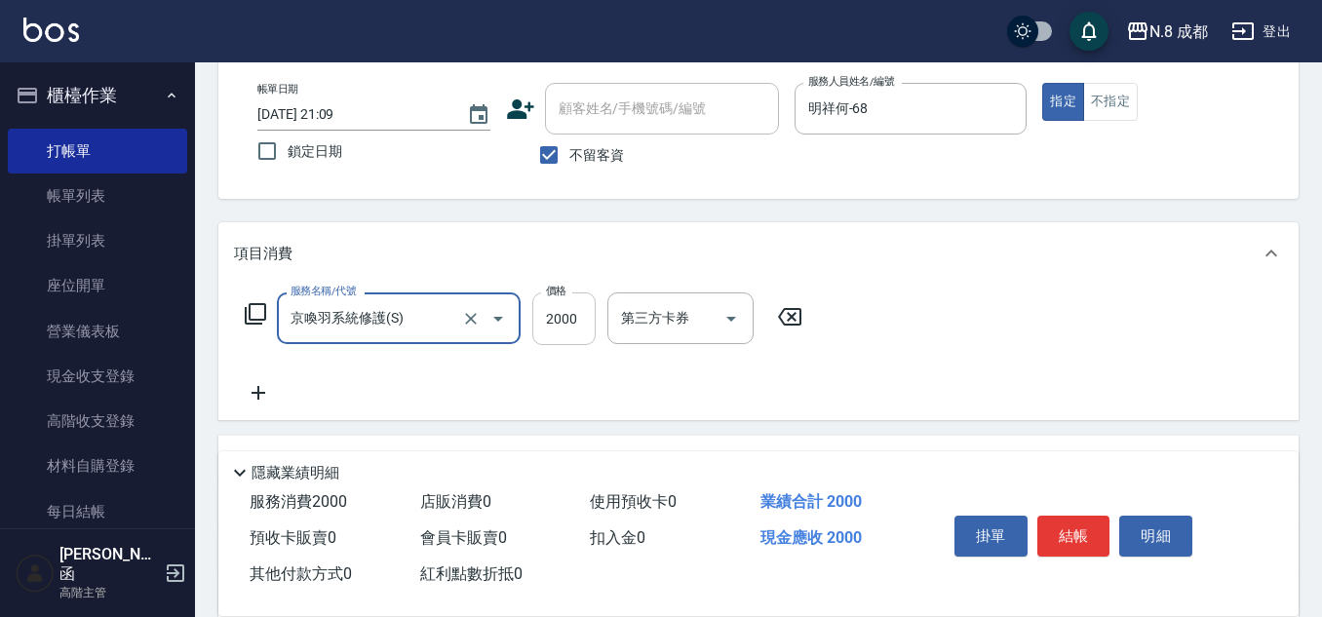
click at [566, 313] on input "2000" at bounding box center [563, 318] width 63 height 53
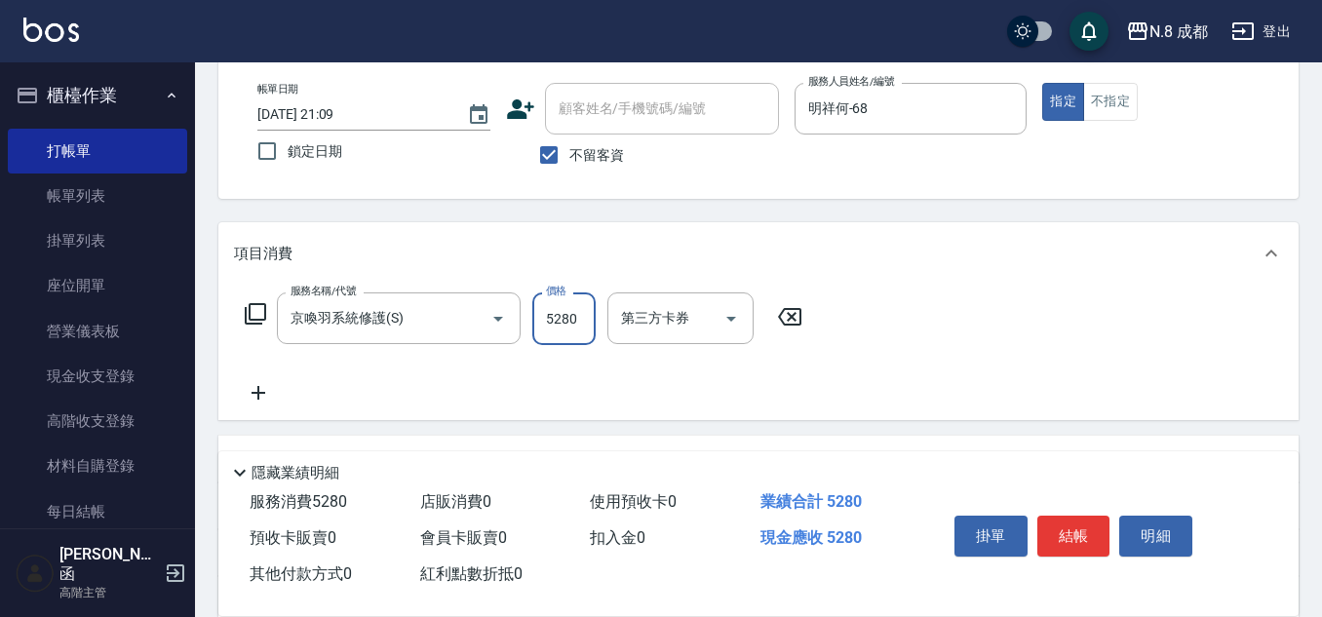
click at [265, 388] on icon at bounding box center [258, 392] width 49 height 23
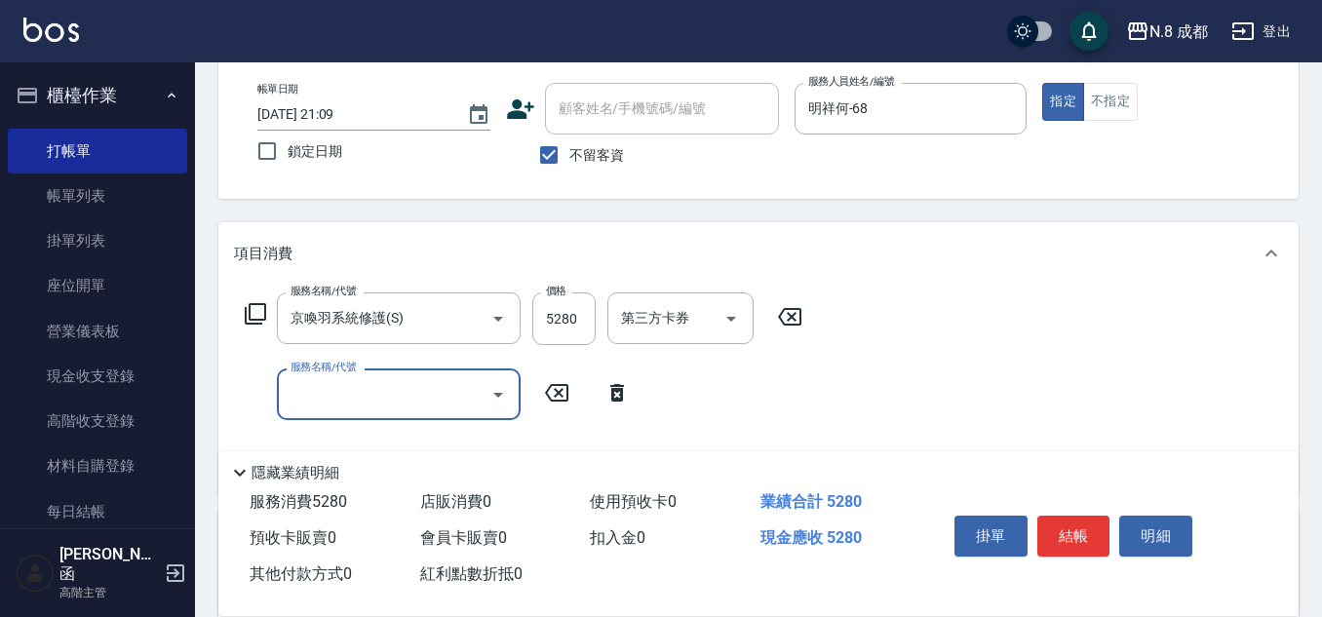
click at [392, 398] on input "服務名稱/代號" at bounding box center [384, 394] width 197 height 34
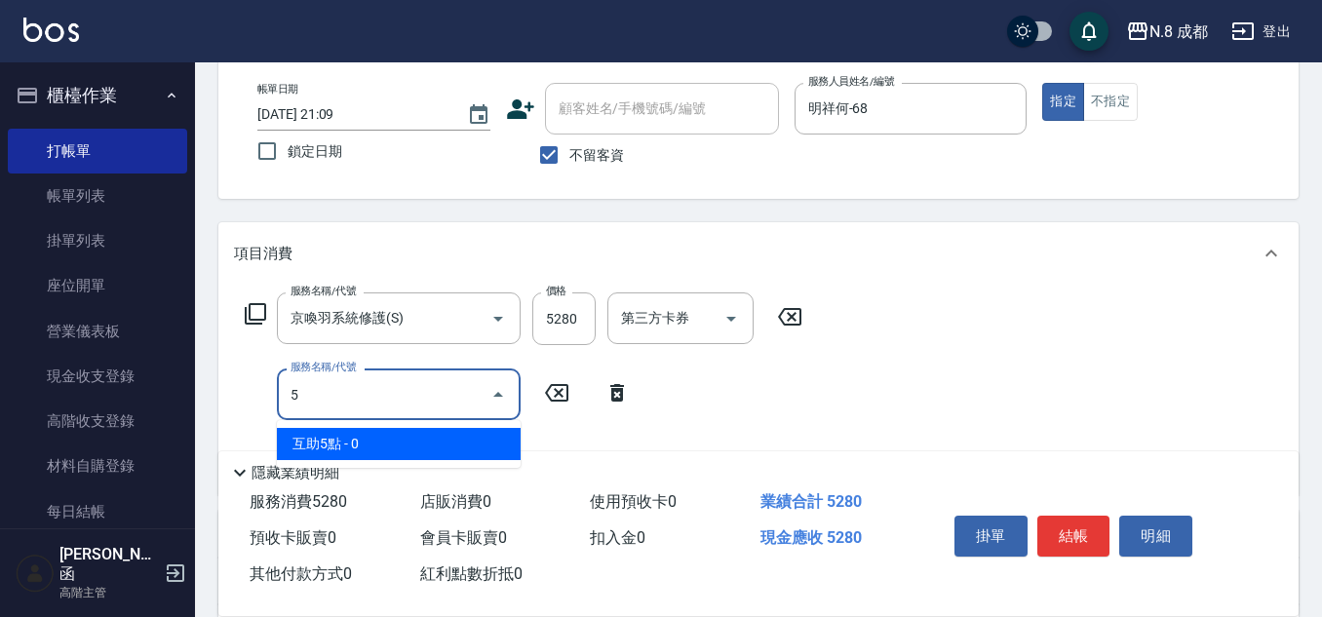
click at [352, 436] on span "互助5點 - 0" at bounding box center [399, 444] width 244 height 32
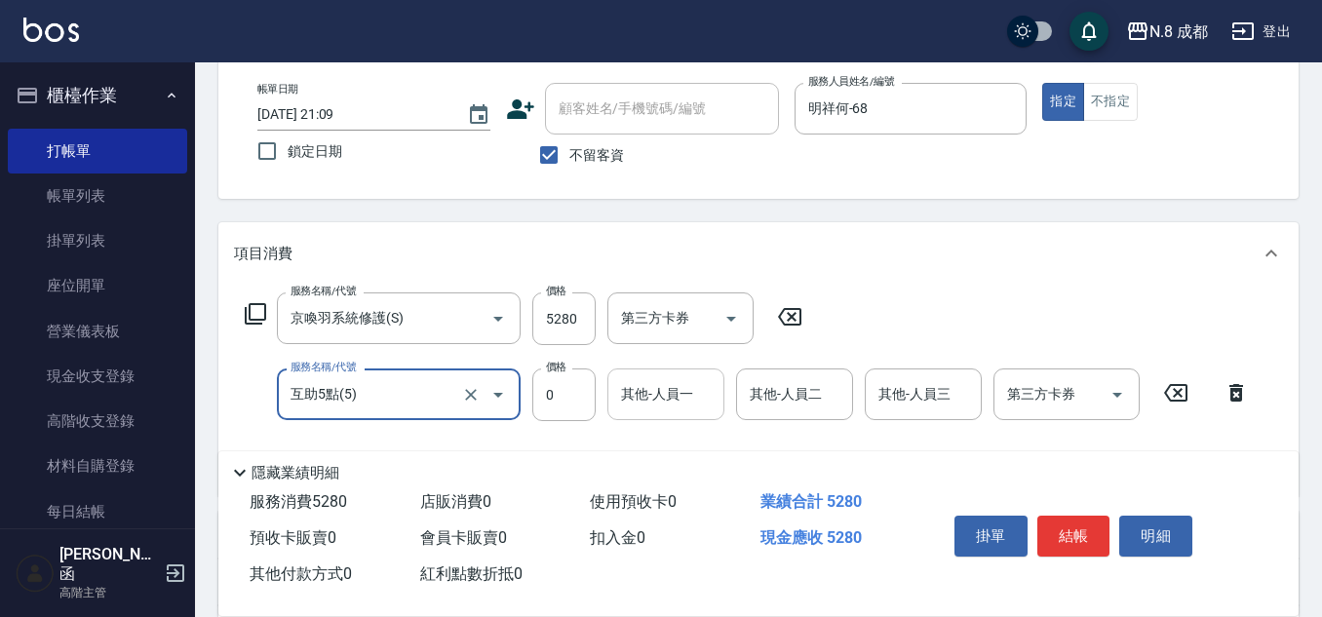
click at [628, 404] on input "其他-人員一" at bounding box center [665, 394] width 99 height 34
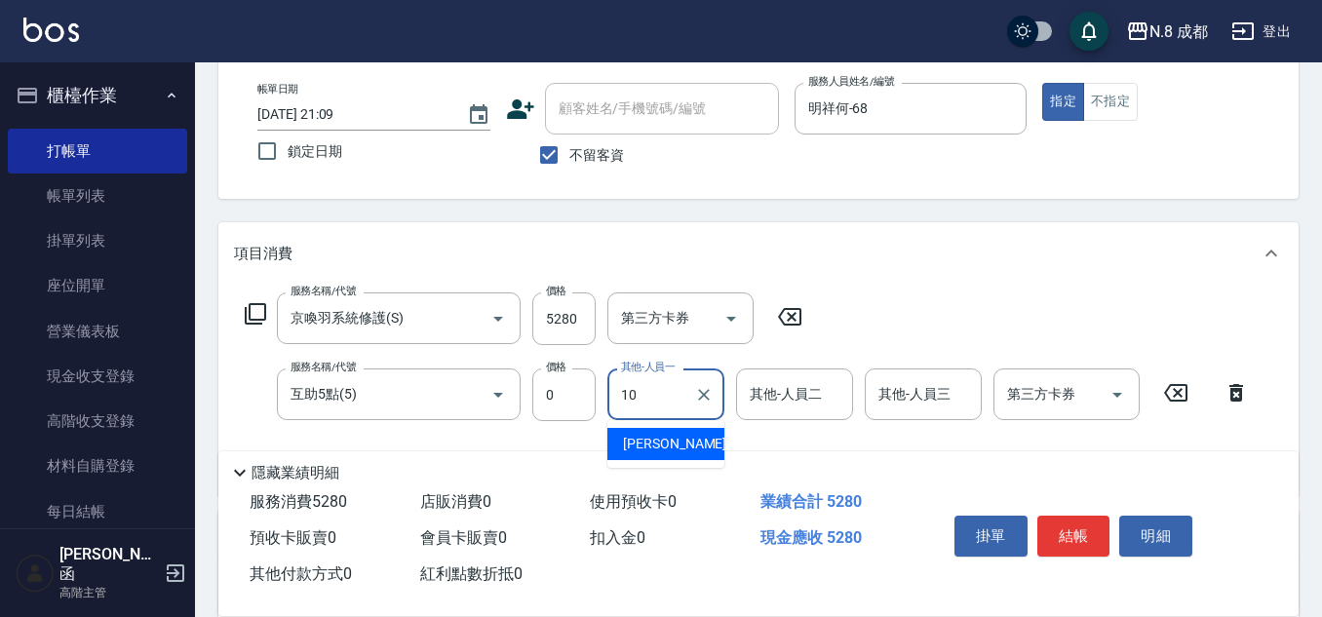
click at [642, 441] on span "[PERSON_NAME]-10" at bounding box center [684, 444] width 123 height 20
click at [1083, 521] on button "結帳" at bounding box center [1073, 536] width 73 height 41
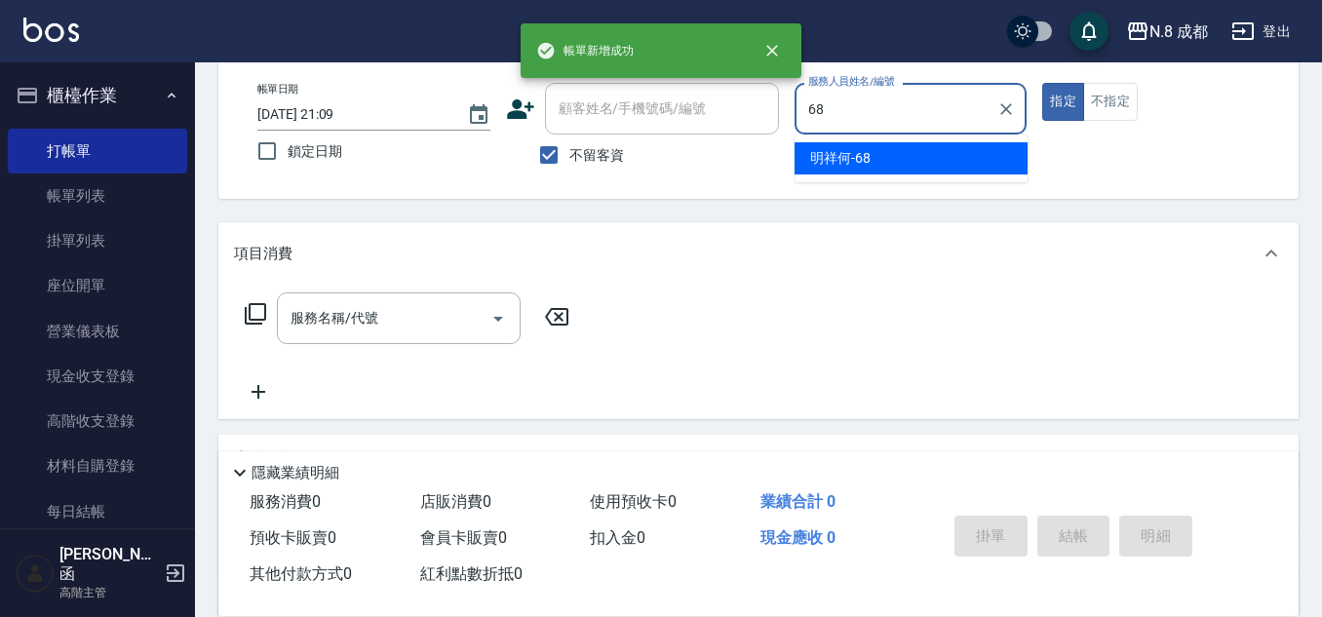
click at [866, 147] on div "明祥何 -68" at bounding box center [910, 158] width 233 height 32
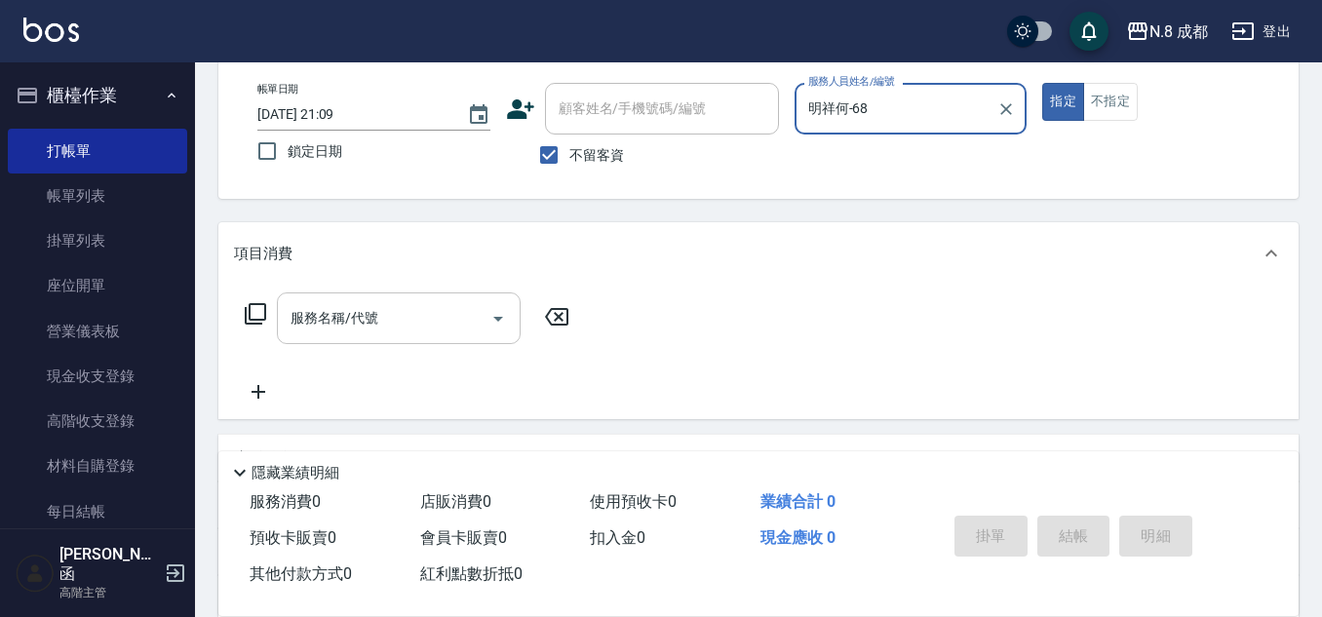
click at [381, 316] on input "服務名稱/代號" at bounding box center [384, 318] width 197 height 34
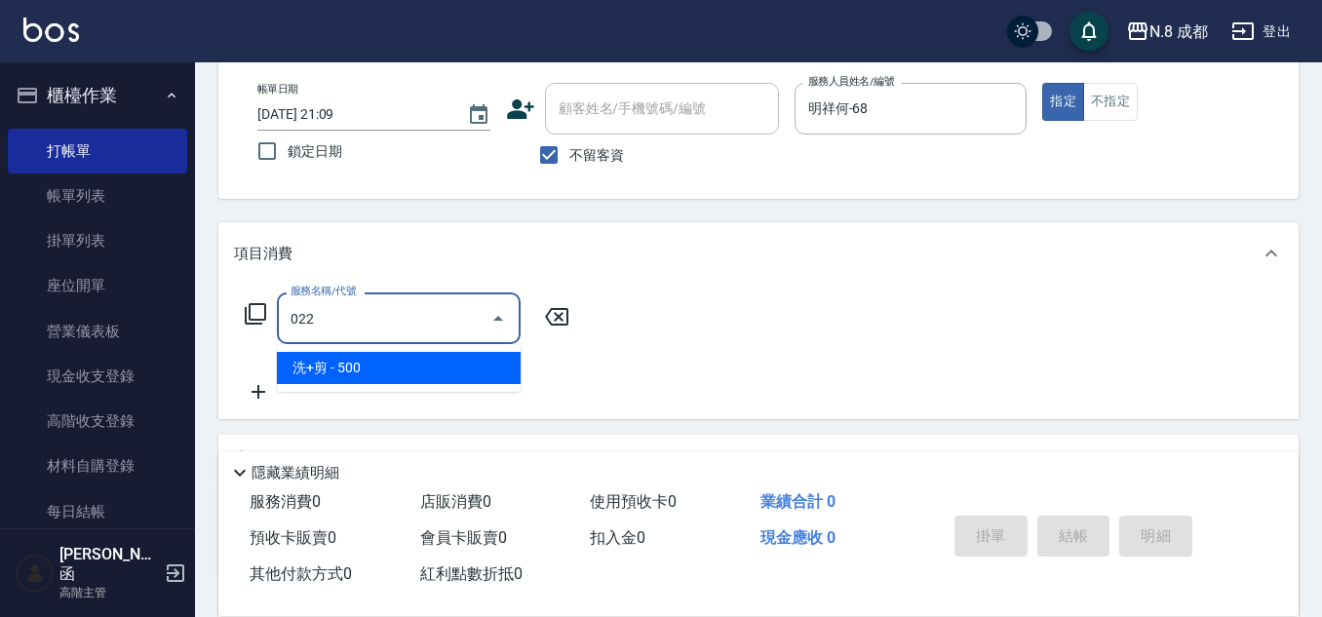
click at [366, 359] on span "洗+剪 - 500" at bounding box center [399, 368] width 244 height 32
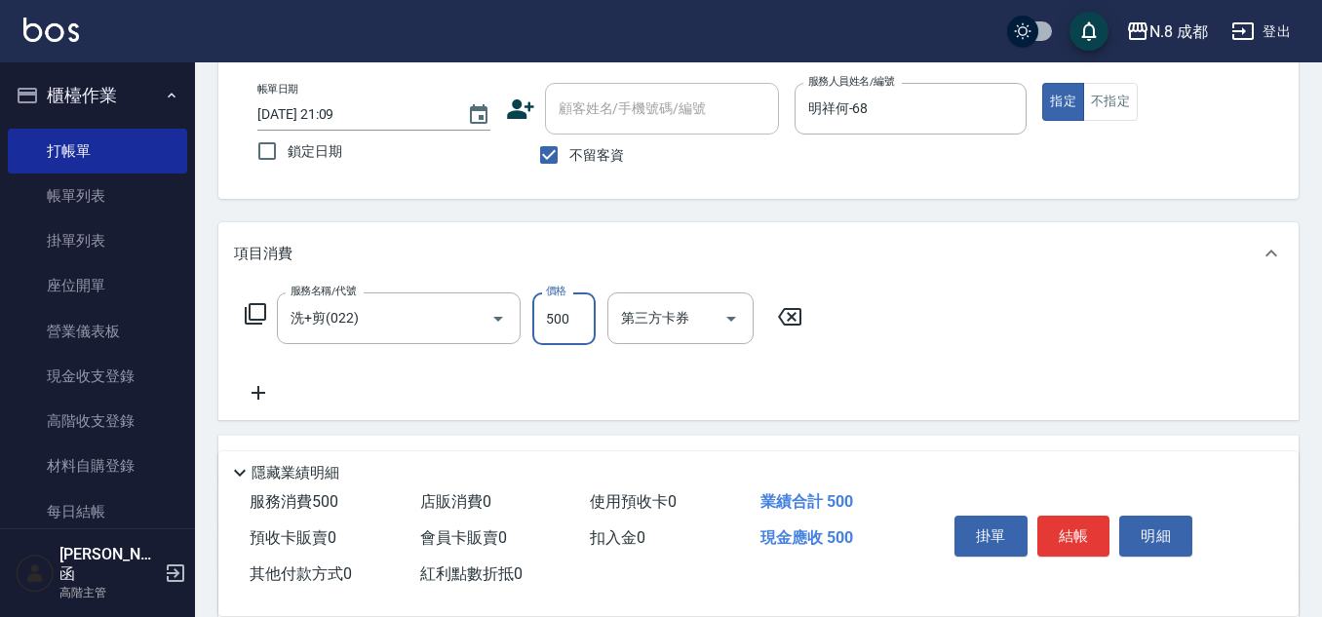
drag, startPoint x: 570, startPoint y: 335, endPoint x: 550, endPoint y: 345, distance: 22.7
click at [570, 335] on input "500" at bounding box center [563, 318] width 63 height 53
click at [278, 389] on icon at bounding box center [258, 392] width 49 height 23
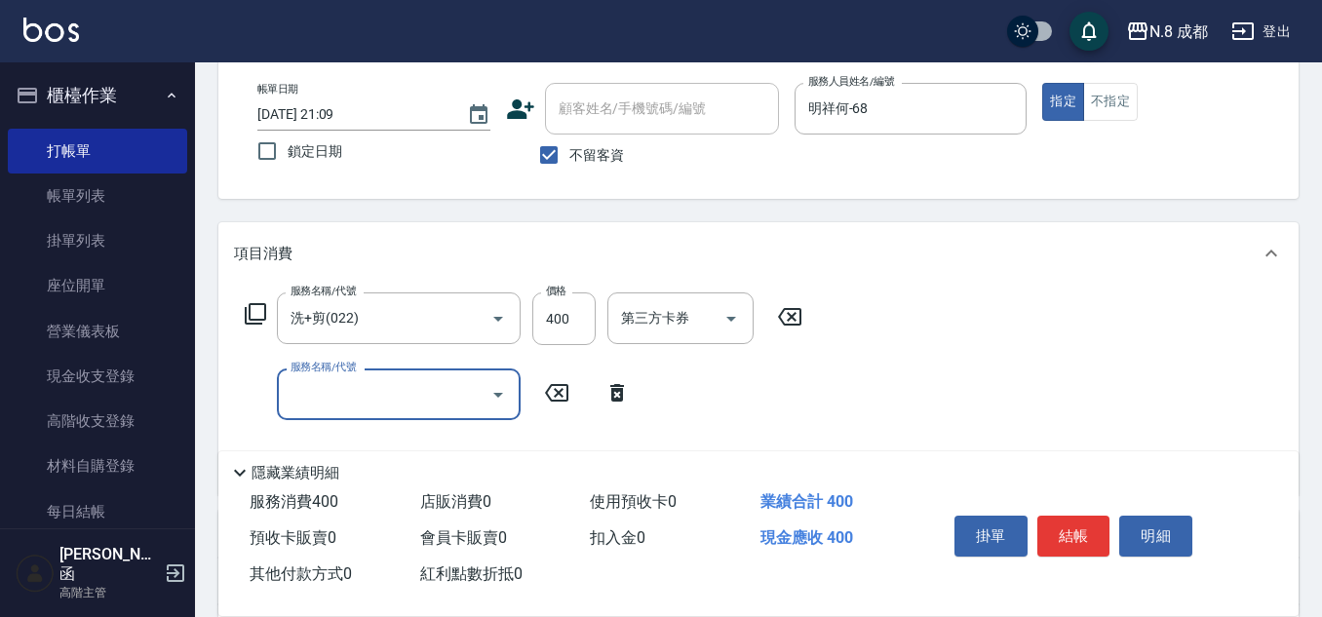
drag, startPoint x: 278, startPoint y: 389, endPoint x: 382, endPoint y: 382, distance: 104.5
click at [382, 392] on input "服務名稱/代號" at bounding box center [384, 394] width 197 height 34
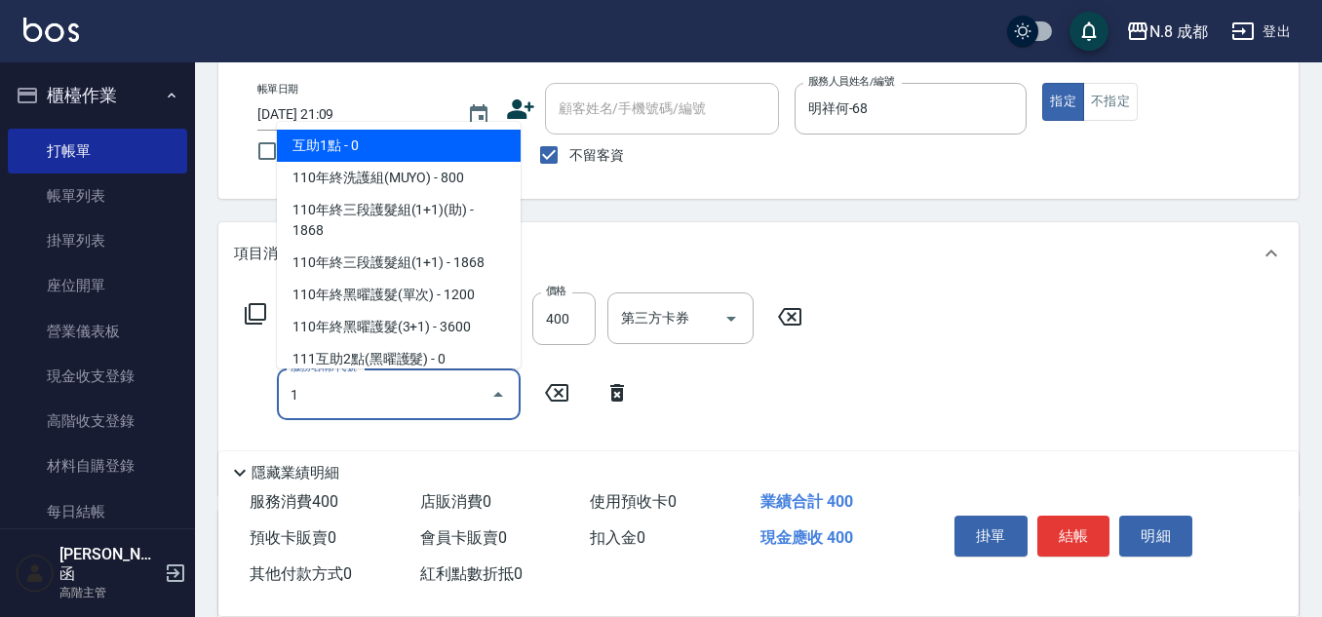
click at [365, 141] on span "互助1點 - 0" at bounding box center [399, 146] width 244 height 32
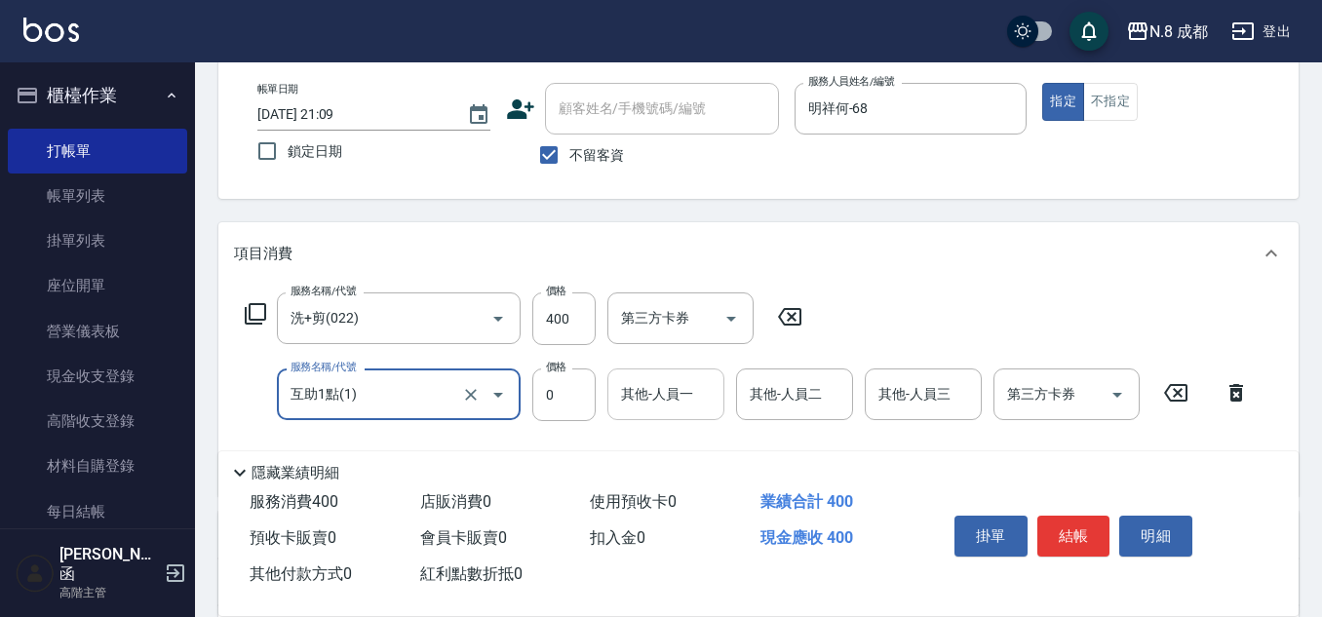
click at [637, 392] on input "其他-人員一" at bounding box center [665, 394] width 99 height 34
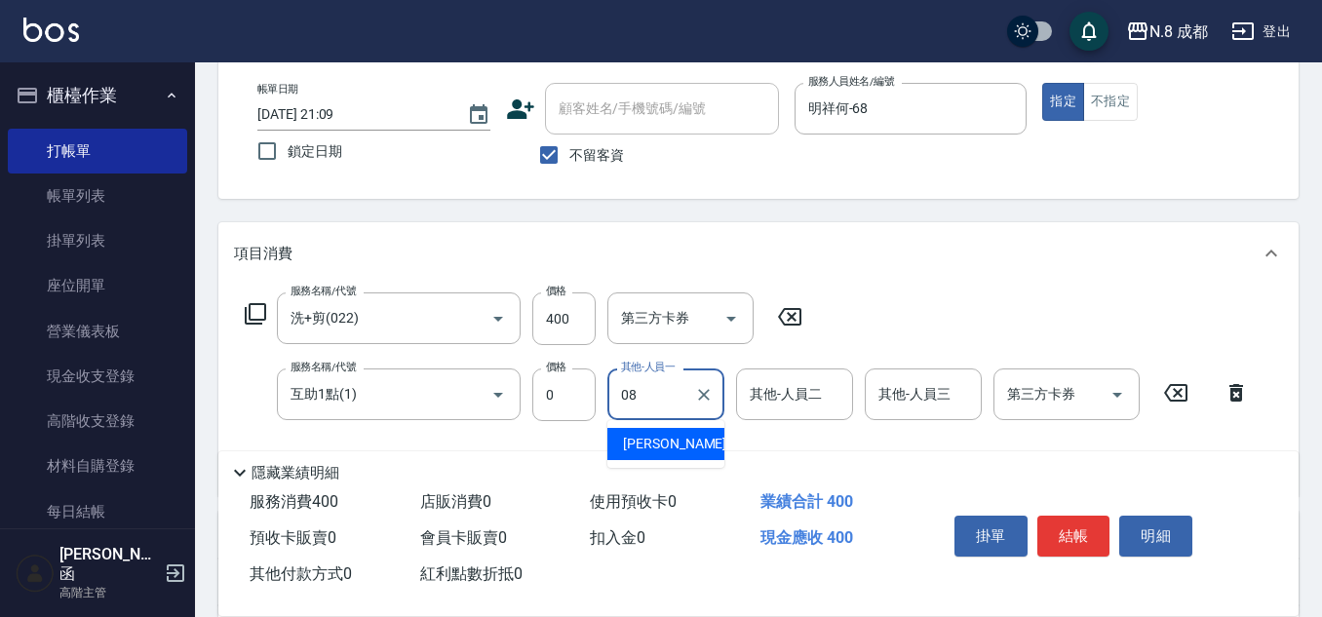
click at [672, 445] on span "[PERSON_NAME] -08" at bounding box center [684, 444] width 123 height 20
click at [1080, 534] on button "結帳" at bounding box center [1073, 536] width 73 height 41
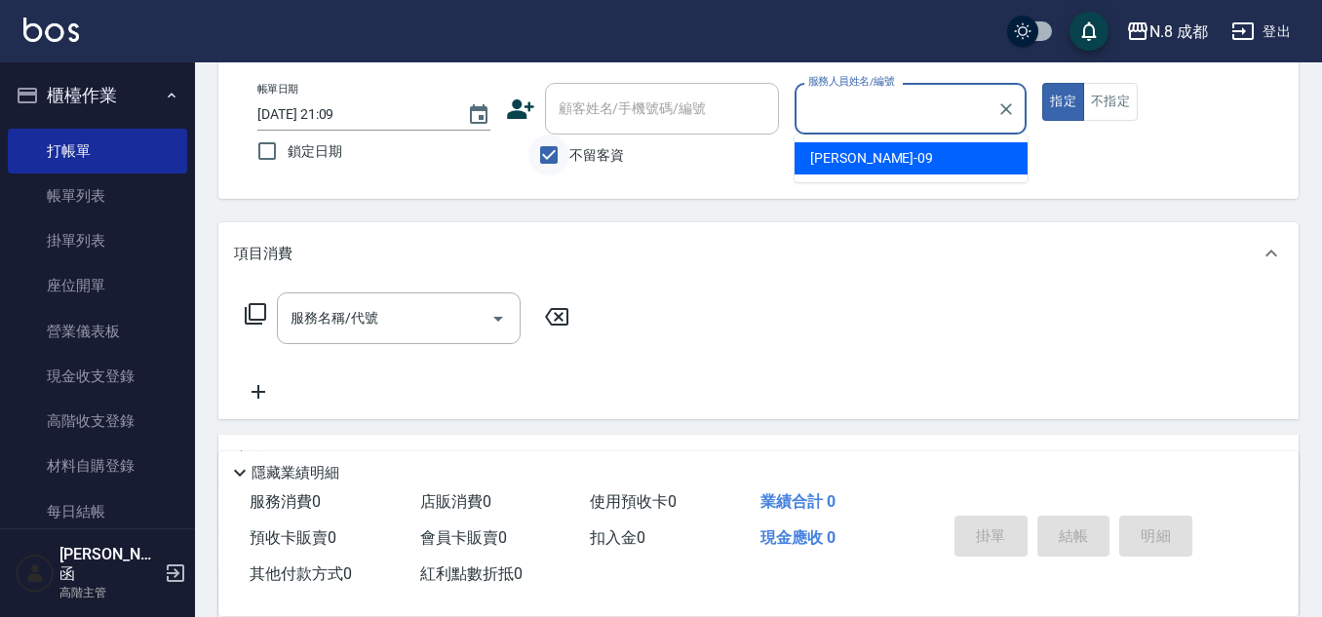
drag, startPoint x: 548, startPoint y: 154, endPoint x: 566, endPoint y: 136, distance: 25.5
click at [550, 149] on input "不留客資" at bounding box center [548, 155] width 41 height 41
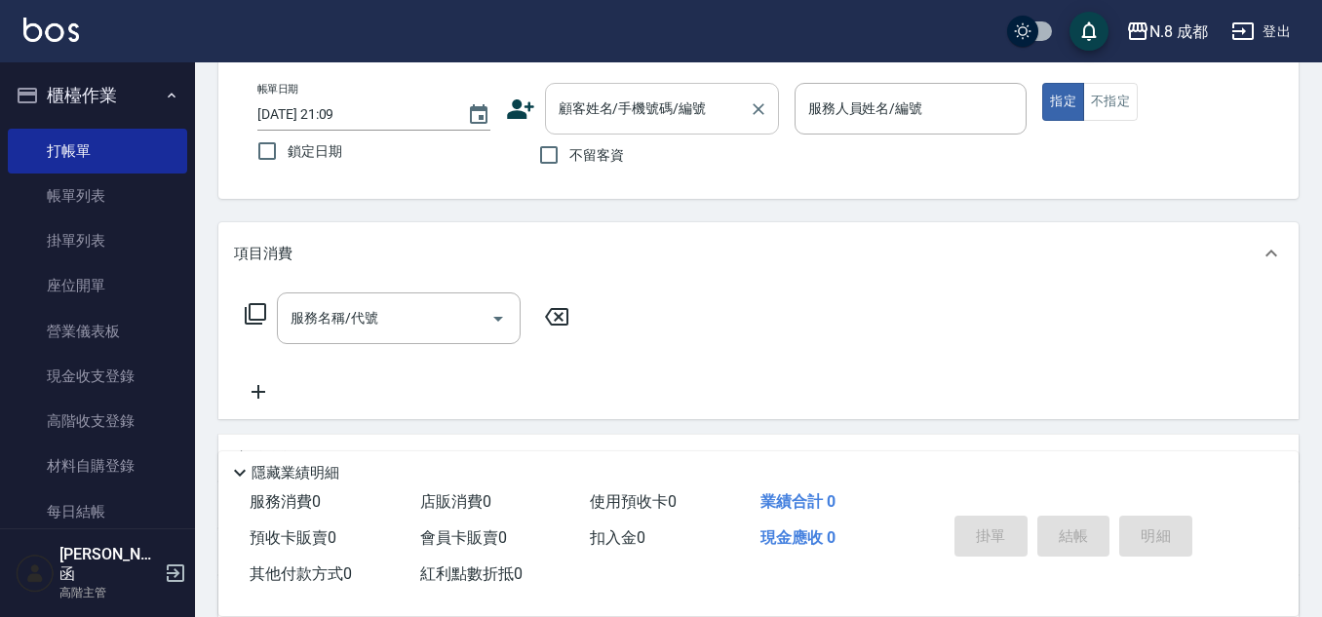
click at [603, 114] on input "顧客姓名/手機號碼/編號" at bounding box center [647, 109] width 187 height 34
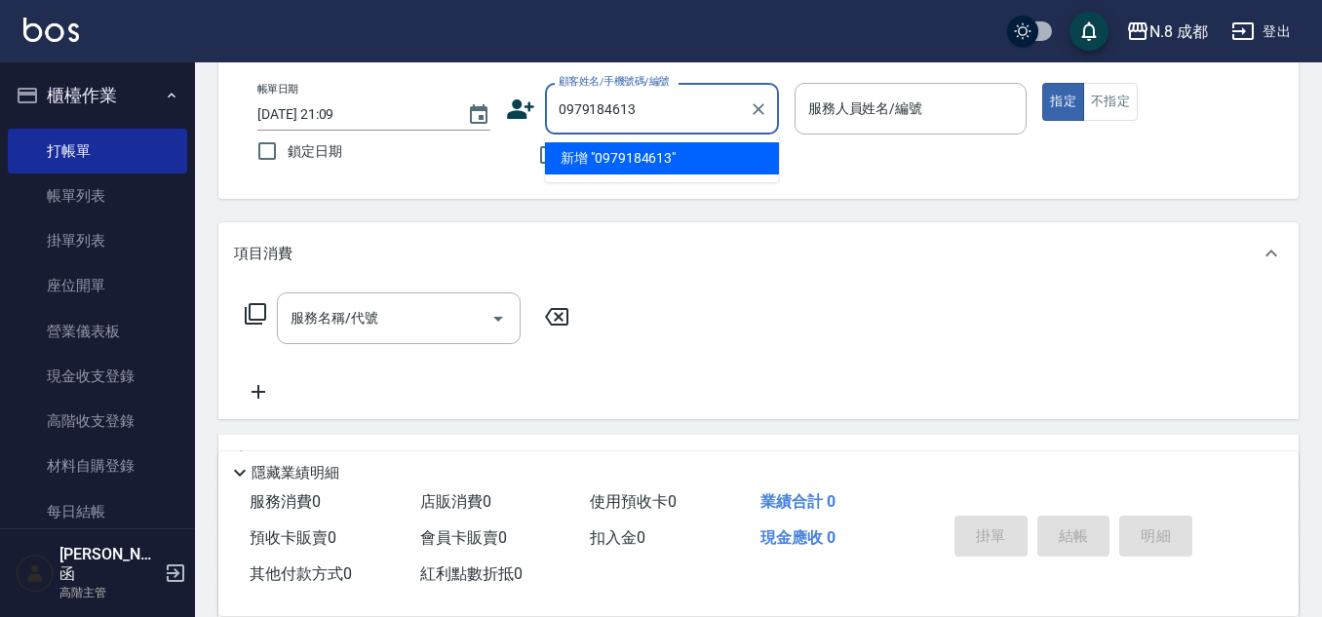
drag, startPoint x: 689, startPoint y: 111, endPoint x: 350, endPoint y: 145, distance: 340.9
click at [350, 145] on div "帳單日期 [DATE] 21:09 鎖定日期 顧客姓名/手機號碼/編號 0979184613 顧客姓名/手機號碼/編號 不留客資 服務人員姓名/編號 服務人員…" at bounding box center [758, 129] width 1033 height 93
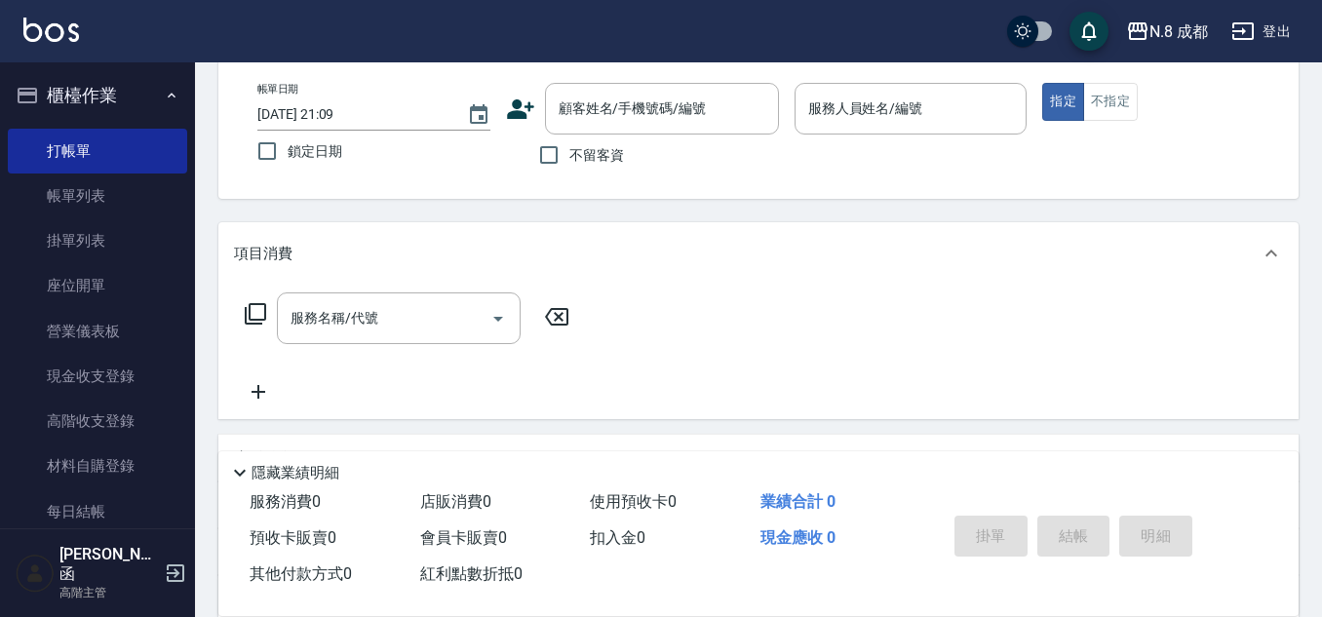
click at [528, 103] on icon at bounding box center [520, 108] width 27 height 19
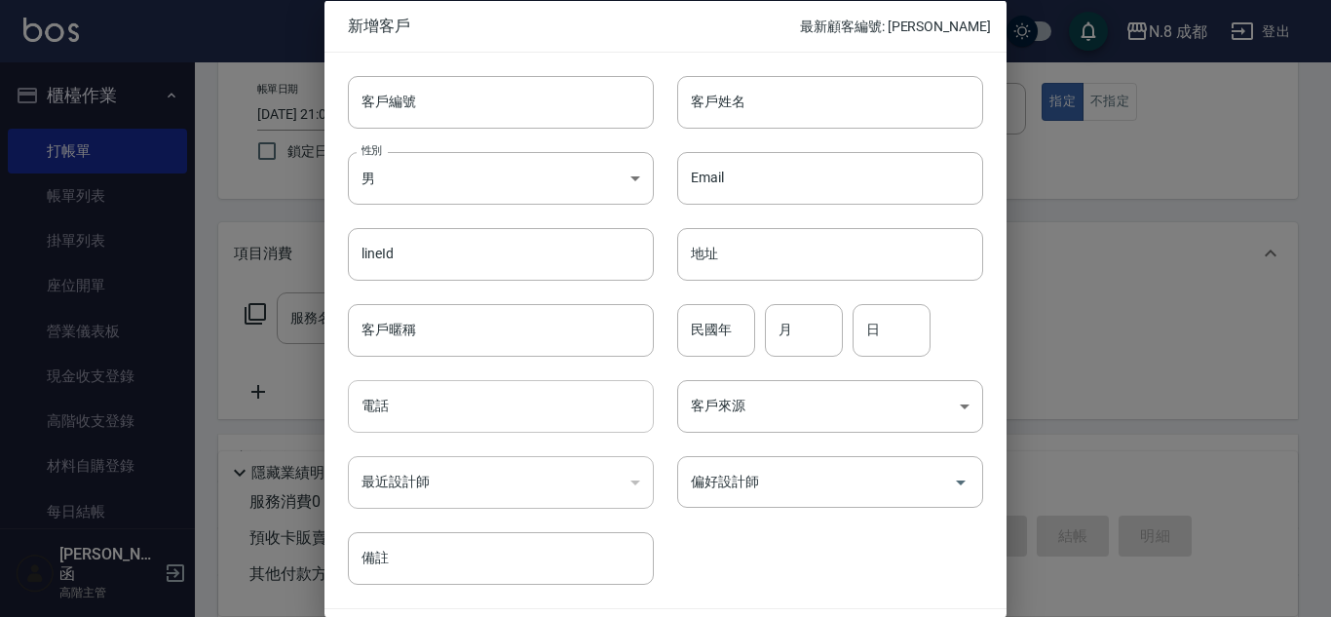
click at [420, 421] on input "電話" at bounding box center [501, 406] width 306 height 53
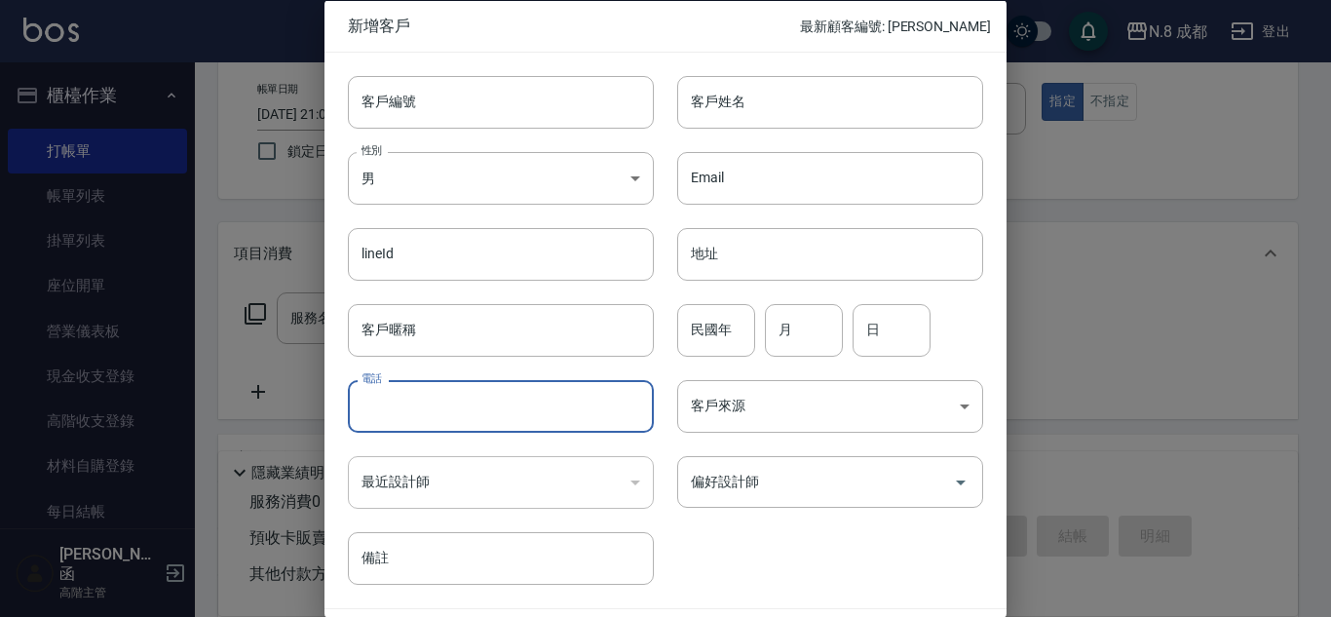
paste input "0979184613"
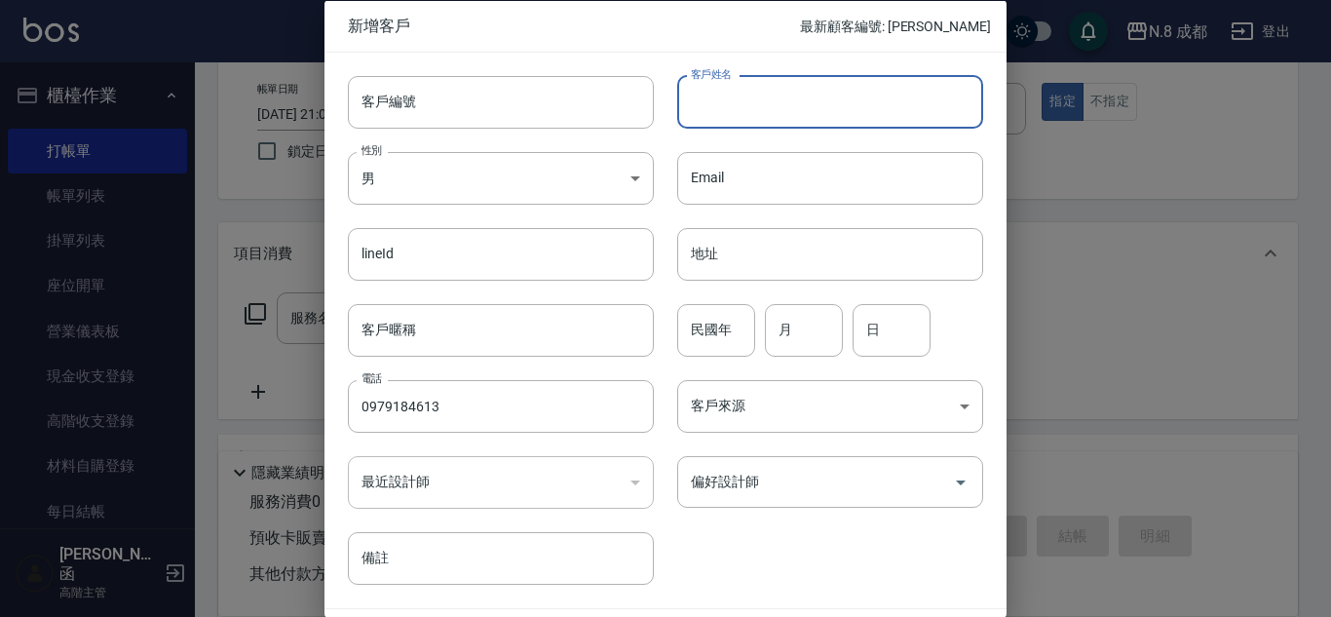
click at [756, 110] on input "客戶姓名" at bounding box center [830, 101] width 306 height 53
click at [707, 346] on input "民國年" at bounding box center [716, 329] width 78 height 53
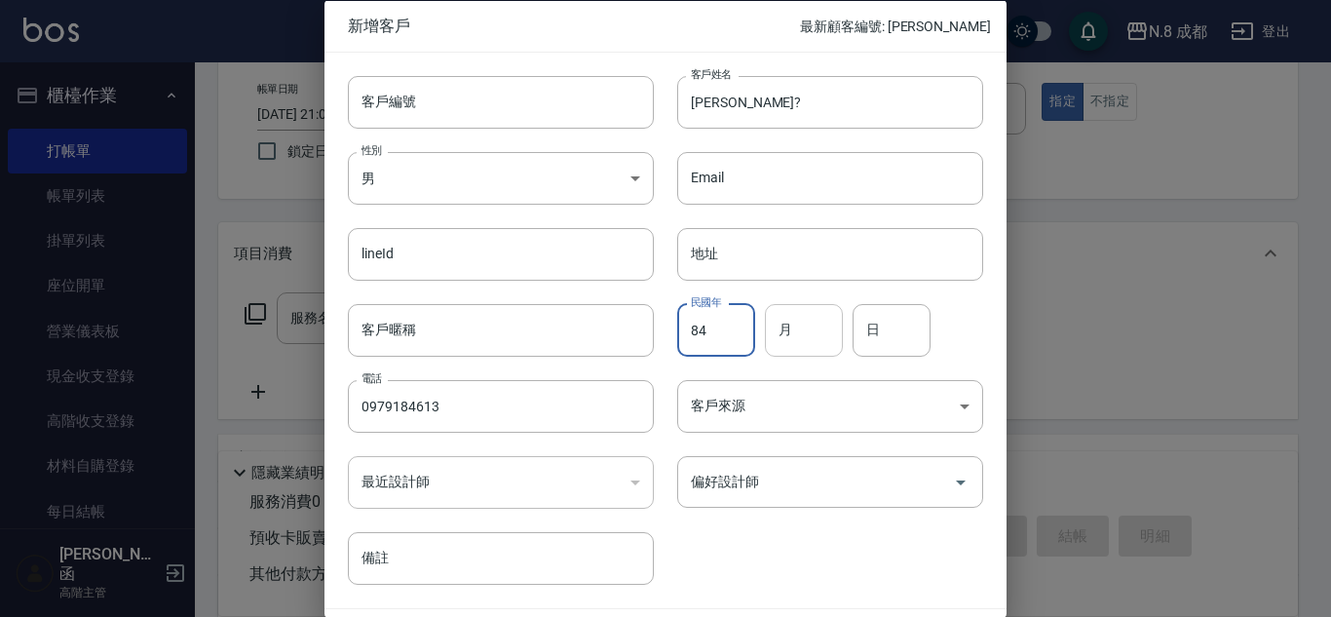
click at [809, 334] on input "月" at bounding box center [804, 329] width 78 height 53
click at [875, 317] on input "日" at bounding box center [892, 329] width 78 height 53
click at [814, 491] on input "偏好設計師" at bounding box center [815, 482] width 259 height 34
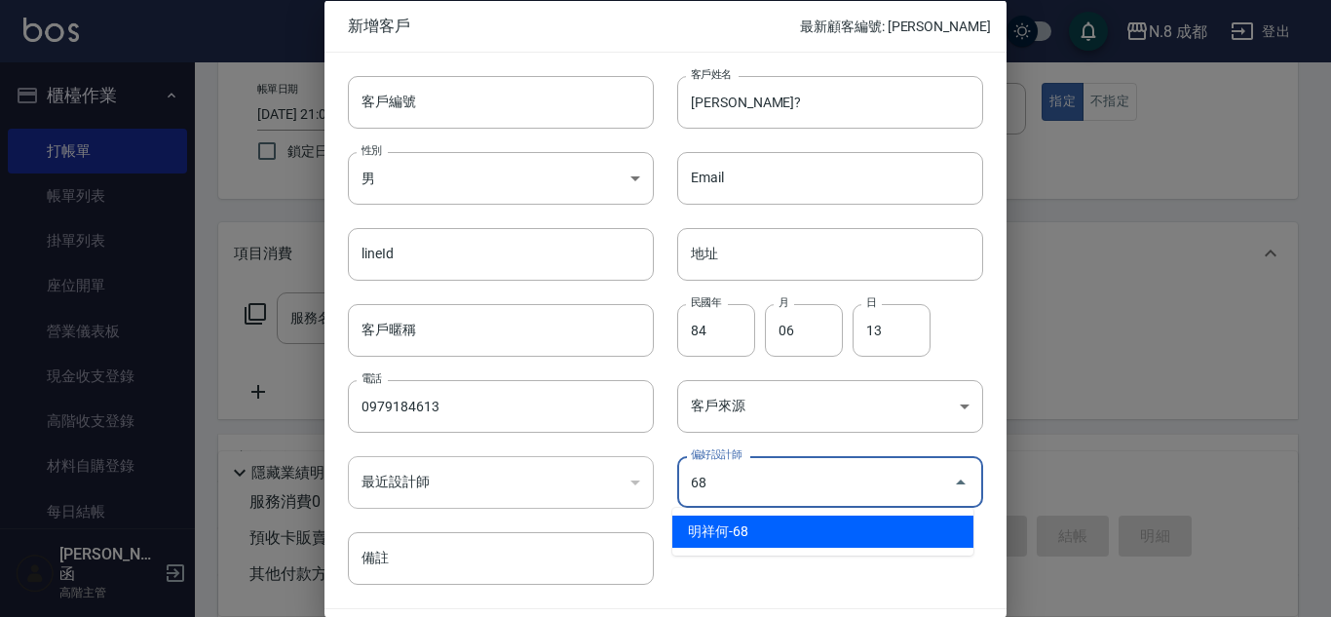
click at [804, 532] on li "明祥何-68" at bounding box center [823, 532] width 301 height 32
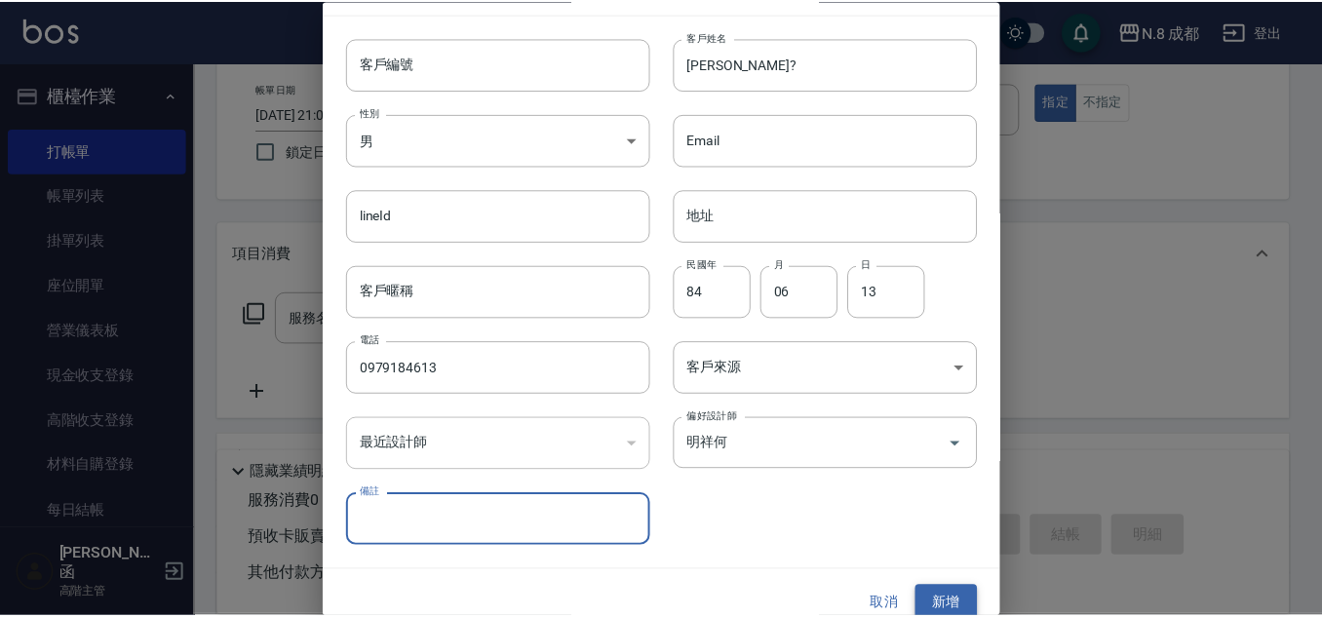
scroll to position [58, 0]
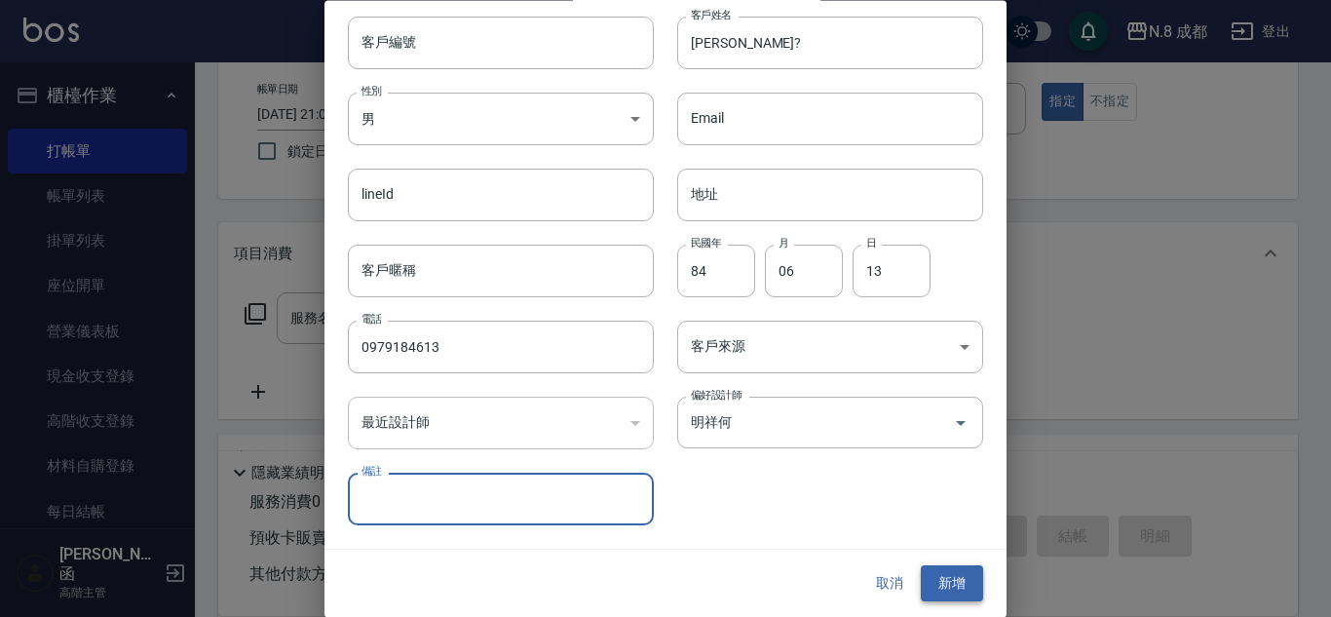
click at [955, 587] on button "新增" at bounding box center [952, 584] width 62 height 36
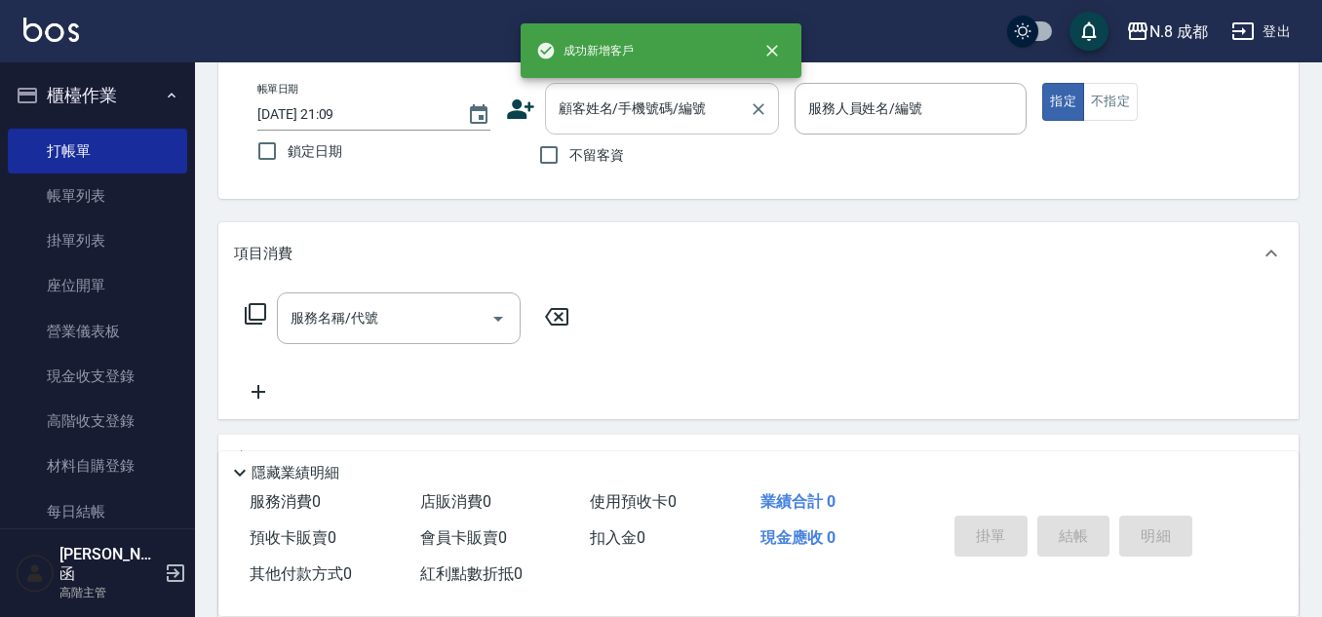
click at [617, 104] on input "顧客姓名/手機號碼/編號" at bounding box center [647, 109] width 187 height 34
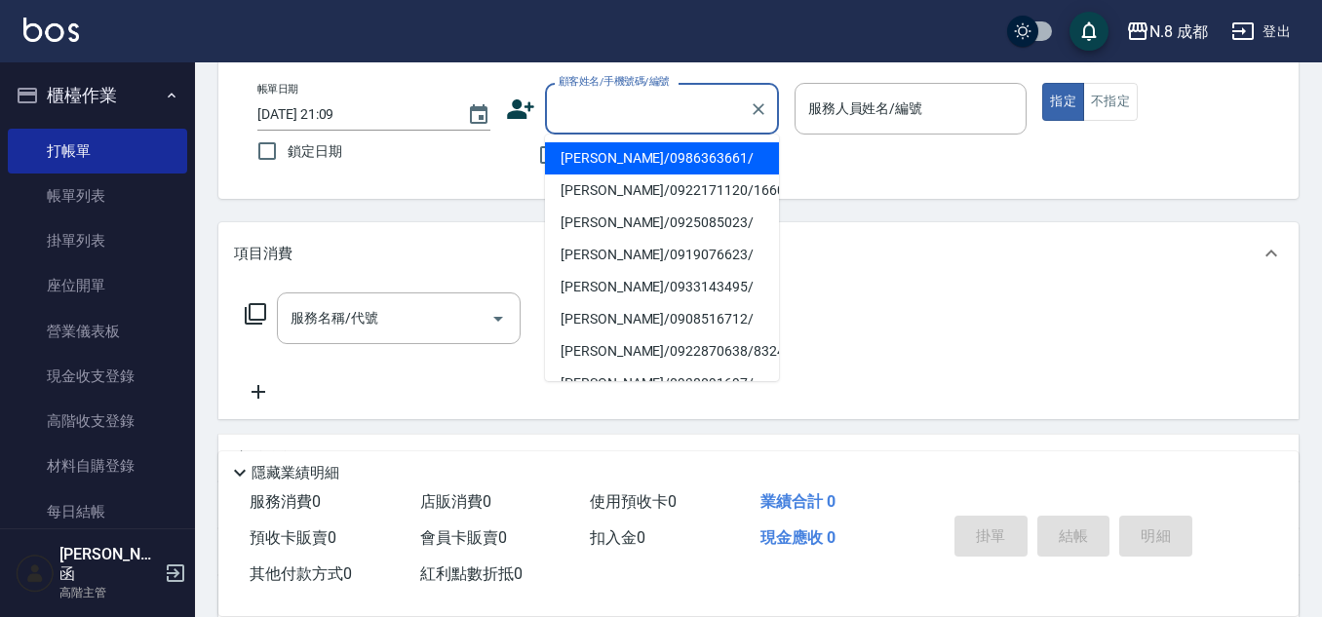
paste input "0979184613"
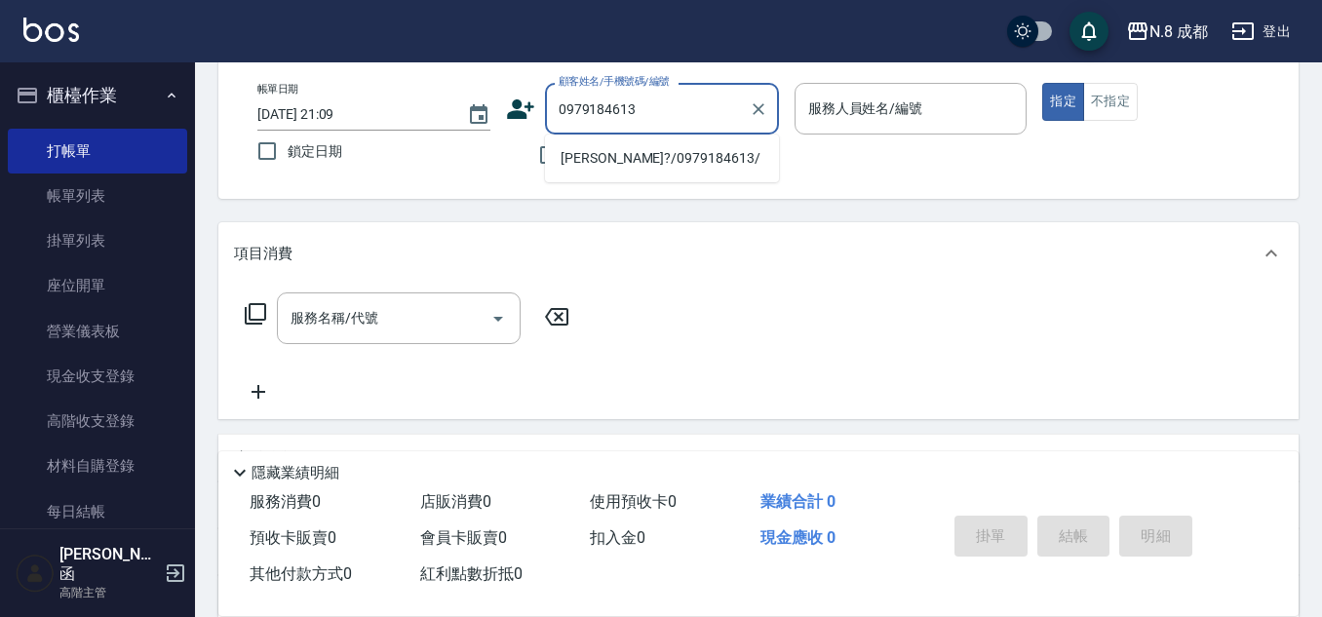
click at [666, 170] on li "[PERSON_NAME]?/0979184613/" at bounding box center [662, 158] width 234 height 32
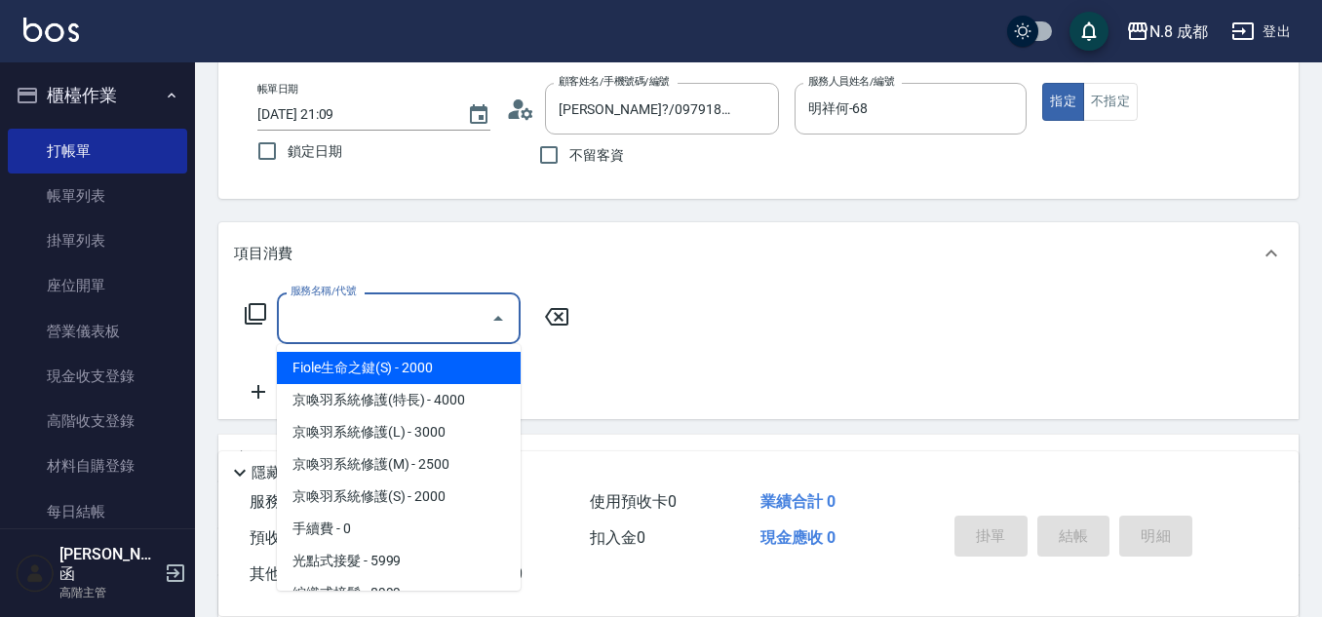
click at [414, 328] on input "服務名稱/代號" at bounding box center [384, 318] width 197 height 34
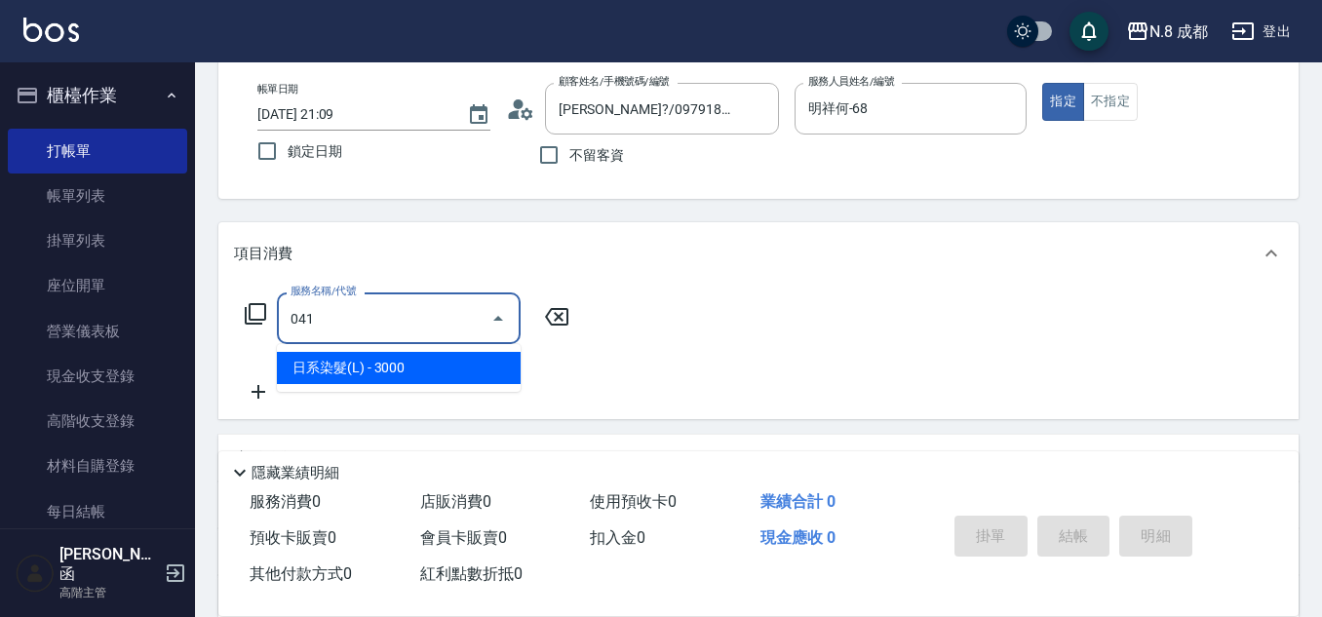
drag, startPoint x: 411, startPoint y: 365, endPoint x: 515, endPoint y: 340, distance: 106.2
click at [416, 366] on span "日系染髮(L) - 3000" at bounding box center [399, 368] width 244 height 32
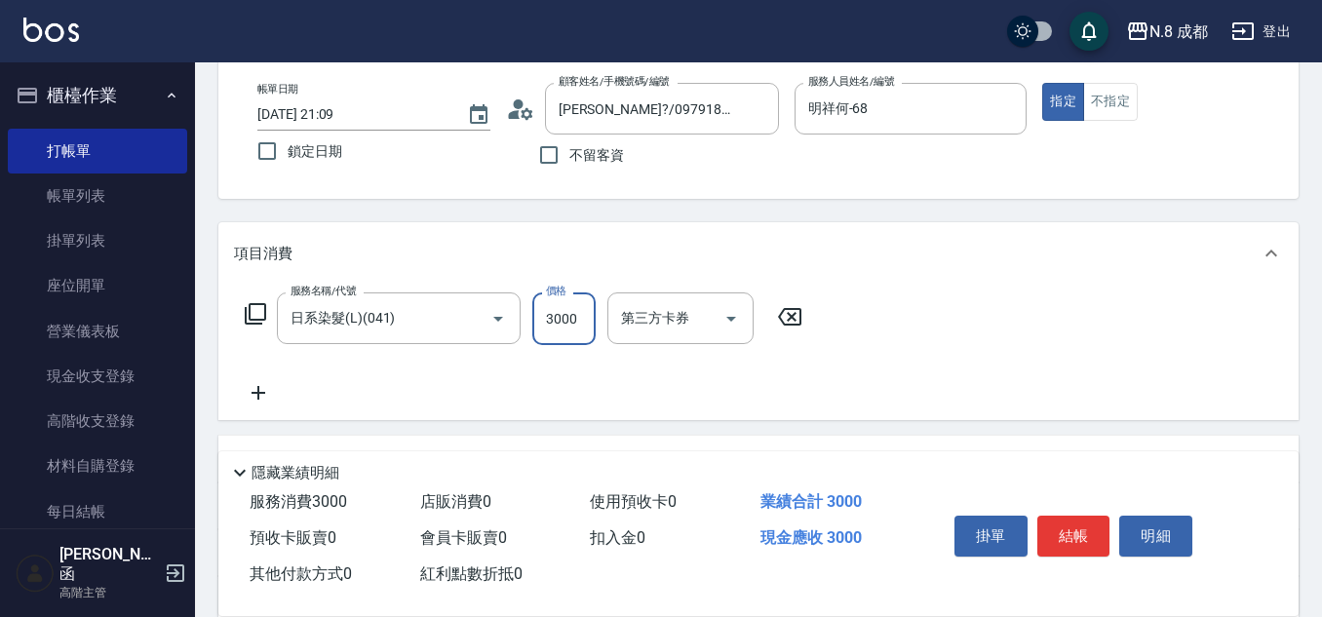
click at [567, 327] on input "3000" at bounding box center [563, 318] width 63 height 53
click at [250, 402] on icon at bounding box center [258, 392] width 49 height 23
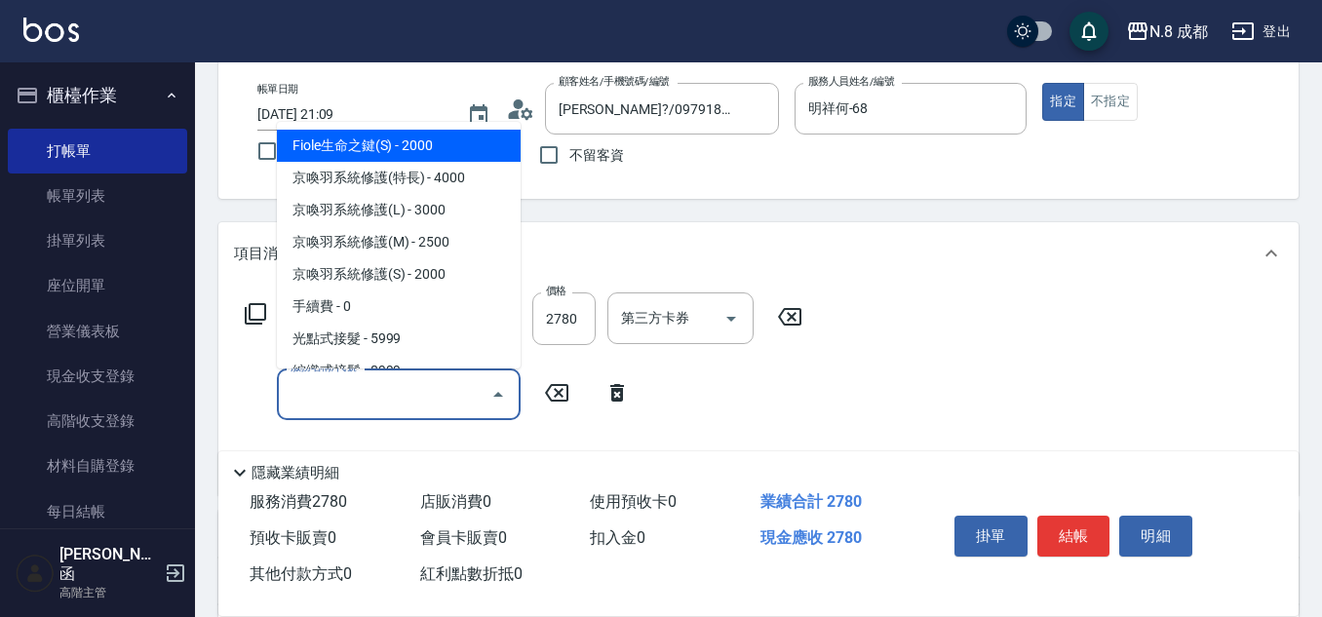
click at [360, 387] on input "服務名稱/代號" at bounding box center [384, 394] width 197 height 34
click at [377, 158] on span "互助3點 - 0" at bounding box center [399, 146] width 244 height 32
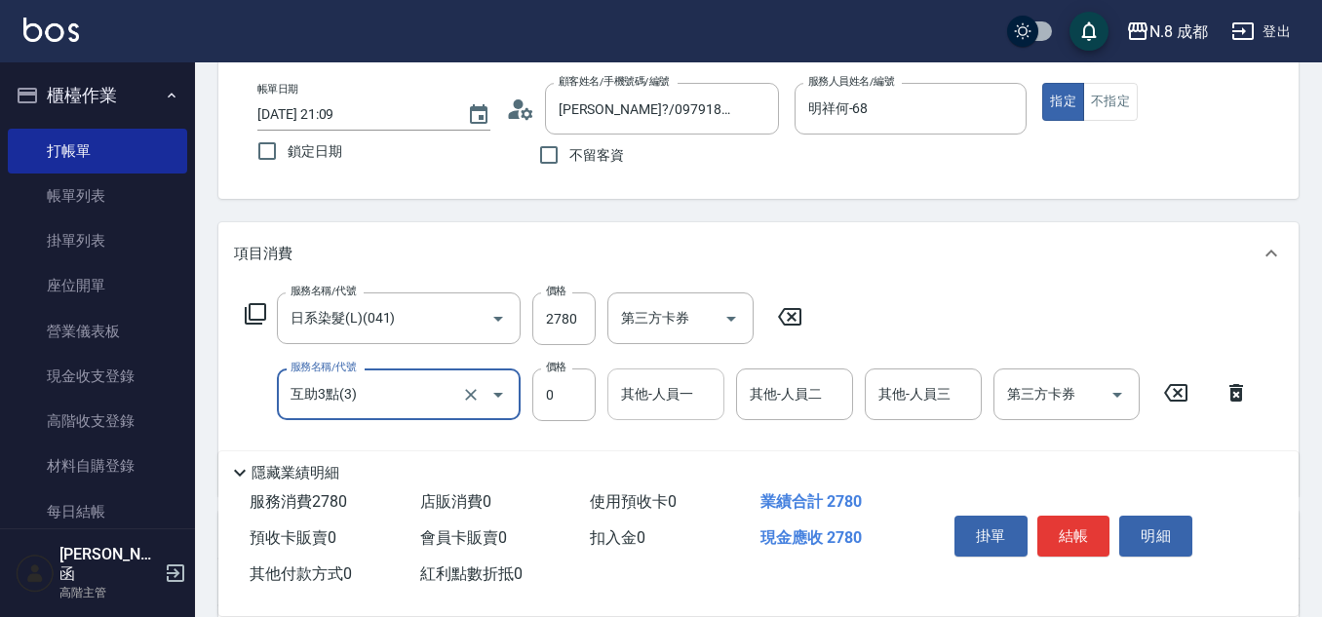
click at [657, 409] on input "其他-人員一" at bounding box center [665, 394] width 99 height 34
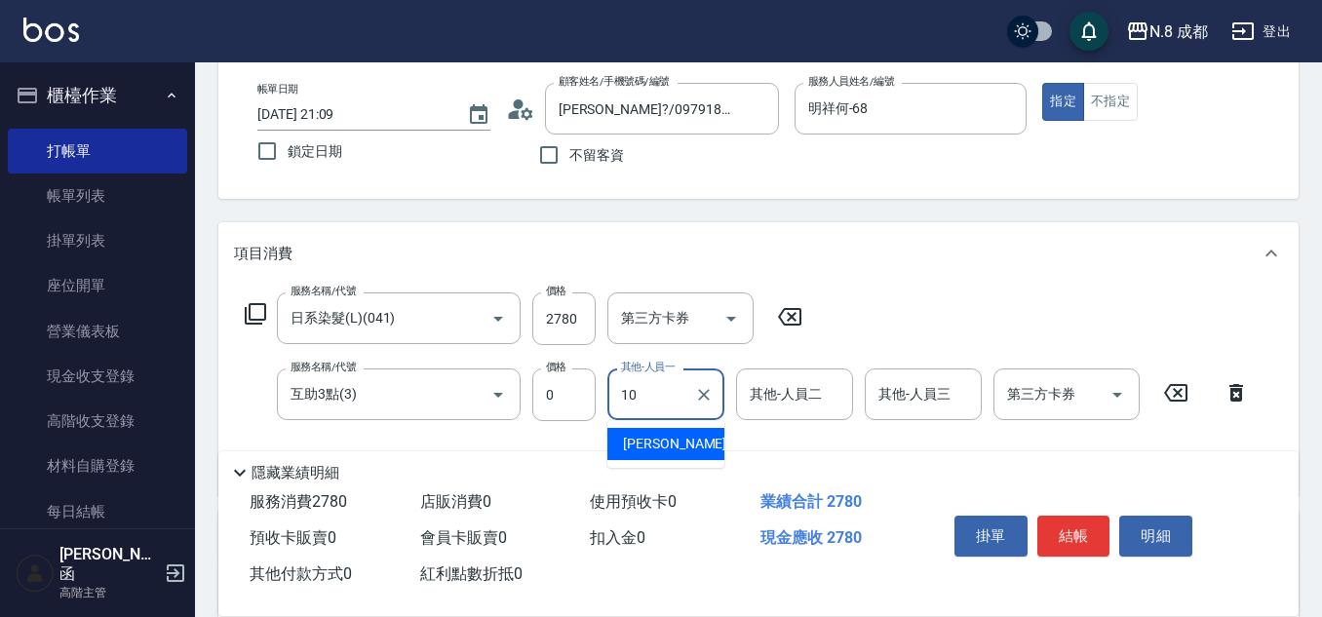
click at [663, 436] on span "[PERSON_NAME]-10" at bounding box center [684, 444] width 123 height 20
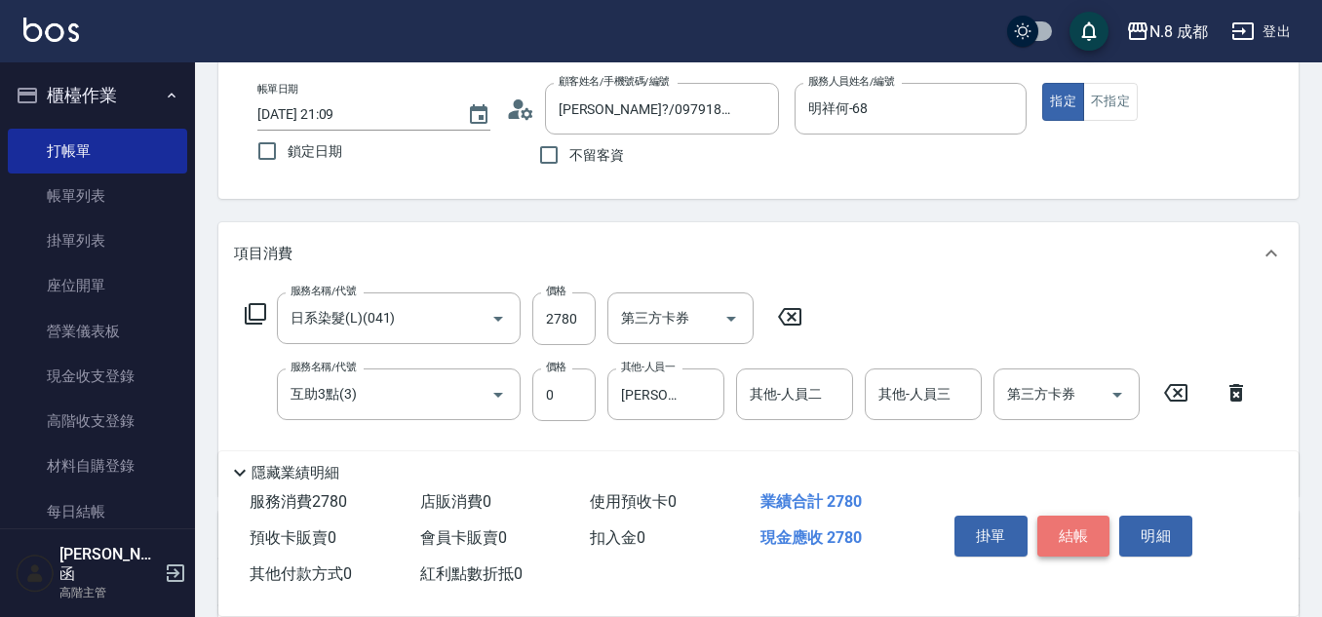
click at [1071, 527] on button "結帳" at bounding box center [1073, 536] width 73 height 41
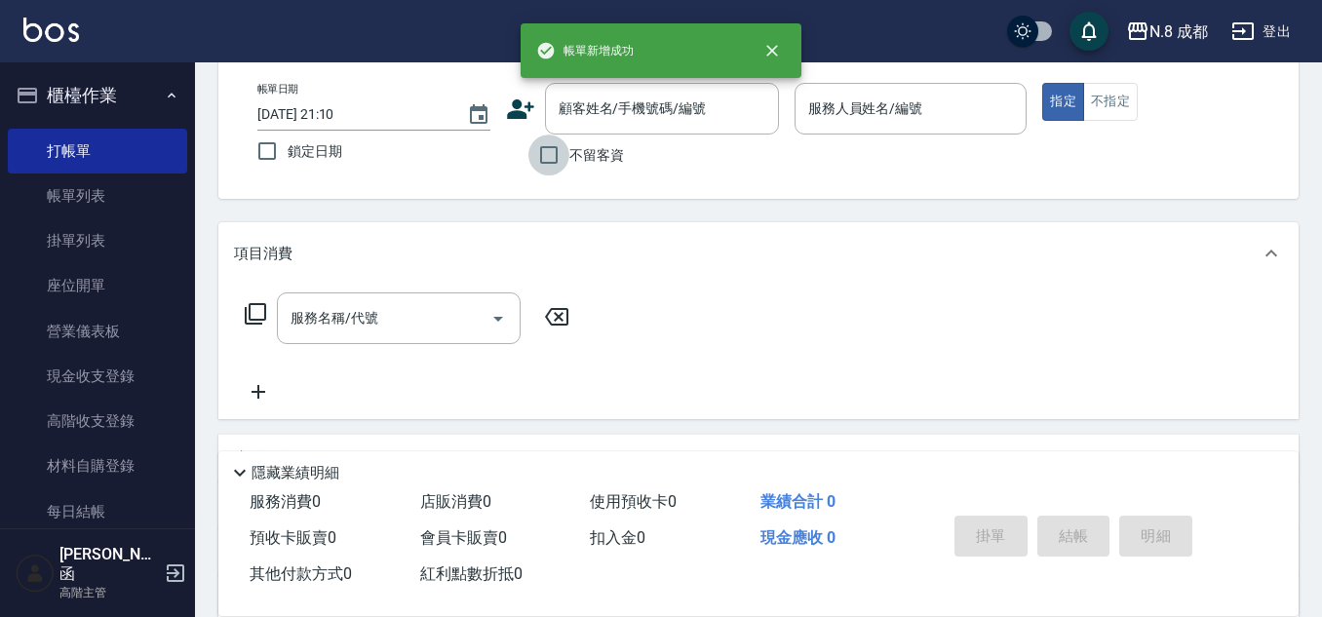
drag, startPoint x: 560, startPoint y: 157, endPoint x: 833, endPoint y: 136, distance: 273.7
click at [559, 156] on input "不留客資" at bounding box center [548, 155] width 41 height 41
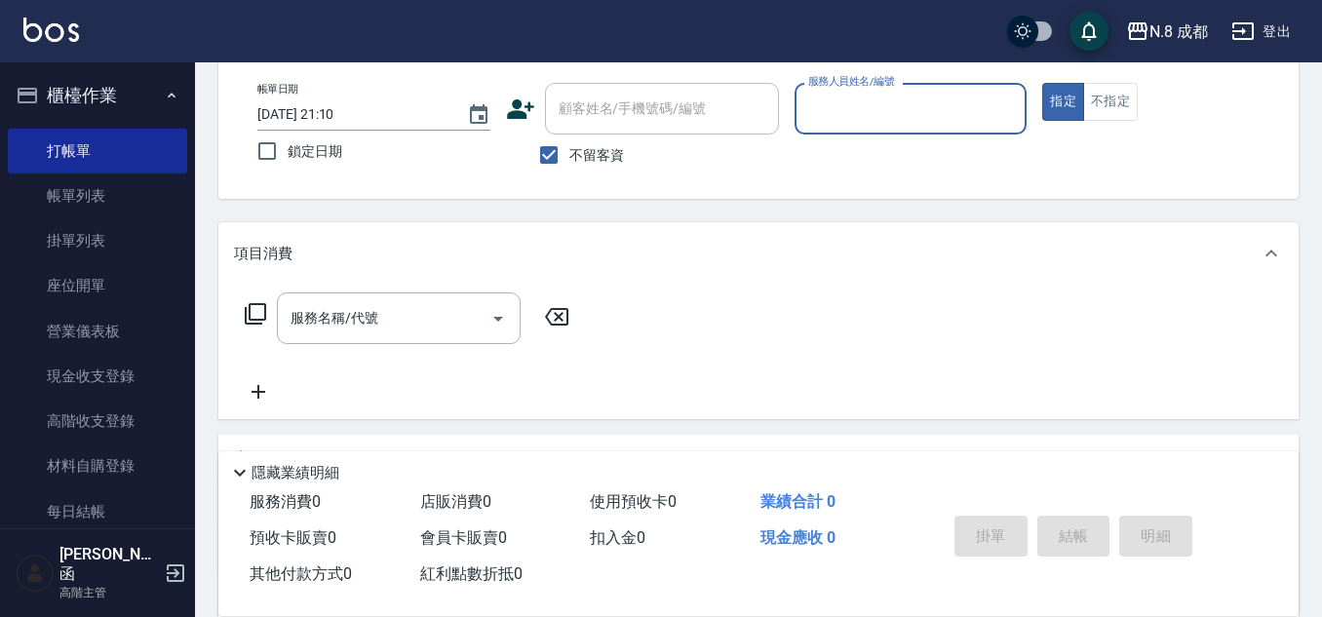
click at [905, 117] on input "服務人員姓名/編號" at bounding box center [910, 109] width 215 height 34
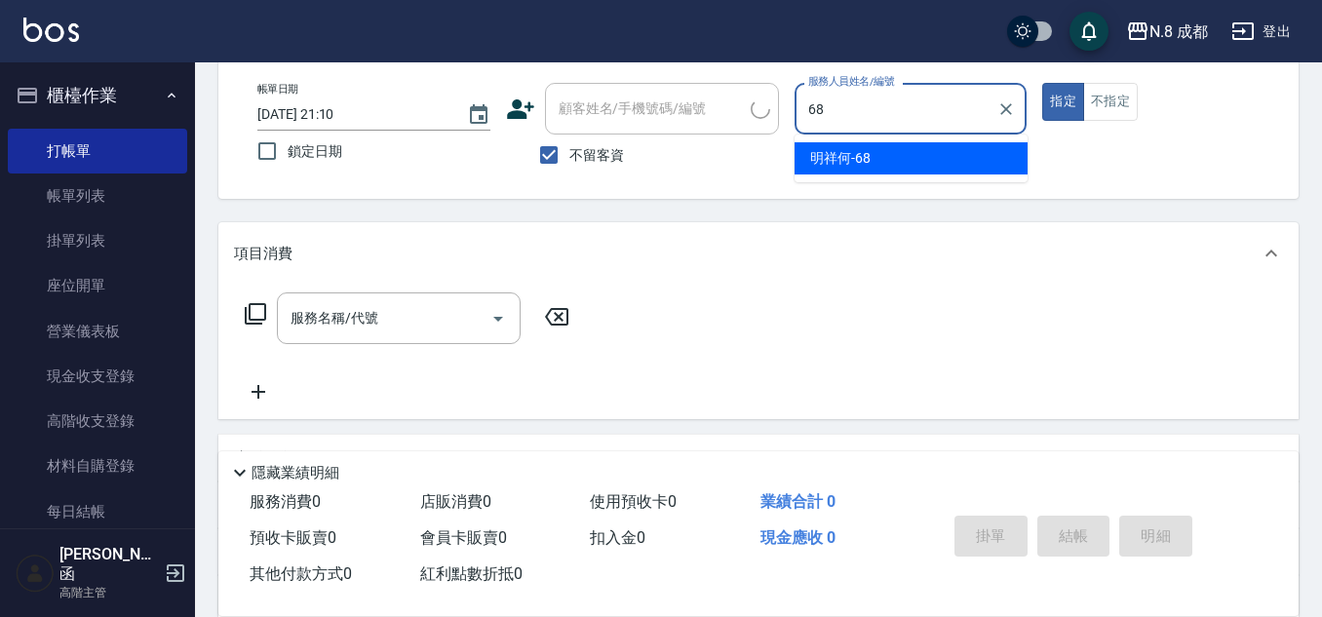
click at [858, 147] on div "明祥何 -68" at bounding box center [910, 158] width 233 height 32
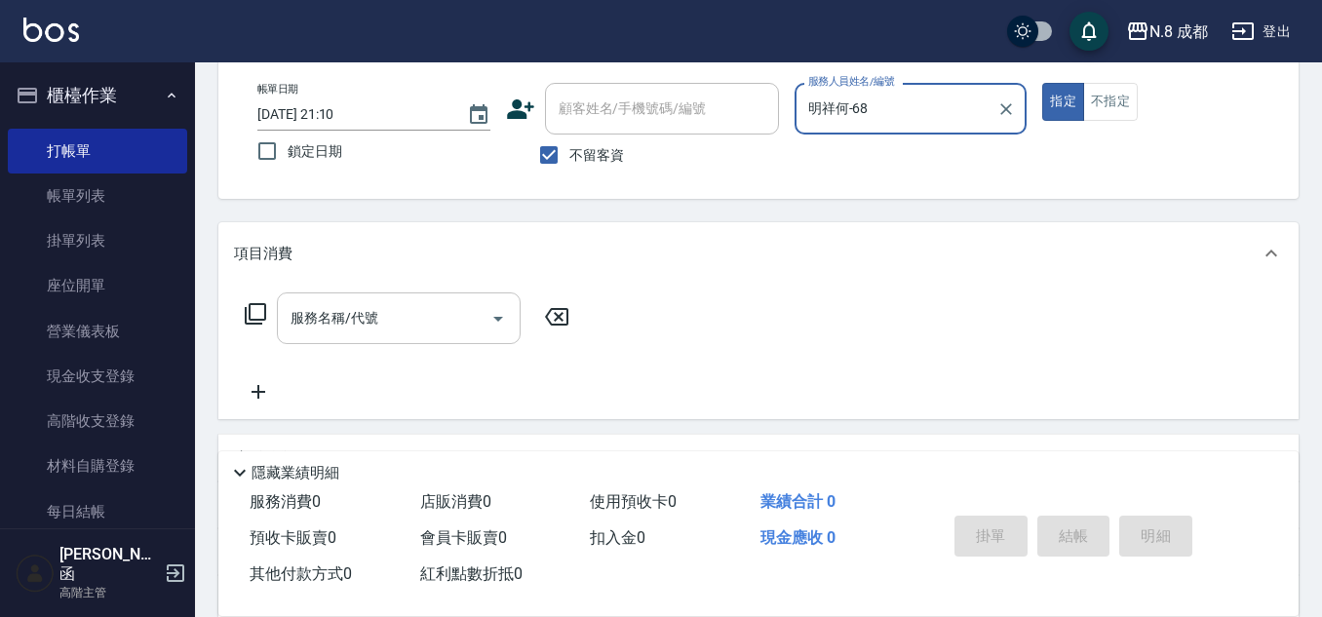
click at [377, 308] on input "服務名稱/代號" at bounding box center [384, 318] width 197 height 34
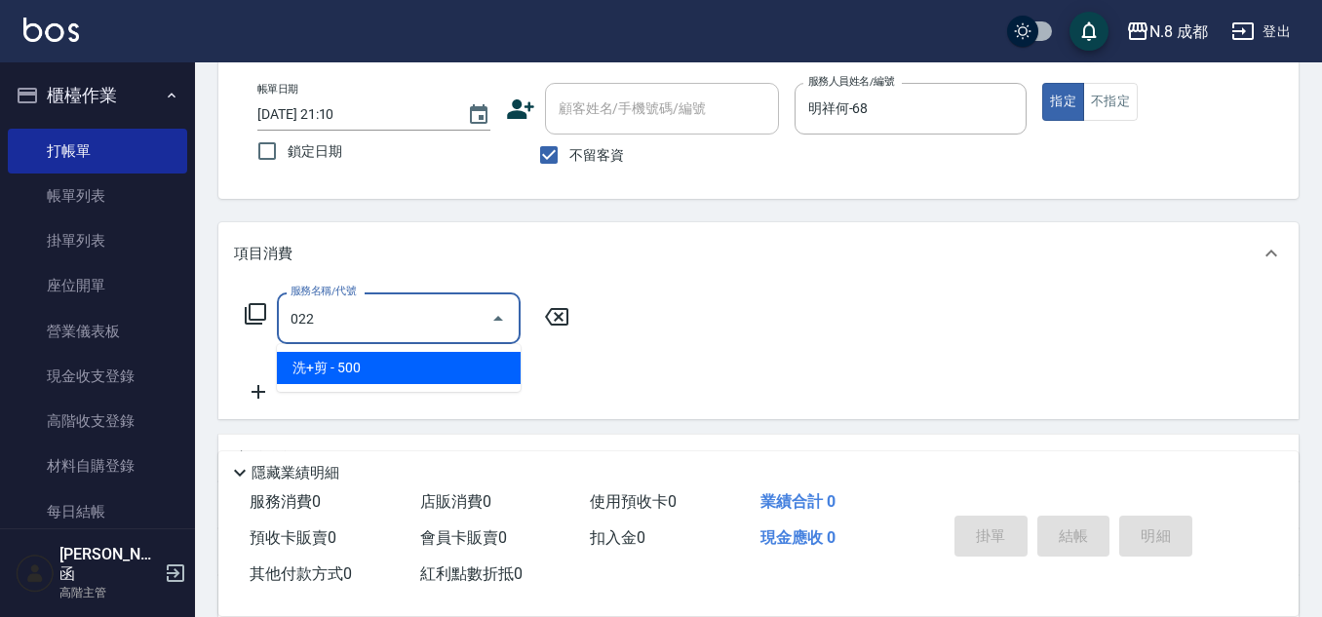
click at [366, 351] on ul "洗+剪 - 500" at bounding box center [399, 368] width 244 height 48
click at [371, 365] on span "洗+剪 - 500" at bounding box center [399, 368] width 244 height 32
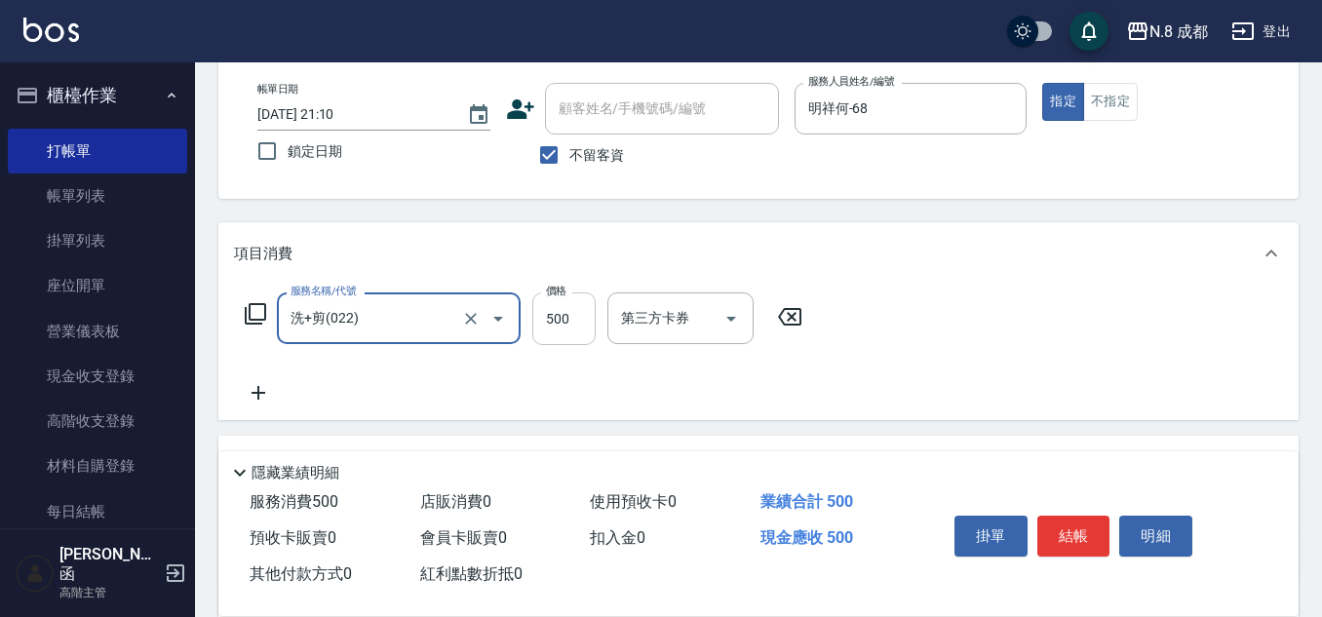
click at [552, 324] on input "500" at bounding box center [563, 318] width 63 height 53
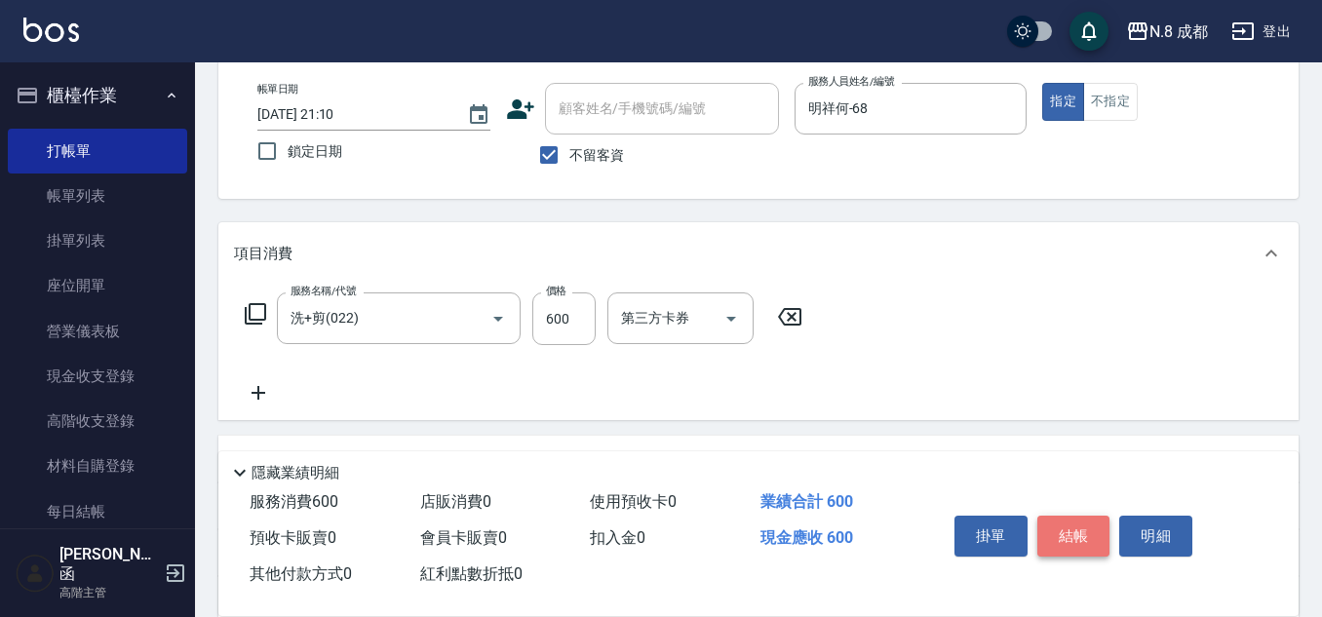
click at [1074, 523] on button "結帳" at bounding box center [1073, 536] width 73 height 41
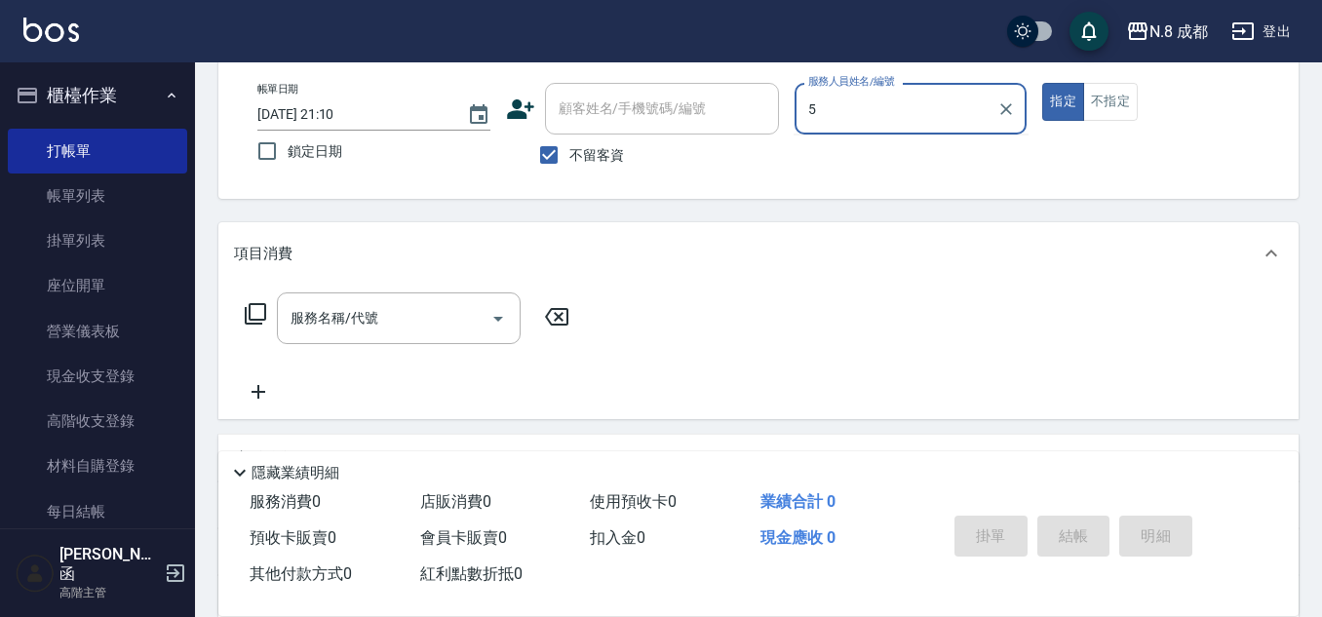
drag, startPoint x: 844, startPoint y: 114, endPoint x: 782, endPoint y: 106, distance: 62.9
click at [782, 106] on div "帳單日期 [DATE] 21:10 鎖定日期 顧客姓名/手機號碼/編號 顧客姓名/手機號碼/編號 不留客資 服務人員姓名/編號 5 服務人員姓名/編號 指定 …" at bounding box center [758, 129] width 1033 height 93
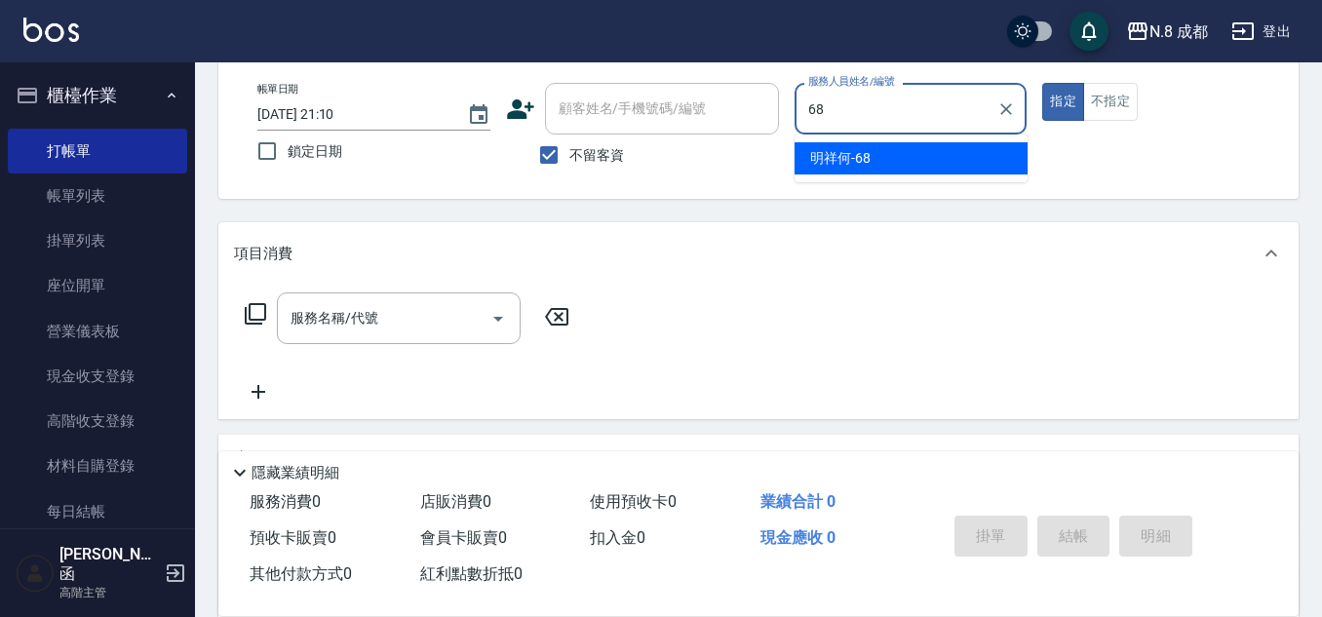
click at [853, 152] on span "明祥何 -68" at bounding box center [840, 158] width 60 height 20
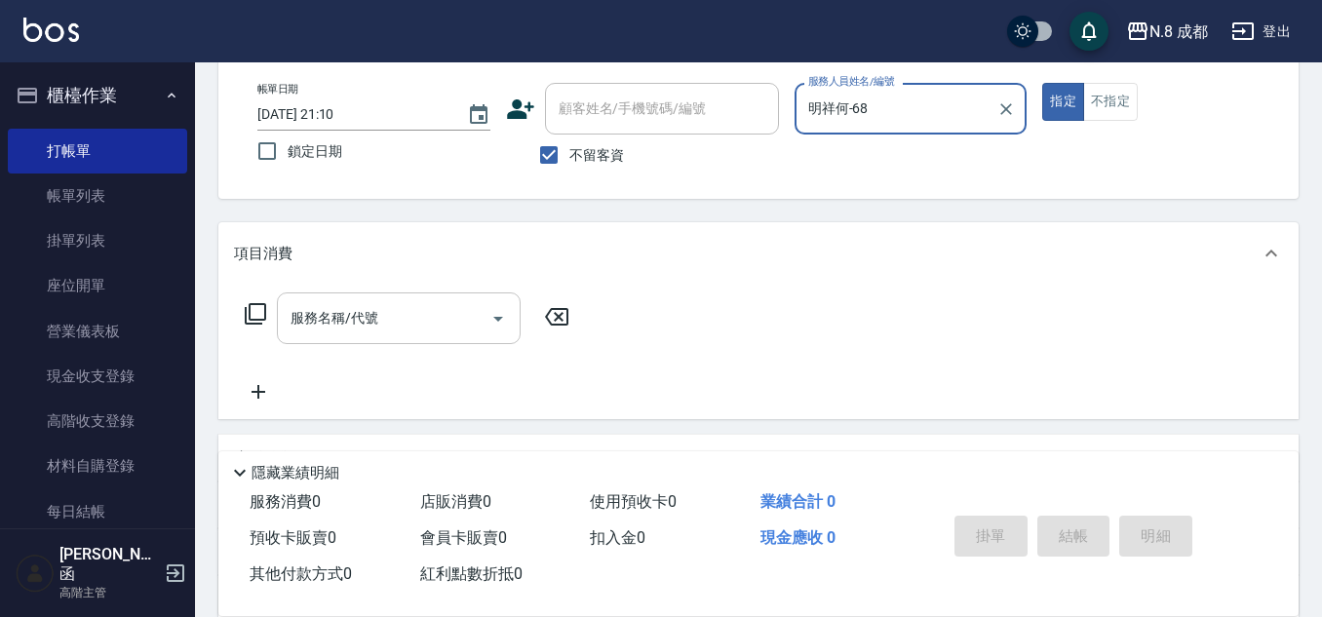
click at [370, 324] on input "服務名稱/代號" at bounding box center [384, 318] width 197 height 34
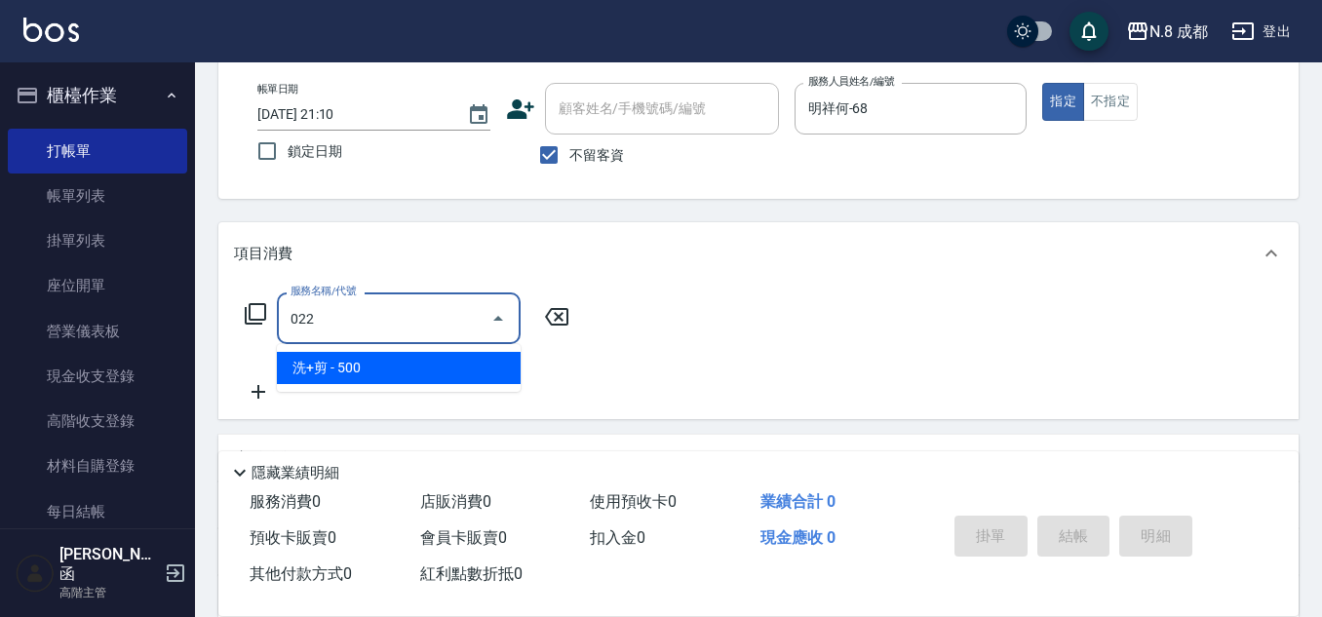
drag, startPoint x: 359, startPoint y: 377, endPoint x: 468, endPoint y: 340, distance: 115.3
click at [362, 374] on span "洗+剪 - 500" at bounding box center [399, 368] width 244 height 32
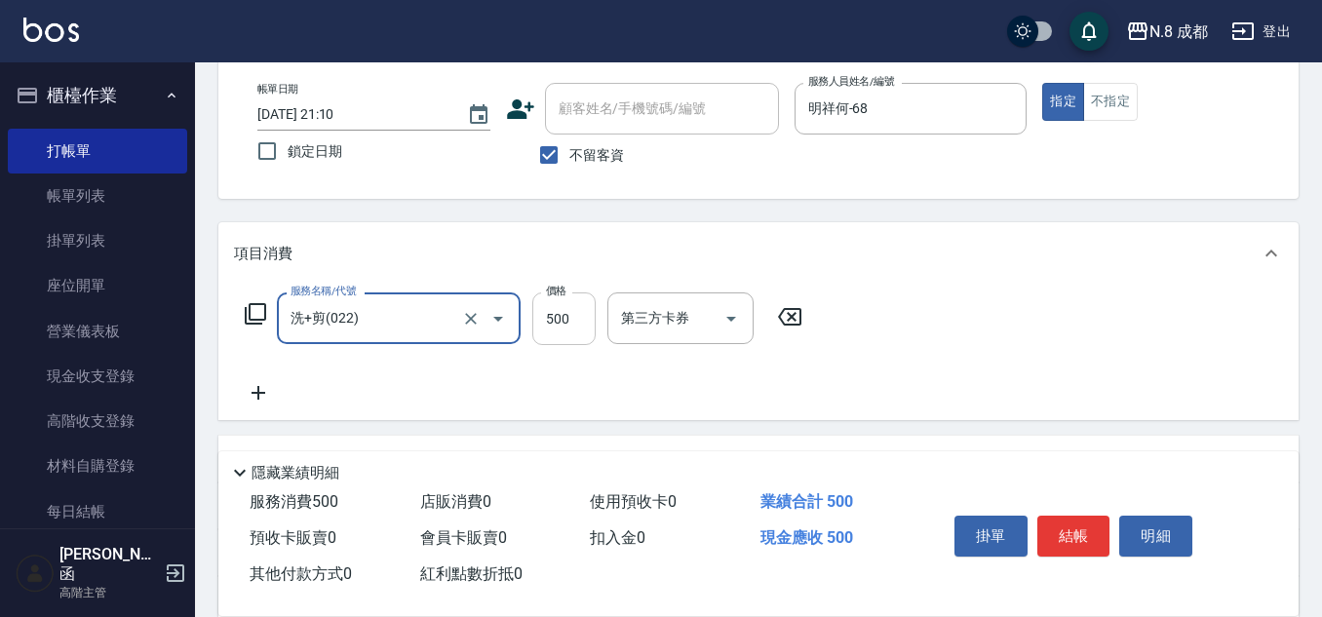
click at [583, 308] on input "500" at bounding box center [563, 318] width 63 height 53
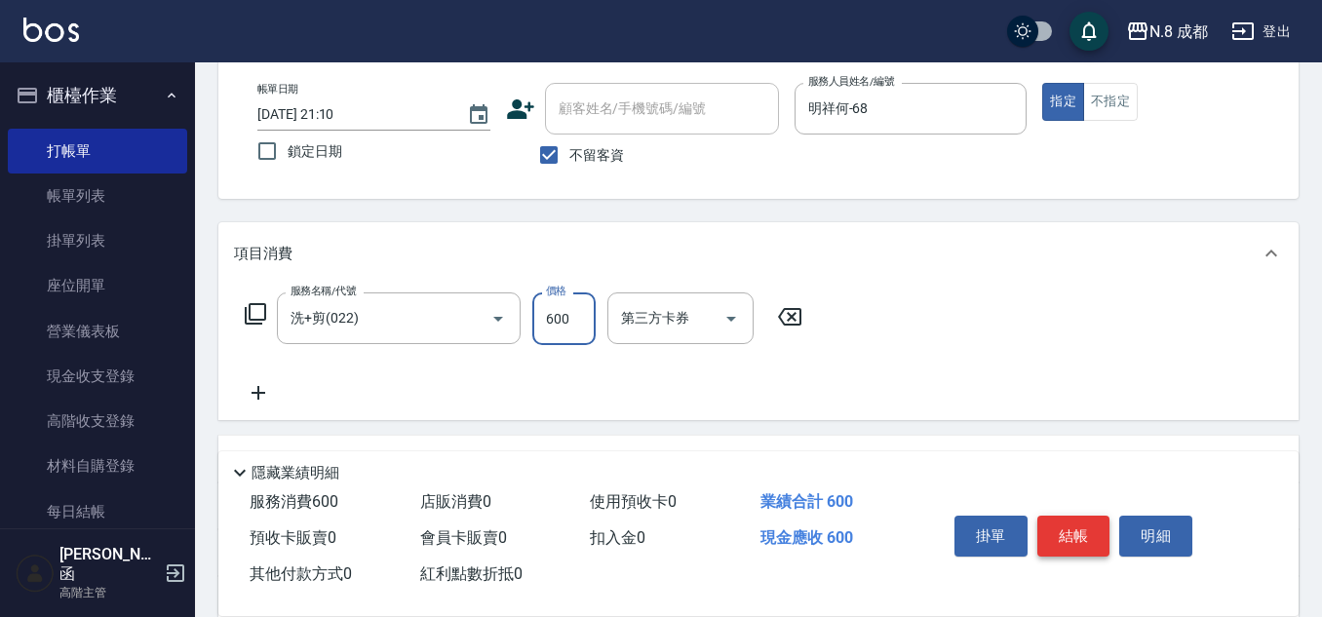
click at [1078, 535] on button "結帳" at bounding box center [1073, 536] width 73 height 41
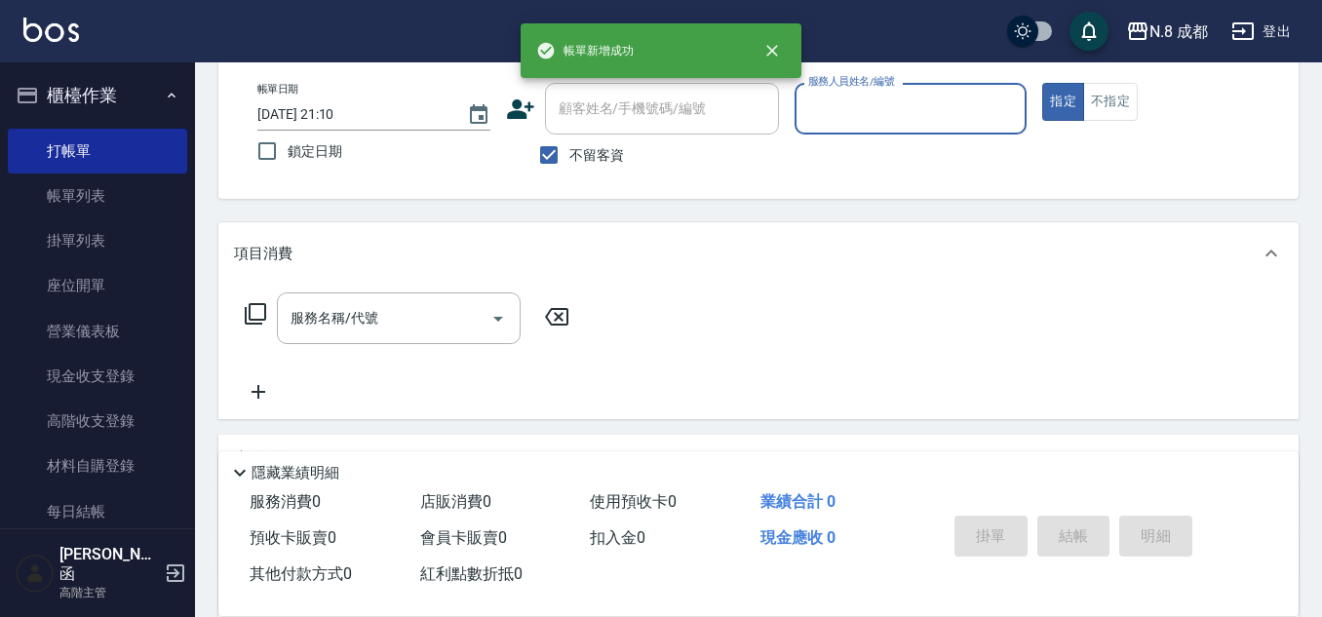
drag, startPoint x: 554, startPoint y: 145, endPoint x: 591, endPoint y: 101, distance: 57.4
click at [553, 144] on input "不留客資" at bounding box center [548, 155] width 41 height 41
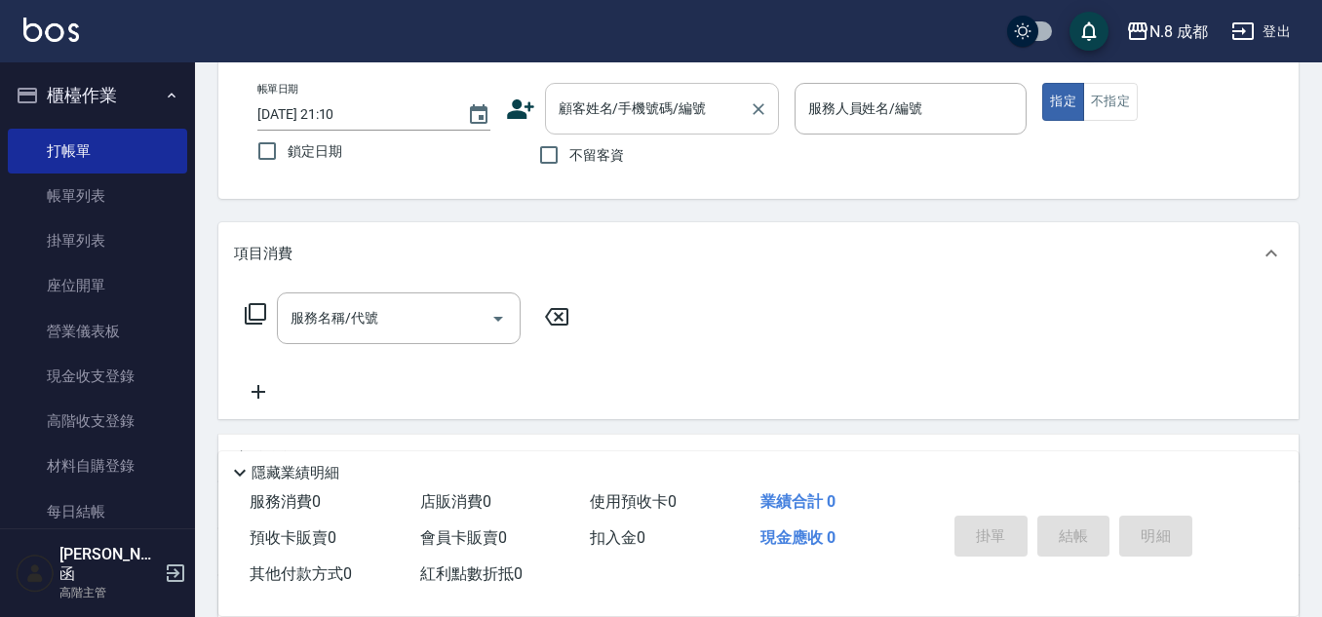
click at [592, 101] on input "顧客姓名/手機號碼/編號" at bounding box center [647, 109] width 187 height 34
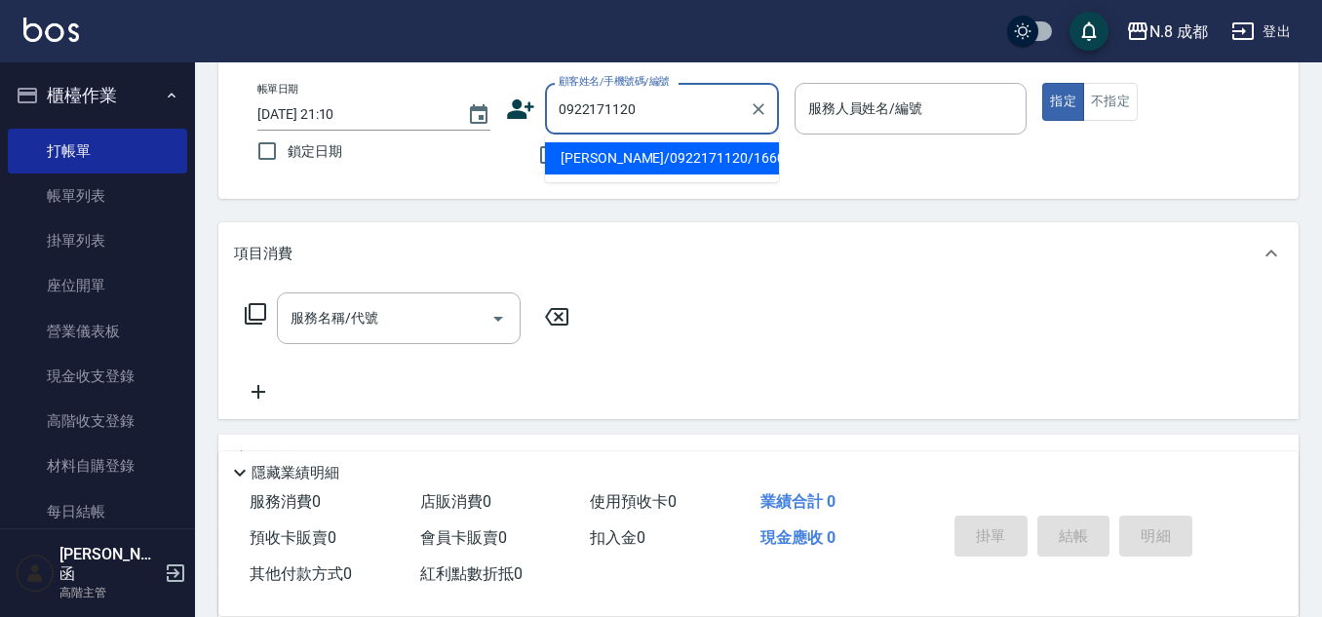
click at [655, 166] on li "[PERSON_NAME]/0922171120/166098" at bounding box center [662, 158] width 234 height 32
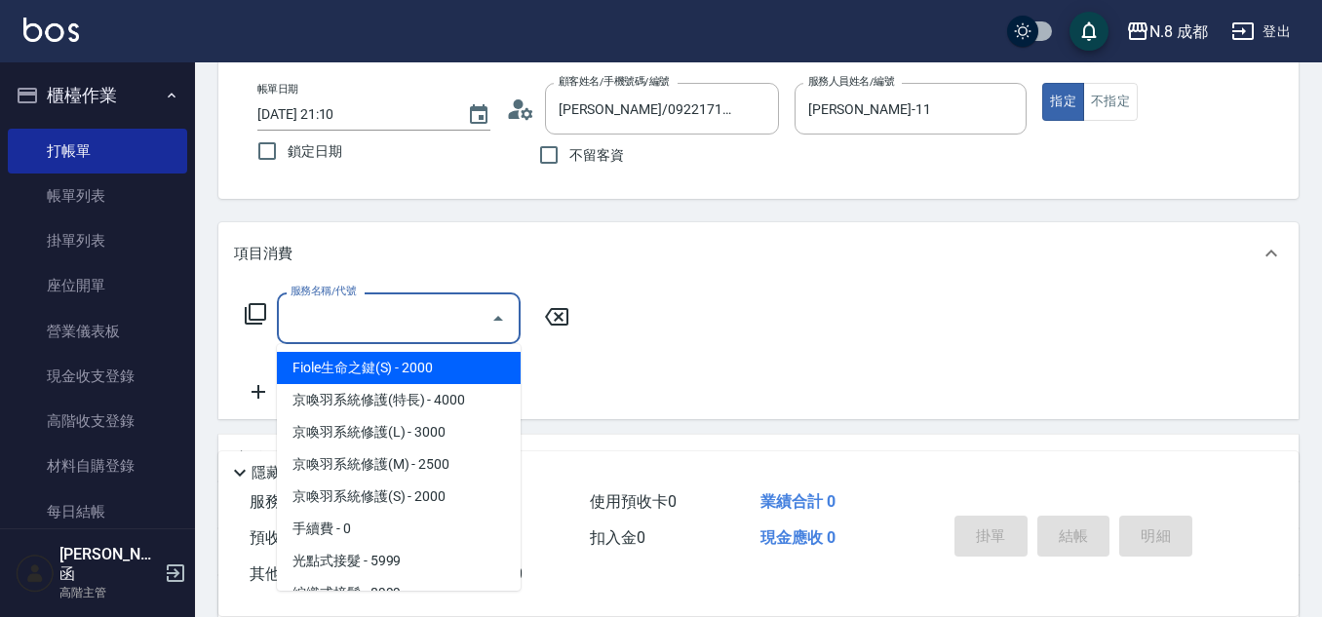
click at [398, 321] on input "服務名稱/代號" at bounding box center [384, 318] width 197 height 34
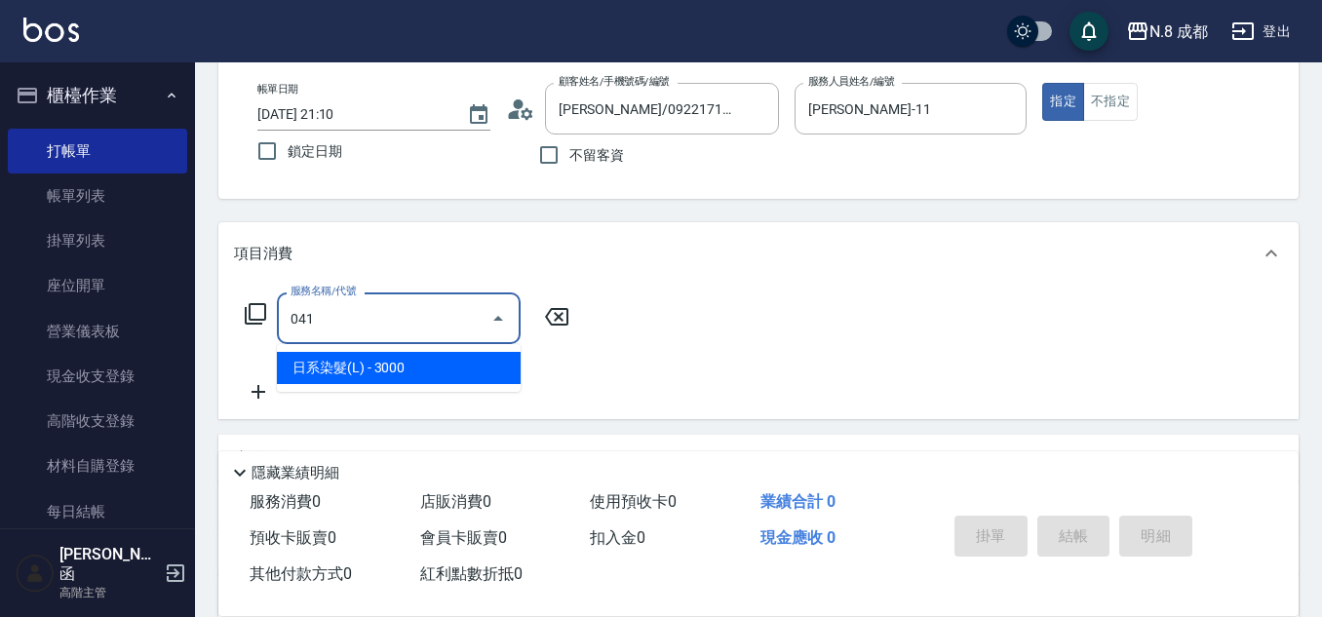
click at [403, 369] on span "日系染髮(L) - 3000" at bounding box center [399, 368] width 244 height 32
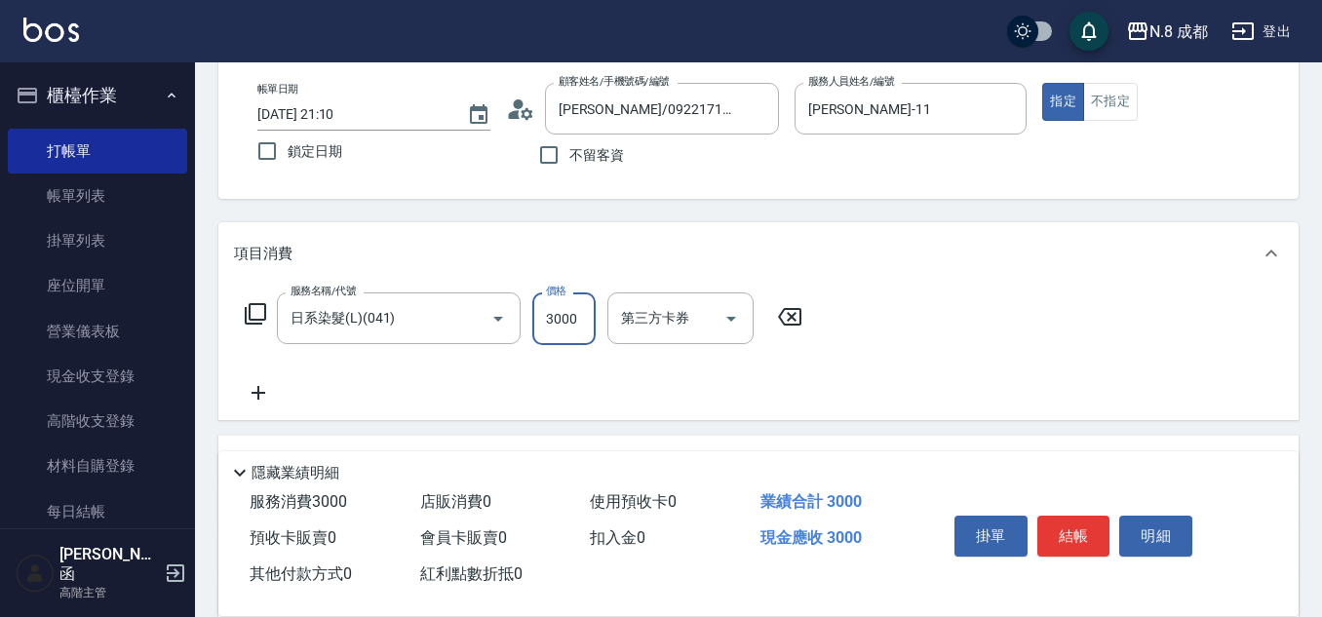
click at [571, 319] on input "3000" at bounding box center [563, 318] width 63 height 53
click at [247, 397] on icon at bounding box center [258, 392] width 49 height 23
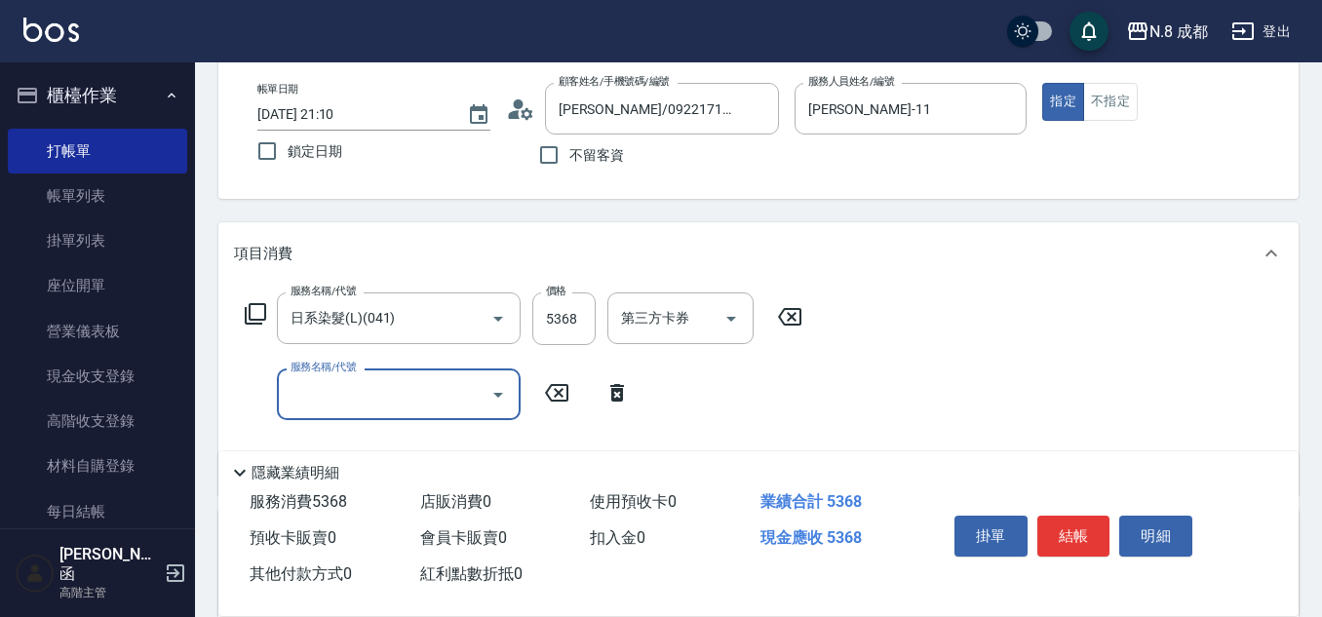
click at [631, 407] on div "服務名稱/代號 服務名稱/代號" at bounding box center [437, 394] width 407 height 52
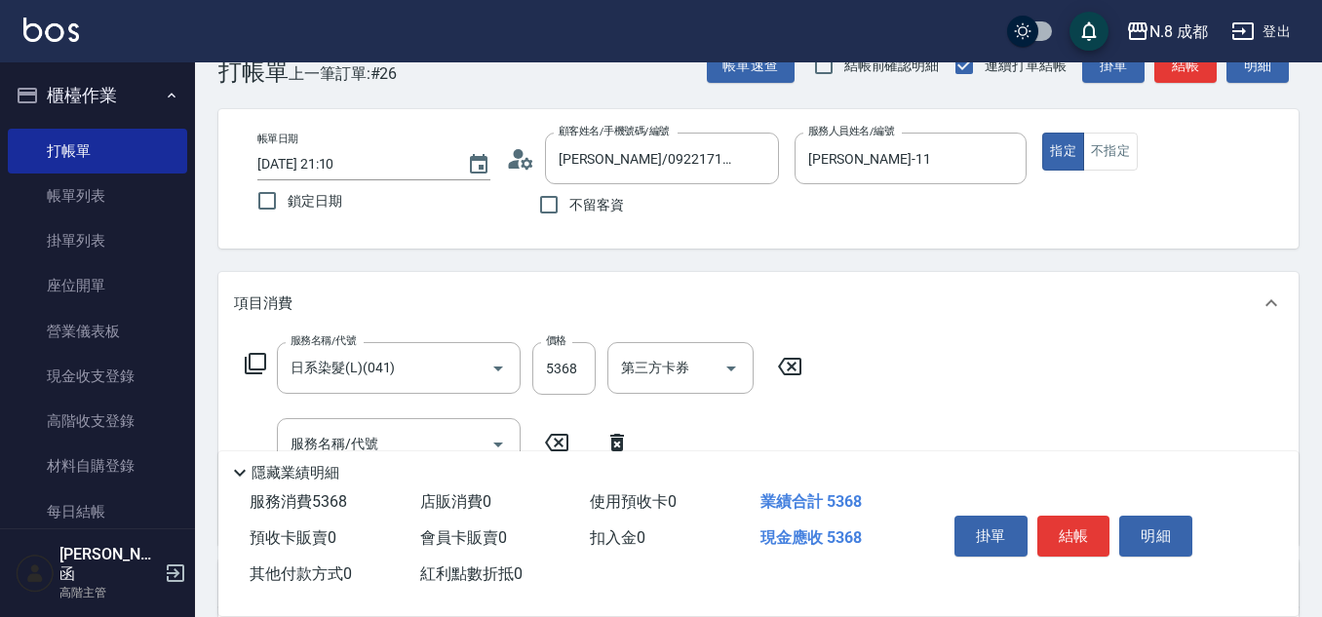
scroll to position [0, 0]
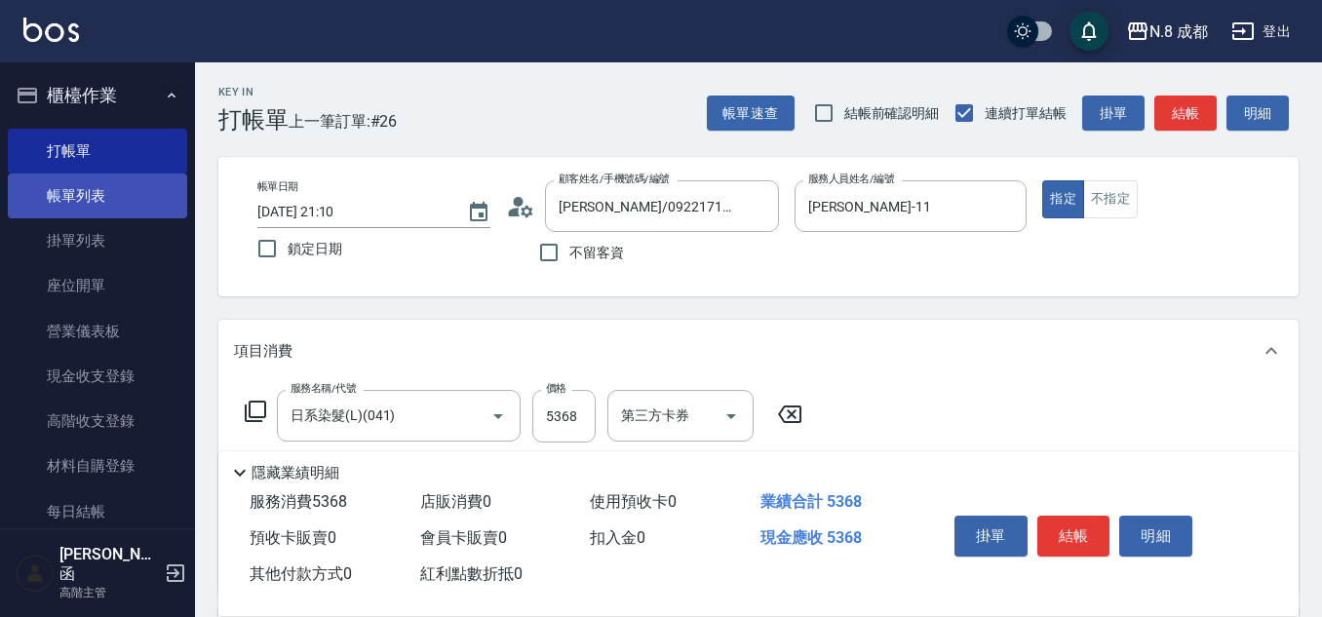
click at [78, 182] on link "帳單列表" at bounding box center [97, 195] width 179 height 45
